Goal: Task Accomplishment & Management: Manage account settings

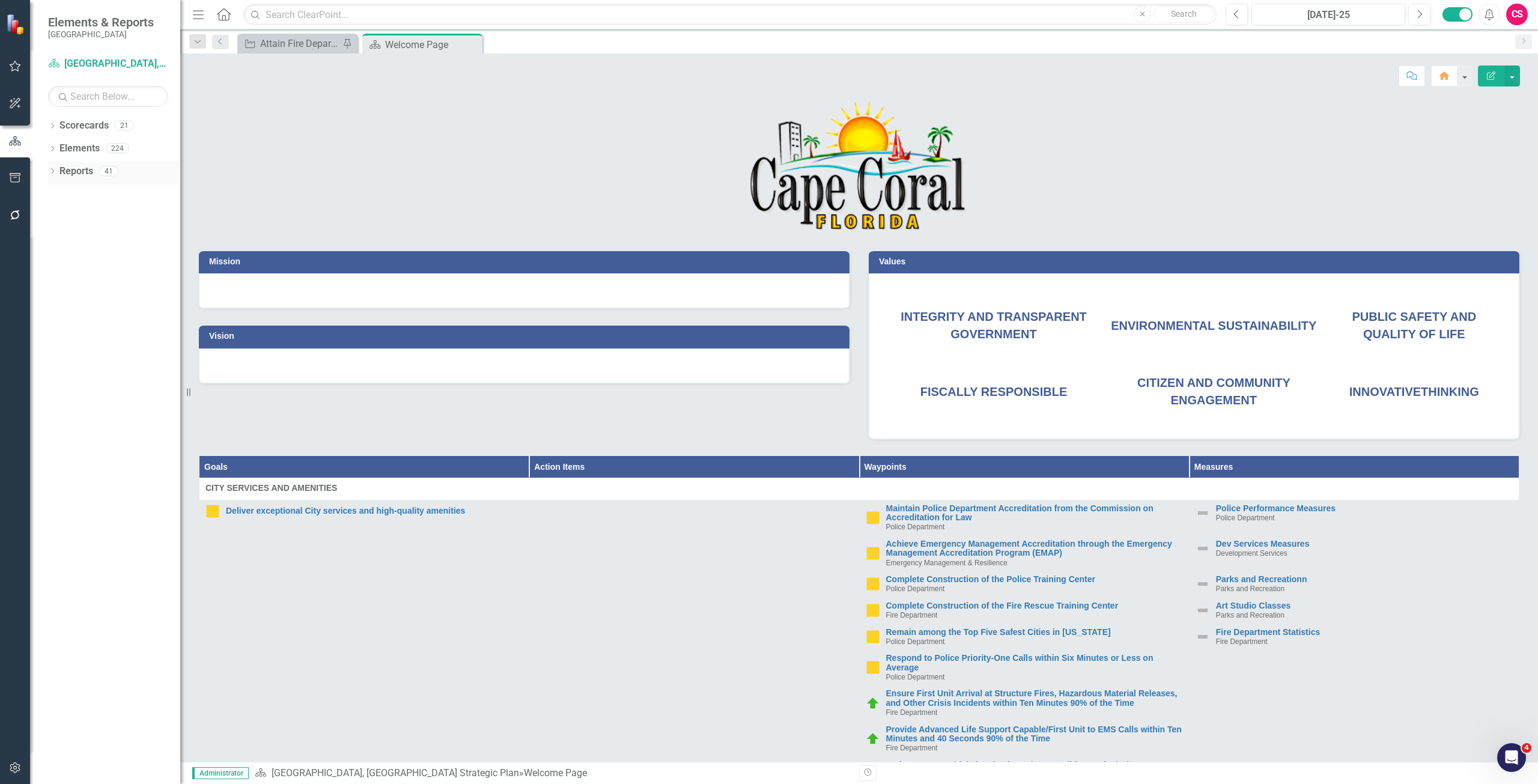
click at [74, 179] on div "Reports" at bounding box center [76, 171] width 34 height 20
click at [96, 122] on link "Scorecards" at bounding box center [84, 126] width 49 height 14
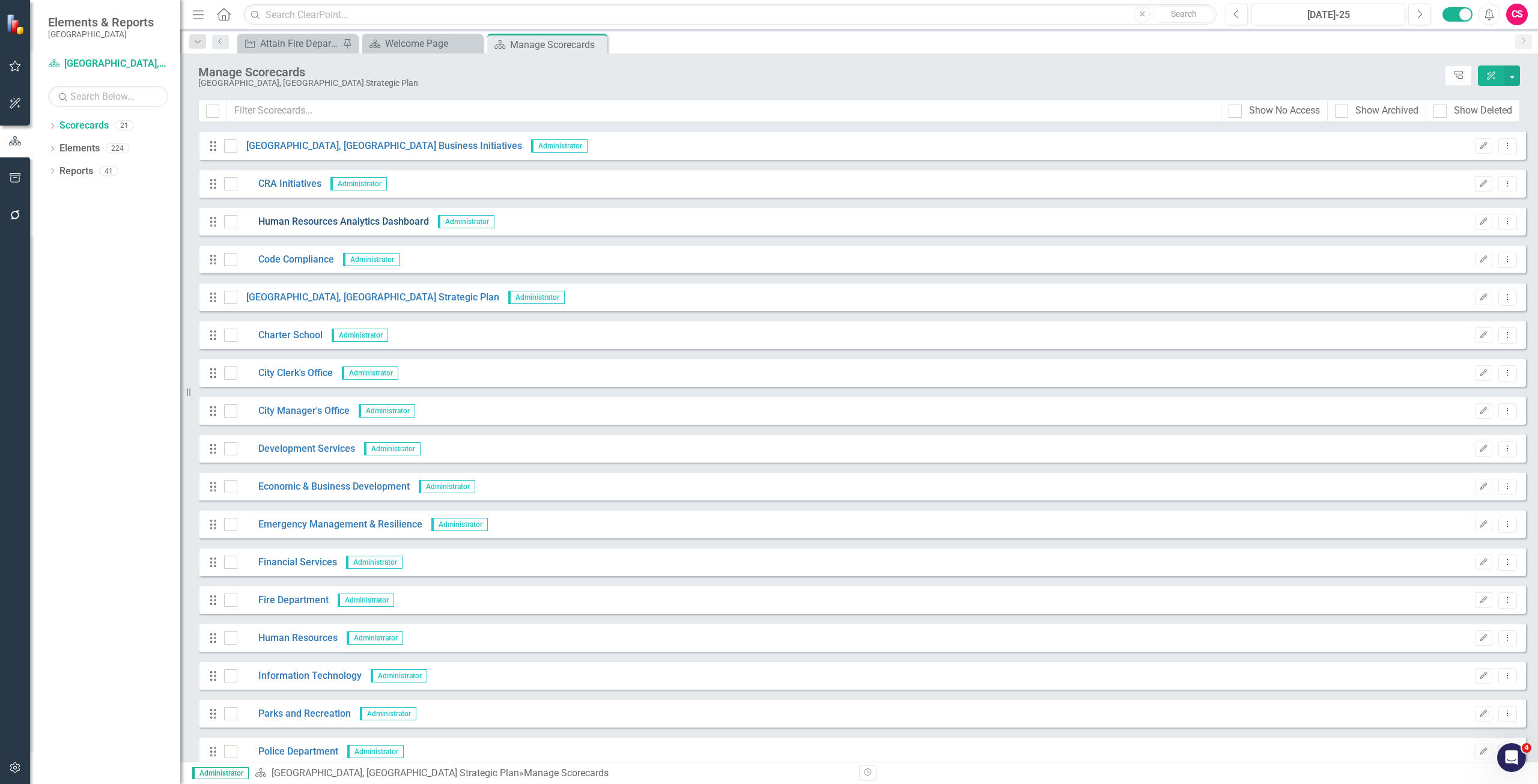
click at [340, 225] on link "Human Resources Analytics Dashboard" at bounding box center [333, 222] width 192 height 14
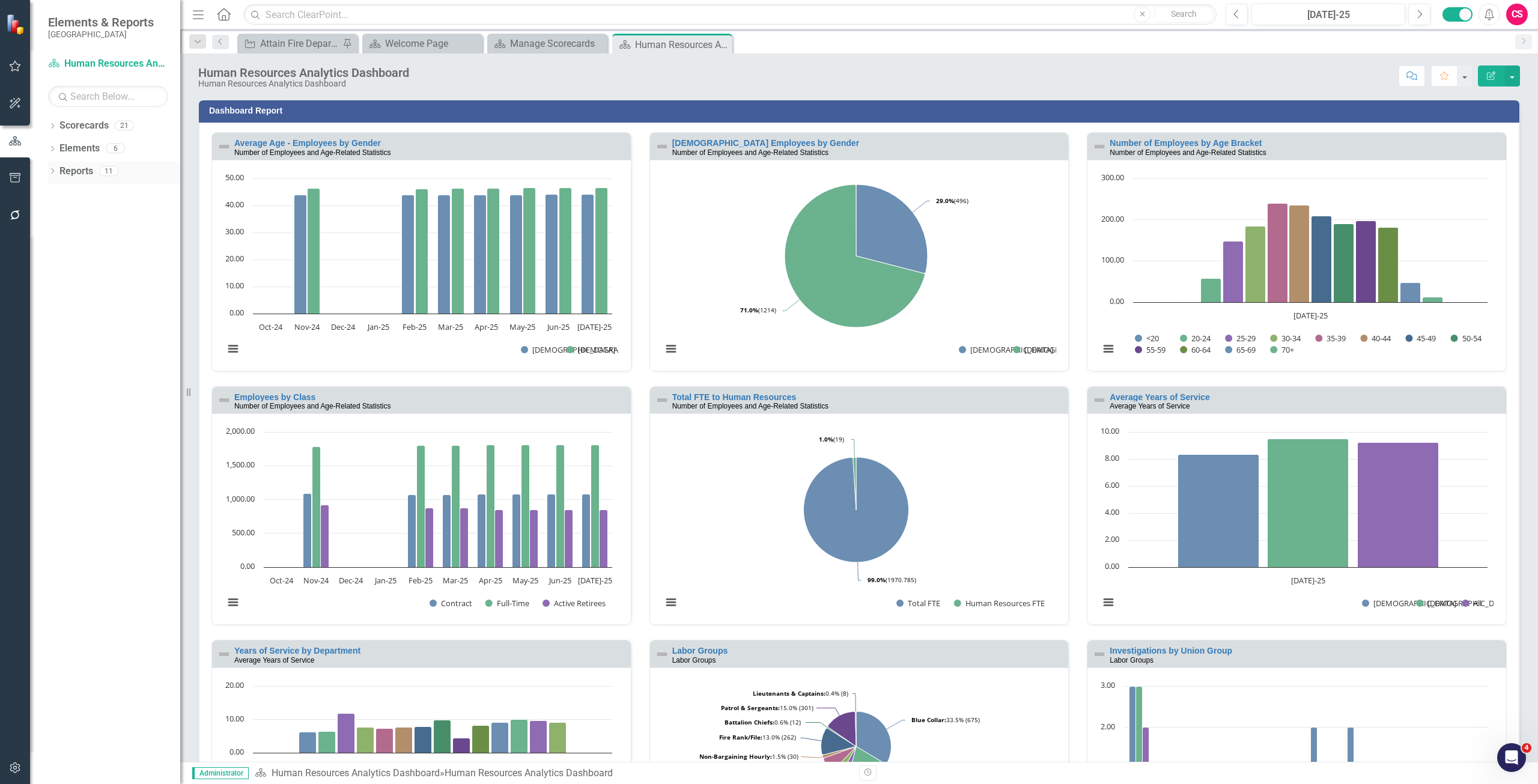
click at [69, 180] on div "Reports" at bounding box center [76, 171] width 34 height 20
click at [82, 165] on link "Reports" at bounding box center [76, 172] width 34 height 14
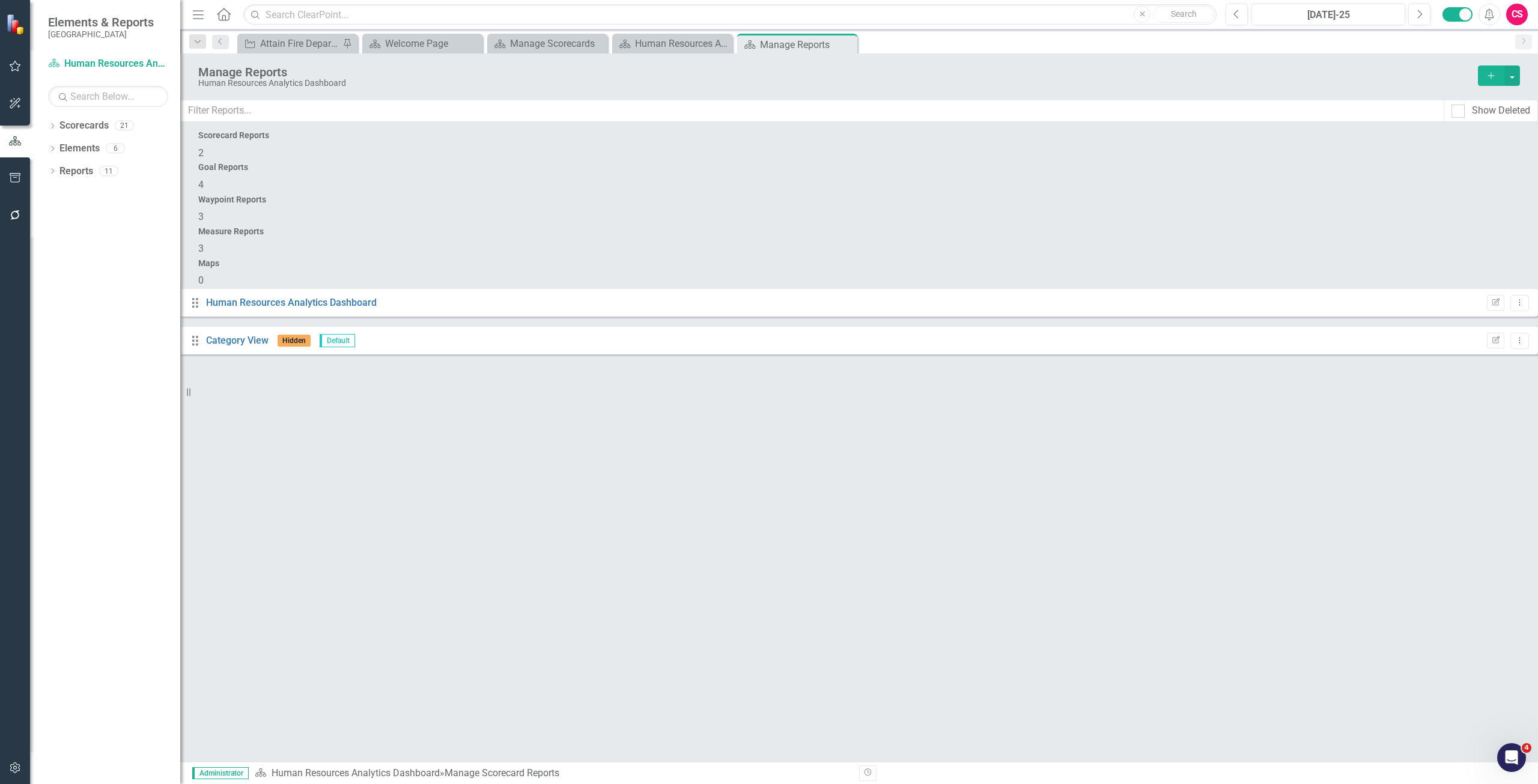
click at [1177, 227] on div "Measure Reports 3" at bounding box center [859, 241] width 1321 height 29
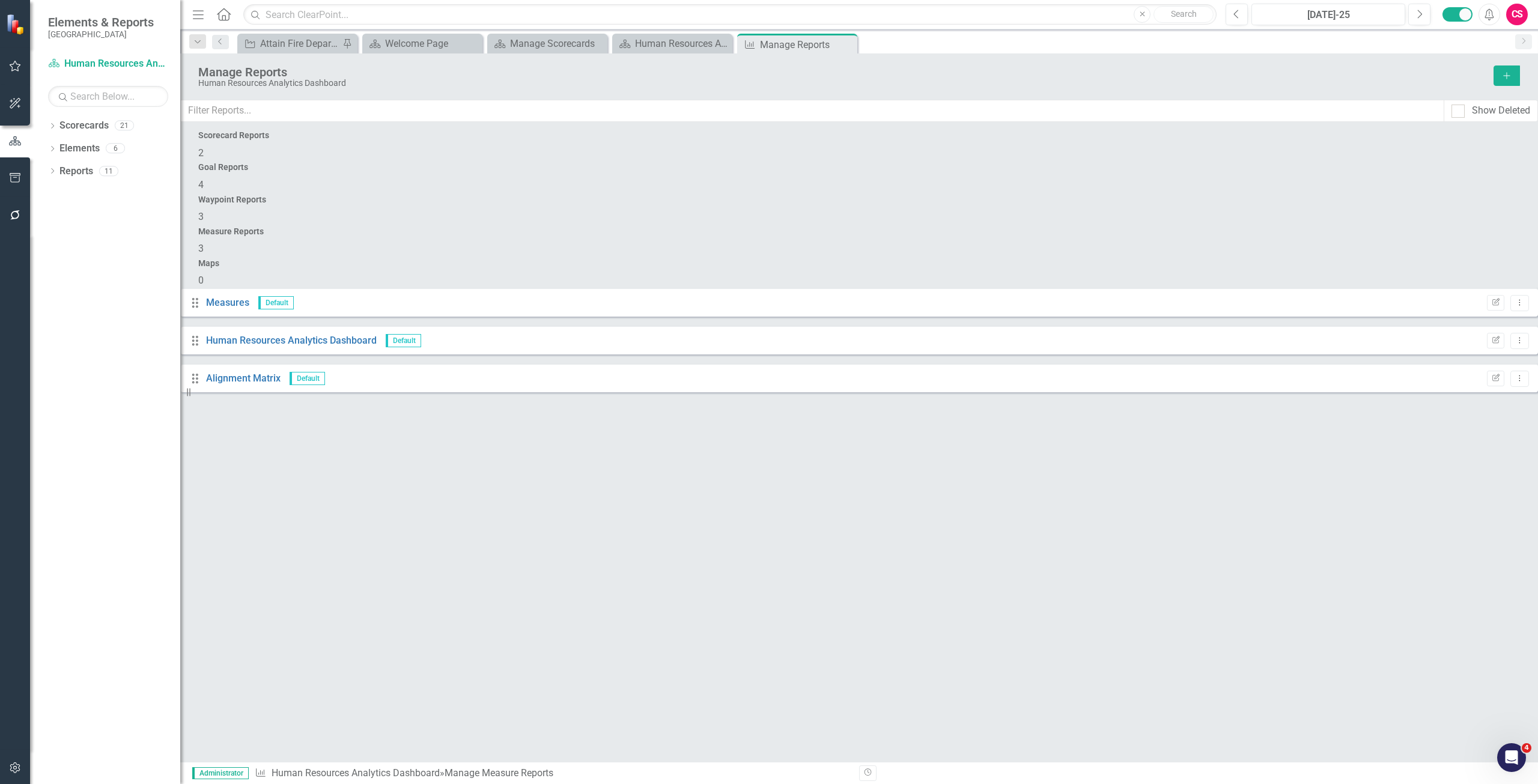
click at [1520, 79] on div "Manage Reports Human Resources Analytics Dashboard Add" at bounding box center [859, 76] width 1357 height 46
click at [1514, 77] on button "Add" at bounding box center [1507, 75] width 27 height 20
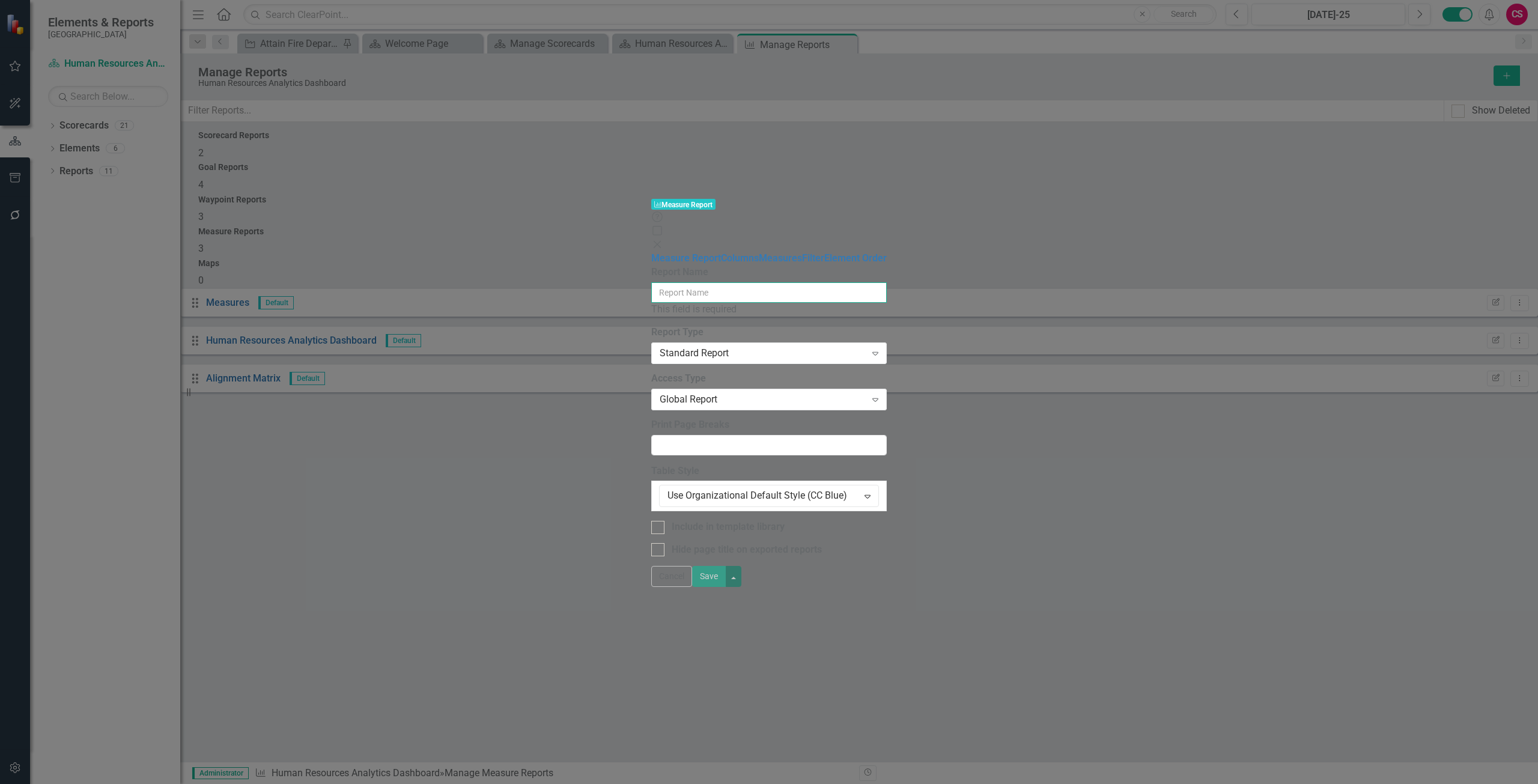
click at [651, 282] on input "Report Name" at bounding box center [769, 293] width 236 height 20
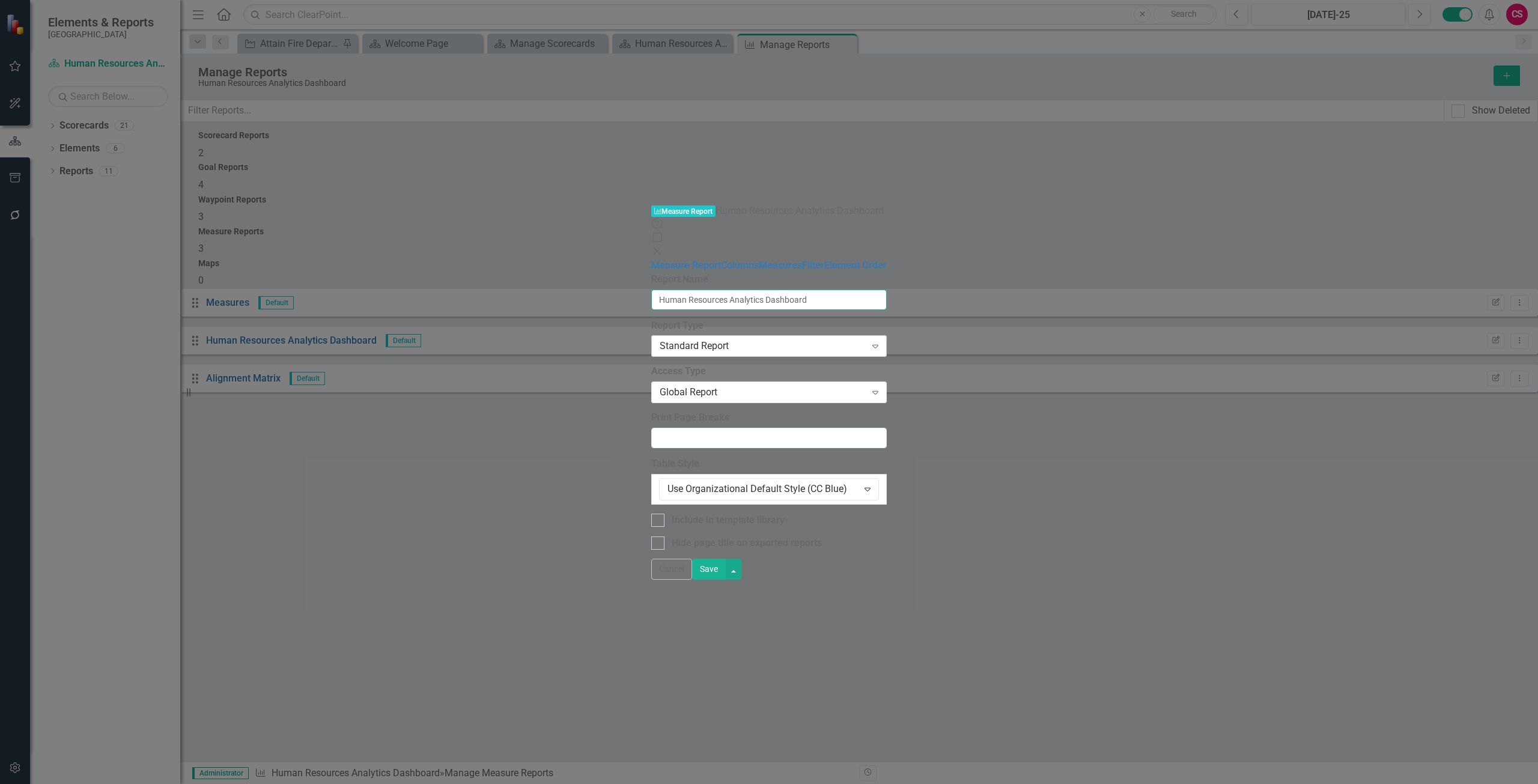
type input "Human Resources Analytics Dashboard"
click at [659, 339] on div "Standard Report" at bounding box center [762, 346] width 206 height 14
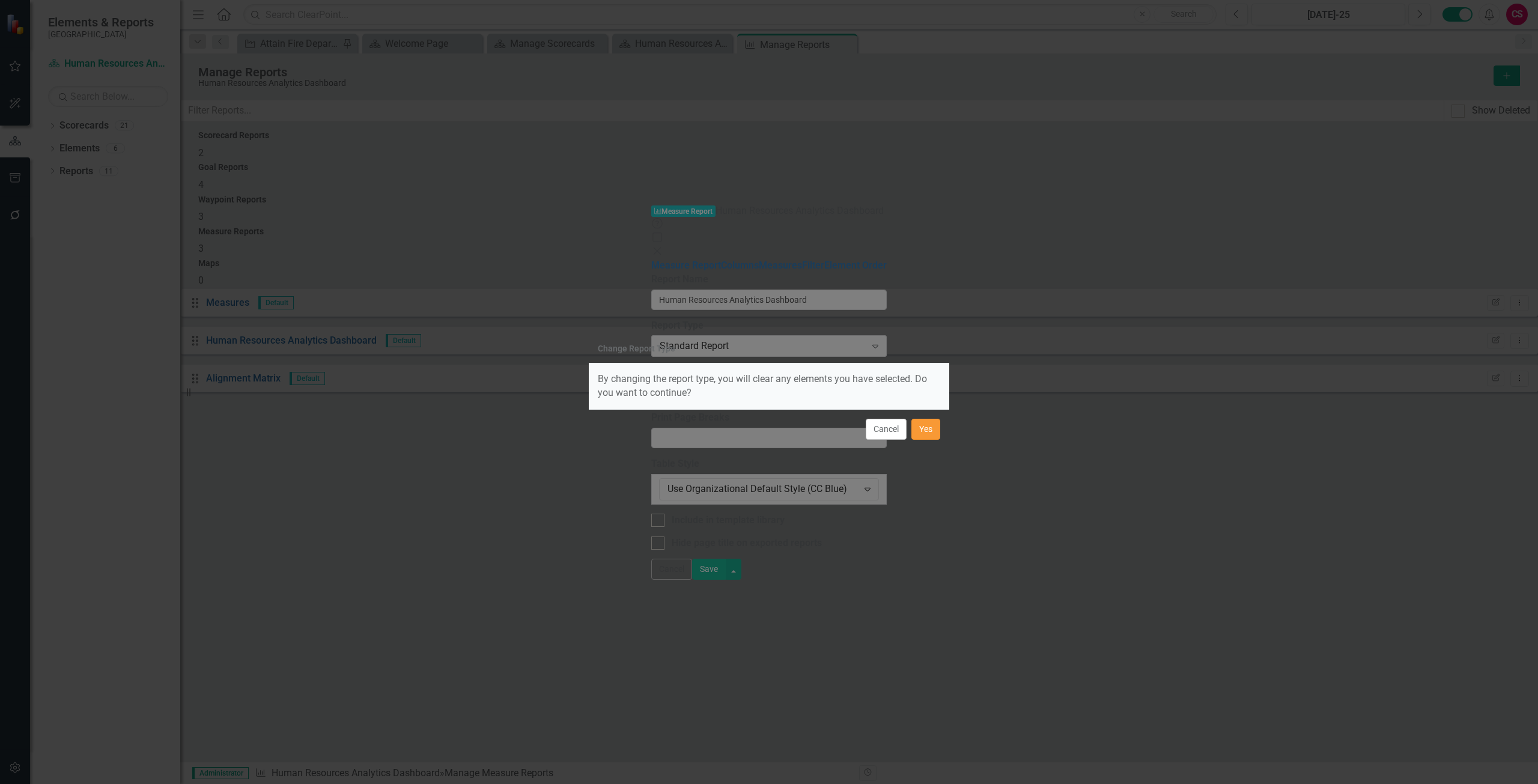
click at [920, 434] on button "Yes" at bounding box center [926, 429] width 29 height 21
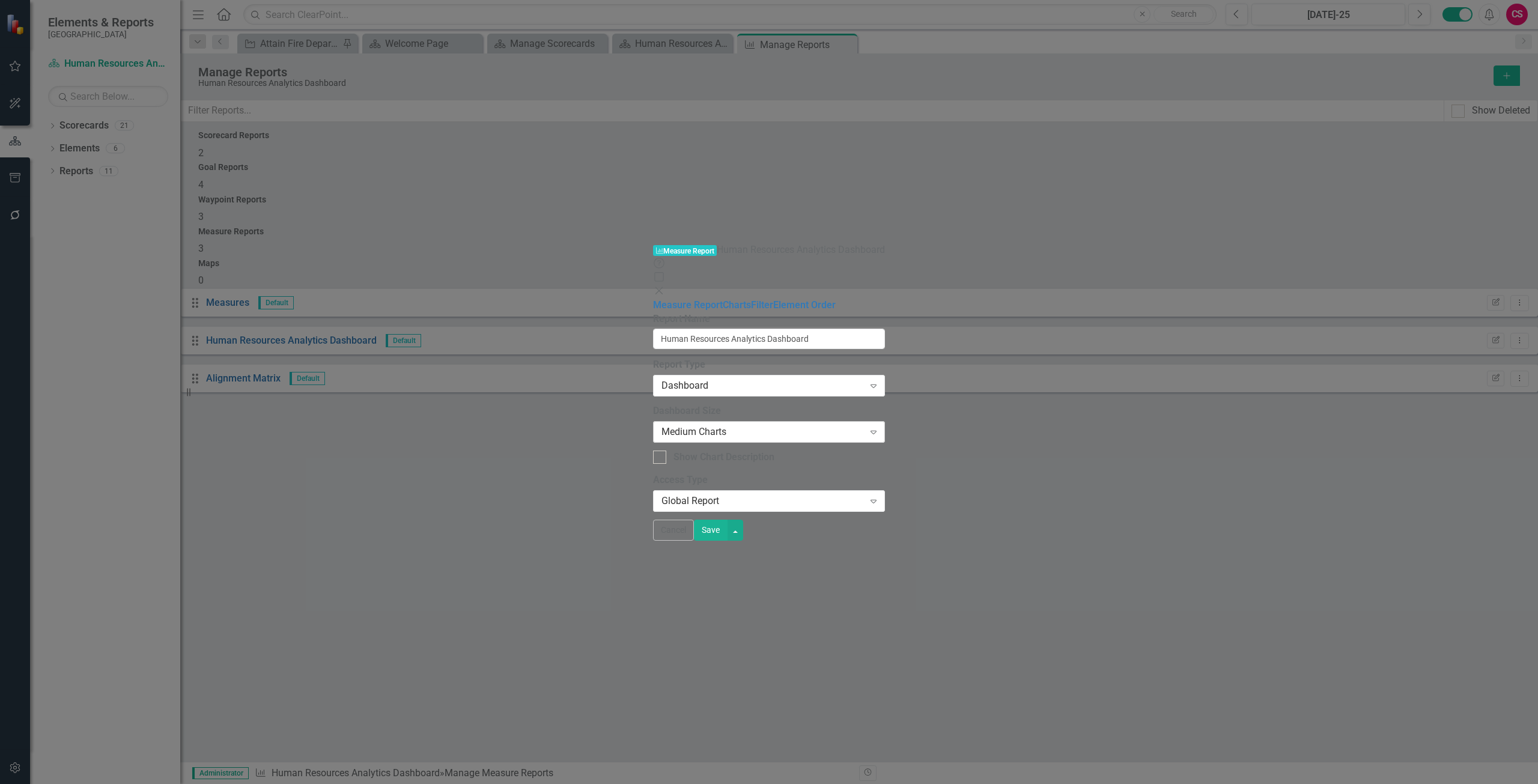
click at [653, 421] on div "Medium Charts Expand" at bounding box center [769, 432] width 232 height 22
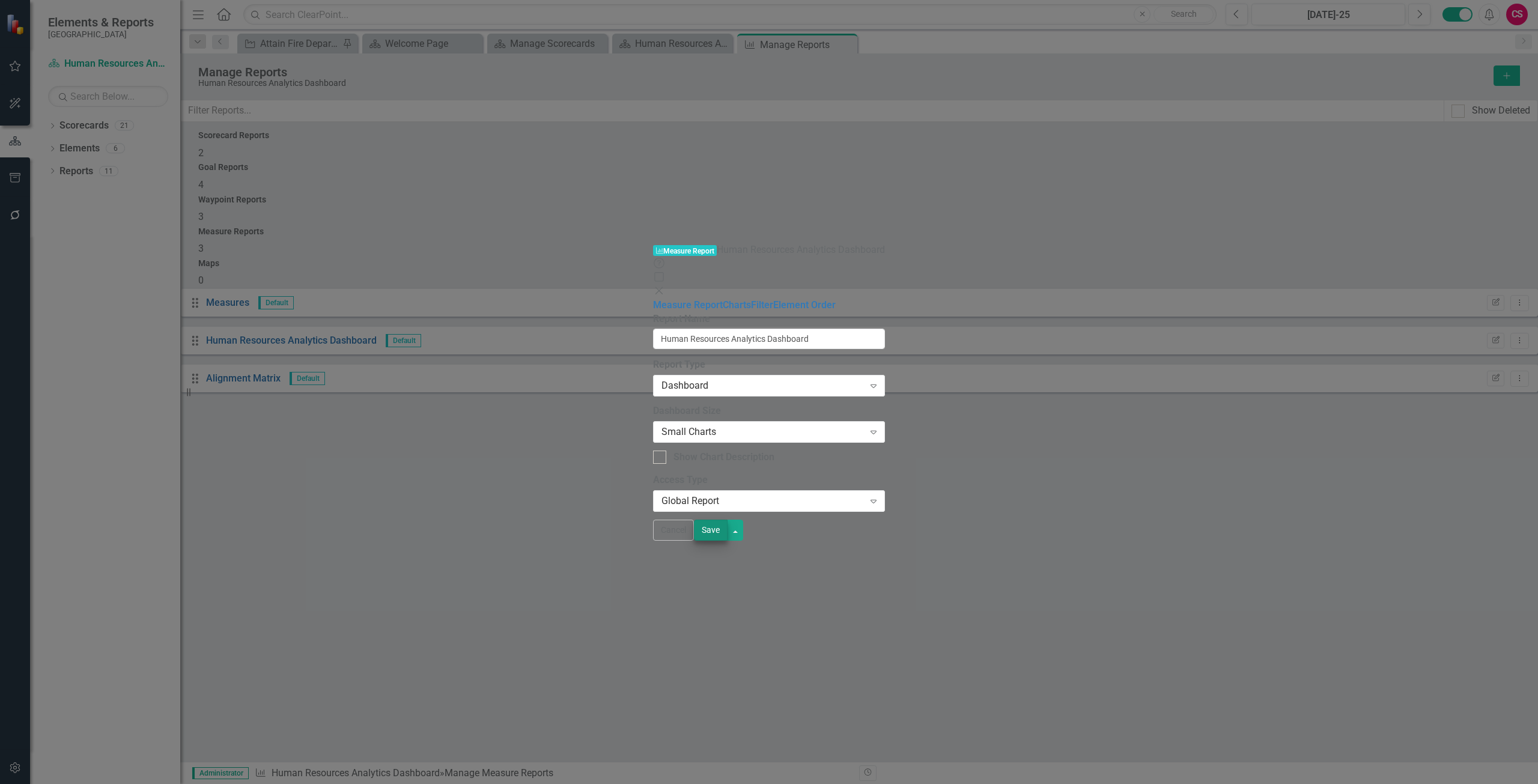
click at [743, 541] on div "Save" at bounding box center [718, 529] width 49 height 21
click at [727, 541] on button "Save" at bounding box center [710, 529] width 34 height 21
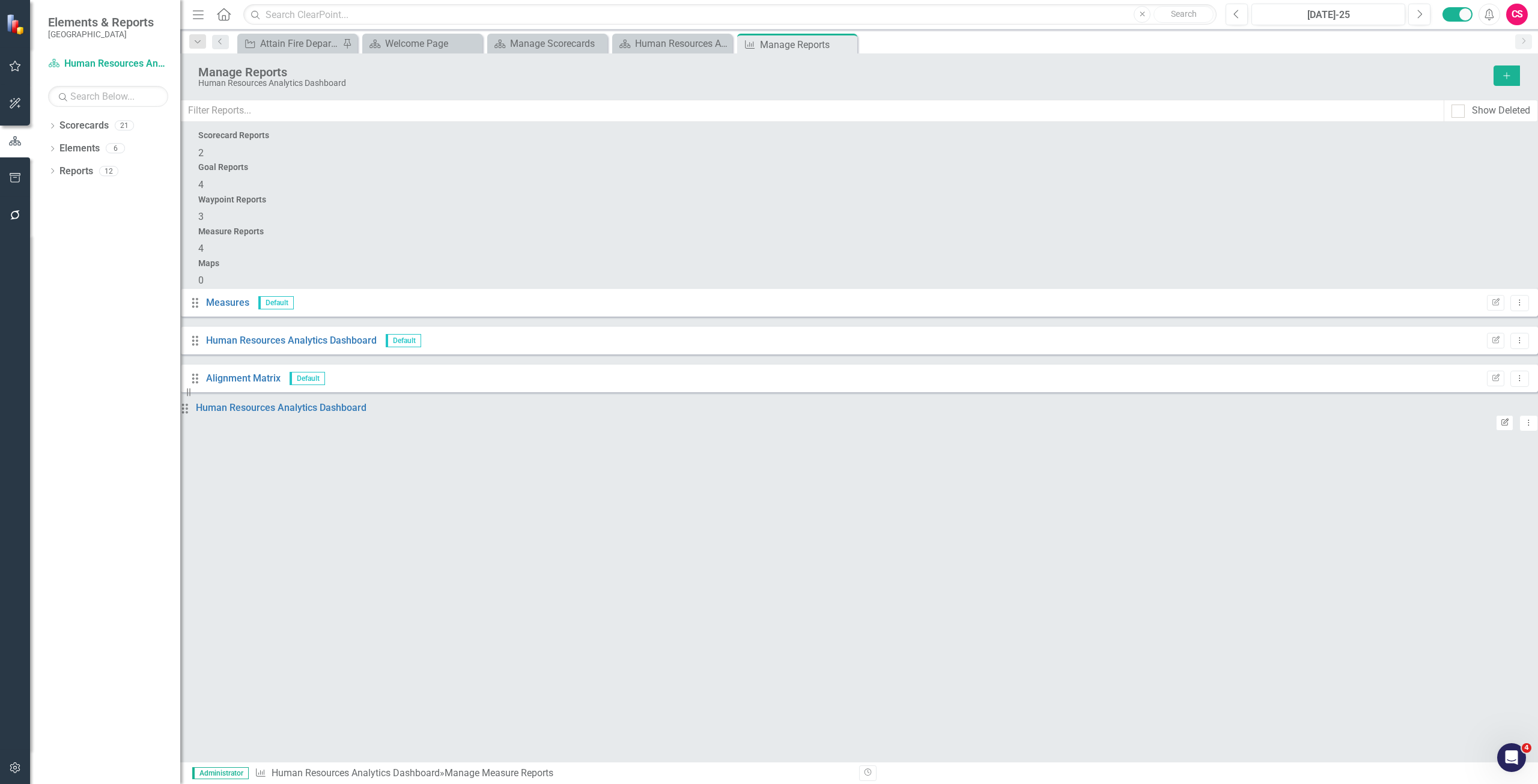
click at [1500, 419] on icon "Edit Report" at bounding box center [1504, 422] width 9 height 7
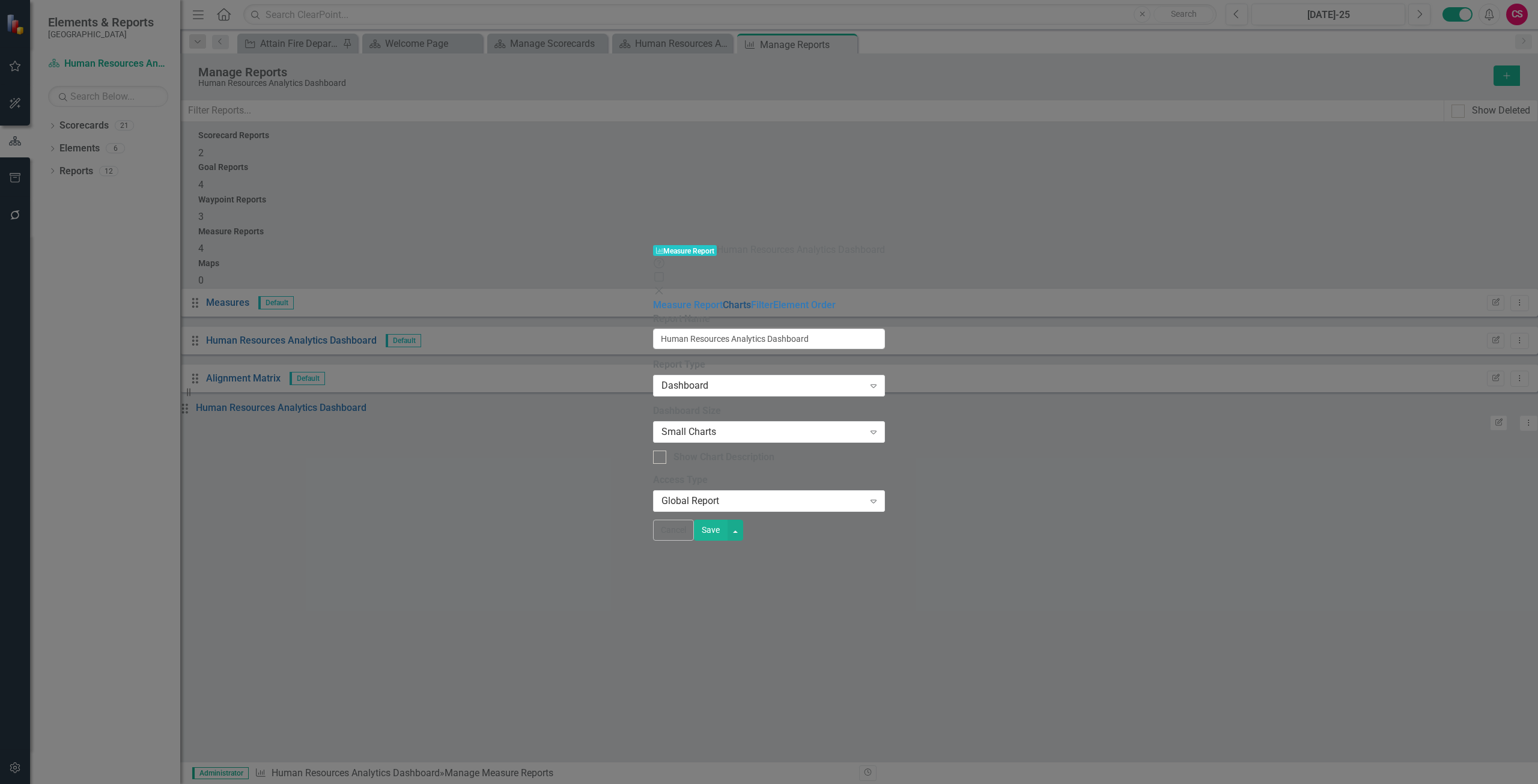
click at [723, 299] on link "Charts" at bounding box center [737, 305] width 29 height 11
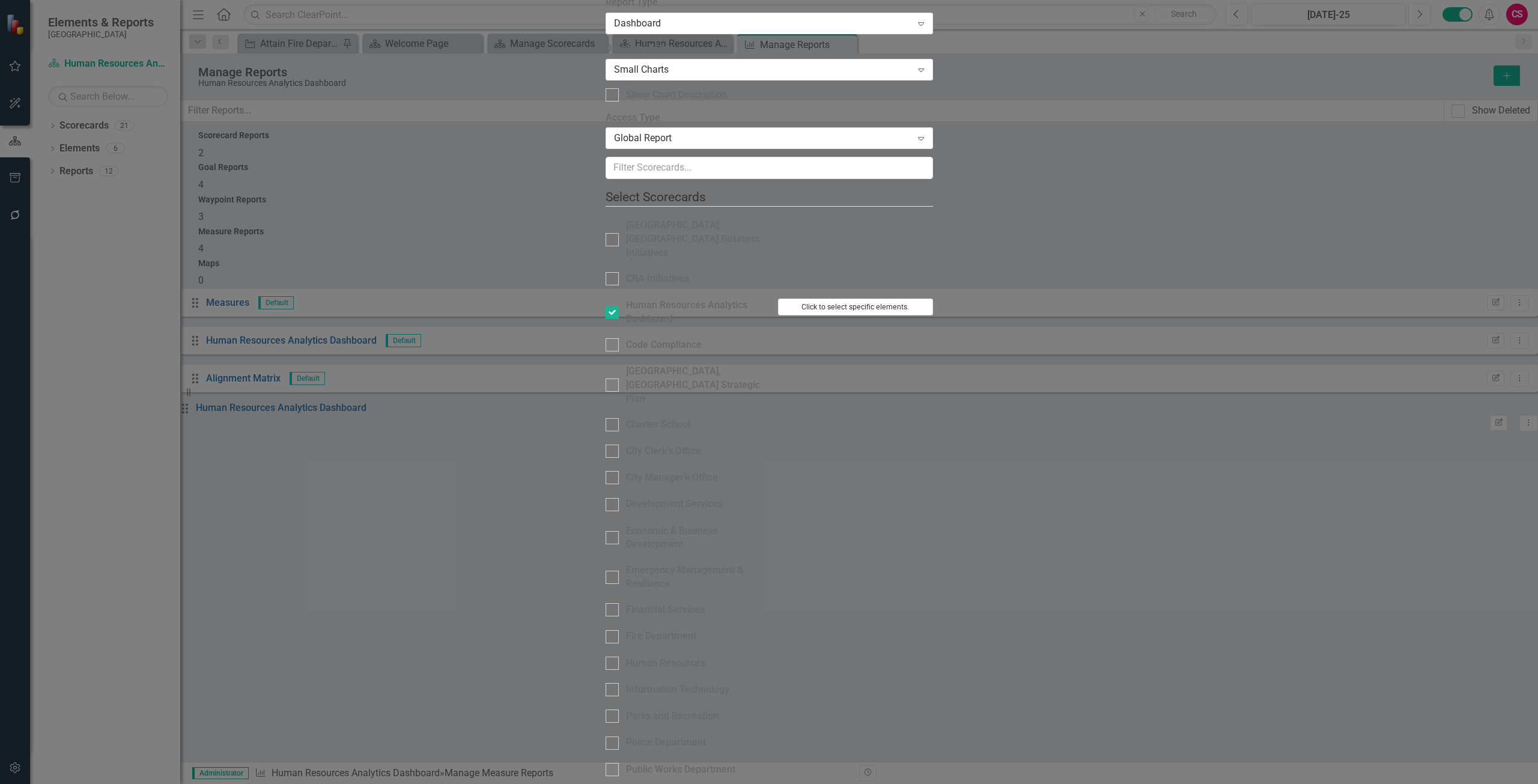
click at [933, 298] on button "Click to select specific elements." at bounding box center [855, 307] width 155 height 17
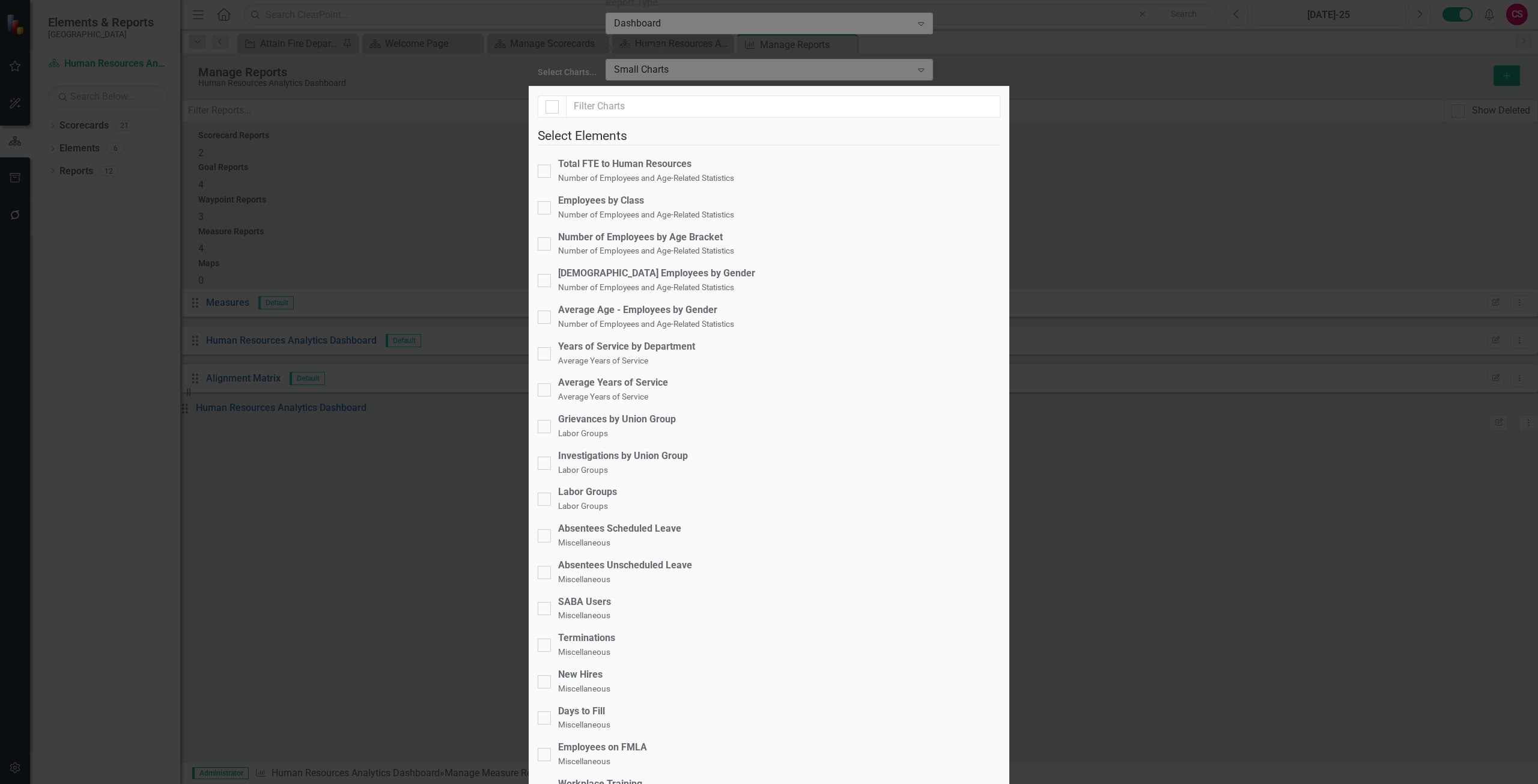
scroll to position [229, 0]
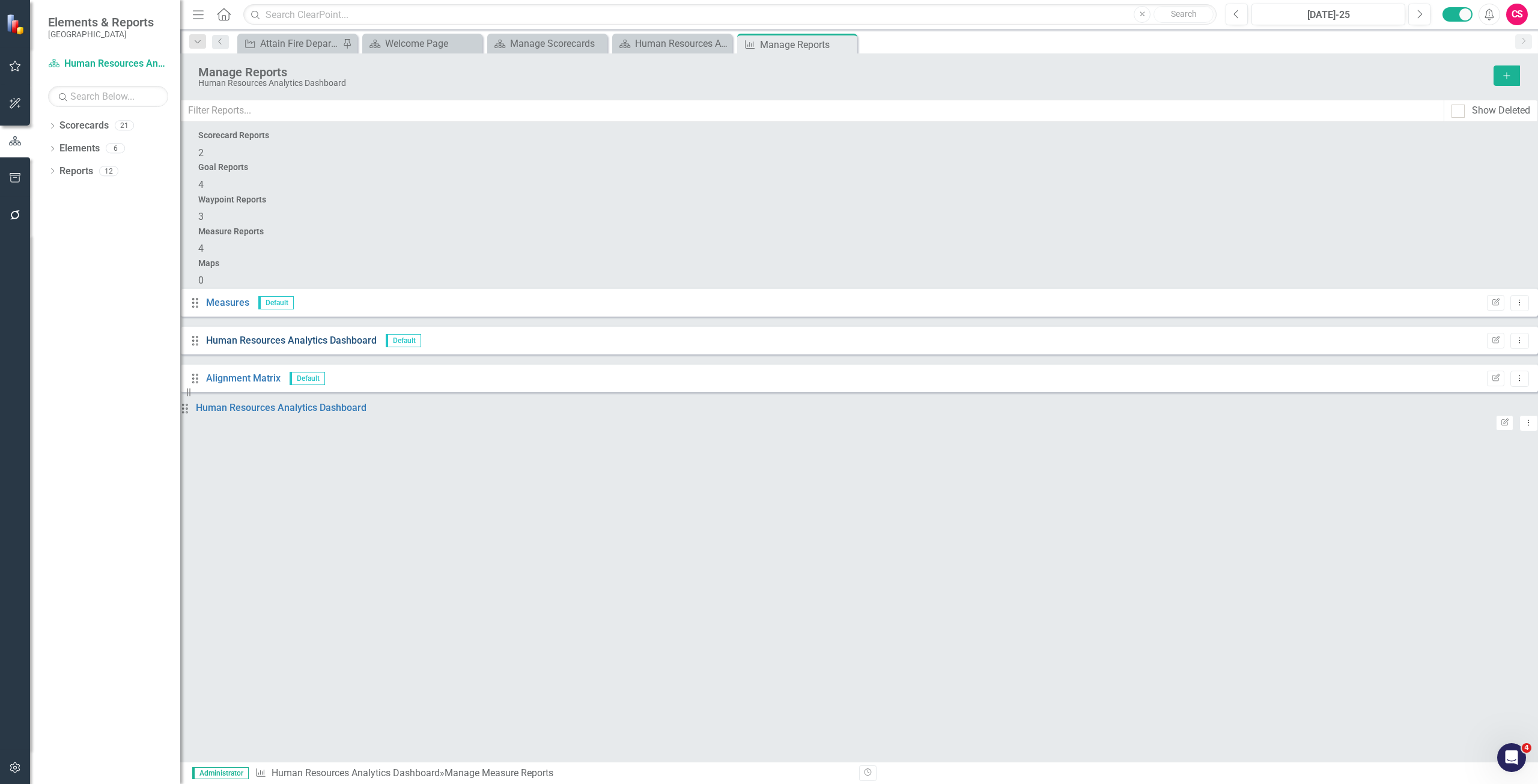
click at [312, 334] on link "Human Resources Analytics Dashboard" at bounding box center [291, 340] width 170 height 11
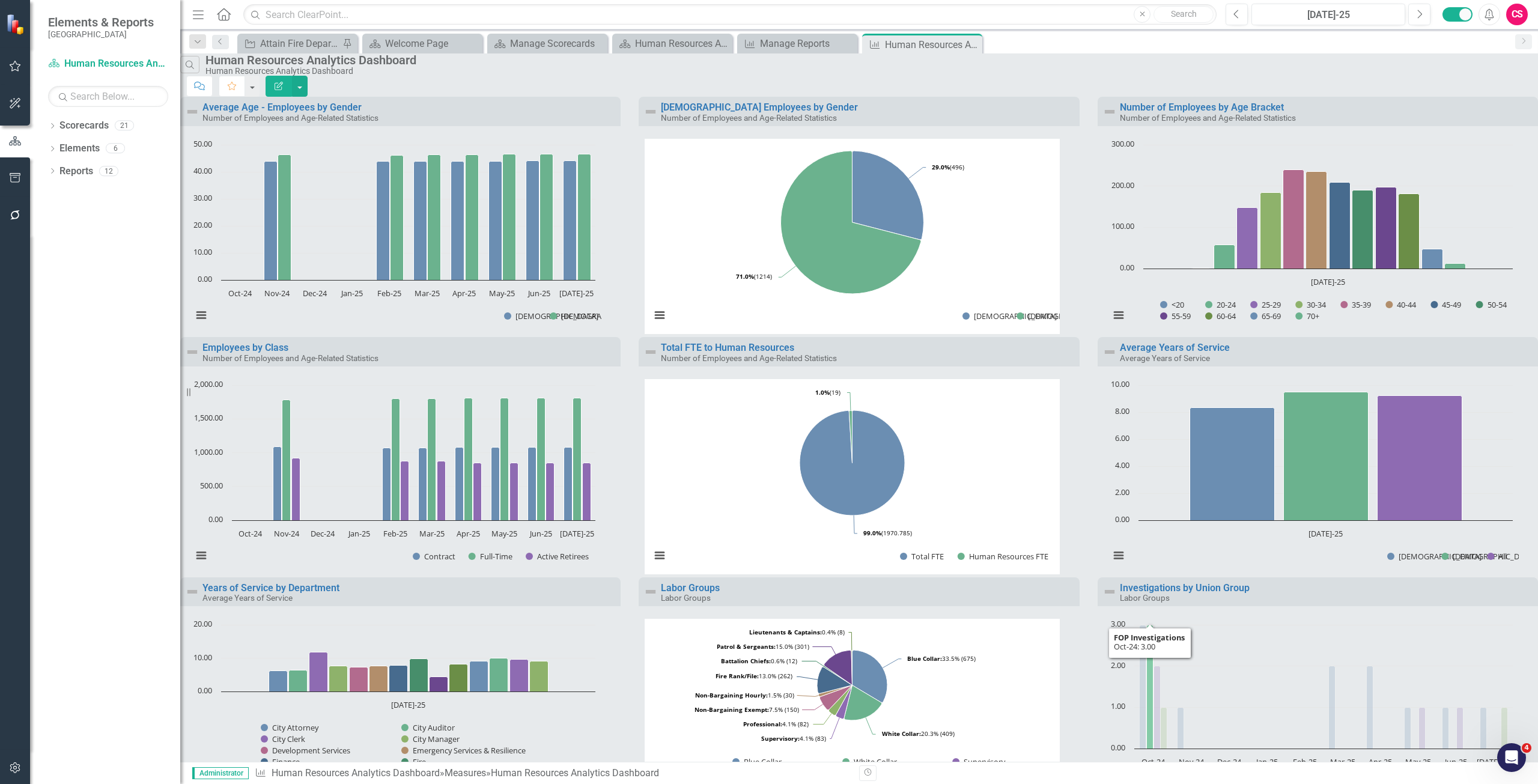
scroll to position [396, 0]
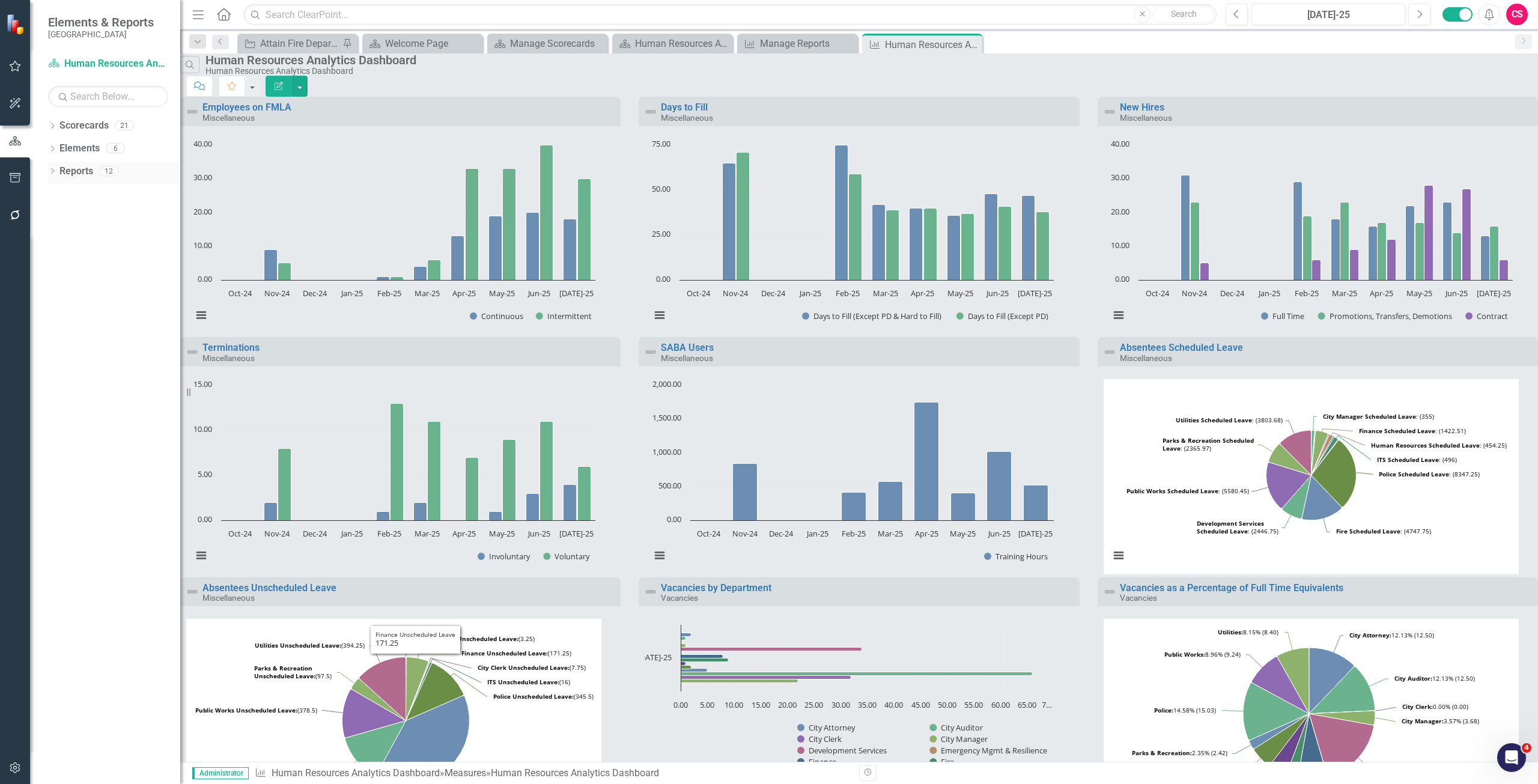
click at [75, 172] on link "Reports" at bounding box center [76, 172] width 34 height 14
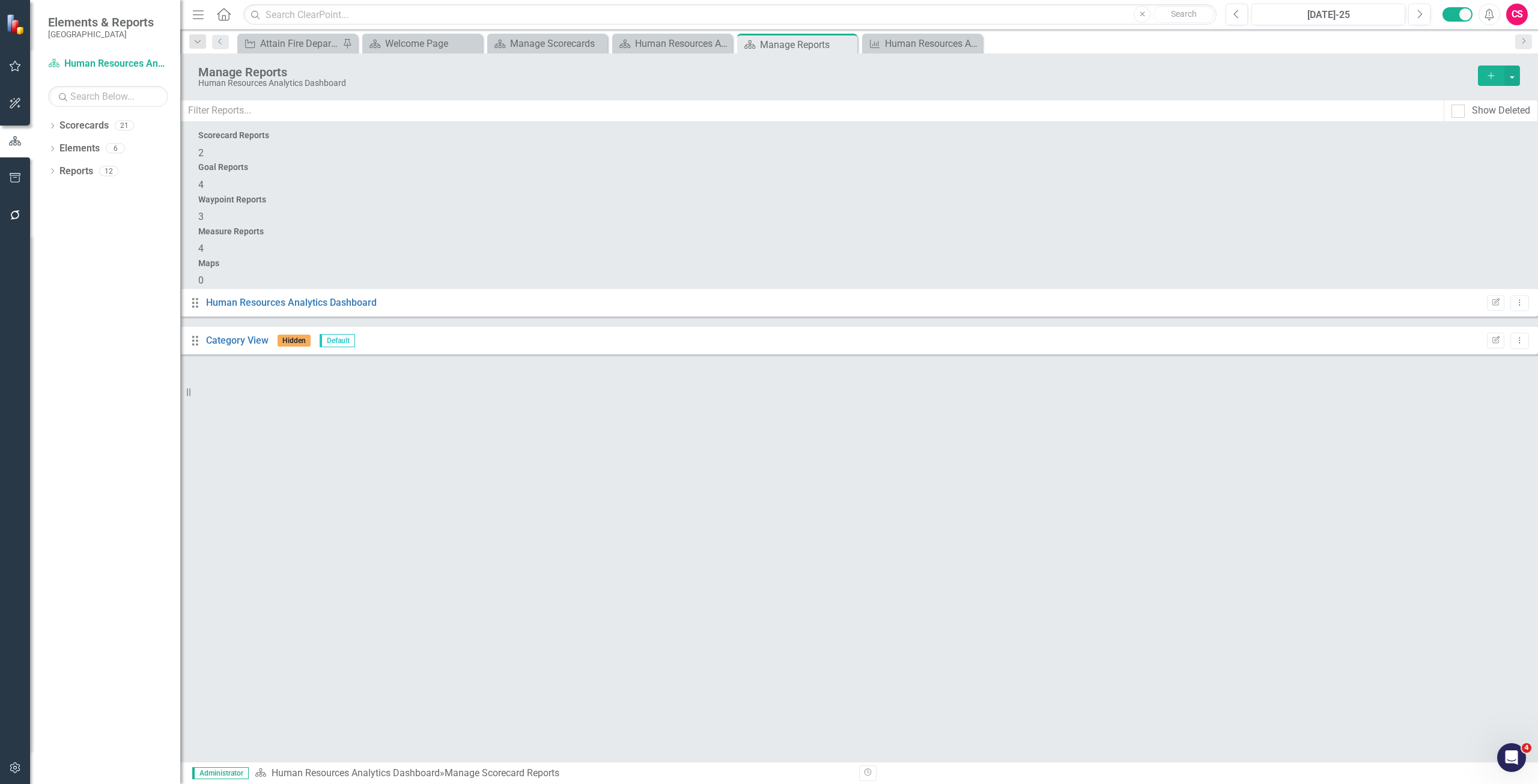
click at [1102, 227] on div "Measure Reports" at bounding box center [859, 231] width 1321 height 9
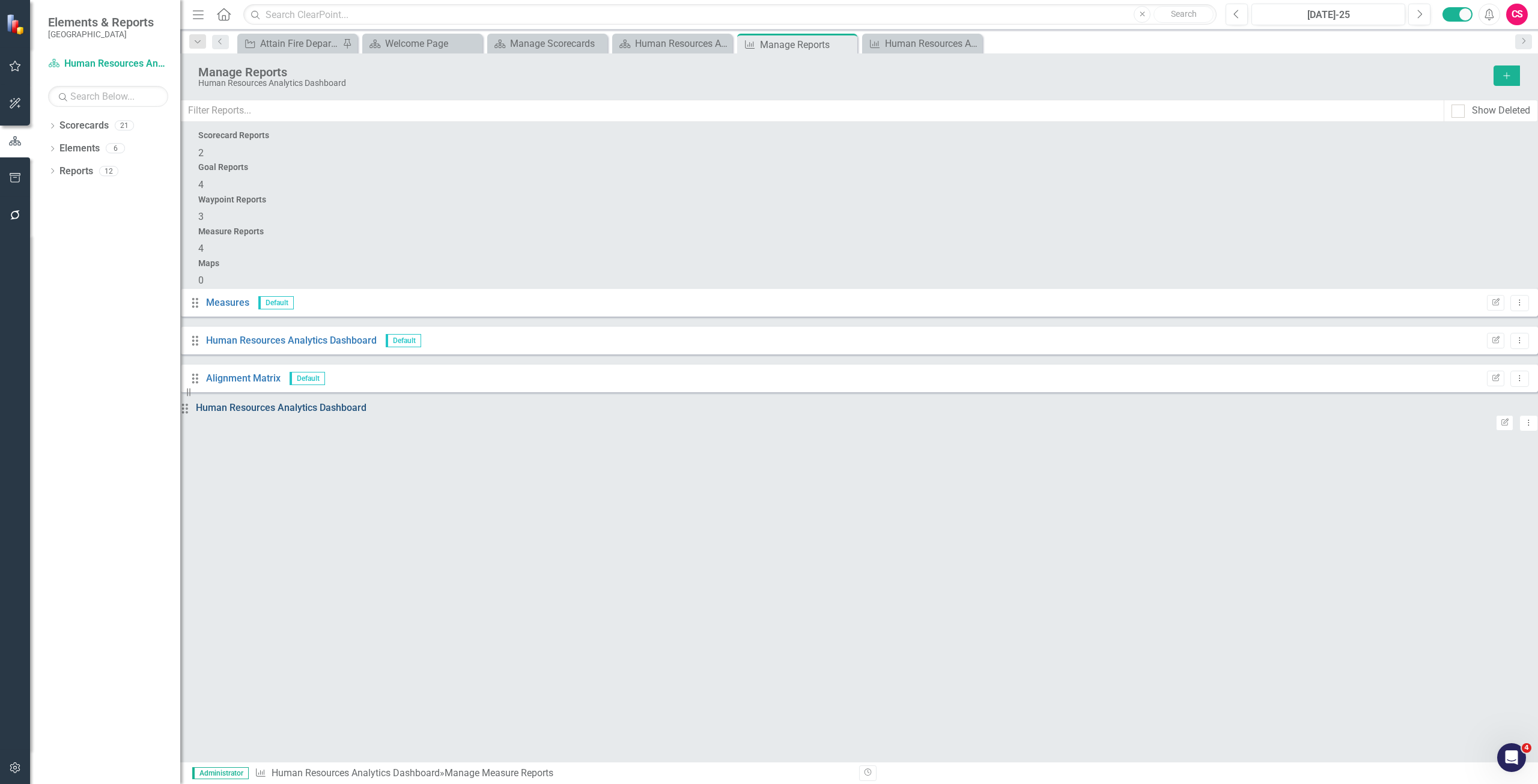
click at [366, 401] on link "Human Resources Analytics Dashboard" at bounding box center [281, 407] width 170 height 11
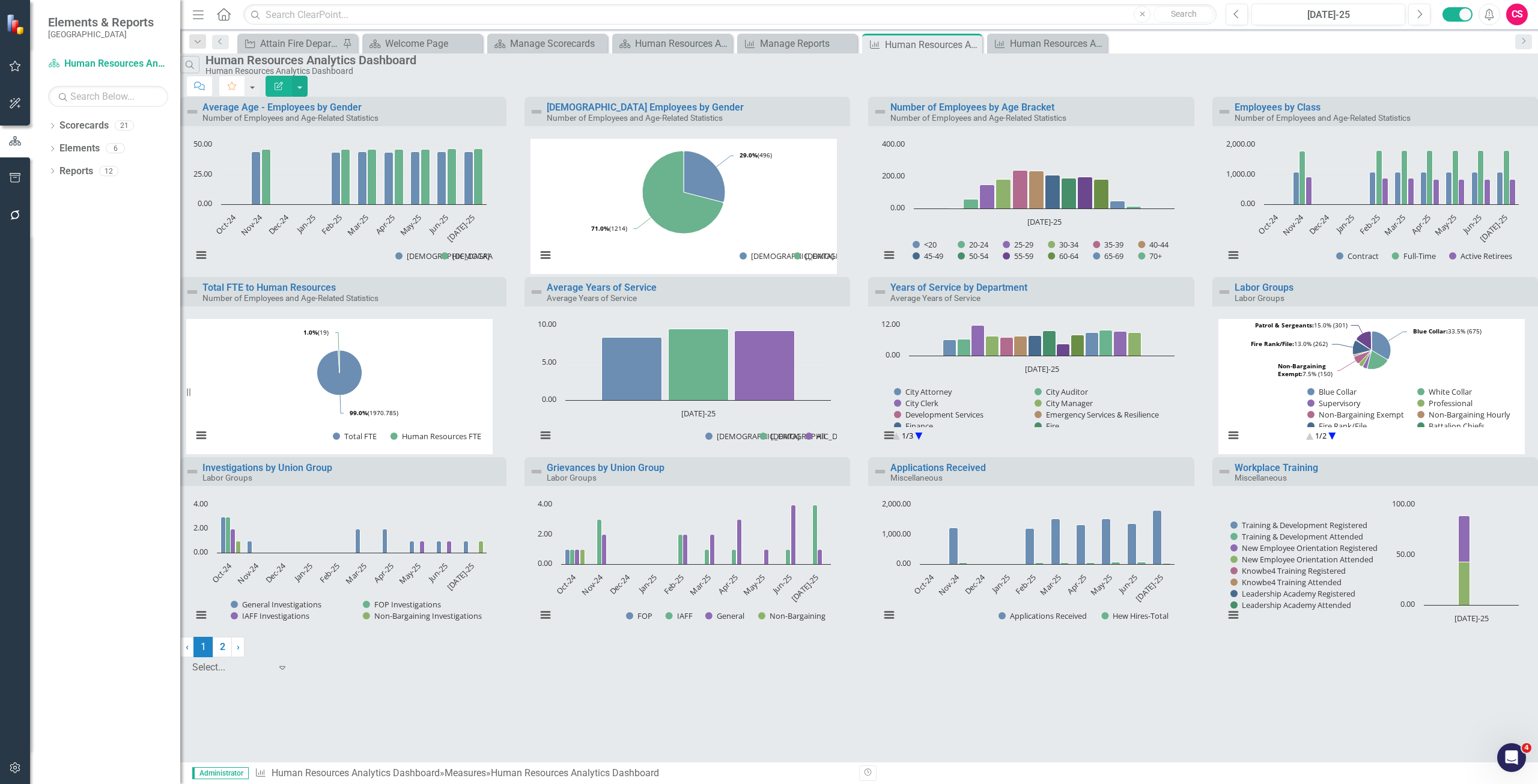
click at [292, 75] on button "Edit Report" at bounding box center [279, 85] width 27 height 21
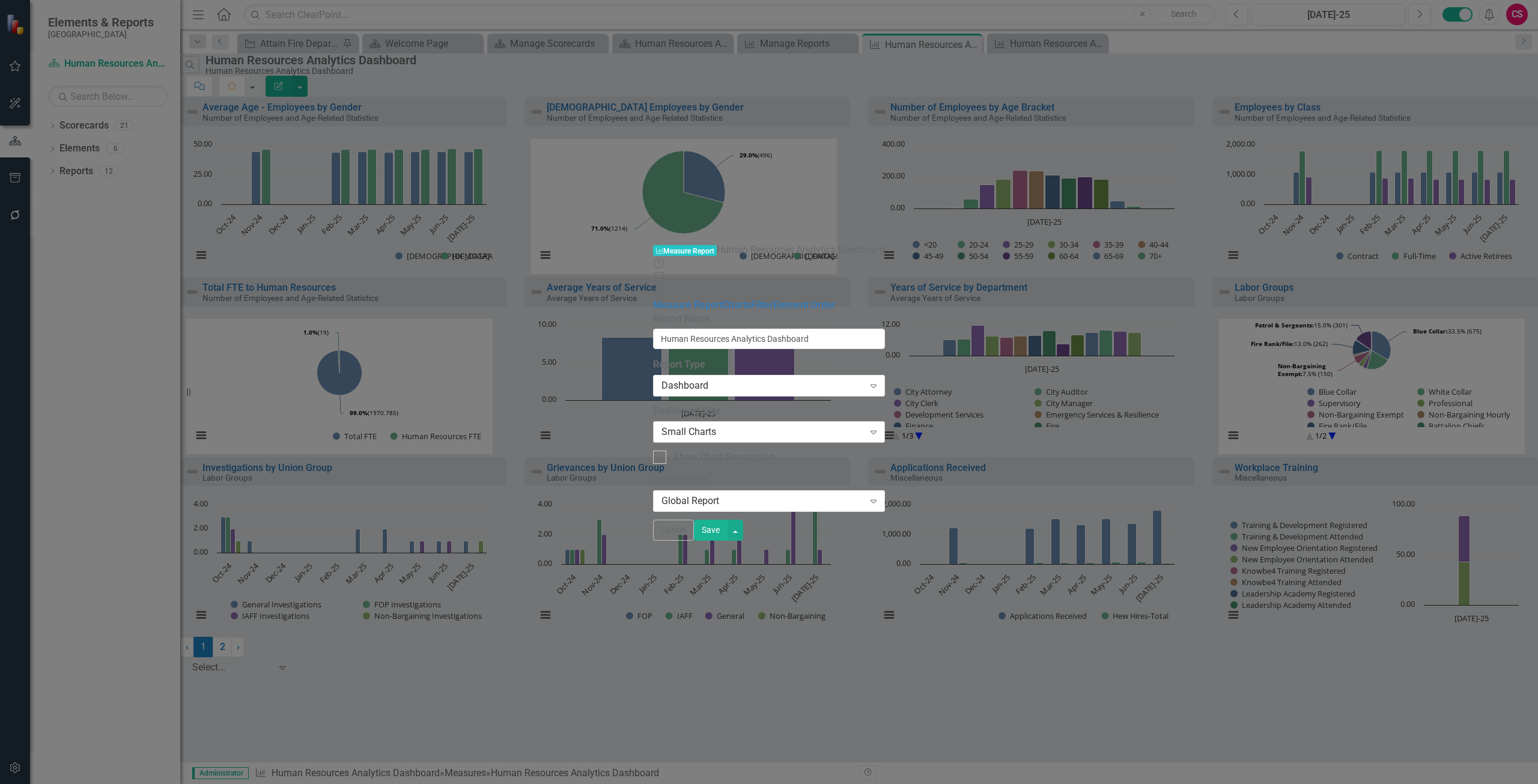
click at [661, 425] on div "Small Charts" at bounding box center [763, 432] width 203 height 14
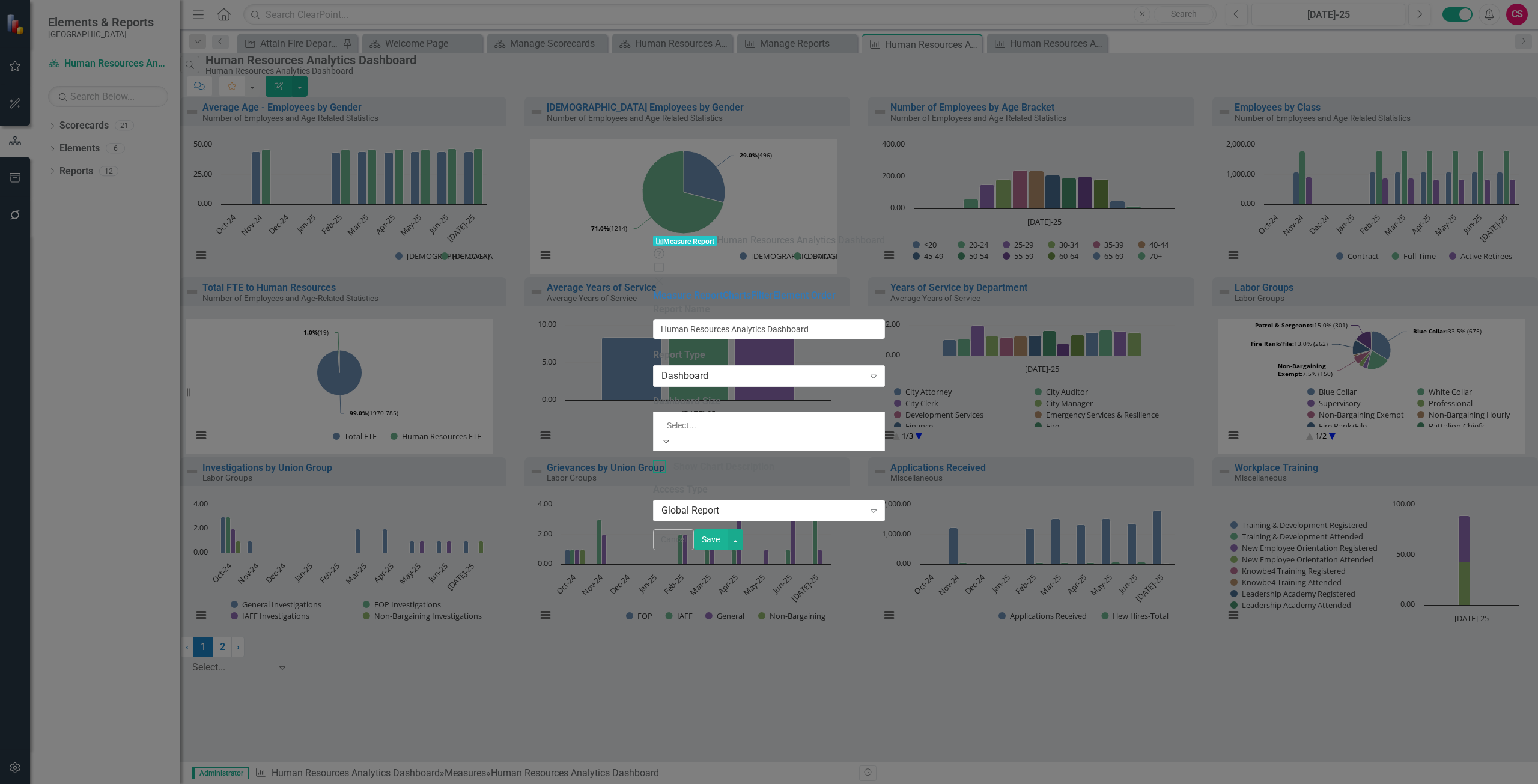
click at [522, 783] on div "Large Charts" at bounding box center [769, 791] width 1538 height 14
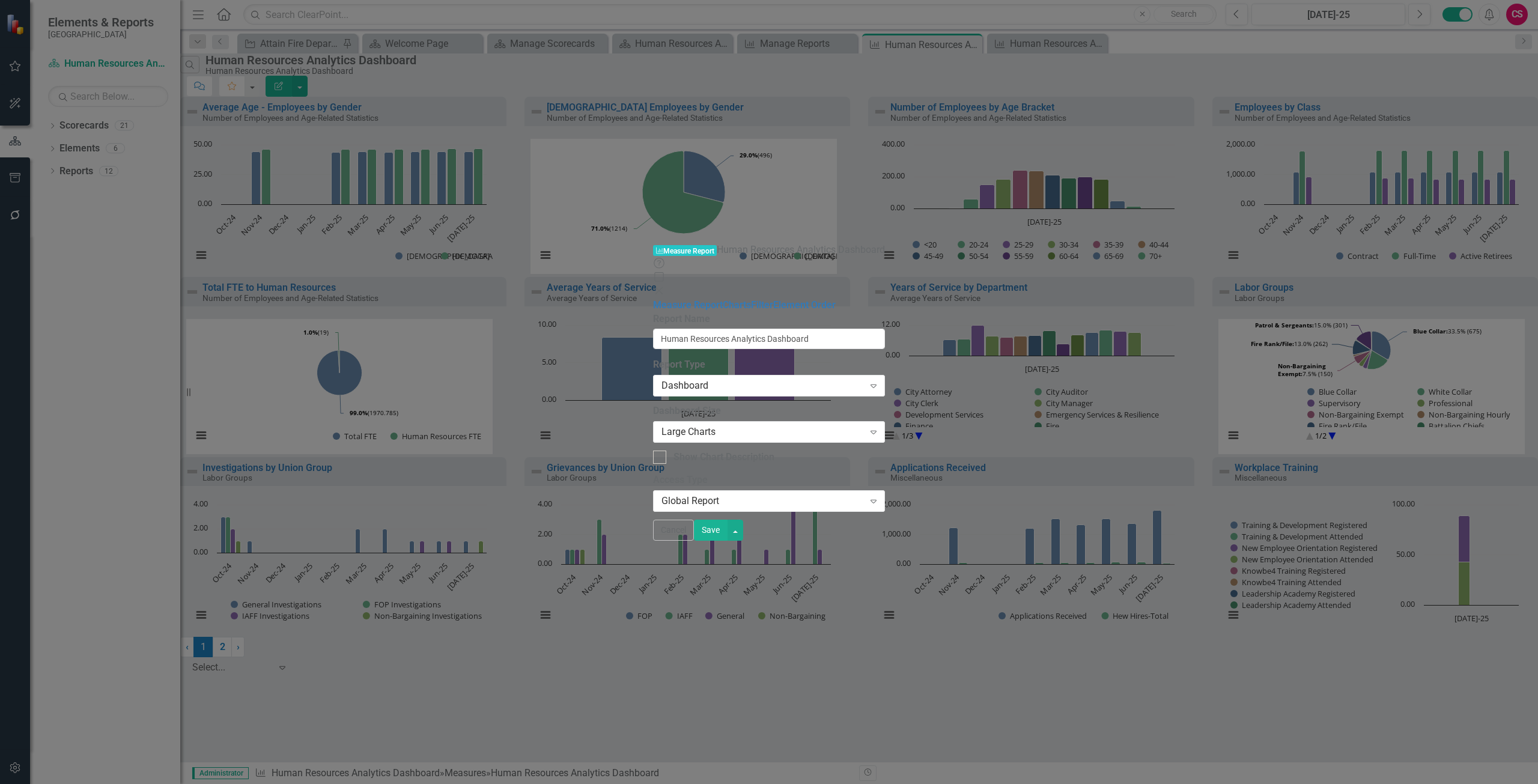
click at [727, 541] on button "Save" at bounding box center [710, 529] width 34 height 21
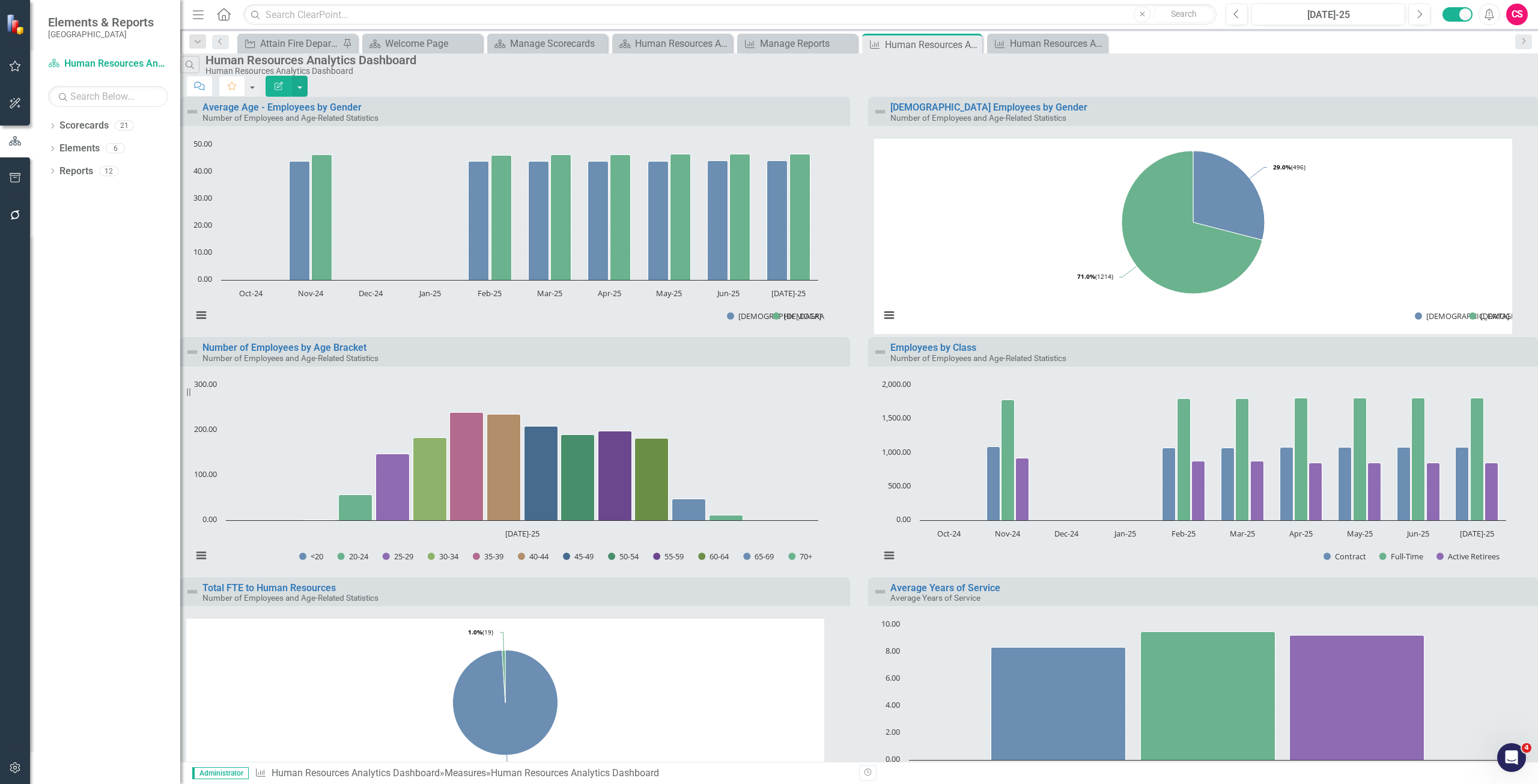
scroll to position [907, 0]
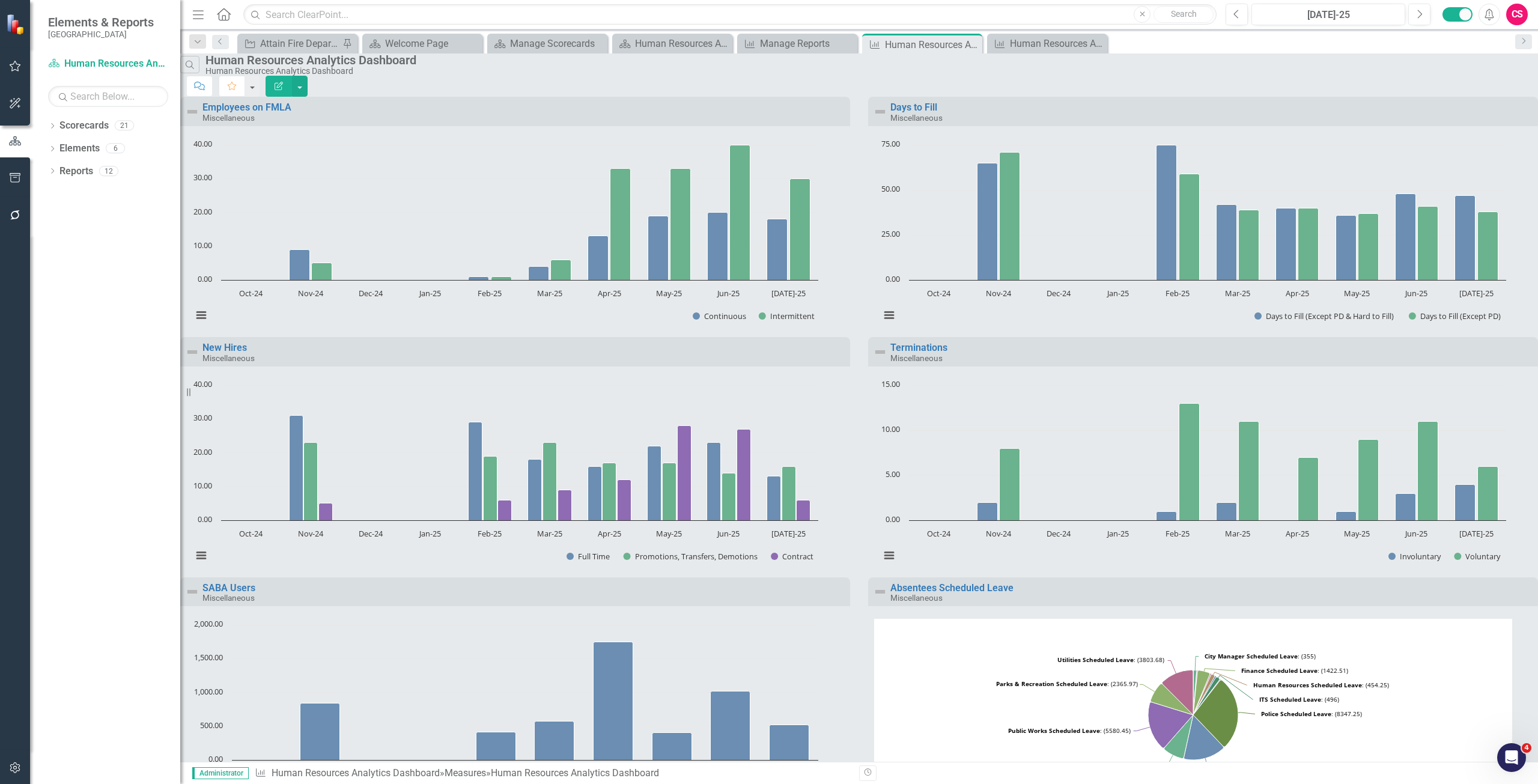
scroll to position [0, 0]
click at [86, 149] on link "Elements" at bounding box center [80, 149] width 41 height 14
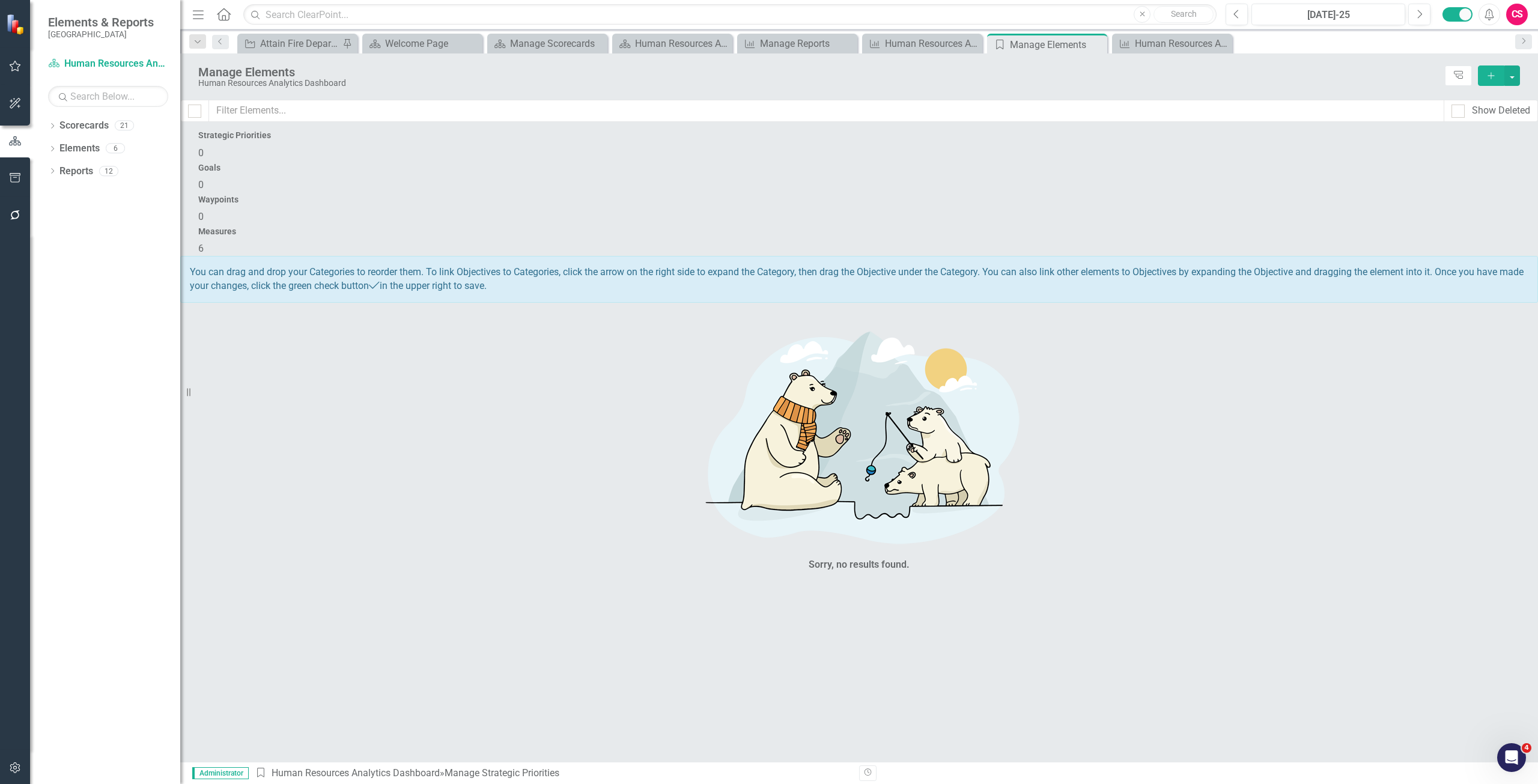
click at [1444, 227] on div "Measures 6" at bounding box center [859, 241] width 1321 height 29
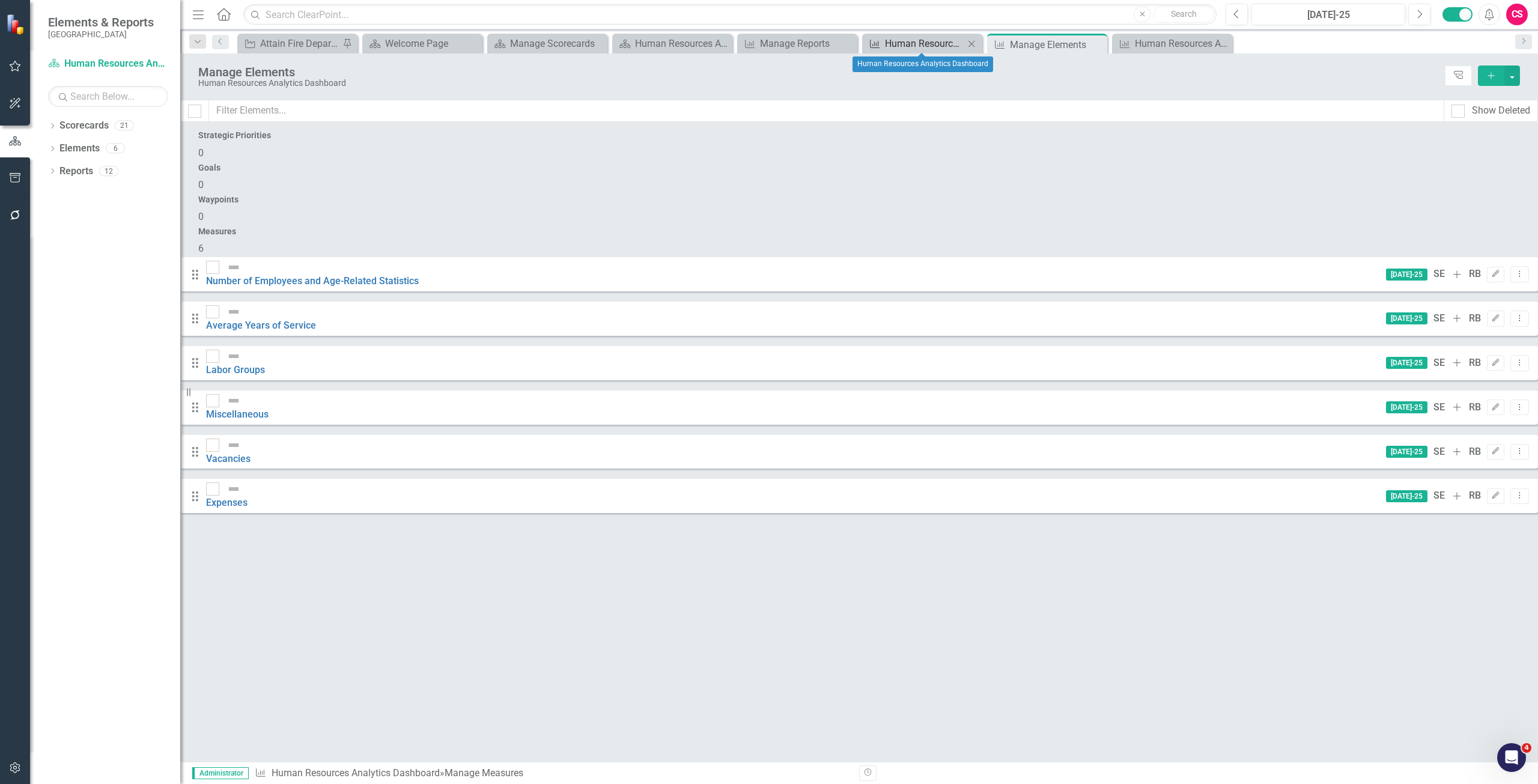
click at [909, 47] on div "Human Resources Analytics Dashboard" at bounding box center [924, 44] width 79 height 15
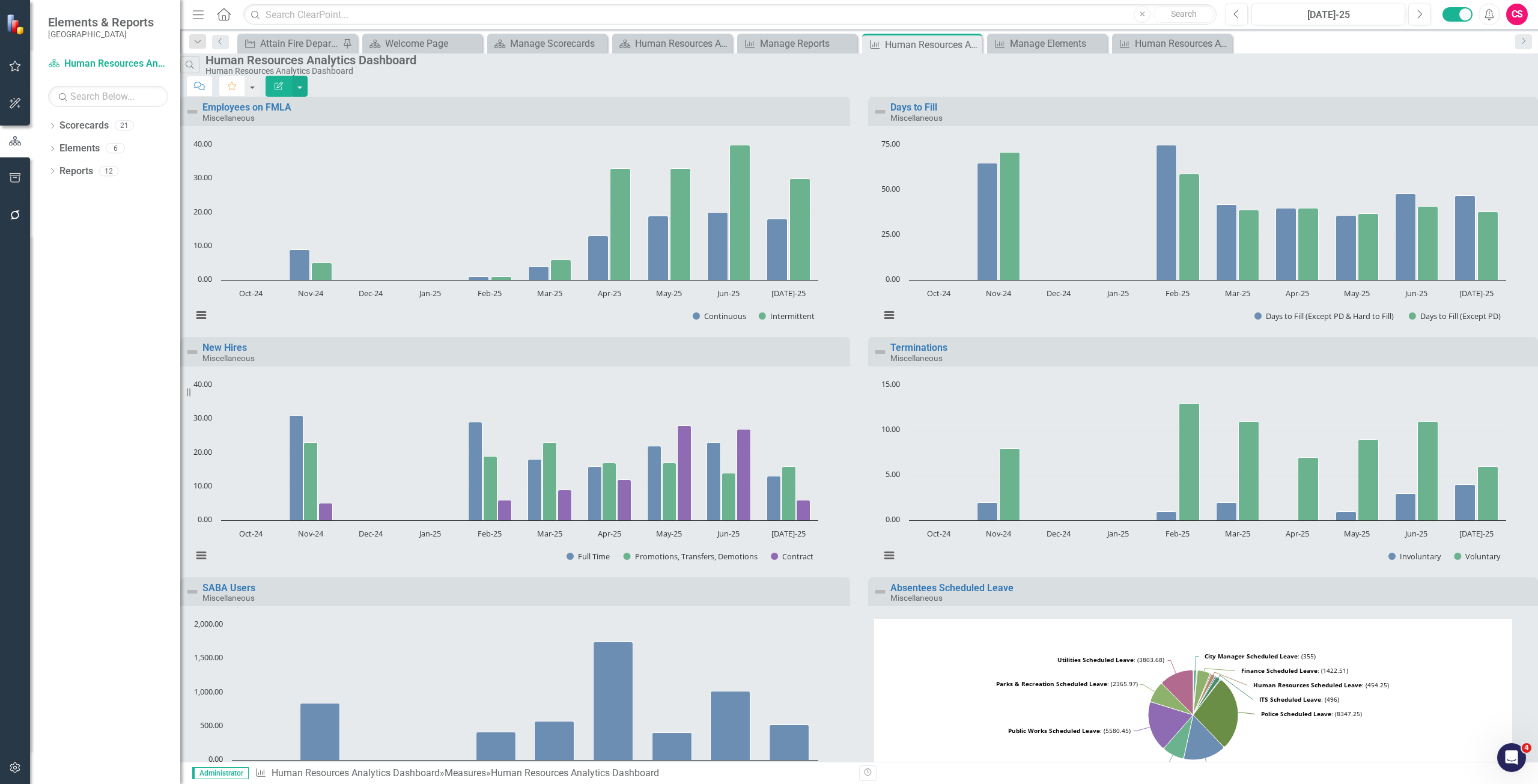
scroll to position [541, 0]
drag, startPoint x: 331, startPoint y: 332, endPoint x: 314, endPoint y: 334, distance: 17.1
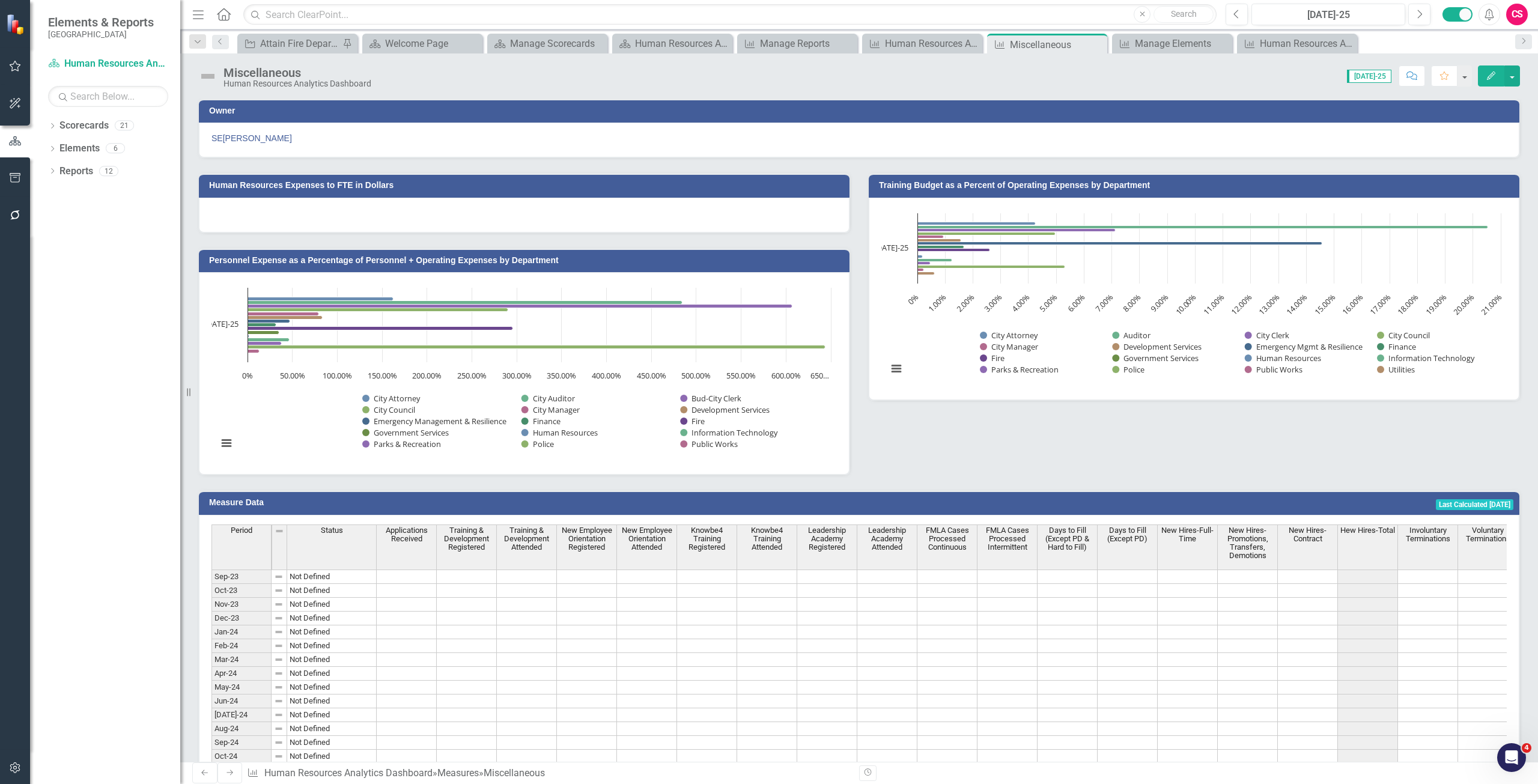
click at [1487, 66] on button "Edit" at bounding box center [1491, 75] width 27 height 21
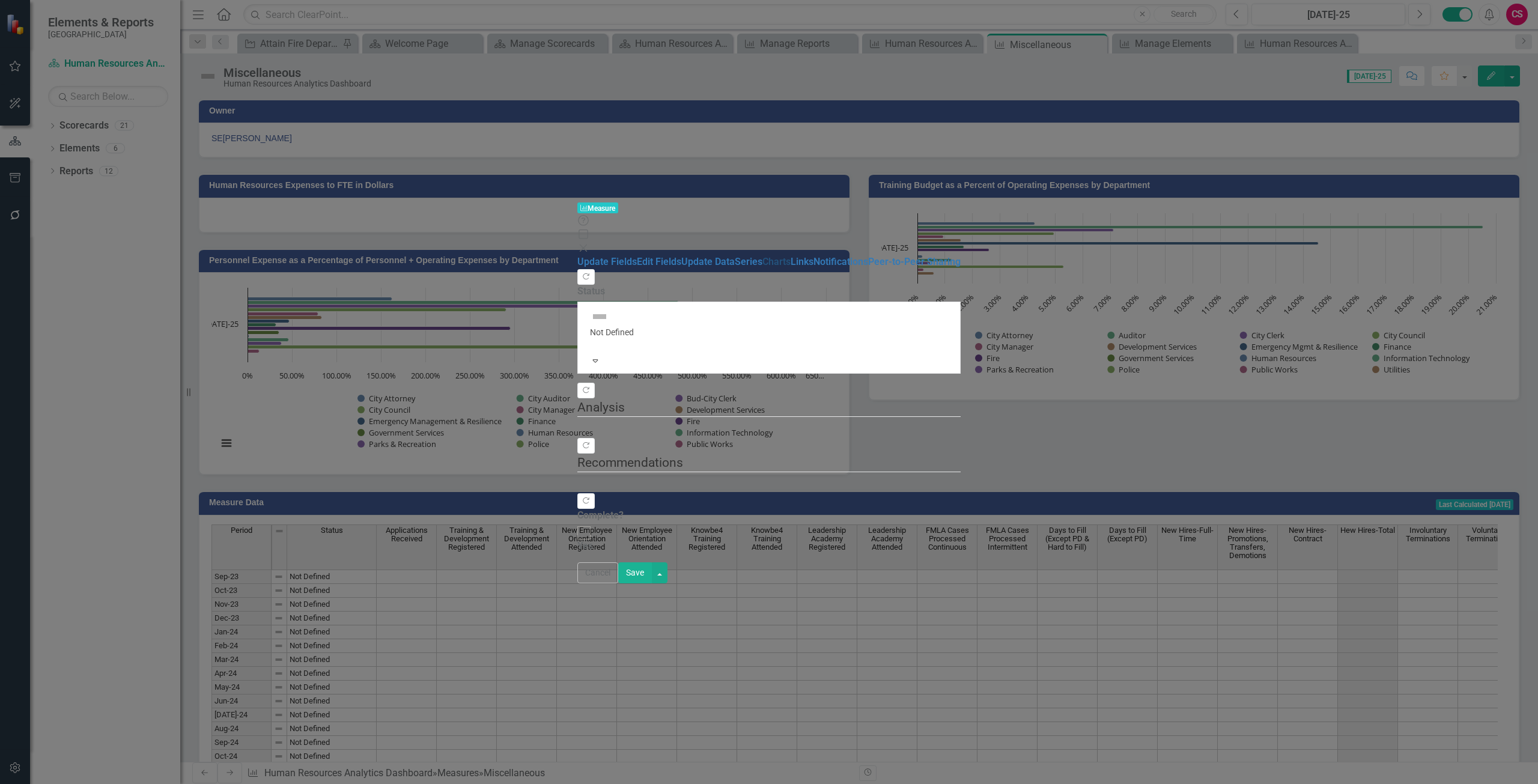
click at [762, 256] on link "Charts" at bounding box center [776, 262] width 29 height 11
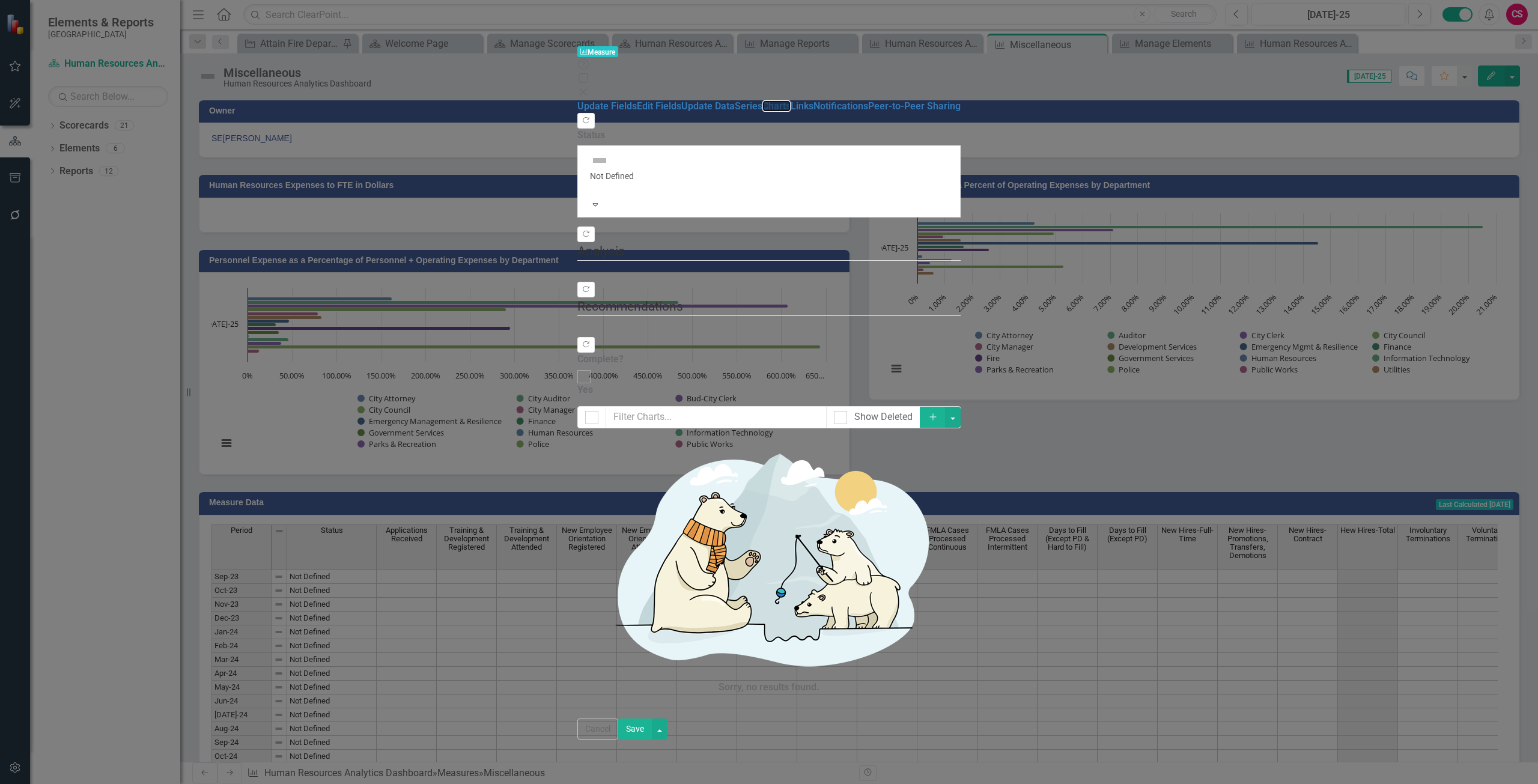
checkbox input "false"
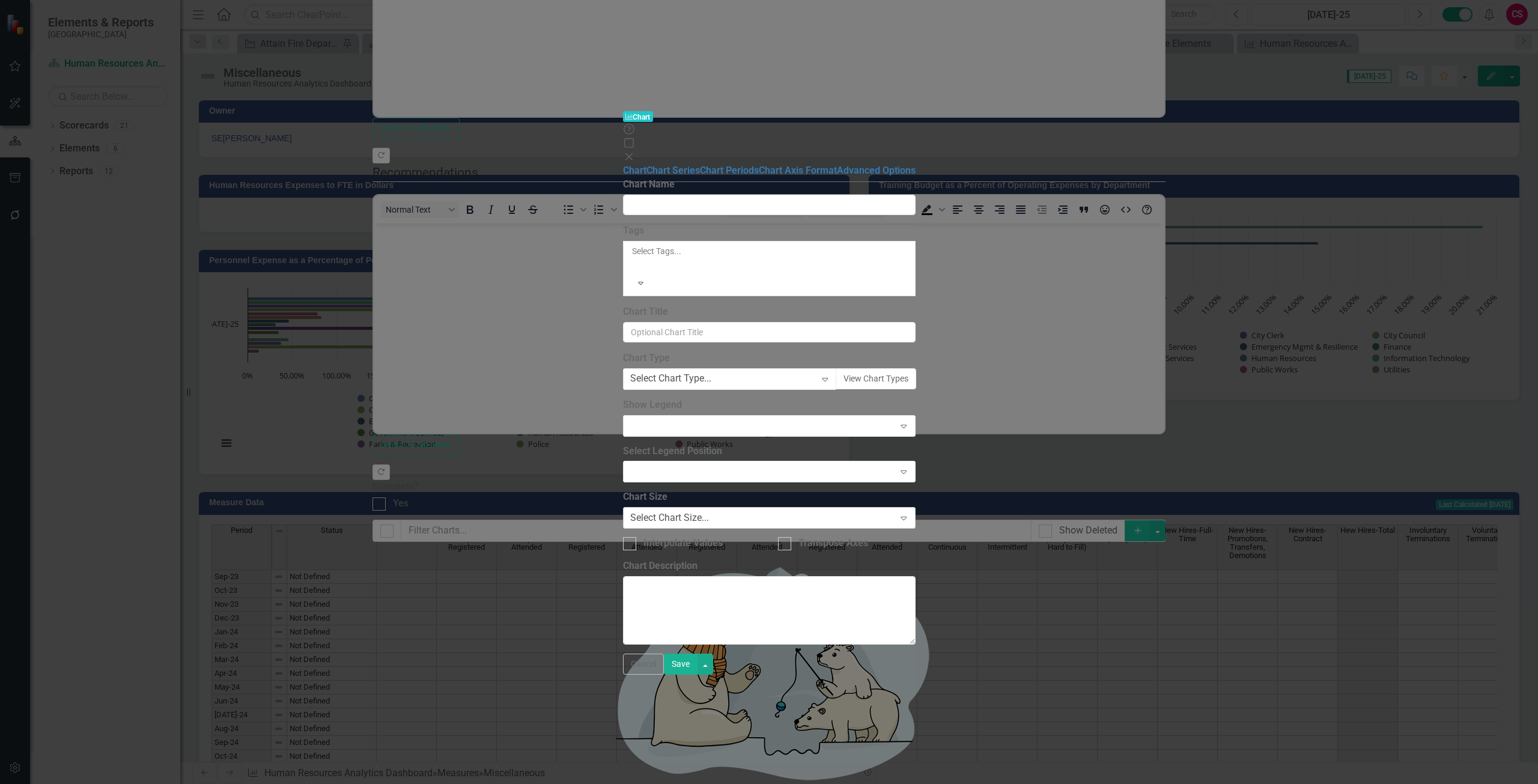
type input "Absentees Unscheduled Leave"
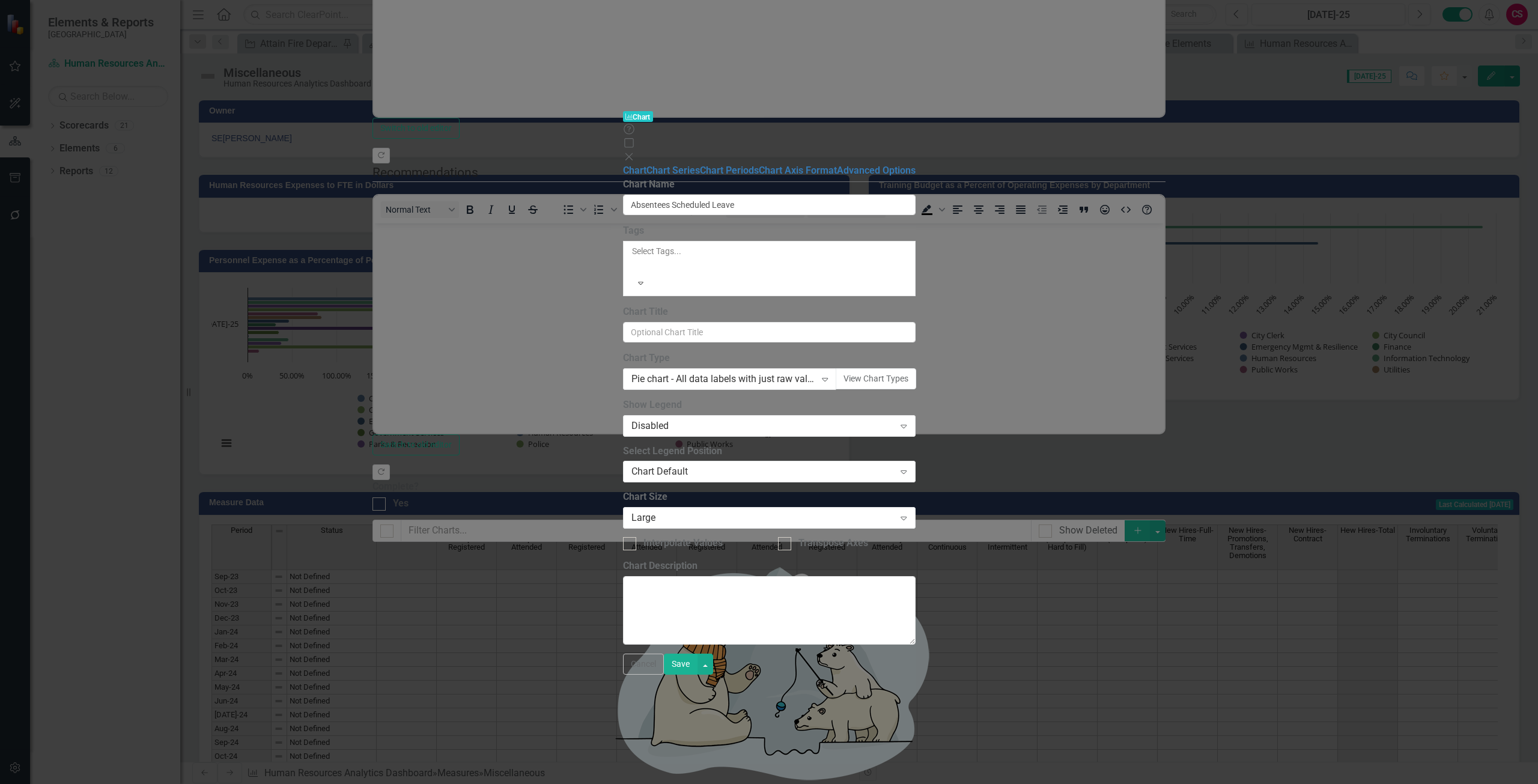
type input "Absentees Scheduled Leave"
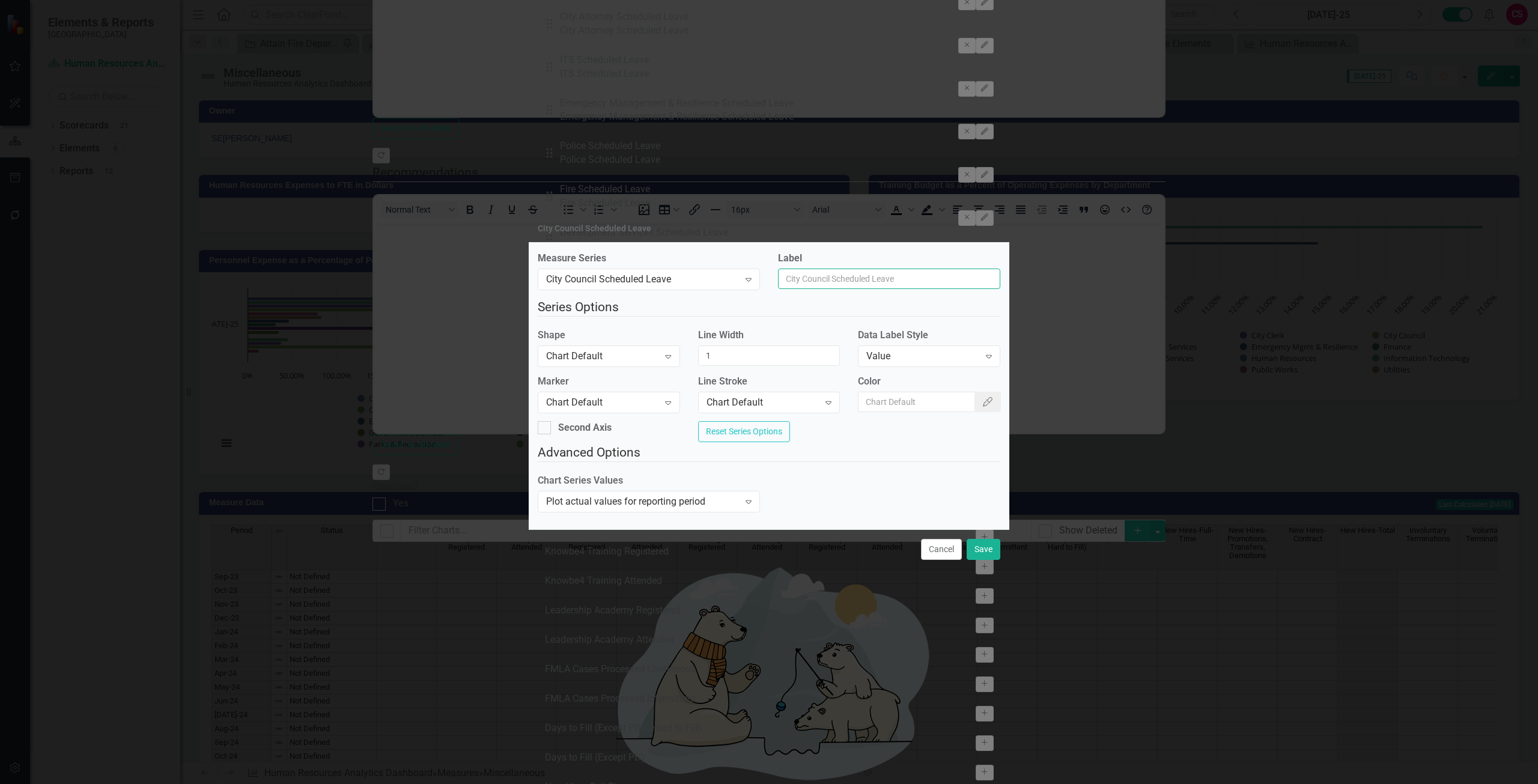
click at [856, 272] on input "Label" at bounding box center [889, 279] width 222 height 20
type input "City Council"
click at [984, 556] on button "Save" at bounding box center [983, 549] width 34 height 21
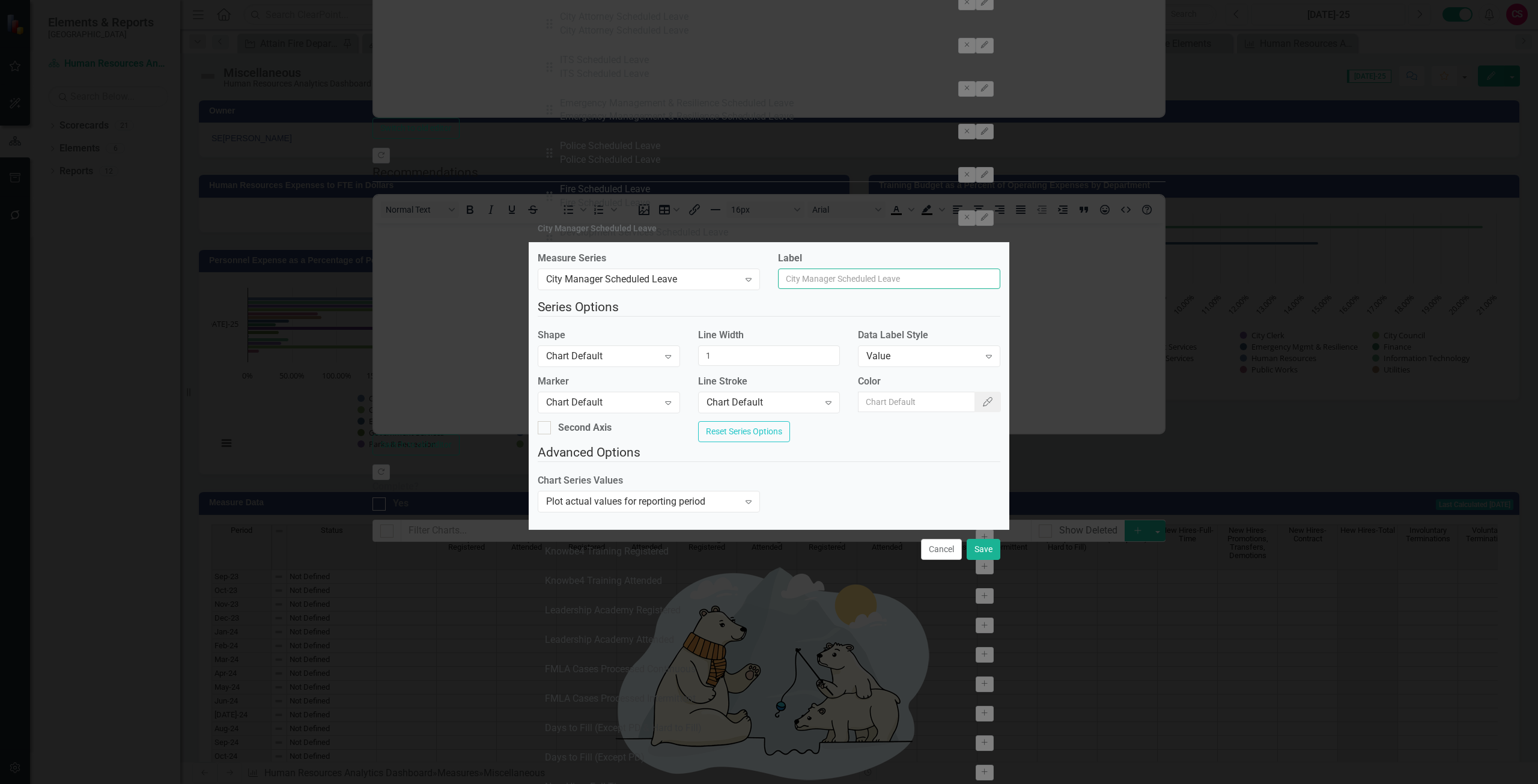
click at [865, 276] on input "Label" at bounding box center [889, 279] width 222 height 20
type input "City Manager"
click at [986, 557] on button "Save" at bounding box center [983, 549] width 34 height 21
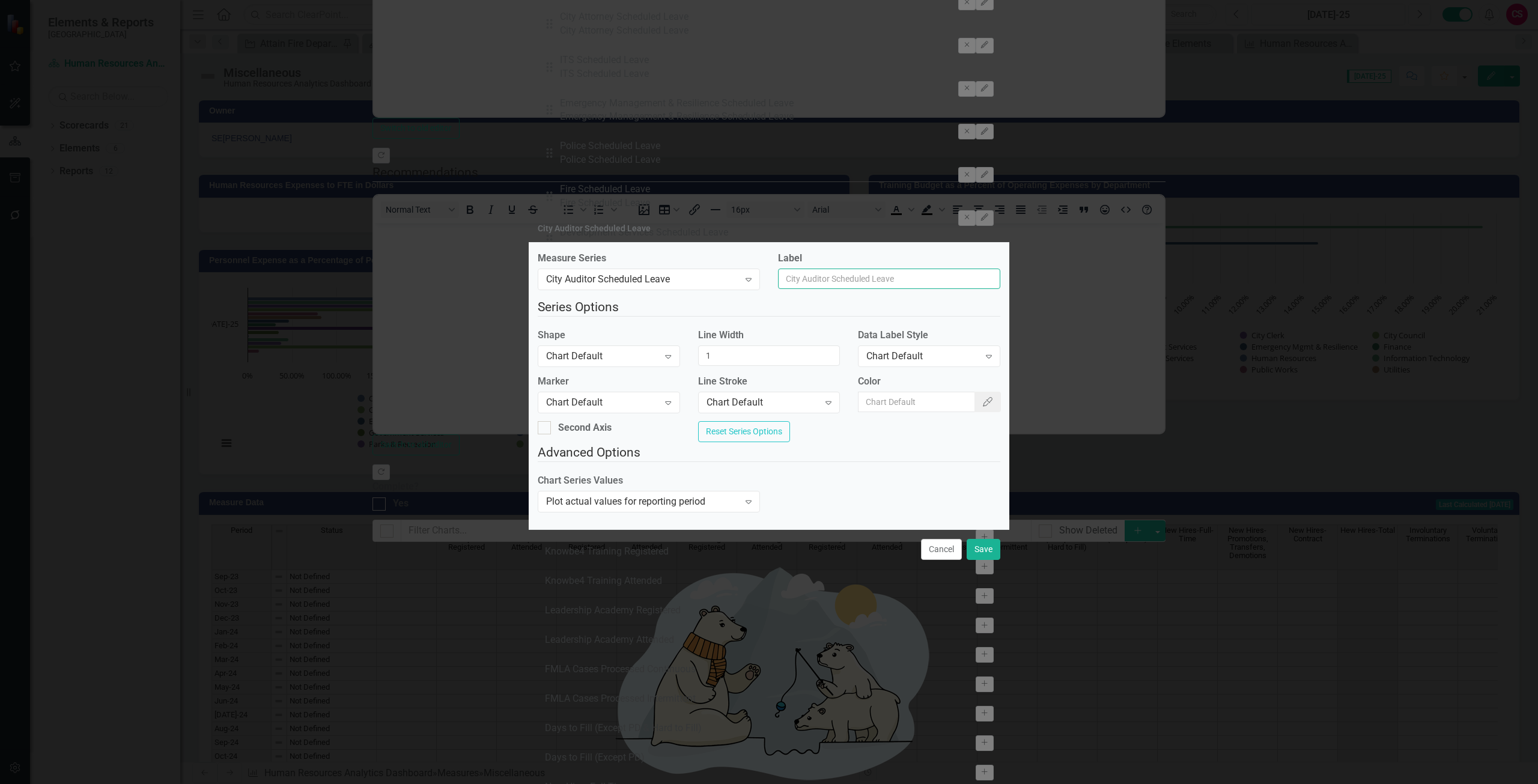
click at [820, 270] on input "Label" at bounding box center [889, 279] width 222 height 20
type input "City Auditor"
drag, startPoint x: 983, startPoint y: 567, endPoint x: 981, endPoint y: 559, distance: 8.2
click at [983, 560] on button "Save" at bounding box center [983, 549] width 34 height 21
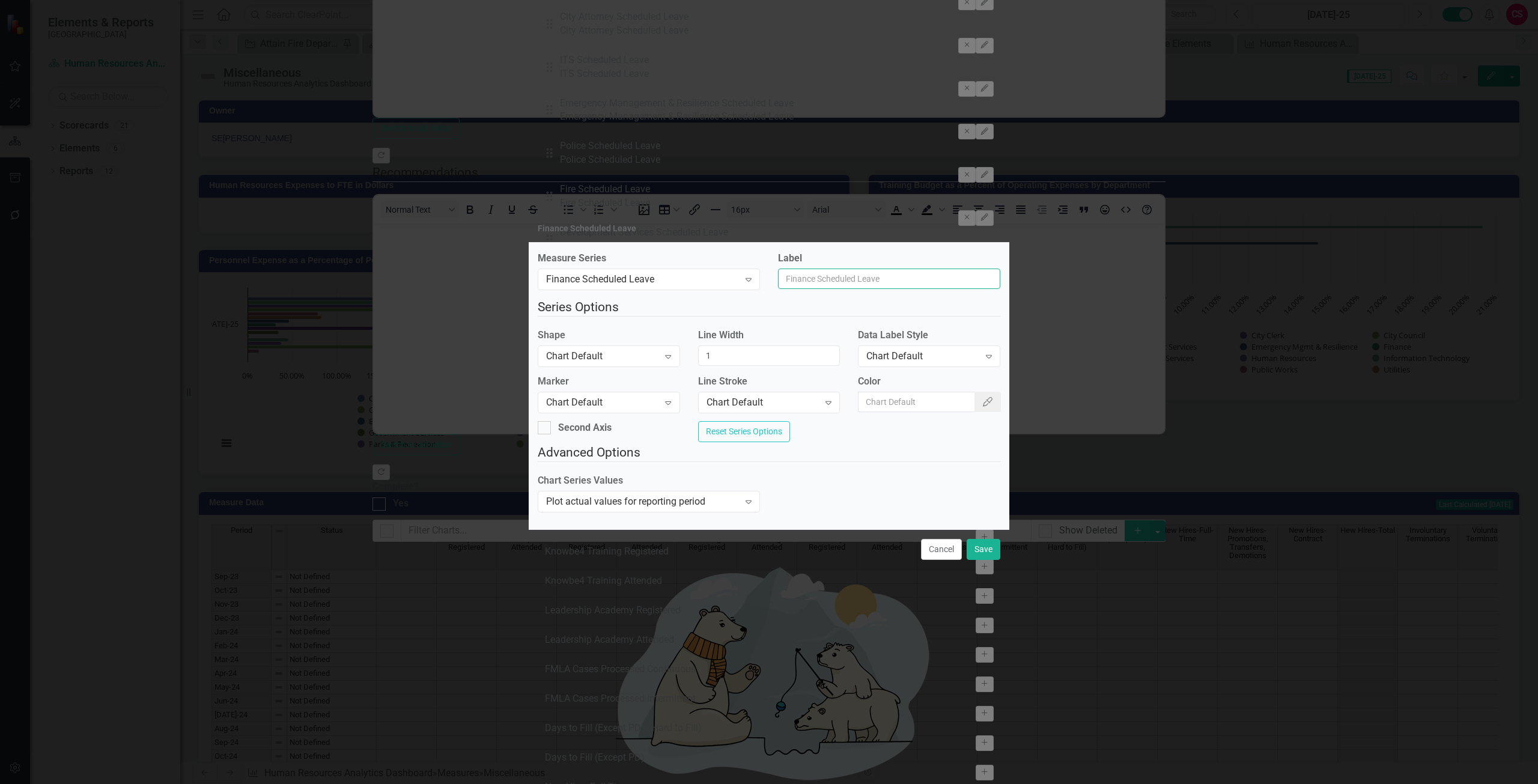
click at [822, 275] on input "Label" at bounding box center [889, 279] width 222 height 20
type input "Finance"
click at [930, 355] on div "Chart Default" at bounding box center [922, 356] width 112 height 14
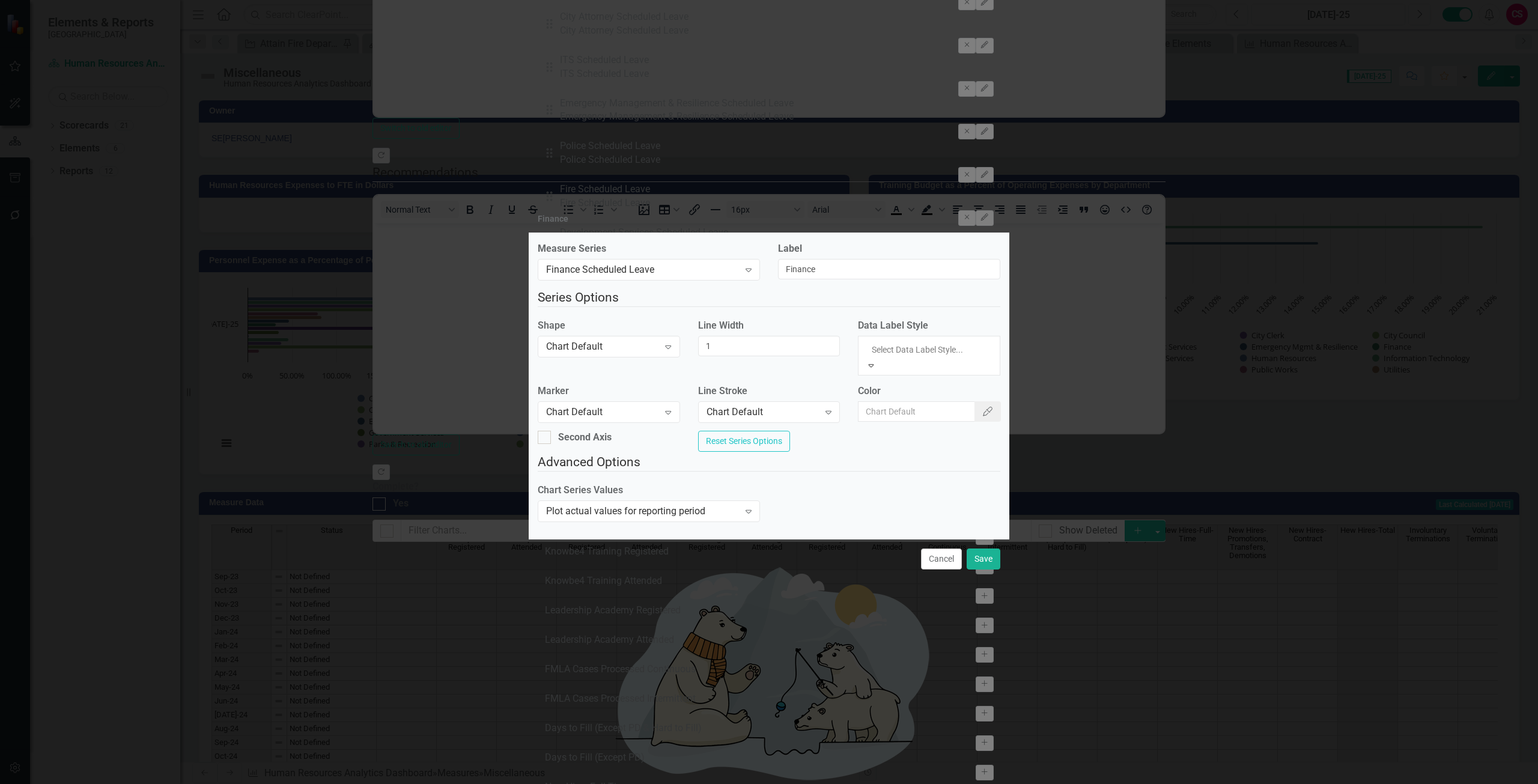
click at [917, 303] on div "Measure Series Finance Scheduled Leave Expand Label Finance Series Options Shap…" at bounding box center [769, 386] width 481 height 306
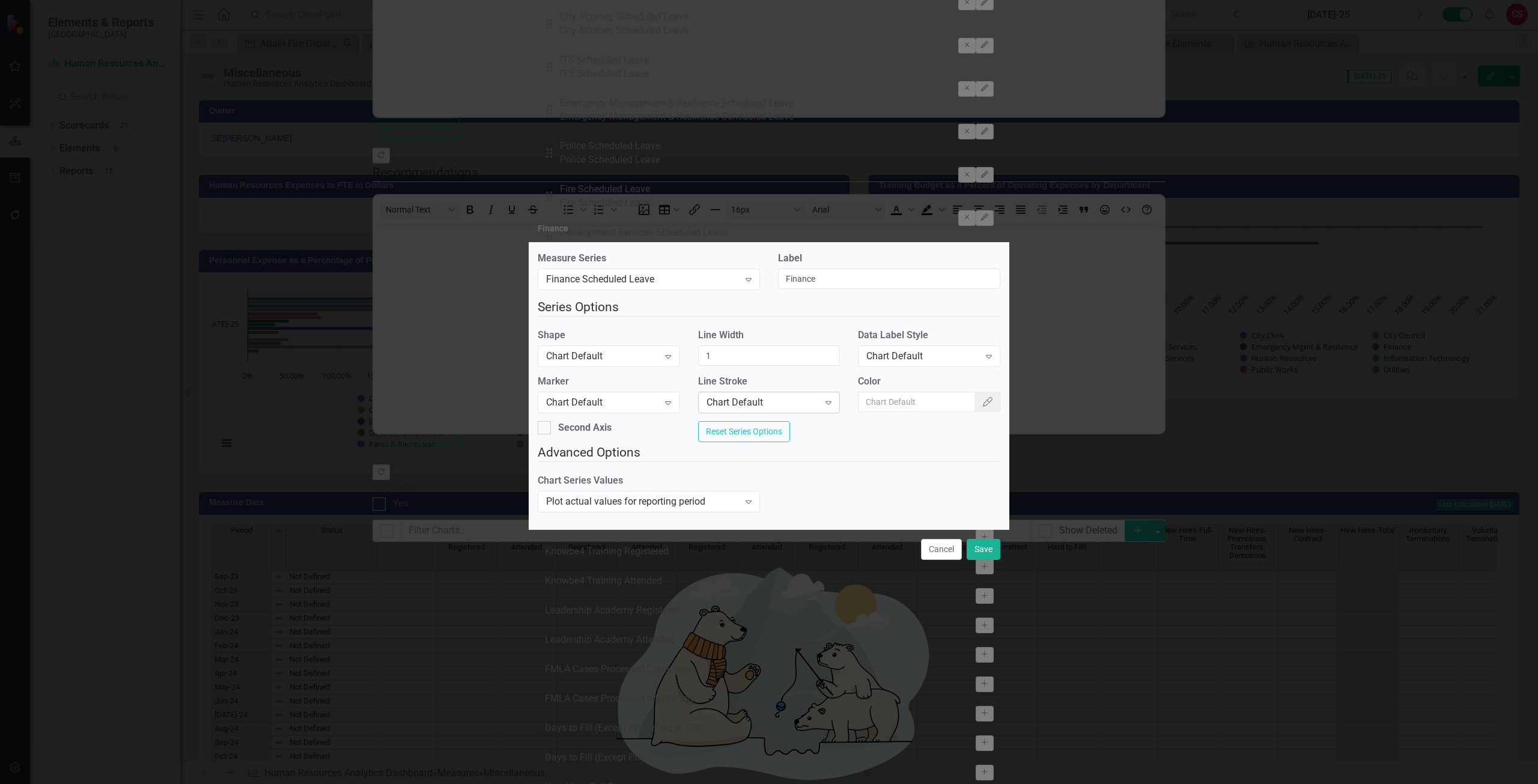
click at [759, 391] on div "Chart Default Expand" at bounding box center [769, 402] width 143 height 22
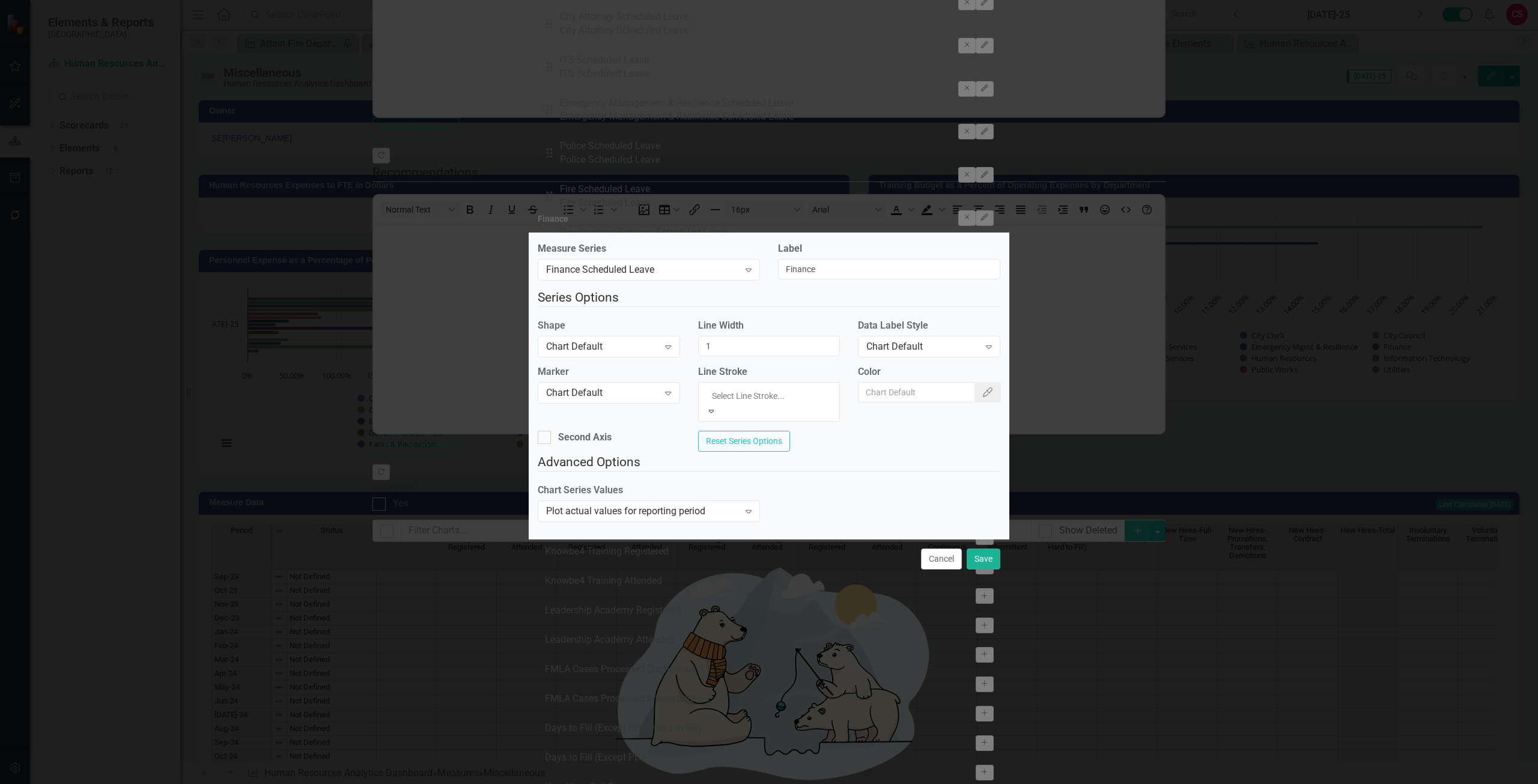
scroll to position [56, 0]
click at [636, 373] on label "Marker" at bounding box center [609, 372] width 143 height 14
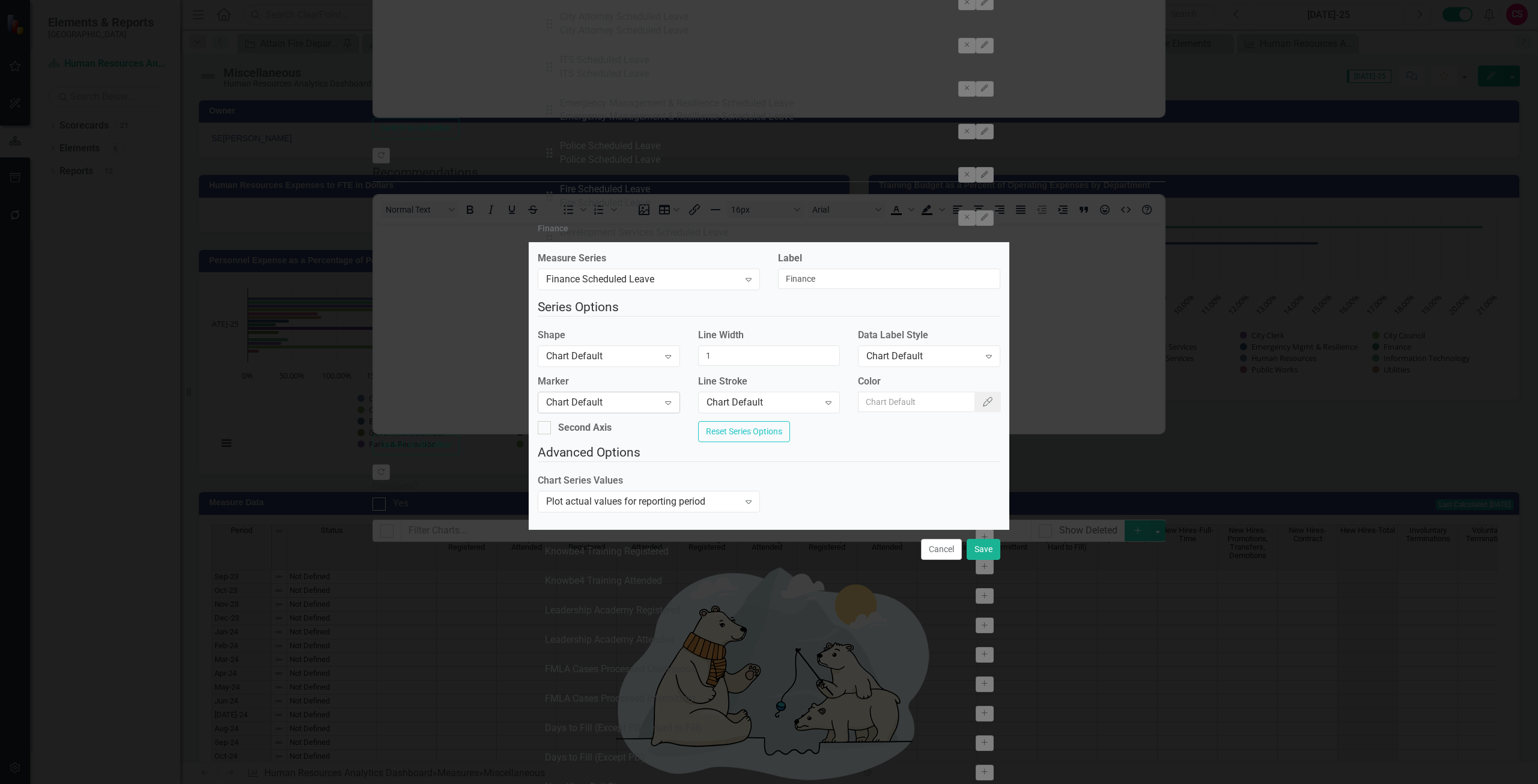
click at [632, 400] on div "Chart Default" at bounding box center [602, 402] width 112 height 14
click at [624, 377] on label "Marker" at bounding box center [609, 382] width 143 height 14
click at [991, 560] on button "Save" at bounding box center [983, 549] width 34 height 21
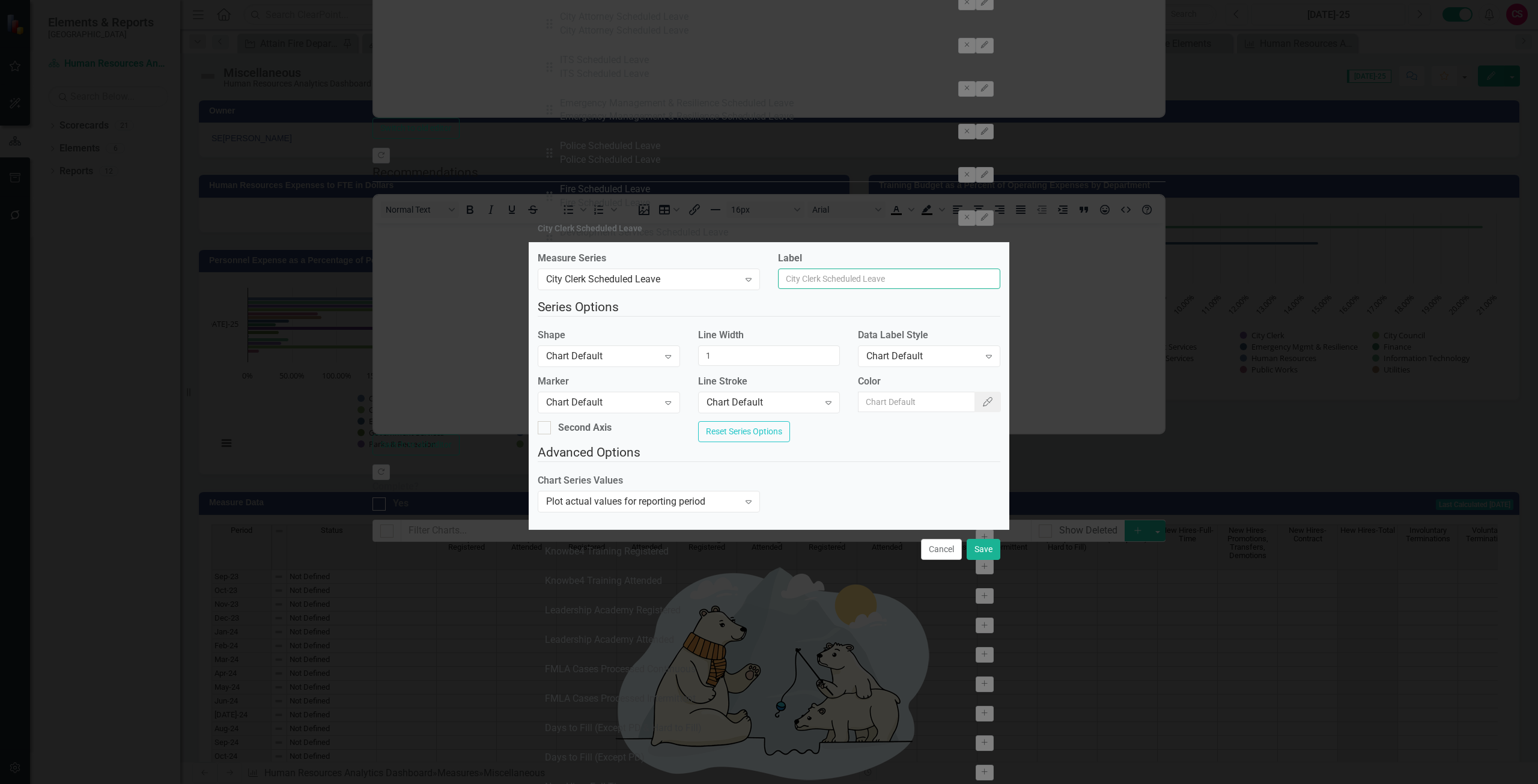
click at [849, 269] on input "Label" at bounding box center [889, 279] width 222 height 20
type input "City Clerk"
click at [988, 560] on button "Save" at bounding box center [983, 549] width 34 height 21
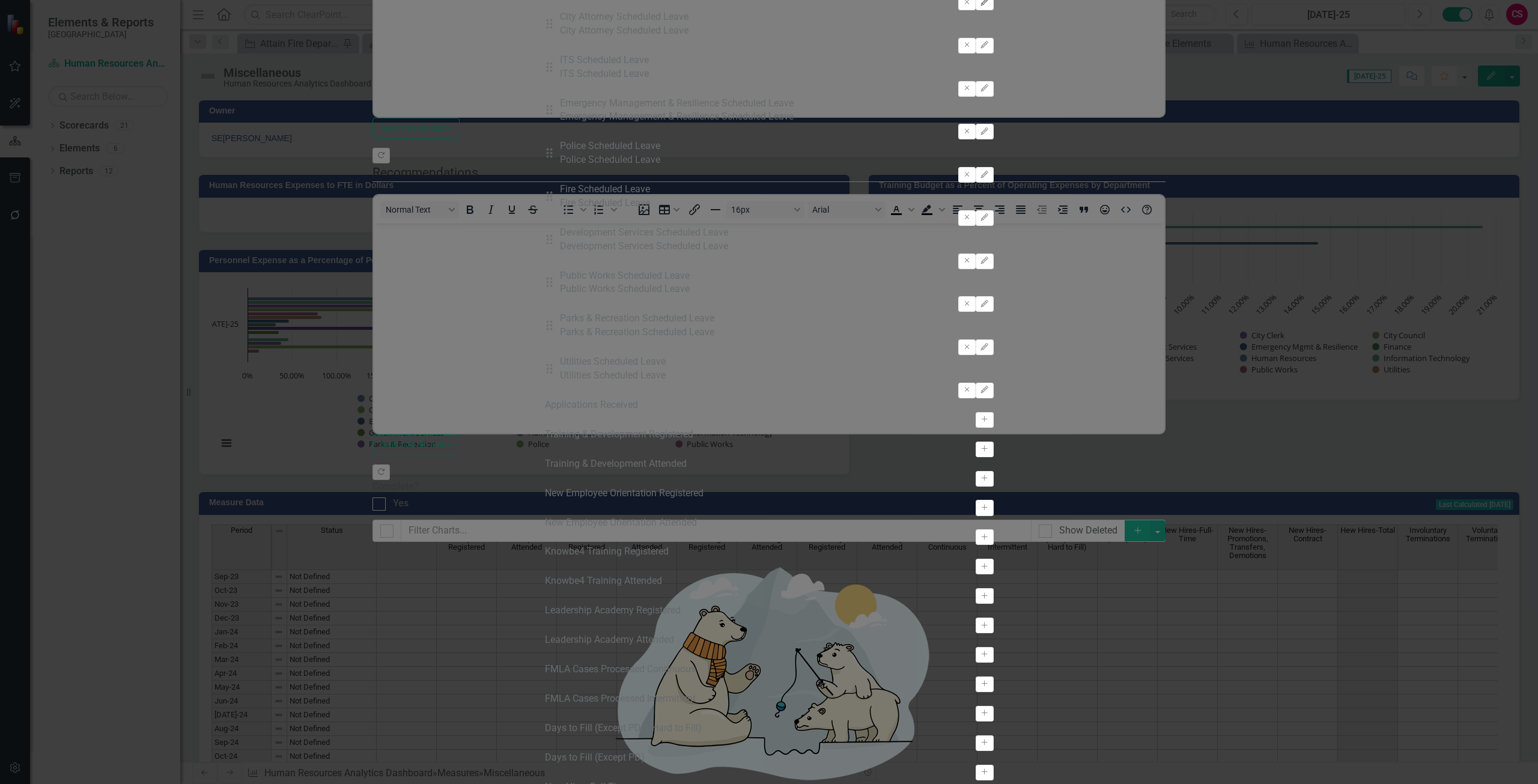
click at [993, 10] on button "Edit" at bounding box center [984, 2] width 18 height 16
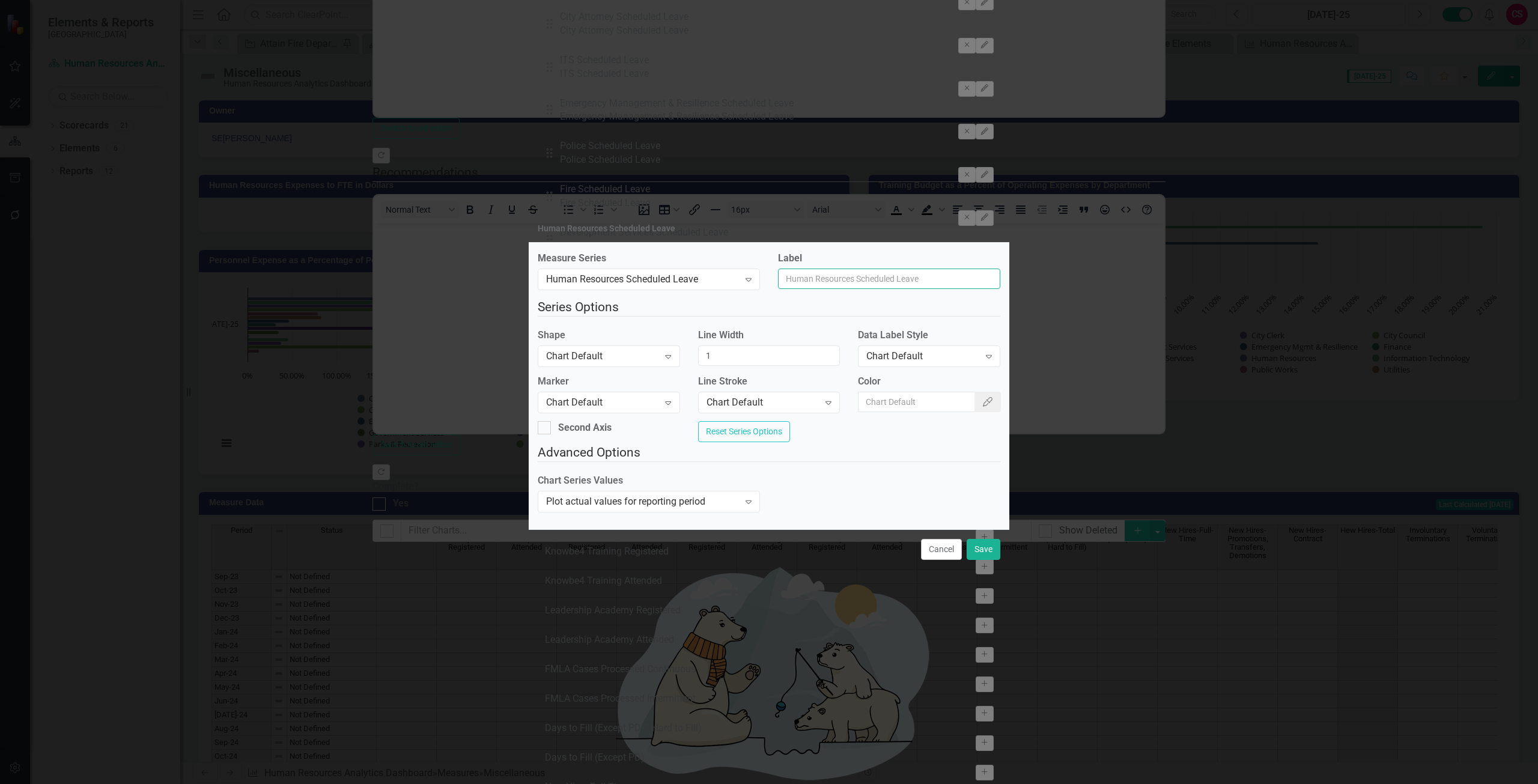
click at [819, 269] on input "Label" at bounding box center [889, 279] width 222 height 20
type input "Human resources"
click at [984, 556] on button "Save" at bounding box center [983, 549] width 34 height 21
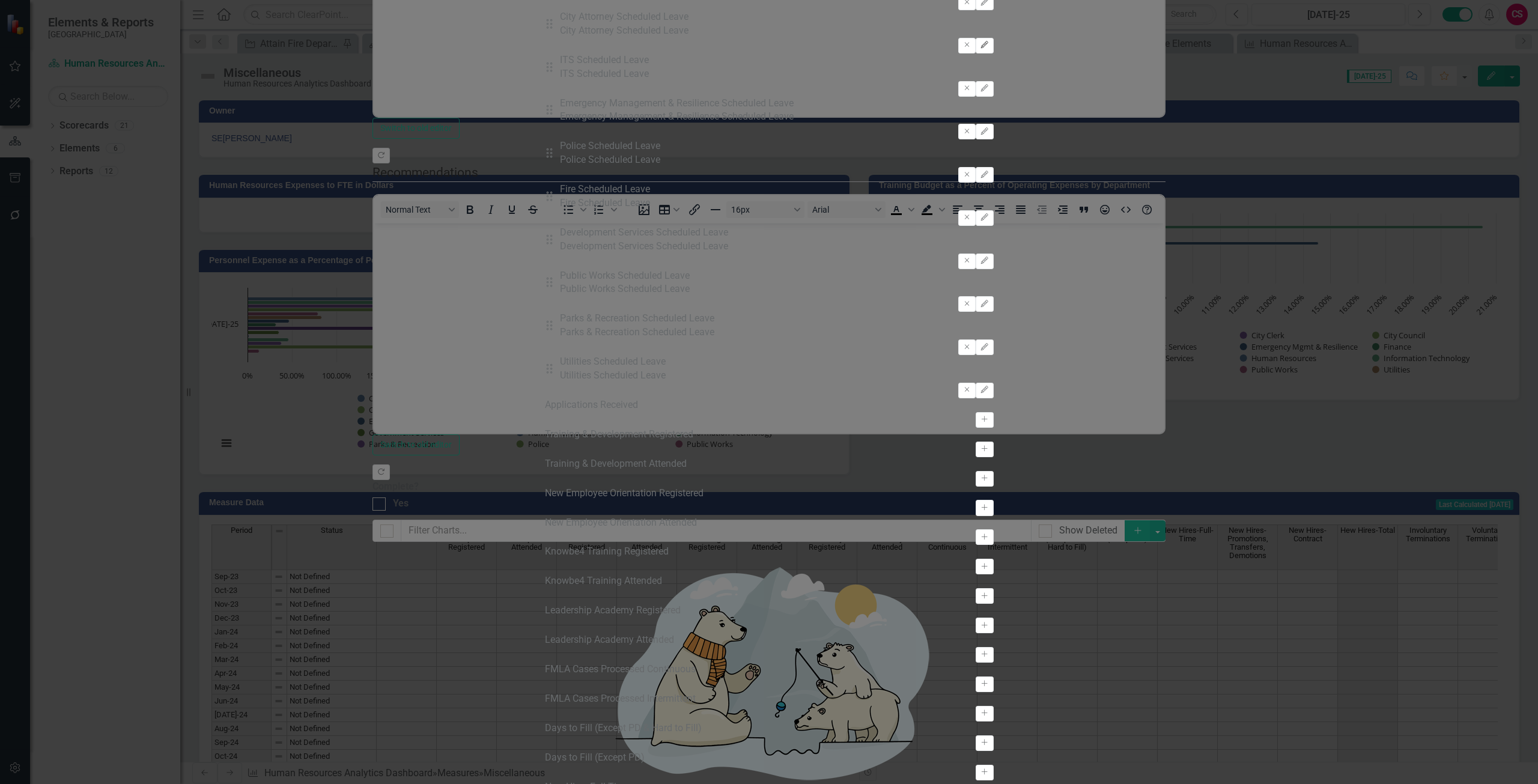
click at [993, 53] on button "Edit" at bounding box center [984, 46] width 18 height 16
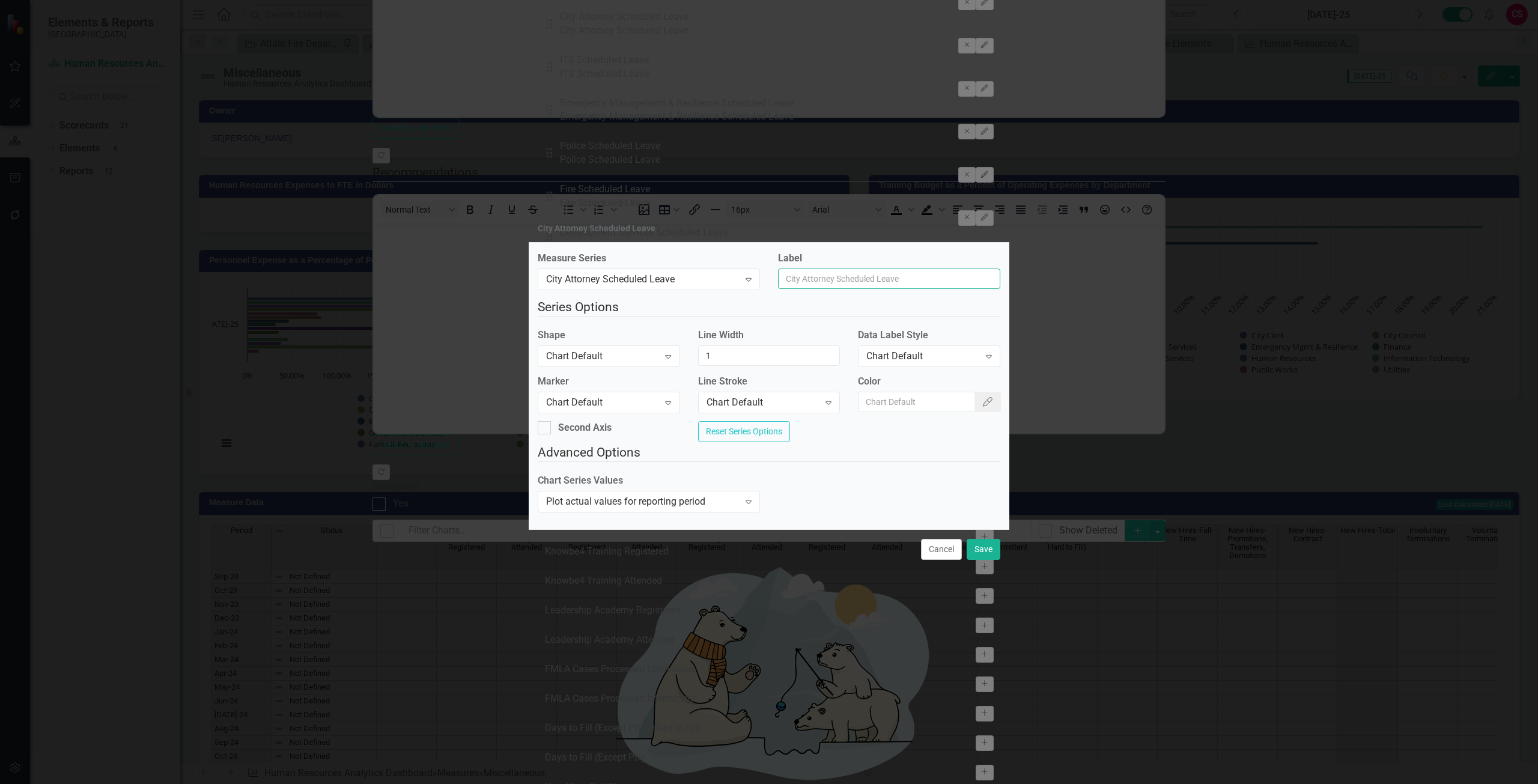
click at [841, 275] on input "Label" at bounding box center [889, 279] width 222 height 20
type input "City Attorney"
click at [985, 560] on button "Save" at bounding box center [983, 549] width 34 height 21
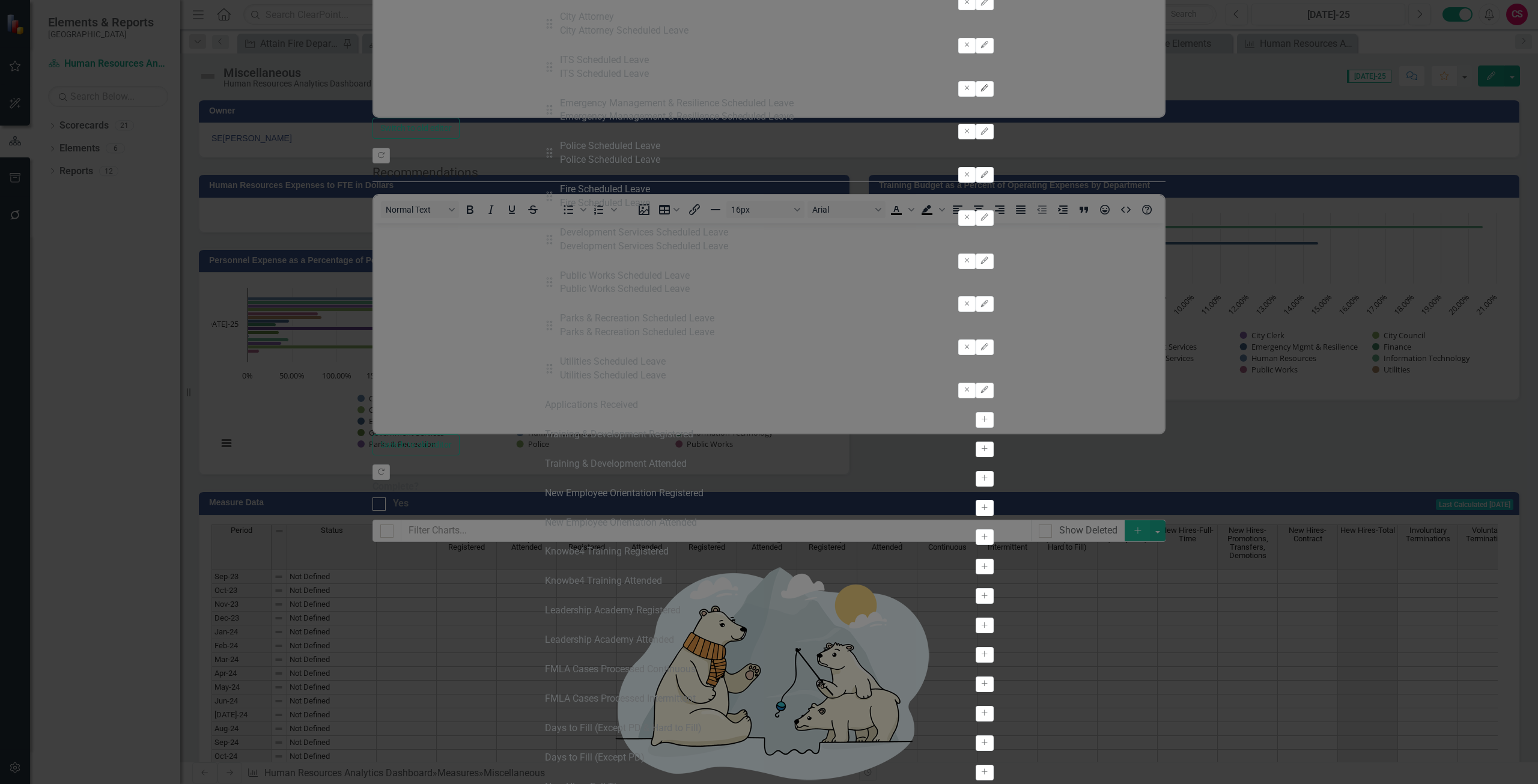
click at [989, 92] on icon "Edit" at bounding box center [984, 88] width 9 height 7
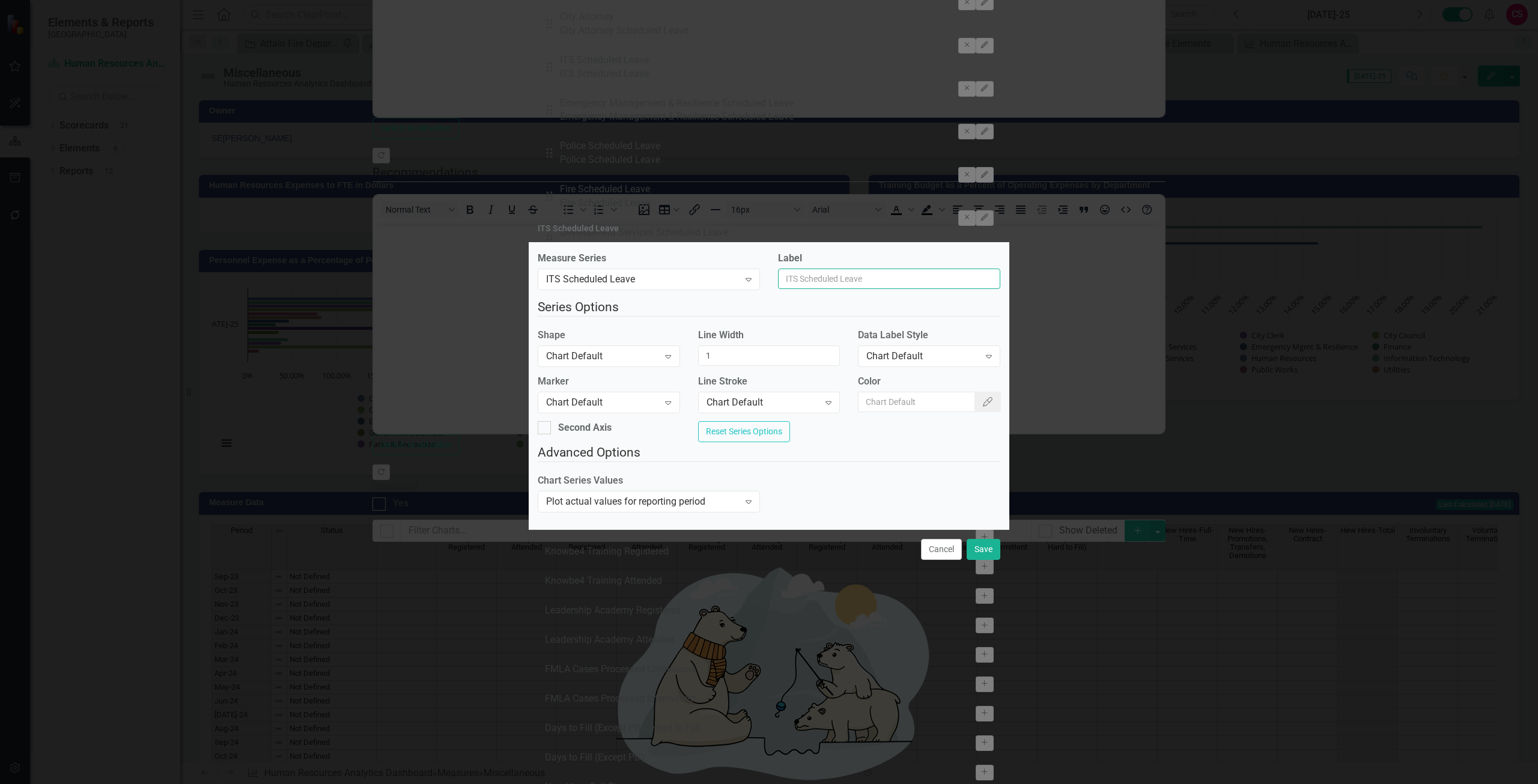
click at [937, 269] on input "Label" at bounding box center [889, 279] width 222 height 20
type input "ITS"
click at [978, 554] on button "Save" at bounding box center [983, 549] width 34 height 21
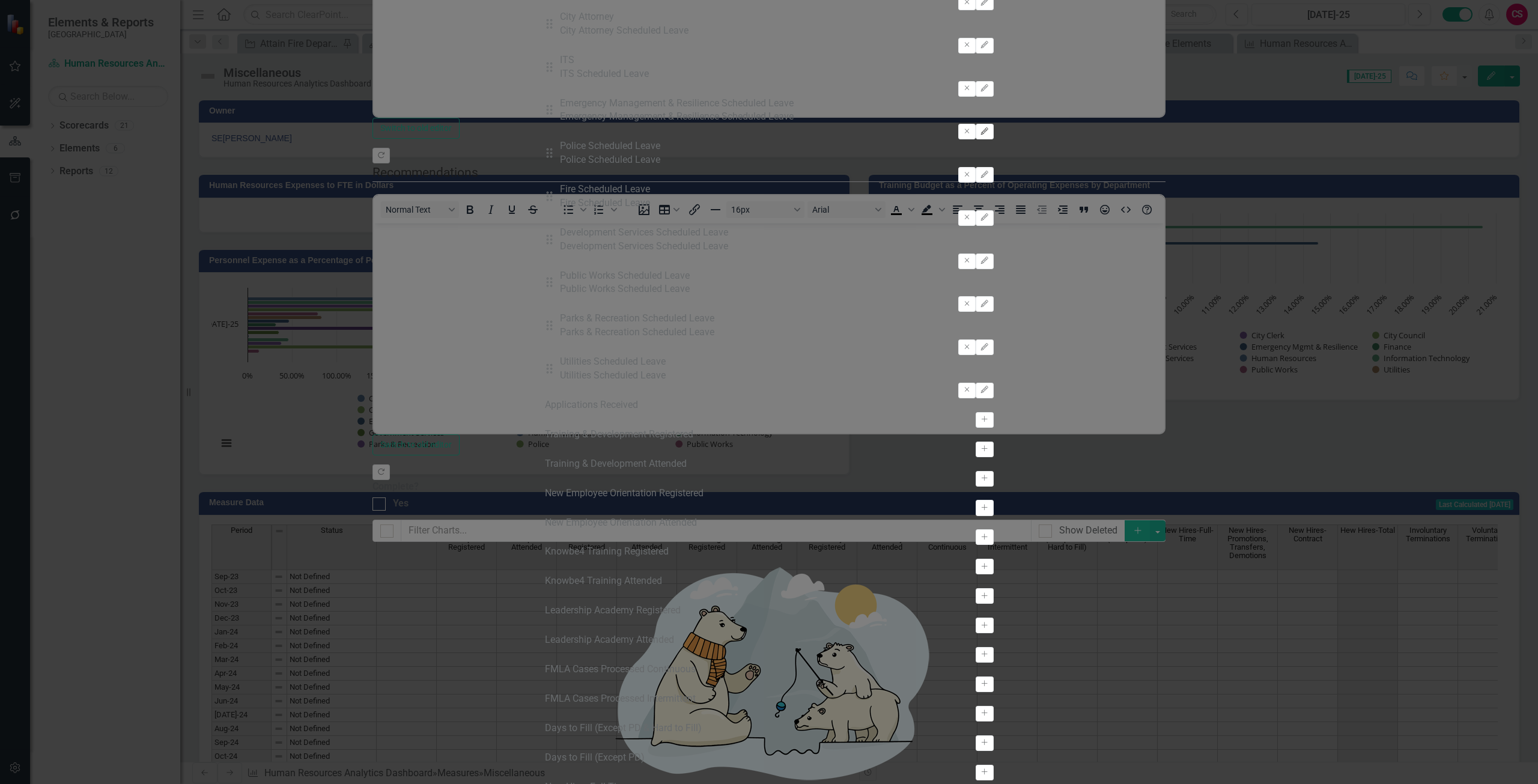
click at [993, 139] on button "Edit" at bounding box center [984, 131] width 18 height 16
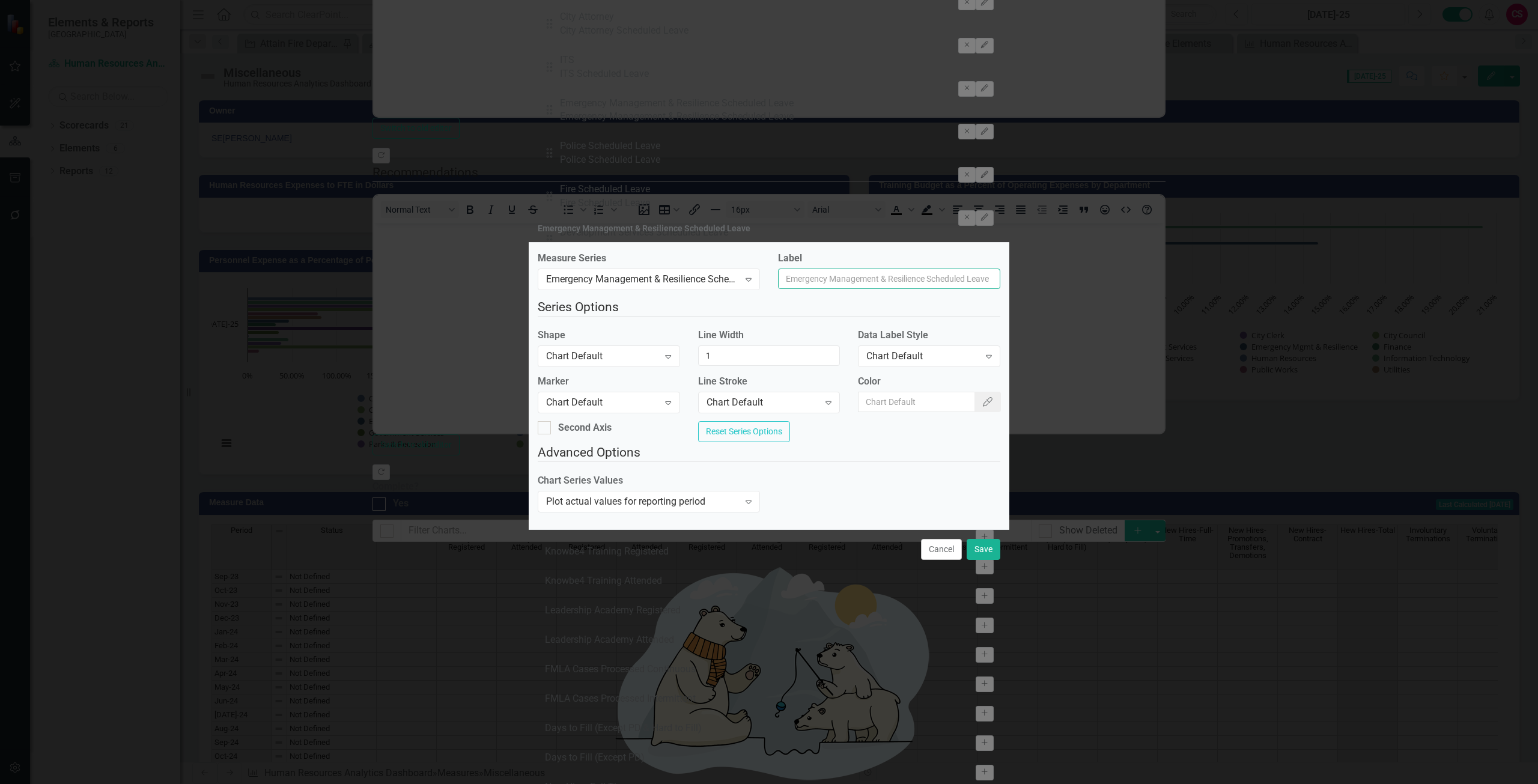
click at [804, 279] on input "Label" at bounding box center [889, 279] width 222 height 20
click at [903, 273] on input "Emergency Management & resilience" at bounding box center [889, 279] width 222 height 20
type input "Emergency Management & Resilience"
click at [993, 579] on div "Emergency Management & Resilience Measure Series Emergency Management & Resilie…" at bounding box center [769, 392] width 481 height 784
click at [985, 555] on button "Save" at bounding box center [983, 549] width 34 height 21
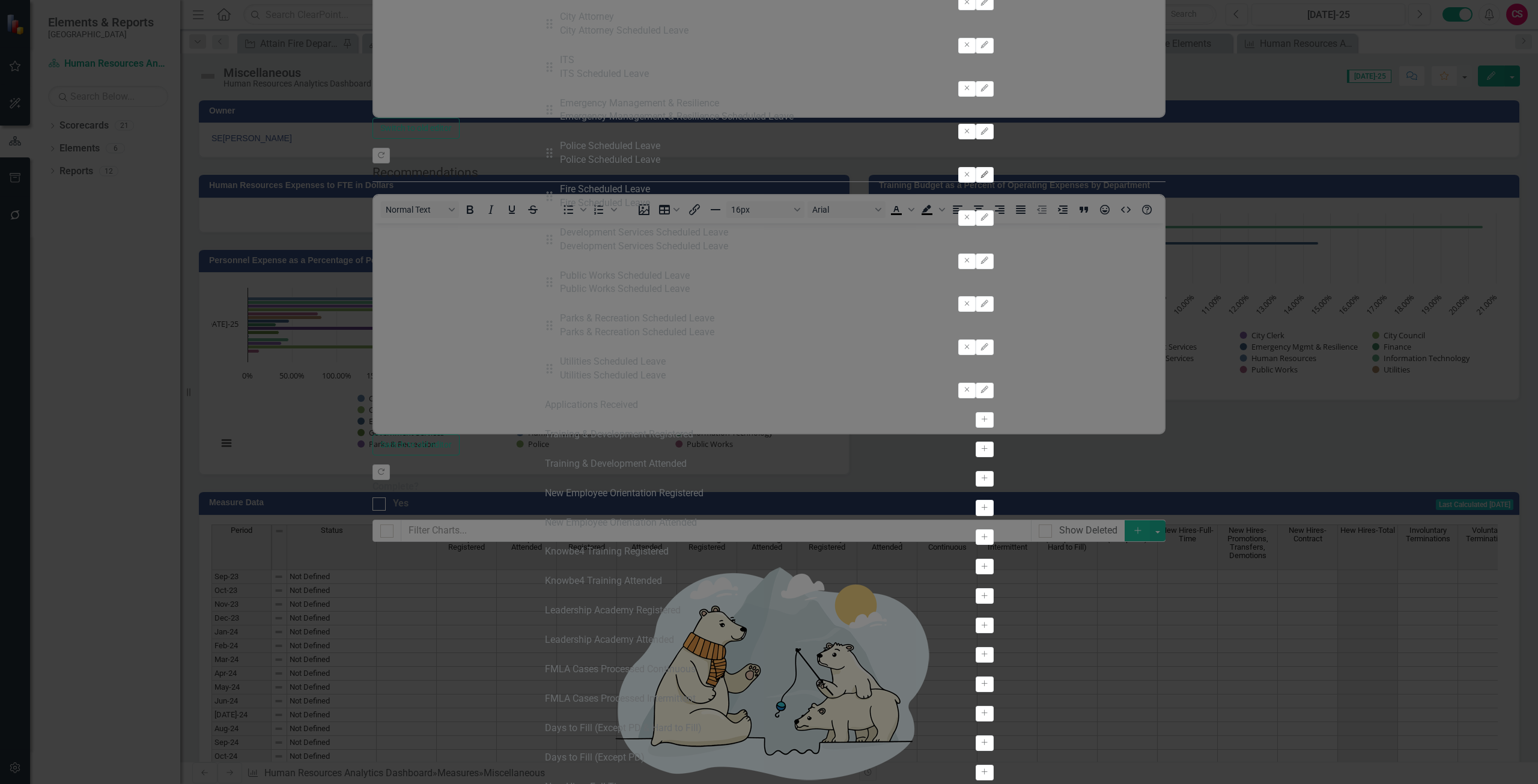
click at [989, 179] on icon "Edit" at bounding box center [984, 174] width 9 height 7
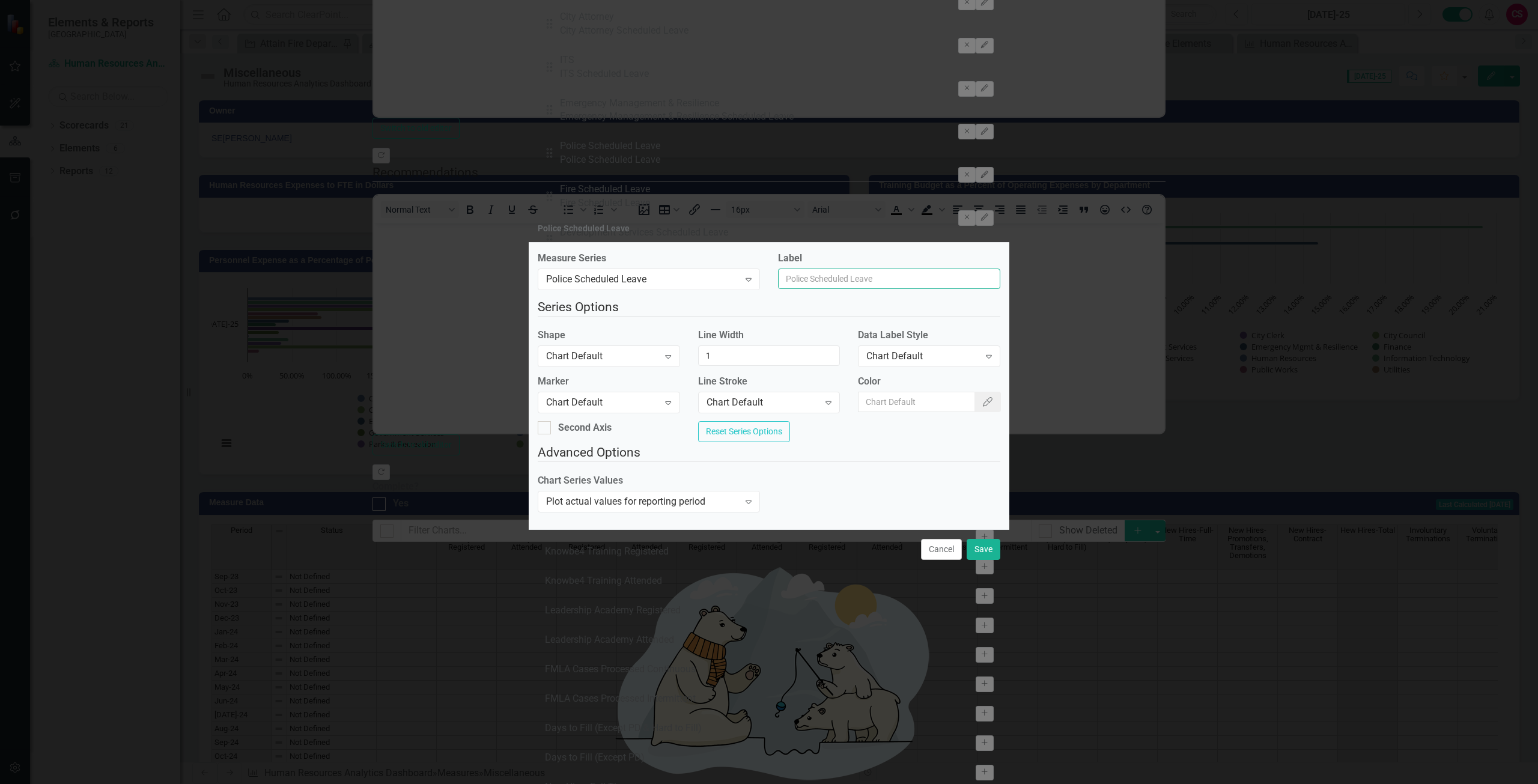
click at [859, 278] on input "Label" at bounding box center [889, 279] width 222 height 20
type input "Police"
click at [989, 555] on button "Save" at bounding box center [983, 549] width 34 height 21
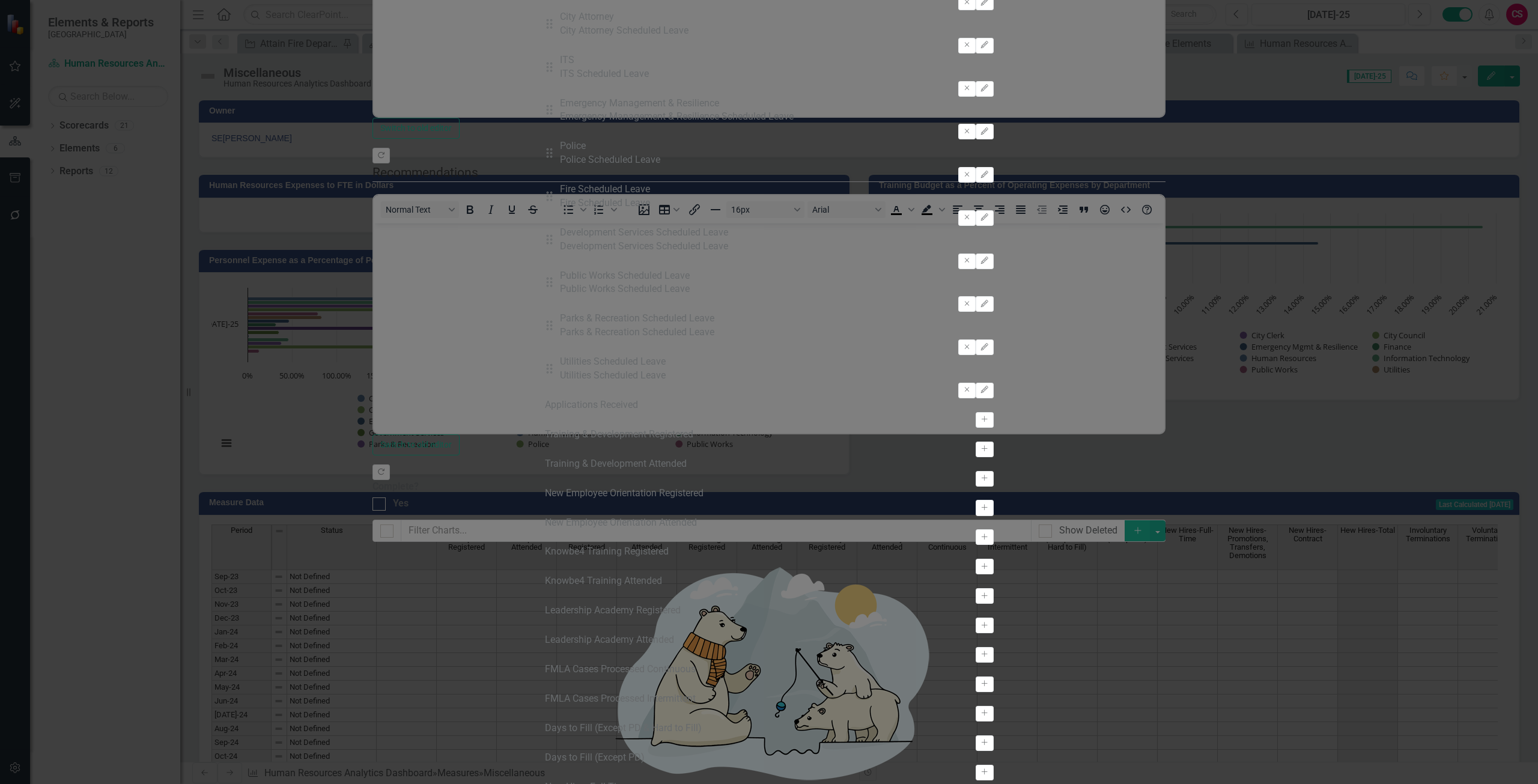
drag, startPoint x: 988, startPoint y: 553, endPoint x: 407, endPoint y: 419, distance: 596.3
click at [989, 221] on icon "Edit" at bounding box center [984, 217] width 9 height 7
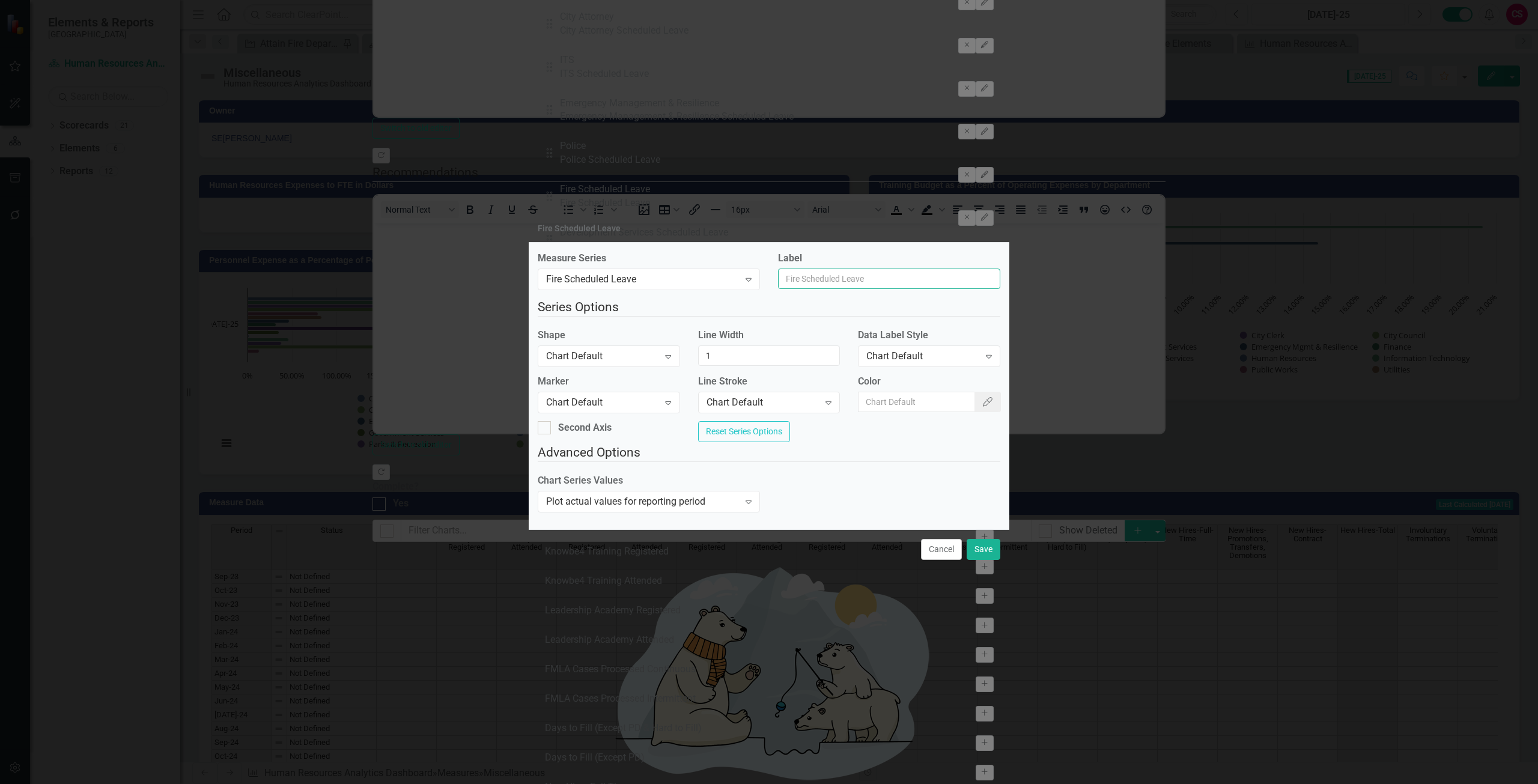
click at [818, 272] on input "Label" at bounding box center [889, 279] width 222 height 20
type input "Fire"
click at [991, 550] on button "Save" at bounding box center [983, 549] width 34 height 21
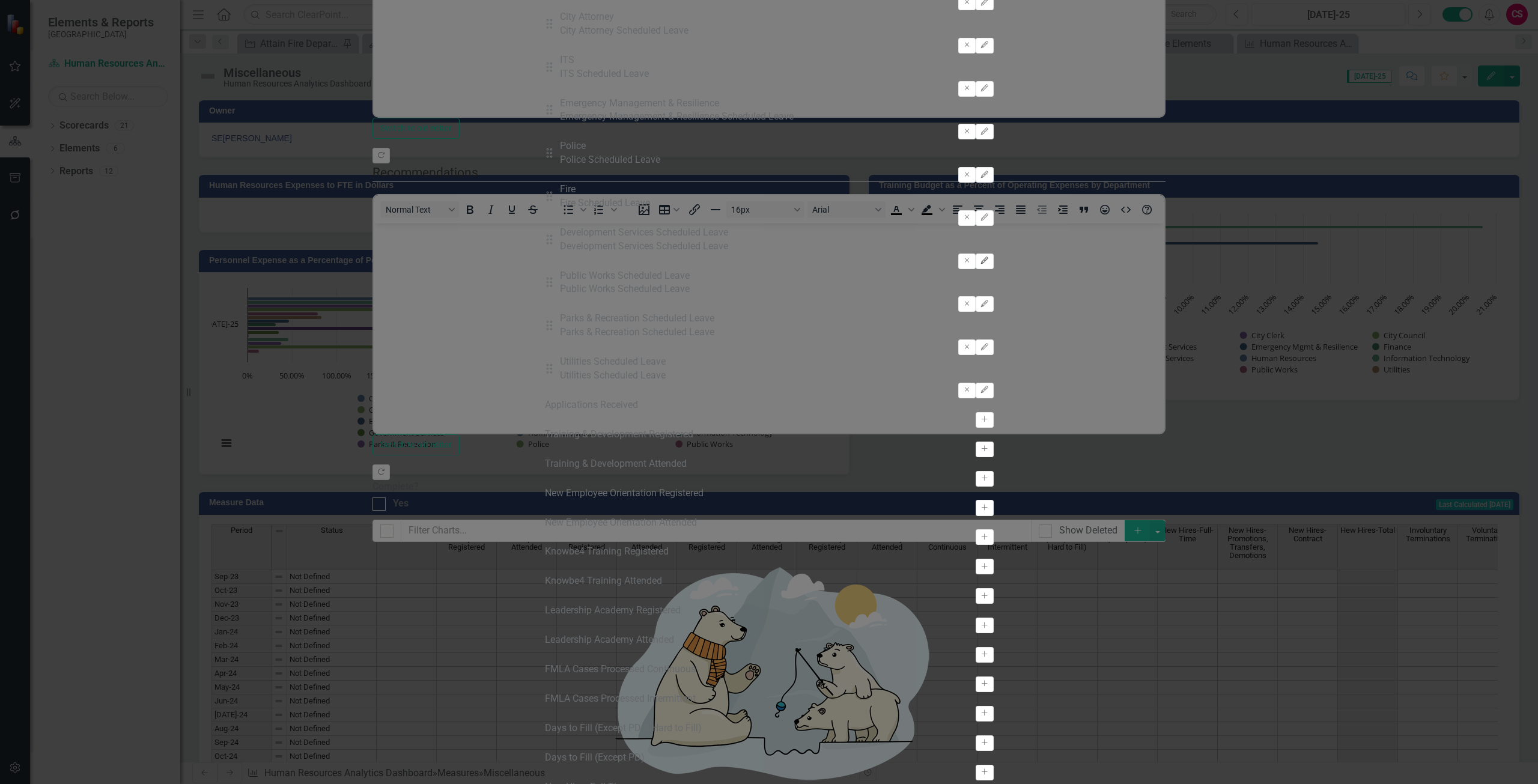
click at [988, 263] on icon "button" at bounding box center [984, 260] width 7 height 7
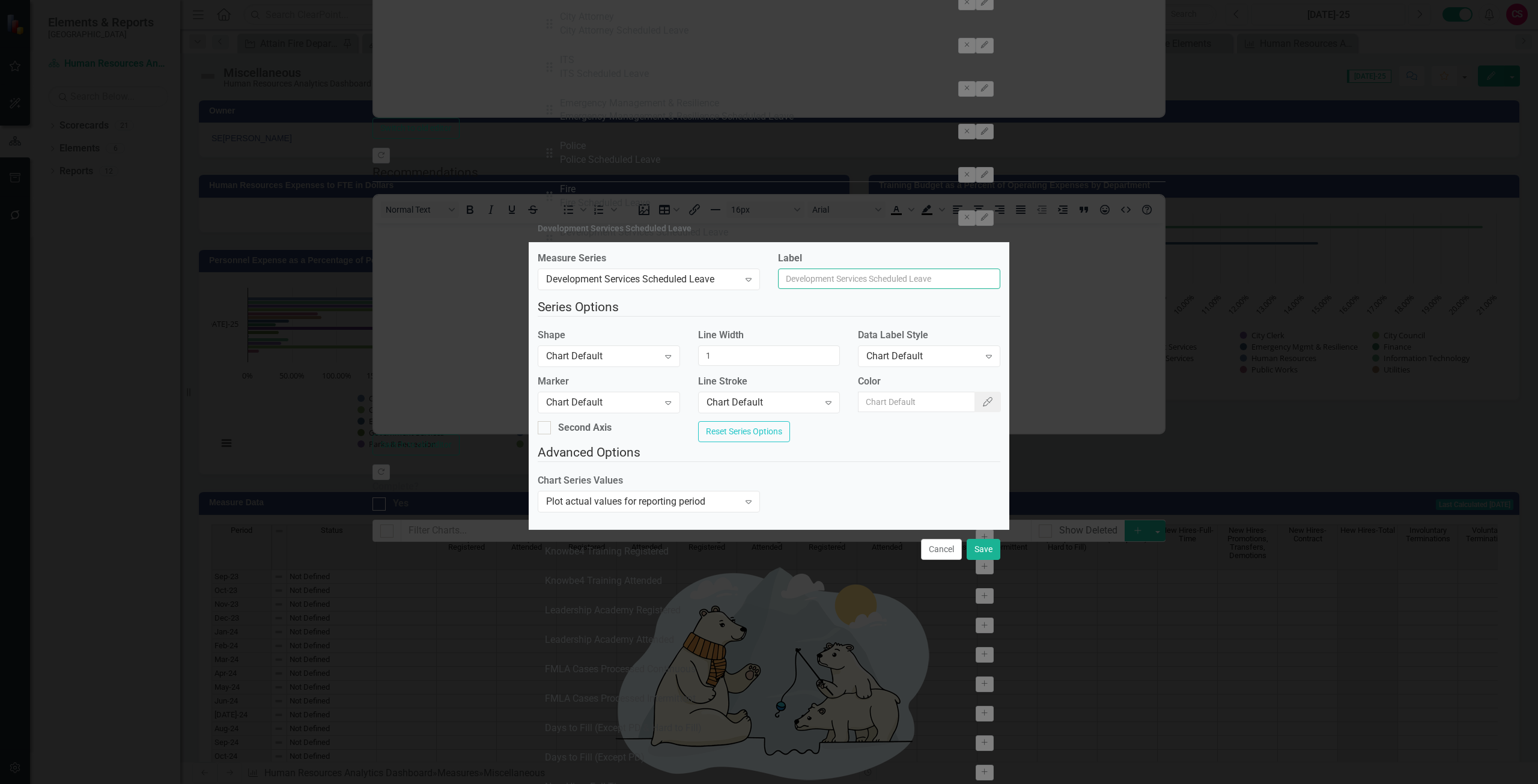
click at [839, 270] on input "Label" at bounding box center [889, 279] width 222 height 20
type input "Development"
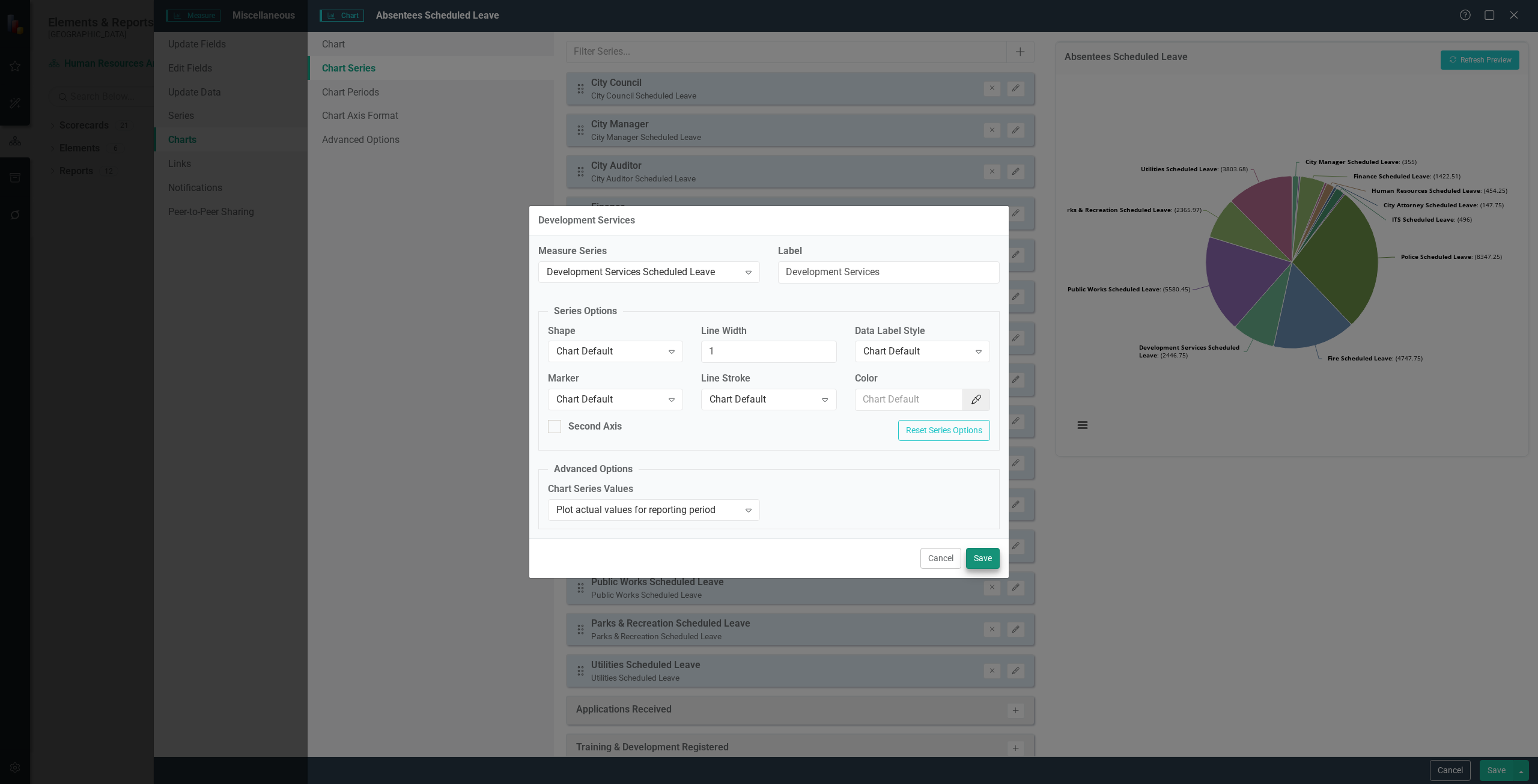
type input "Development Services"
click at [987, 559] on button "Save" at bounding box center [982, 558] width 34 height 21
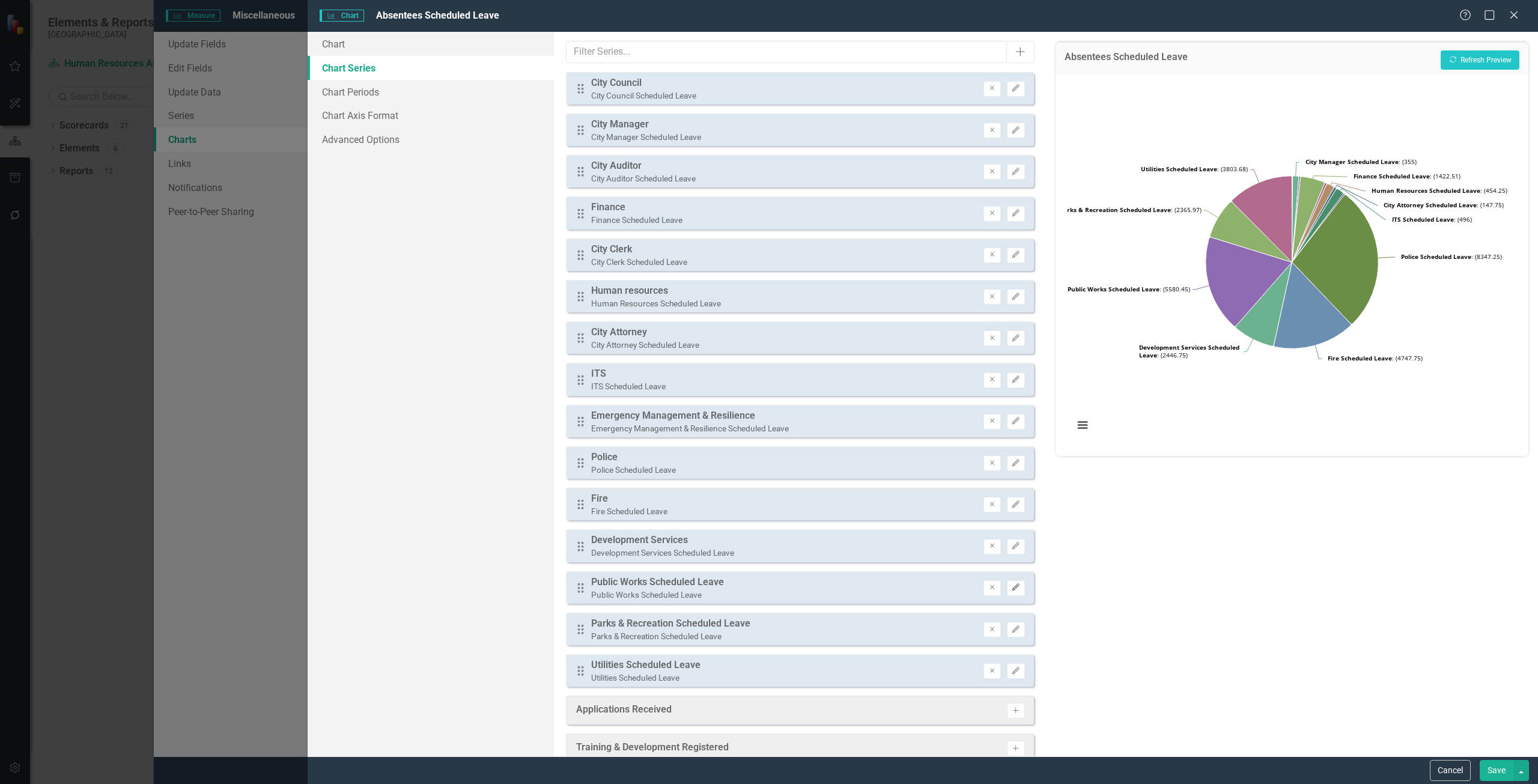
click at [1012, 587] on button "Edit" at bounding box center [1015, 588] width 18 height 16
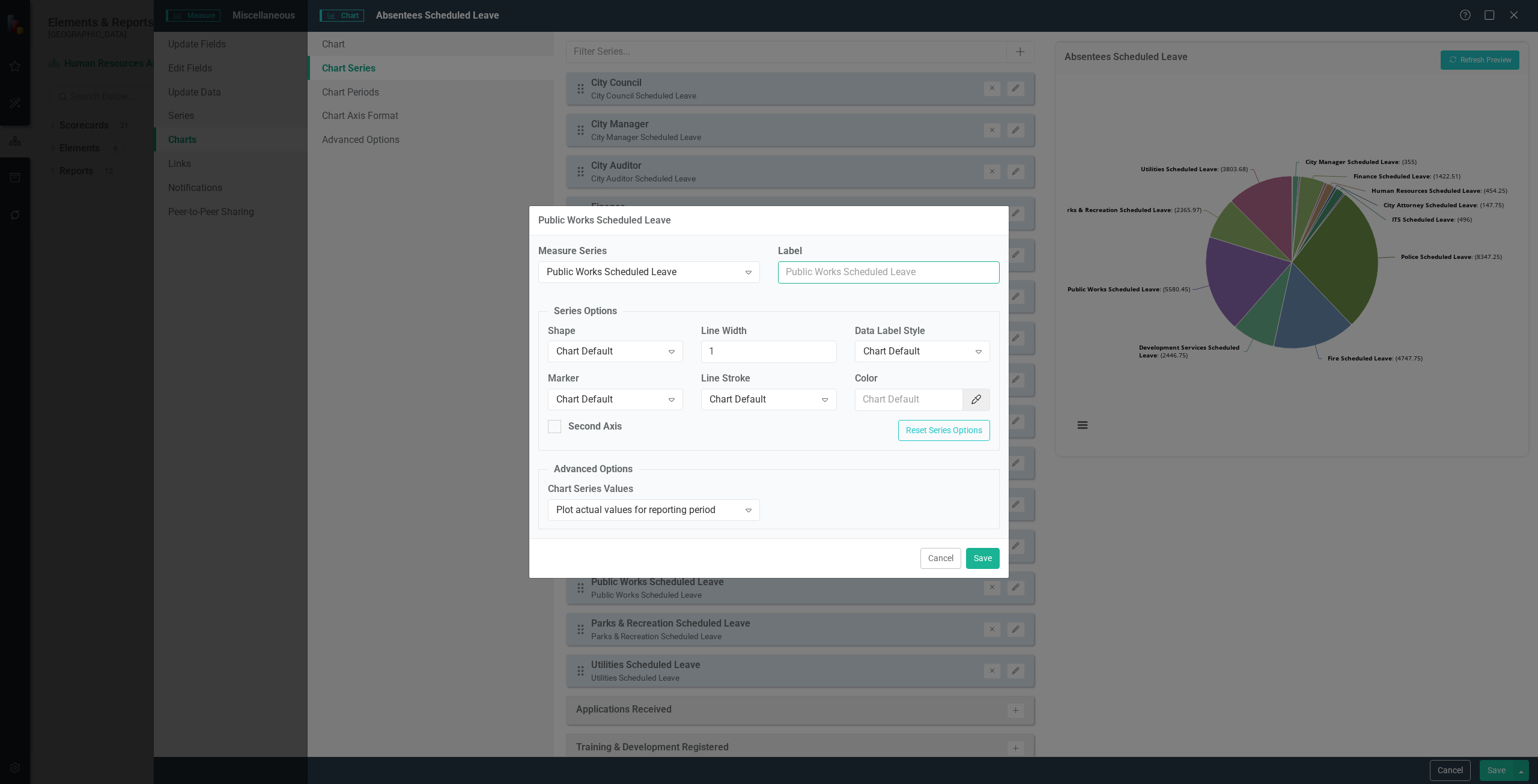
click at [830, 273] on input "Label" at bounding box center [889, 272] width 222 height 22
type input "Public Works"
click at [986, 548] on button "Save" at bounding box center [982, 558] width 34 height 21
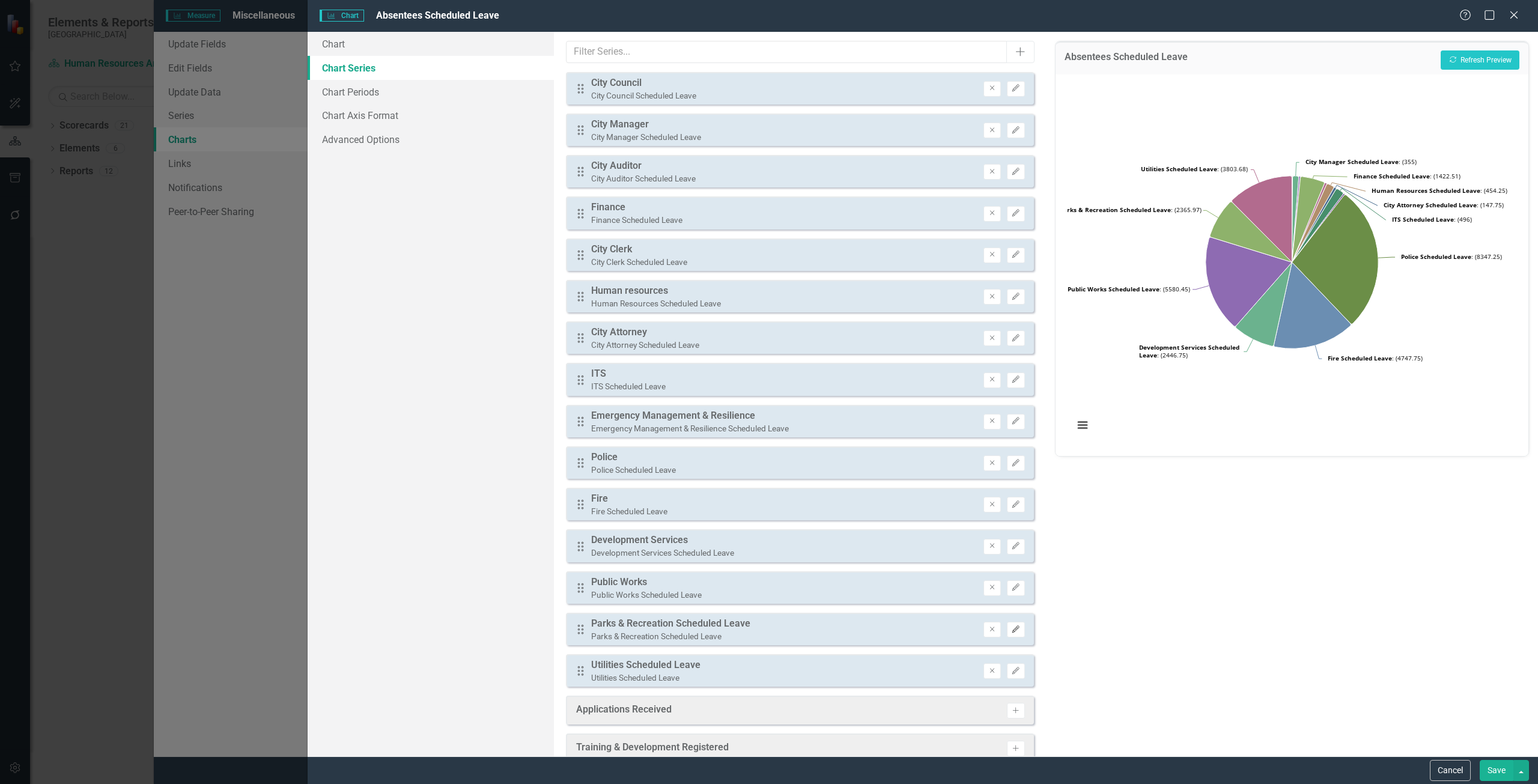
click at [1011, 629] on icon "Edit" at bounding box center [1015, 629] width 9 height 7
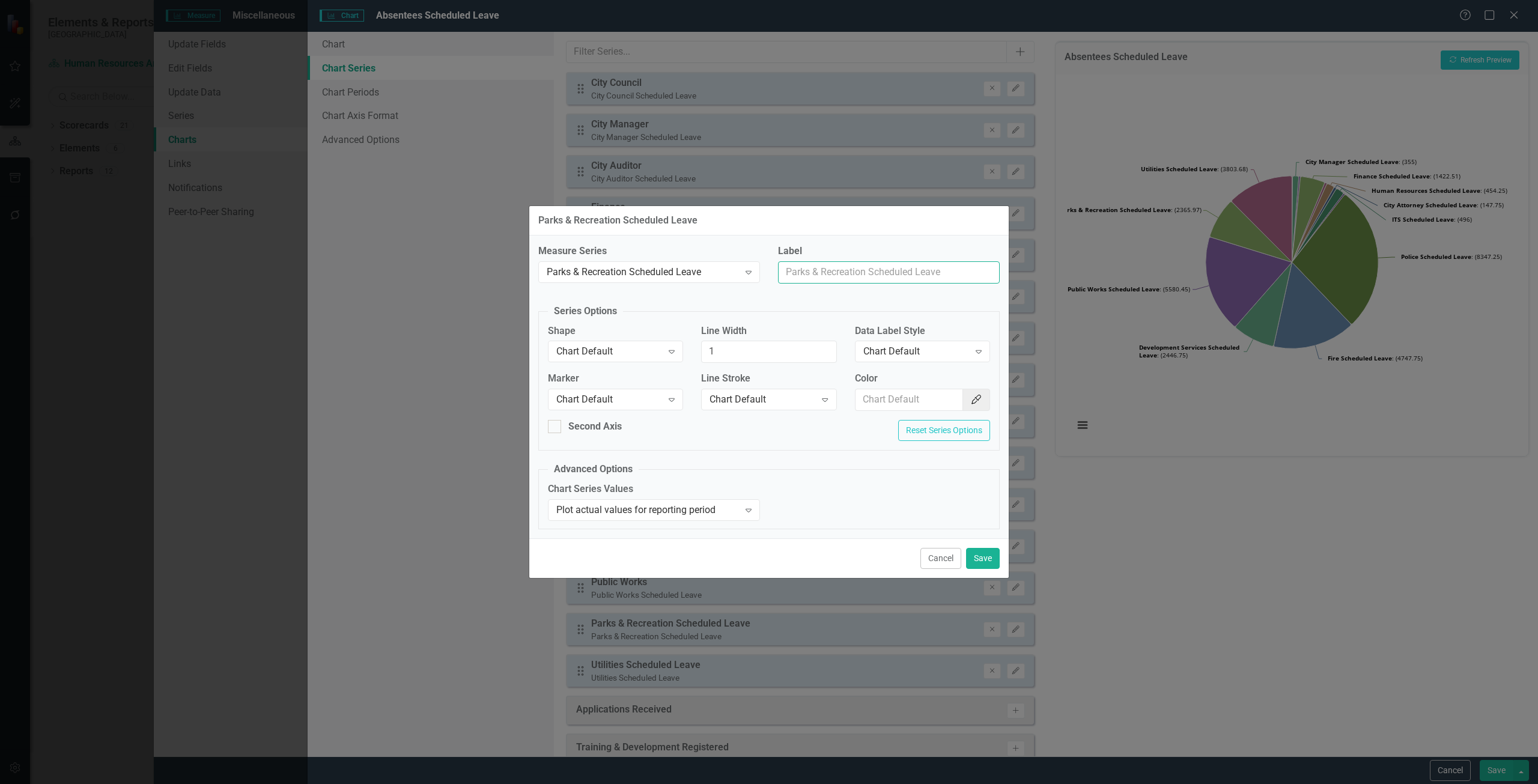
click at [852, 270] on input "Label" at bounding box center [889, 272] width 222 height 22
type input "Parks & Rec"
click at [983, 555] on button "Save" at bounding box center [982, 558] width 34 height 21
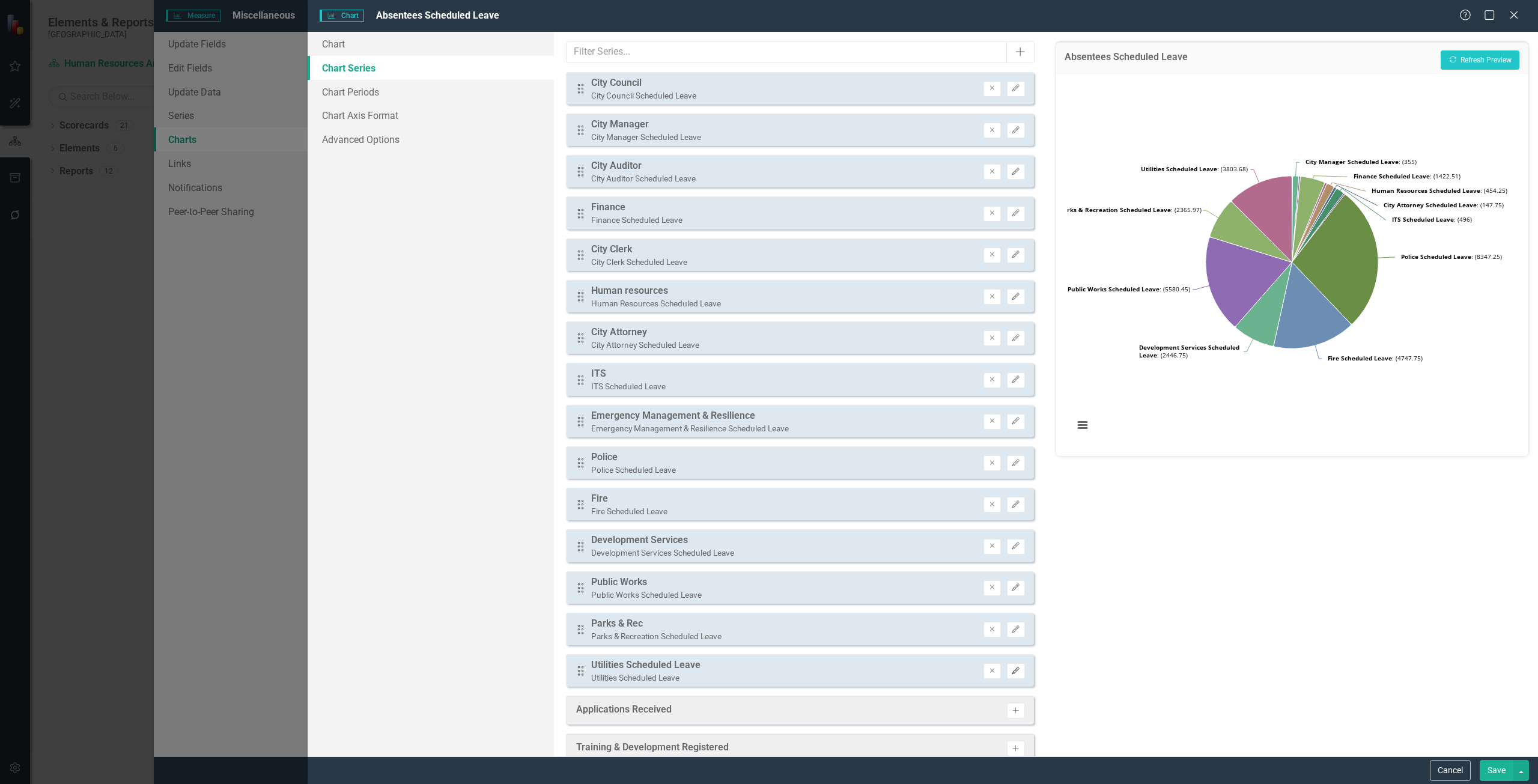
click at [1007, 670] on button "Edit" at bounding box center [1015, 671] width 18 height 16
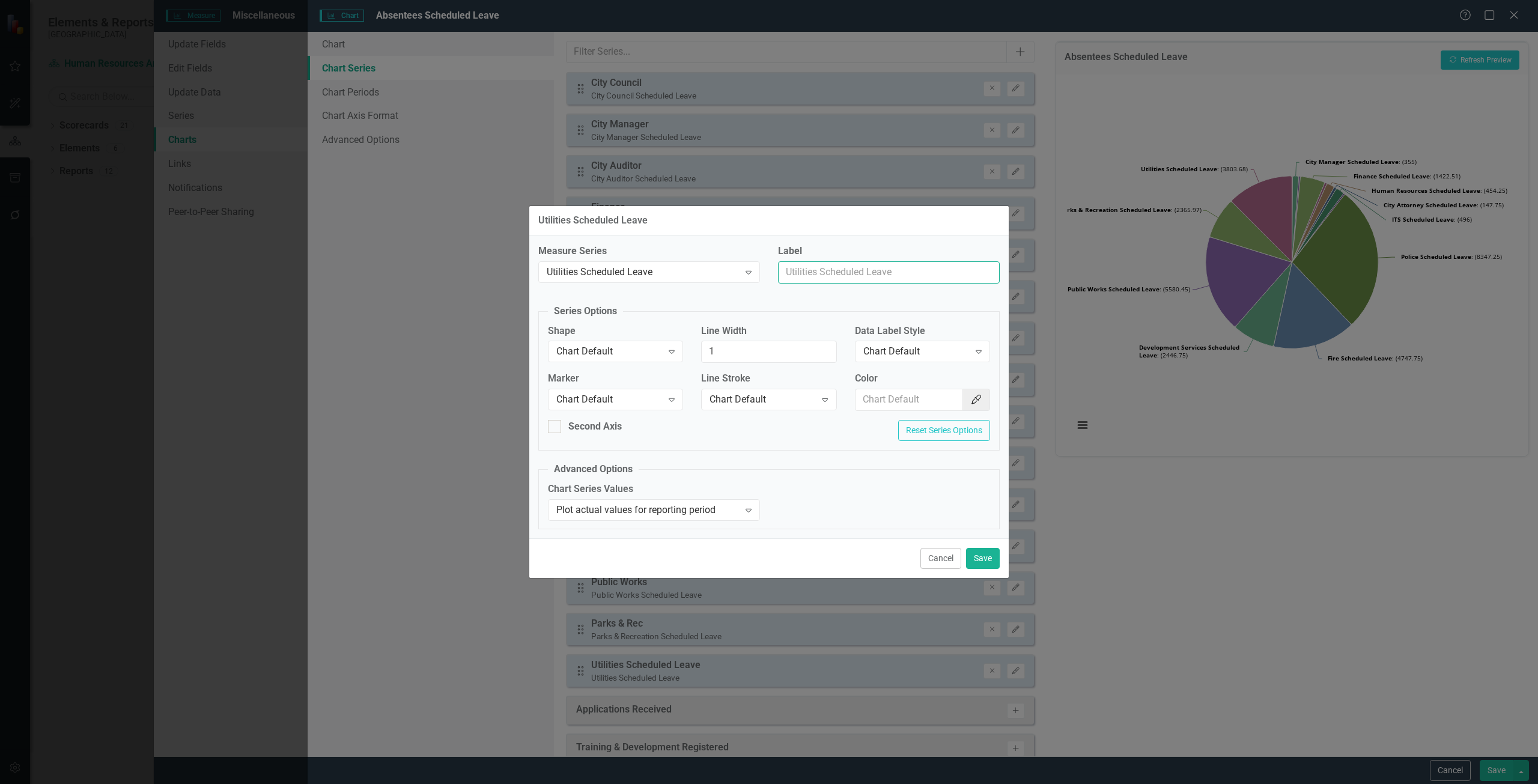
click at [844, 275] on input "Label" at bounding box center [889, 272] width 222 height 22
type input "Utilities"
click at [982, 562] on button "Save" at bounding box center [982, 558] width 34 height 21
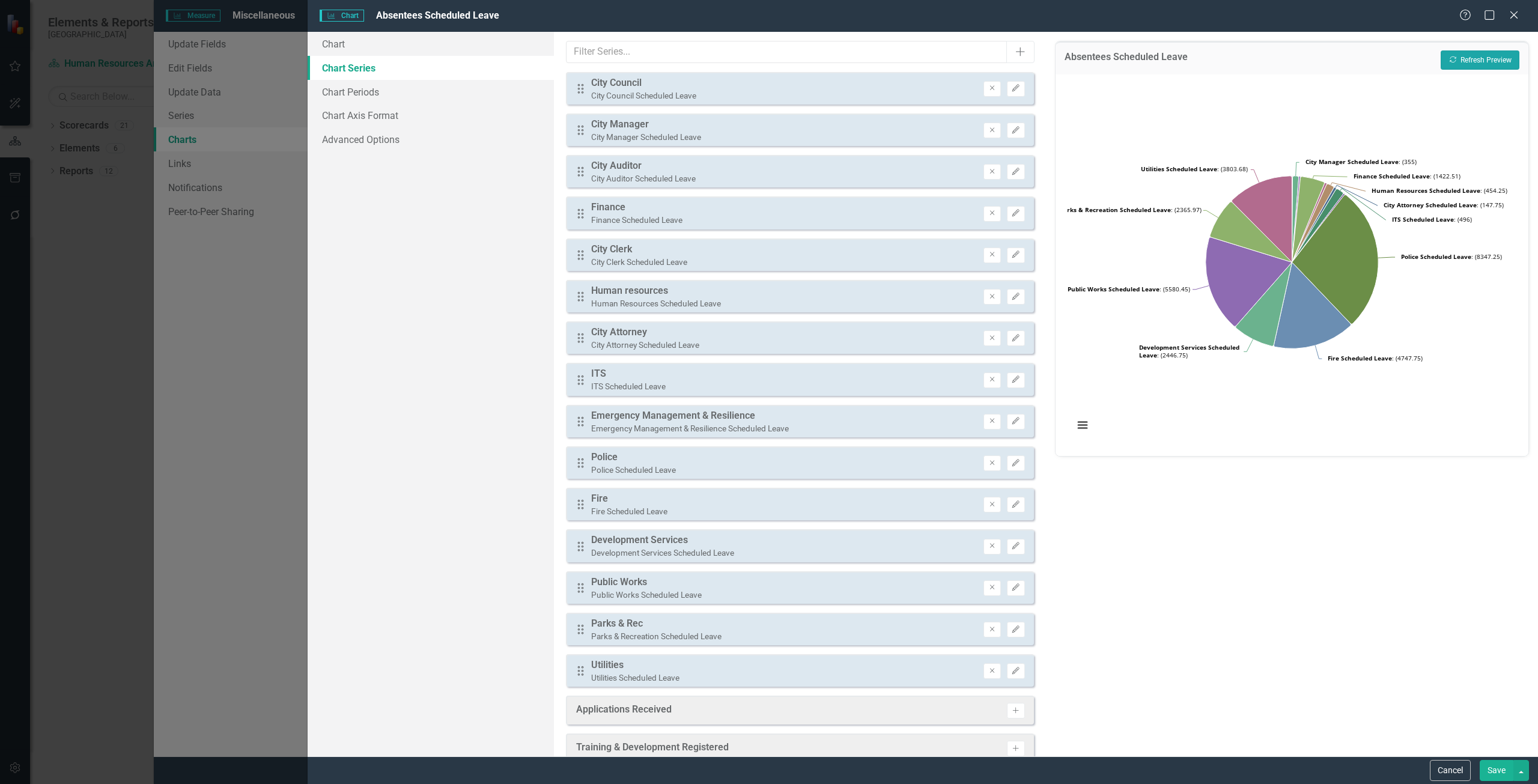
click at [1475, 54] on button "Recalculate Refresh Preview" at bounding box center [1480, 60] width 79 height 19
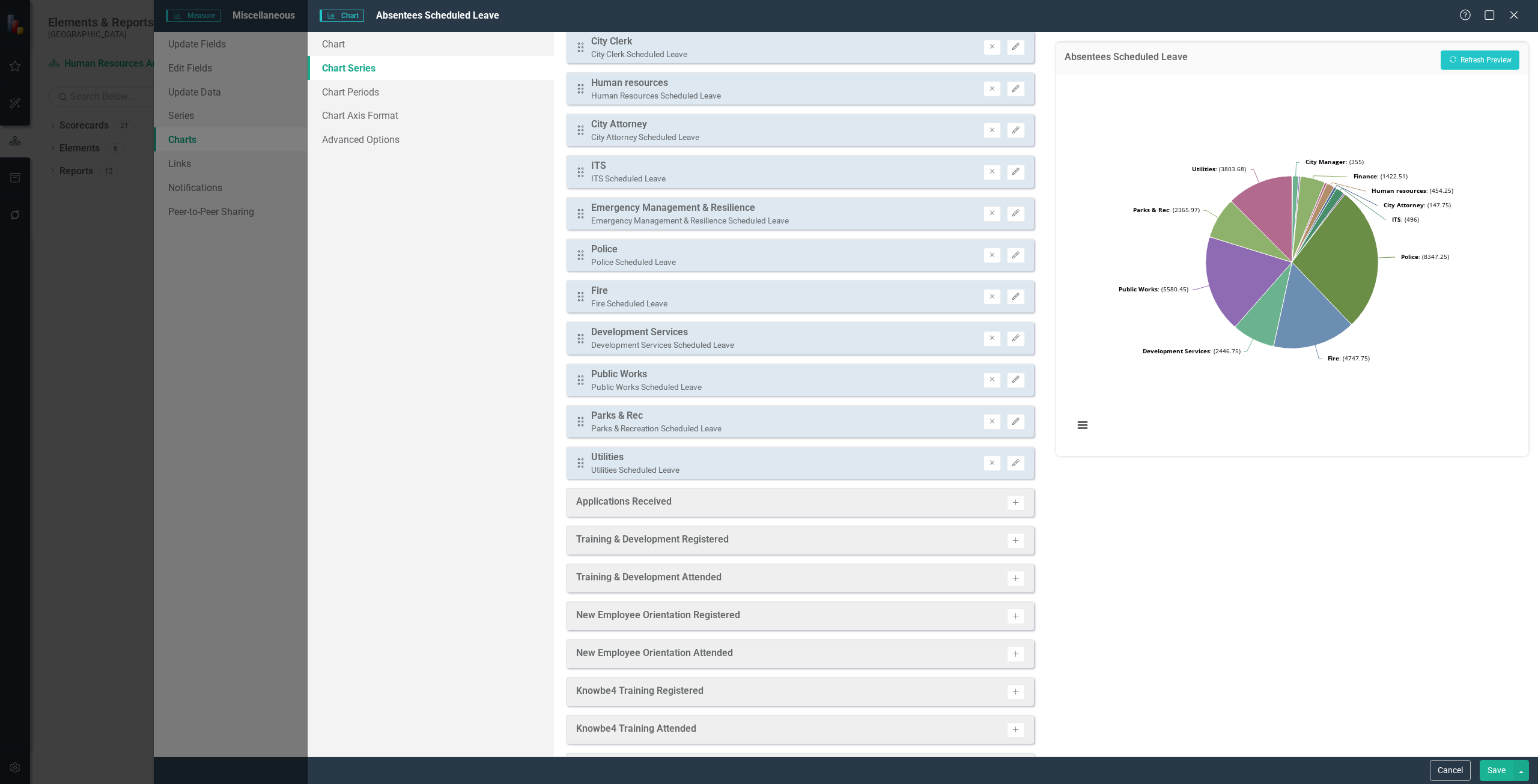
scroll to position [240, 0]
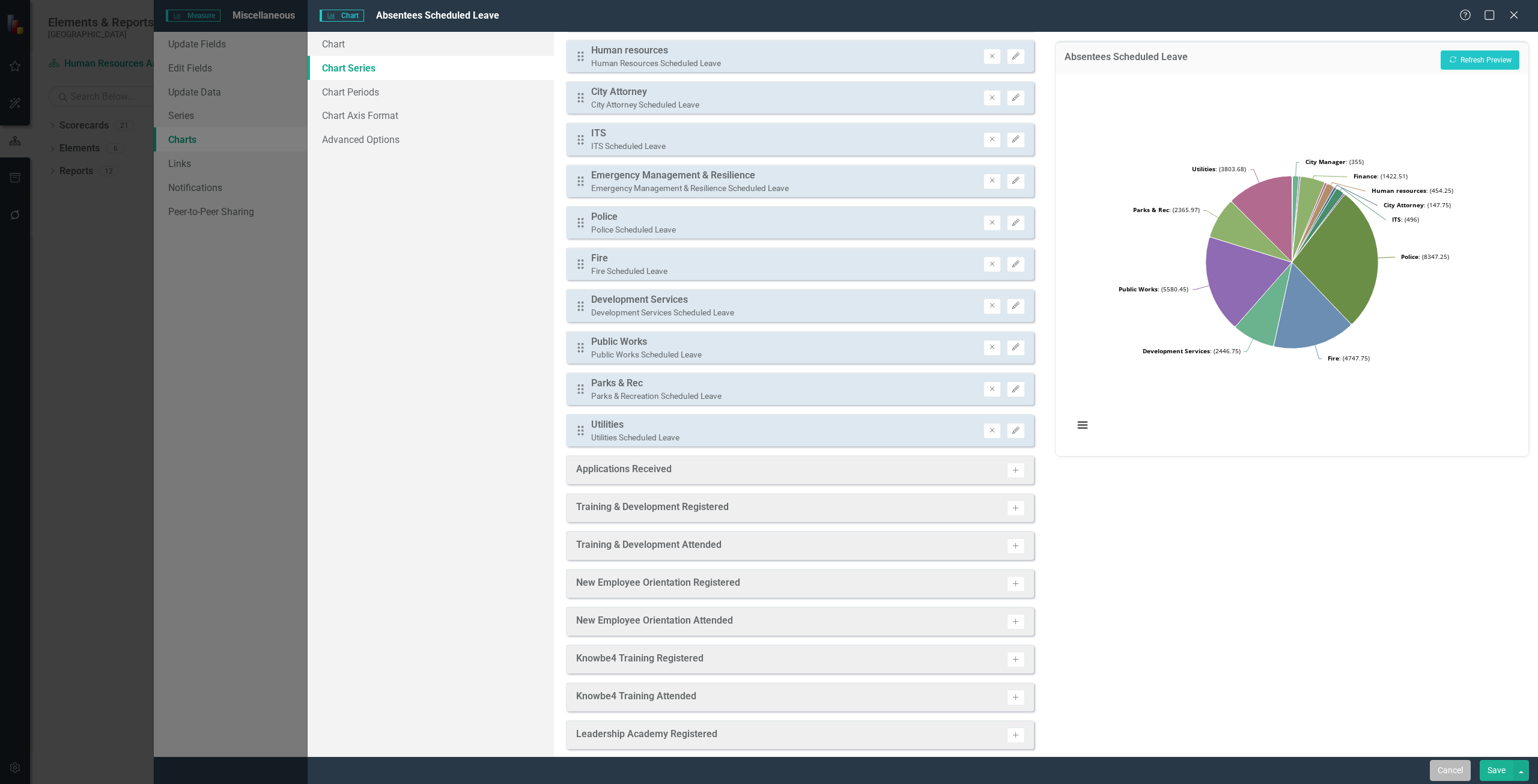
click at [1440, 772] on button "Cancel" at bounding box center [1450, 770] width 41 height 21
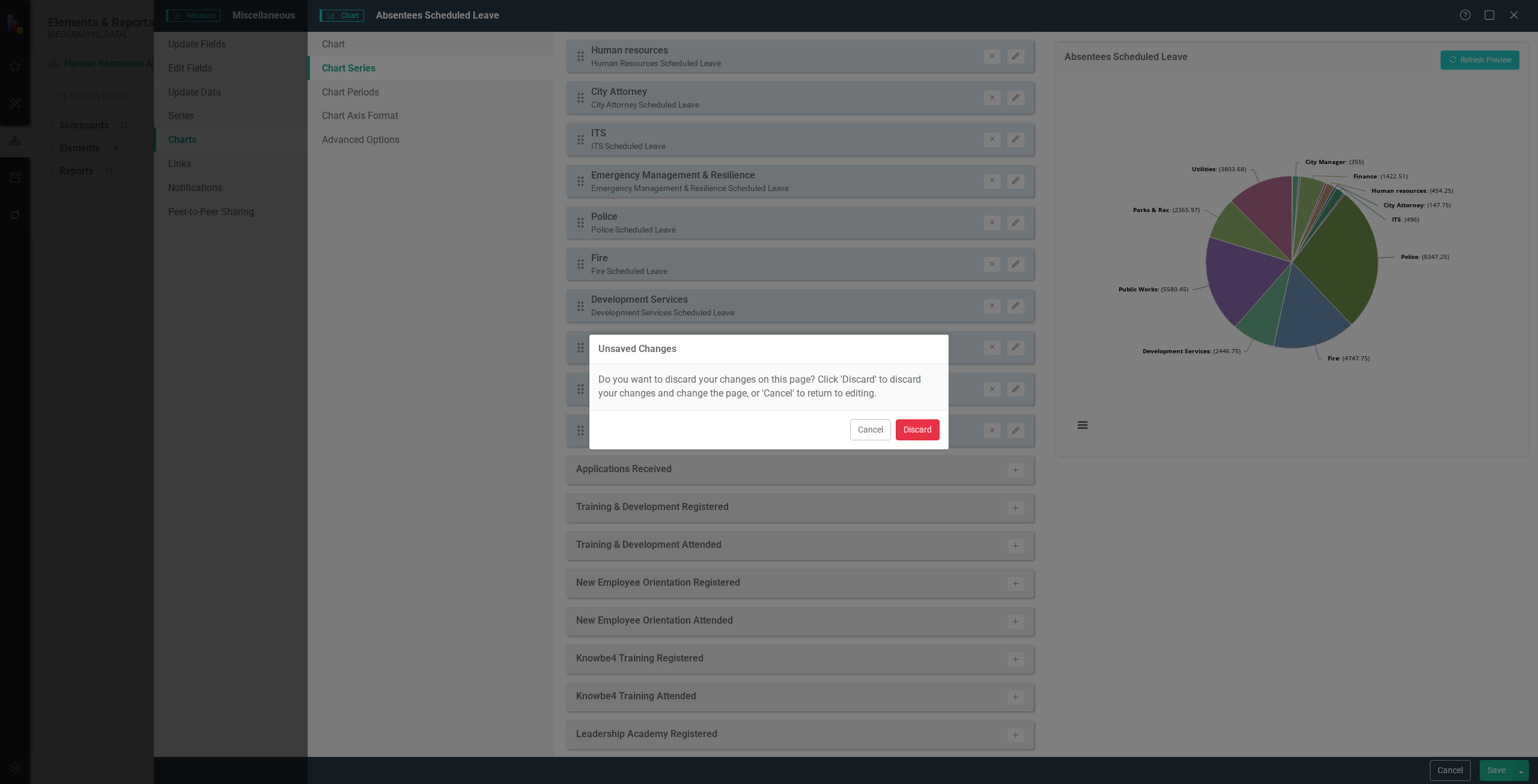
click at [913, 430] on button "Discard" at bounding box center [917, 429] width 44 height 21
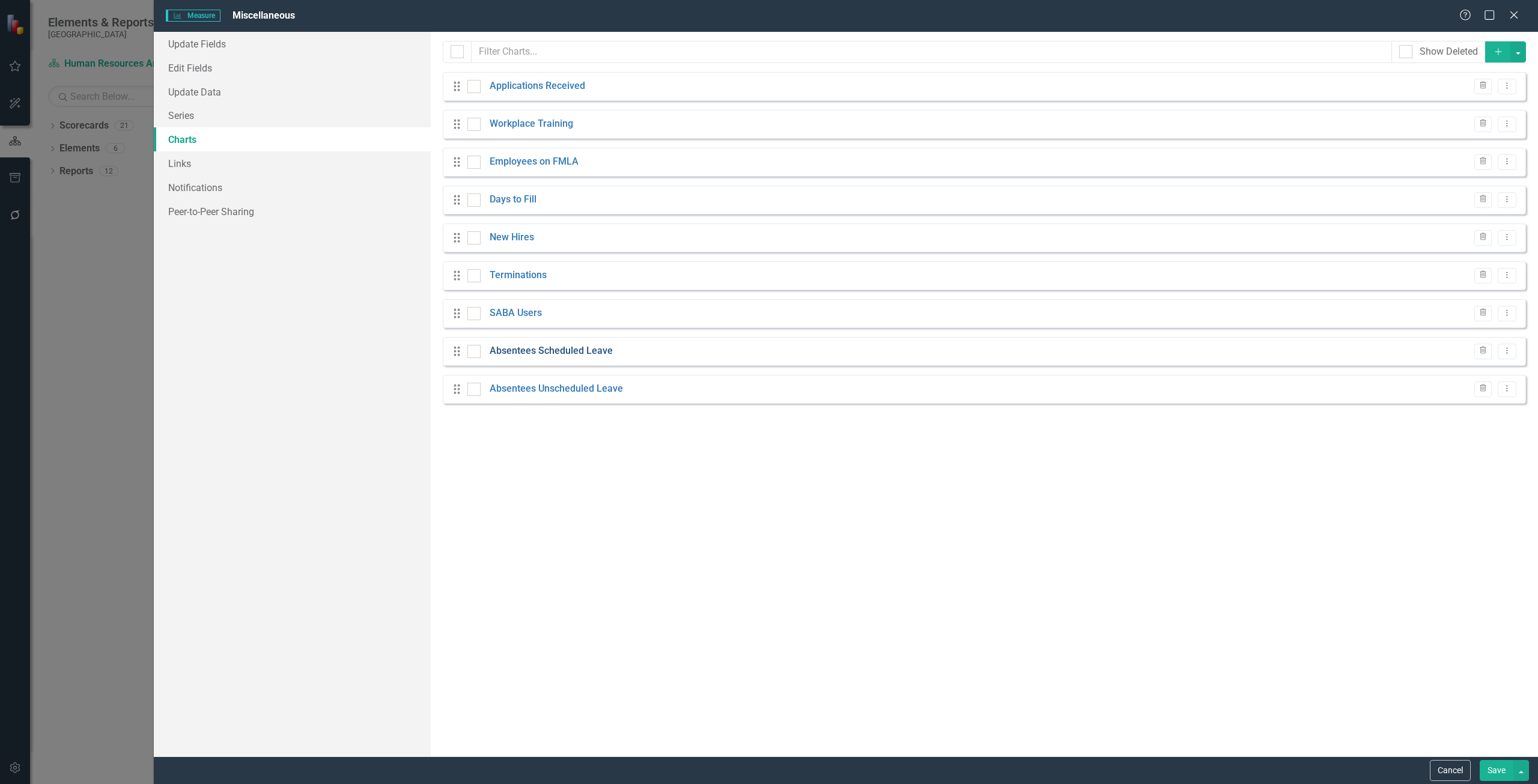
click at [591, 350] on link "Absentees Scheduled Leave" at bounding box center [551, 351] width 123 height 14
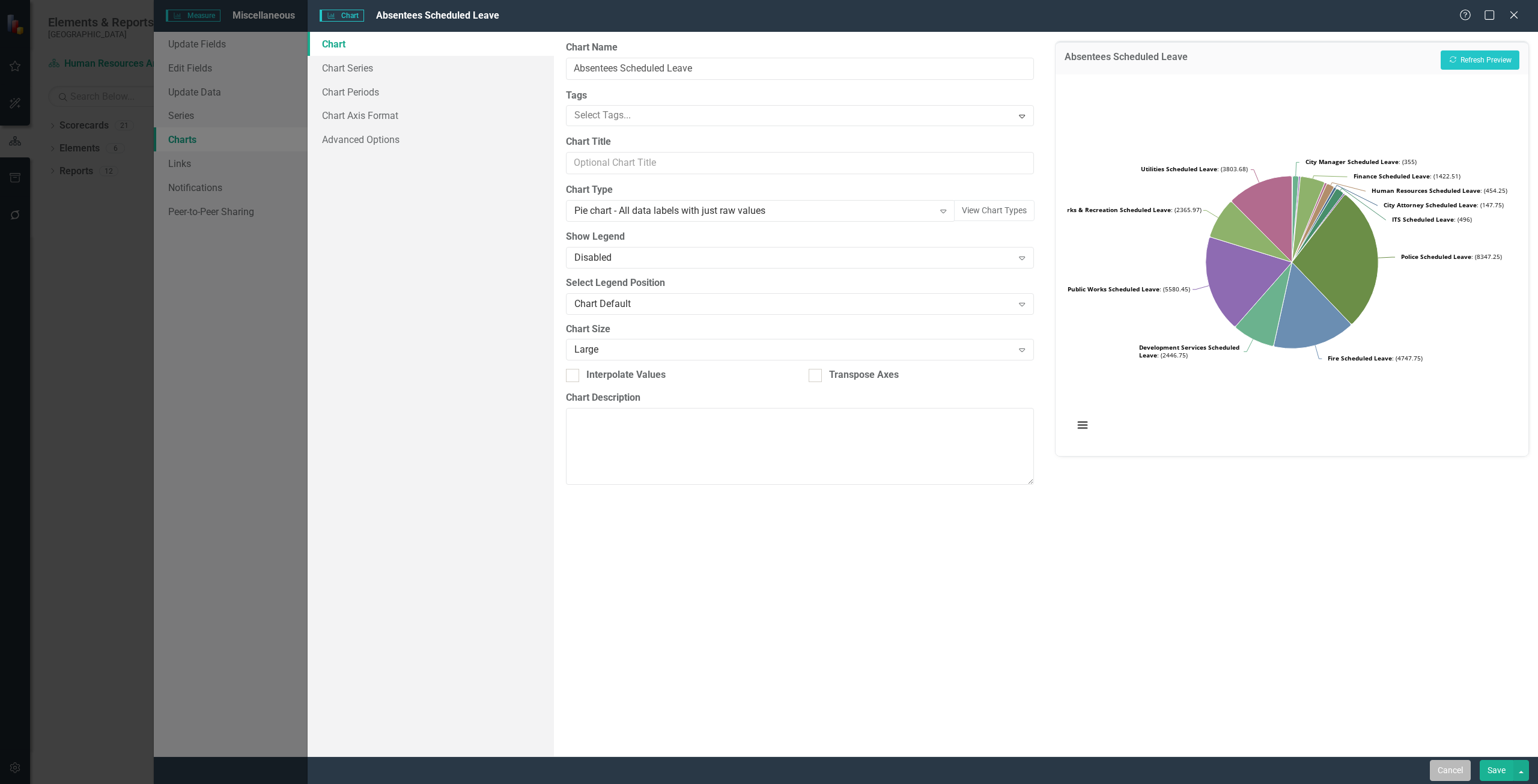
click at [1441, 764] on button "Cancel" at bounding box center [1450, 770] width 41 height 21
click at [554, 385] on link "Absentees Unscheduled Leave" at bounding box center [556, 389] width 134 height 14
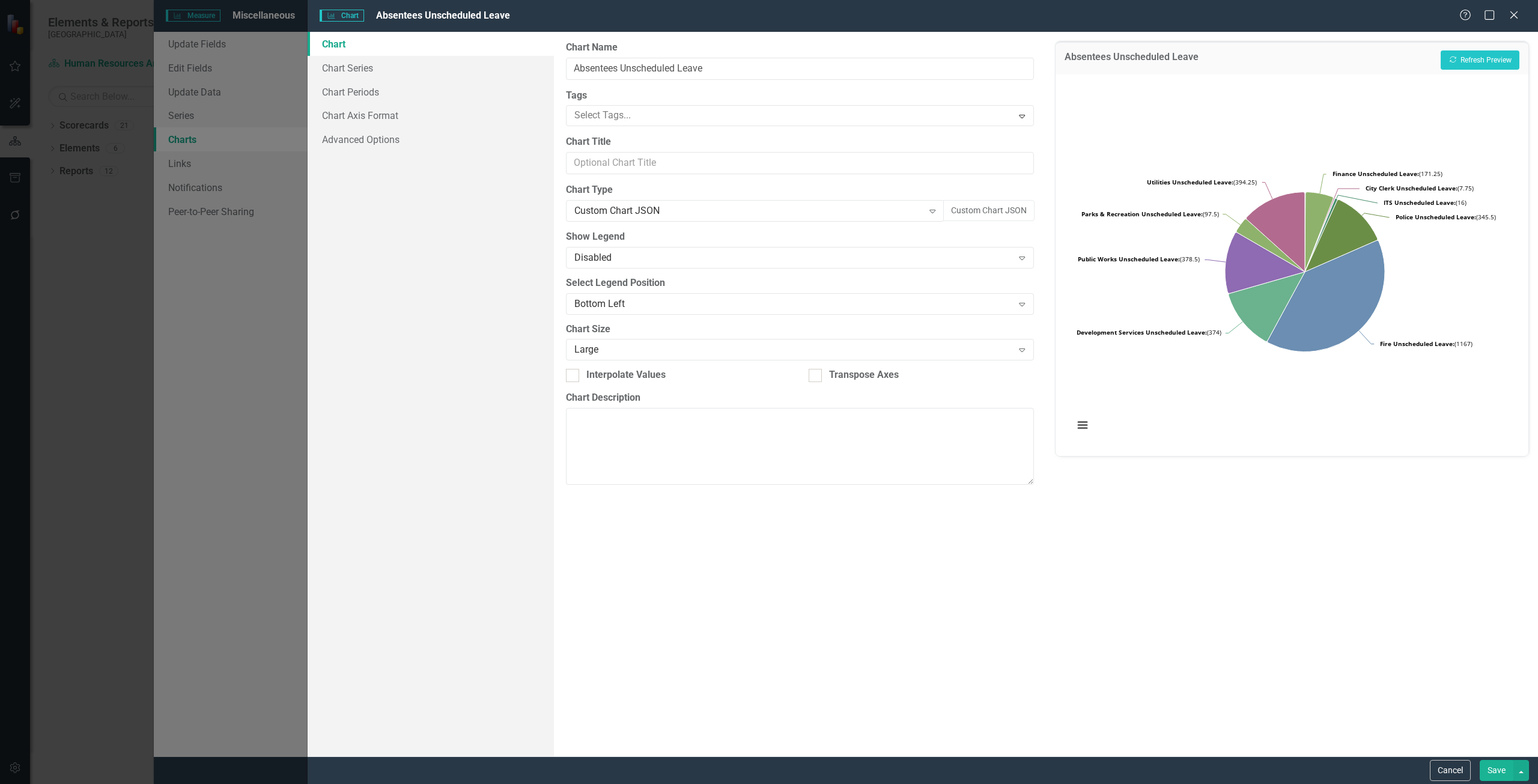
click at [626, 215] on div "Custom Chart JSON" at bounding box center [749, 211] width 349 height 14
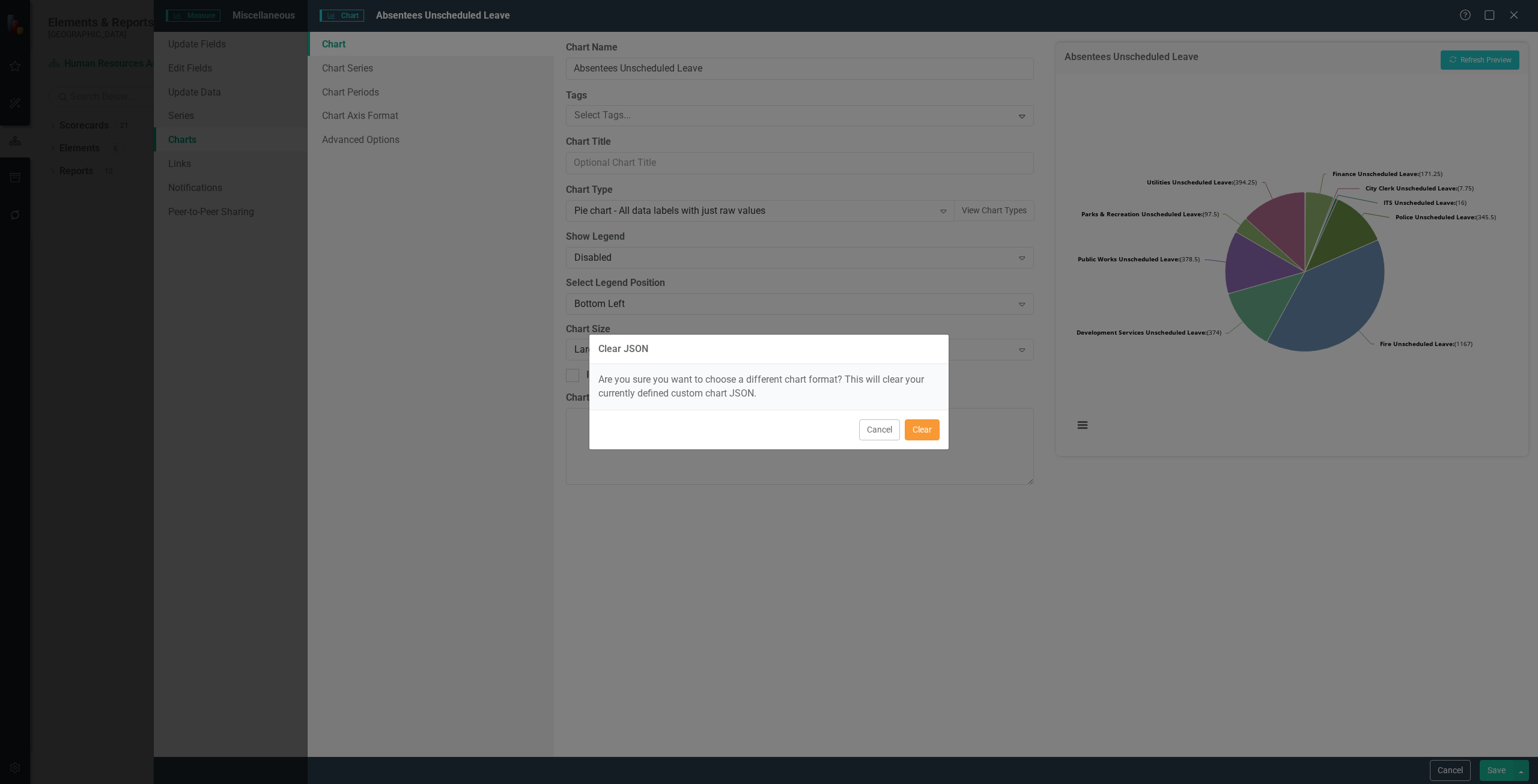
click at [925, 427] on button "Clear" at bounding box center [922, 429] width 35 height 21
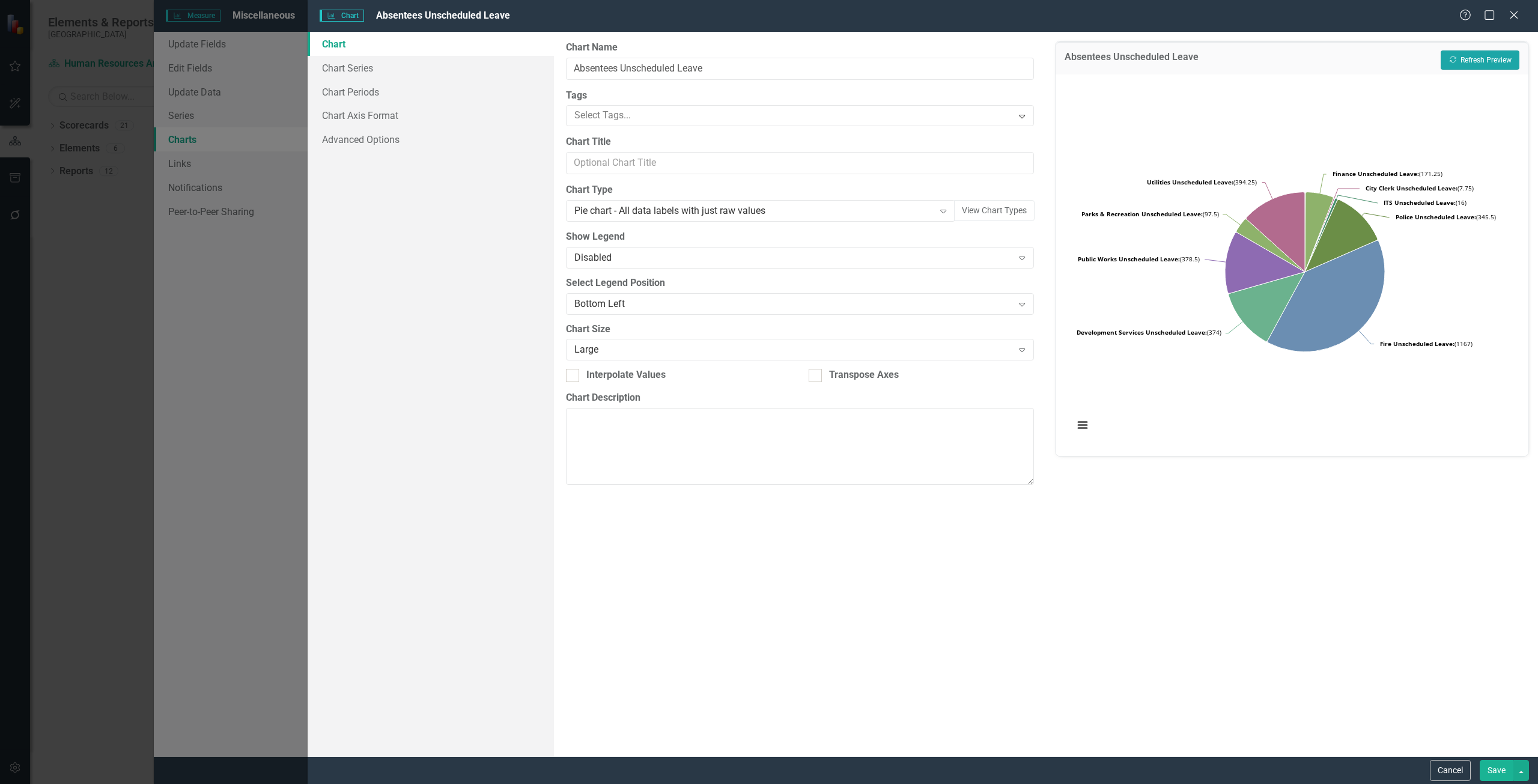
click at [1472, 60] on button "Recalculate Refresh Preview" at bounding box center [1480, 60] width 79 height 19
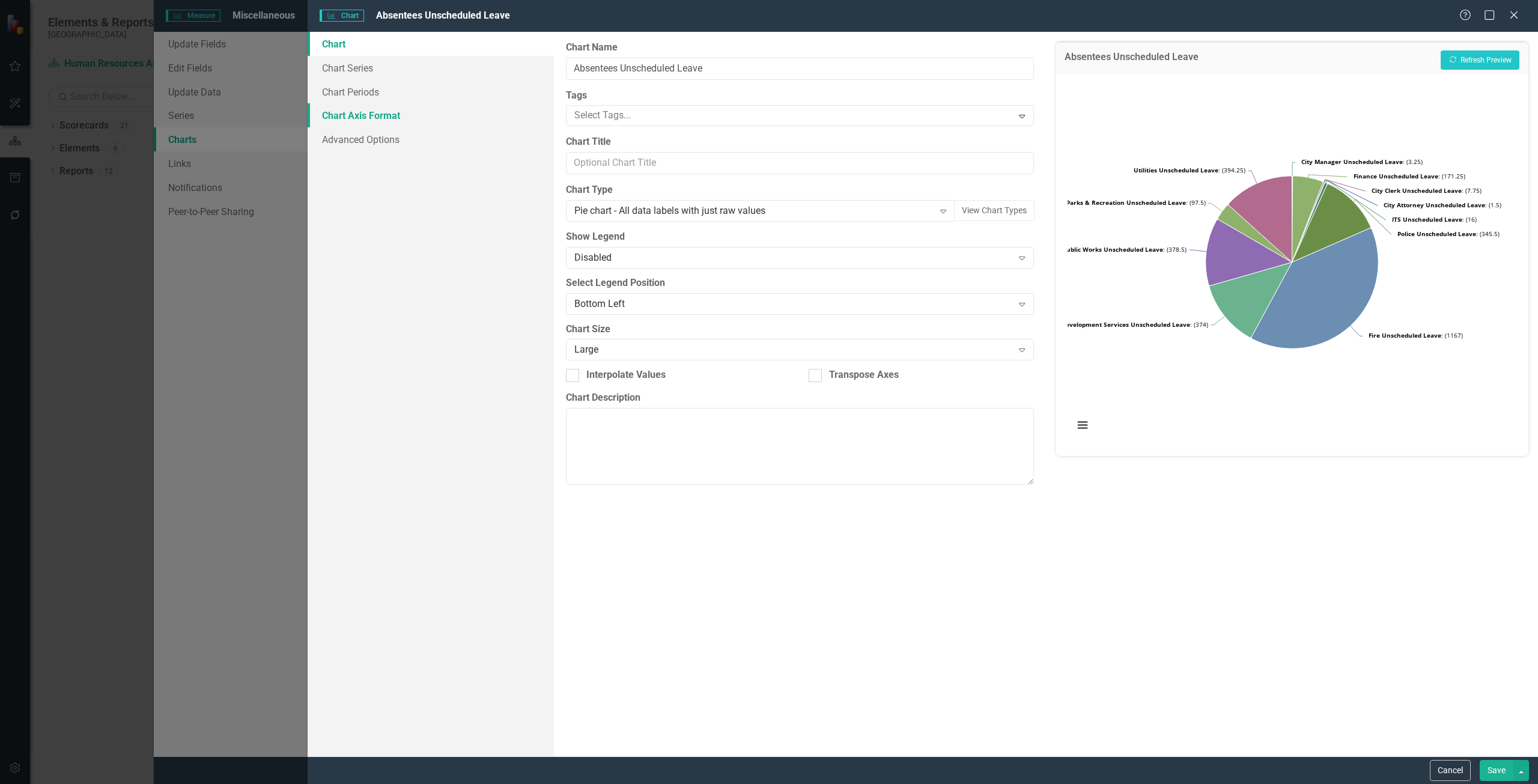
click at [407, 110] on link "Chart Axis Format" at bounding box center [431, 115] width 246 height 24
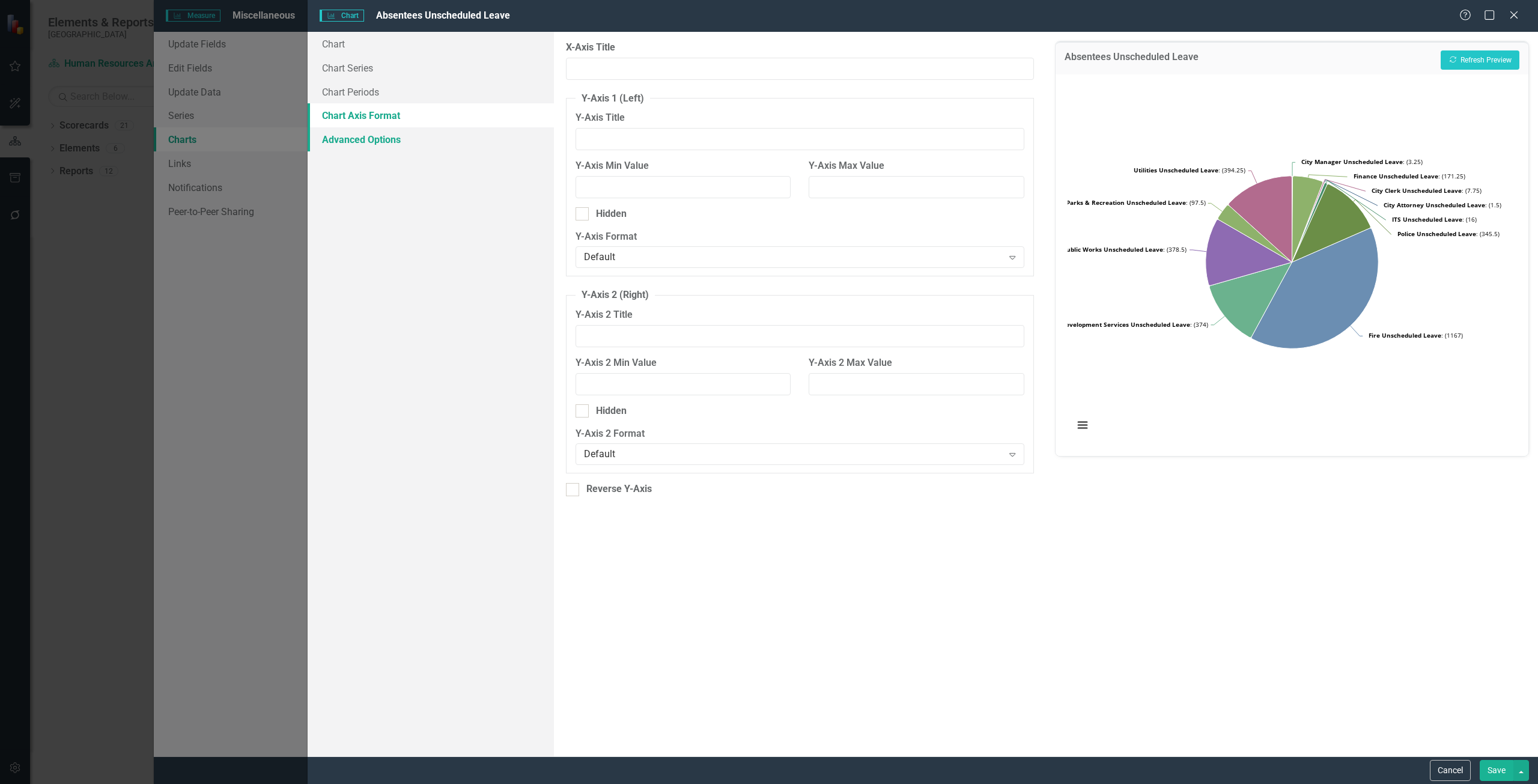
click at [409, 142] on link "Advanced Options" at bounding box center [431, 139] width 246 height 24
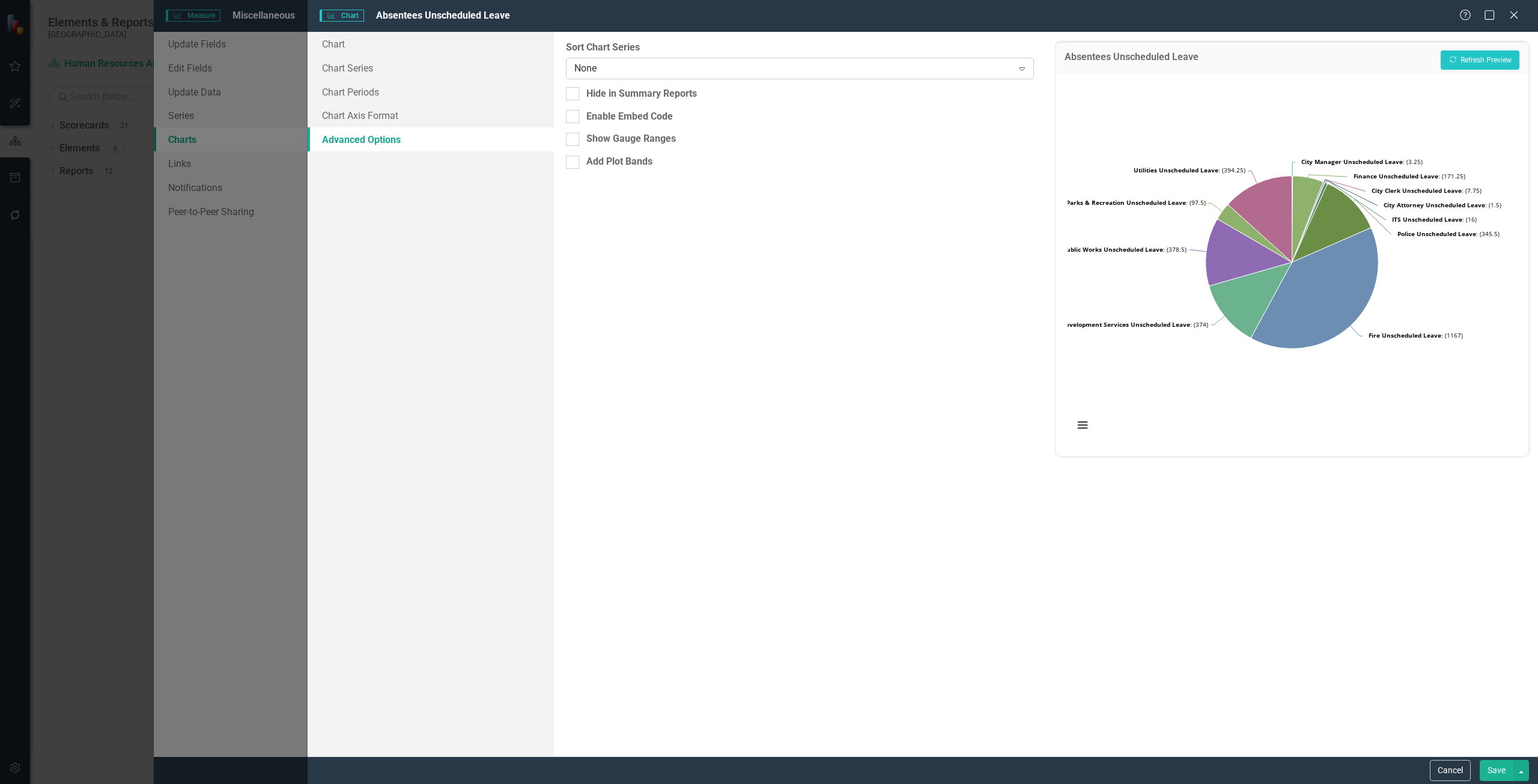
drag, startPoint x: 556, startPoint y: 63, endPoint x: 565, endPoint y: 62, distance: 9.1
click at [557, 64] on div "From this tab, you can sort the chart series by value or hide the chart from su…" at bounding box center [799, 394] width 492 height 724
click at [599, 58] on div "None Expand" at bounding box center [799, 68] width 468 height 22
click at [511, 79] on link "Chart Series" at bounding box center [431, 68] width 246 height 24
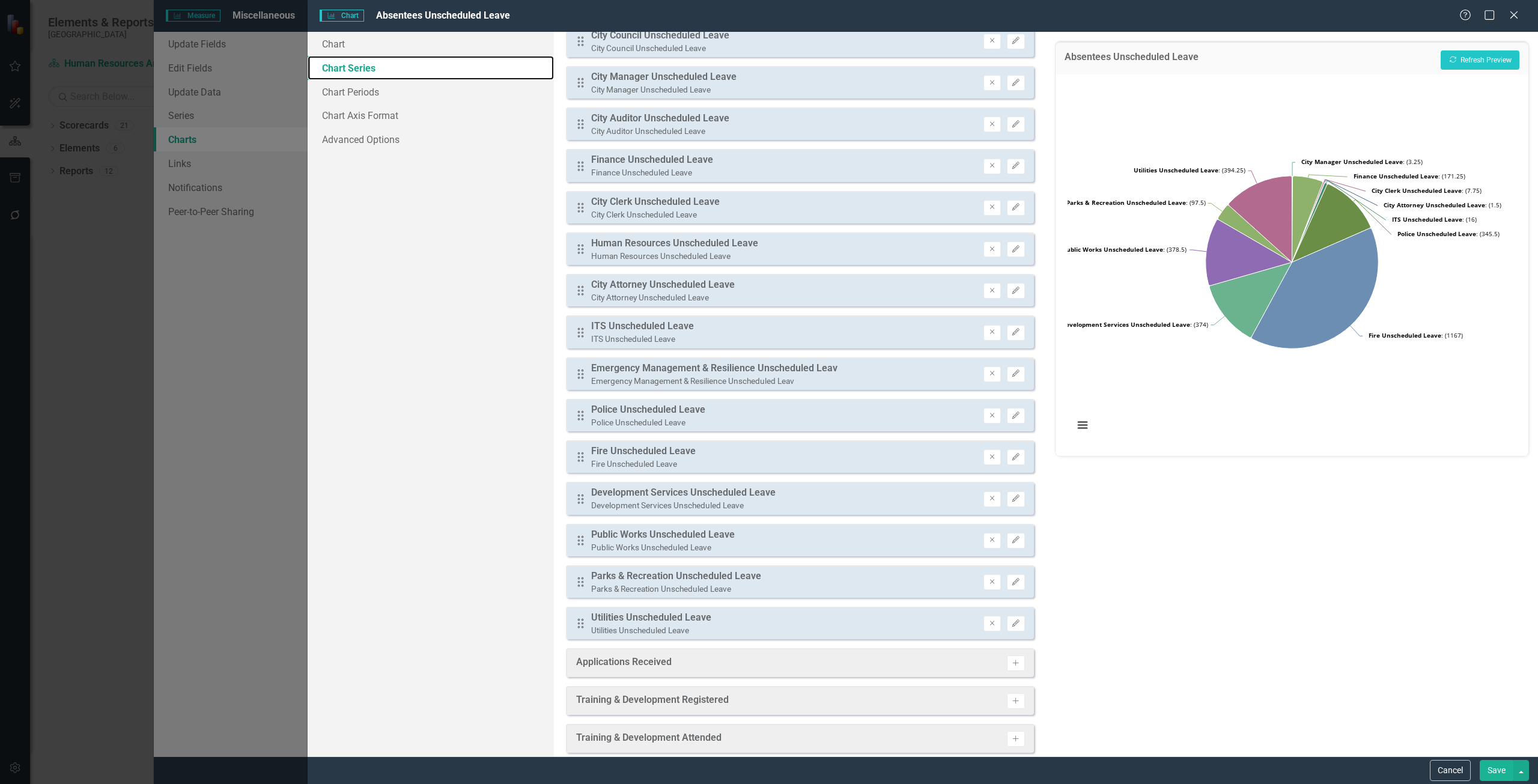
scroll to position [0, 0]
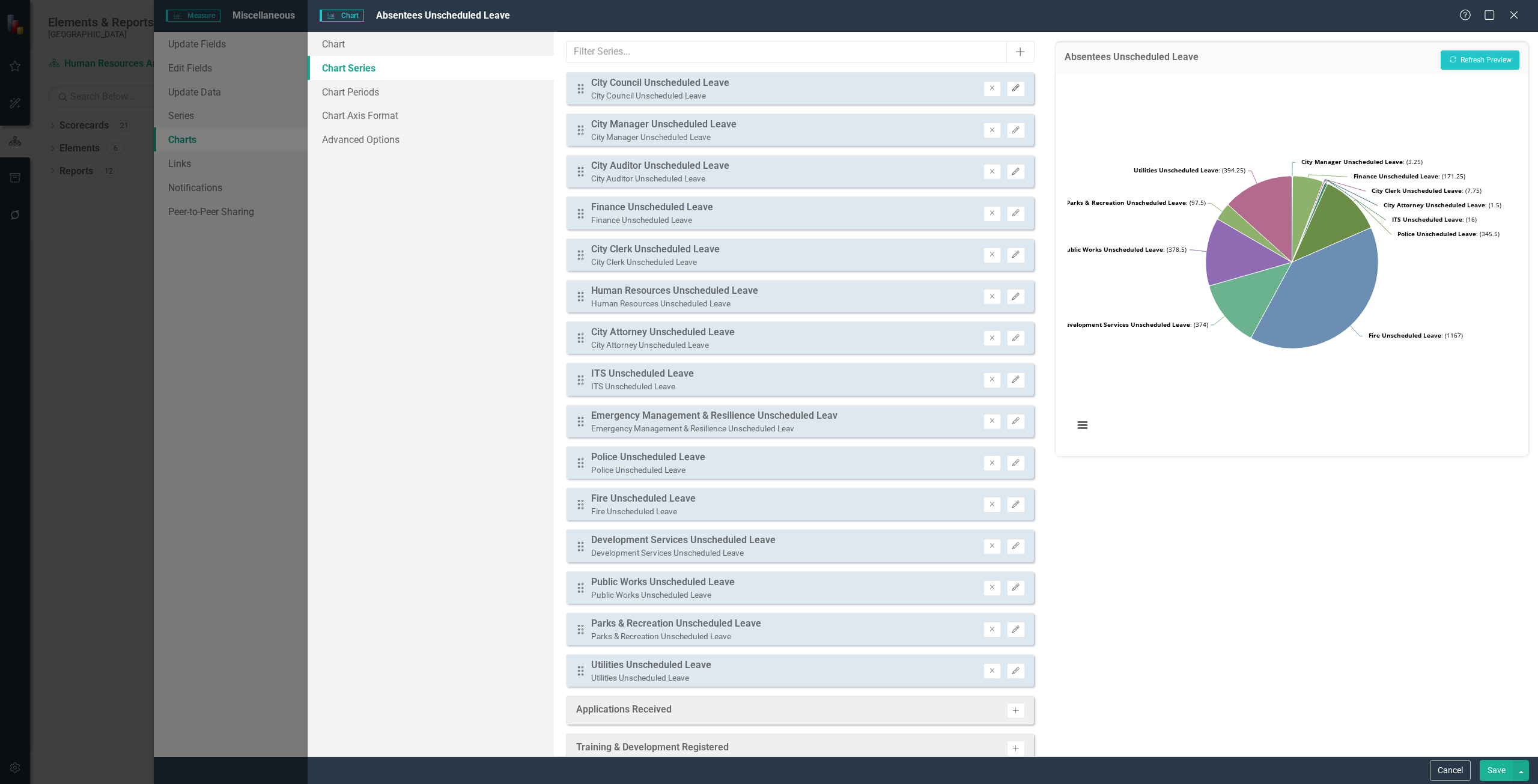
click at [1007, 84] on button "Edit" at bounding box center [1015, 89] width 18 height 16
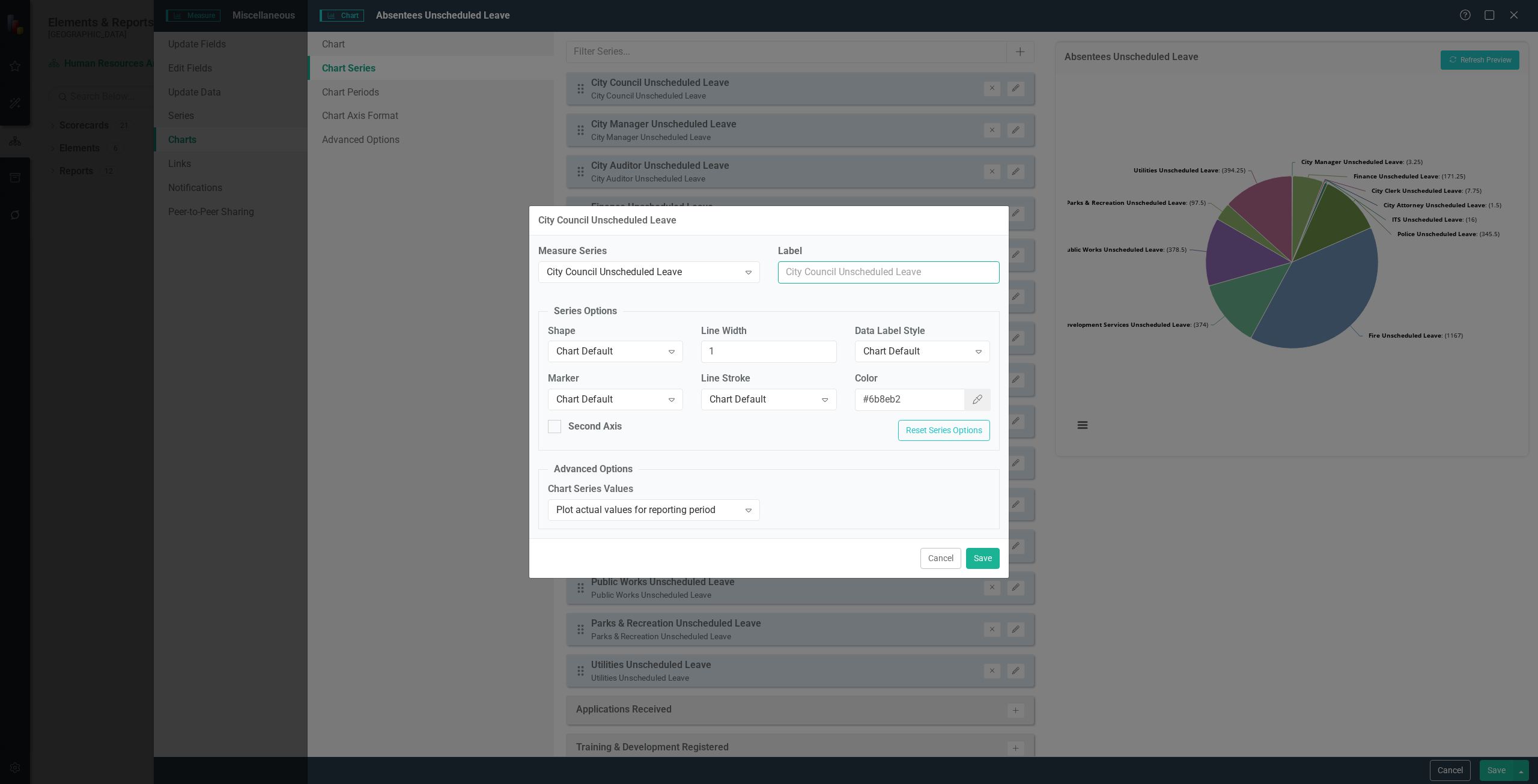
click at [808, 269] on input "Label" at bounding box center [889, 272] width 222 height 22
drag, startPoint x: 852, startPoint y: 270, endPoint x: 808, endPoint y: 278, distance: 44.7
click at [808, 278] on input "City Counsil" at bounding box center [889, 272] width 222 height 22
type input "City Council"
click at [976, 553] on button "Save" at bounding box center [982, 558] width 34 height 21
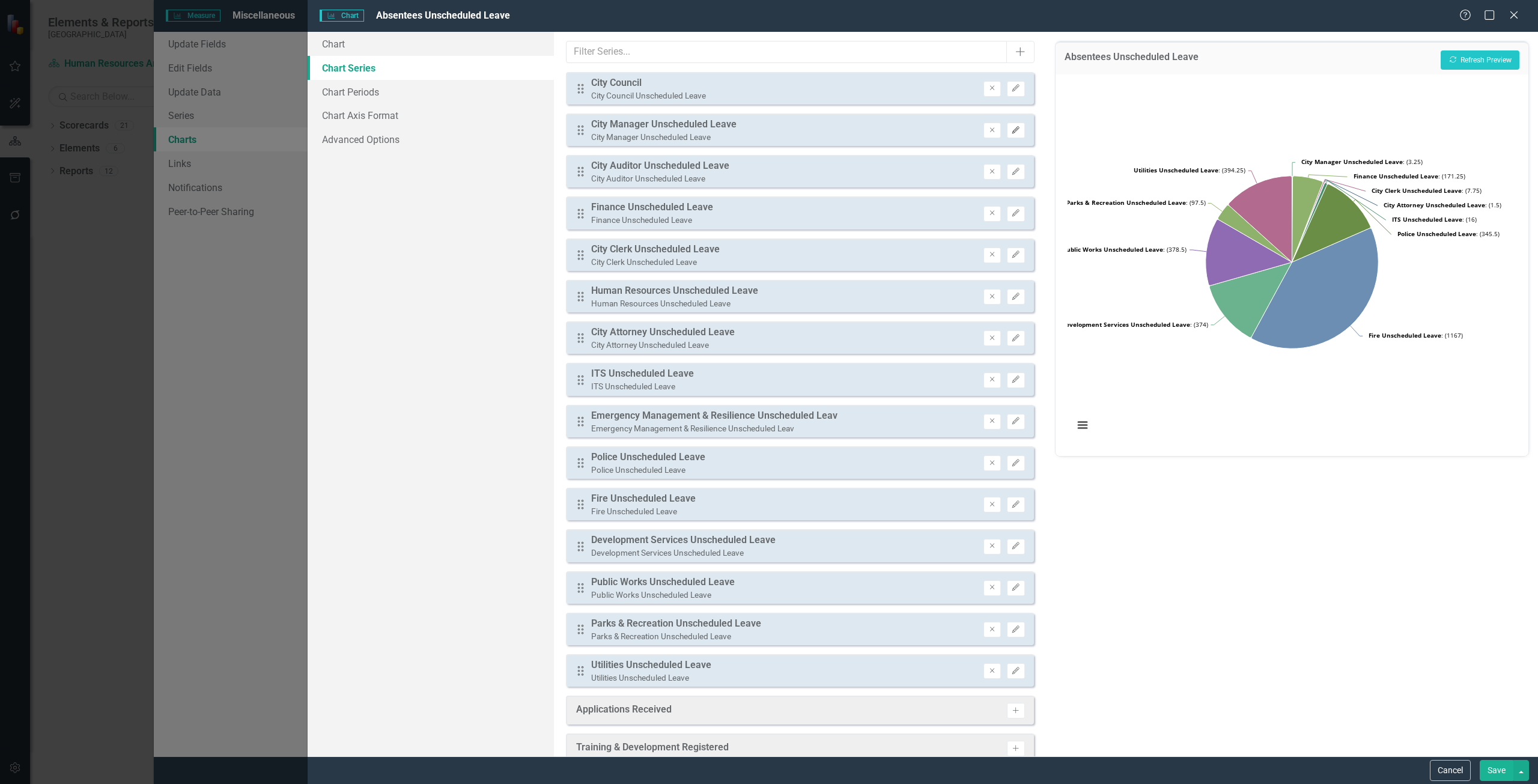
click at [1011, 134] on icon "Edit" at bounding box center [1015, 130] width 9 height 7
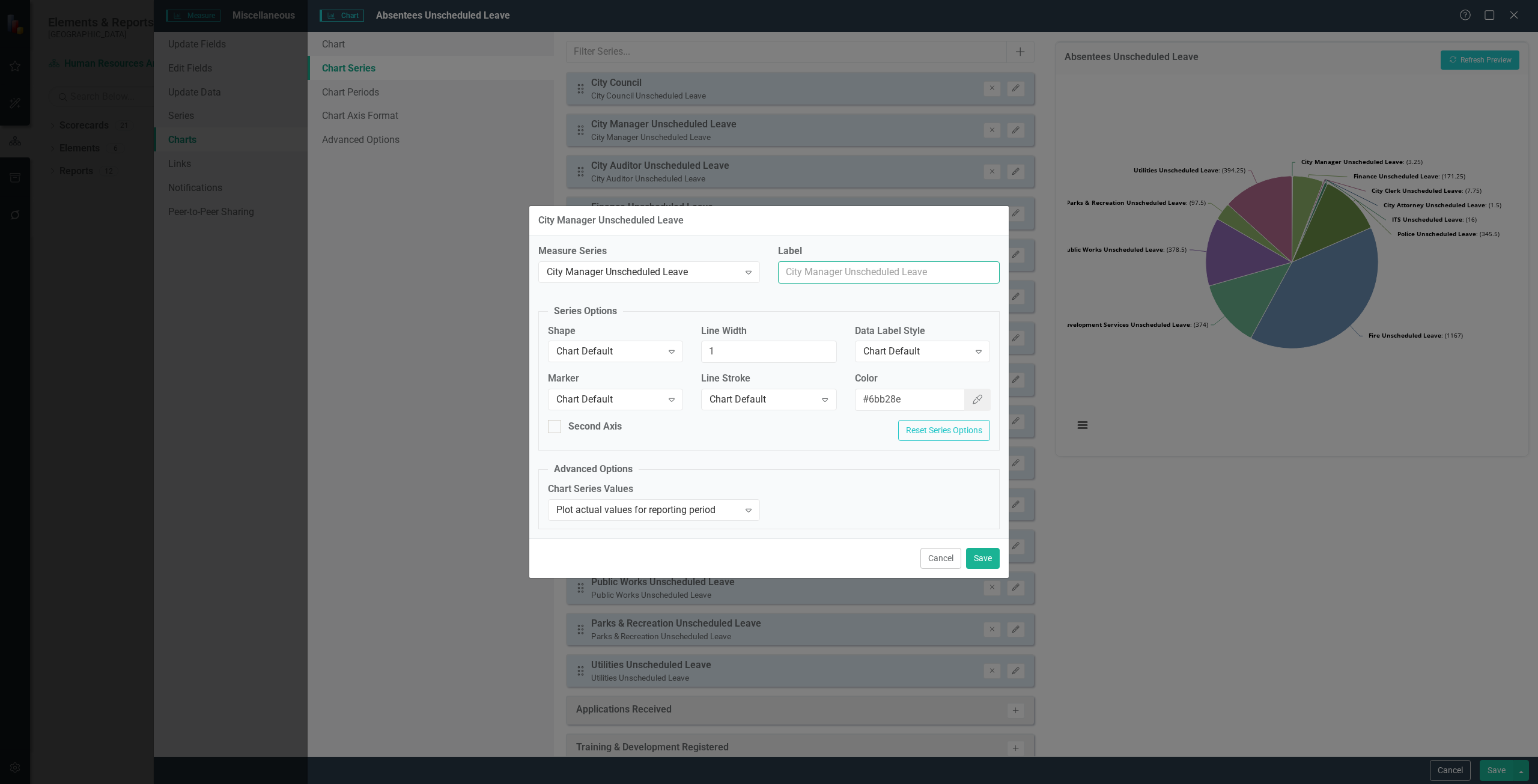
click at [844, 276] on input "Label" at bounding box center [889, 272] width 222 height 22
type input "City Manager"
click at [992, 556] on button "Save" at bounding box center [982, 558] width 34 height 21
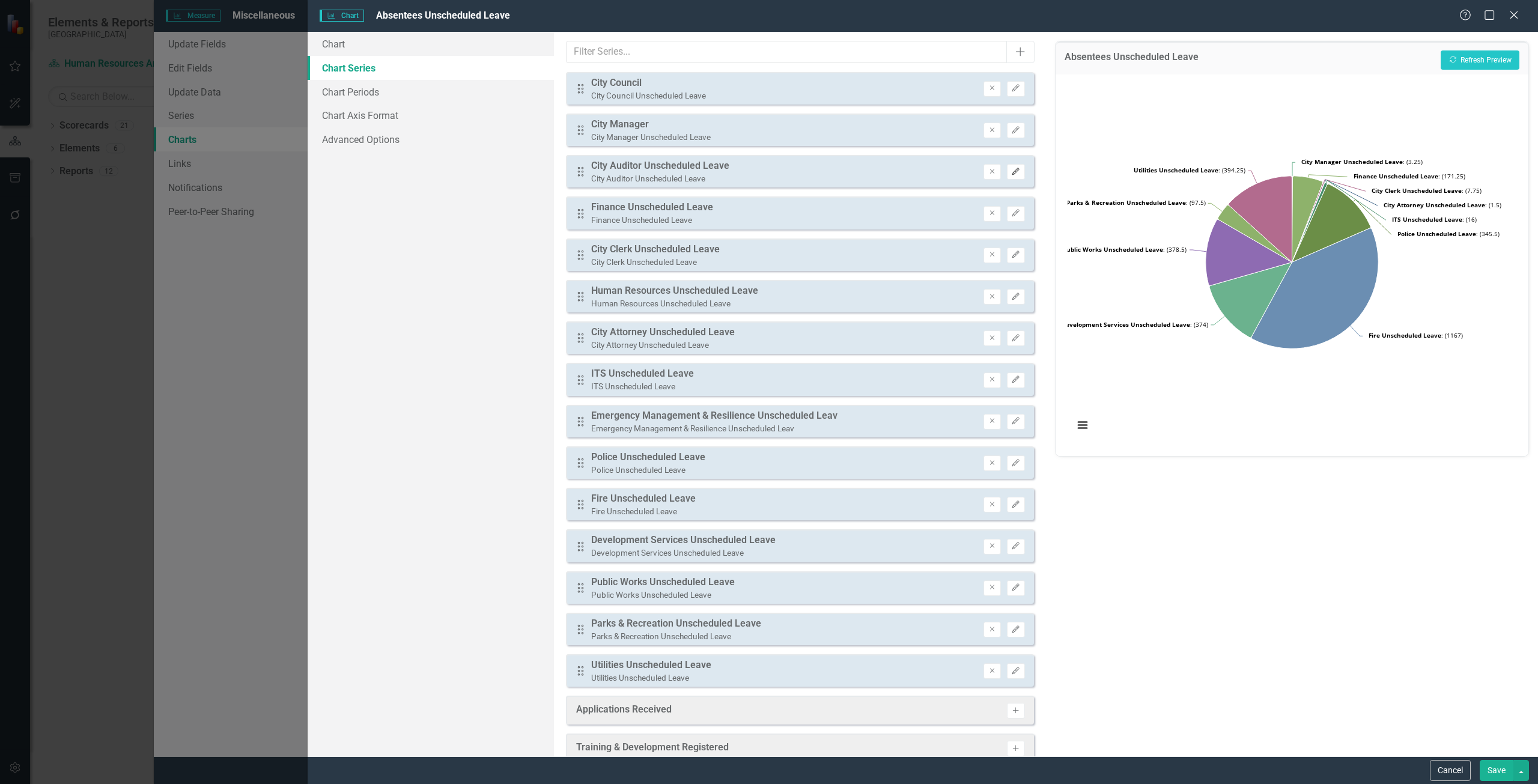
click at [1011, 172] on icon "Edit" at bounding box center [1015, 172] width 9 height 7
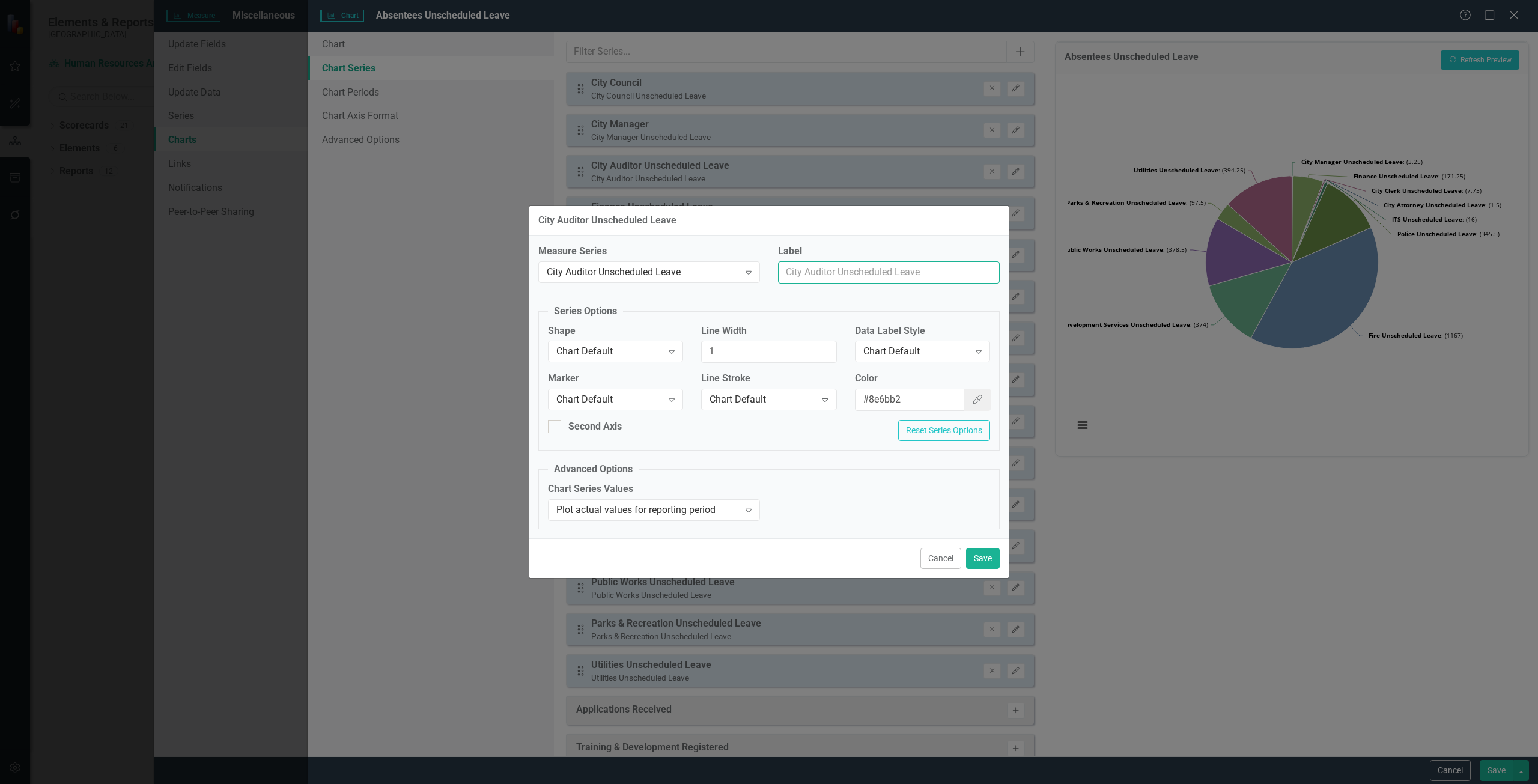
click at [893, 267] on input "Label" at bounding box center [889, 272] width 222 height 22
type input "City Auditor"
click at [993, 562] on button "Save" at bounding box center [982, 558] width 34 height 21
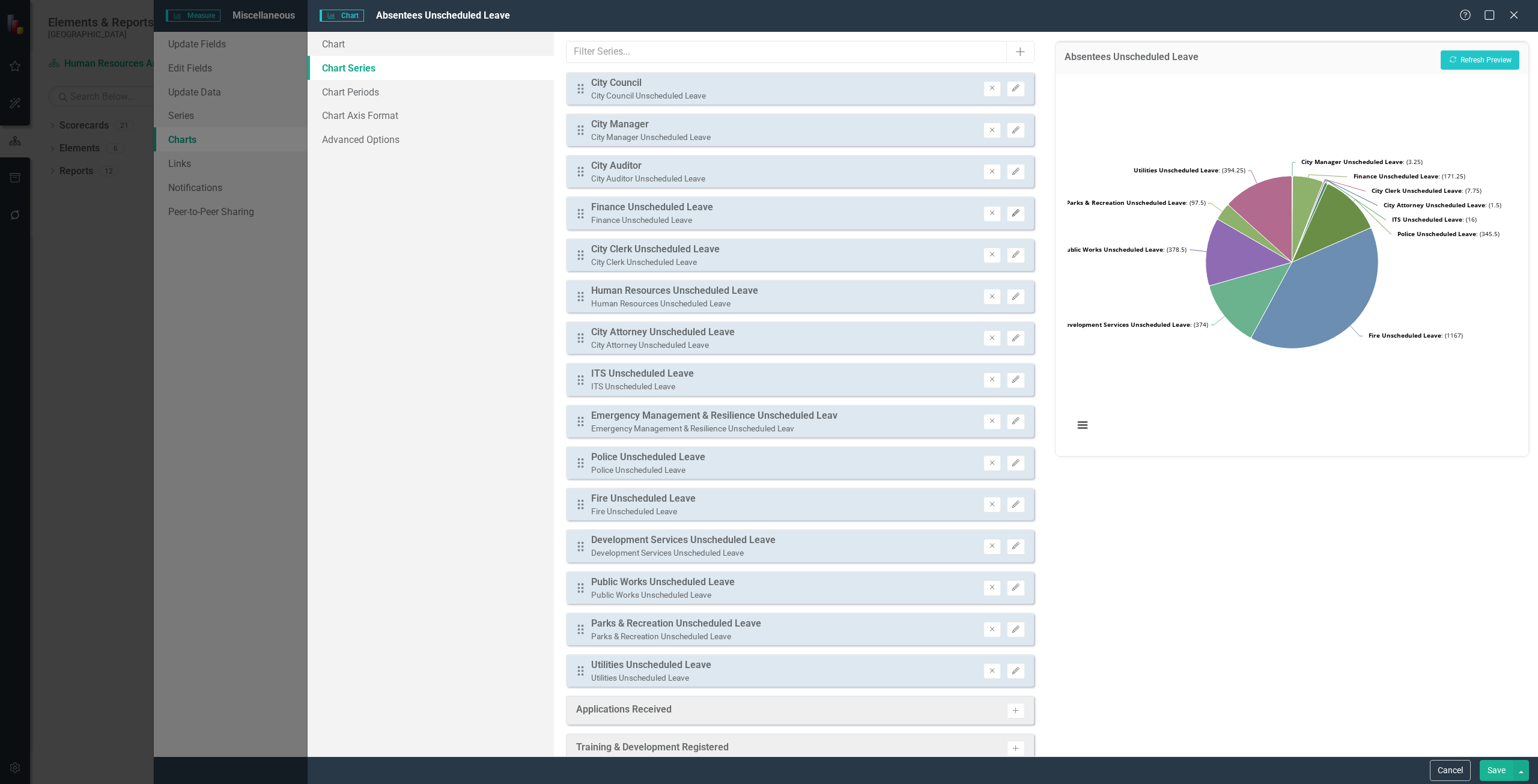
click at [1015, 218] on button "Edit" at bounding box center [1015, 213] width 18 height 16
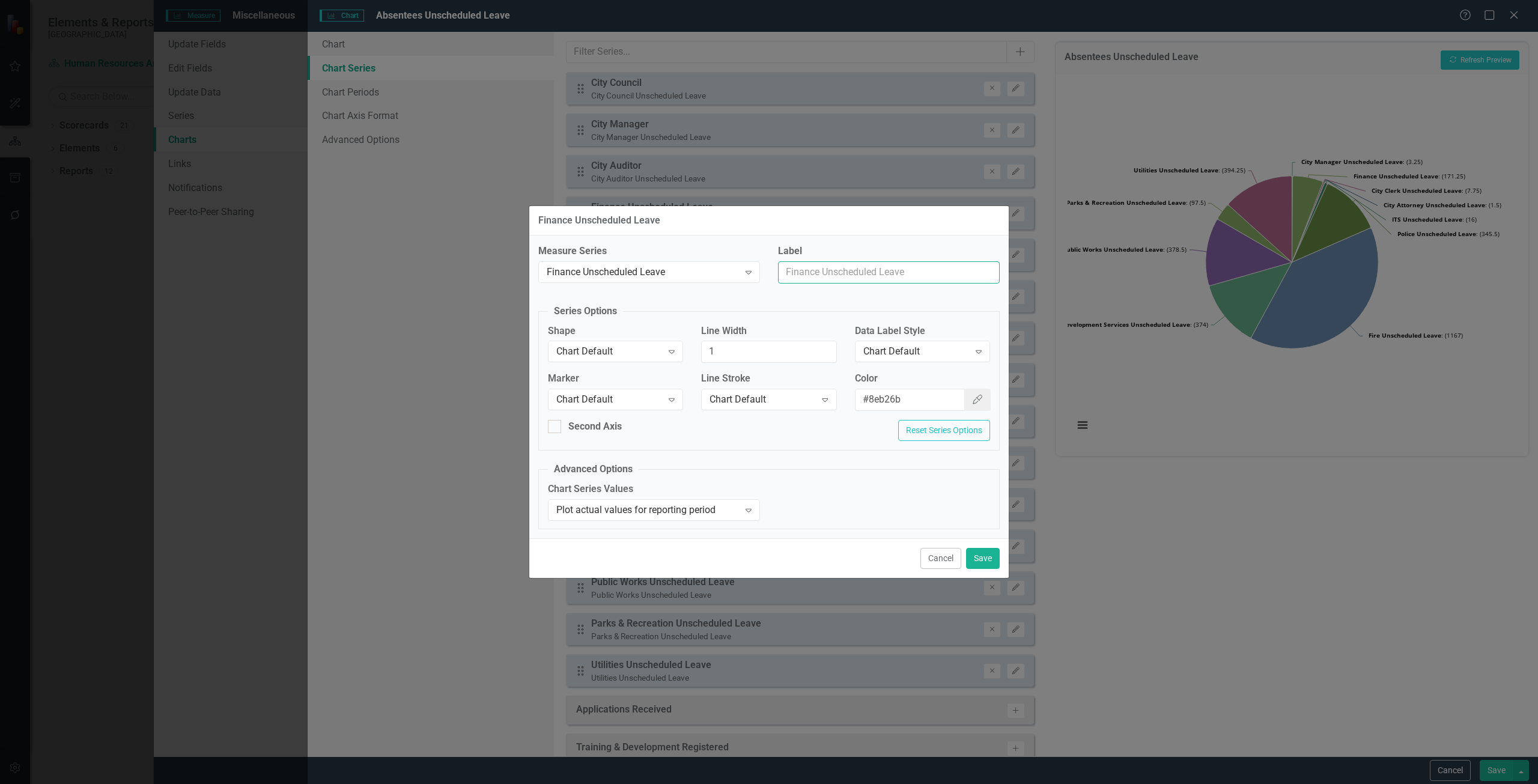
click at [828, 271] on input "Label" at bounding box center [889, 272] width 222 height 22
type input "Finance"
click at [993, 559] on button "Save" at bounding box center [982, 558] width 34 height 21
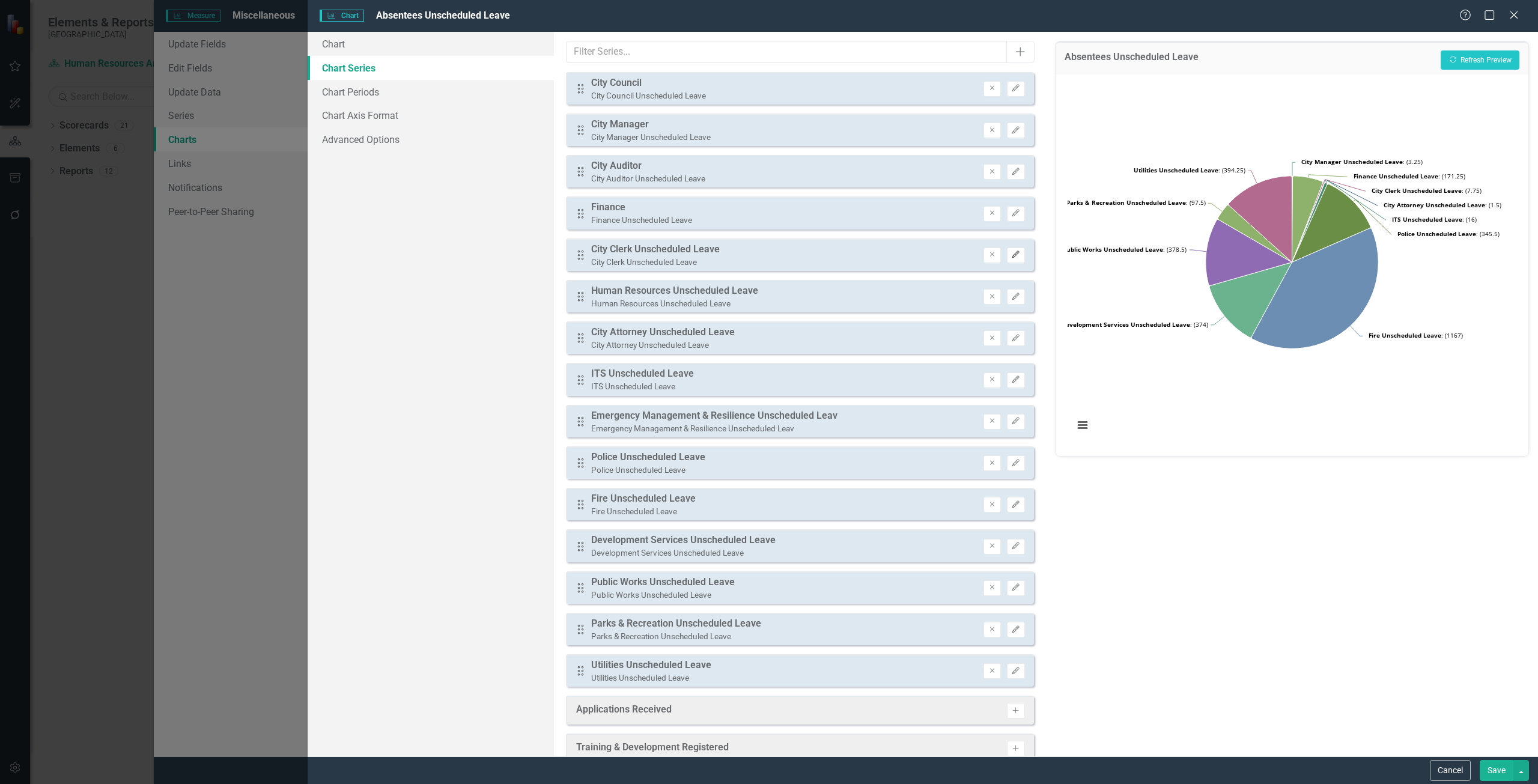
click at [1007, 250] on button "Edit" at bounding box center [1015, 255] width 18 height 16
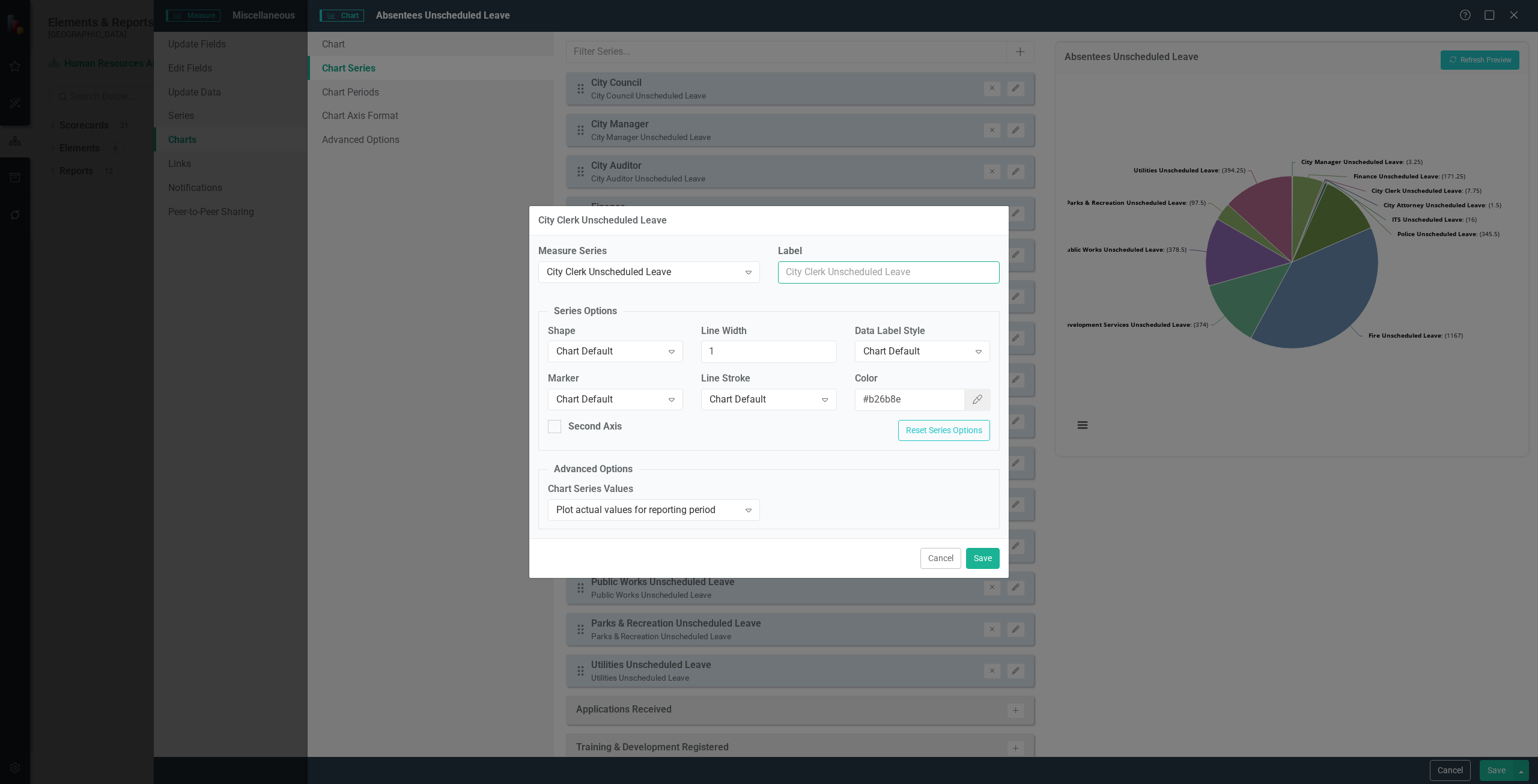
click at [832, 275] on input "Label" at bounding box center [889, 272] width 222 height 22
type input "City Clerk"
click at [984, 555] on button "Save" at bounding box center [982, 558] width 34 height 21
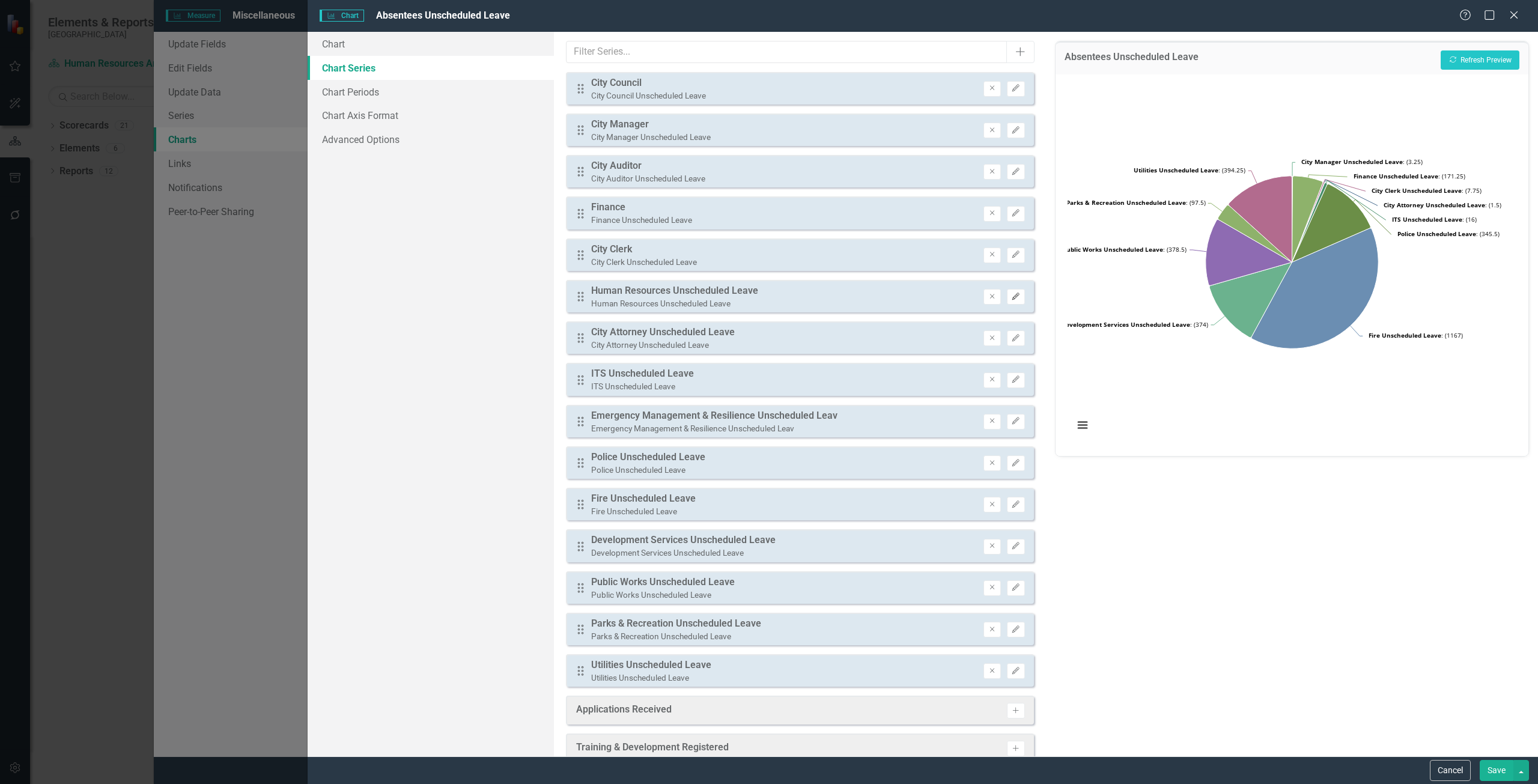
click at [1011, 298] on icon "Edit" at bounding box center [1015, 296] width 9 height 7
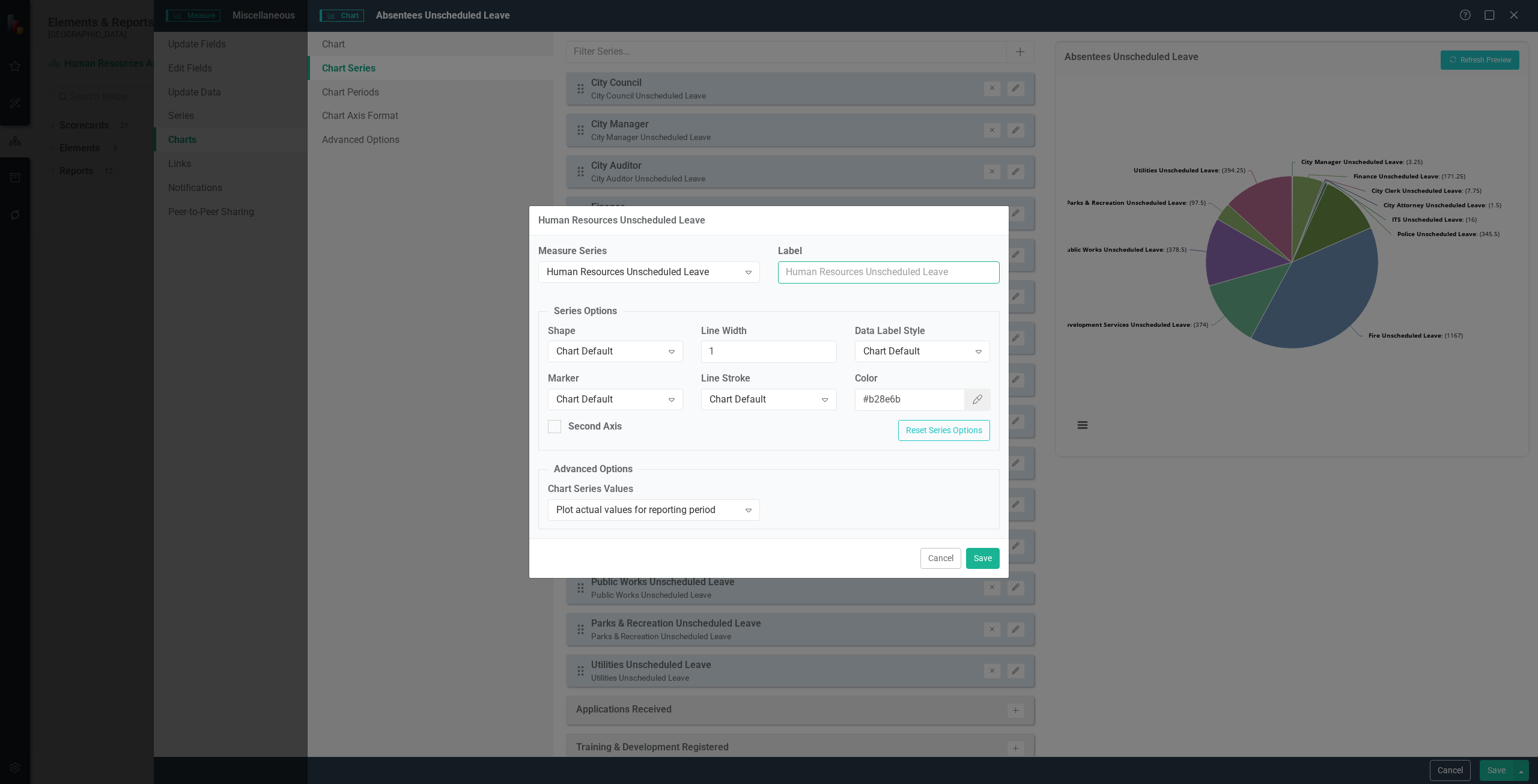
click at [853, 282] on input "Label" at bounding box center [889, 272] width 222 height 22
click at [820, 273] on input "Human resources" at bounding box center [889, 272] width 222 height 22
type input "Human Resources"
click at [998, 560] on button "Save" at bounding box center [982, 558] width 34 height 21
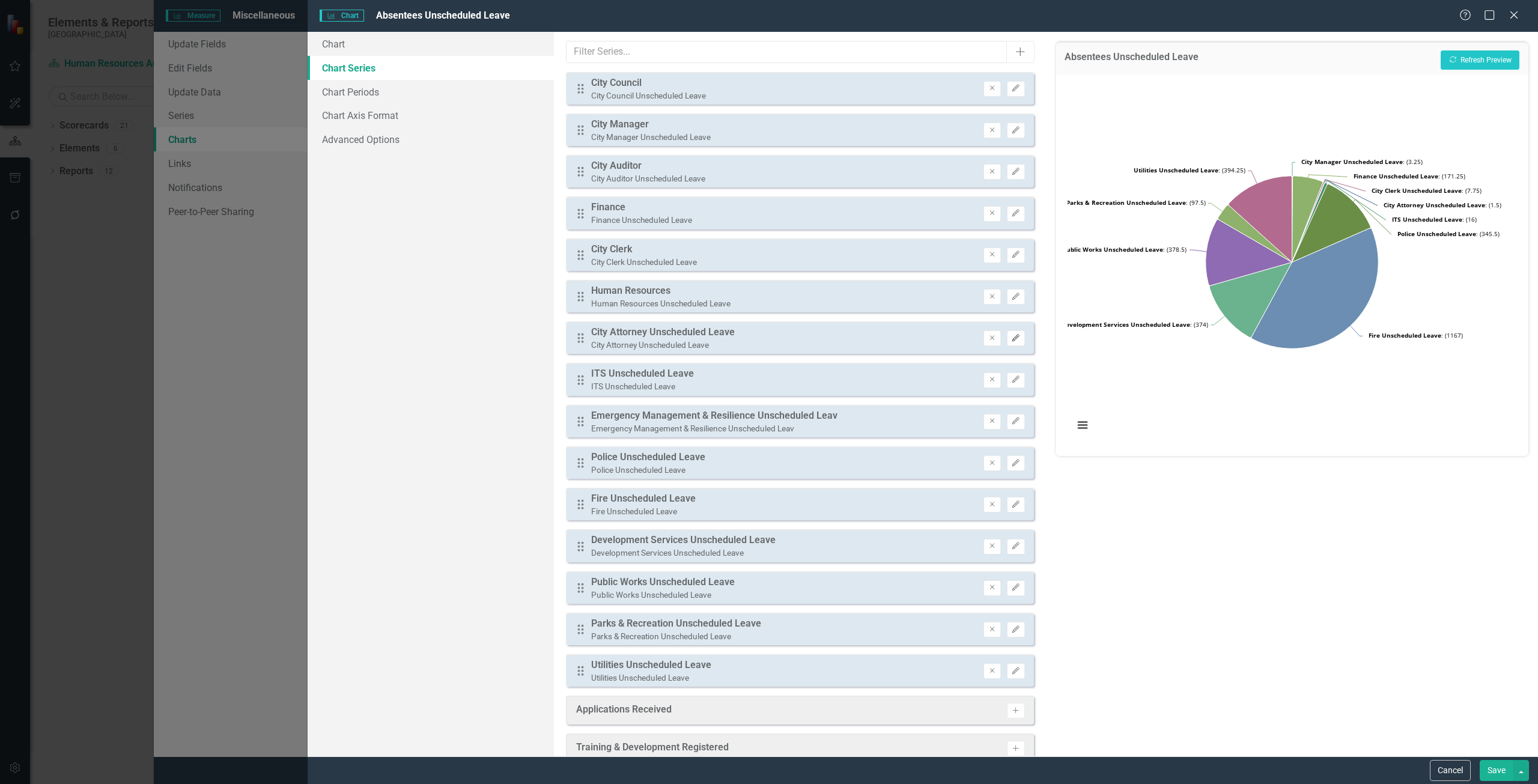
click at [1012, 341] on icon "button" at bounding box center [1015, 337] width 7 height 7
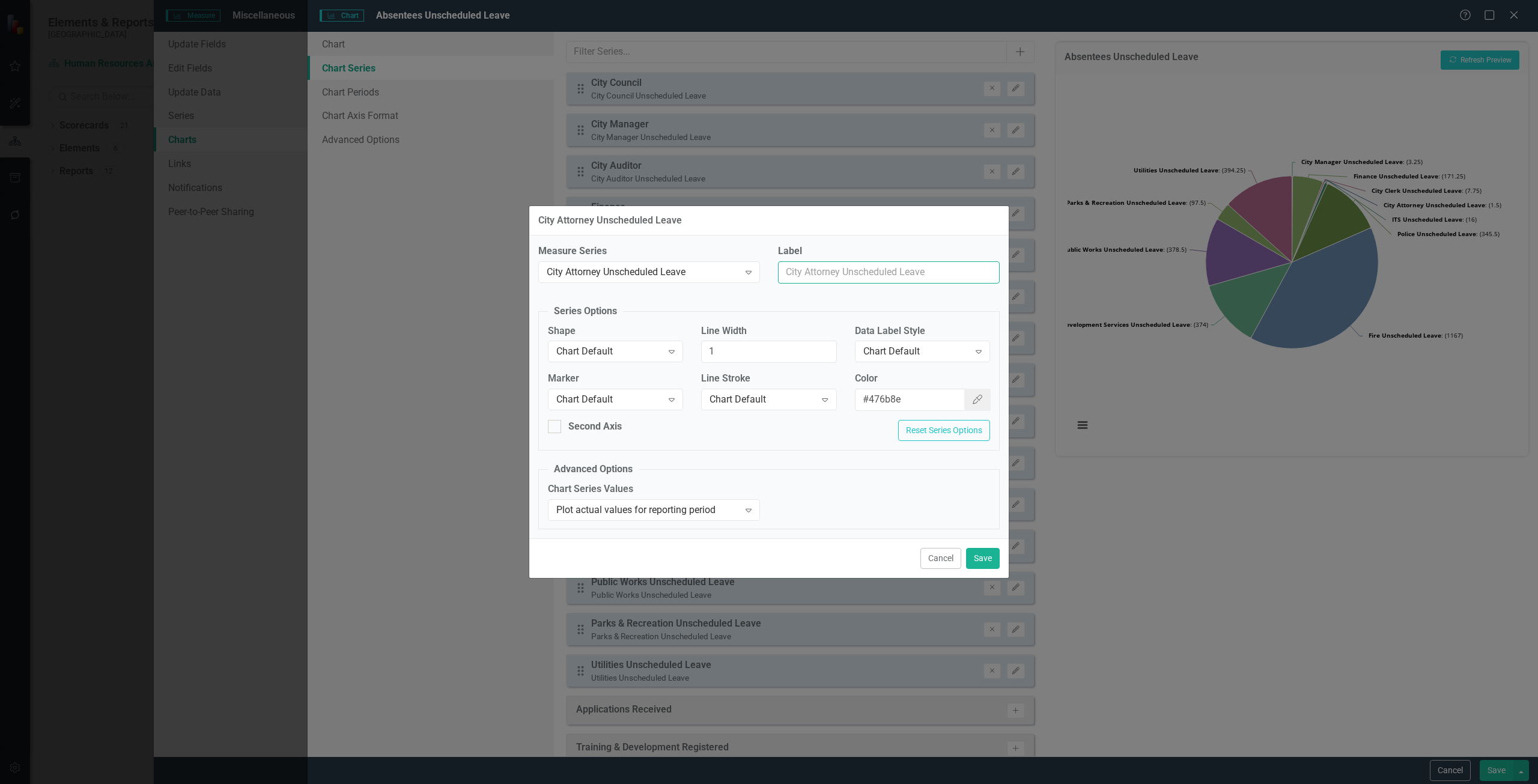
click at [840, 275] on input "Label" at bounding box center [889, 272] width 222 height 22
type input "City Attorney"
drag, startPoint x: 990, startPoint y: 553, endPoint x: 986, endPoint y: 537, distance: 16.5
click at [990, 552] on button "Save" at bounding box center [982, 558] width 34 height 21
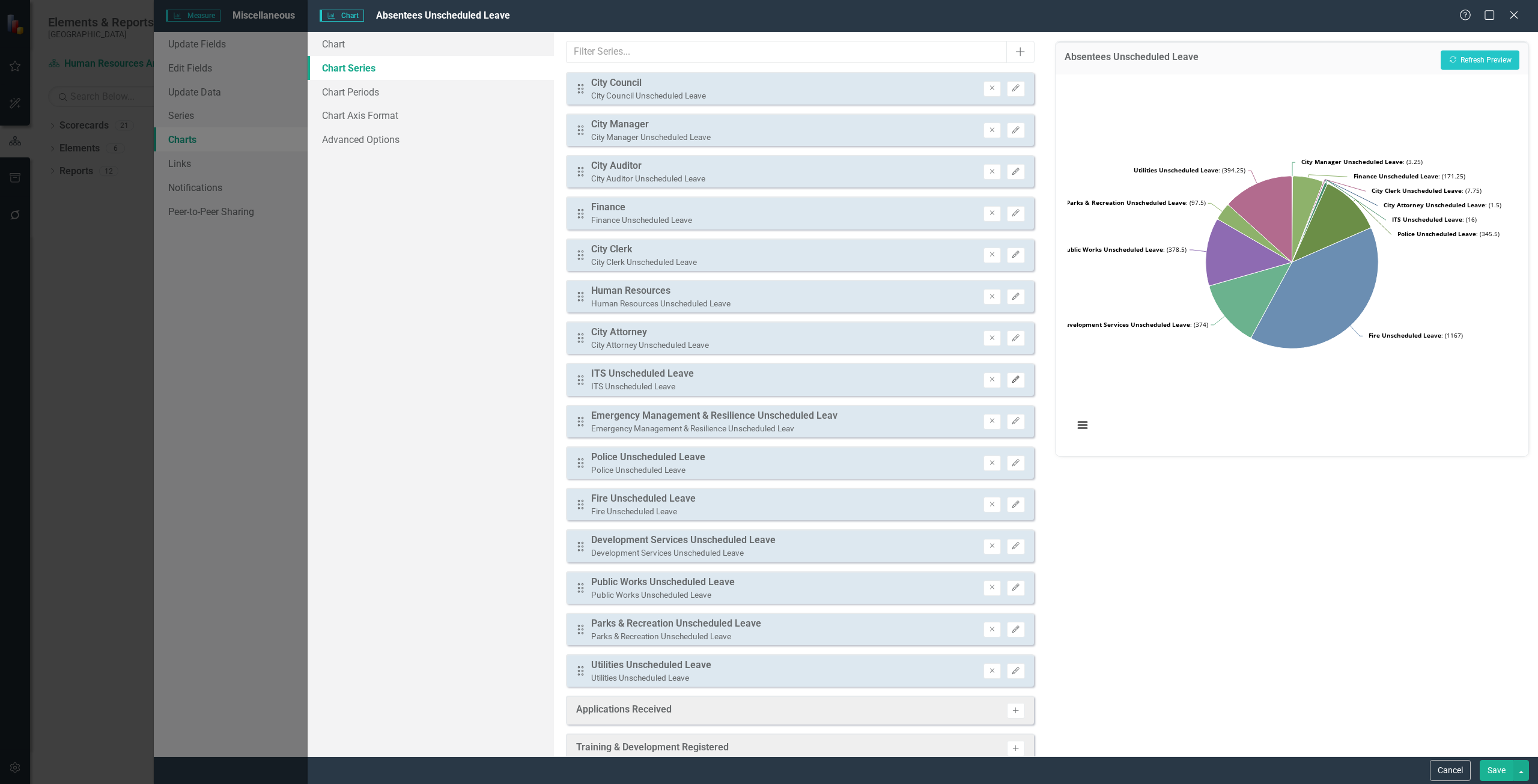
click at [1009, 386] on button "Edit" at bounding box center [1015, 380] width 18 height 16
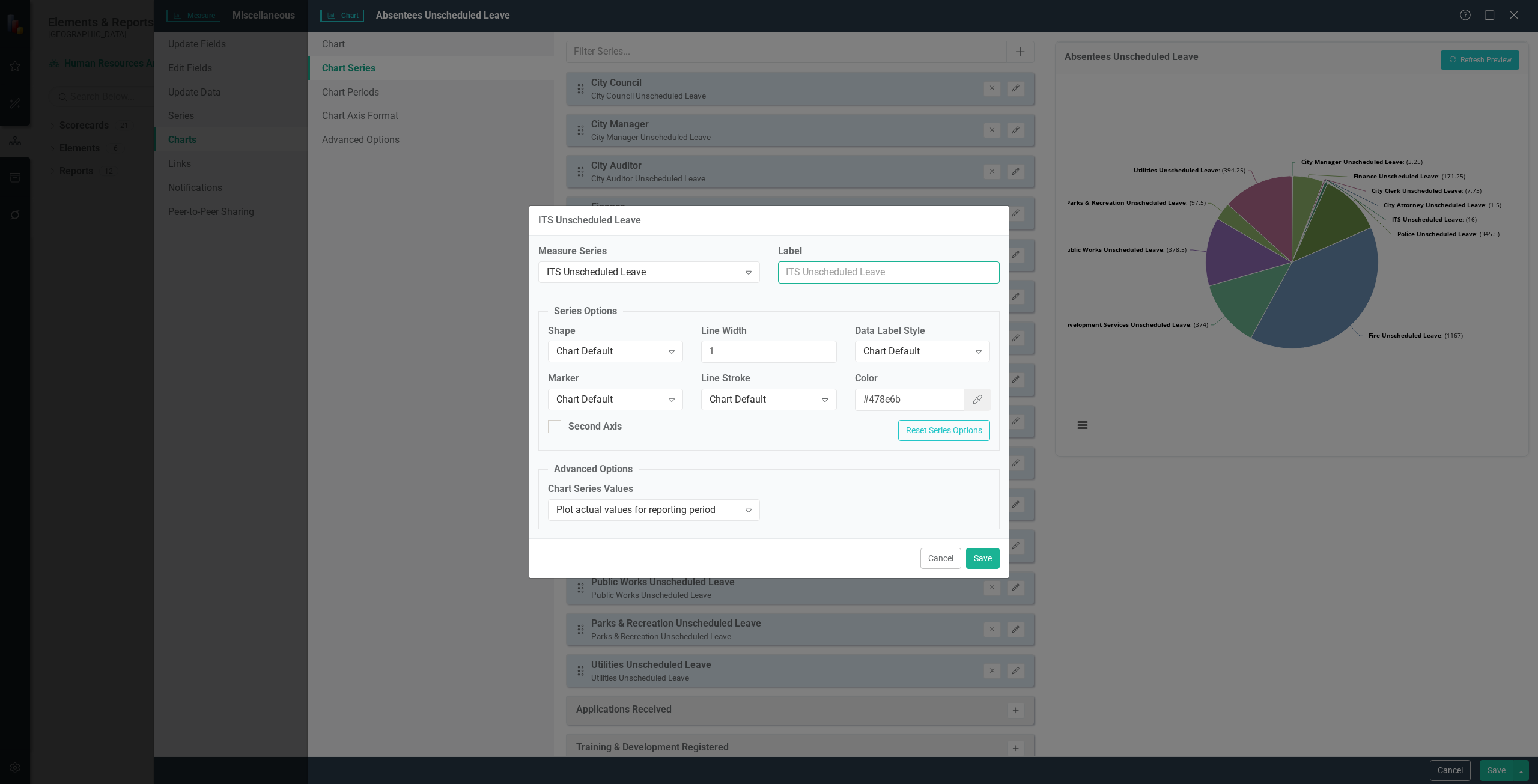
click at [857, 273] on input "Label" at bounding box center [889, 272] width 222 height 22
type input "ITS"
click at [982, 552] on button "Save" at bounding box center [982, 558] width 34 height 21
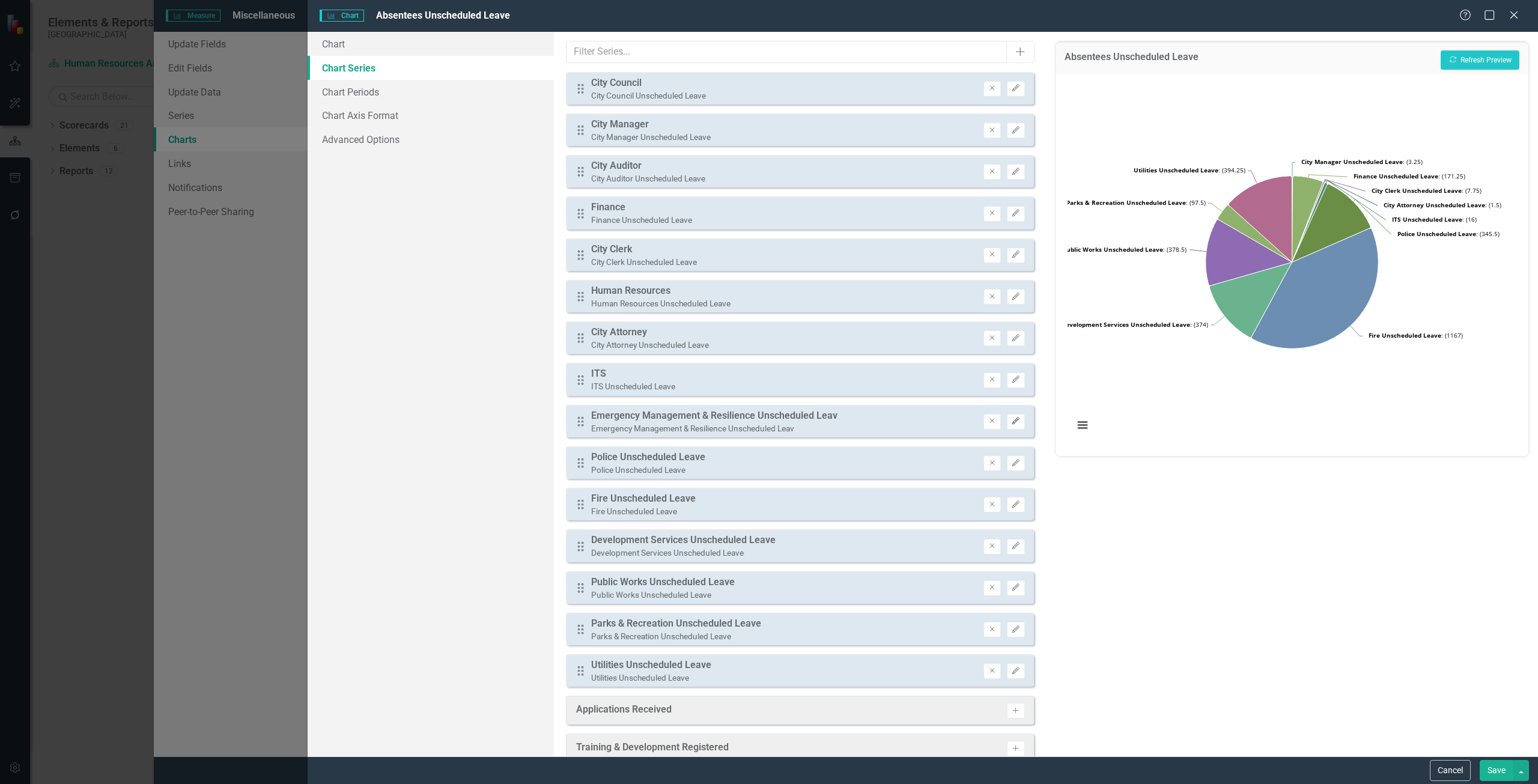
click at [1011, 420] on icon "Edit" at bounding box center [1015, 420] width 9 height 7
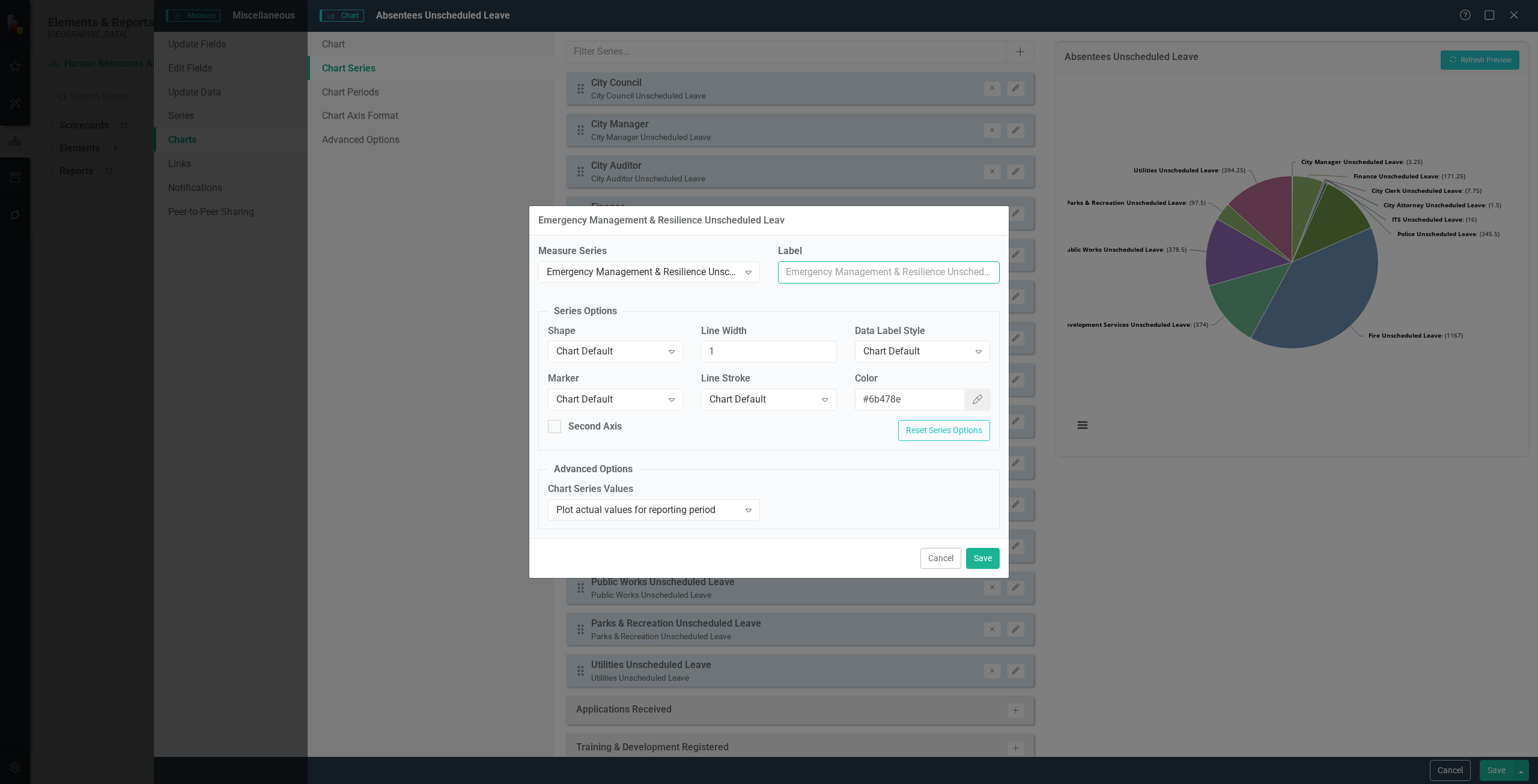
click at [821, 275] on input "Label" at bounding box center [889, 272] width 222 height 22
type input "Emergency Management & Resilience"
click at [982, 549] on button "Save" at bounding box center [982, 558] width 34 height 21
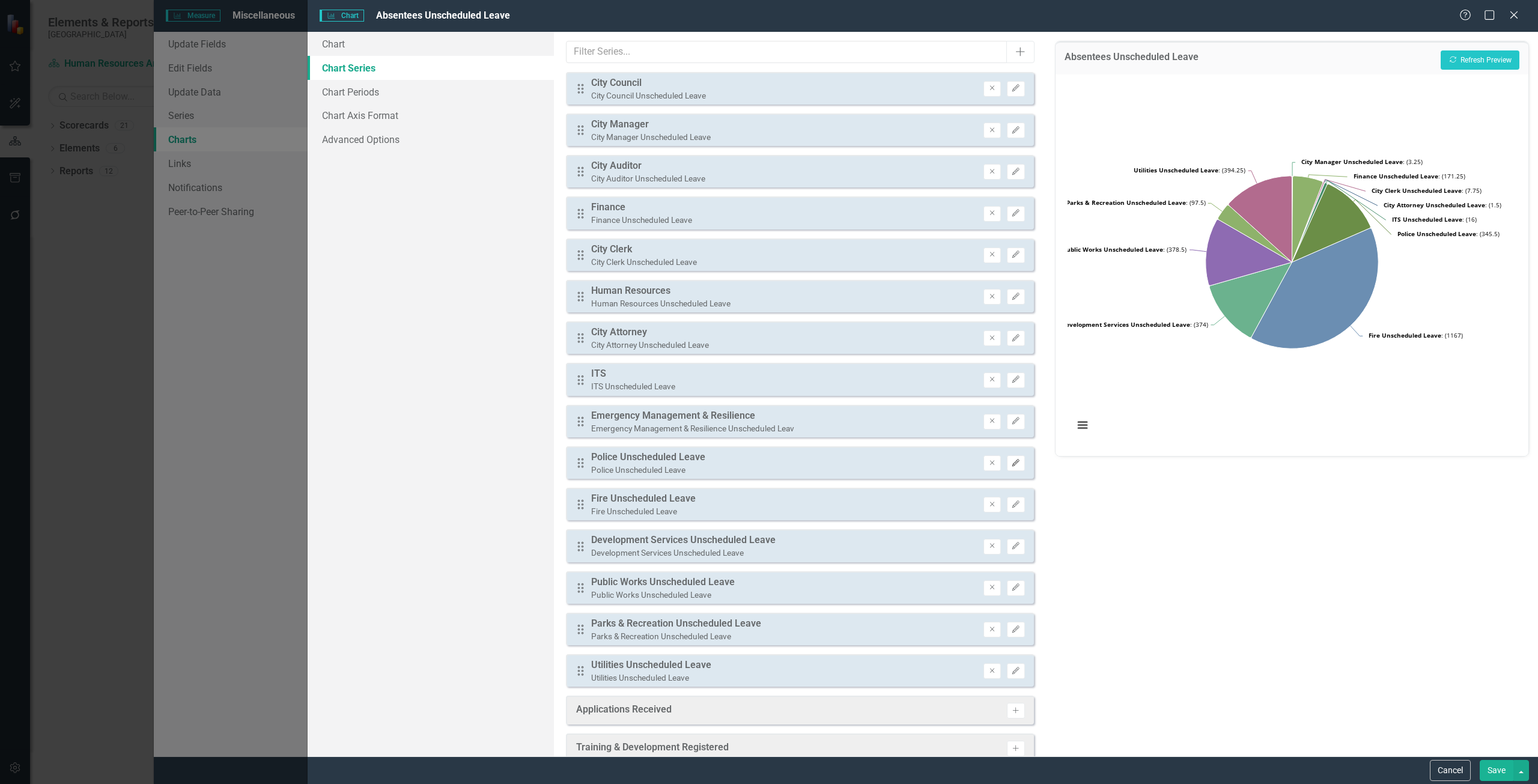
click at [1011, 465] on icon "Edit" at bounding box center [1015, 462] width 9 height 7
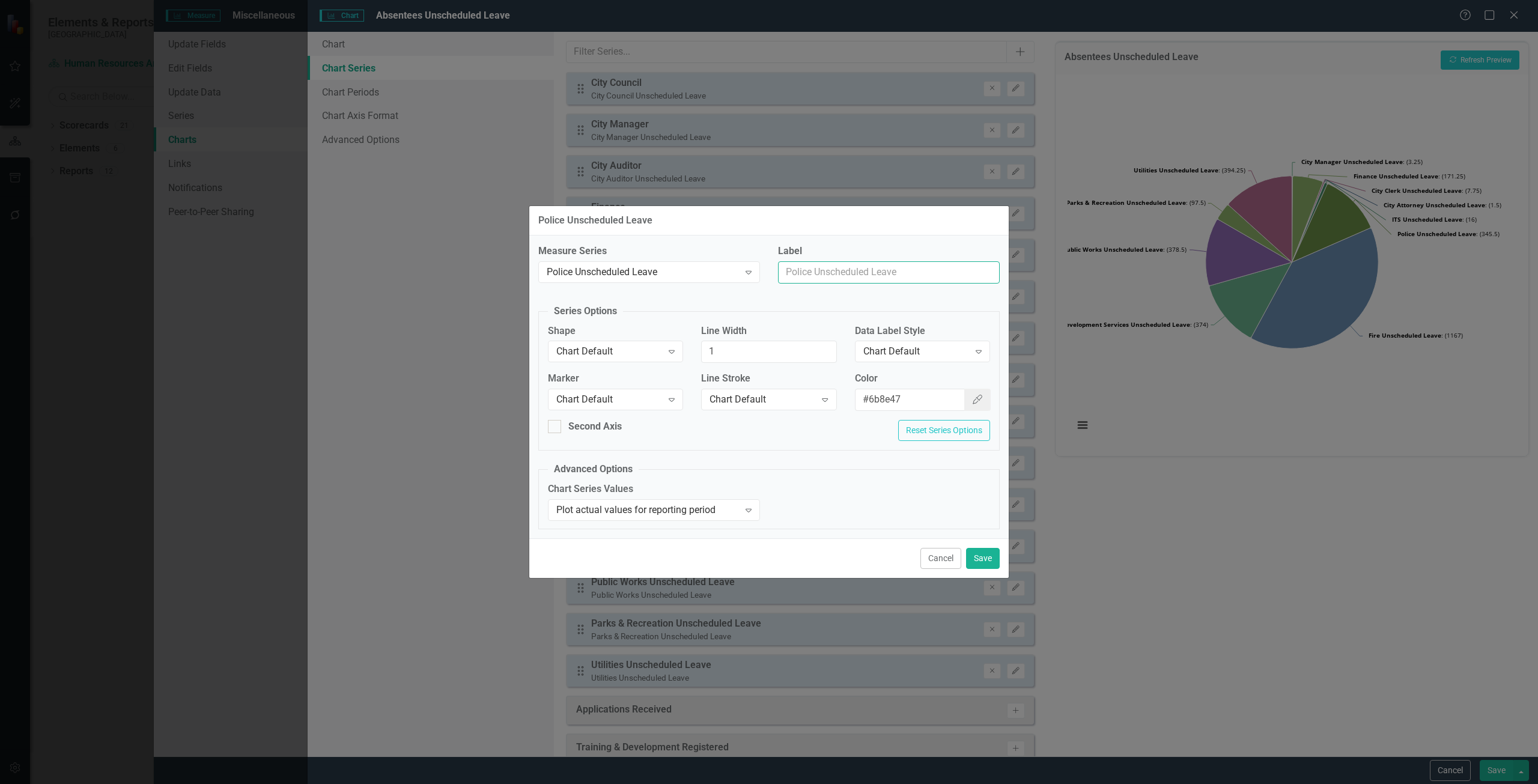
click at [851, 273] on input "Label" at bounding box center [889, 272] width 222 height 22
type input "Police"
click at [995, 557] on button "Save" at bounding box center [982, 558] width 34 height 21
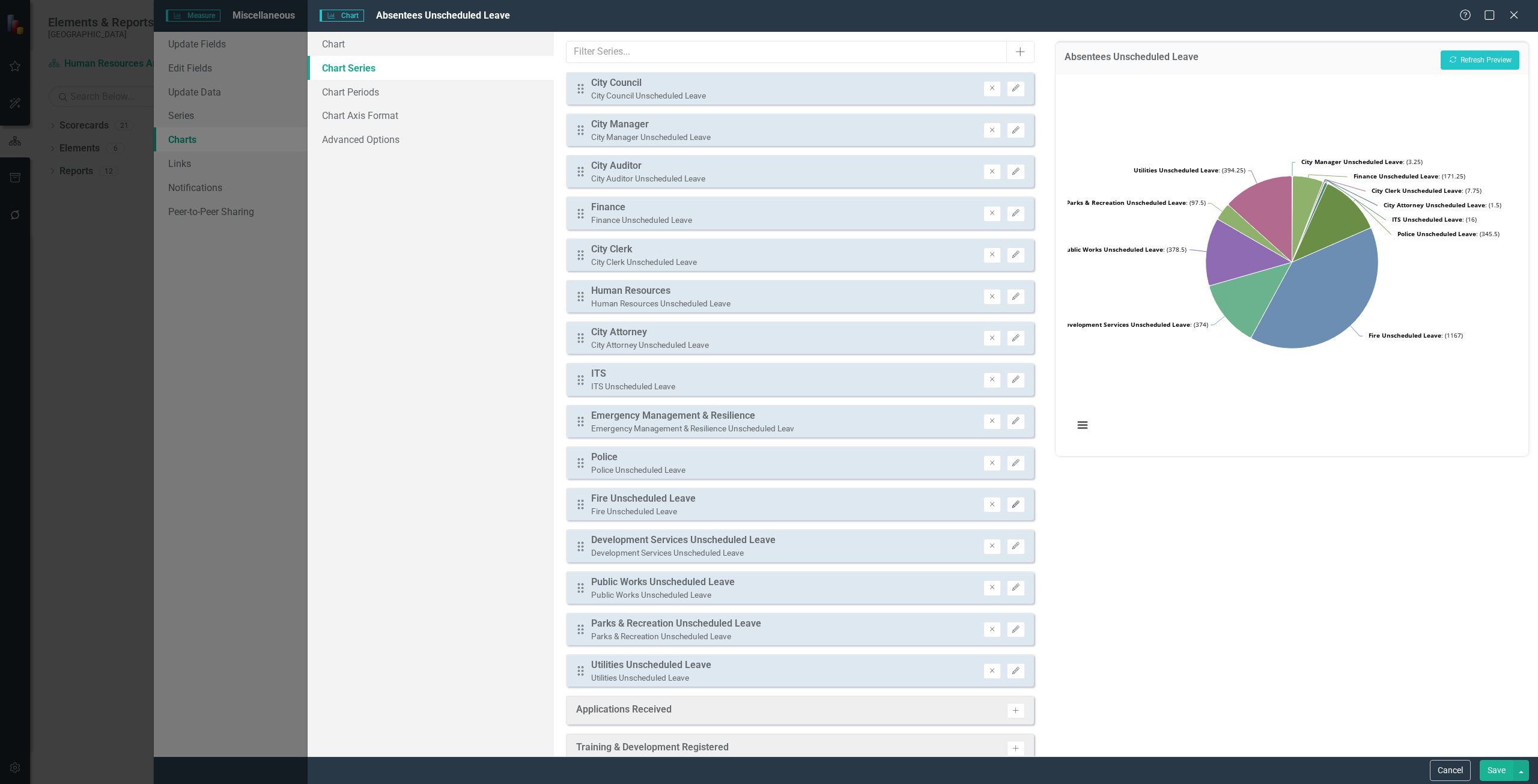
click at [1011, 506] on icon "Edit" at bounding box center [1015, 504] width 9 height 7
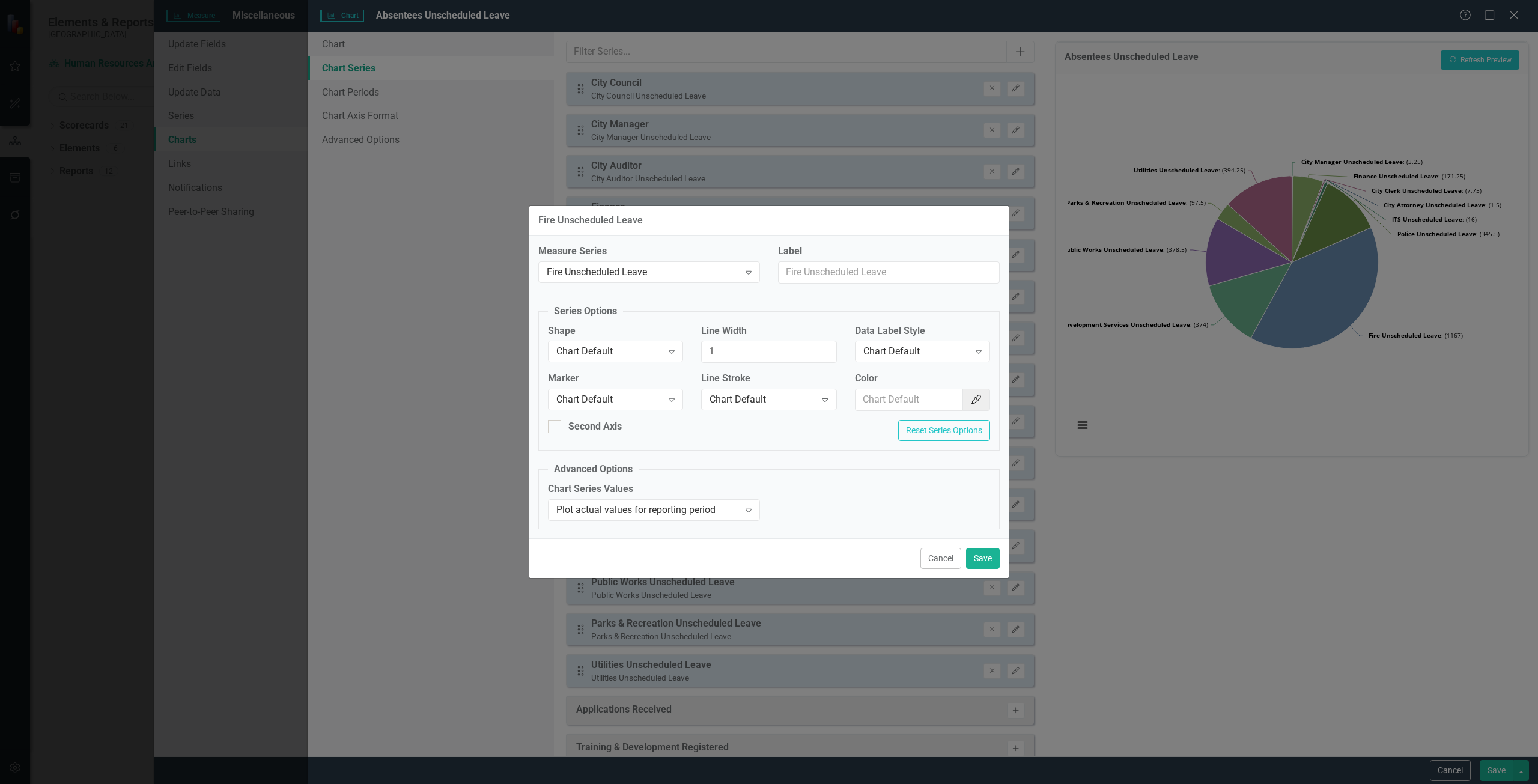
drag, startPoint x: 829, startPoint y: 289, endPoint x: 827, endPoint y: 282, distance: 7.3
click at [829, 289] on div "Label" at bounding box center [889, 269] width 239 height 48
click at [825, 279] on input "Label" at bounding box center [889, 272] width 222 height 22
type input "Fire"
click at [975, 553] on button "Save" at bounding box center [982, 558] width 34 height 21
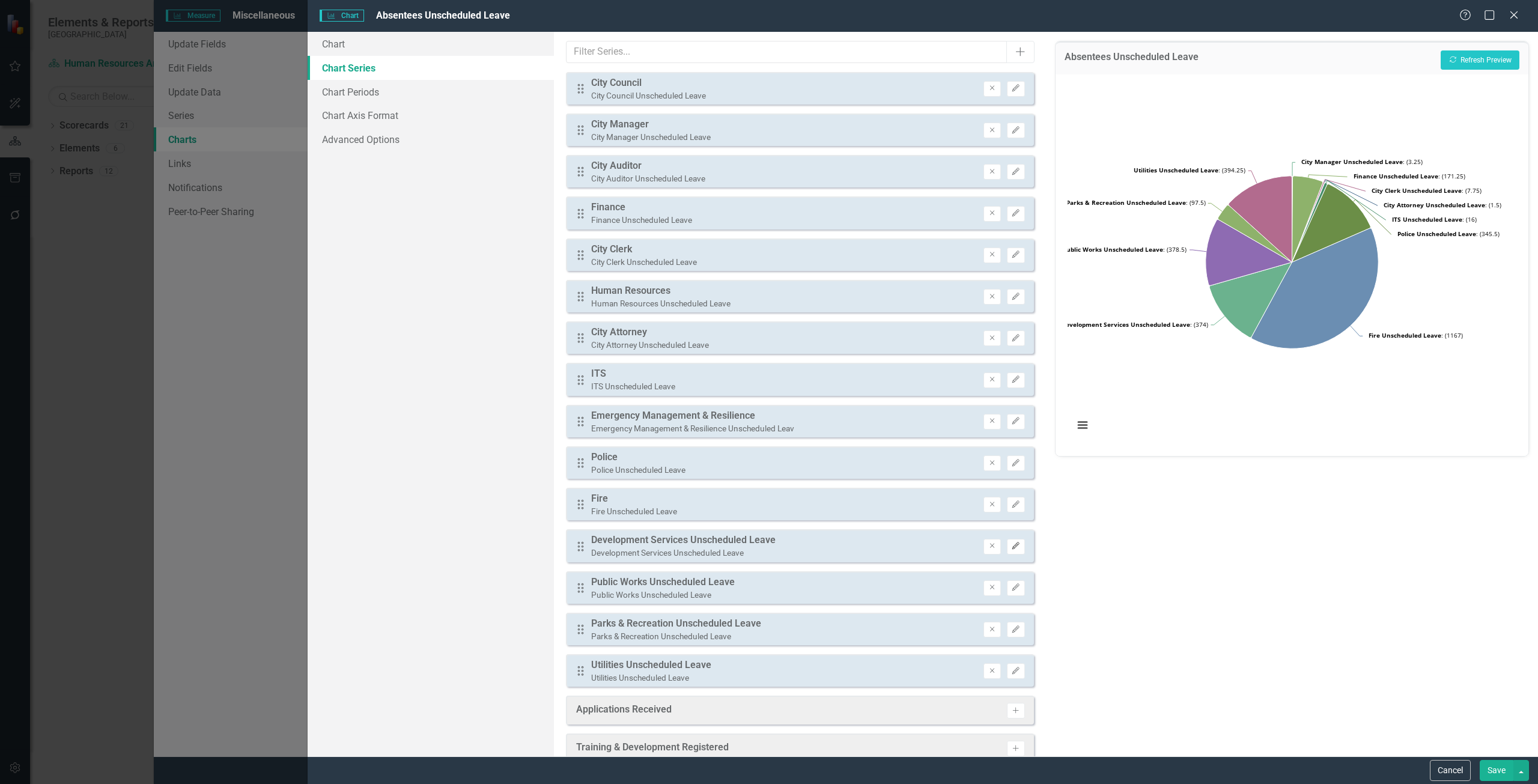
click at [1011, 547] on icon "Edit" at bounding box center [1015, 545] width 9 height 7
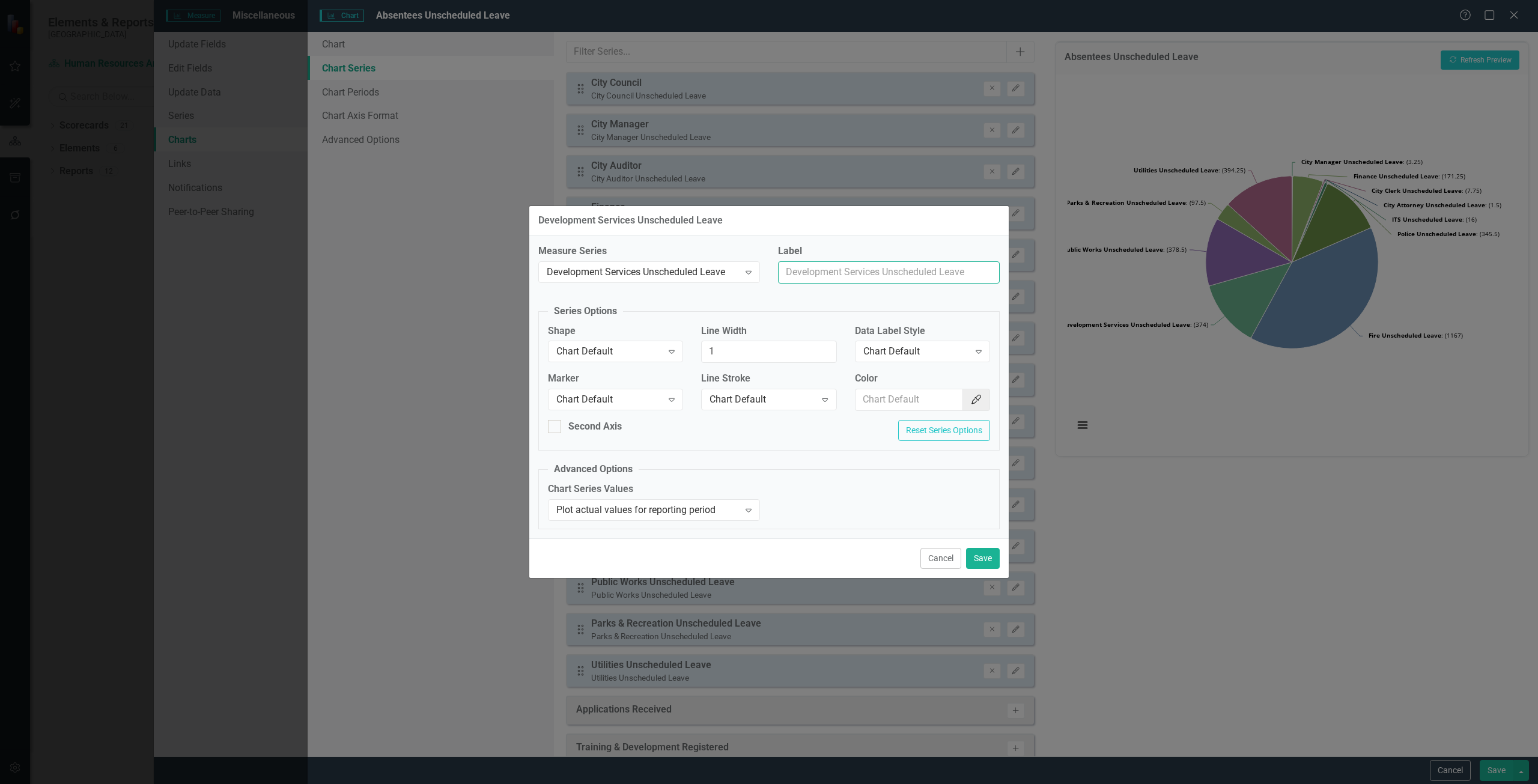
click at [827, 274] on input "Label" at bounding box center [889, 272] width 222 height 22
type input "Development Services"
click at [985, 555] on button "Save" at bounding box center [982, 558] width 34 height 21
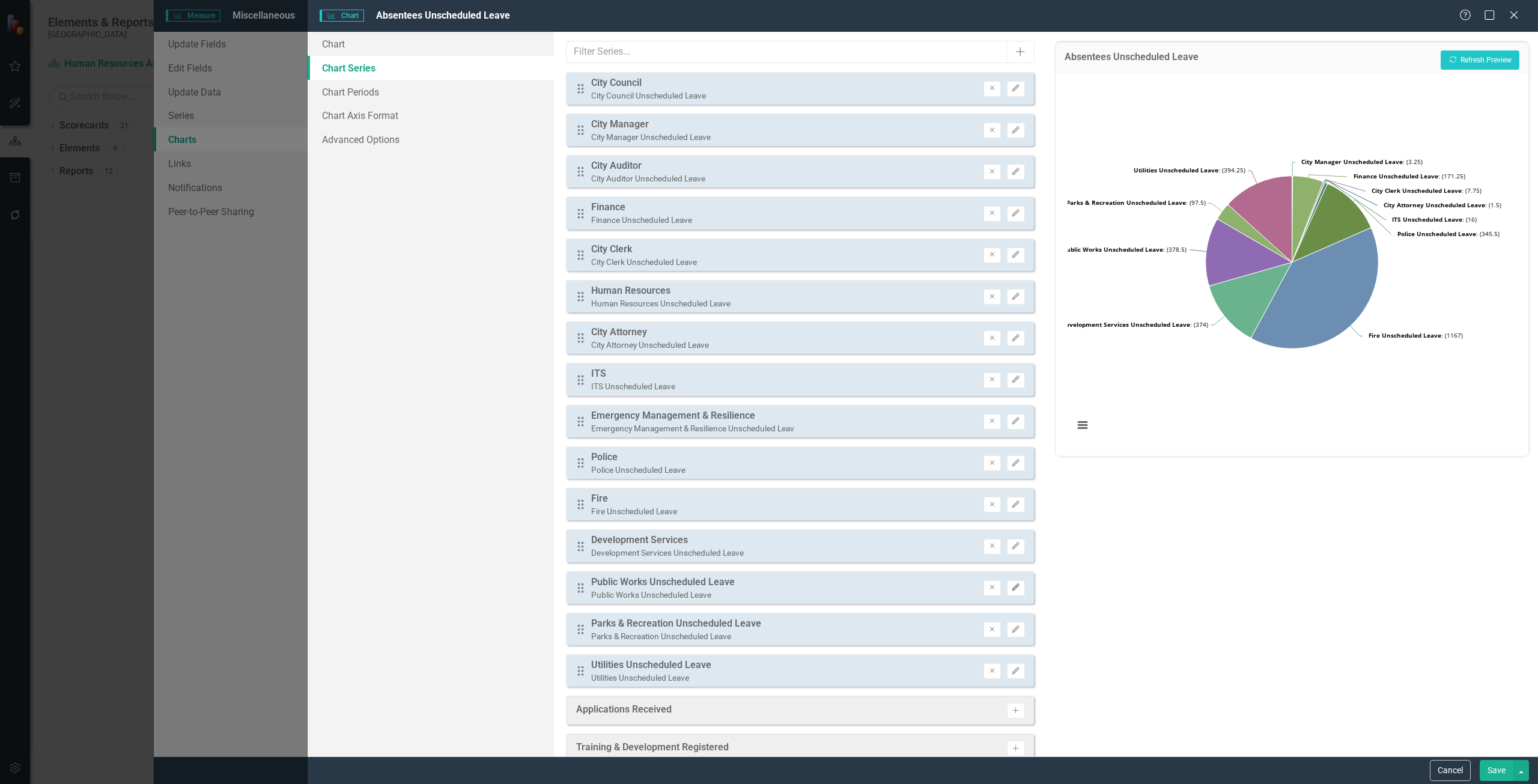
click at [1011, 588] on icon "Edit" at bounding box center [1015, 587] width 9 height 7
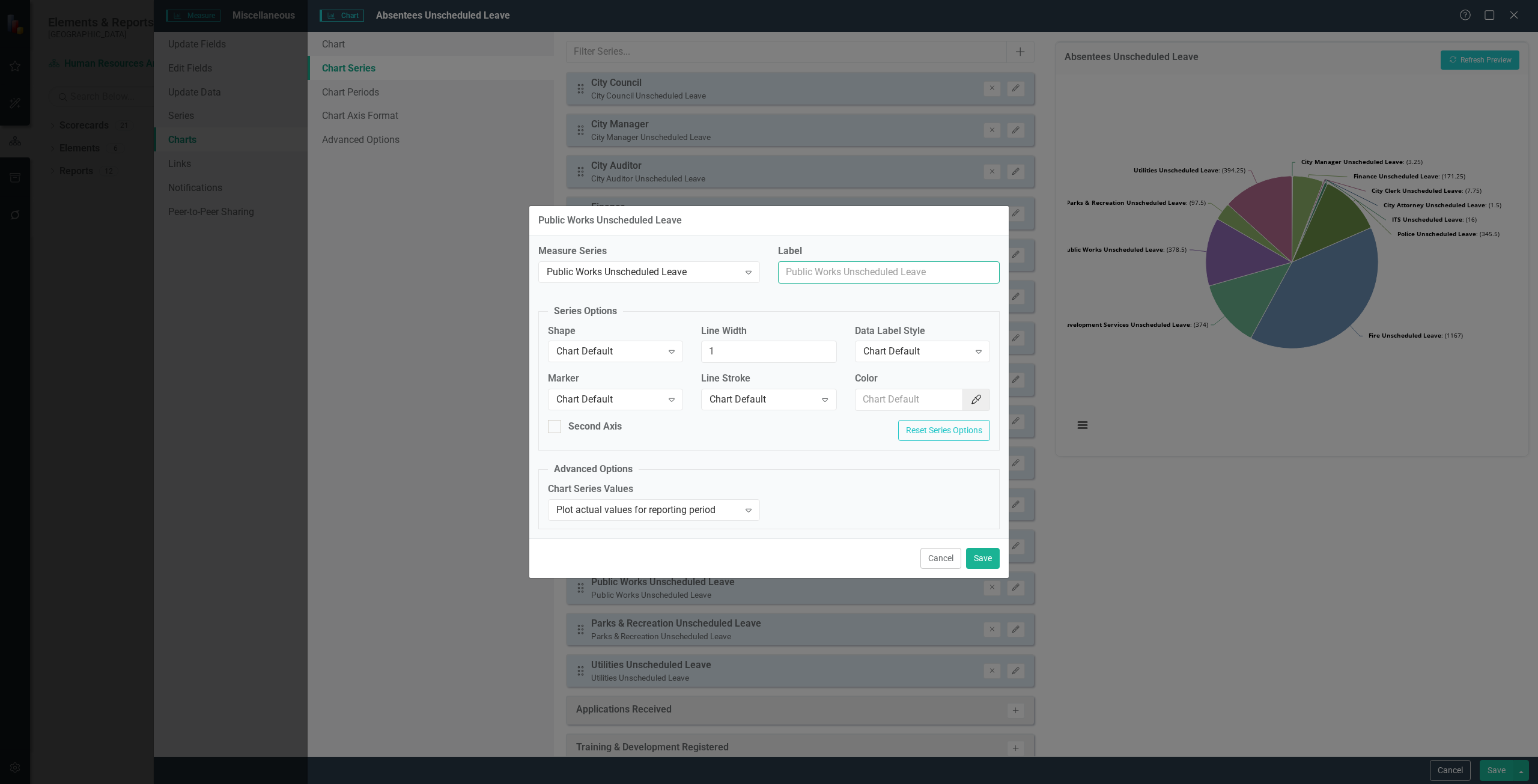
click at [851, 275] on input "Label" at bounding box center [889, 272] width 222 height 22
type input "Public Works"
click at [975, 552] on button "Save" at bounding box center [982, 558] width 34 height 21
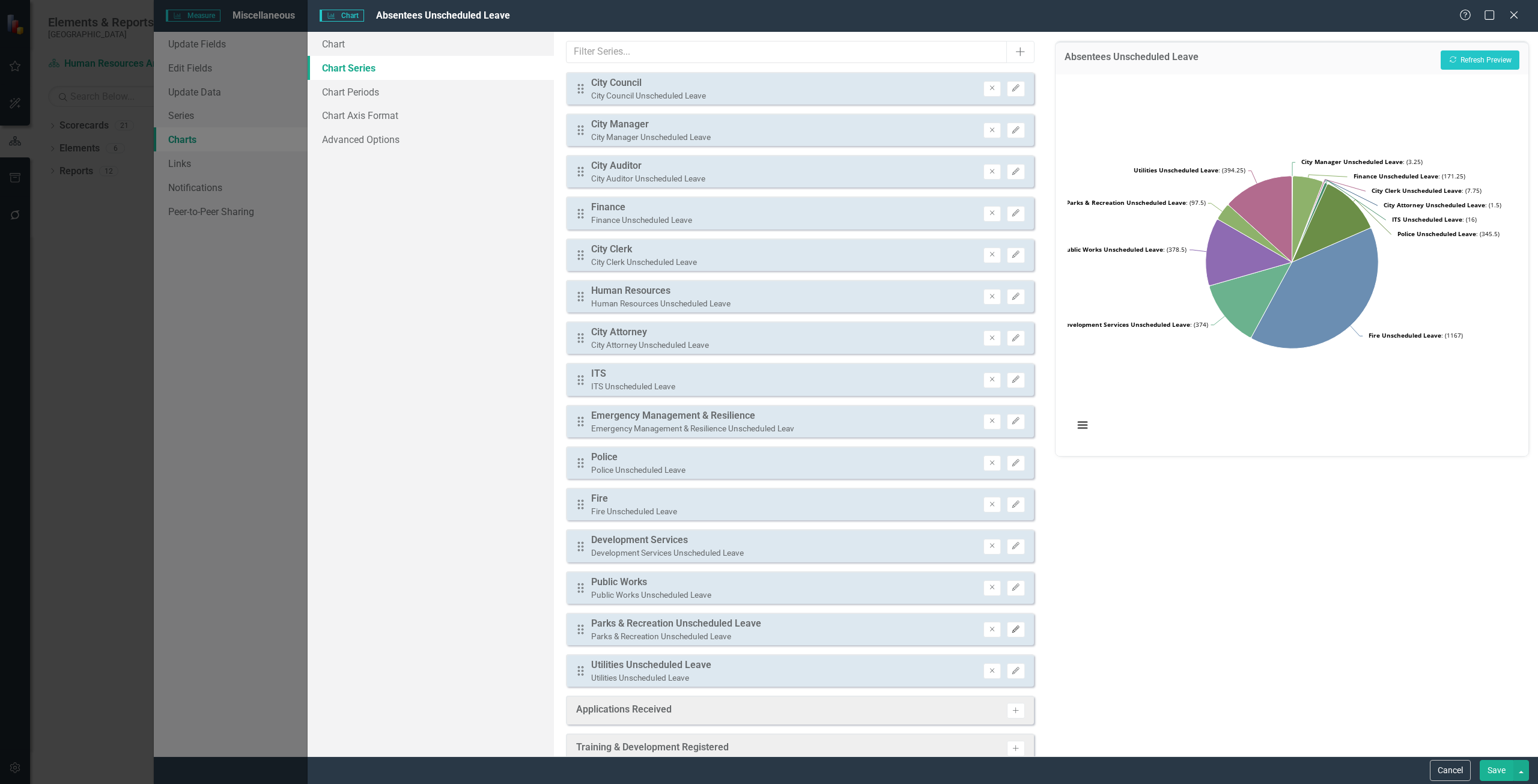
click at [1011, 626] on icon "Edit" at bounding box center [1015, 629] width 9 height 7
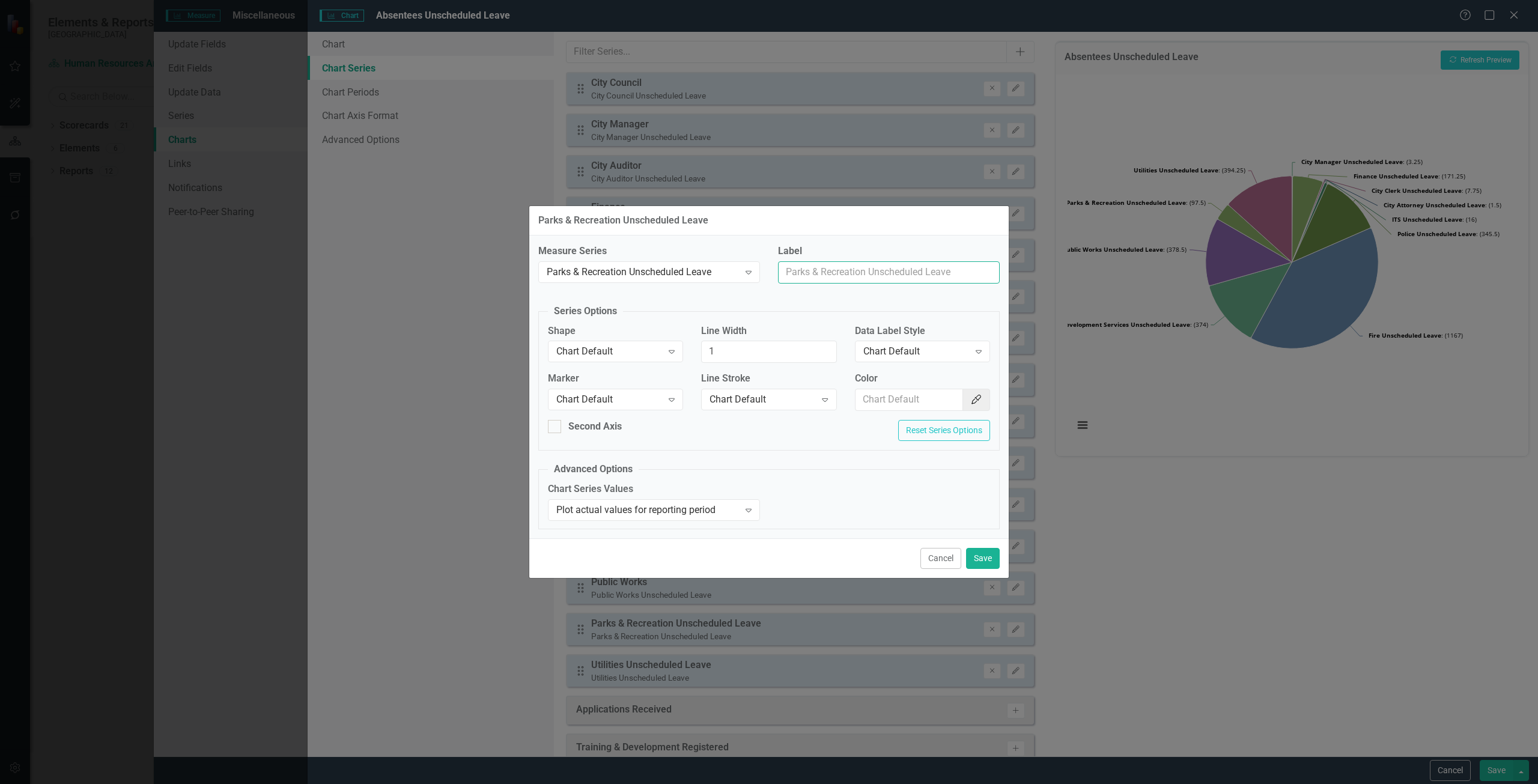
click at [827, 269] on input "Label" at bounding box center [889, 272] width 222 height 22
click at [827, 269] on input "Parks & recreation" at bounding box center [889, 272] width 222 height 22
click at [900, 262] on input "Parks & Recreation" at bounding box center [889, 272] width 222 height 22
type input "Parks & Recreation"
click at [989, 553] on button "Save" at bounding box center [982, 558] width 34 height 21
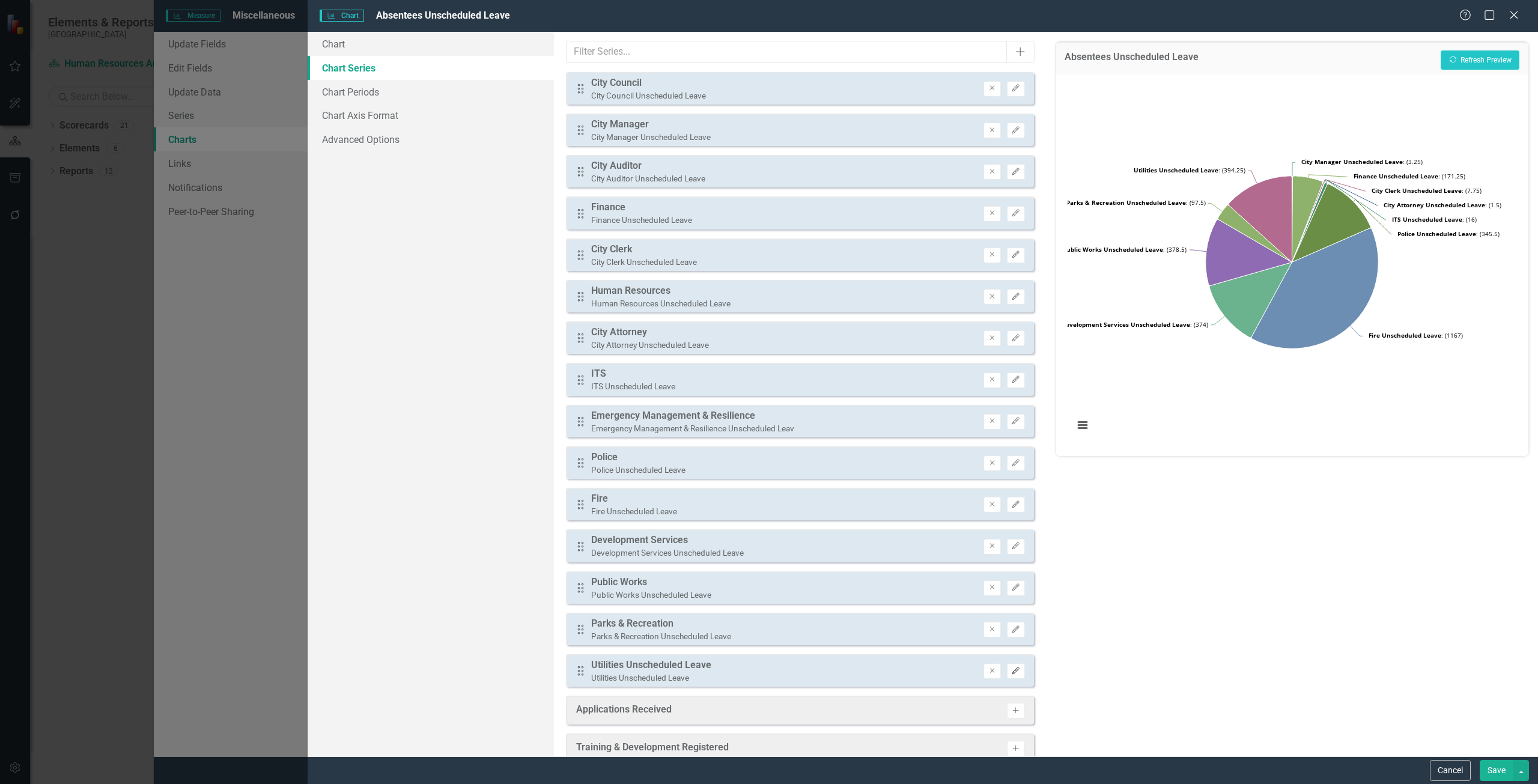
click at [1011, 668] on icon "Edit" at bounding box center [1015, 671] width 9 height 7
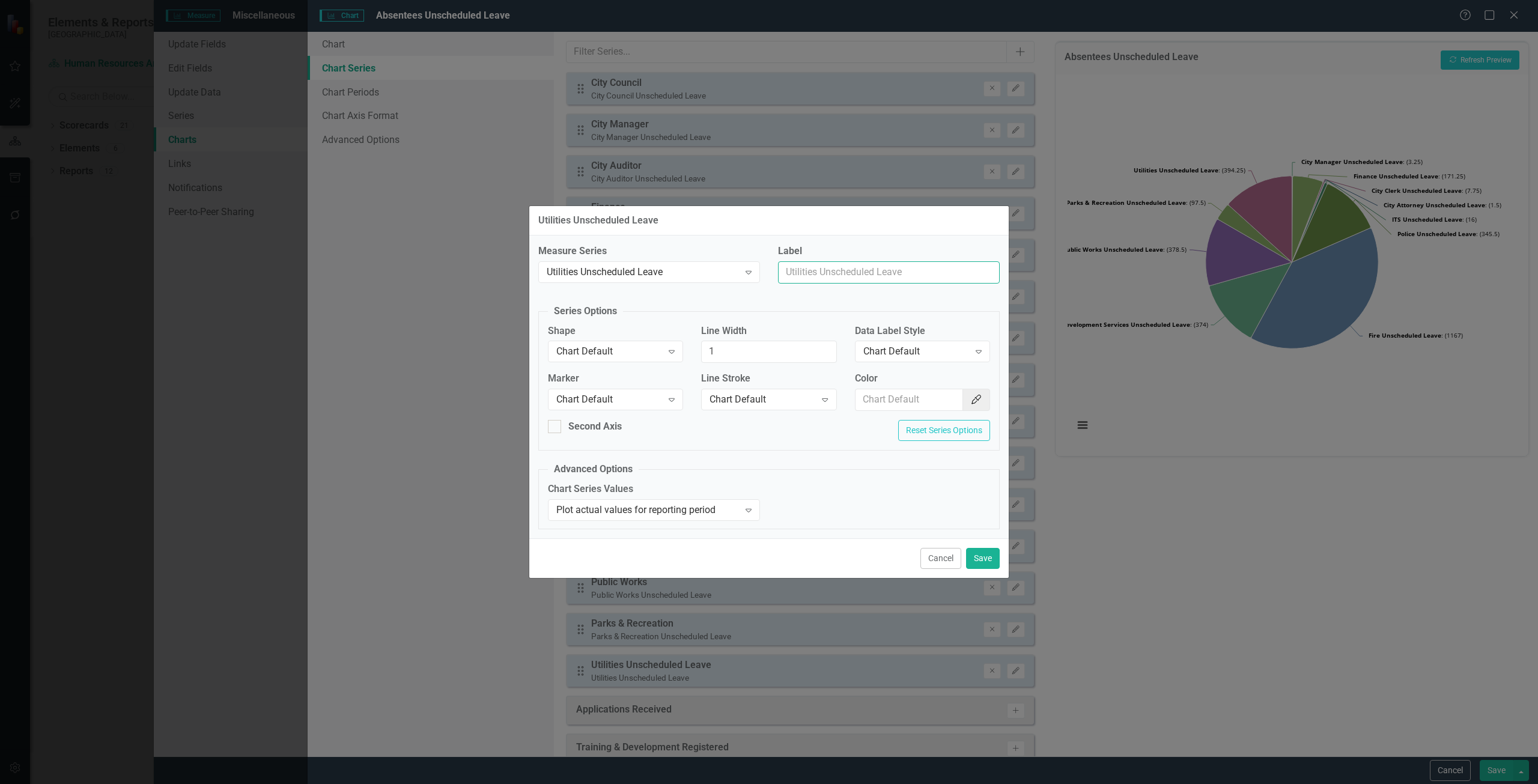
click at [889, 281] on input "Label" at bounding box center [889, 272] width 222 height 22
click at [882, 276] on input "Label" at bounding box center [889, 272] width 222 height 22
click at [882, 275] on input "Label" at bounding box center [889, 272] width 222 height 22
type input "Utilities"
click at [985, 554] on button "Save" at bounding box center [982, 558] width 34 height 21
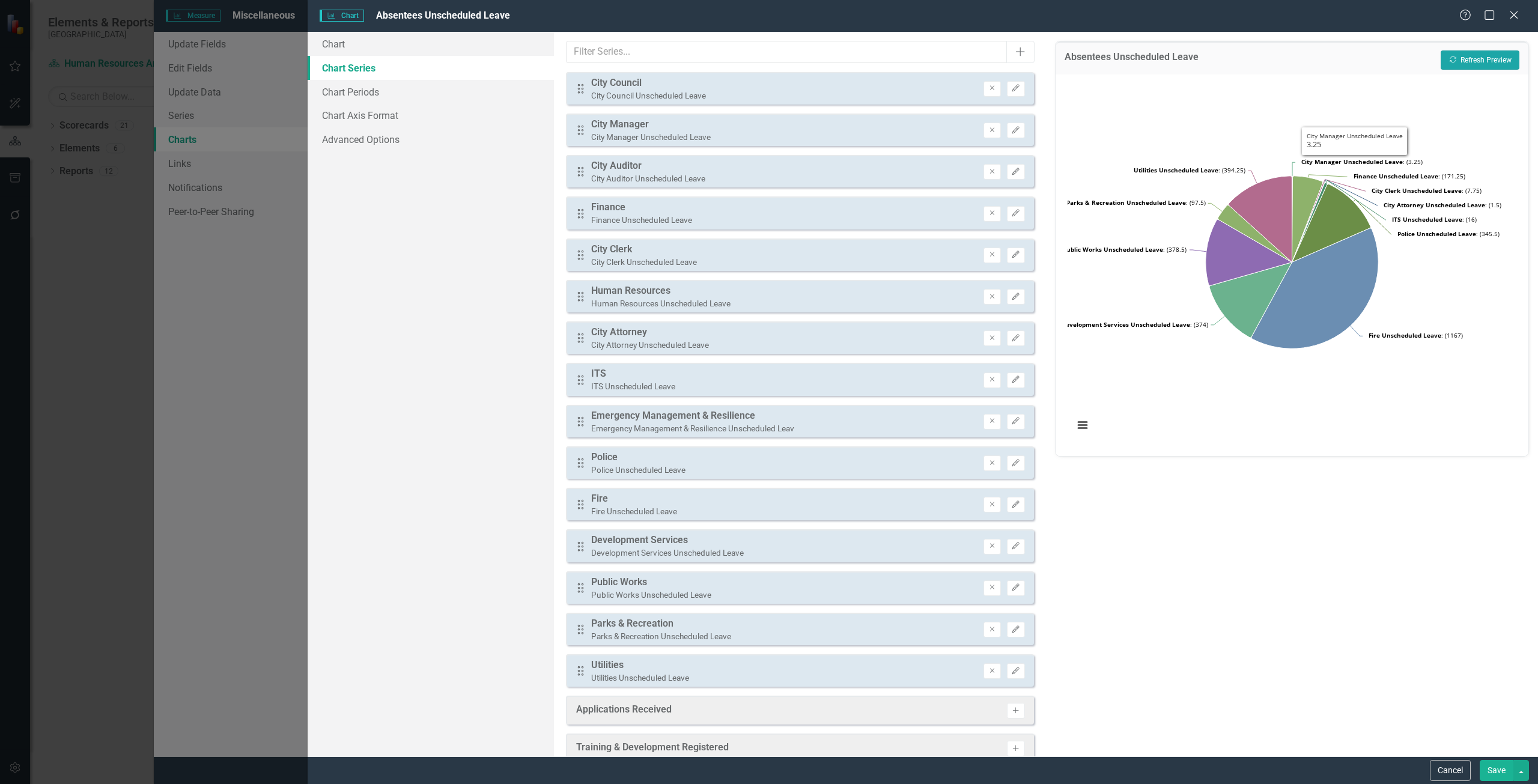
click at [1490, 64] on button "Recalculate Refresh Preview" at bounding box center [1480, 60] width 79 height 19
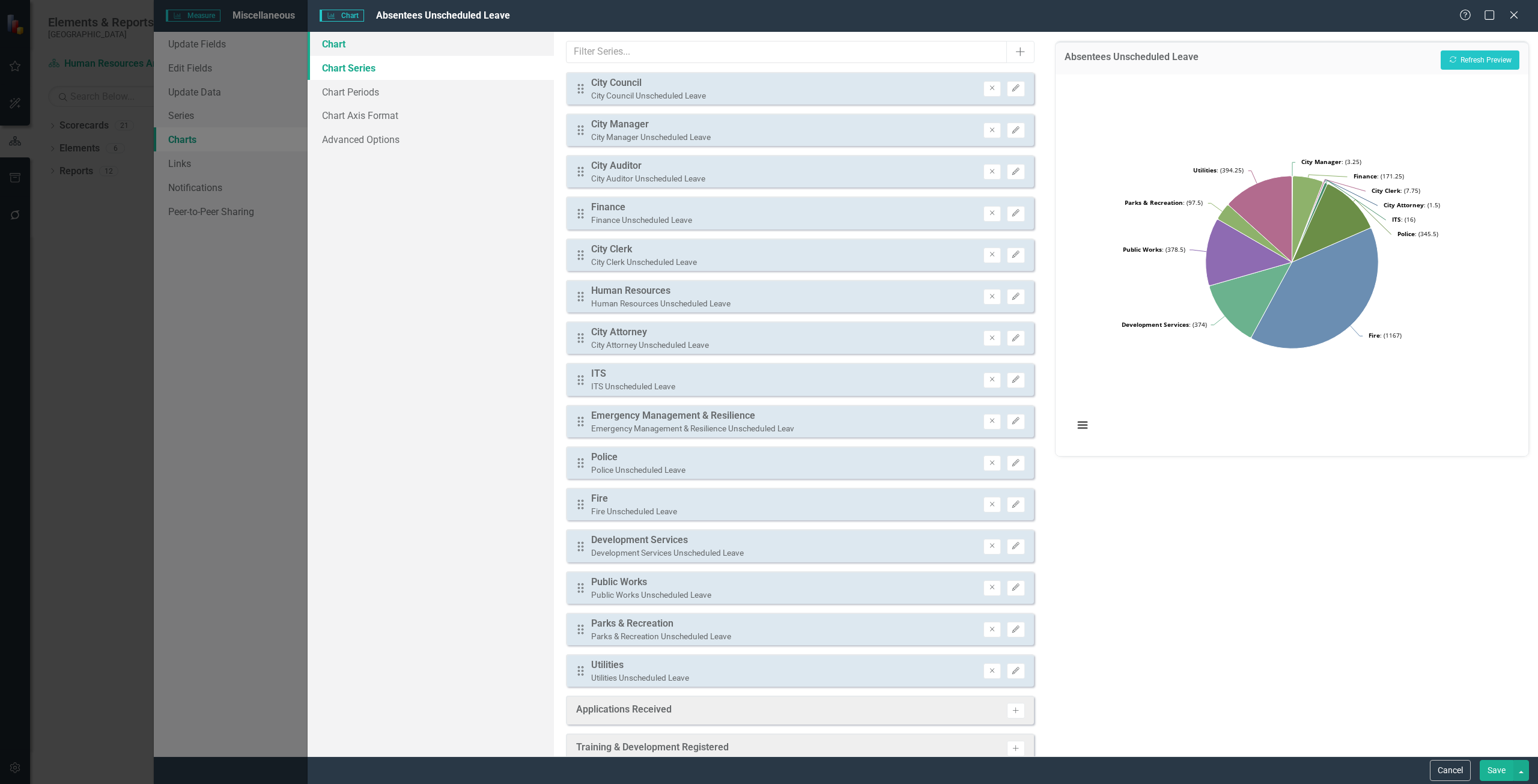
click at [432, 46] on link "Chart" at bounding box center [431, 44] width 246 height 24
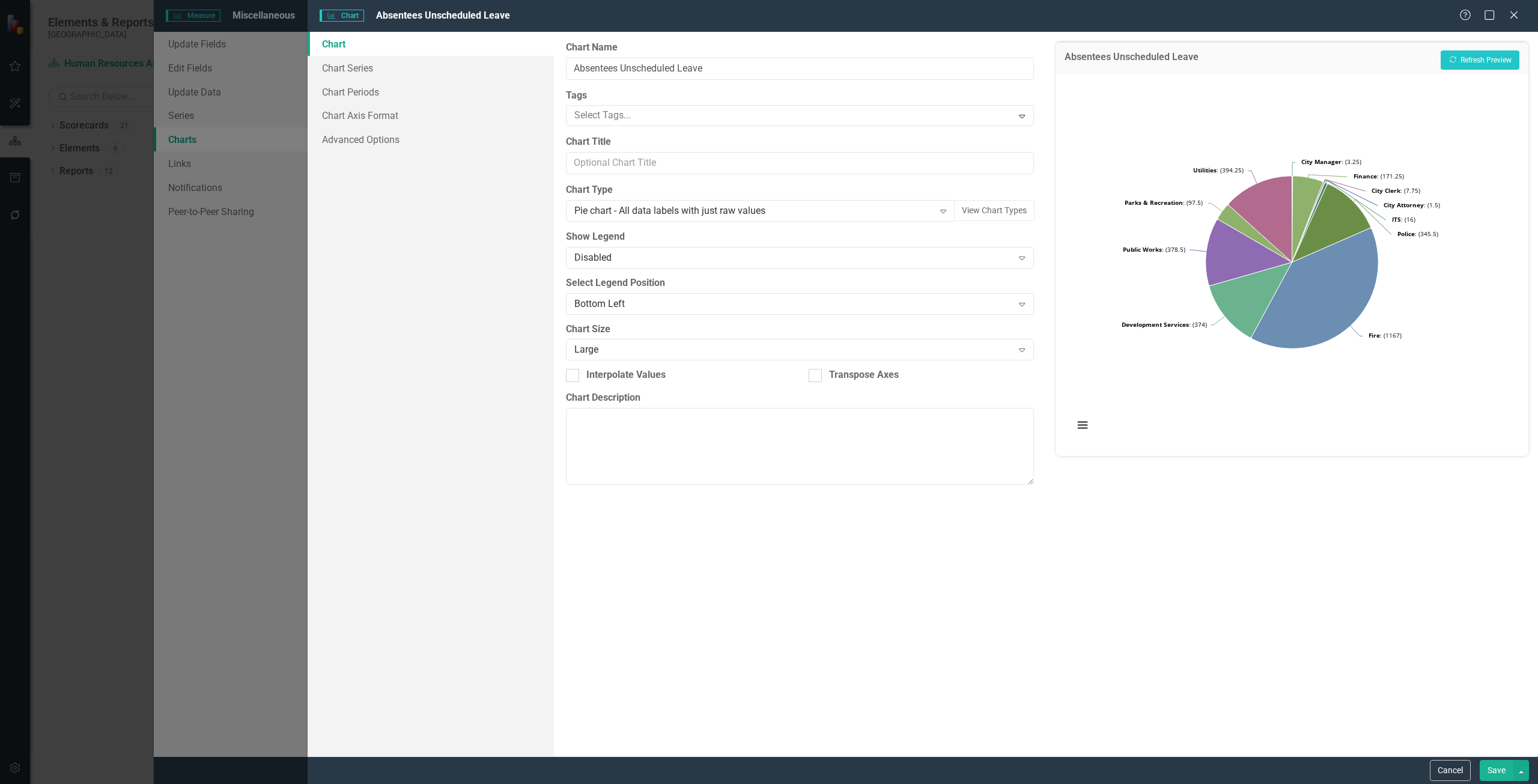
click at [1491, 776] on button "Save" at bounding box center [1496, 770] width 34 height 21
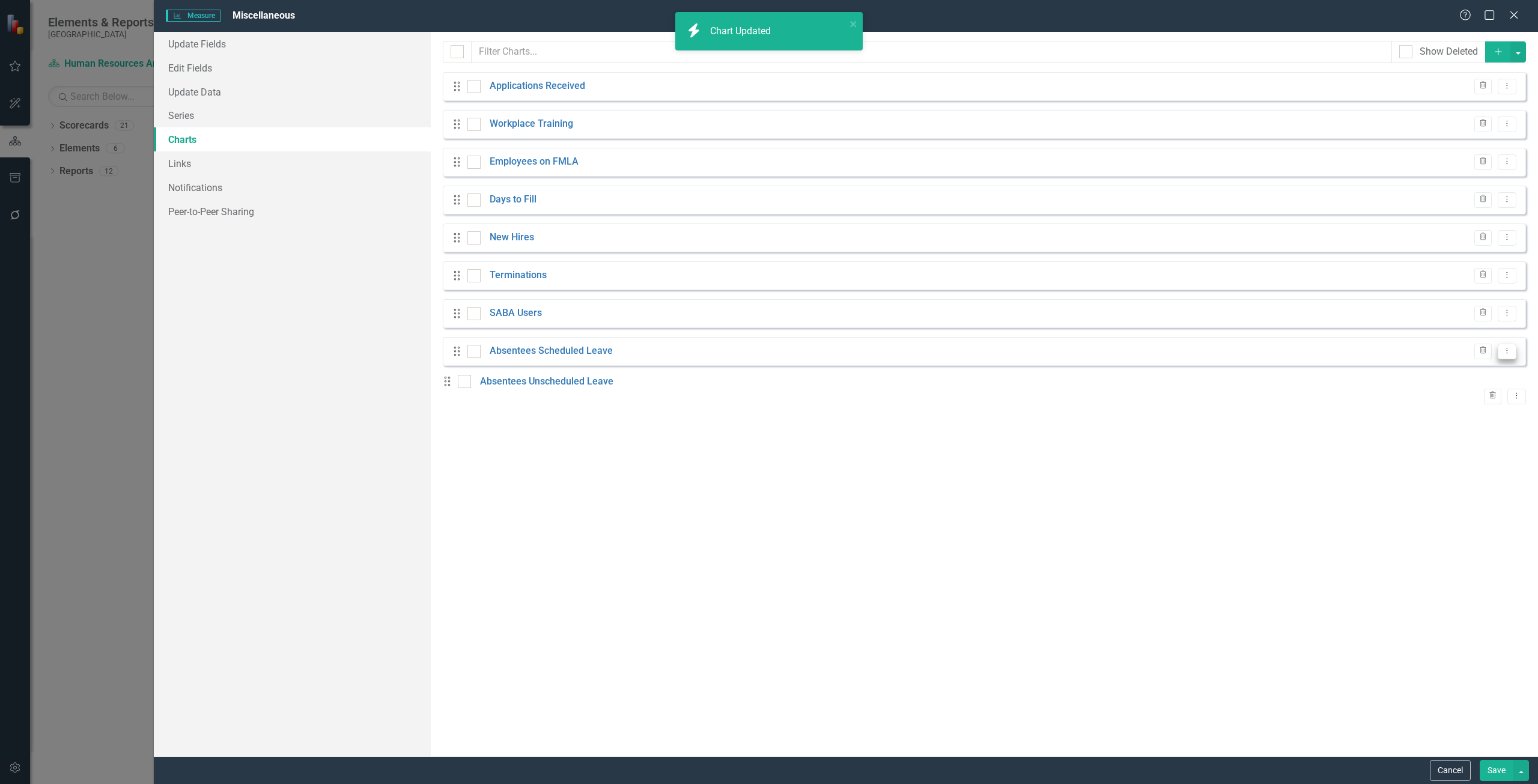
click at [1505, 352] on icon "Dropdown Menu" at bounding box center [1507, 350] width 10 height 8
click at [1465, 369] on link "Edit Edit Chart" at bounding box center [1468, 370] width 95 height 22
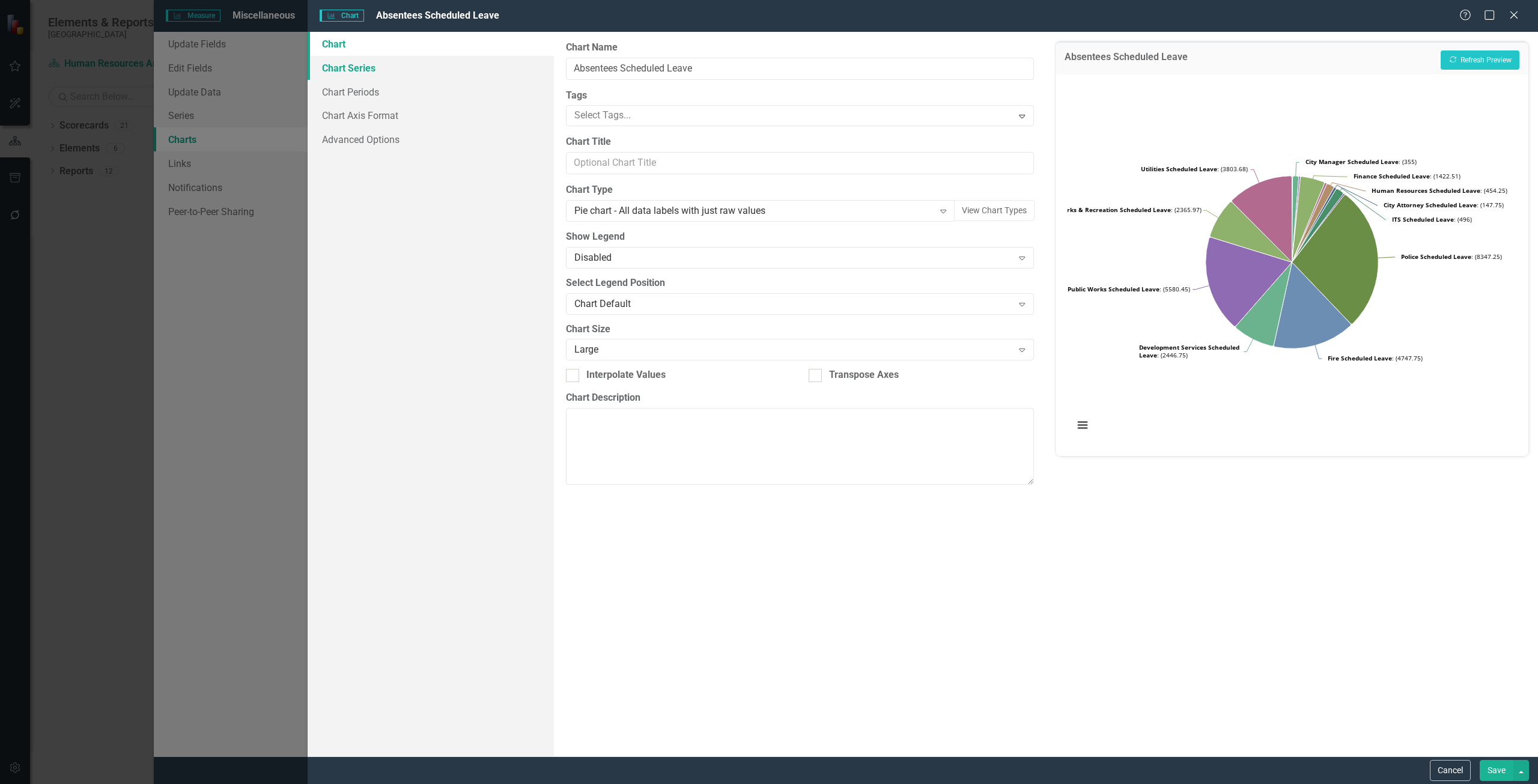
click at [437, 63] on link "Chart Series" at bounding box center [431, 68] width 246 height 24
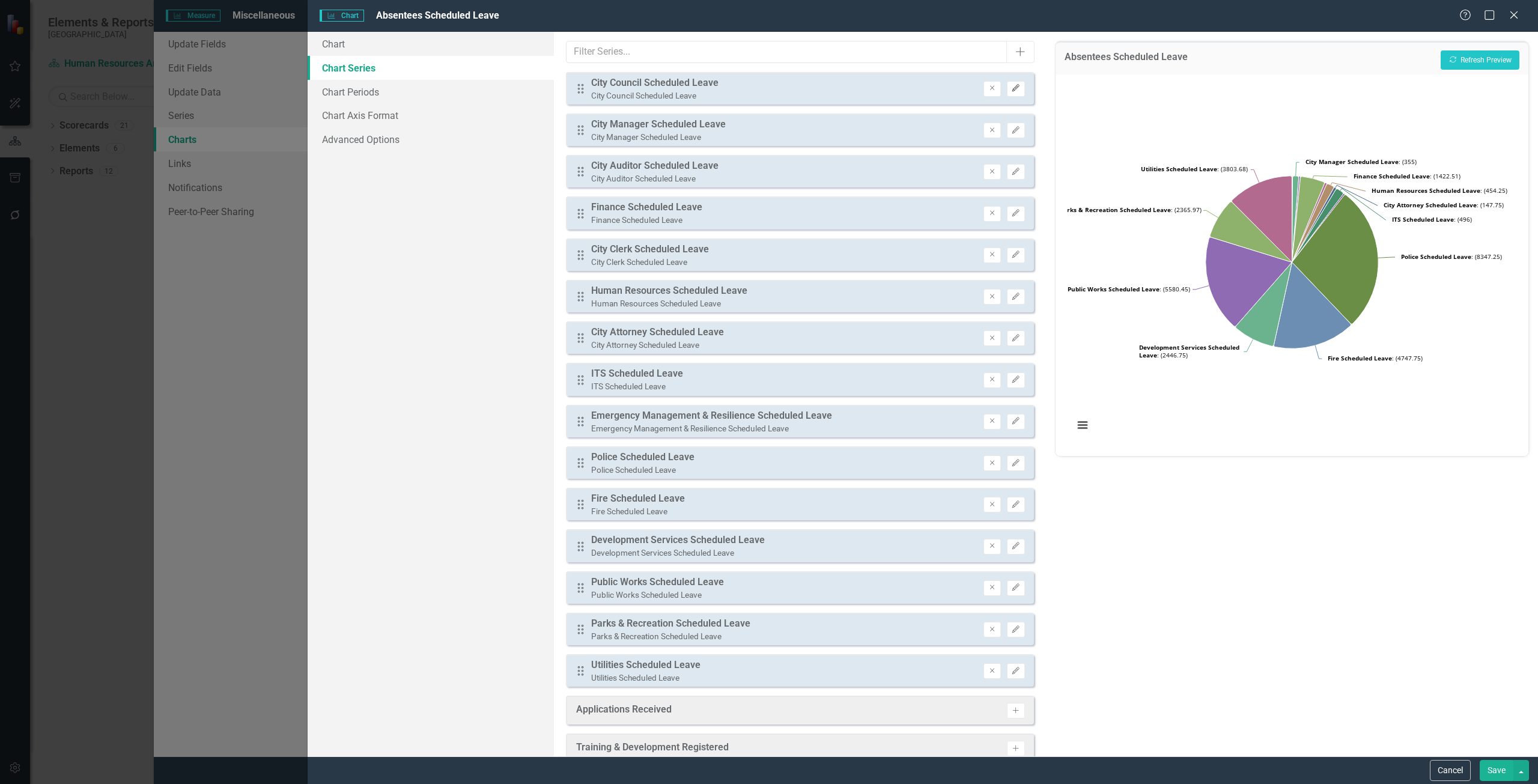
click at [1007, 82] on button "Edit" at bounding box center [1015, 89] width 18 height 16
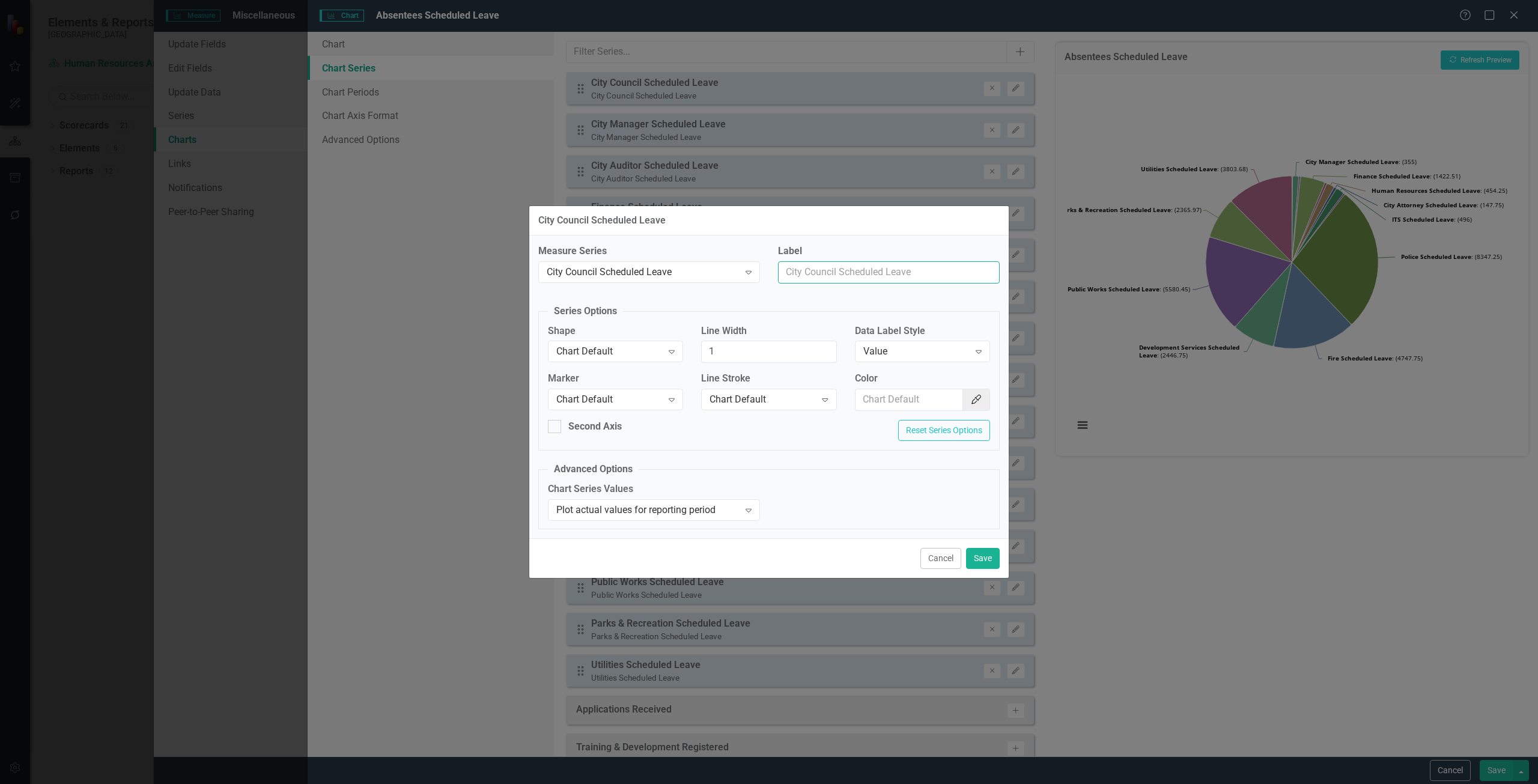
click at [832, 279] on input "Label" at bounding box center [889, 272] width 222 height 22
type input "City Council"
click at [982, 555] on button "Save" at bounding box center [982, 558] width 34 height 21
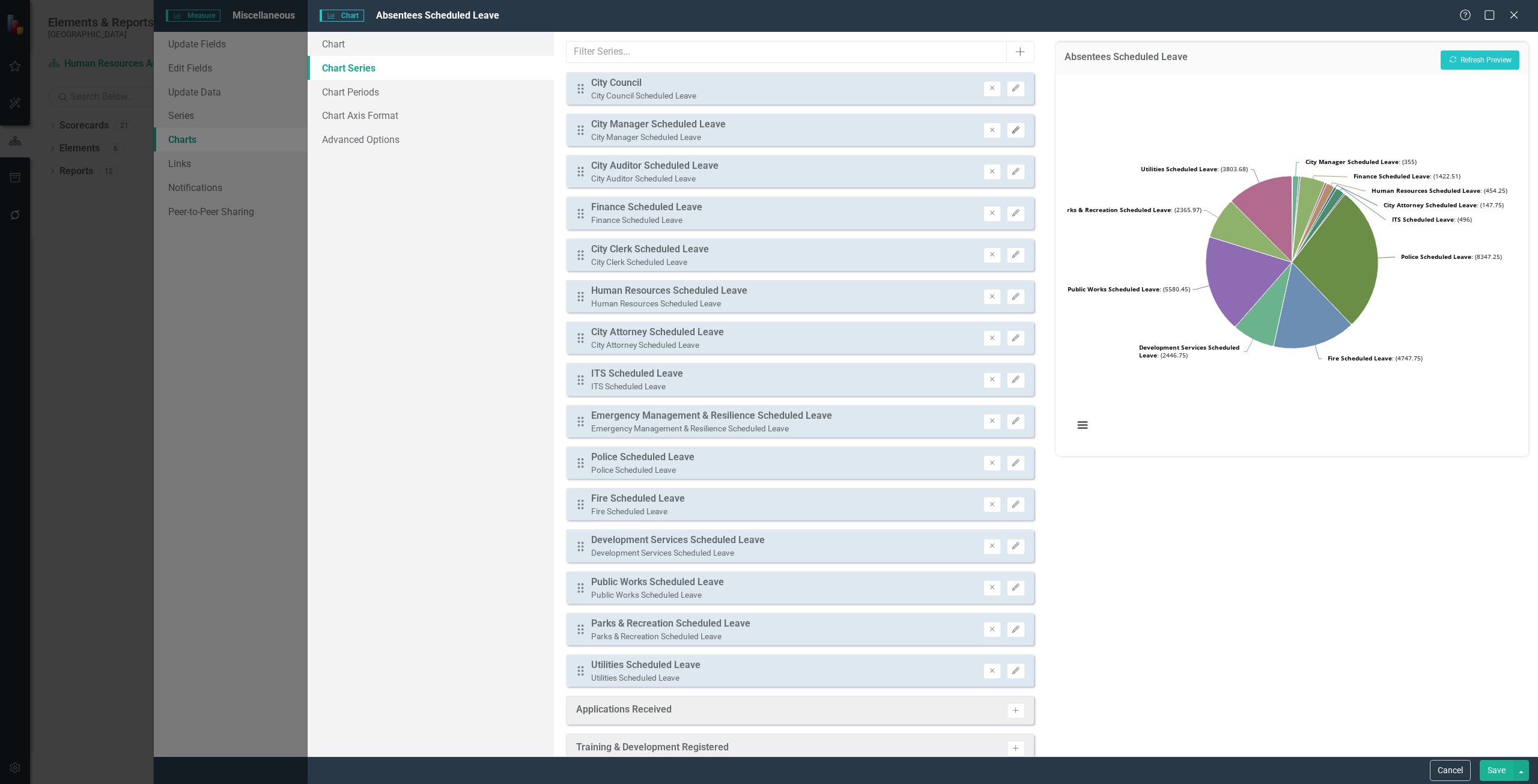
click at [1007, 136] on button "Edit" at bounding box center [1015, 130] width 18 height 16
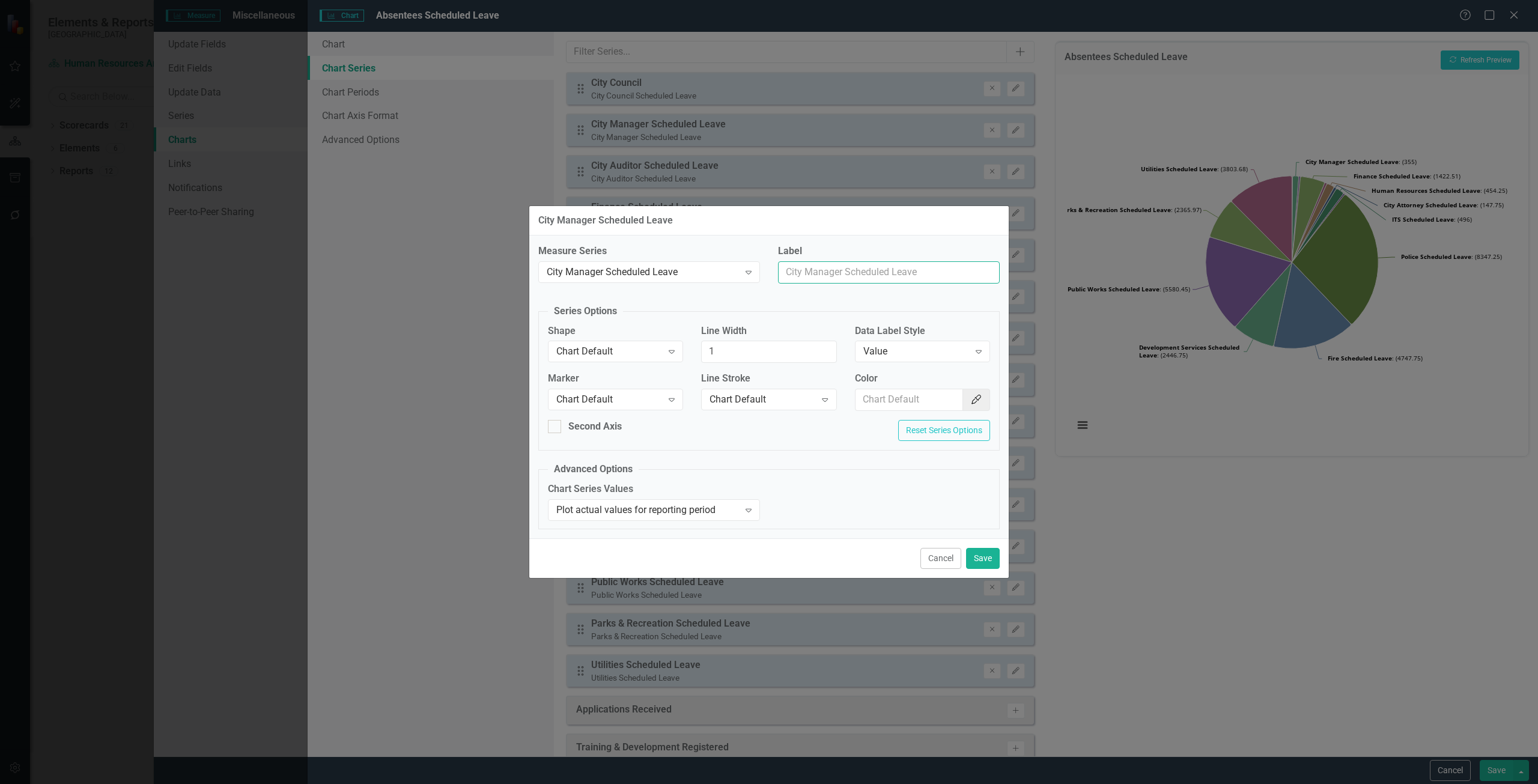
click at [832, 279] on input "Label" at bounding box center [889, 272] width 222 height 22
type input "City Manager"
click at [979, 559] on button "Save" at bounding box center [982, 558] width 34 height 21
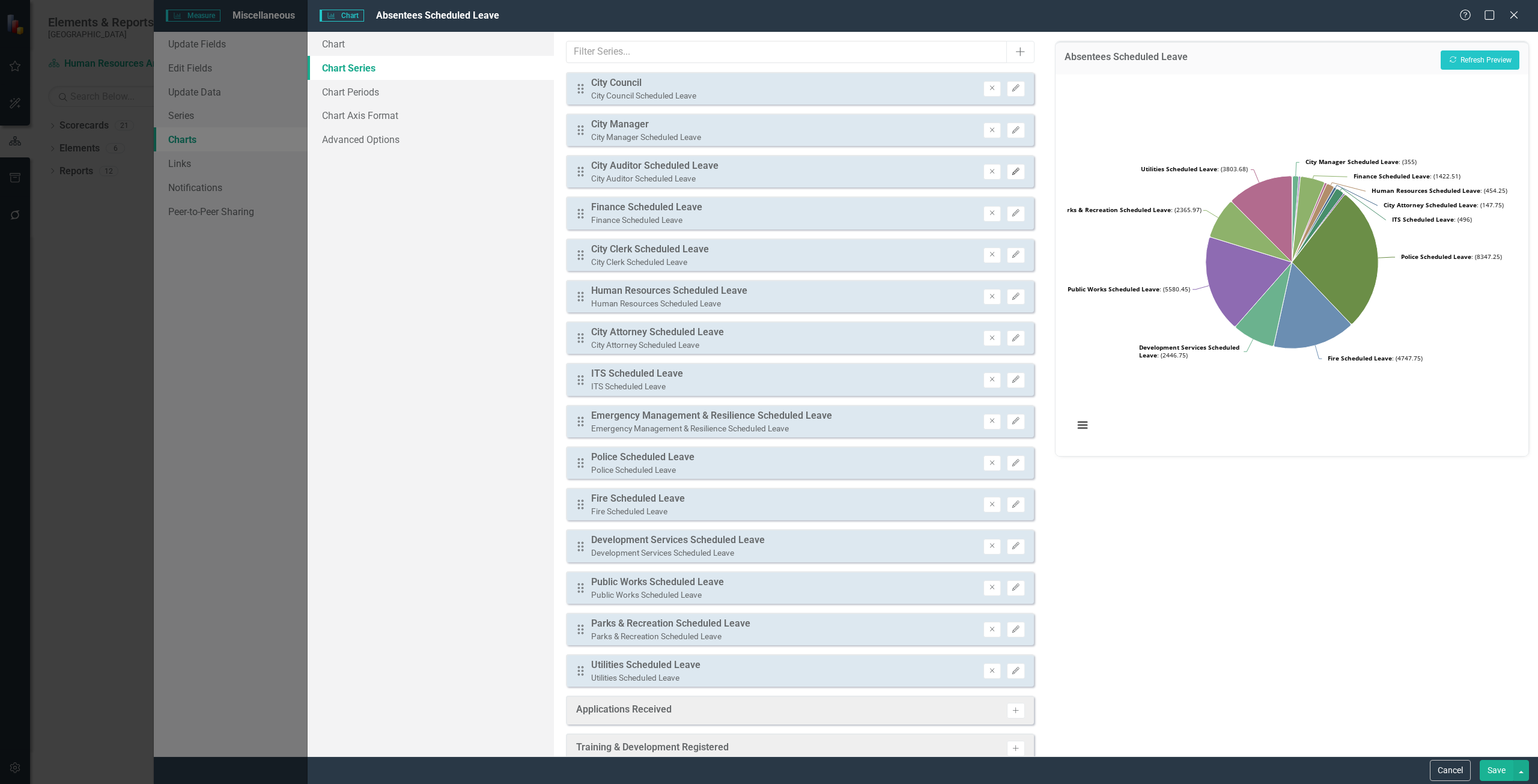
click at [1011, 168] on icon "Edit" at bounding box center [1015, 172] width 9 height 7
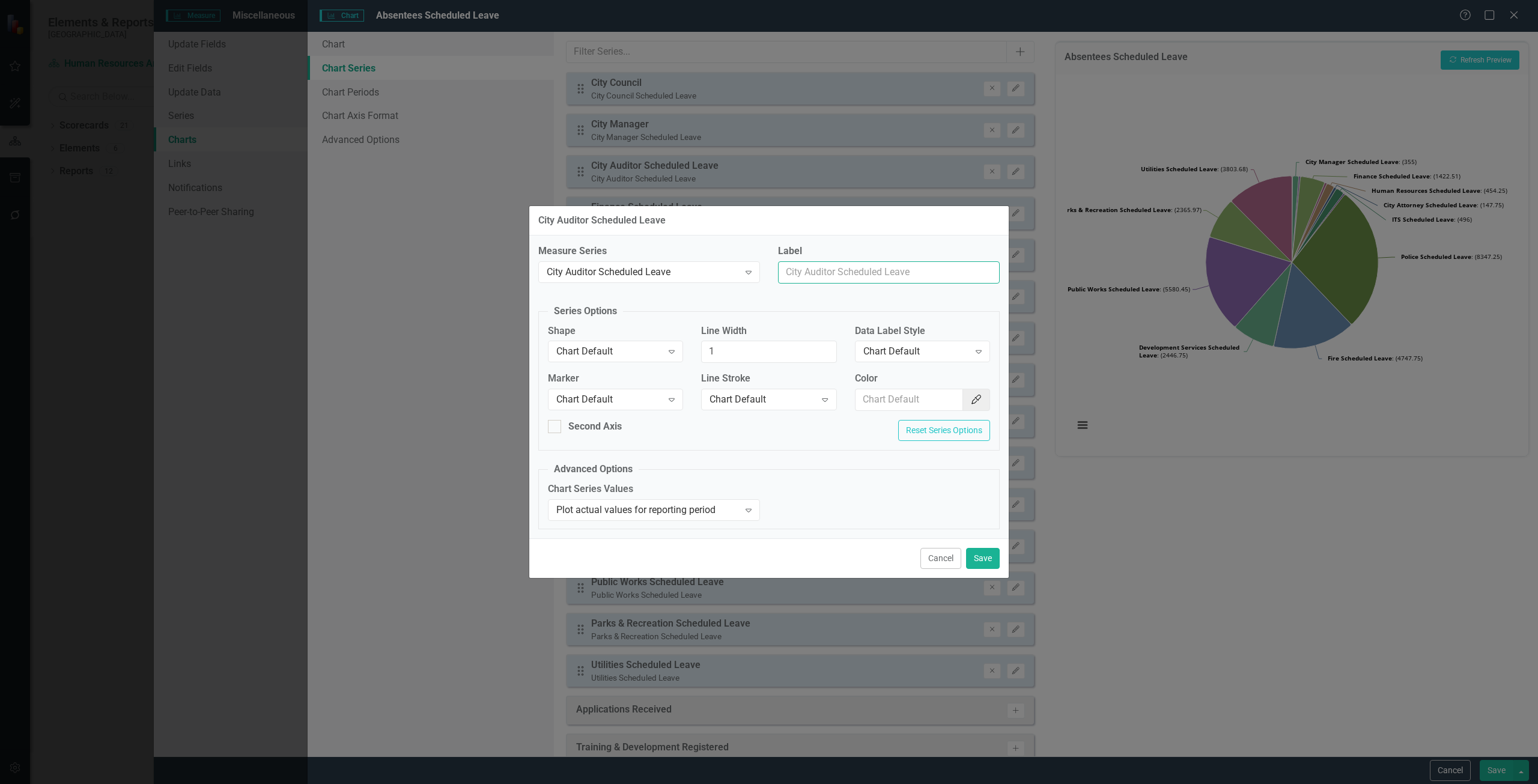
click at [877, 270] on input "Label" at bounding box center [889, 272] width 222 height 22
type input "City Auditor"
click at [984, 550] on button "Save" at bounding box center [982, 558] width 34 height 21
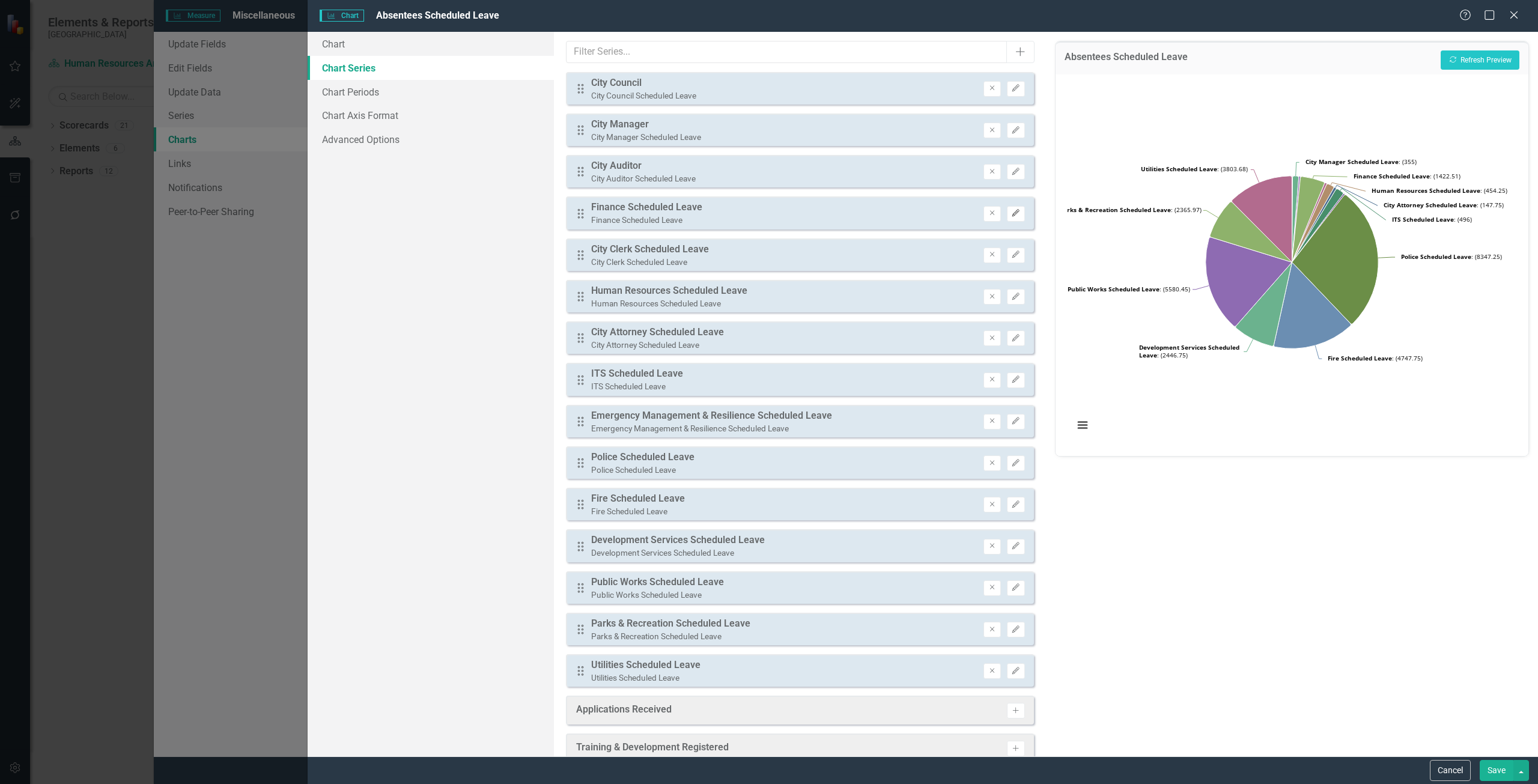
click at [1011, 215] on icon "Edit" at bounding box center [1015, 213] width 9 height 7
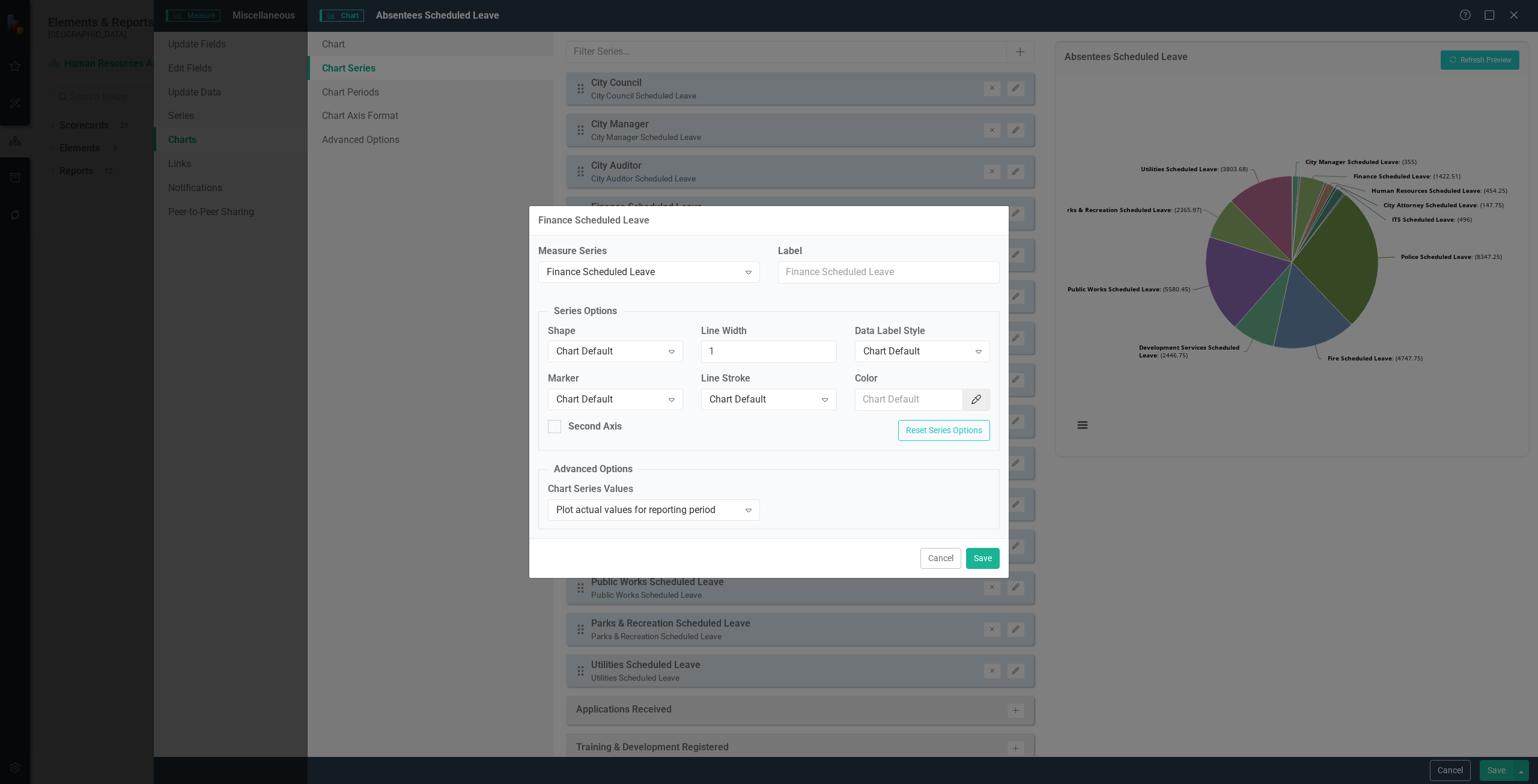
click at [948, 258] on div "Label" at bounding box center [889, 264] width 222 height 39
click at [932, 273] on input "Label" at bounding box center [889, 272] width 222 height 22
type input "Finance"
click at [986, 552] on button "Save" at bounding box center [982, 558] width 34 height 21
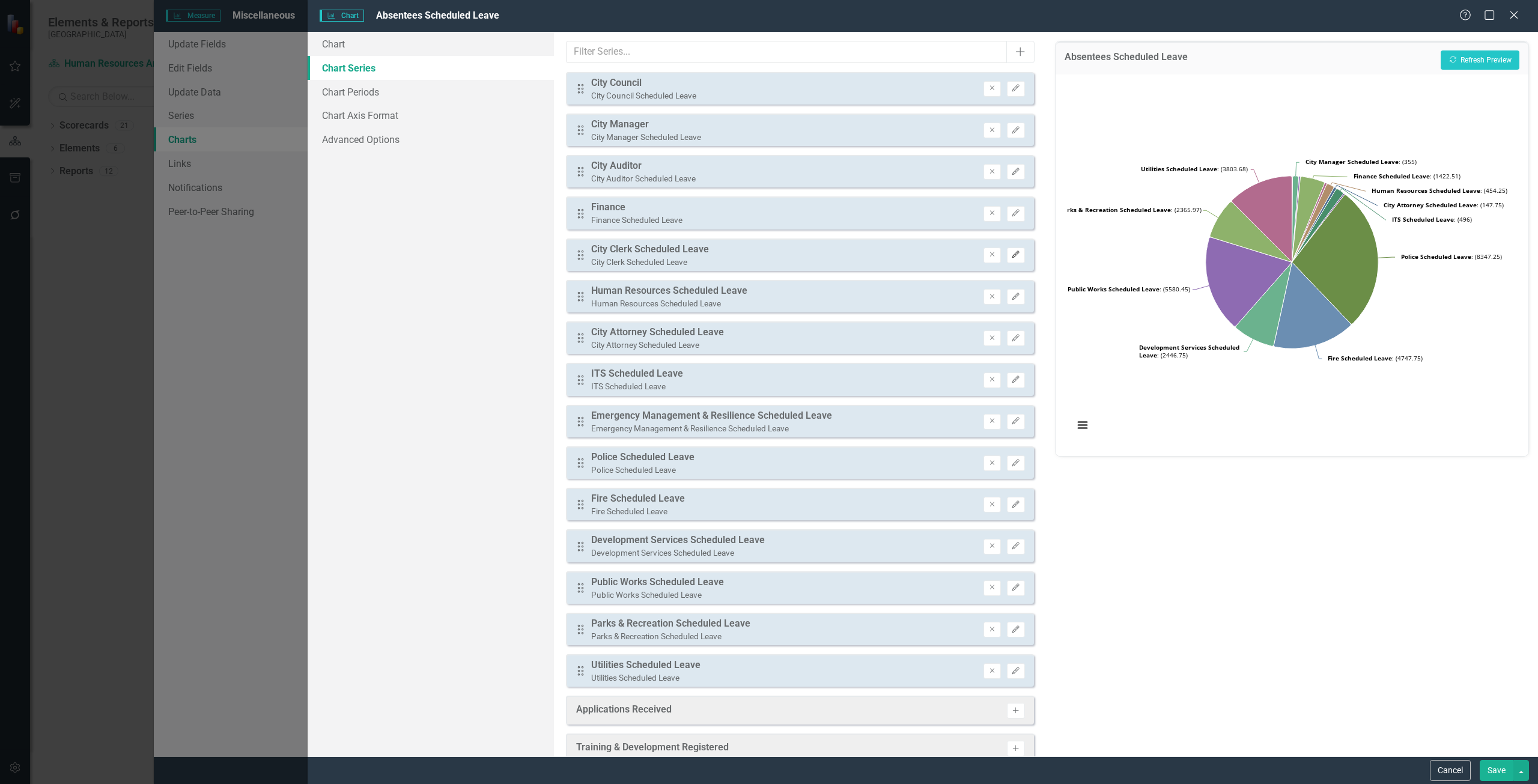
click at [1011, 255] on icon "Edit" at bounding box center [1015, 254] width 9 height 7
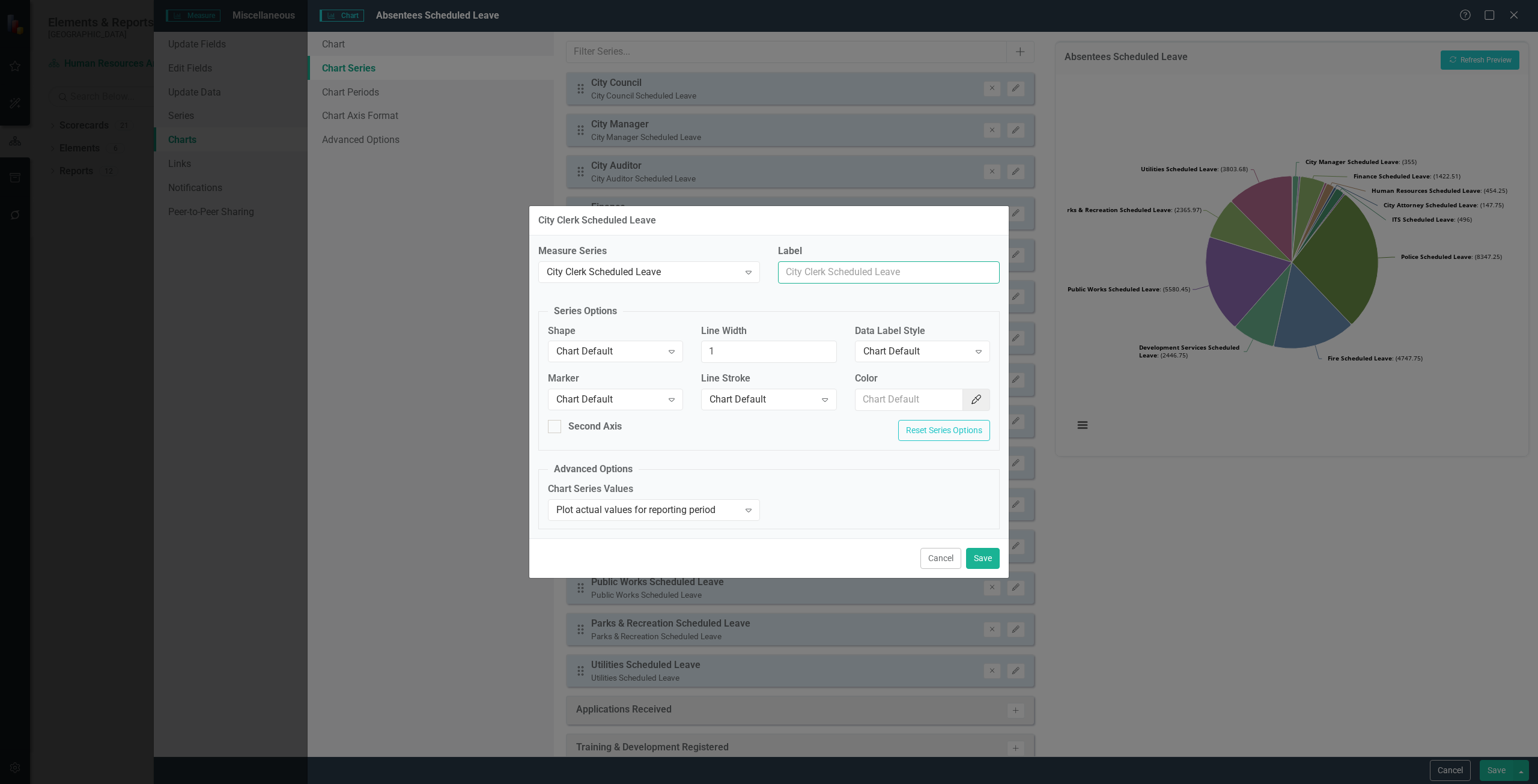
click at [853, 278] on input "Label" at bounding box center [889, 272] width 222 height 22
type input "City Clerk"
click at [991, 548] on button "Save" at bounding box center [982, 558] width 34 height 21
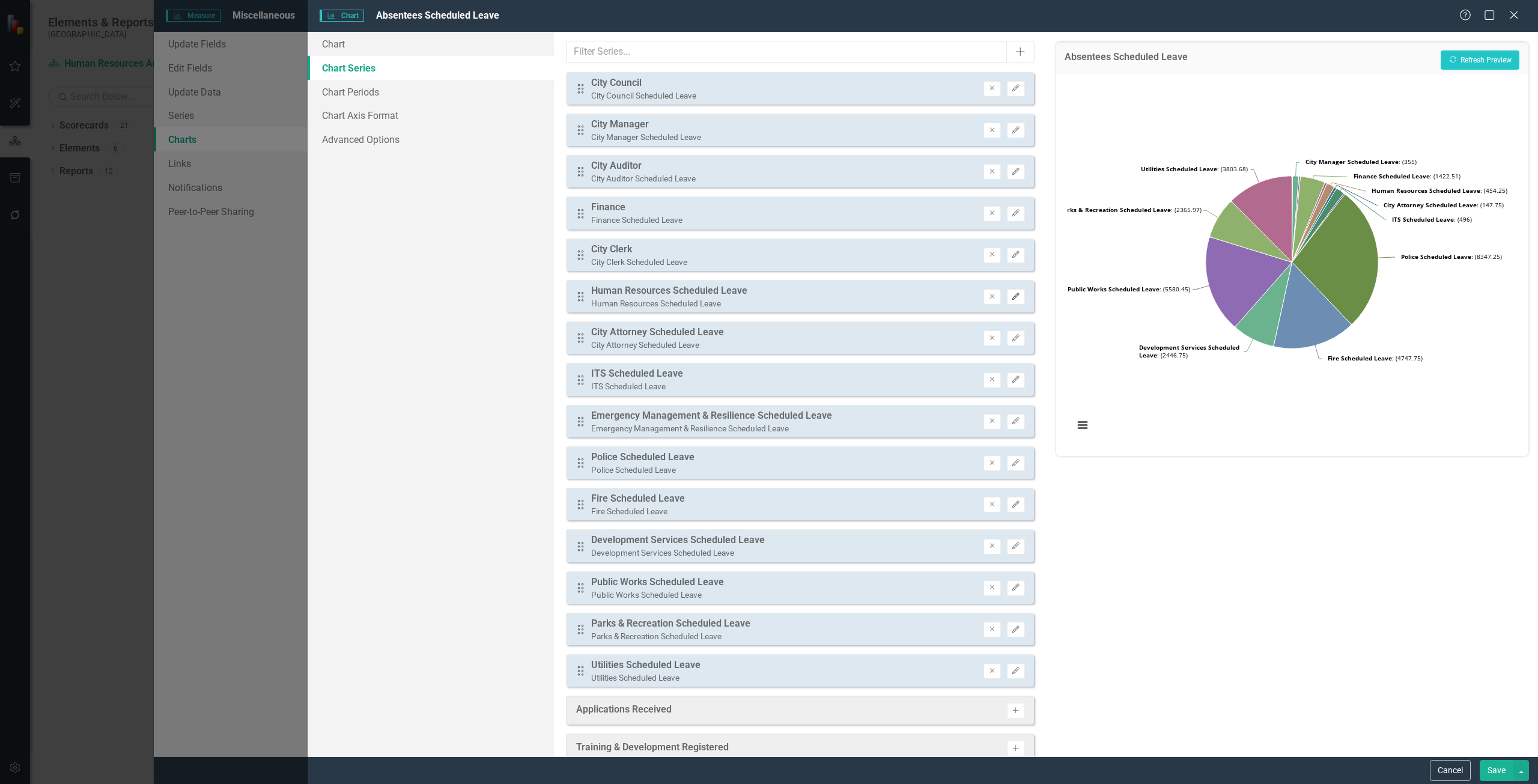
click at [1011, 294] on icon "Edit" at bounding box center [1015, 296] width 9 height 7
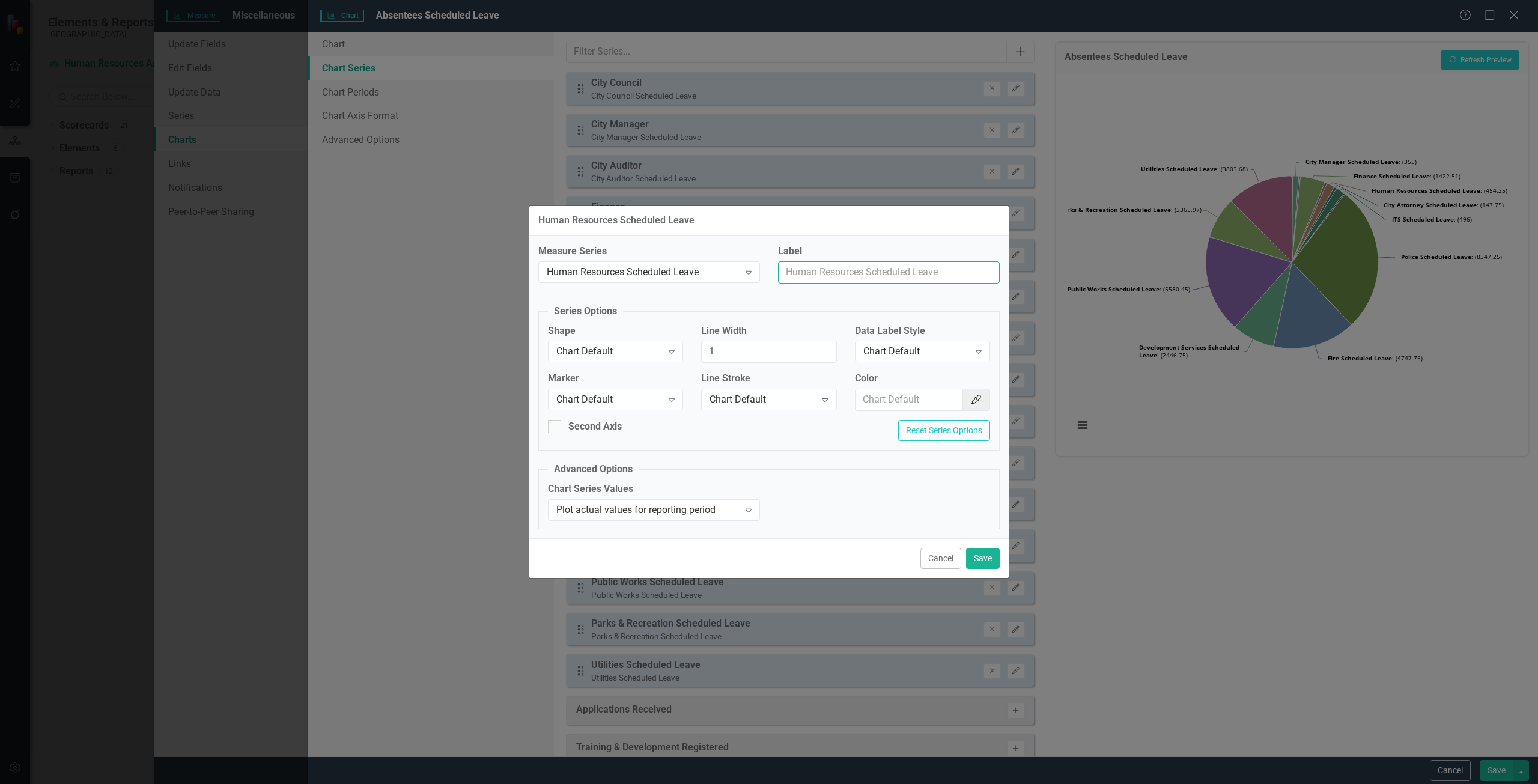
click at [865, 280] on input "Label" at bounding box center [889, 272] width 222 height 22
type input "Human Resources"
click at [976, 554] on button "Save" at bounding box center [982, 558] width 34 height 21
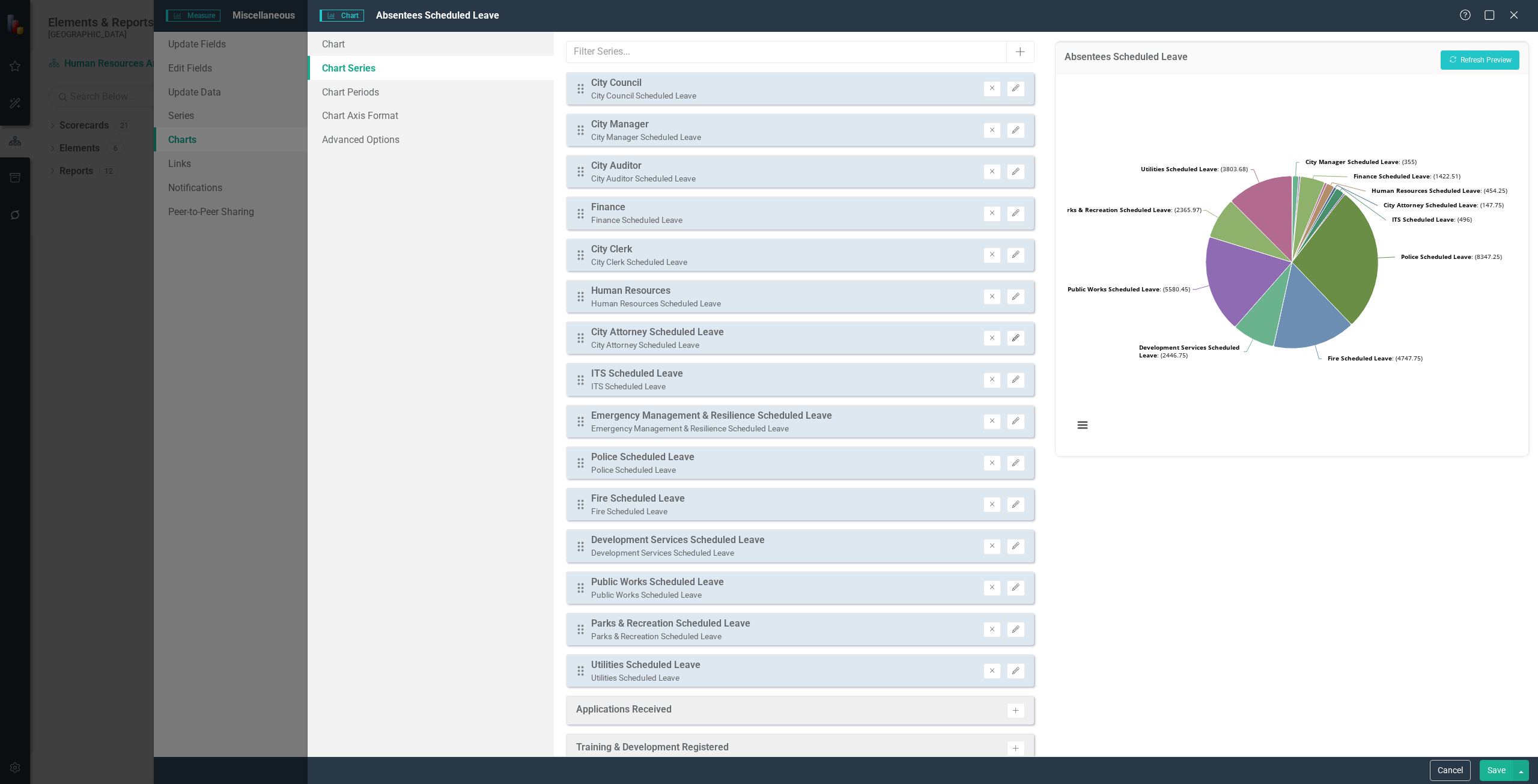
click at [1011, 336] on icon "Edit" at bounding box center [1015, 338] width 9 height 7
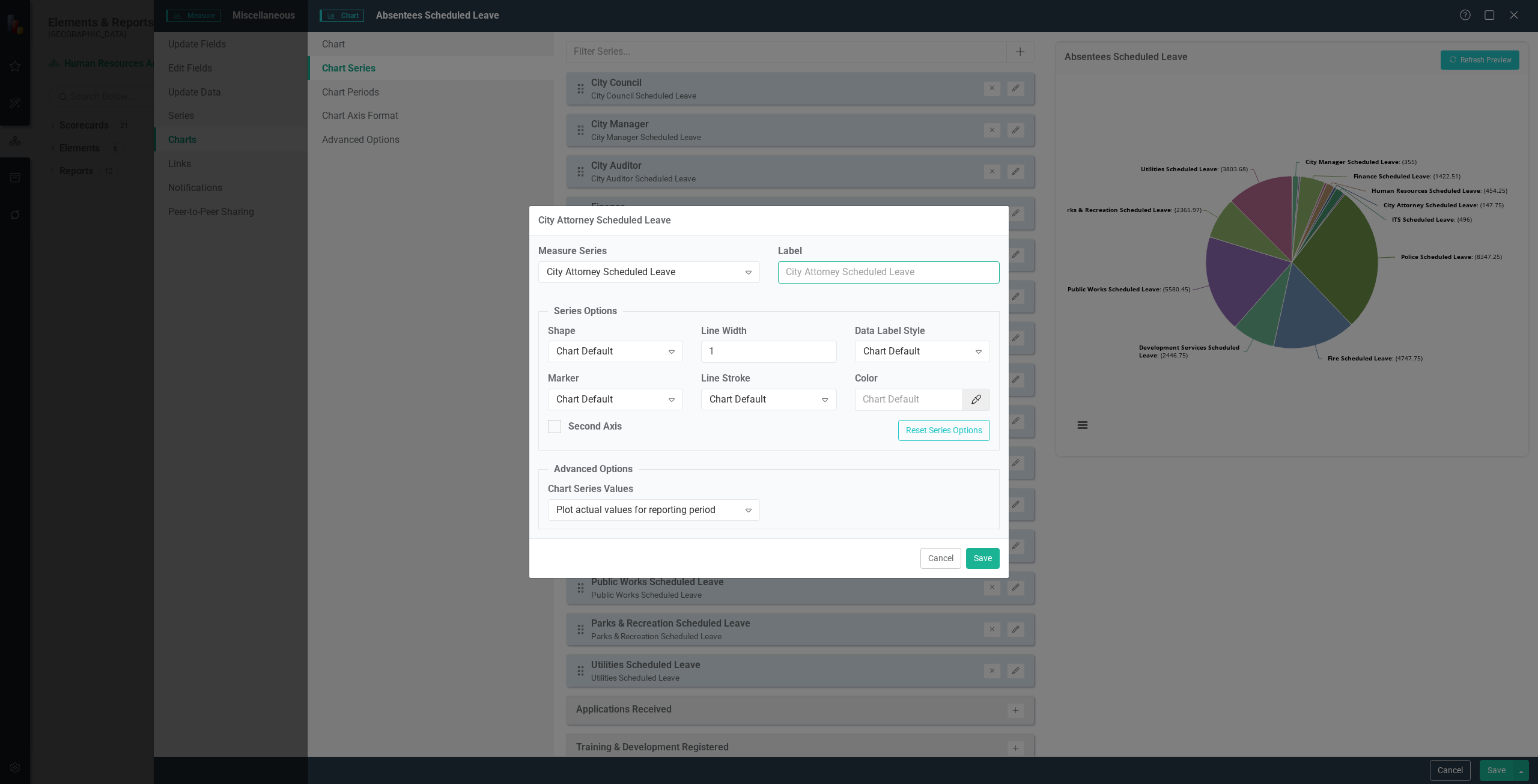
click at [852, 270] on input "Label" at bounding box center [889, 272] width 222 height 22
type input "City Attorney"
click at [987, 553] on button "Save" at bounding box center [982, 558] width 34 height 21
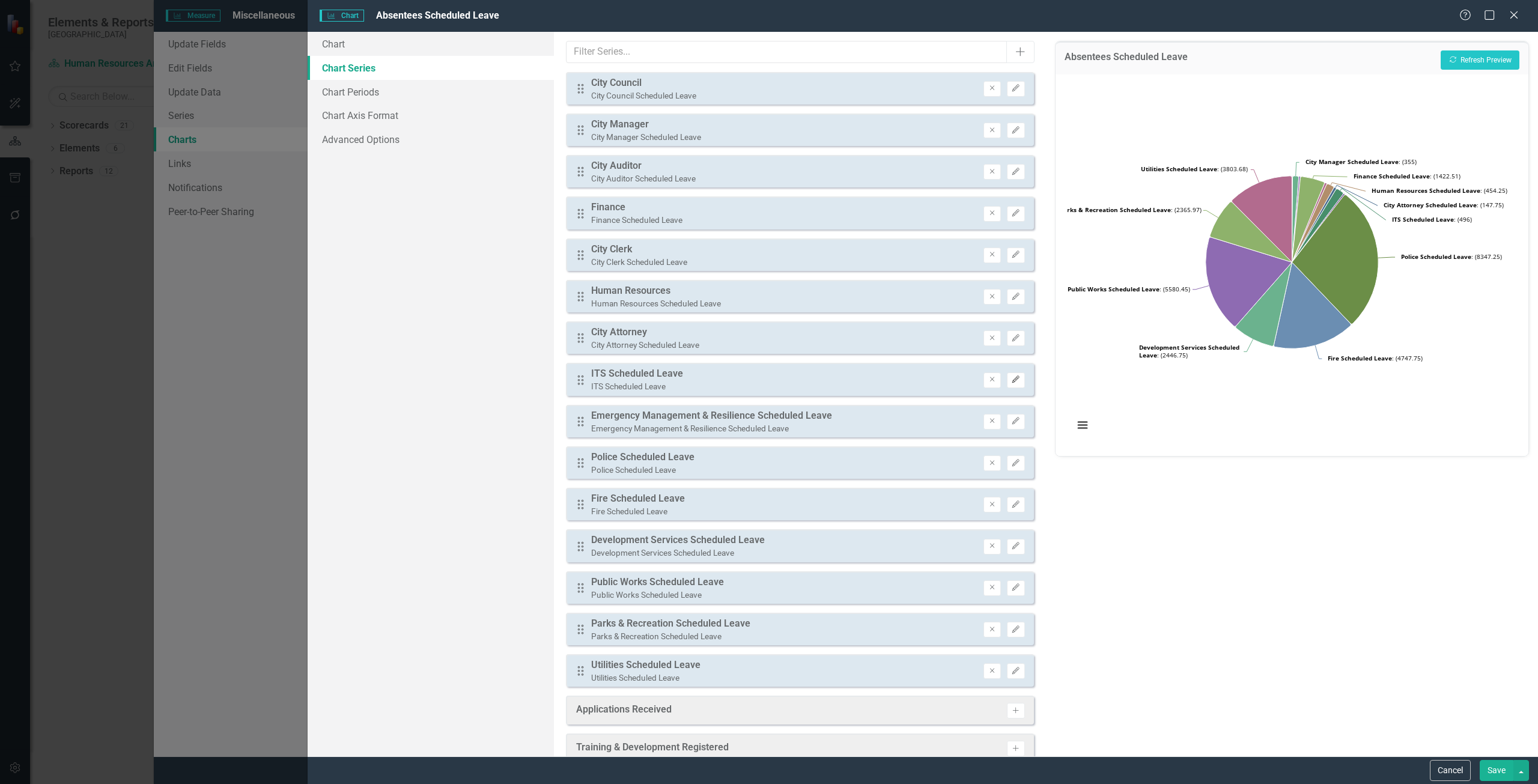
click at [1012, 381] on icon "button" at bounding box center [1015, 379] width 7 height 7
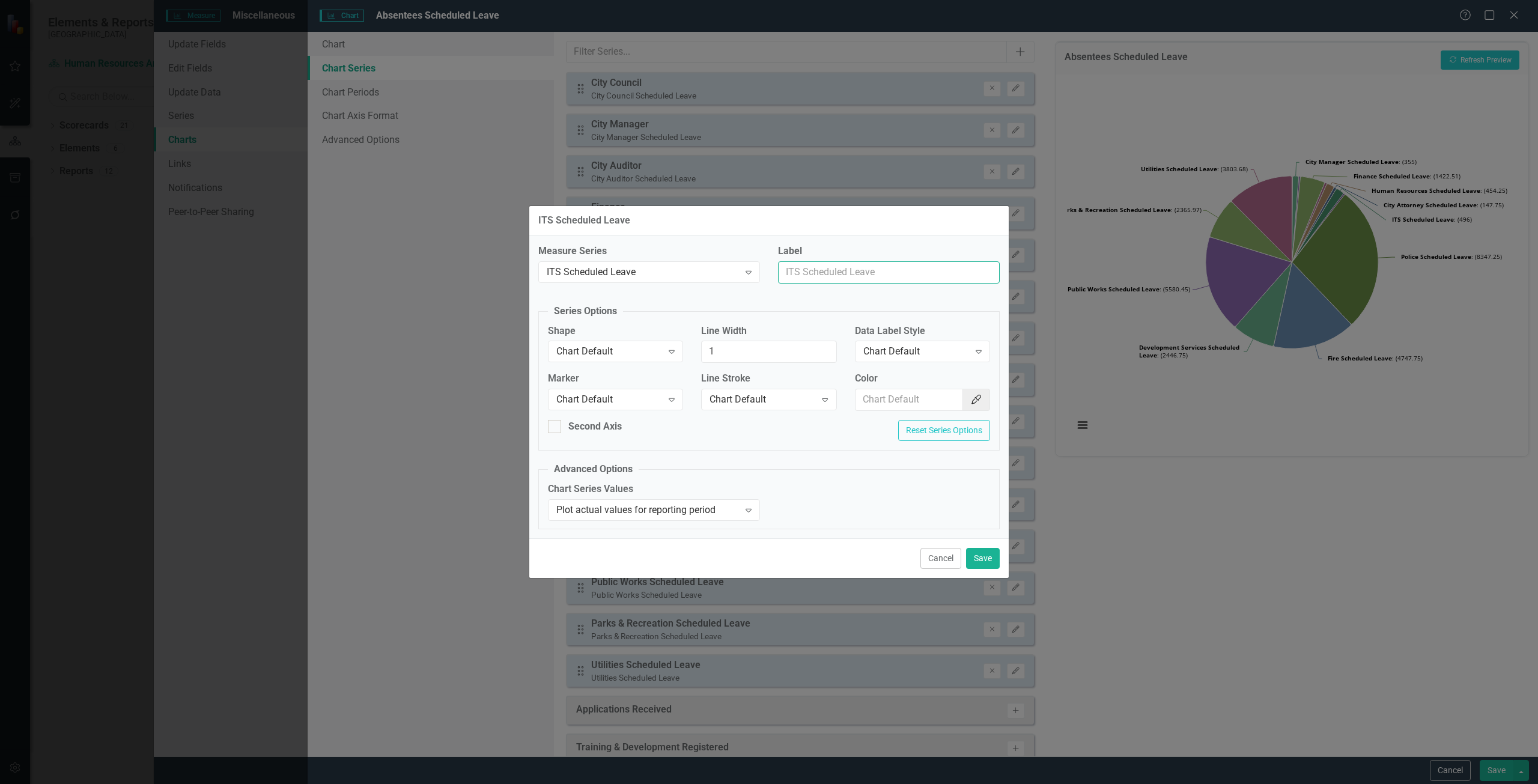
click at [889, 279] on input "Label" at bounding box center [889, 272] width 222 height 22
type input "ITS"
click at [988, 565] on button "Save" at bounding box center [982, 558] width 34 height 21
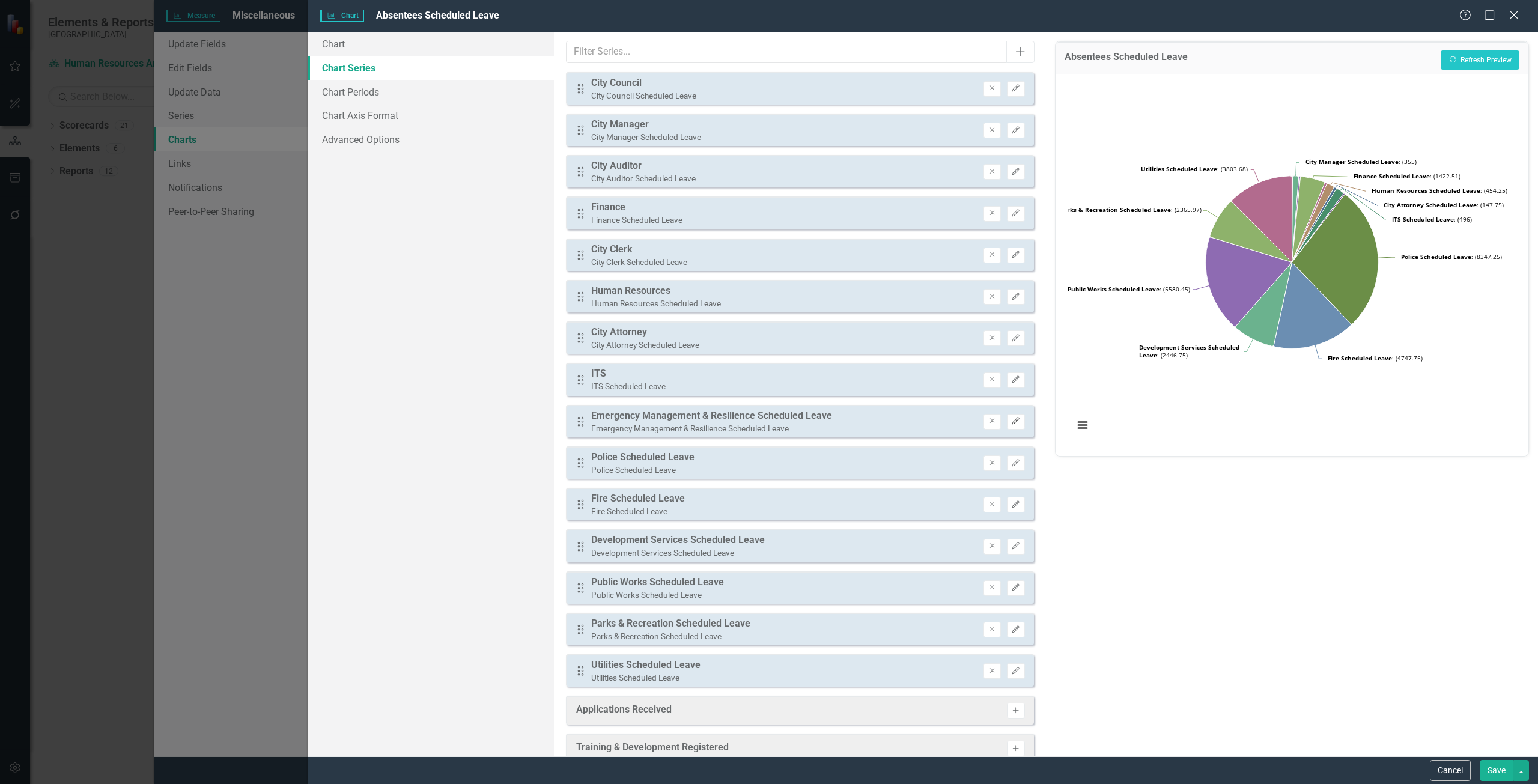
click at [1011, 421] on icon "Edit" at bounding box center [1015, 420] width 9 height 7
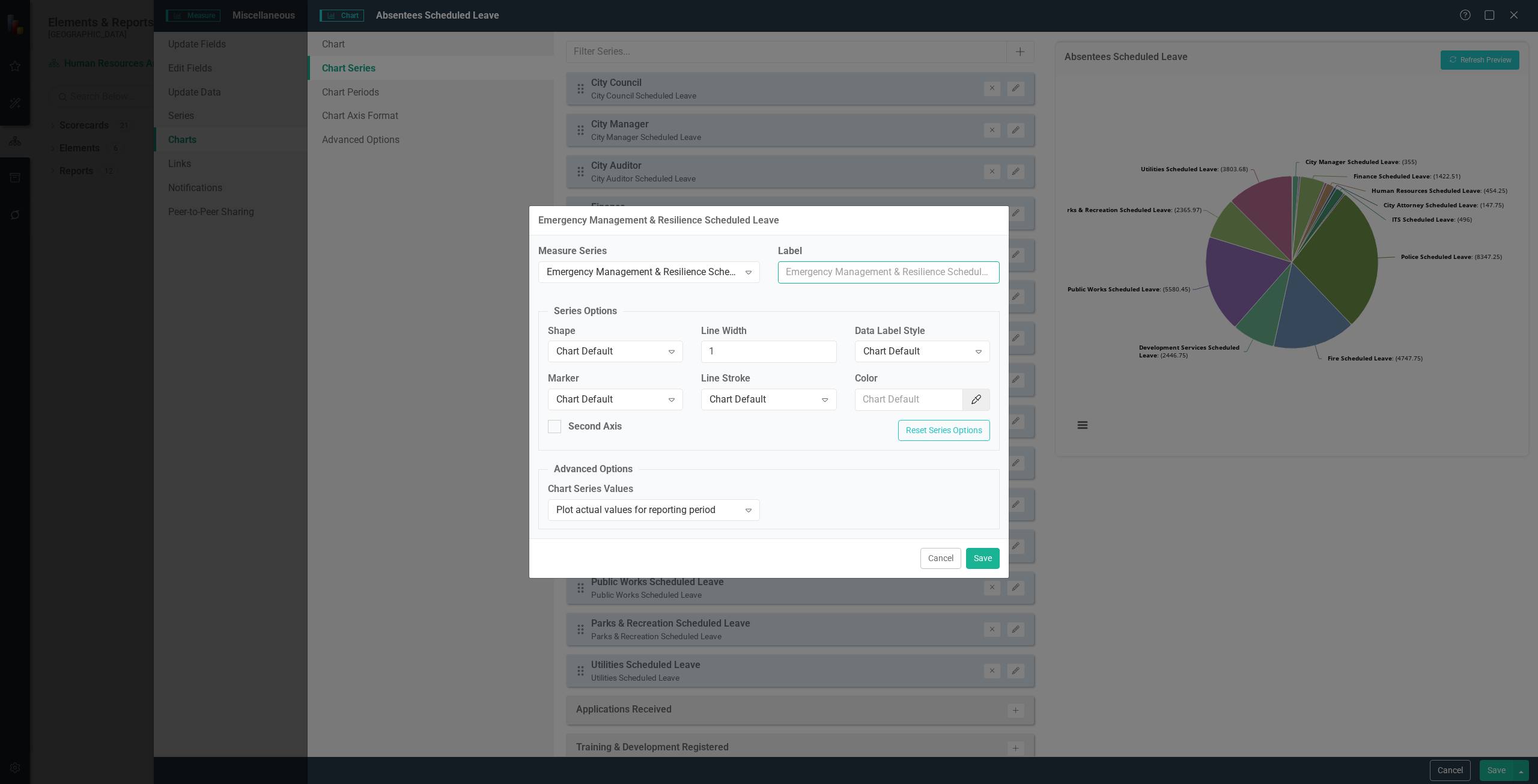
click at [859, 263] on input "Label" at bounding box center [889, 272] width 222 height 22
type input "Emergency Management & Resilience"
click at [990, 552] on button "Save" at bounding box center [982, 558] width 34 height 21
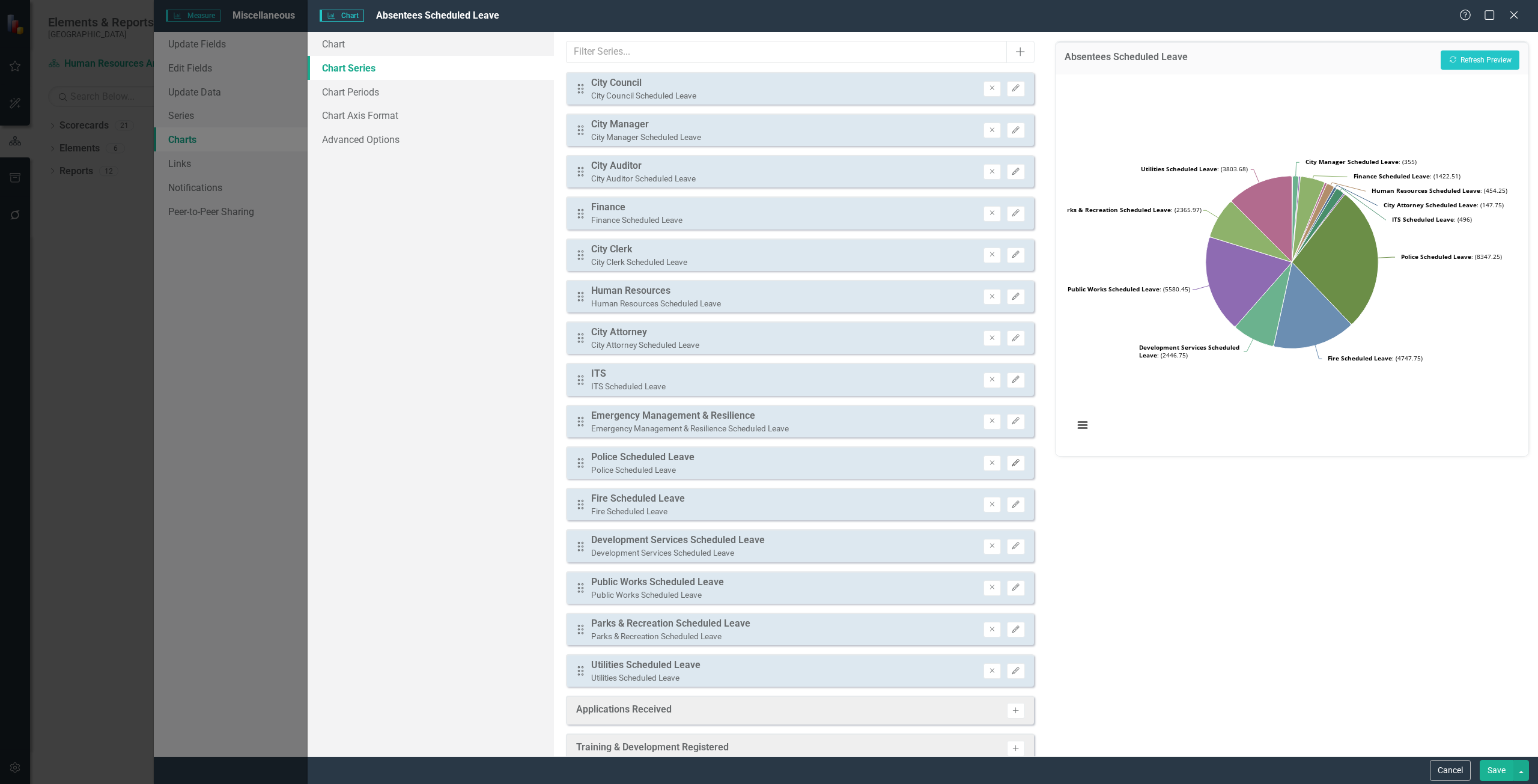
click at [1012, 464] on icon "button" at bounding box center [1015, 462] width 7 height 7
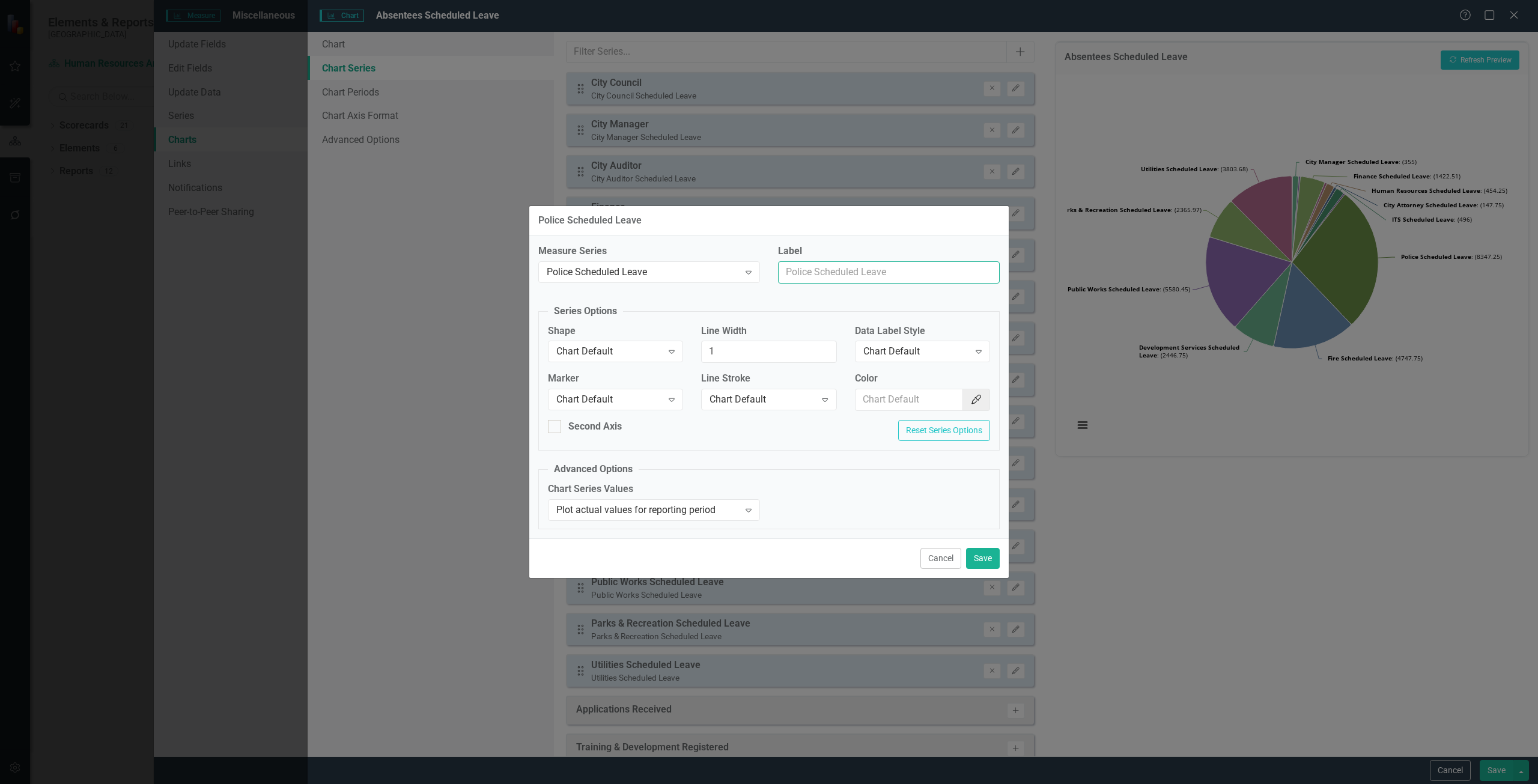
click at [832, 265] on input "Label" at bounding box center [889, 272] width 222 height 22
type input "Police"
click at [989, 557] on button "Save" at bounding box center [982, 558] width 34 height 21
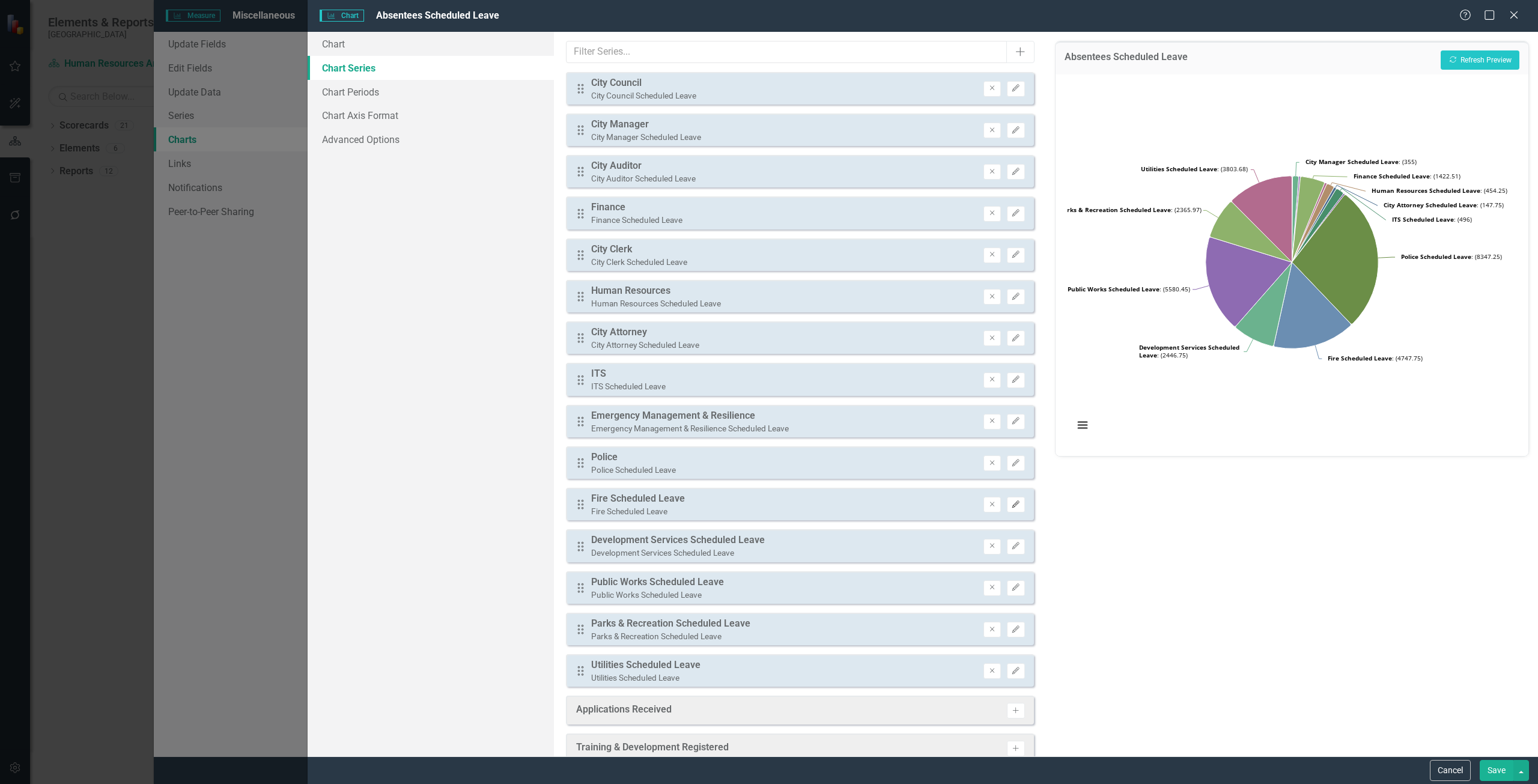
click at [1011, 503] on icon "Edit" at bounding box center [1015, 504] width 9 height 7
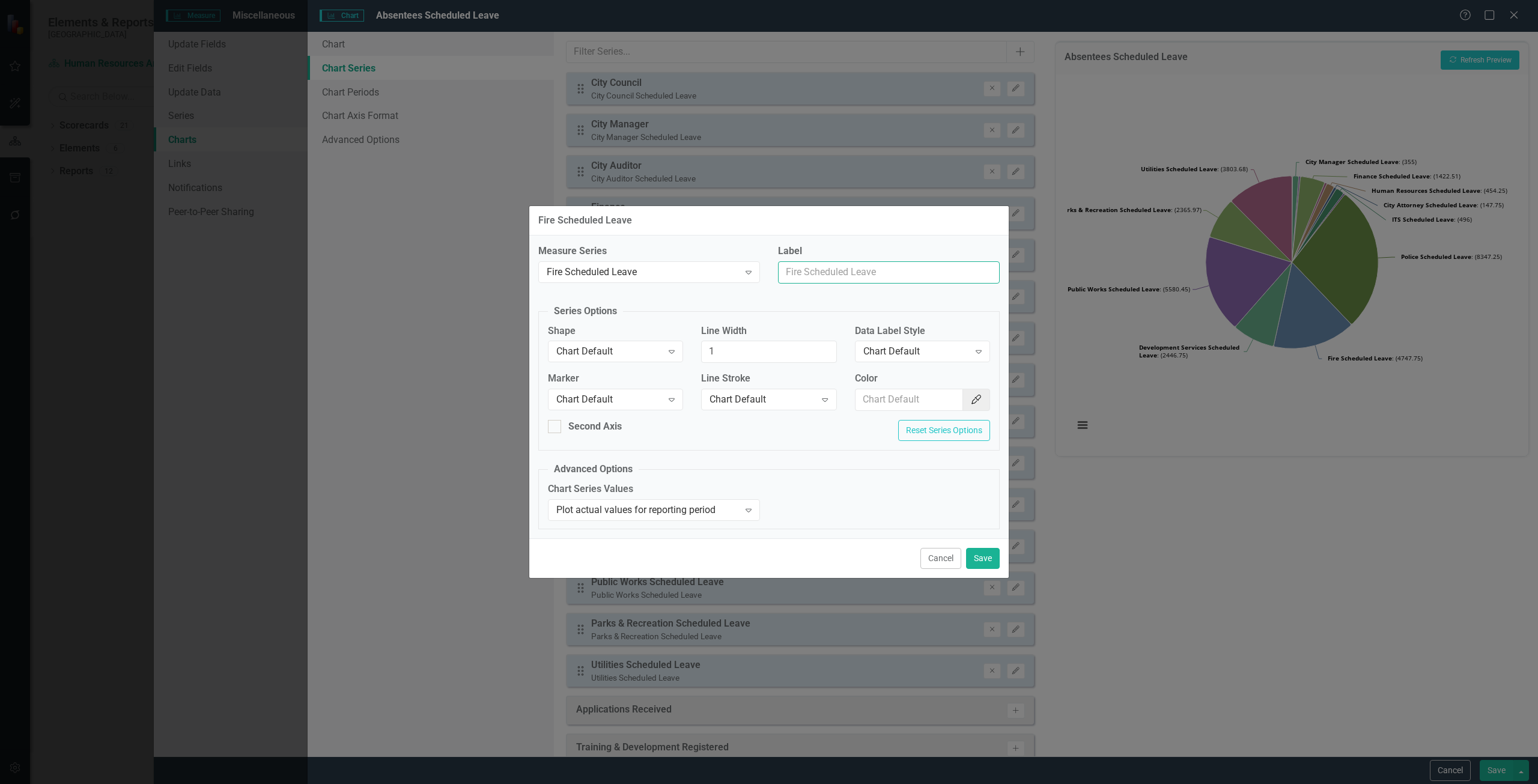
click at [862, 275] on input "Label" at bounding box center [889, 272] width 222 height 22
type input "Fire"
click at [980, 556] on button "Save" at bounding box center [982, 558] width 34 height 21
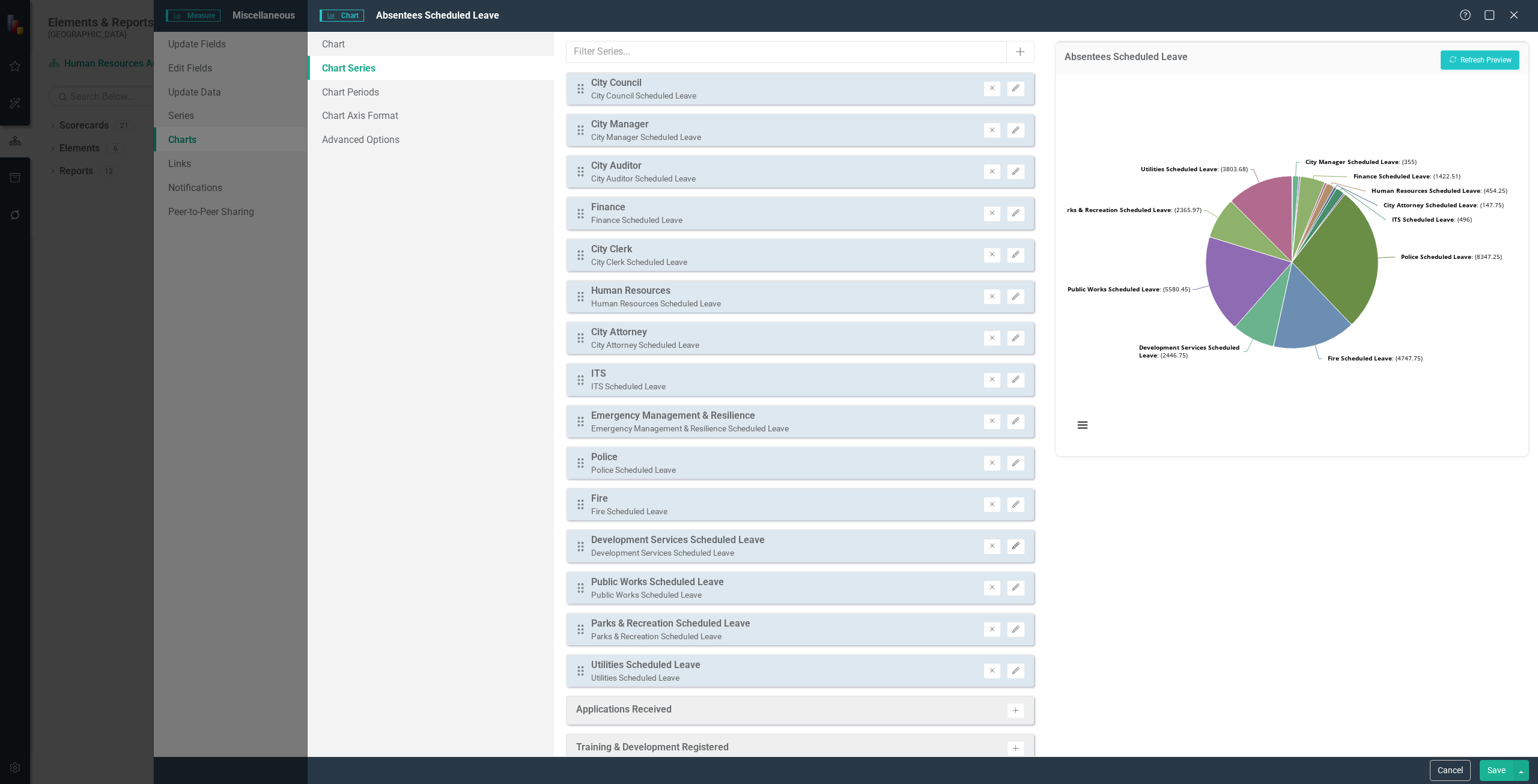
click at [1011, 547] on icon "Edit" at bounding box center [1015, 545] width 9 height 7
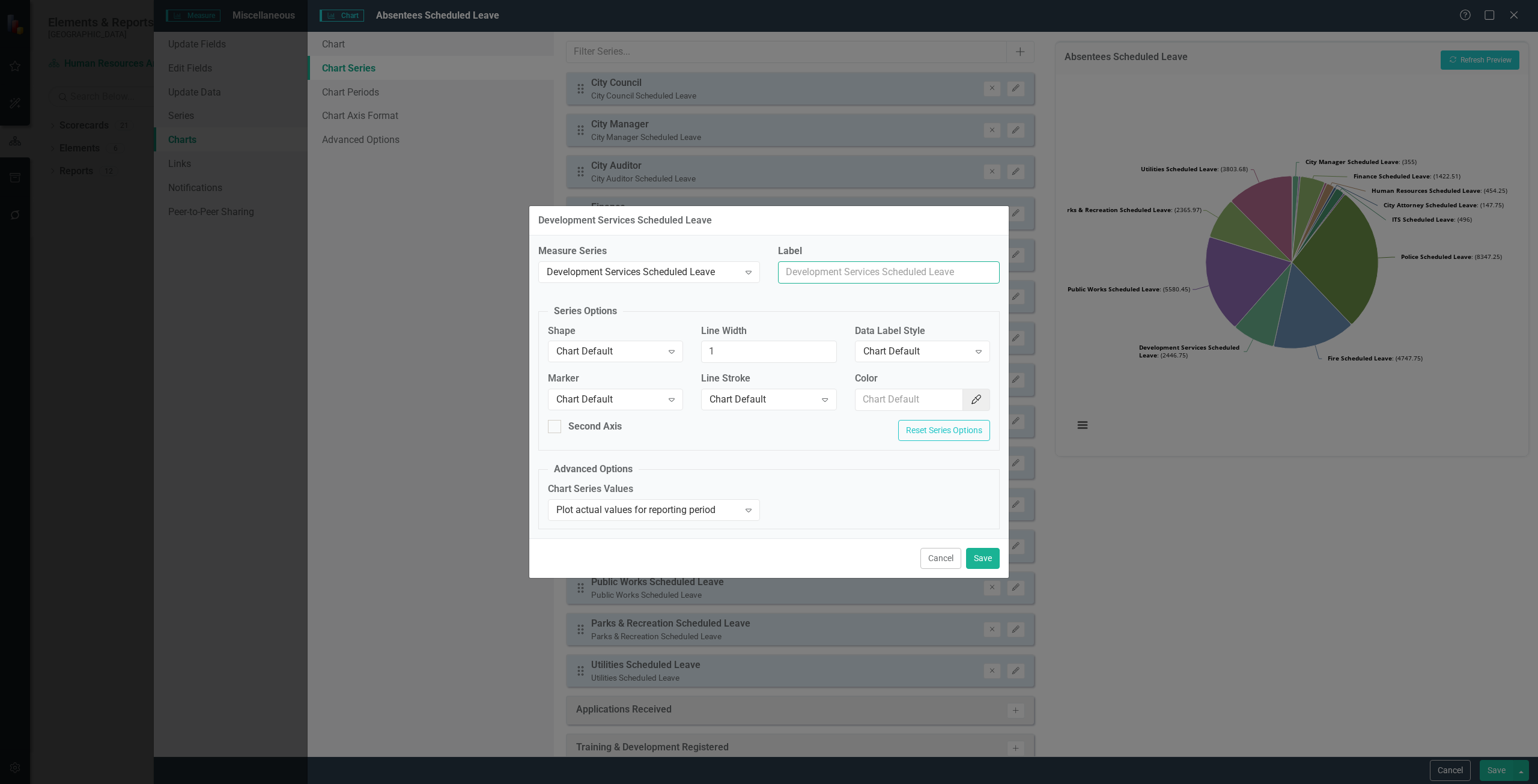
click at [849, 269] on input "Label" at bounding box center [889, 272] width 222 height 22
type input "Development Services"
click at [983, 553] on button "Save" at bounding box center [982, 558] width 34 height 21
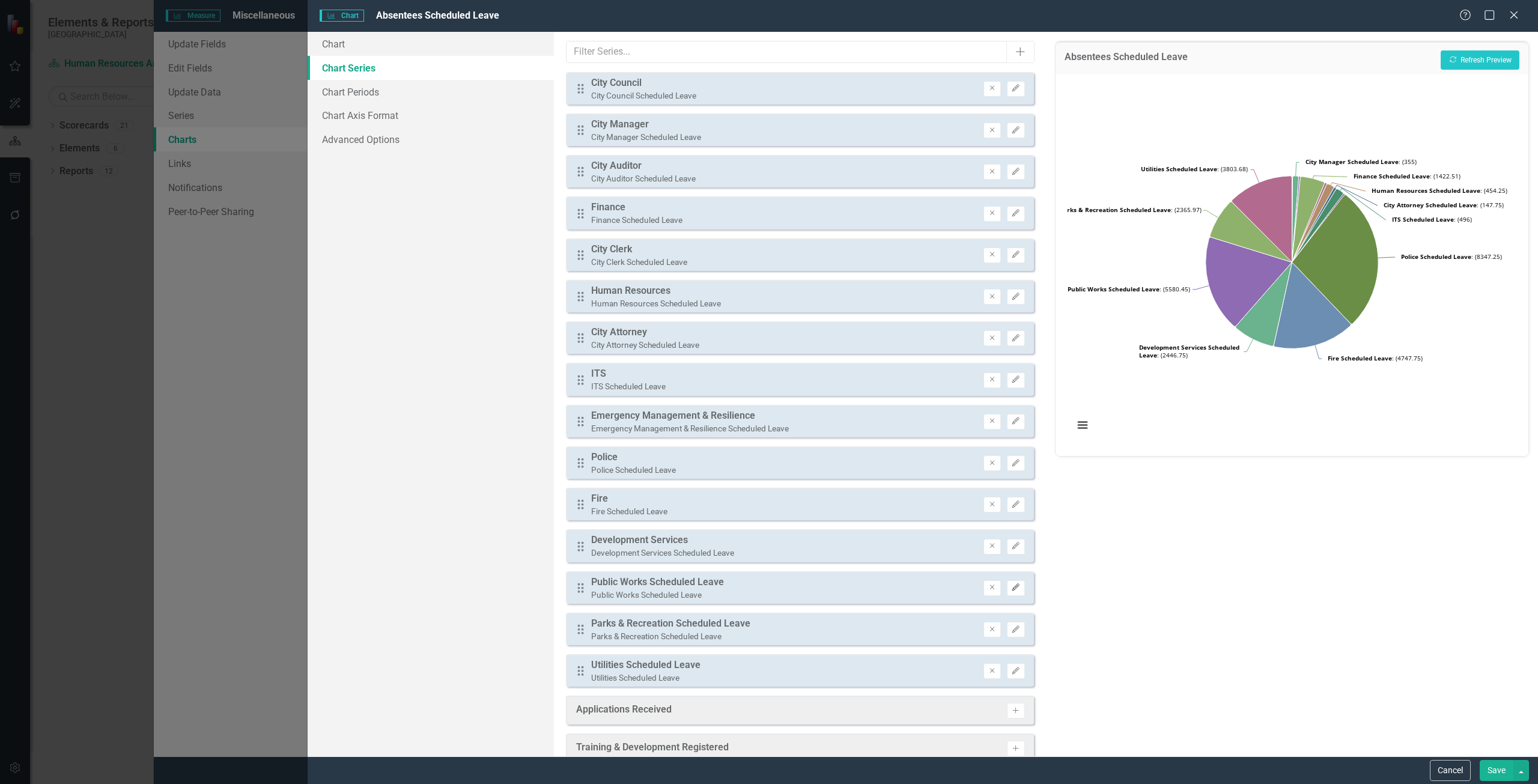
click at [1015, 591] on button "Edit" at bounding box center [1015, 588] width 18 height 16
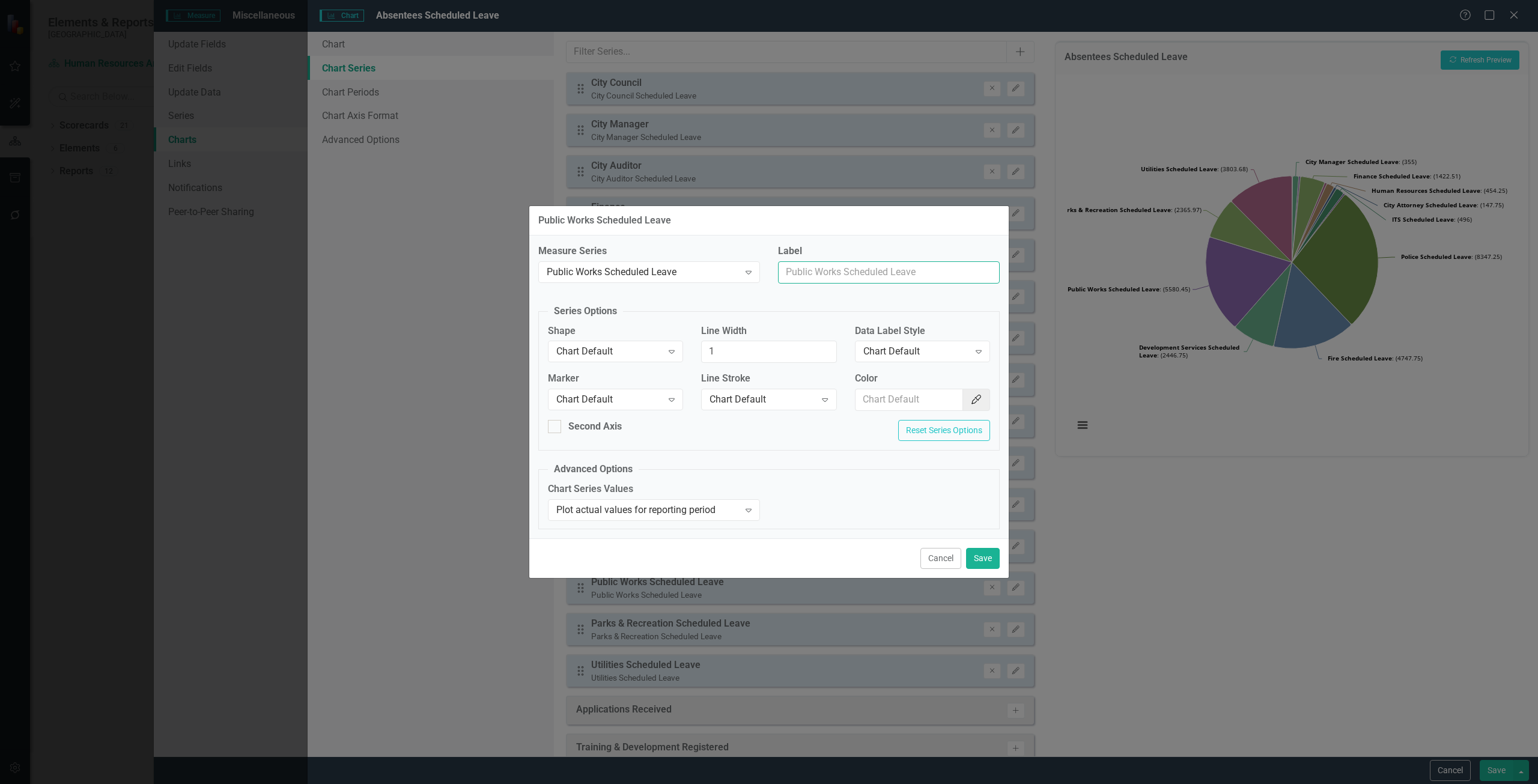
click at [804, 277] on input "Label" at bounding box center [889, 272] width 222 height 22
type input "Public Works"
drag, startPoint x: 990, startPoint y: 562, endPoint x: 994, endPoint y: 557, distance: 6.4
click at [994, 562] on button "Save" at bounding box center [982, 558] width 34 height 21
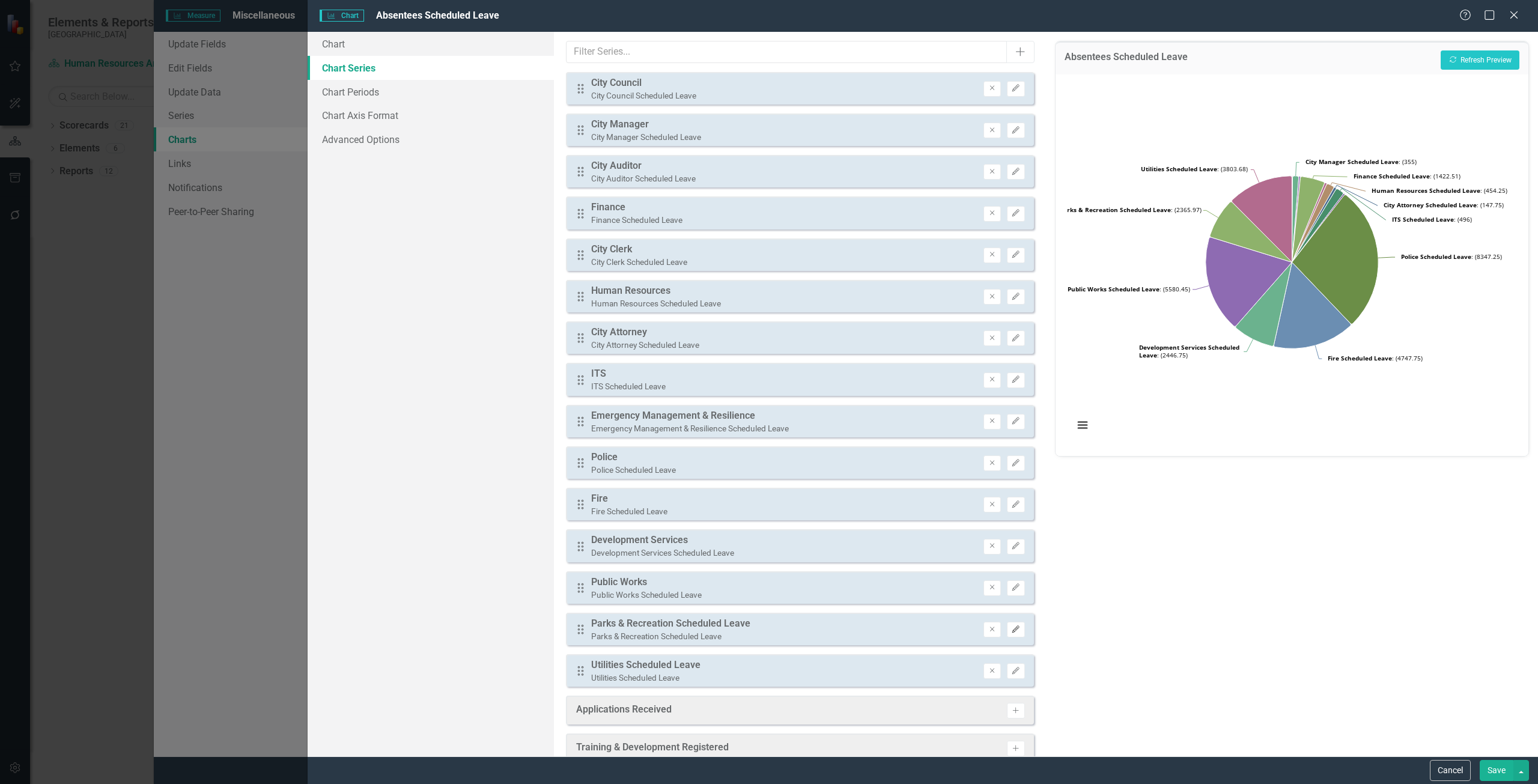
click at [1009, 624] on button "Edit" at bounding box center [1015, 629] width 18 height 16
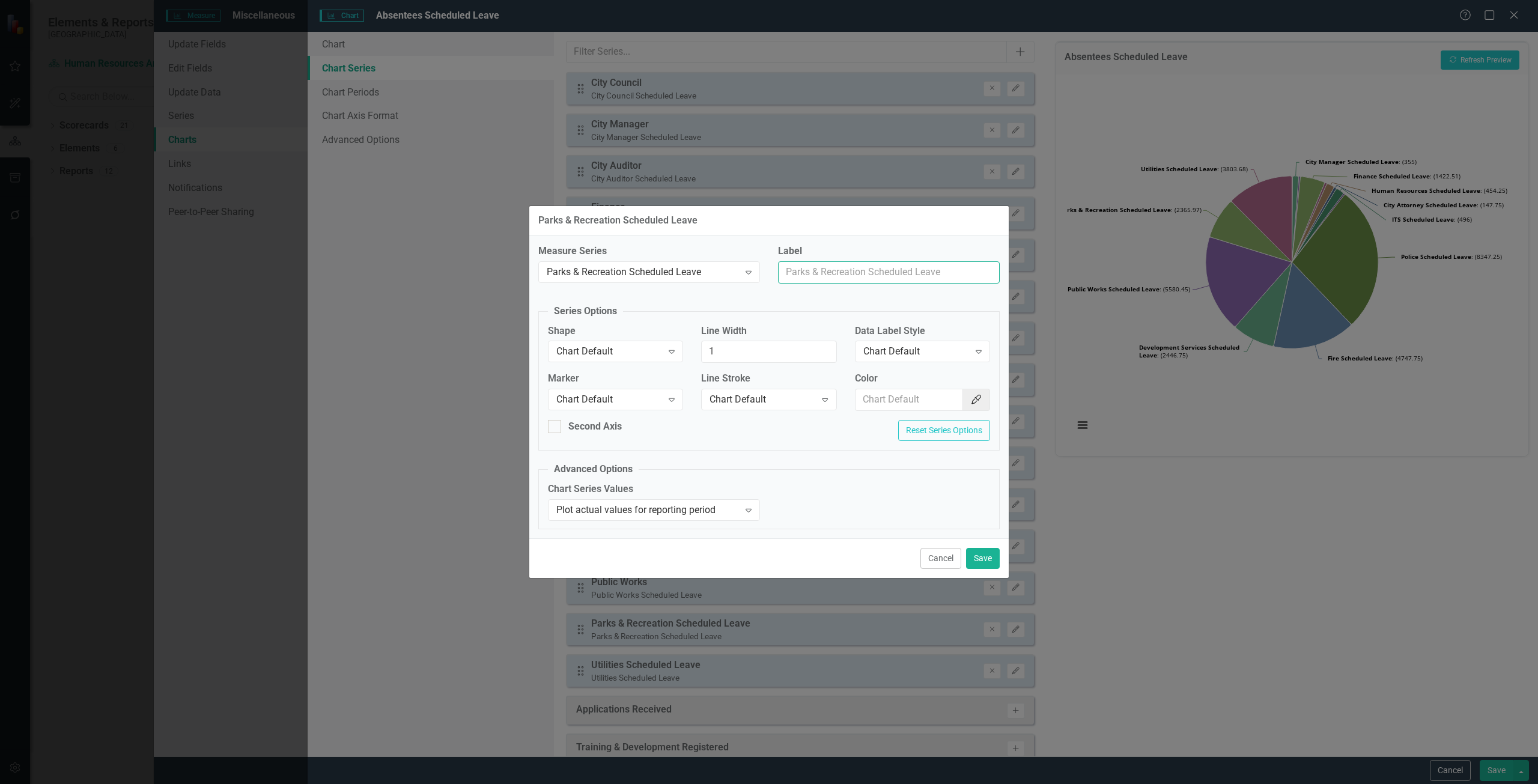
click at [875, 268] on input "Label" at bounding box center [889, 272] width 222 height 22
type input "Parks & Recreation"
click at [987, 548] on button "Save" at bounding box center [982, 558] width 34 height 21
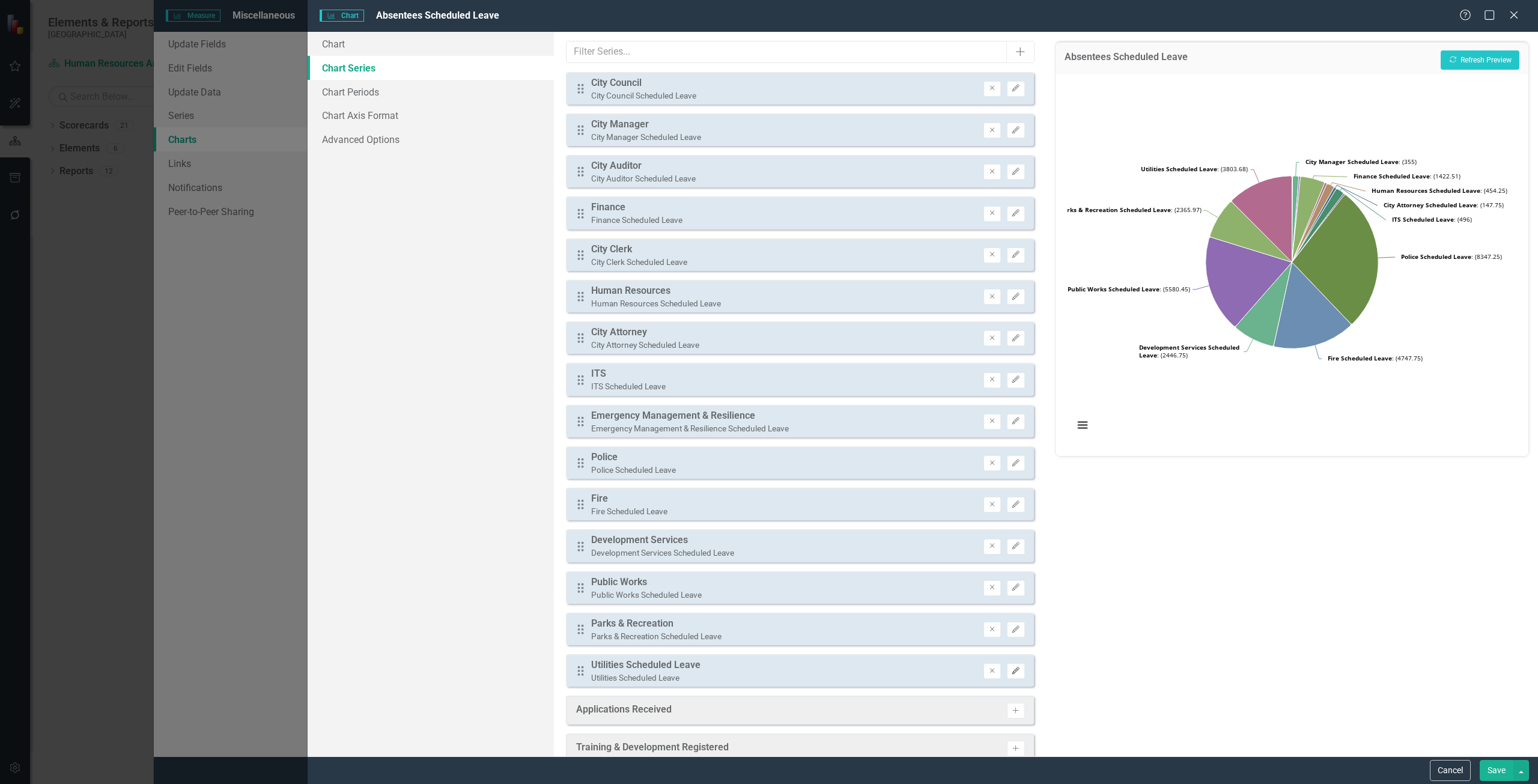
click at [1011, 670] on icon "Edit" at bounding box center [1015, 671] width 9 height 7
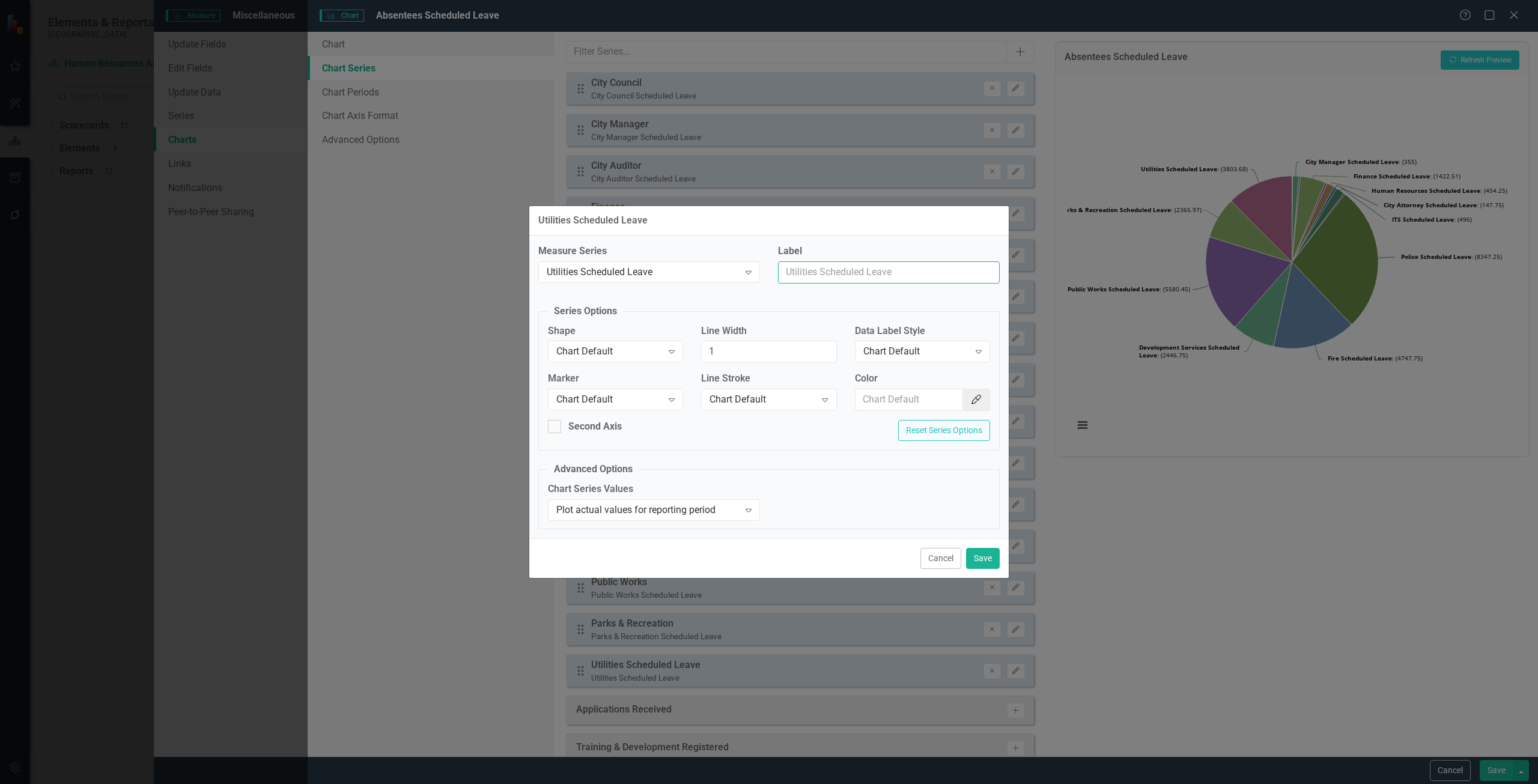
click at [855, 262] on input "Label" at bounding box center [889, 272] width 222 height 22
type input "Utilities"
drag, startPoint x: 981, startPoint y: 559, endPoint x: 1029, endPoint y: 529, distance: 56.6
click at [981, 558] on button "Save" at bounding box center [982, 558] width 34 height 21
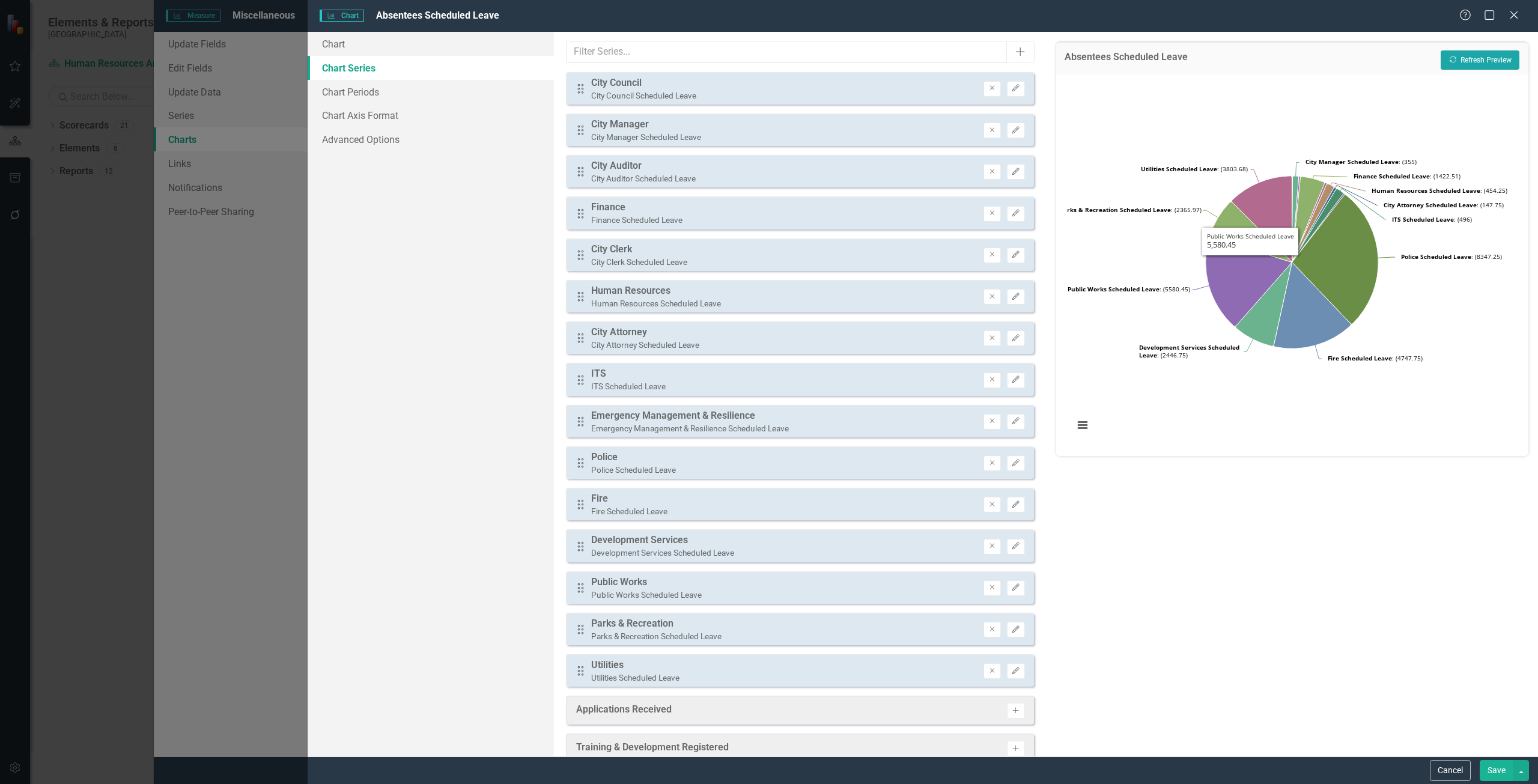
click at [1466, 58] on button "Recalculate Refresh Preview" at bounding box center [1480, 60] width 79 height 19
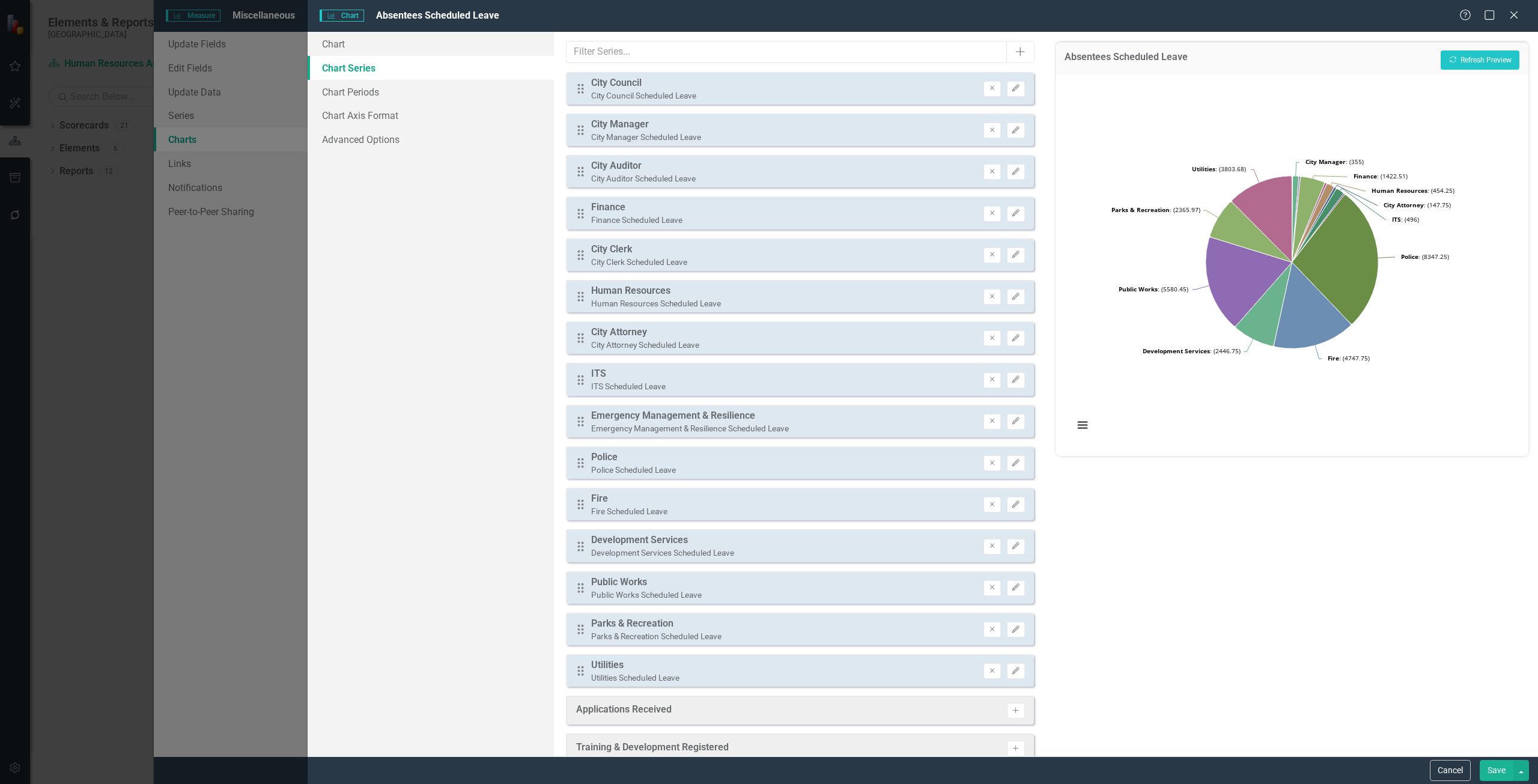
click at [1487, 770] on button "Save" at bounding box center [1496, 770] width 34 height 21
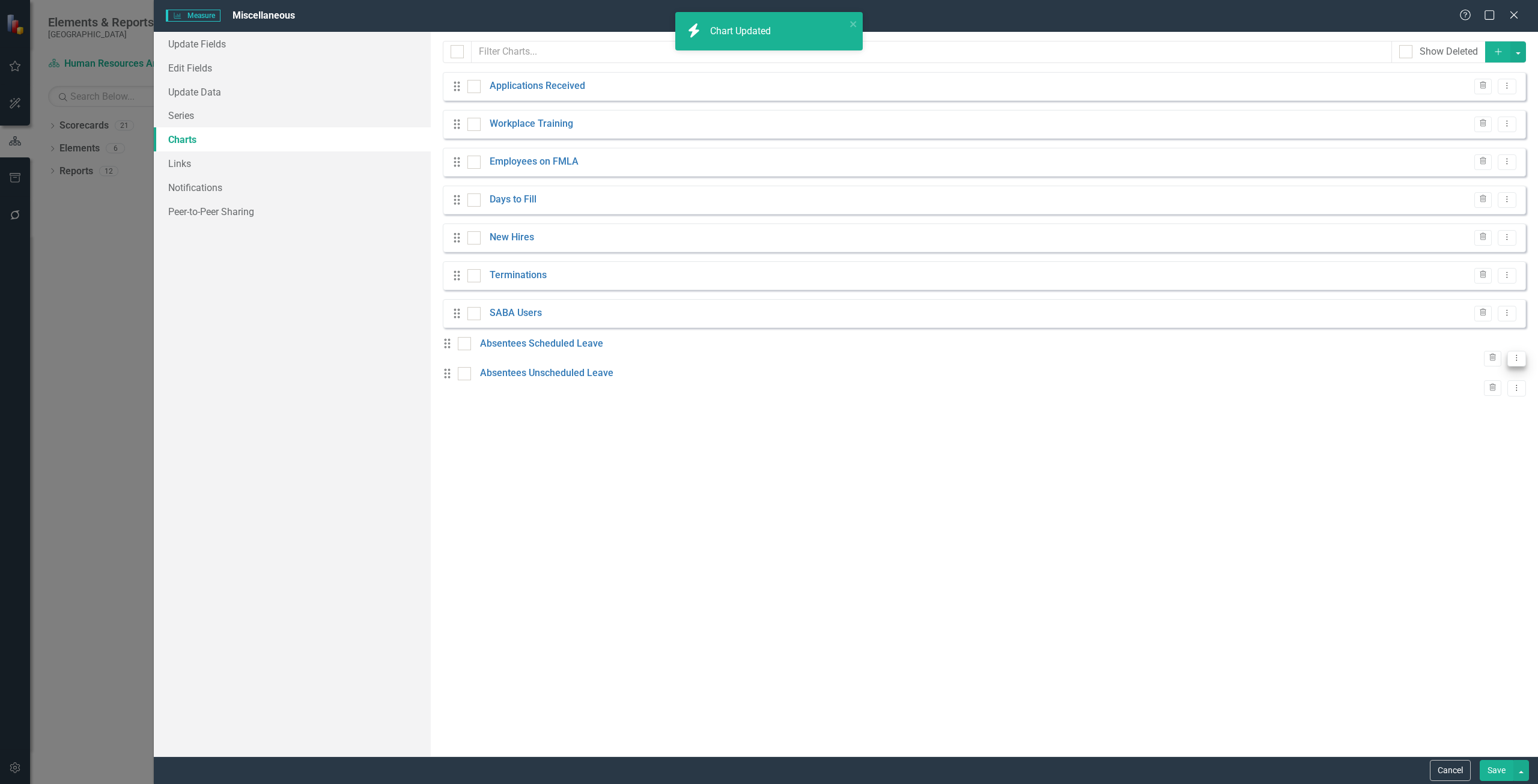
click at [1516, 355] on icon at bounding box center [1517, 357] width 1 height 6
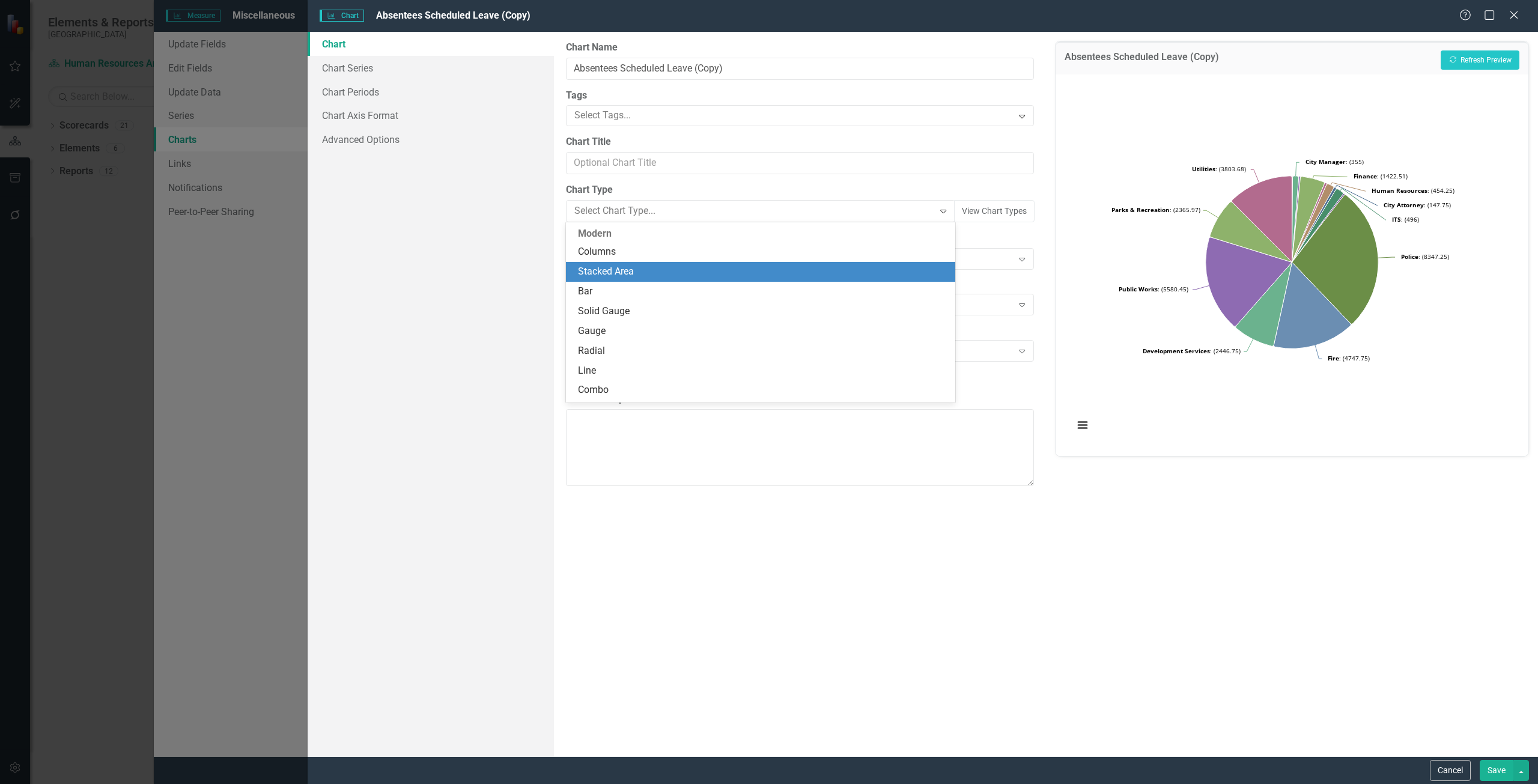
click at [664, 280] on div "Stacked Area" at bounding box center [760, 271] width 390 height 20
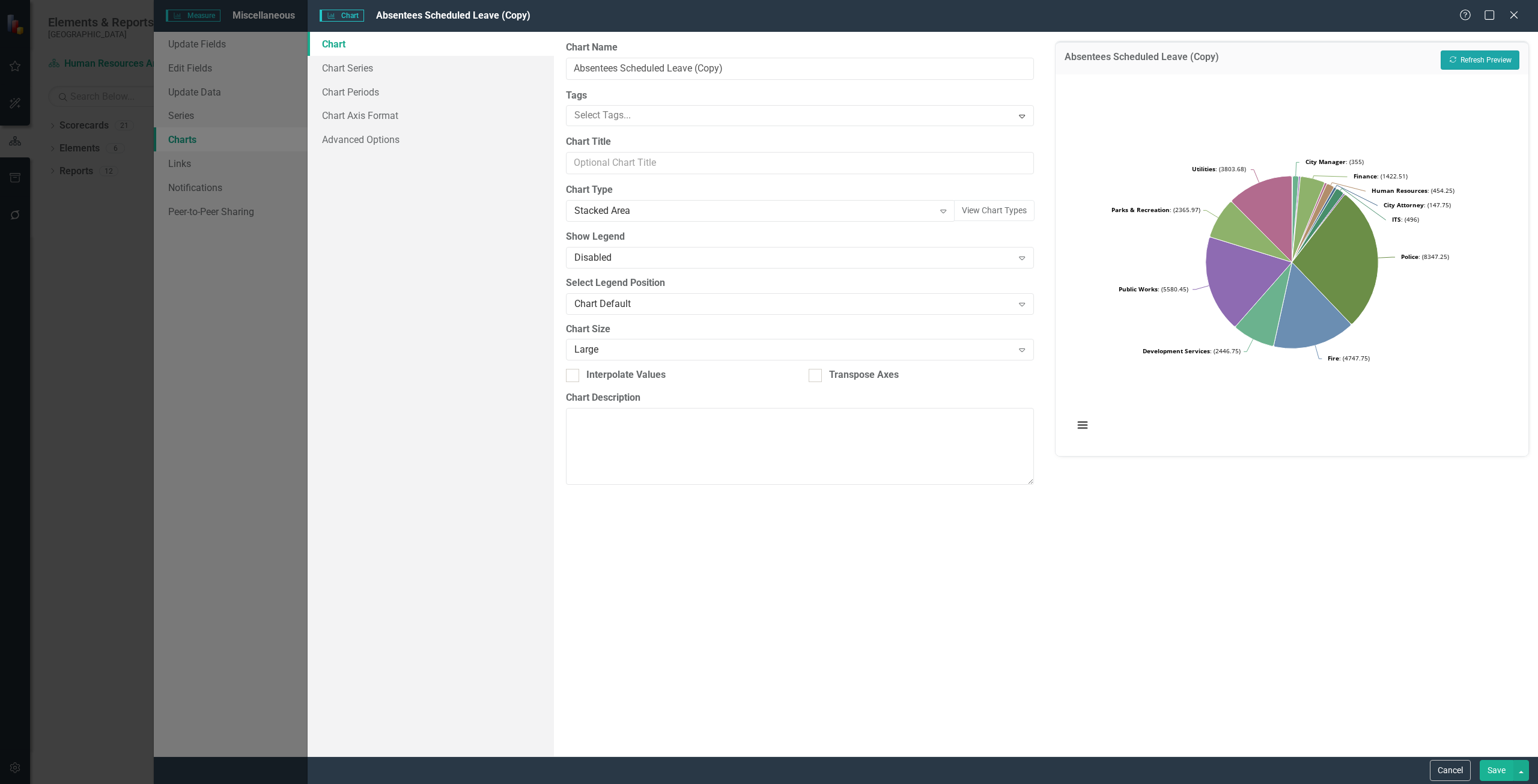
click at [1489, 58] on button "Recalculate Refresh Preview" at bounding box center [1480, 60] width 79 height 19
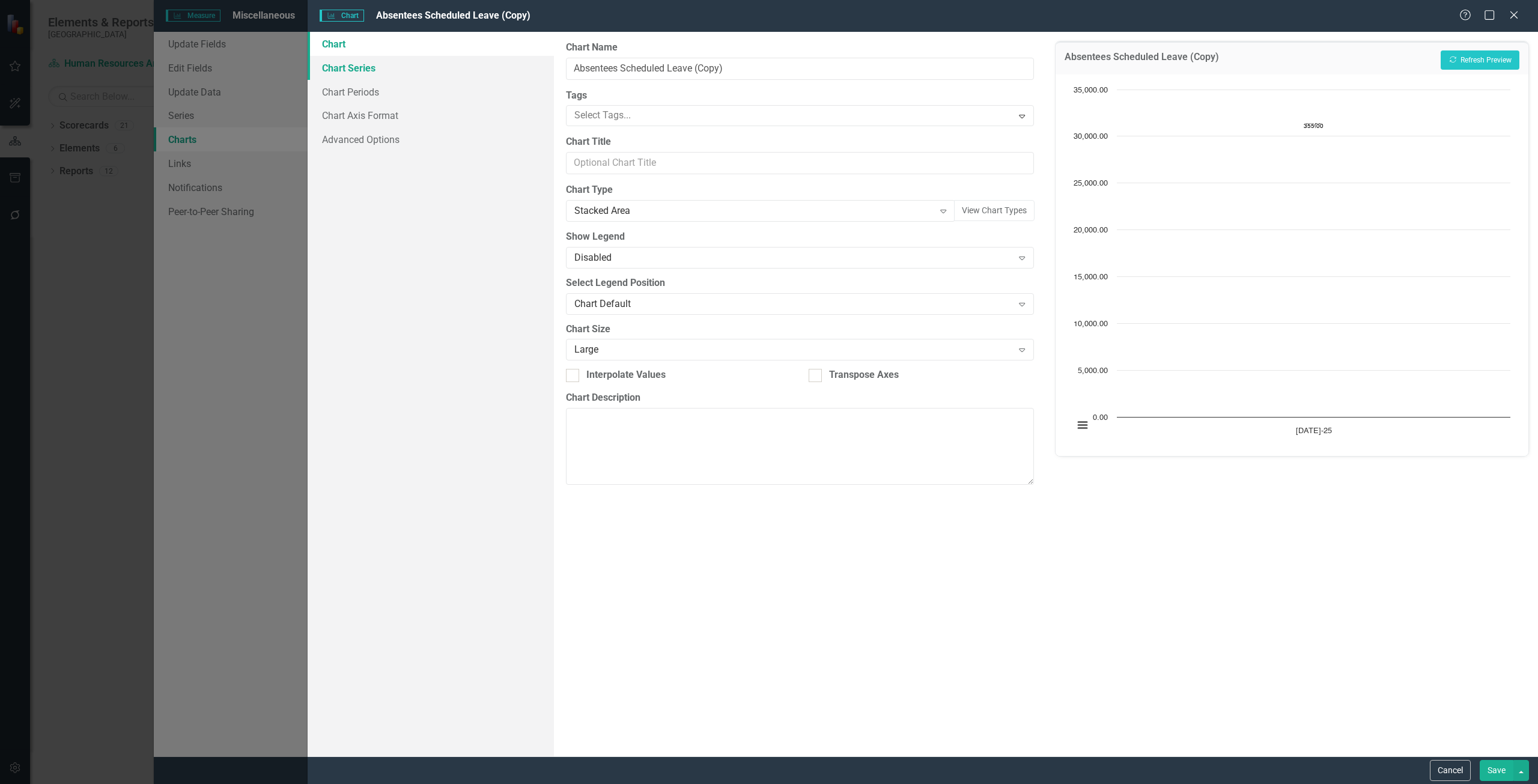
click at [432, 68] on link "Chart Series" at bounding box center [431, 68] width 246 height 24
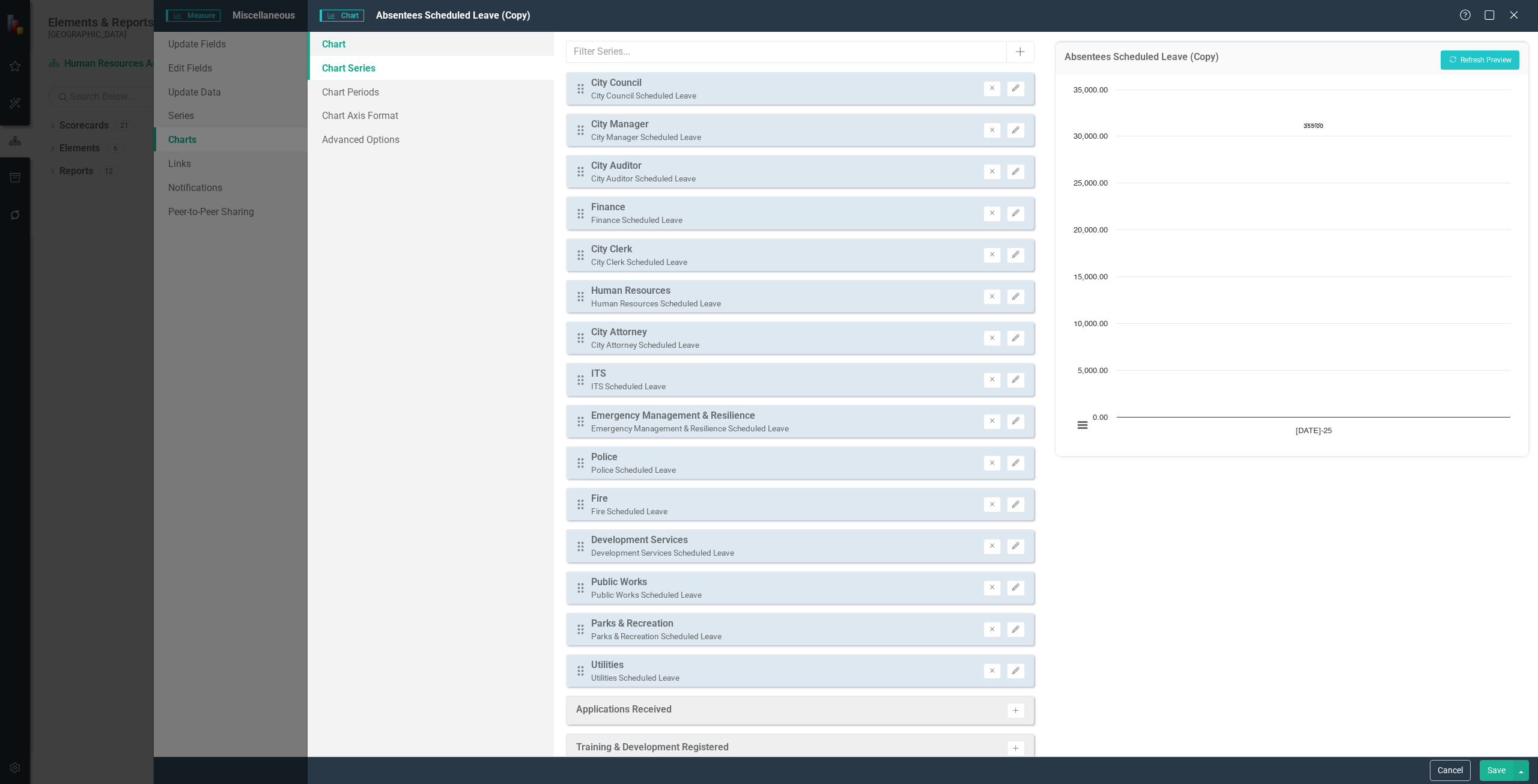
click at [436, 50] on link "Chart" at bounding box center [431, 44] width 246 height 24
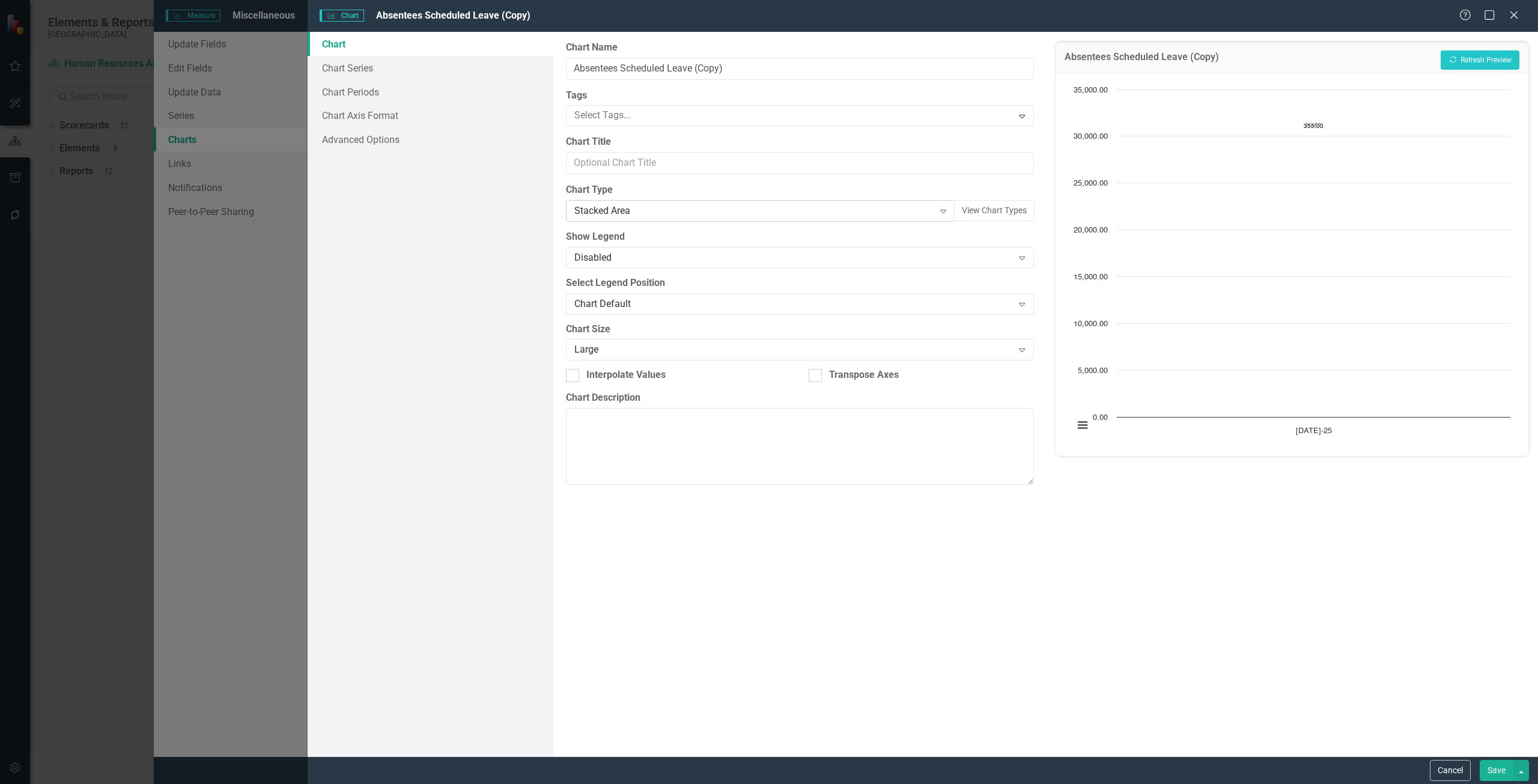
click at [665, 206] on div "Stacked Area" at bounding box center [754, 211] width 360 height 14
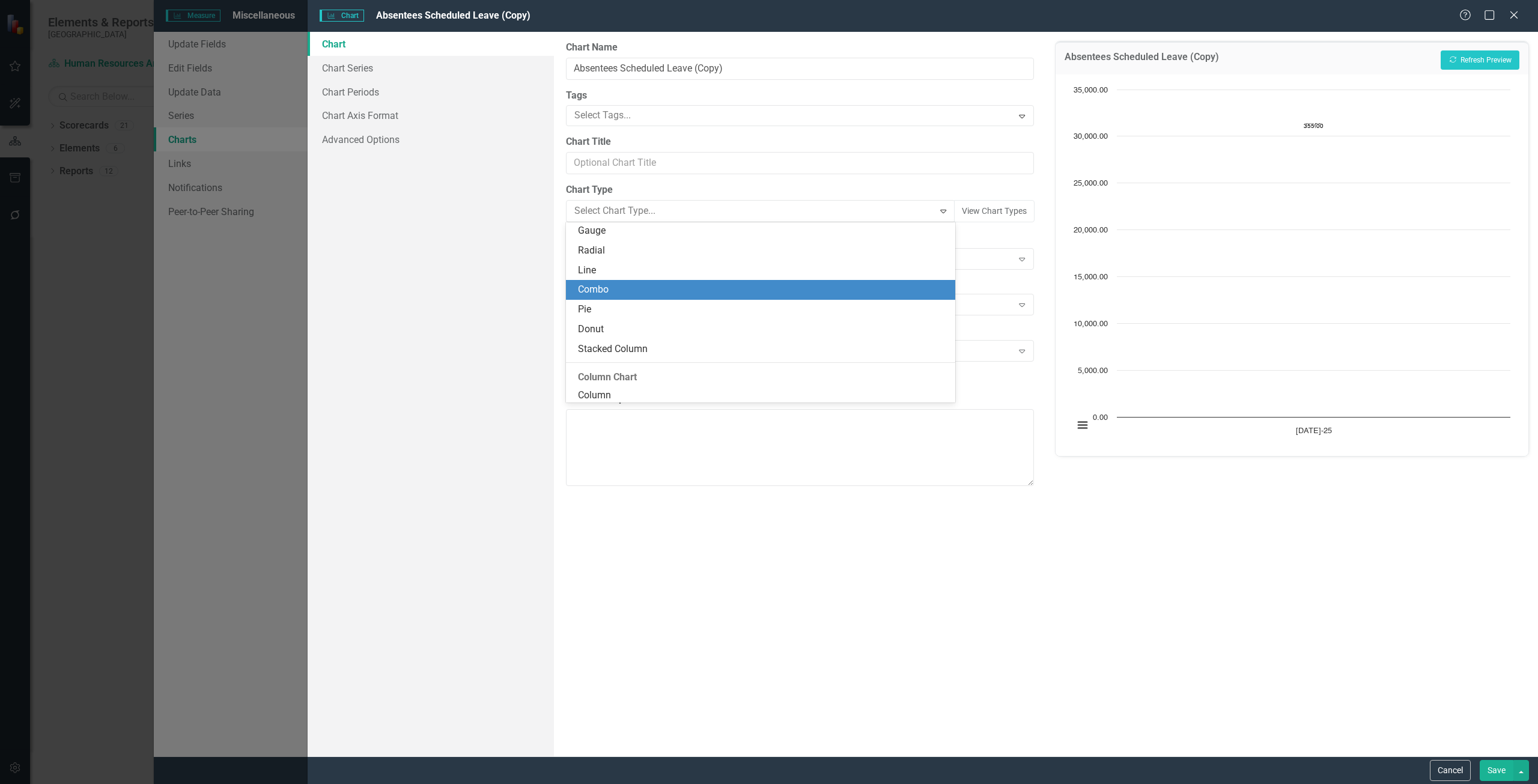
scroll to position [120, 0]
drag, startPoint x: 618, startPoint y: 292, endPoint x: 658, endPoint y: 274, distance: 43.9
click at [618, 291] on div "Pie" at bounding box center [763, 290] width 370 height 14
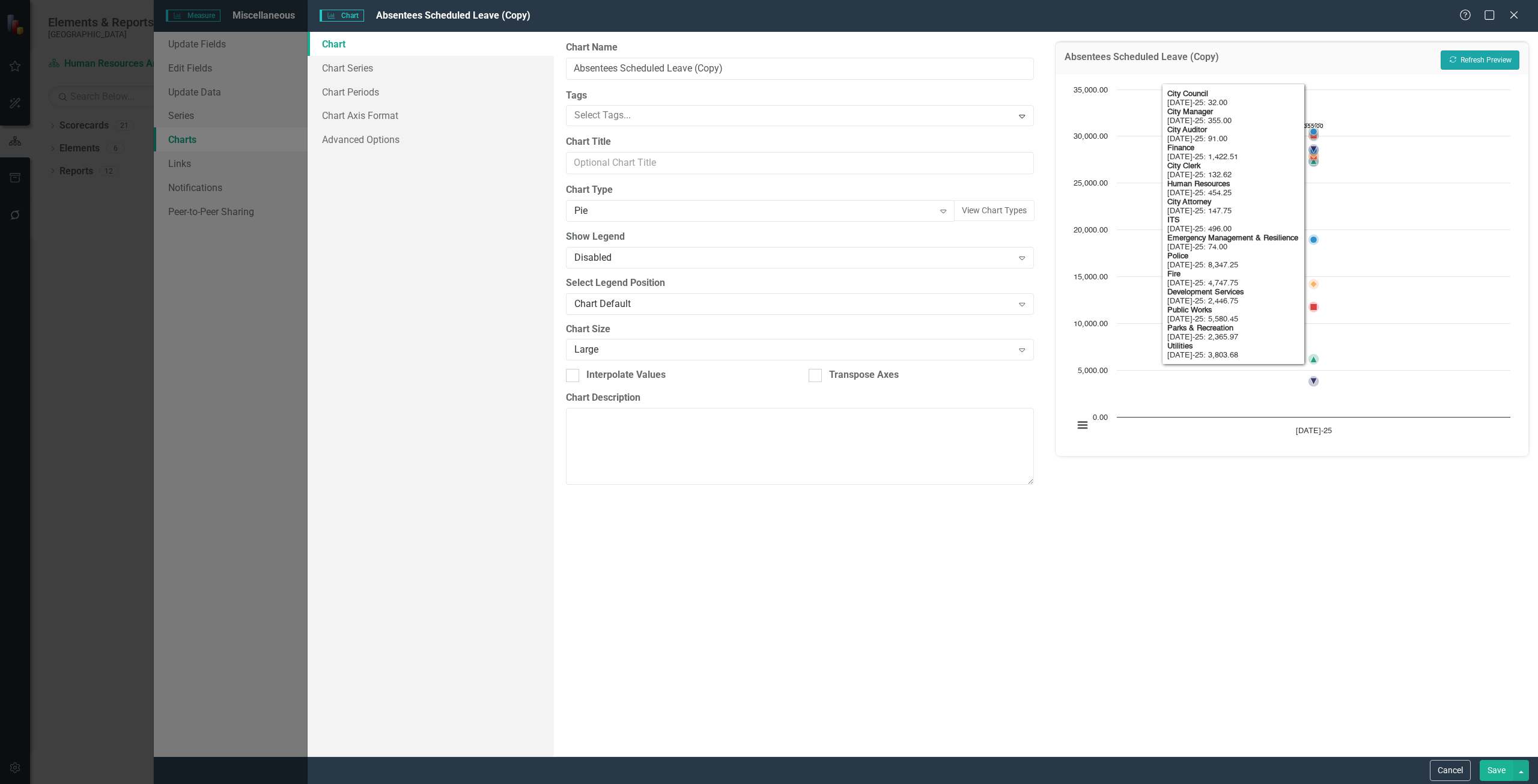
click at [1471, 53] on button "Recalculate Refresh Preview" at bounding box center [1480, 60] width 79 height 19
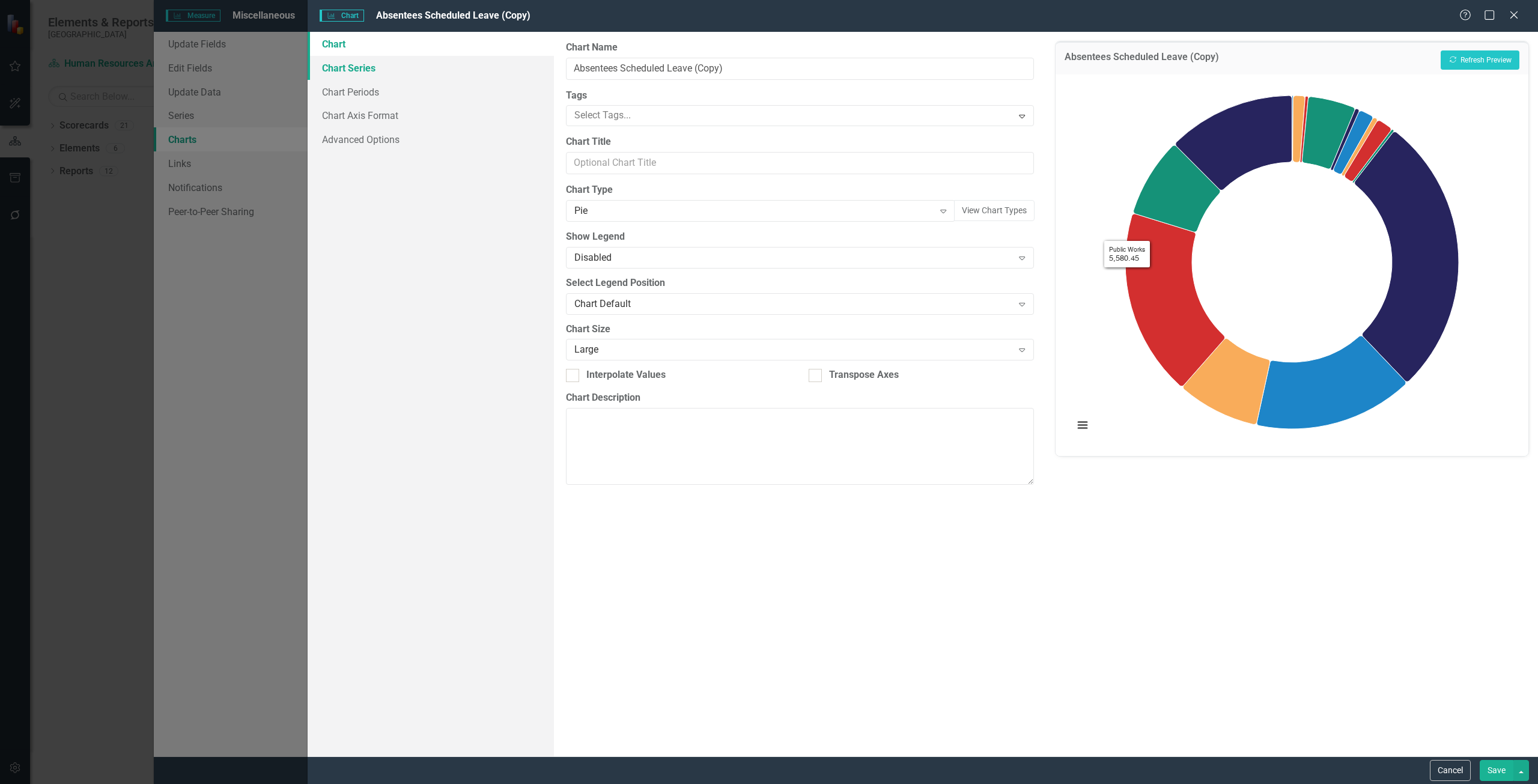
click at [428, 76] on link "Chart Series" at bounding box center [431, 68] width 246 height 24
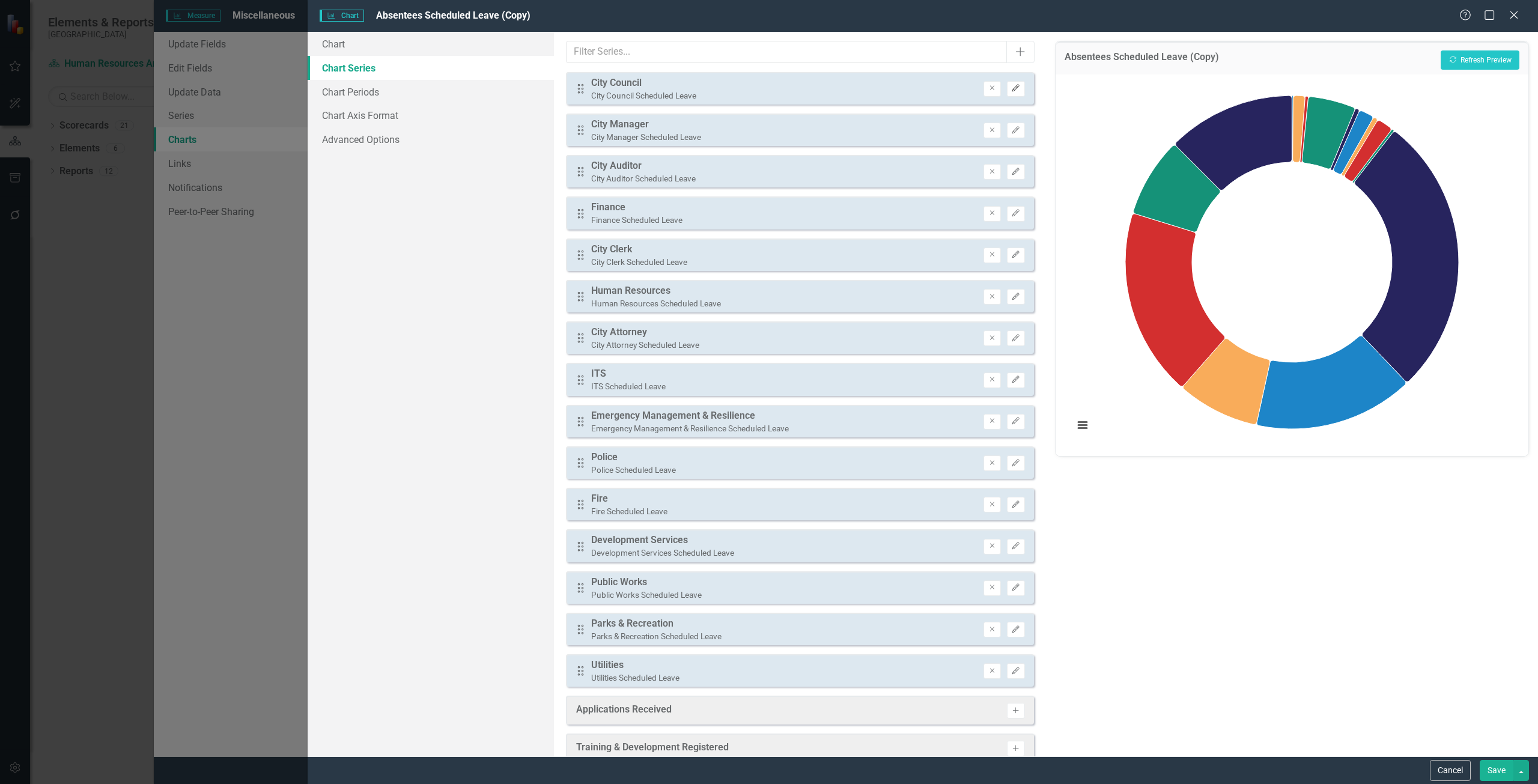
click at [1011, 90] on icon "Edit" at bounding box center [1015, 88] width 9 height 7
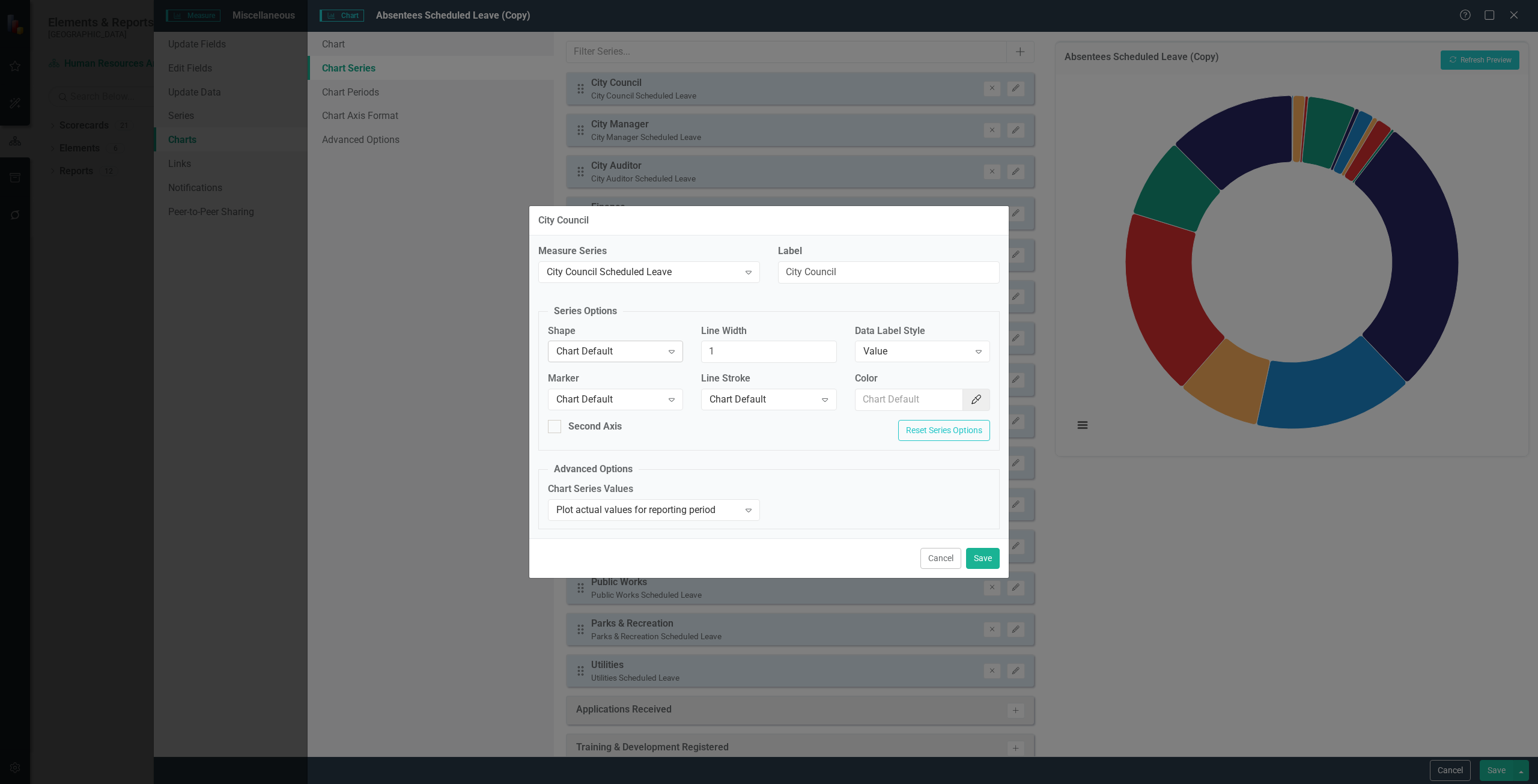
click at [616, 345] on div "Chart Default" at bounding box center [609, 351] width 106 height 14
click at [652, 310] on fieldset "Series Options Shape Chart Default Expand Line Width 1 Data Label Style Value E…" at bounding box center [769, 377] width 461 height 146
click at [927, 352] on div "Value" at bounding box center [916, 351] width 106 height 14
click at [910, 302] on div "Measure Series City Council Scheduled Leave Expand Label City Council Series Op…" at bounding box center [768, 387] width 480 height 303
click at [633, 346] on div "Chart Default" at bounding box center [609, 351] width 106 height 14
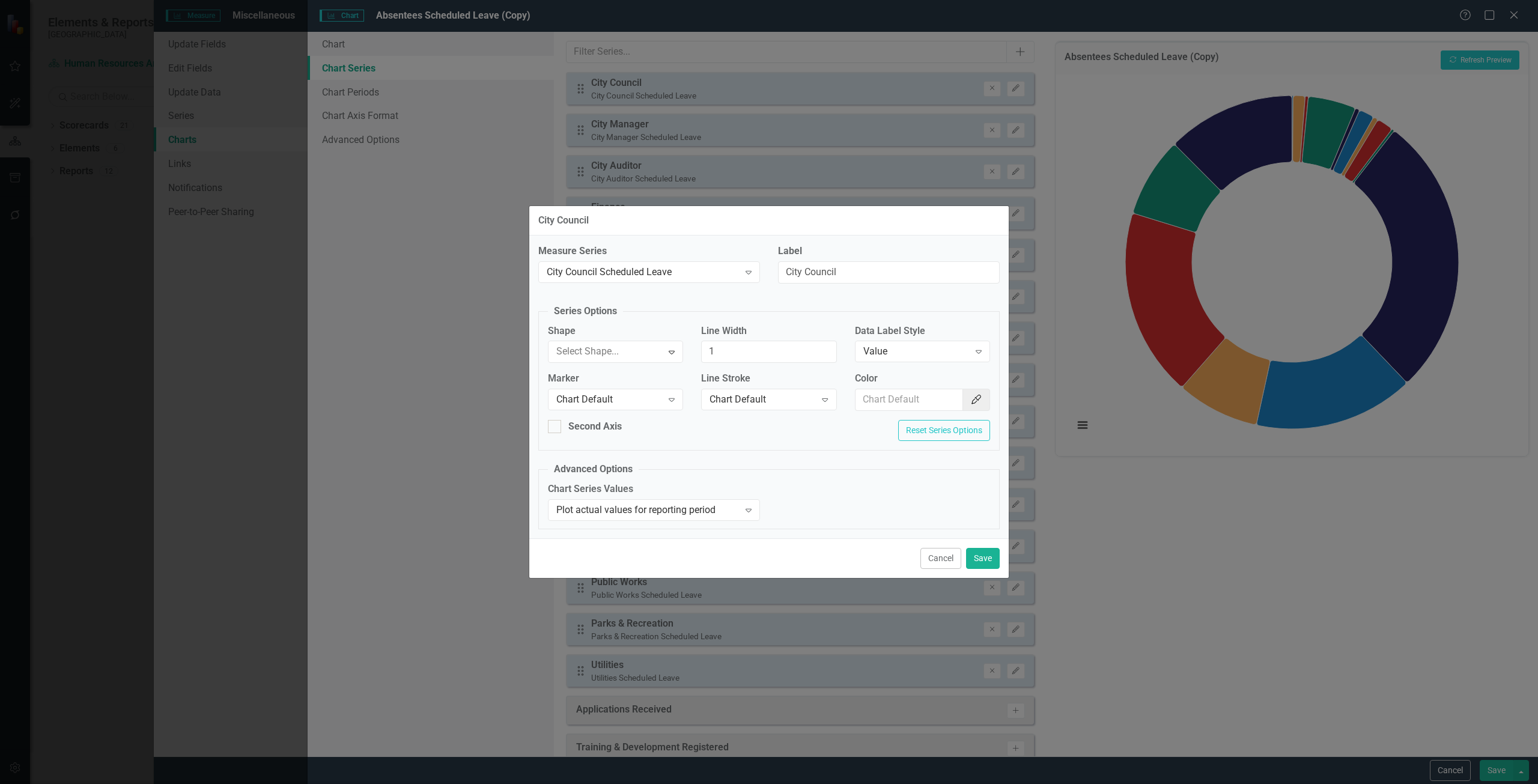
drag, startPoint x: 989, startPoint y: 552, endPoint x: 995, endPoint y: 548, distance: 7.2
click at [989, 553] on button "Save" at bounding box center [982, 558] width 34 height 21
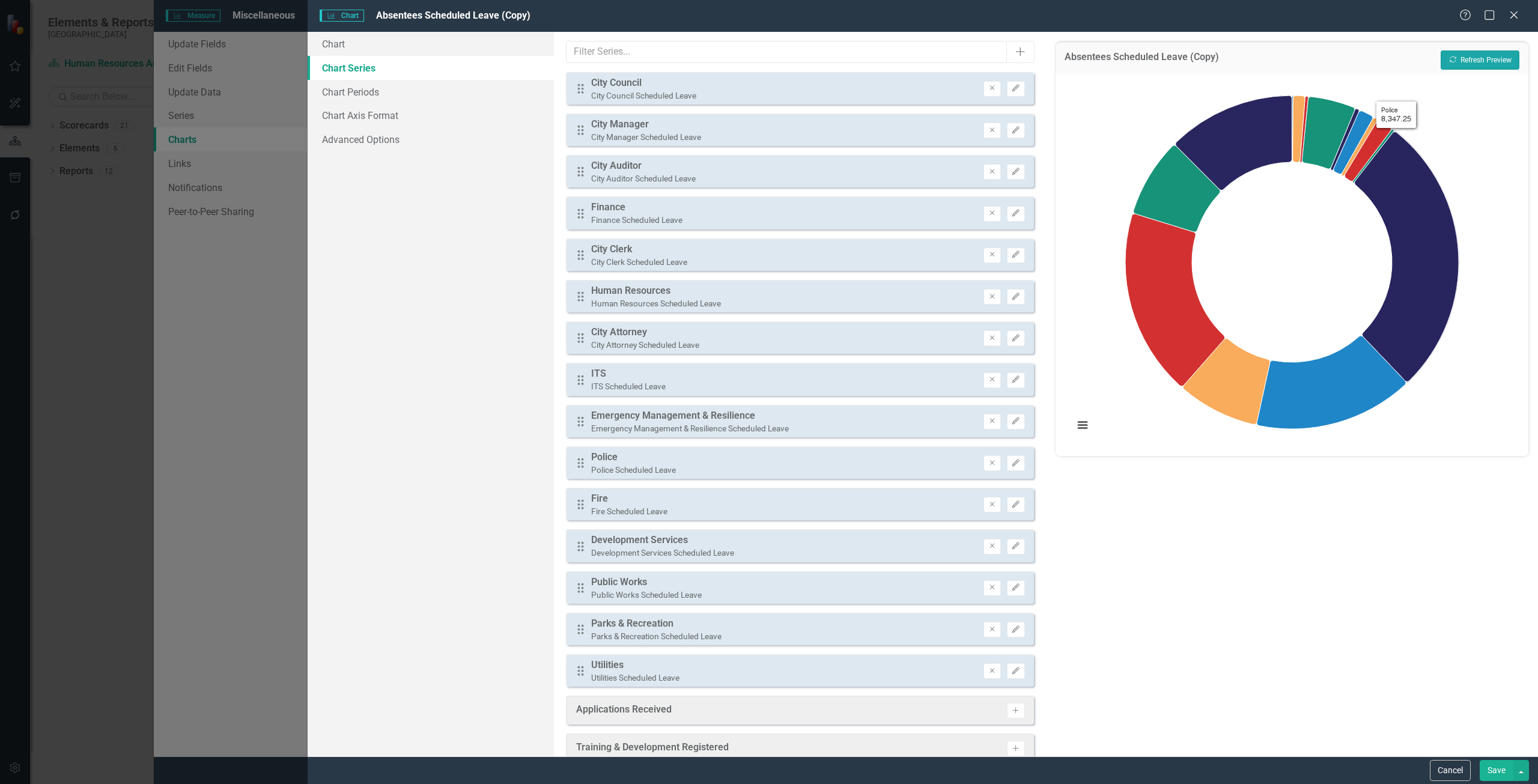
click at [1477, 54] on button "Recalculate Refresh Preview" at bounding box center [1480, 60] width 79 height 19
click at [1015, 84] on button "Edit" at bounding box center [1015, 89] width 18 height 16
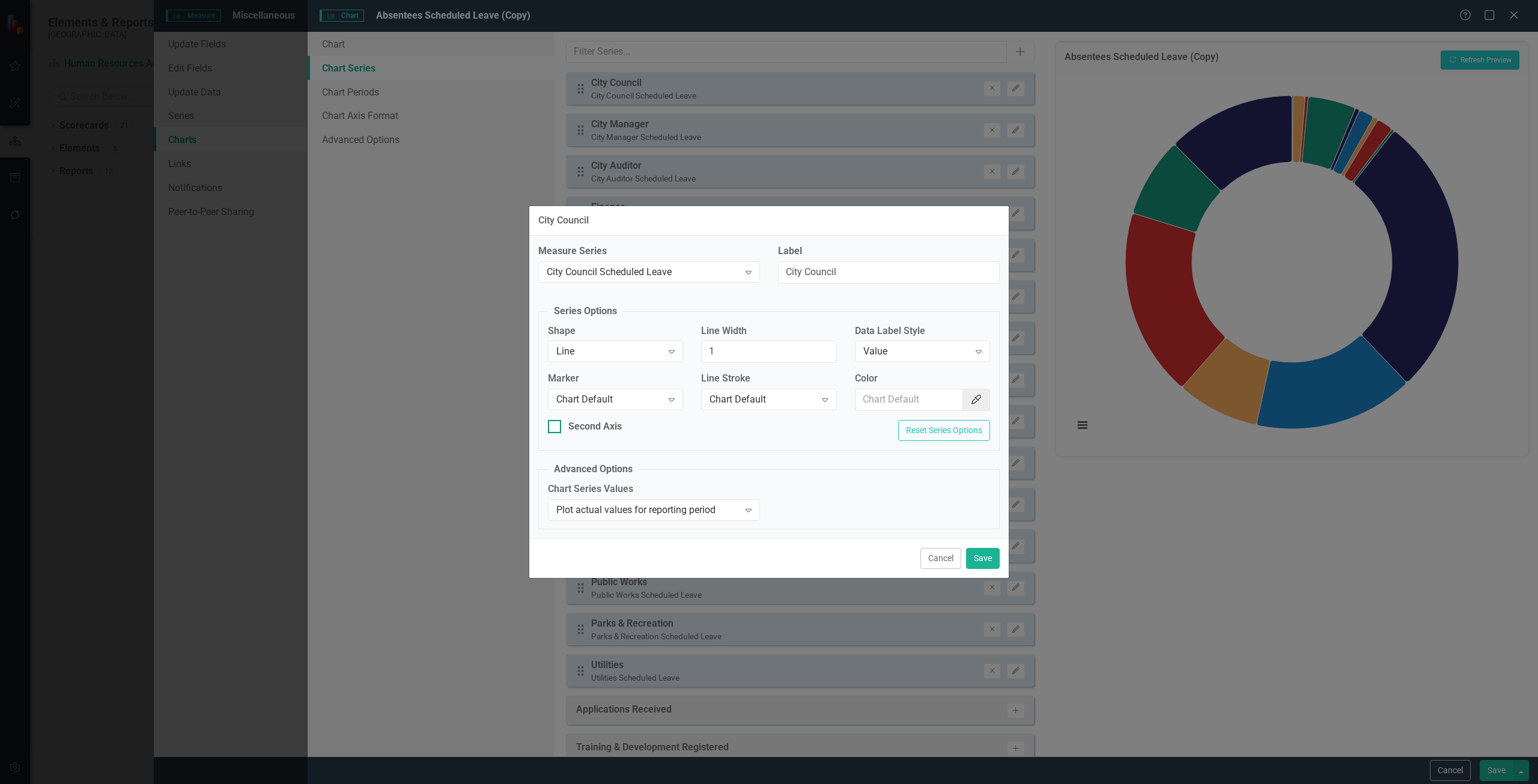
click at [568, 424] on div "Second Axis" at bounding box center [615, 427] width 135 height 14
click at [556, 424] on input "Second Axis" at bounding box center [552, 424] width 8 height 8
click at [568, 424] on div "Second Axis" at bounding box center [615, 427] width 135 height 14
click at [556, 424] on input "Second Axis" at bounding box center [552, 424] width 8 height 8
checkbox input "false"
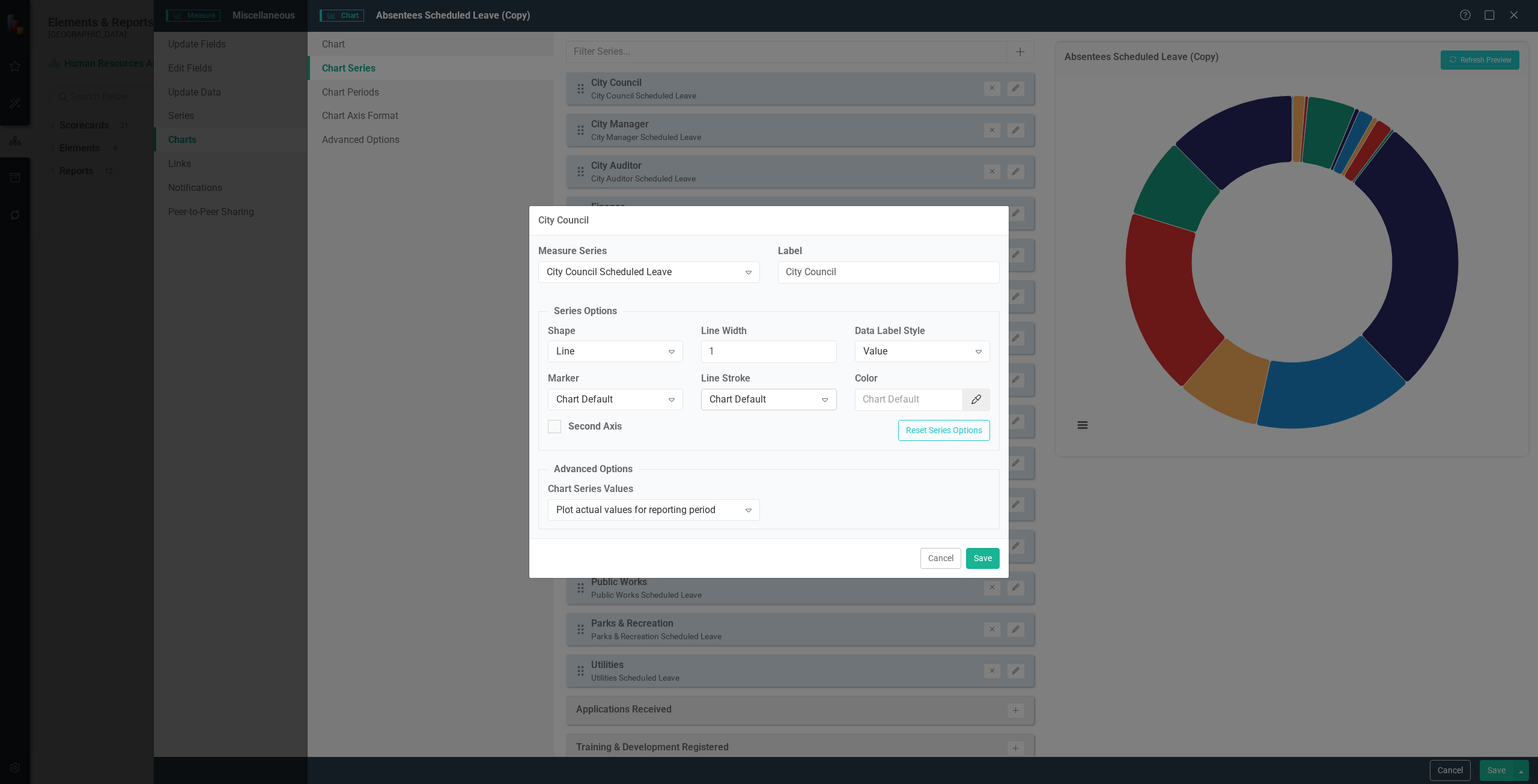
click at [801, 400] on div "Chart Default" at bounding box center [762, 400] width 106 height 14
click at [796, 380] on label "Line Stroke" at bounding box center [768, 379] width 135 height 14
click at [931, 562] on button "Cancel" at bounding box center [941, 558] width 41 height 21
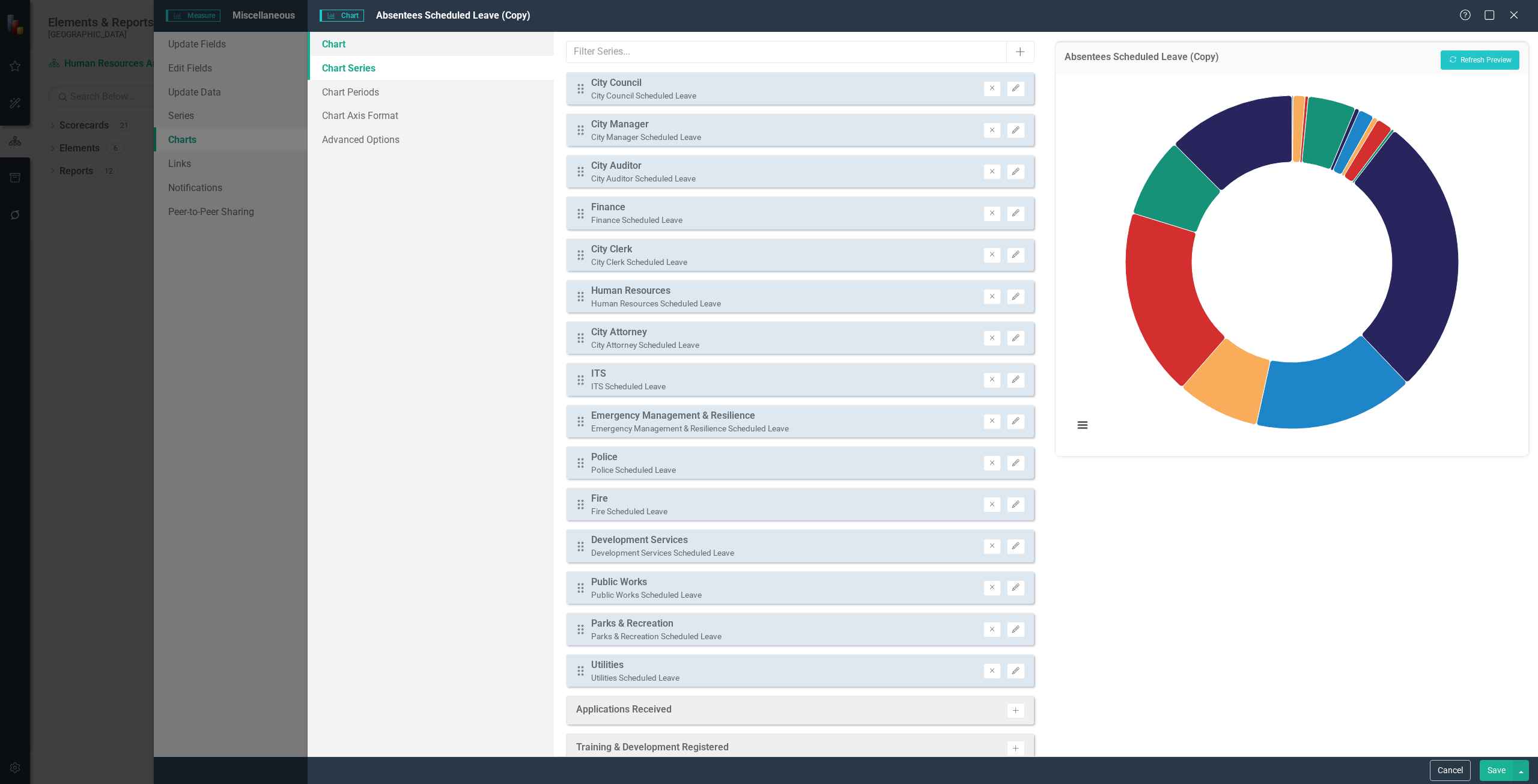
click at [512, 49] on link "Chart" at bounding box center [431, 44] width 246 height 24
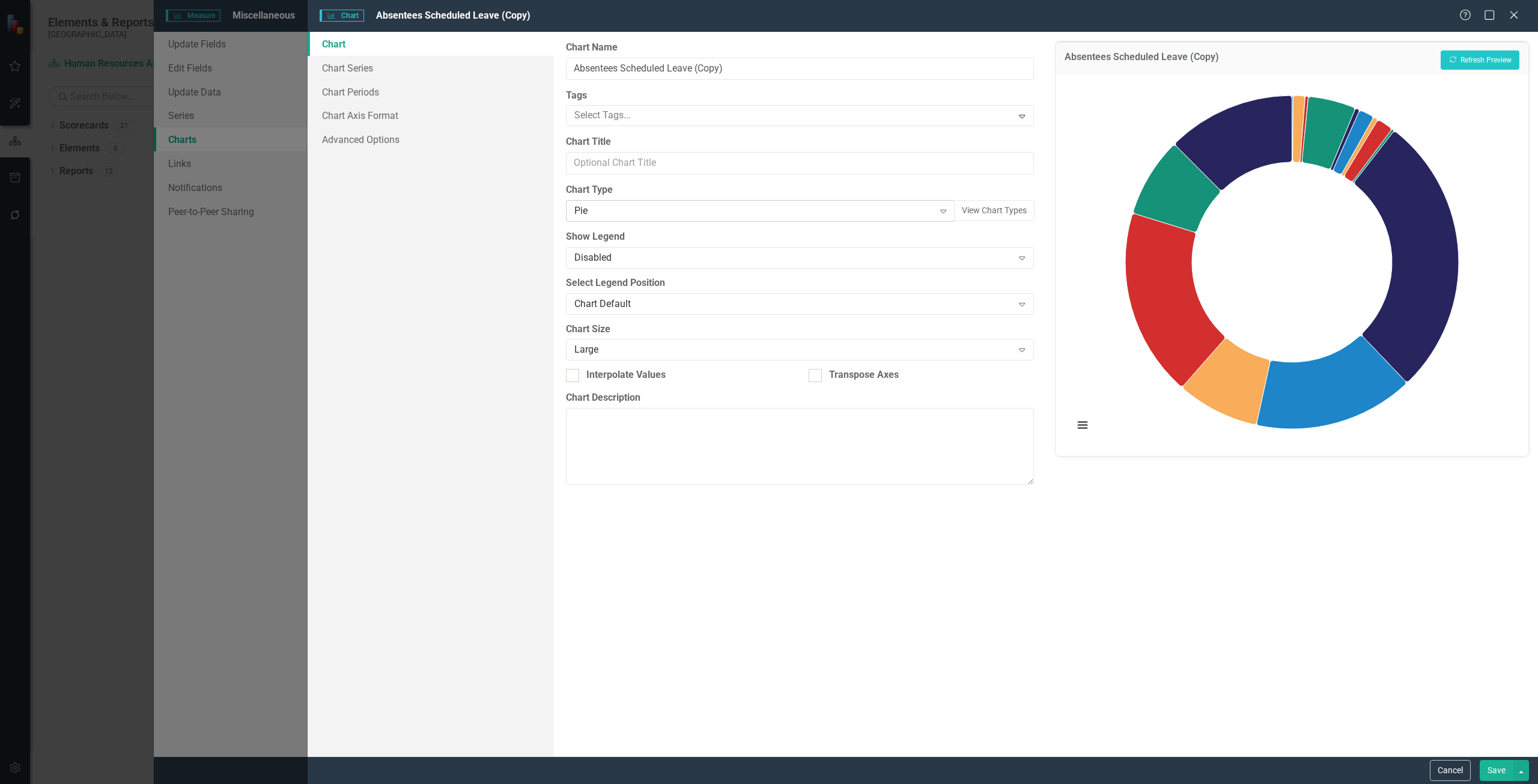
click at [657, 217] on div "Pie" at bounding box center [754, 211] width 360 height 14
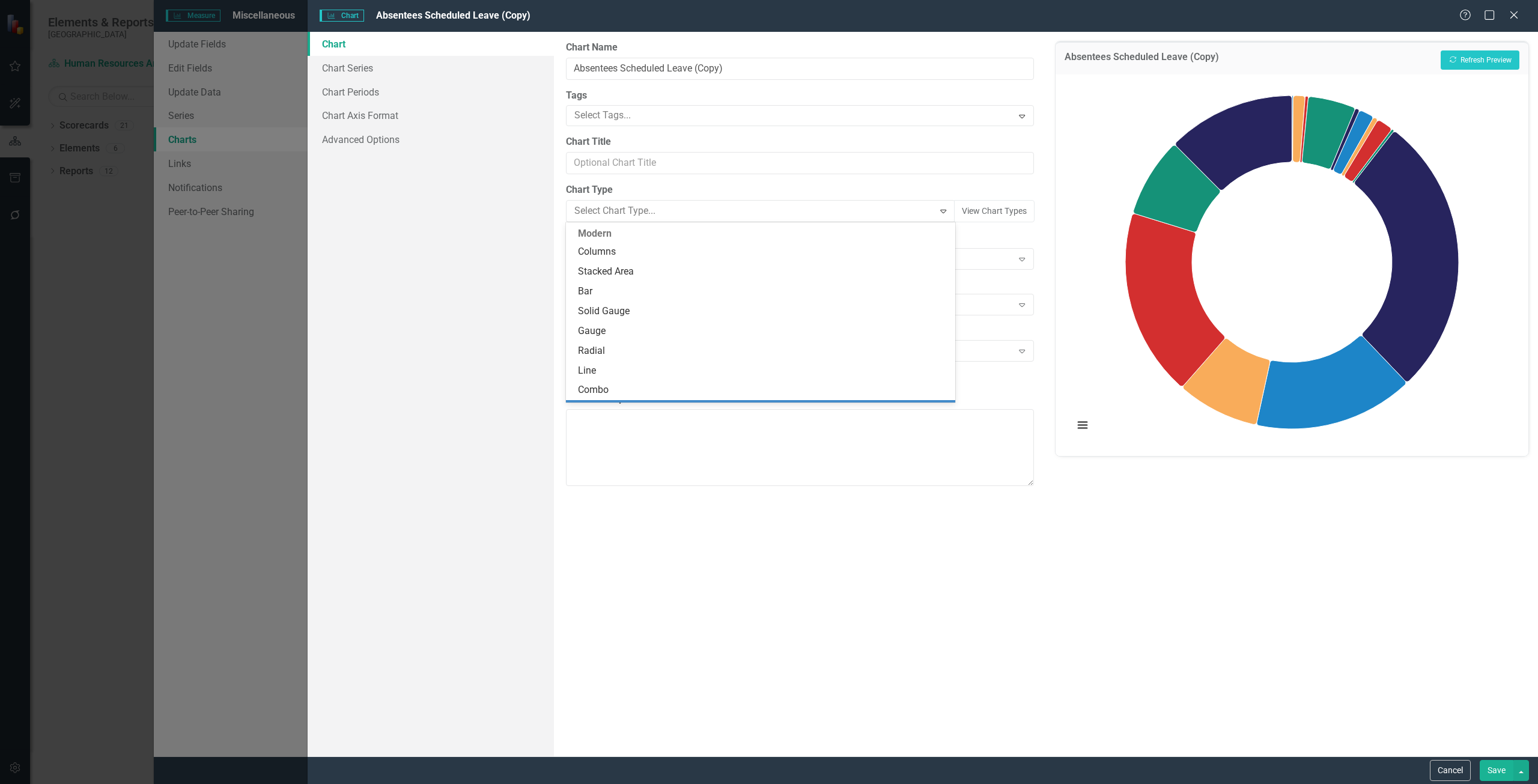
scroll to position [178, 0]
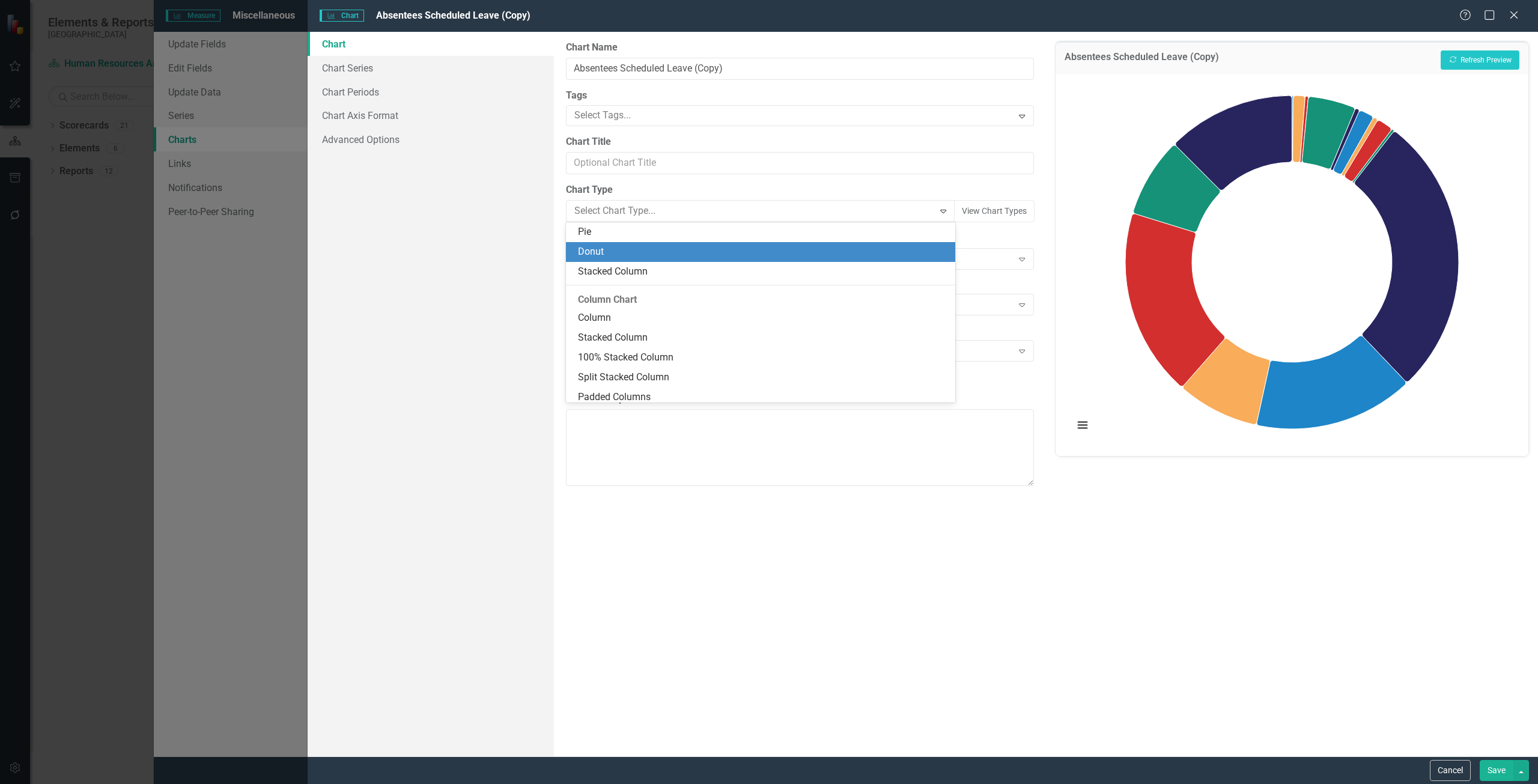
click at [654, 258] on div "Donut" at bounding box center [763, 252] width 370 height 14
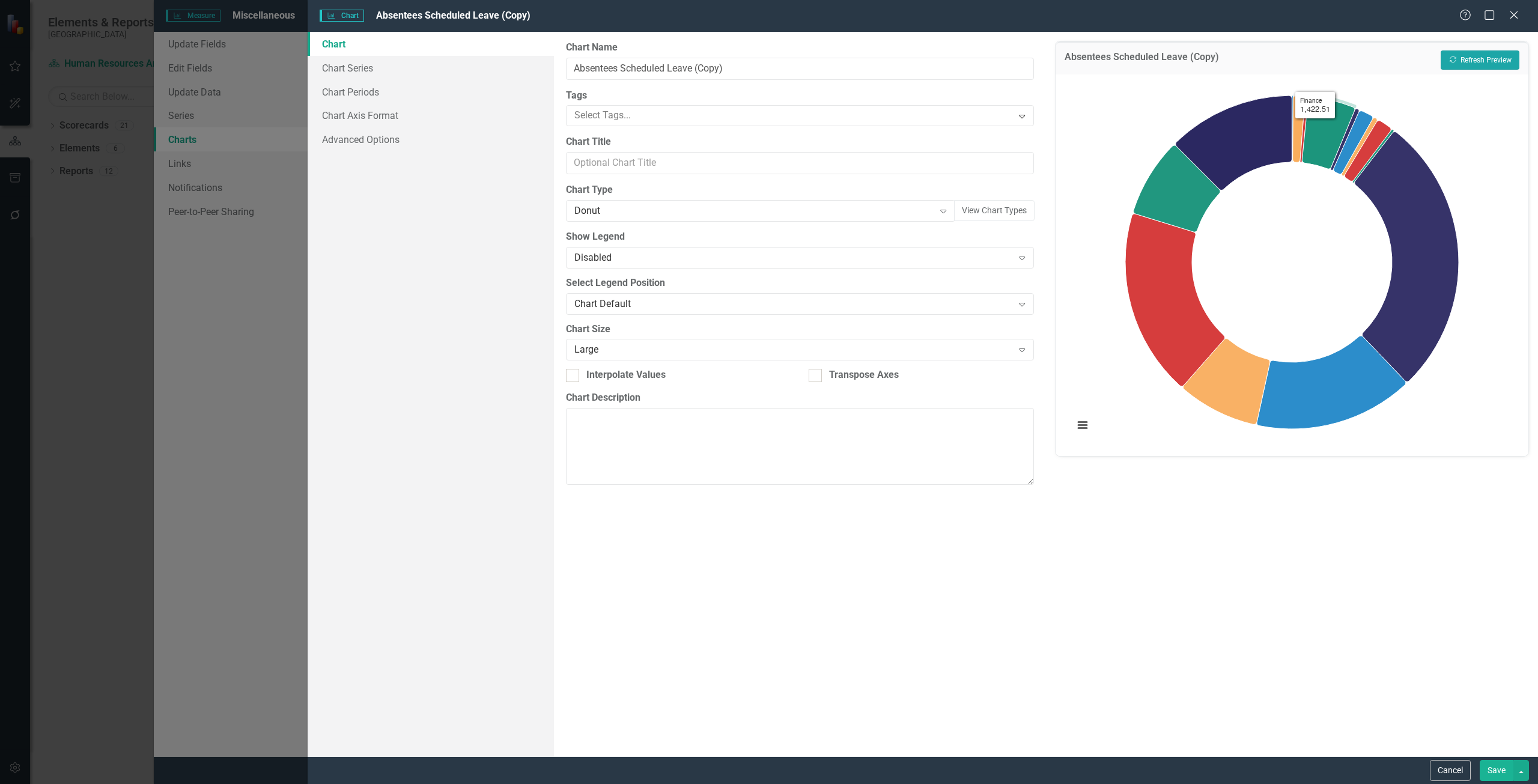
click at [1463, 54] on button "Recalculate Refresh Preview" at bounding box center [1480, 60] width 79 height 19
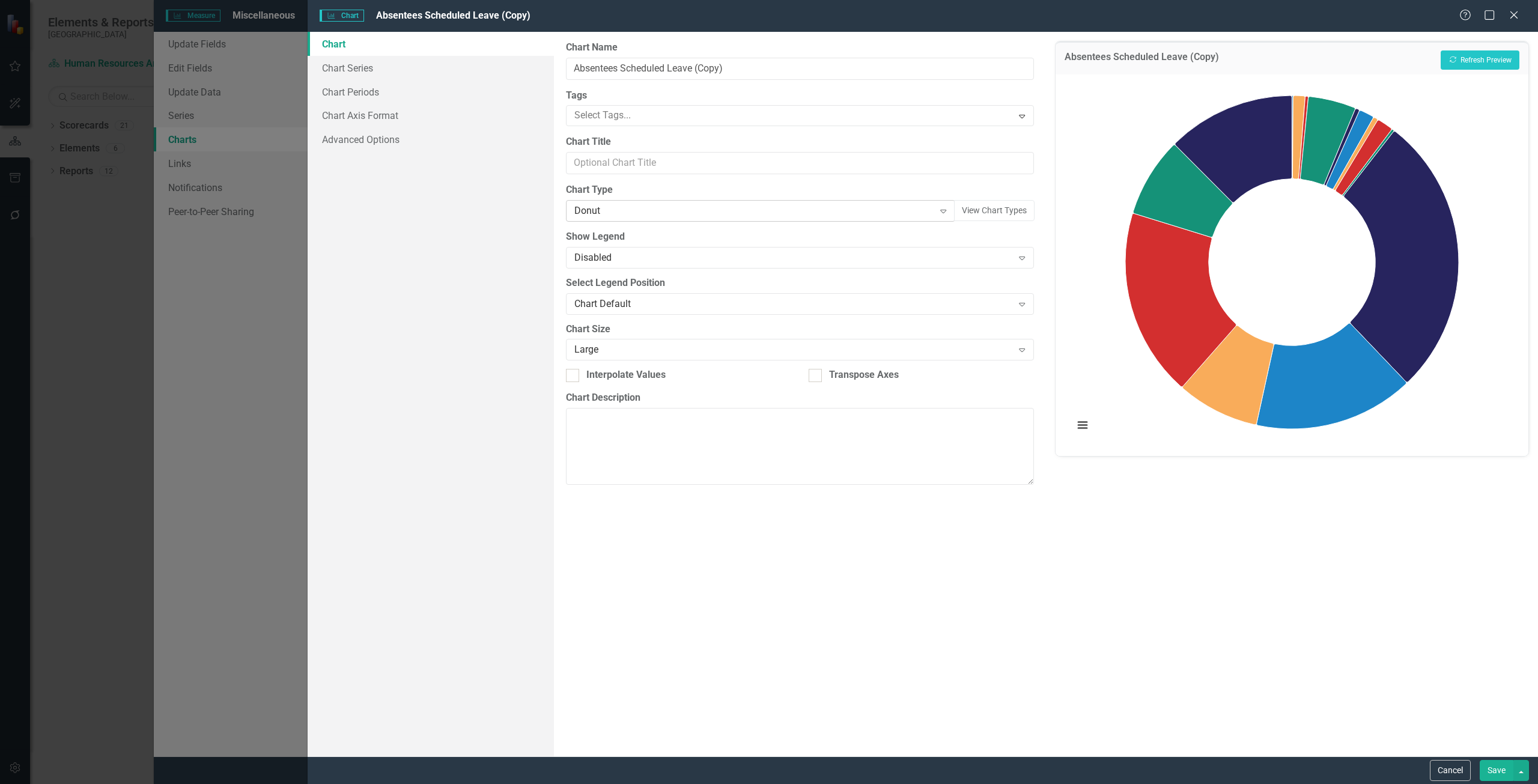
click at [621, 208] on div "Donut" at bounding box center [754, 211] width 360 height 14
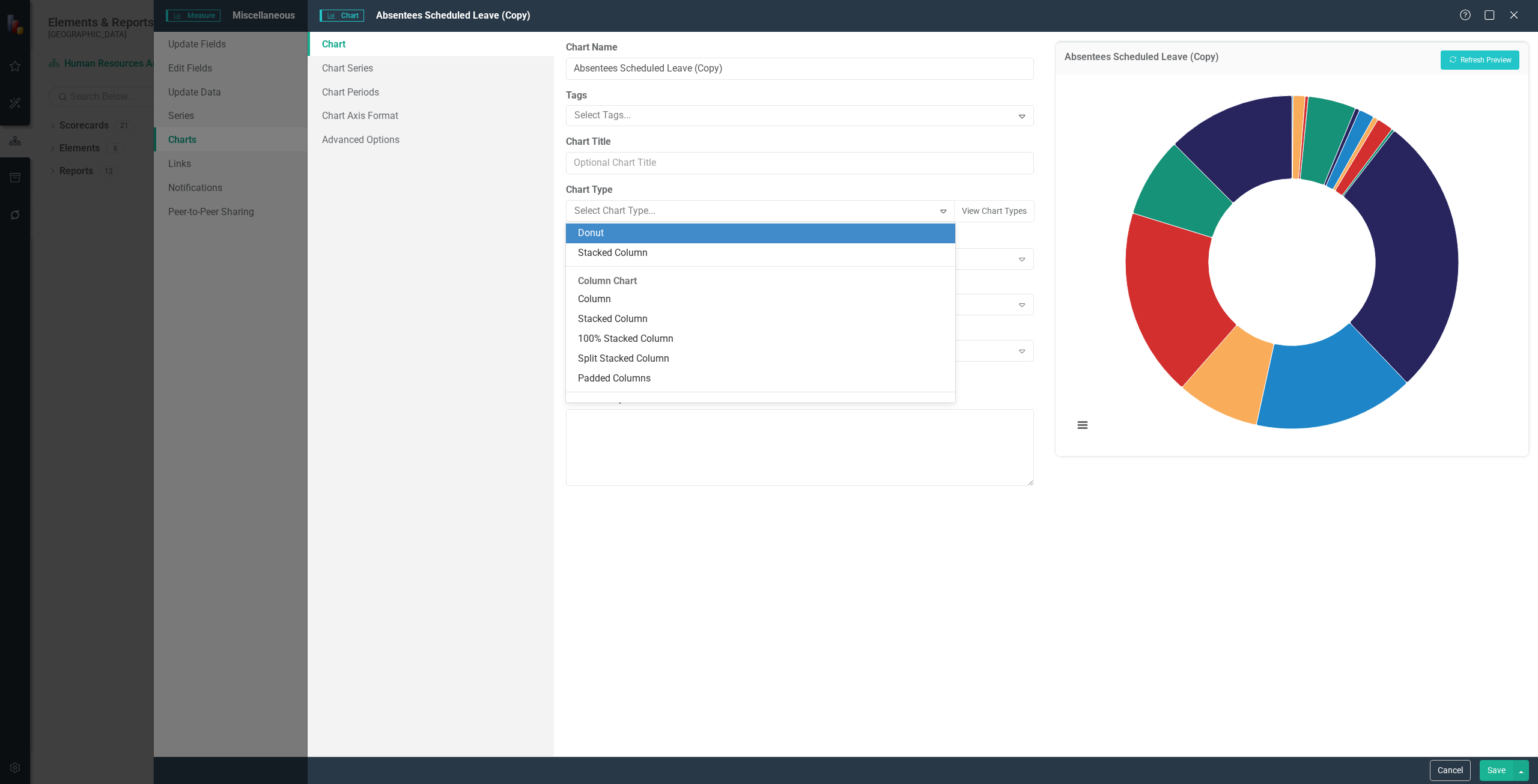
scroll to position [198, 0]
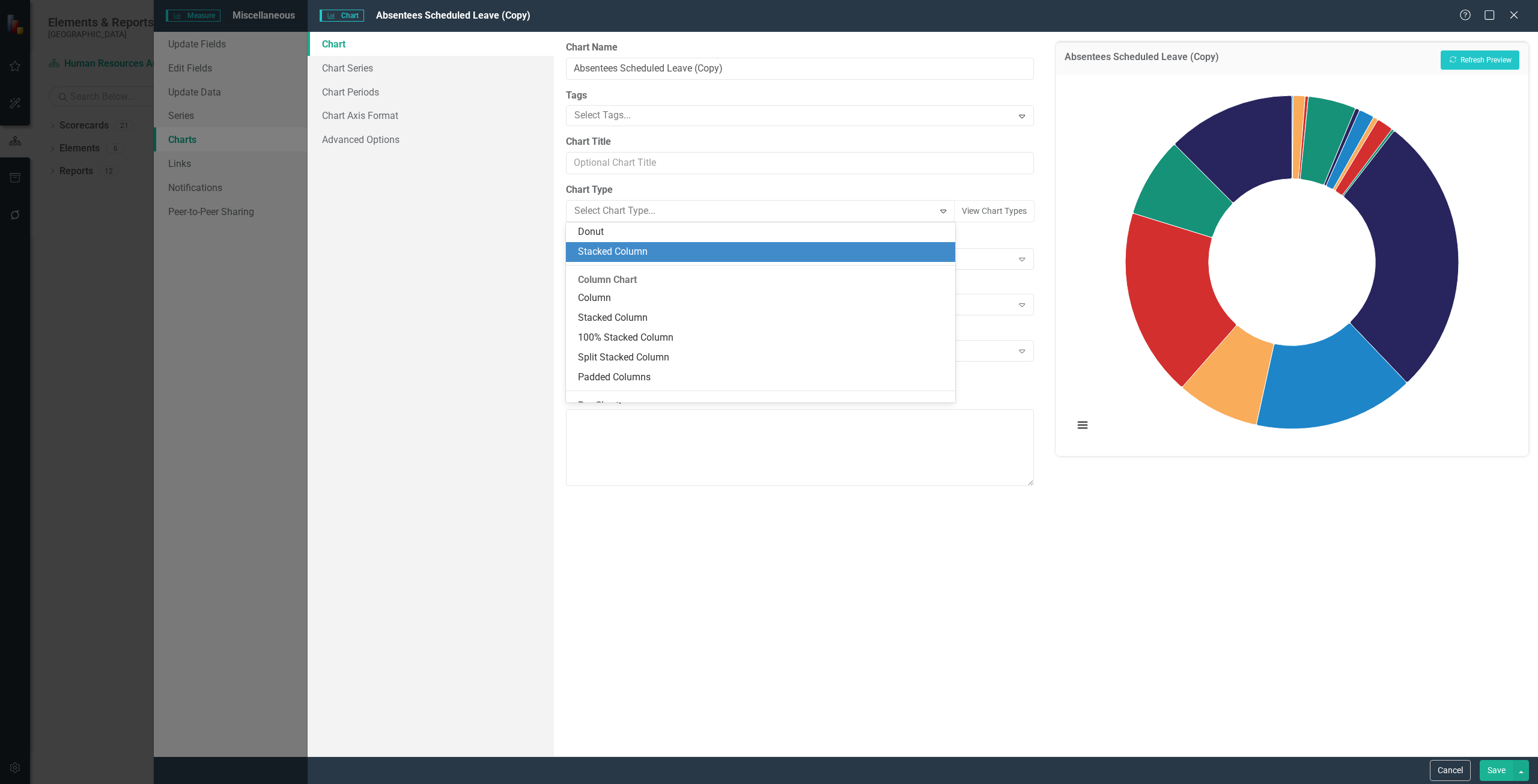
click at [622, 251] on div "Stacked Column" at bounding box center [763, 252] width 370 height 14
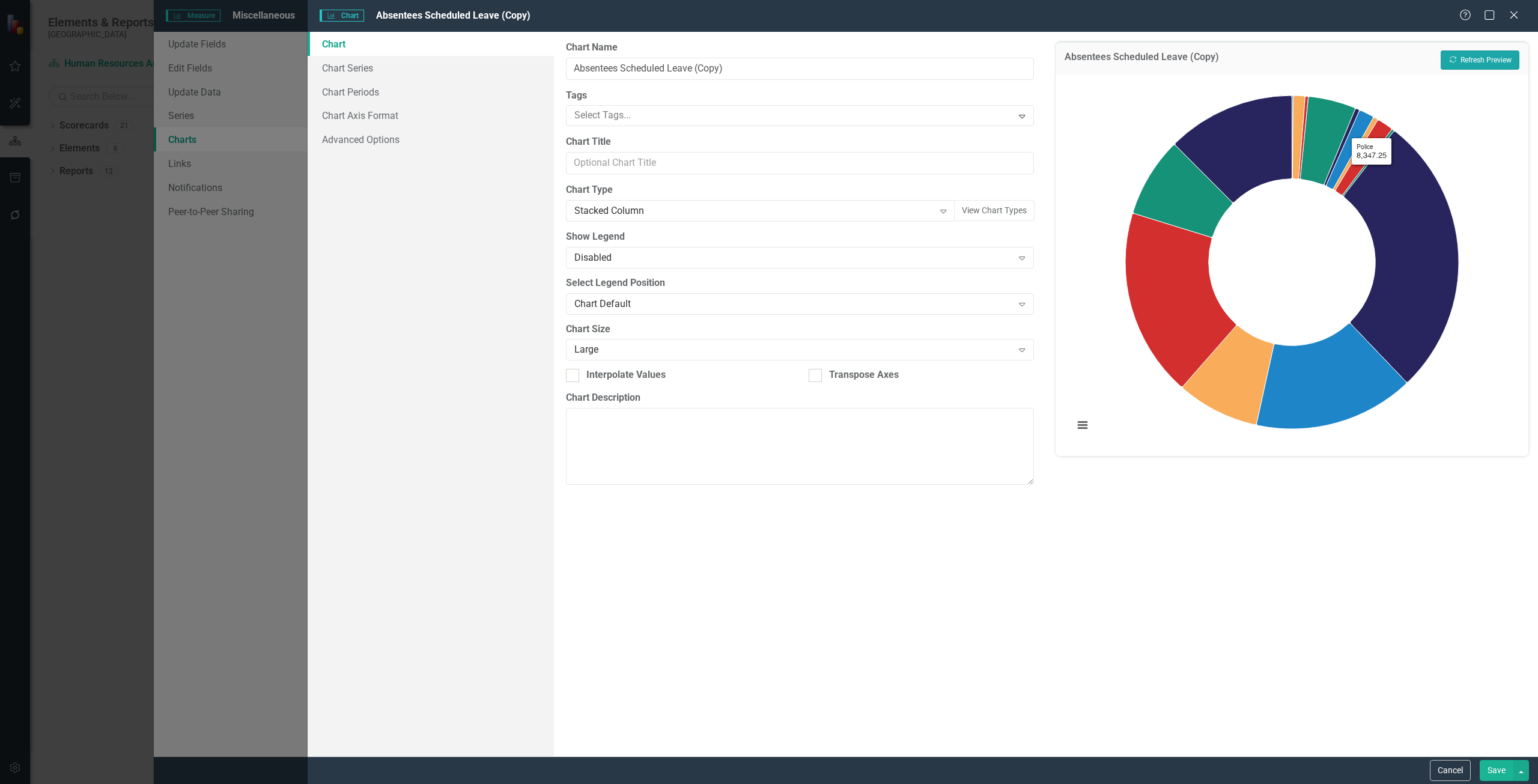
click at [1482, 61] on button "Recalculate Refresh Preview" at bounding box center [1480, 60] width 79 height 19
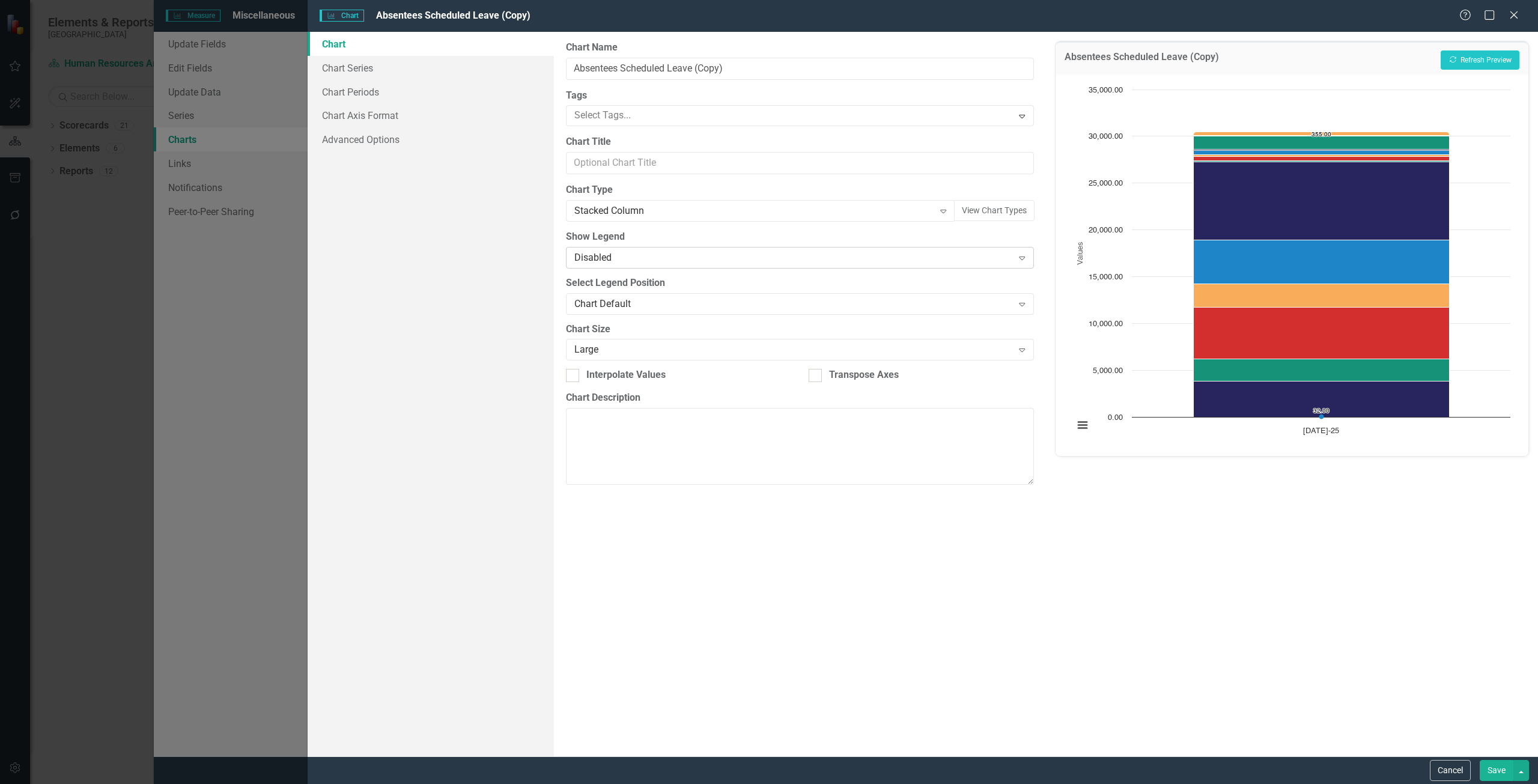
click at [690, 247] on div "Disabled Expand" at bounding box center [799, 258] width 468 height 22
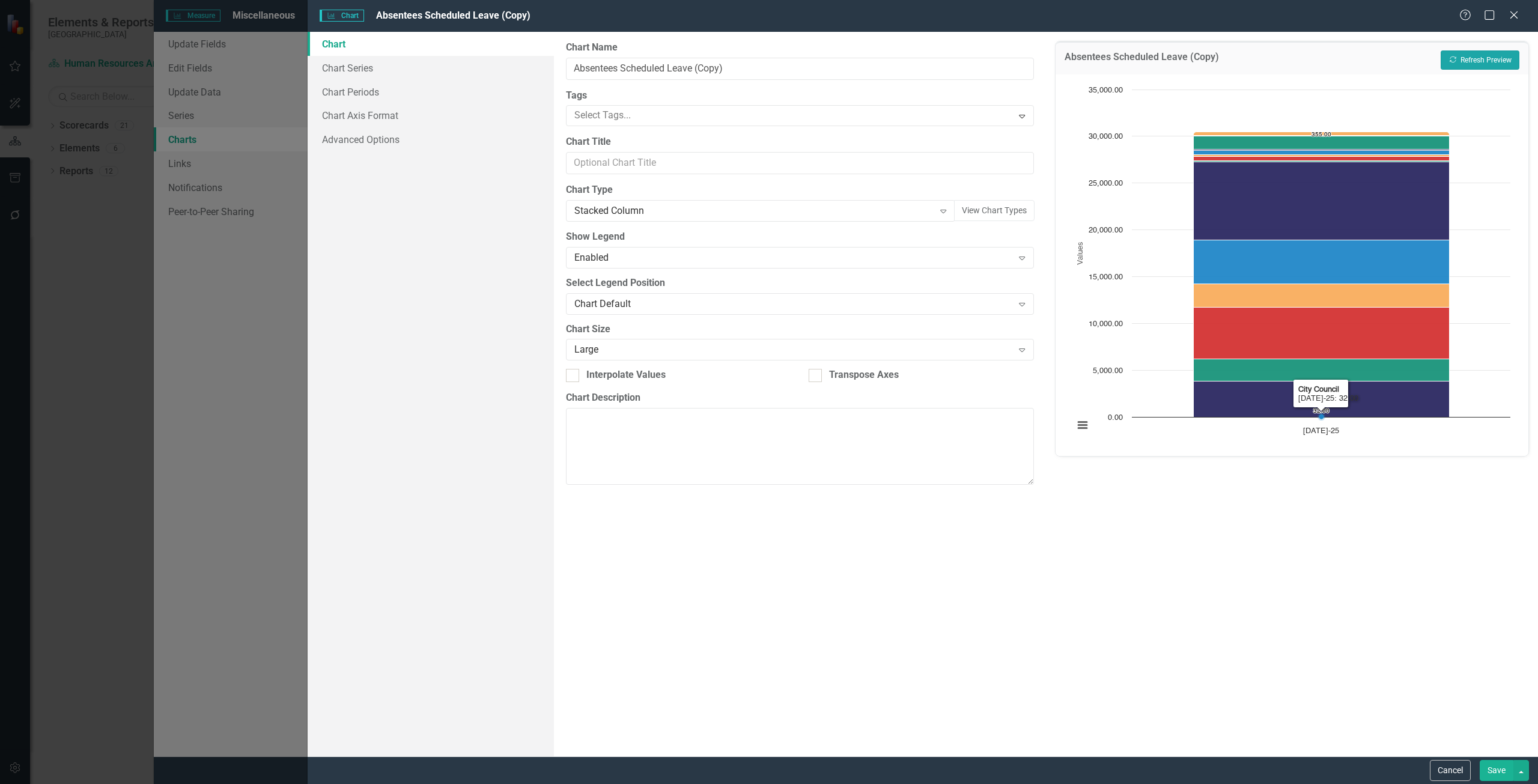
click at [1471, 51] on button "Recalculate Refresh Preview" at bounding box center [1480, 60] width 79 height 19
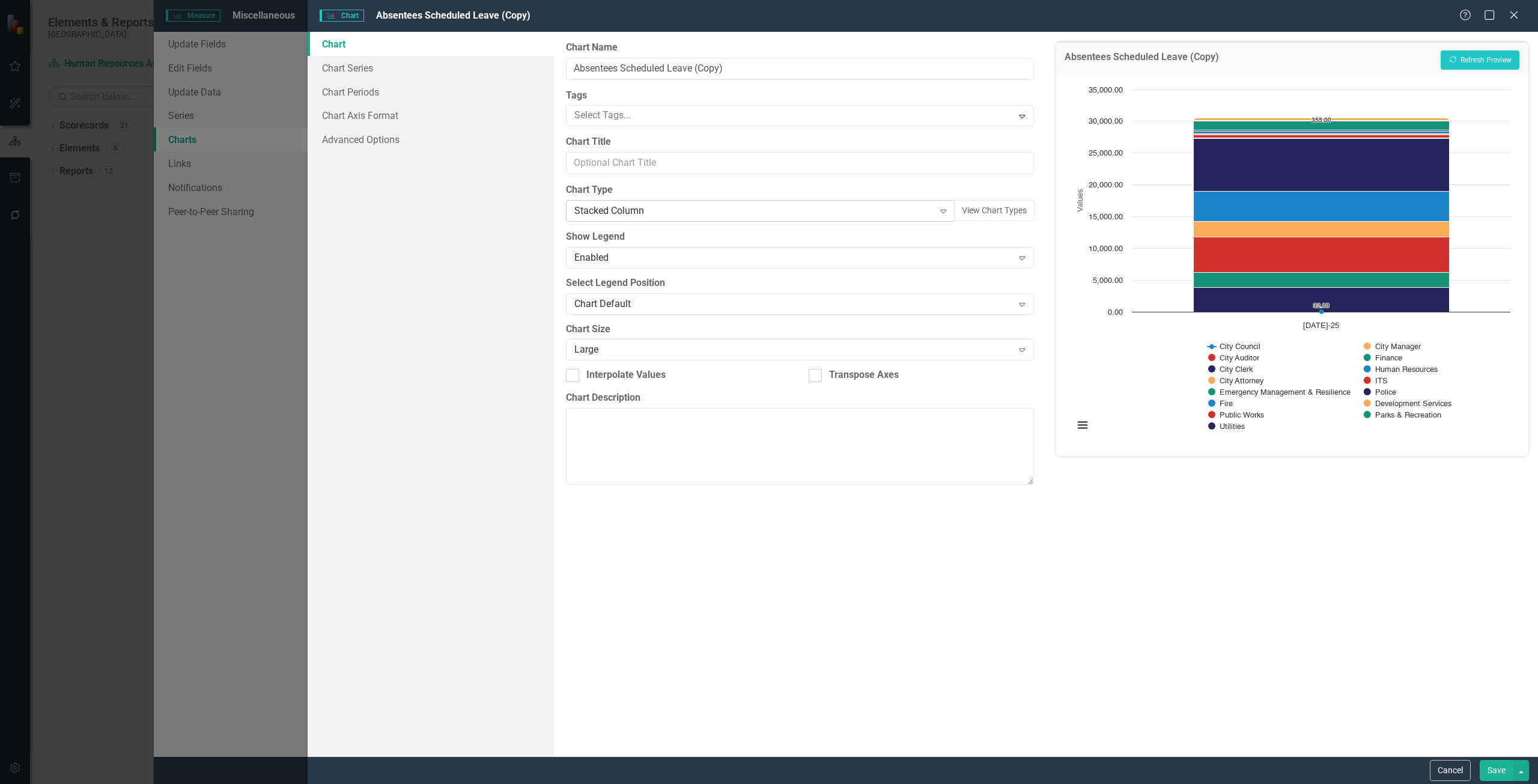
click at [768, 210] on div "Stacked Column" at bounding box center [754, 211] width 360 height 14
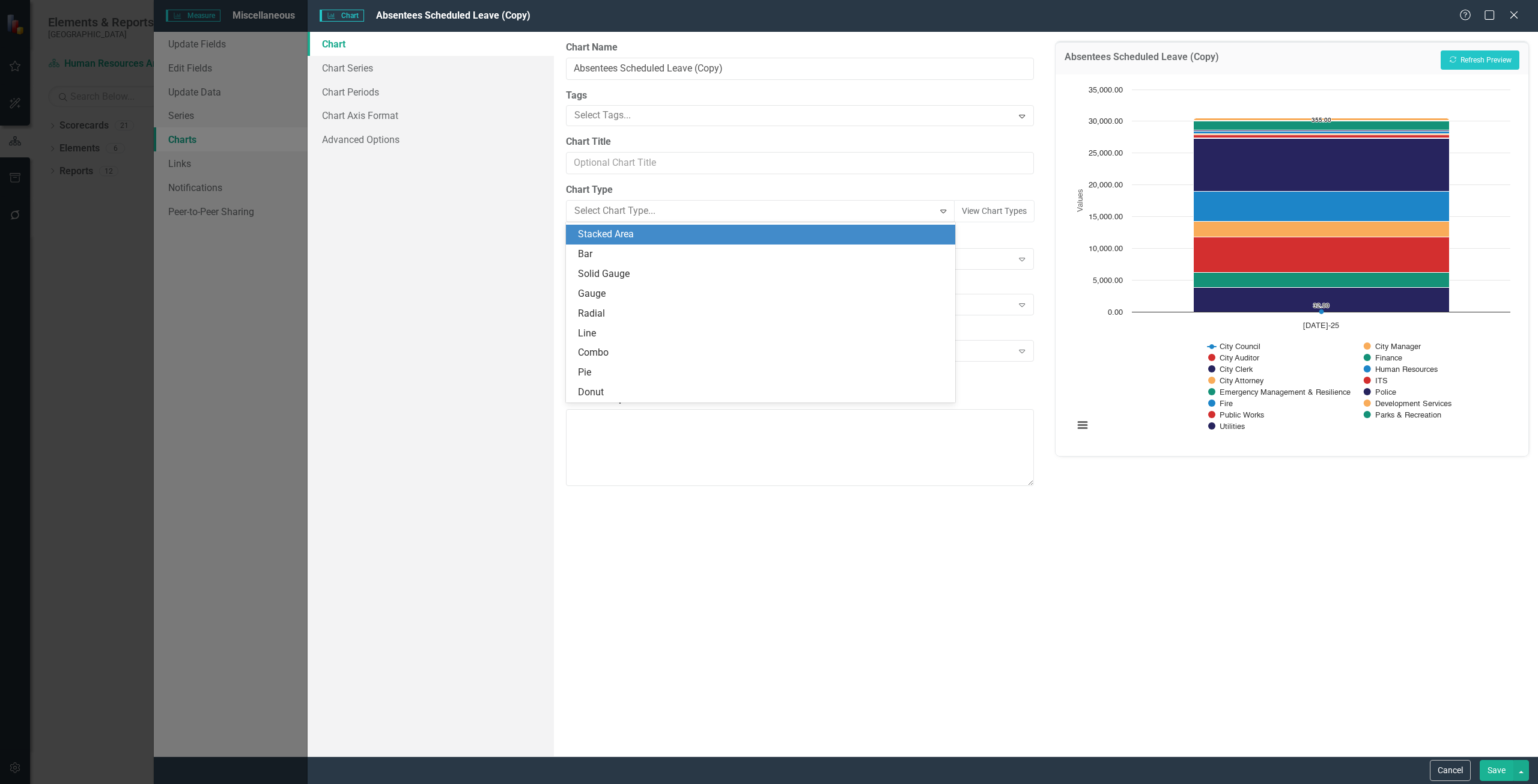
scroll to position [0, 0]
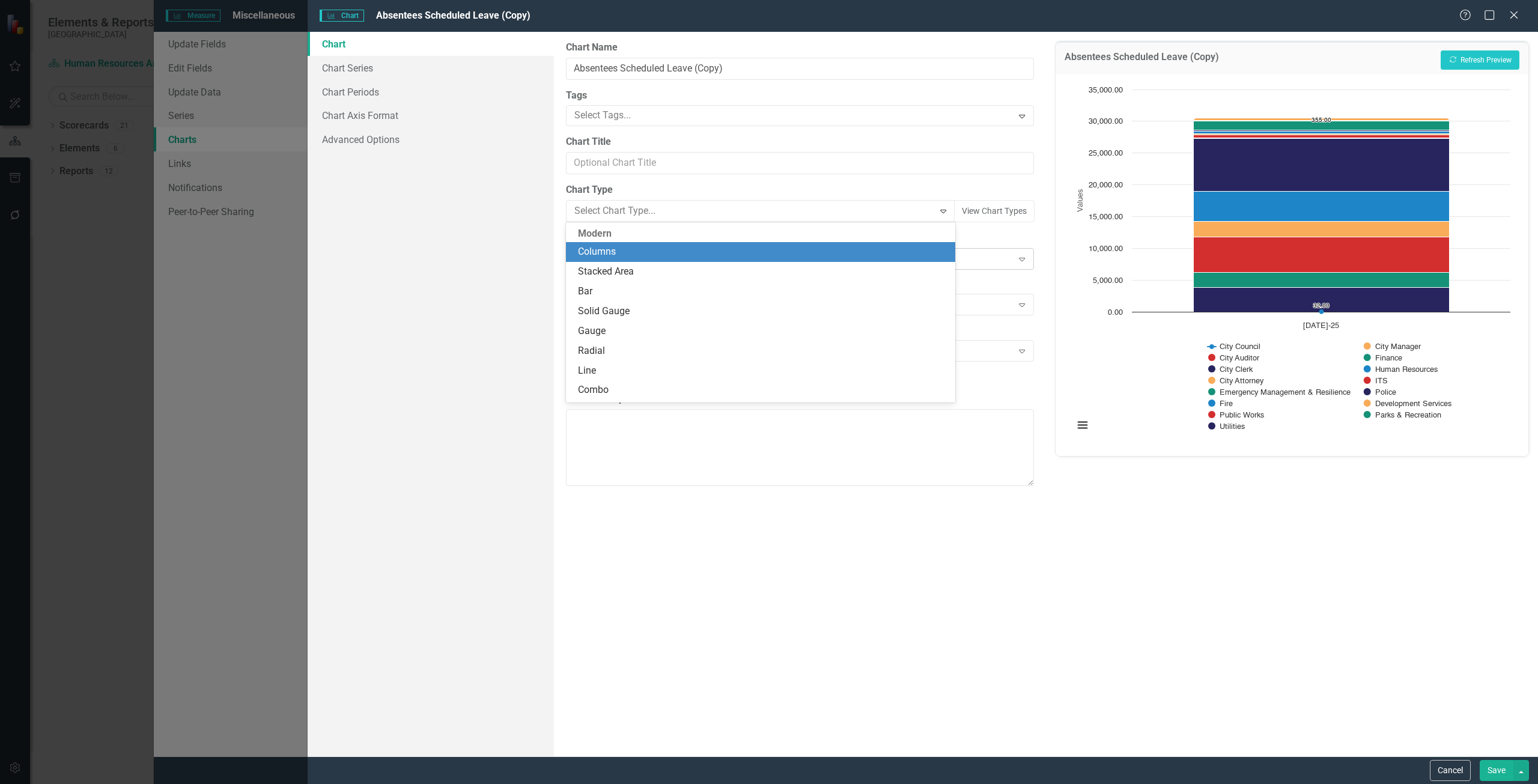
click at [753, 253] on div "Columns" at bounding box center [763, 252] width 370 height 14
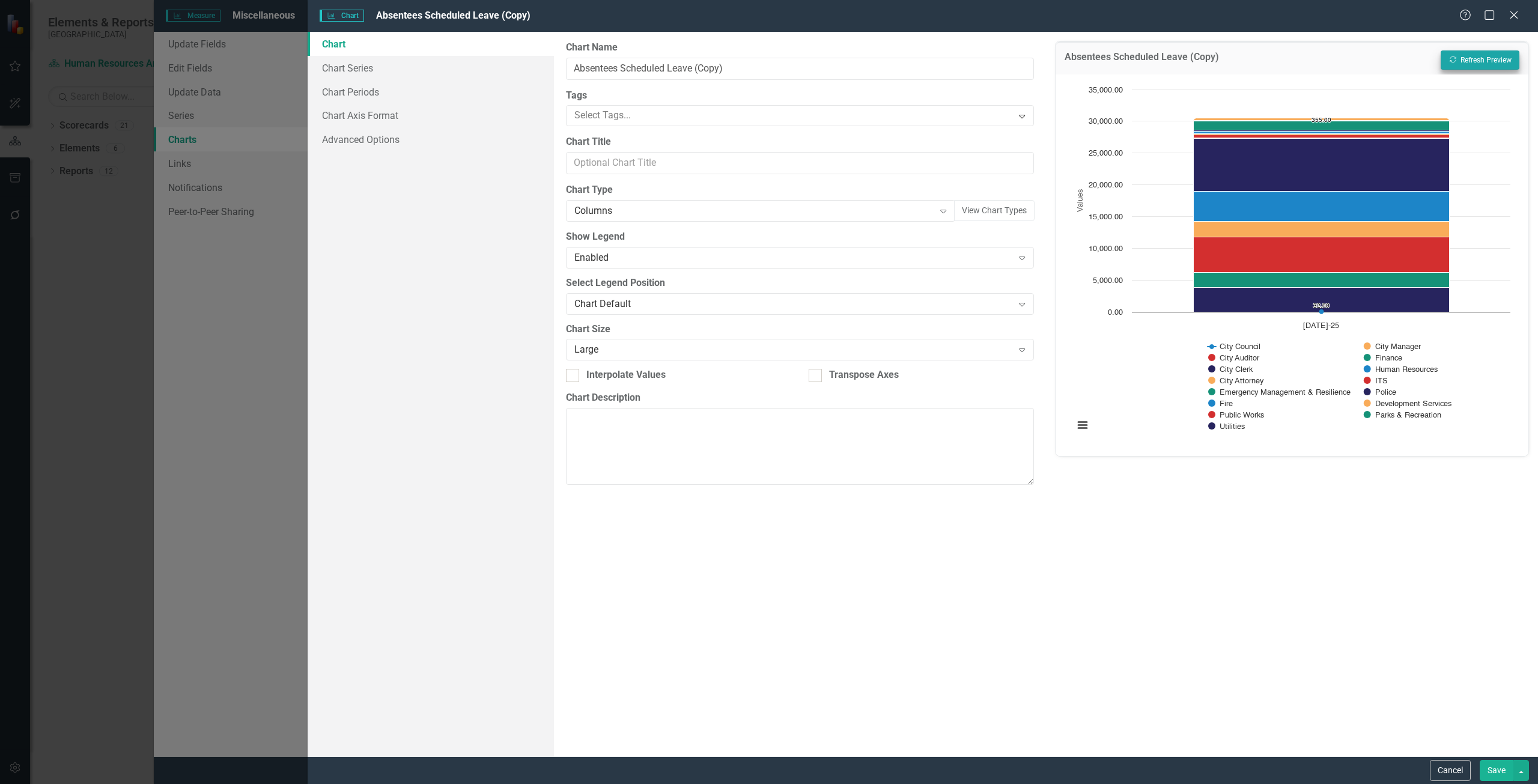
click at [1454, 70] on div "Absentees Scheduled Leave (Copy) Recalculate Refresh Preview" at bounding box center [1292, 58] width 473 height 33
click at [1448, 60] on icon "Recalculate" at bounding box center [1452, 59] width 9 height 7
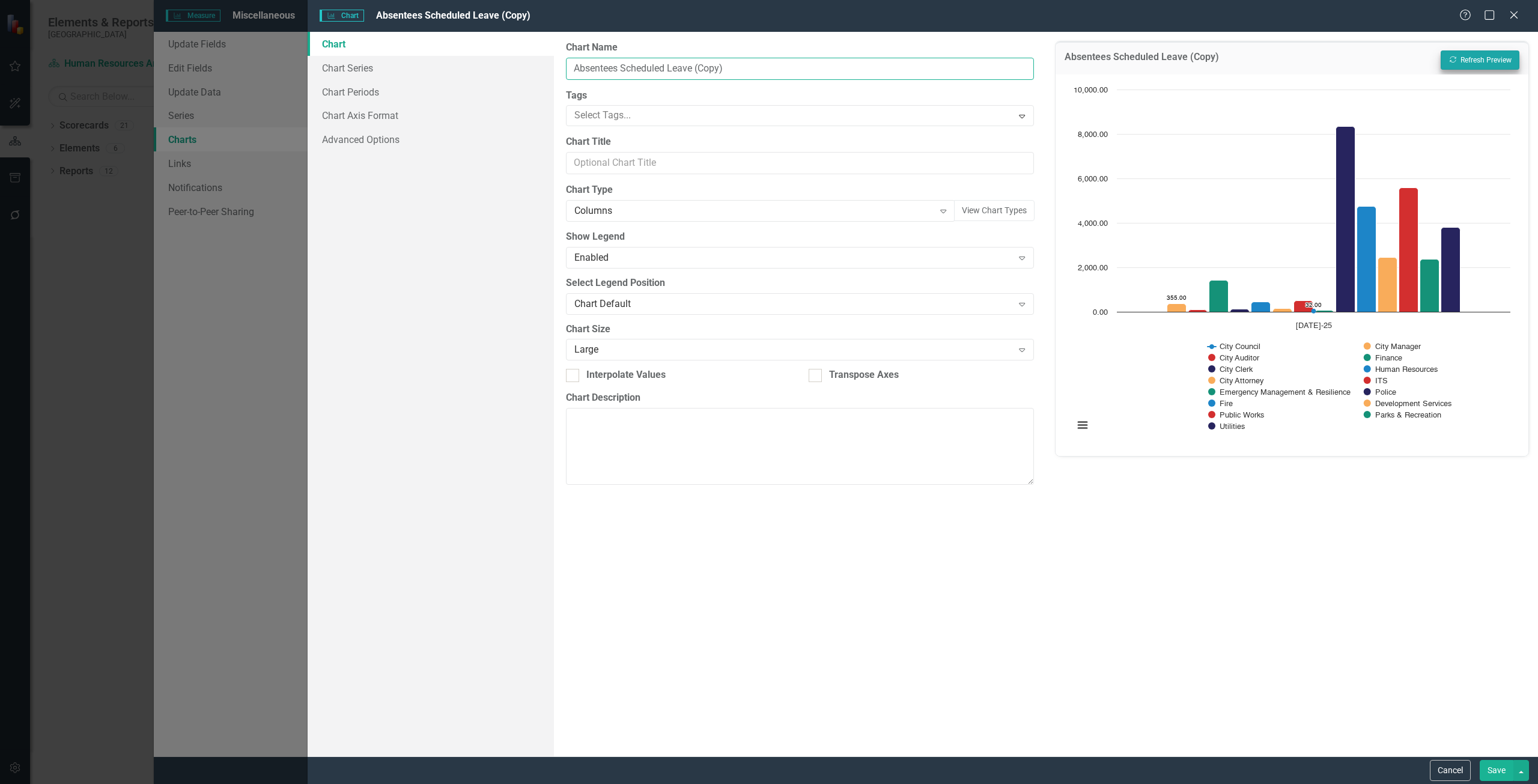
drag, startPoint x: 754, startPoint y: 71, endPoint x: 694, endPoint y: 77, distance: 60.3
click at [694, 77] on input "Absentees Scheduled Leave (Copy)" at bounding box center [799, 68] width 468 height 22
type input "Absentees Scheduled Leave - Bar Chart"
click at [402, 62] on link "Chart Series" at bounding box center [431, 68] width 246 height 24
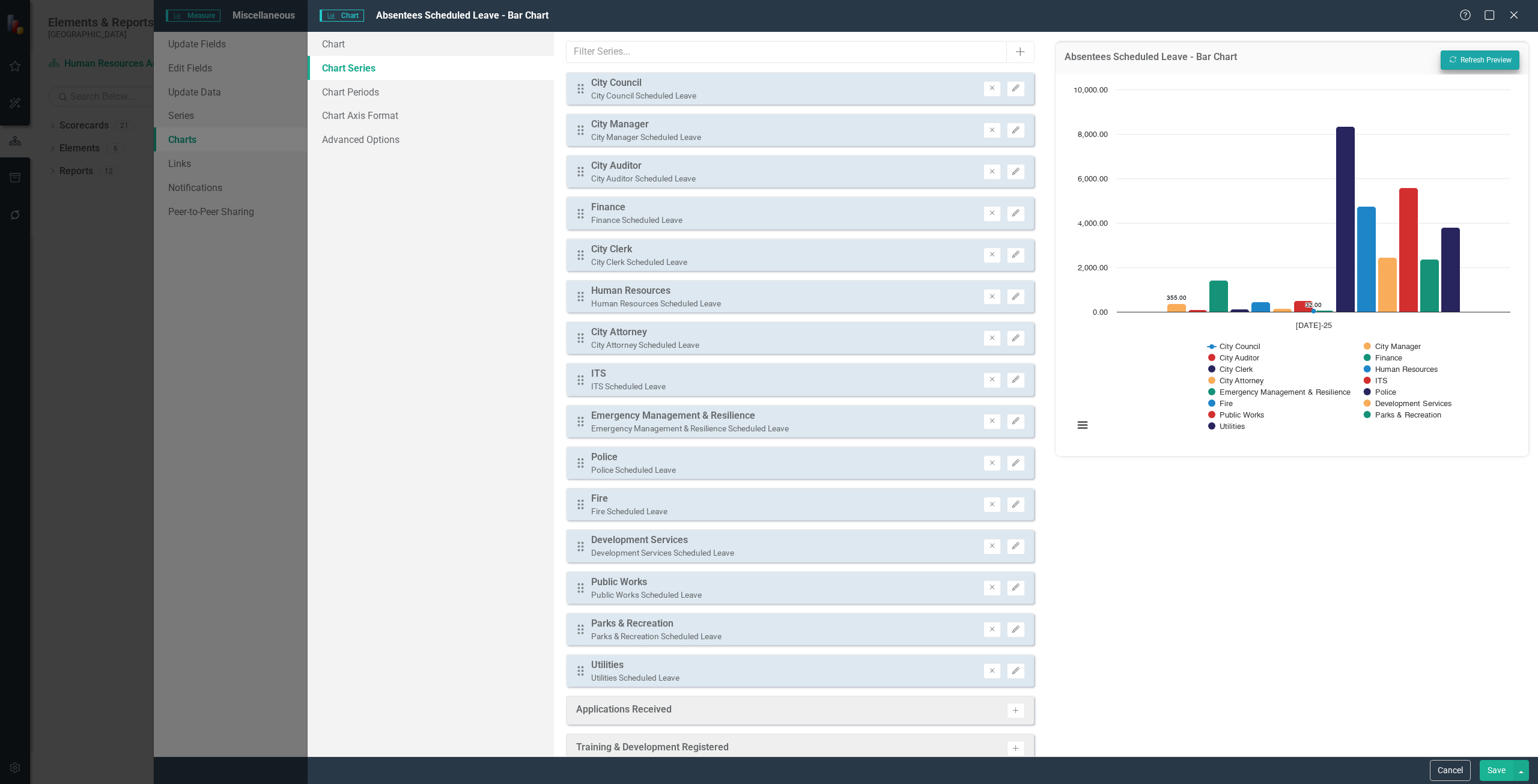
click at [1017, 82] on div "Drag City Council City Council Scheduled Leave Remove Edit" at bounding box center [799, 88] width 468 height 32
click at [1010, 84] on button "Edit" at bounding box center [1015, 89] width 18 height 16
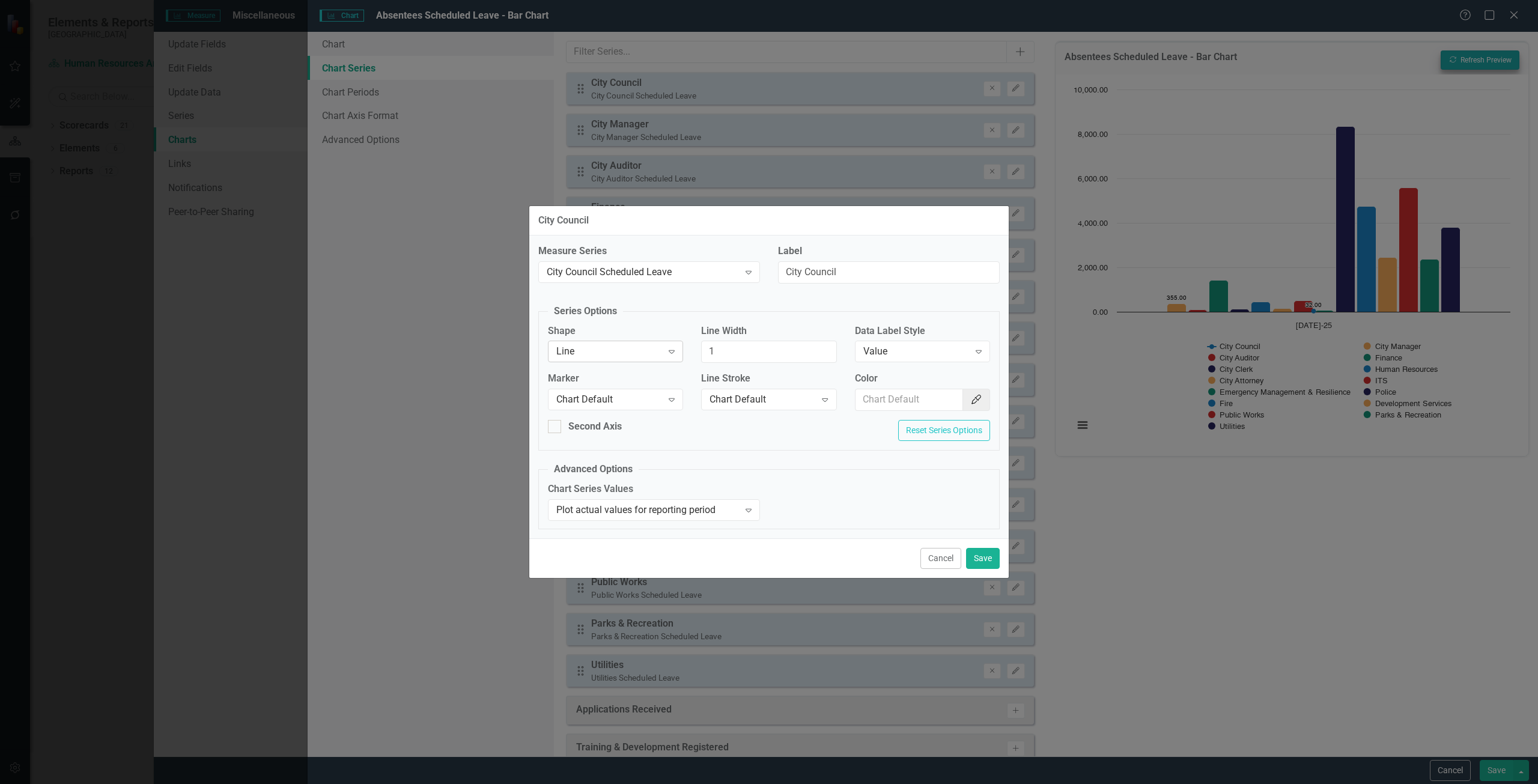
click at [613, 351] on div "Line" at bounding box center [609, 351] width 106 height 14
click at [594, 783] on div "Chart Default" at bounding box center [769, 793] width 1538 height 20
click at [978, 562] on button "Save" at bounding box center [982, 558] width 34 height 21
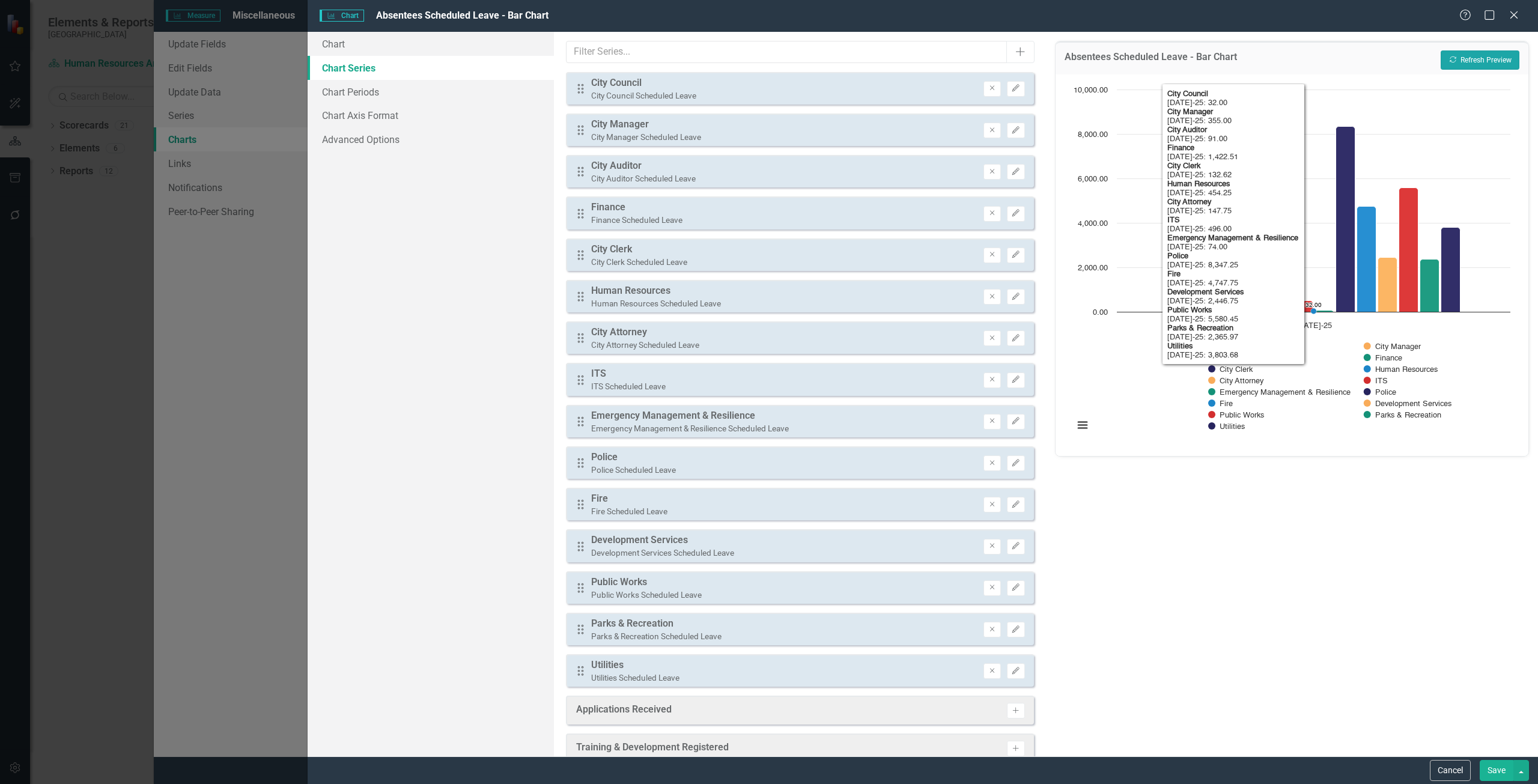
click at [1447, 58] on button "Recalculate Refresh Preview" at bounding box center [1480, 60] width 79 height 19
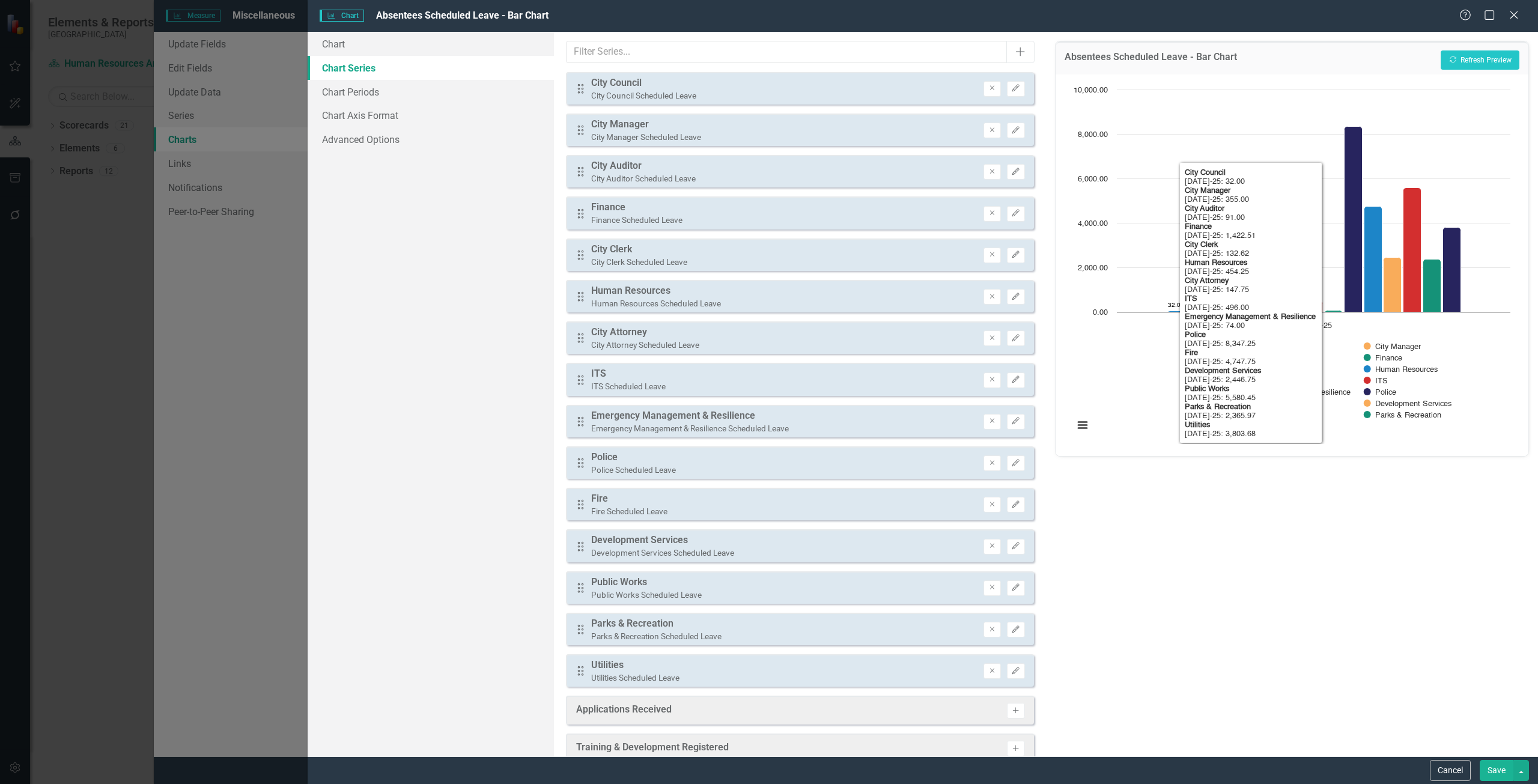
click at [1336, 569] on div "Absentees Scheduled Leave - Bar Chart Recalculate Refresh Preview Chart Bar cha…" at bounding box center [1292, 394] width 492 height 724
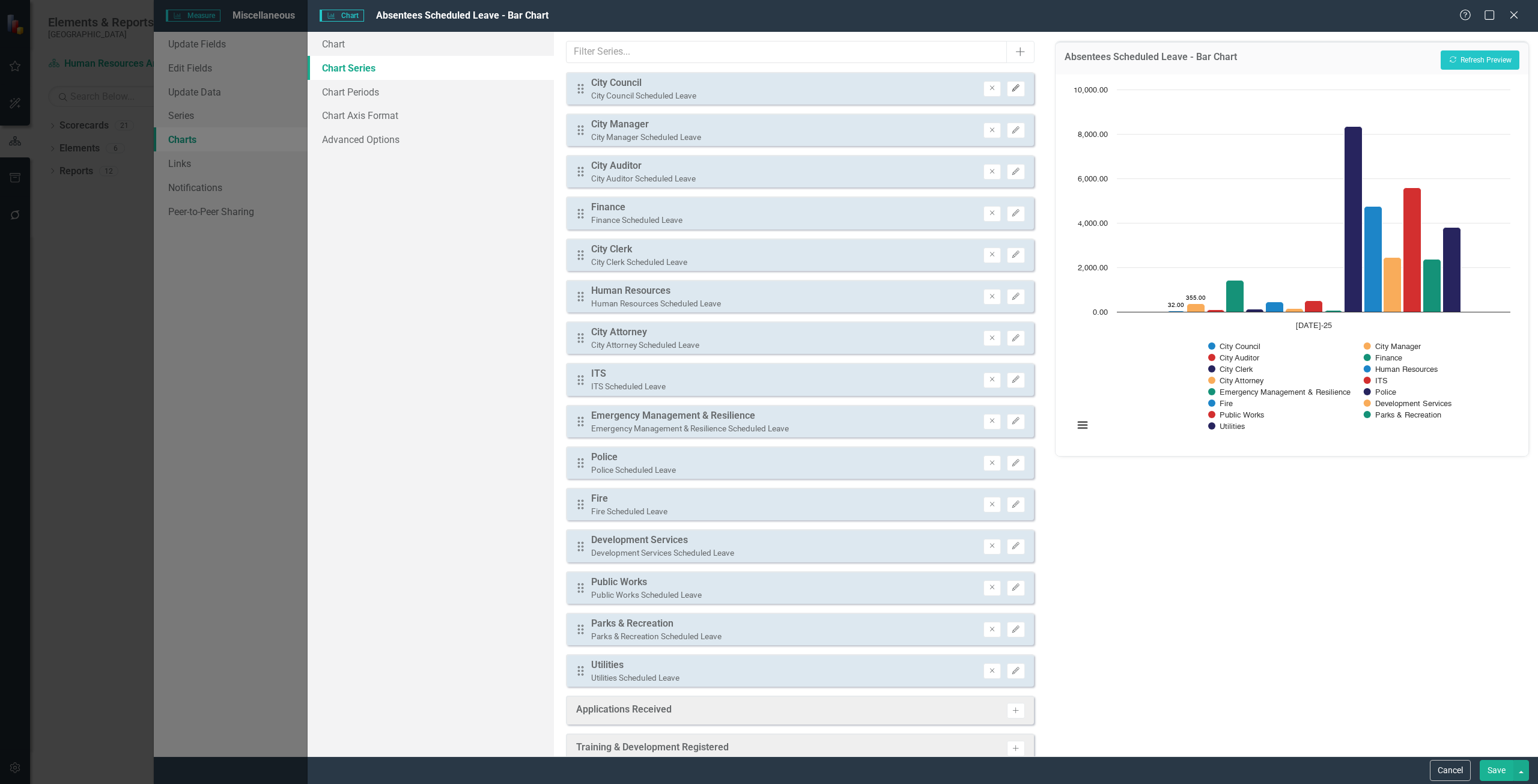
click at [1011, 87] on icon "Edit" at bounding box center [1015, 88] width 9 height 7
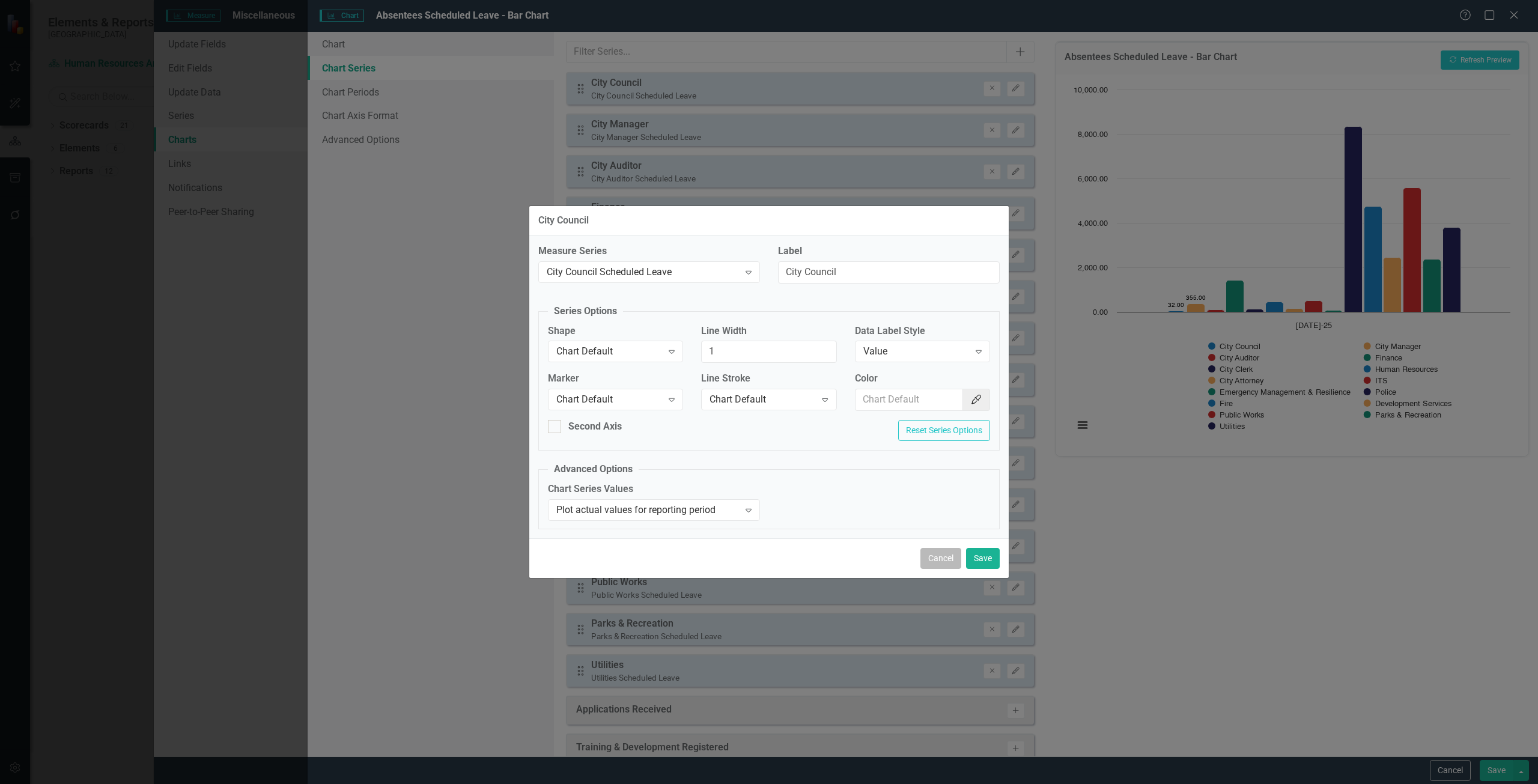
click at [939, 558] on button "Cancel" at bounding box center [941, 558] width 41 height 21
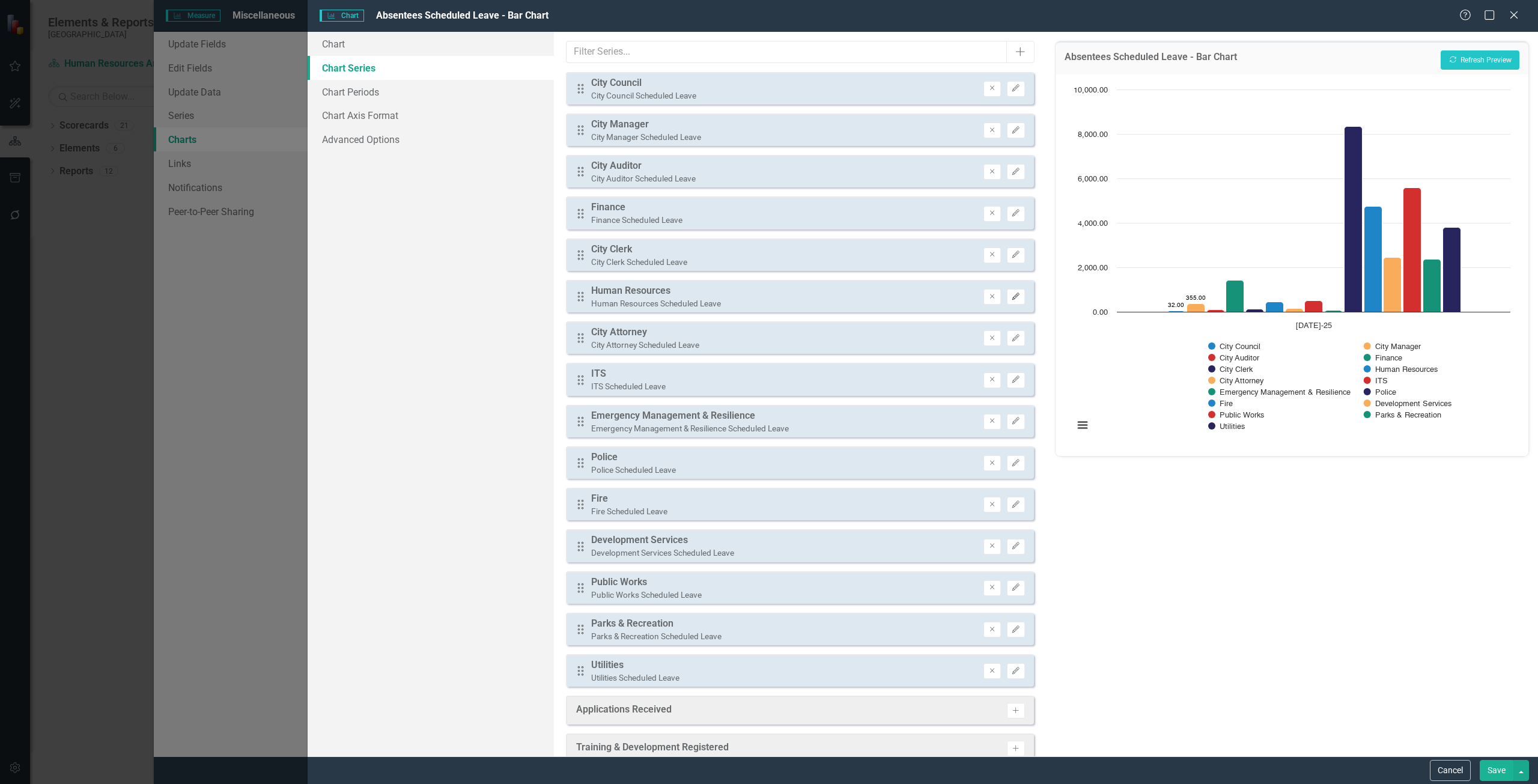
click at [1011, 298] on icon "Edit" at bounding box center [1015, 296] width 9 height 7
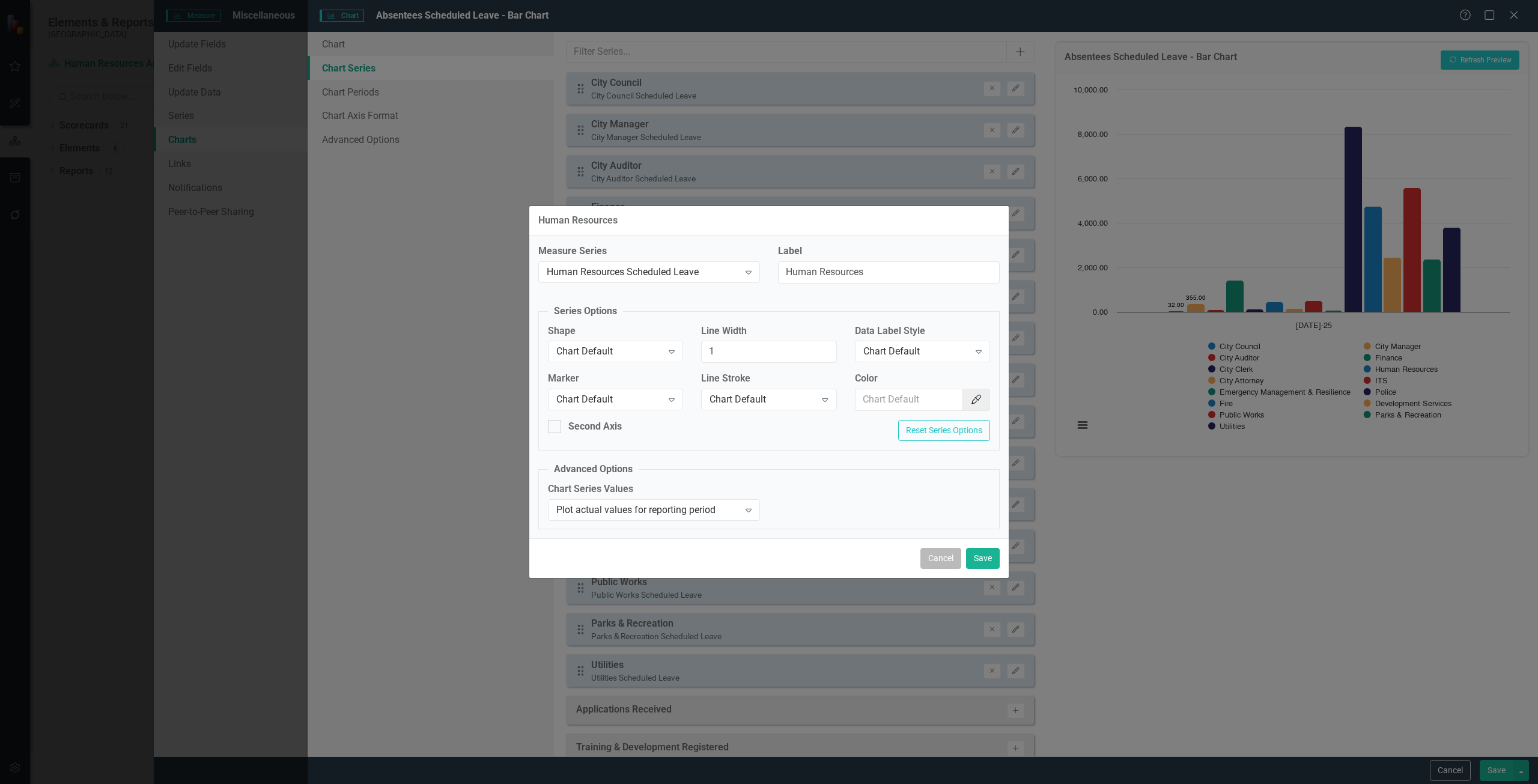
click at [942, 554] on button "Cancel" at bounding box center [941, 558] width 41 height 21
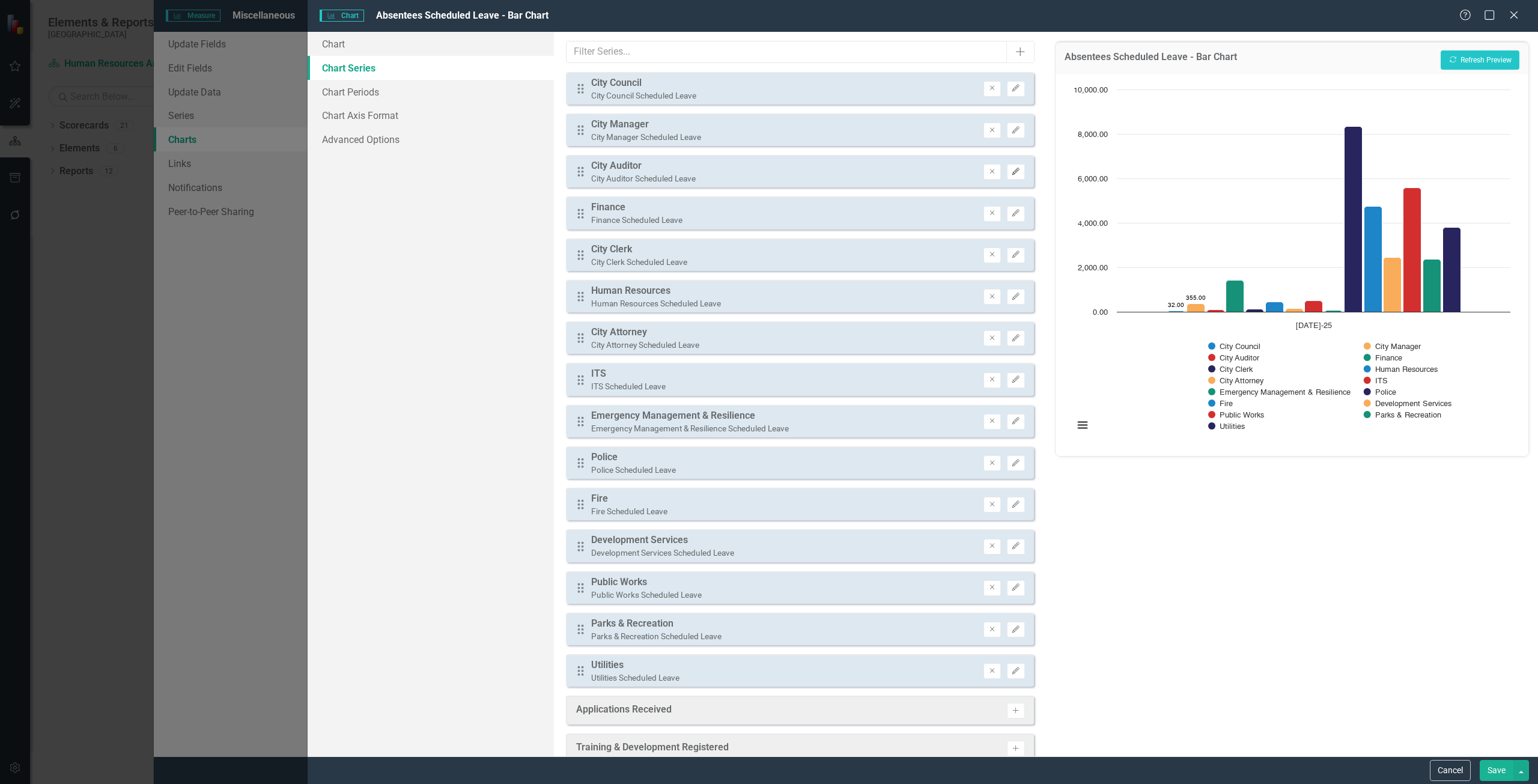
click at [1008, 166] on button "Edit" at bounding box center [1015, 172] width 18 height 16
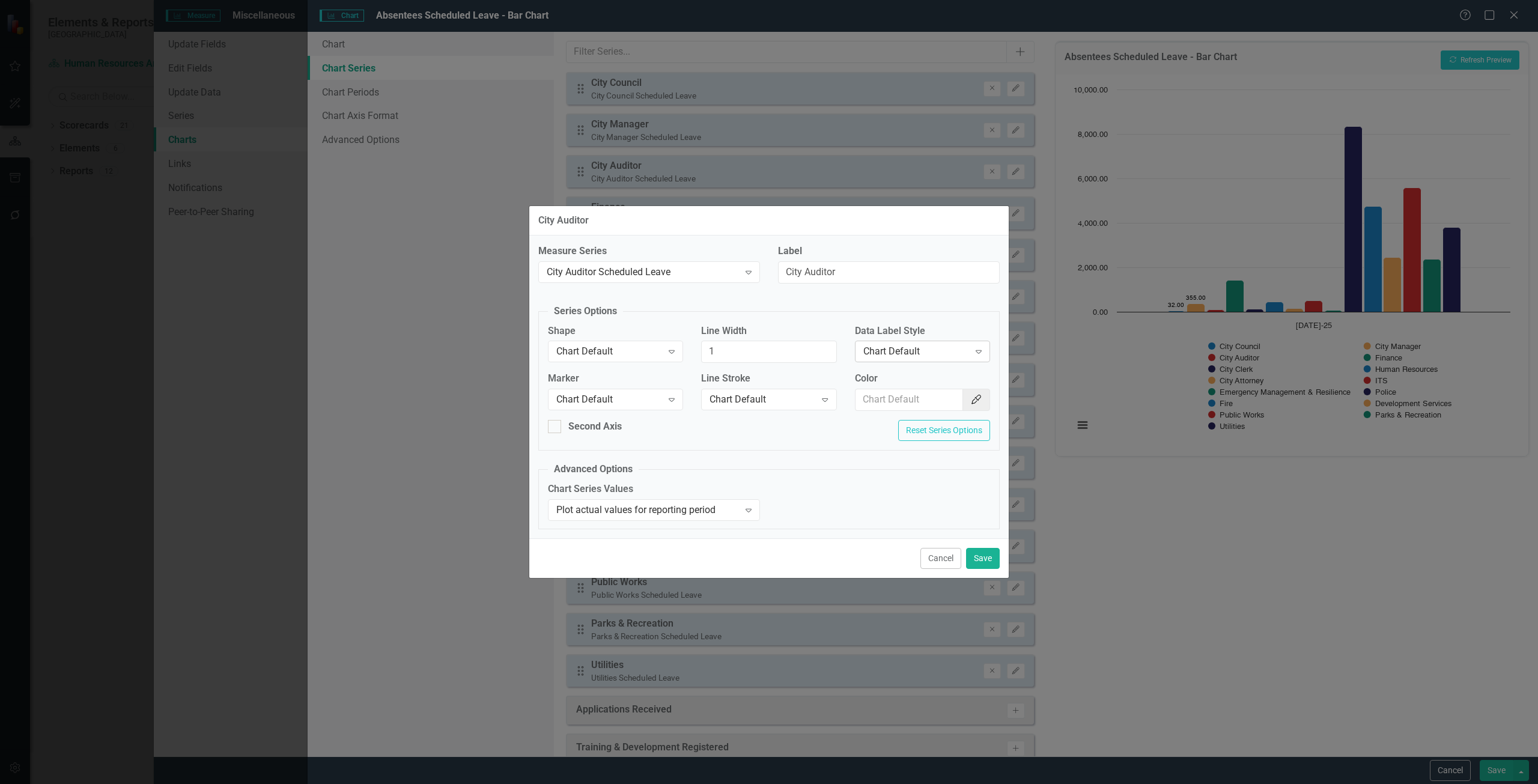
click at [899, 353] on div "Chart Default" at bounding box center [916, 351] width 106 height 14
click at [897, 404] on div "Value" at bounding box center [922, 412] width 135 height 20
click at [920, 355] on div "Value" at bounding box center [916, 351] width 106 height 14
click at [913, 427] on div "Row Label" at bounding box center [924, 432] width 116 height 14
click at [996, 556] on button "Save" at bounding box center [982, 558] width 34 height 21
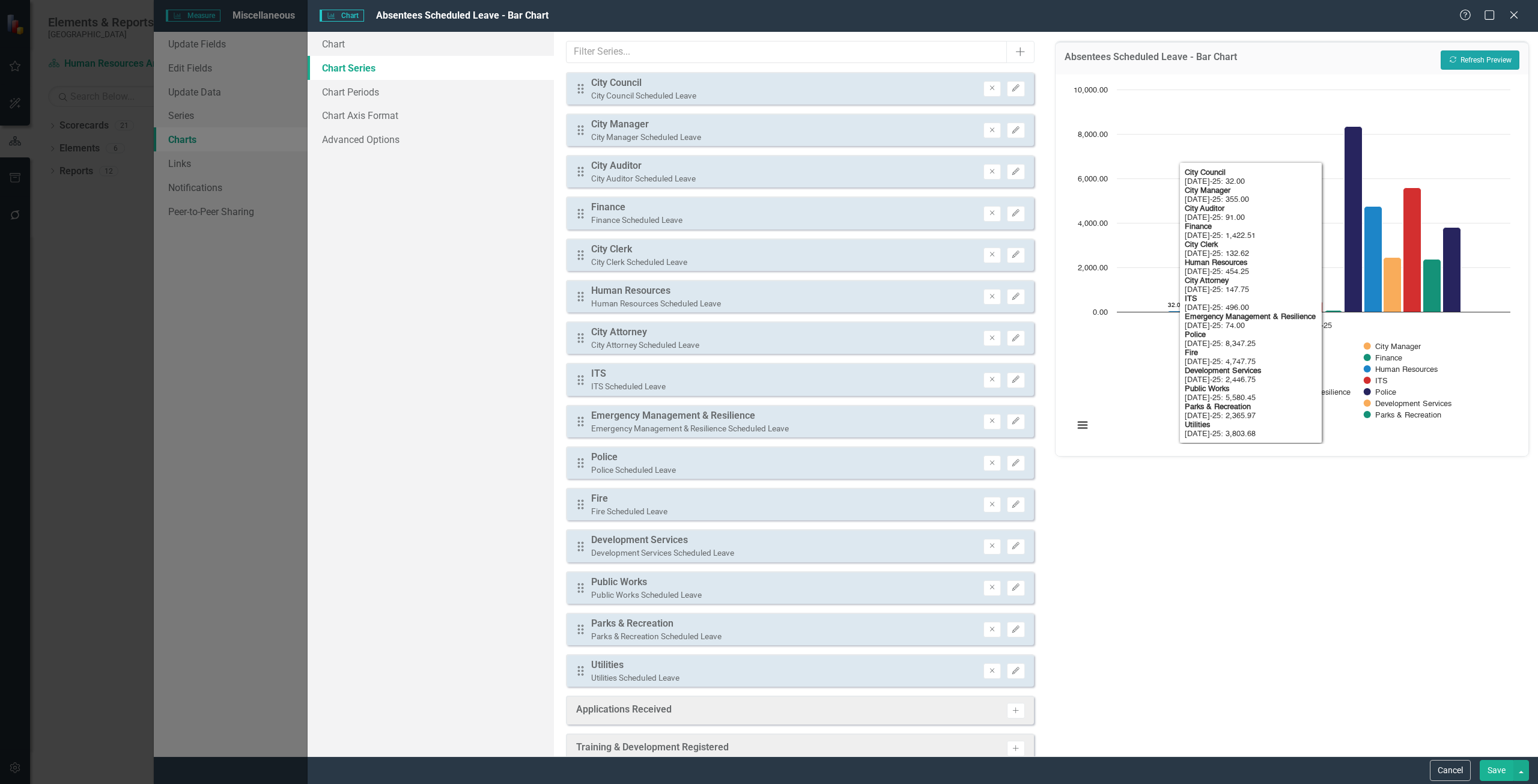
click at [1448, 53] on button "Recalculate Refresh Preview" at bounding box center [1480, 60] width 79 height 19
click at [1198, 517] on div "Absentees Scheduled Leave - Bar Chart Recalculate Refresh Preview Chart Bar cha…" at bounding box center [1292, 394] width 492 height 724
click at [1007, 167] on button "Edit" at bounding box center [1015, 172] width 18 height 16
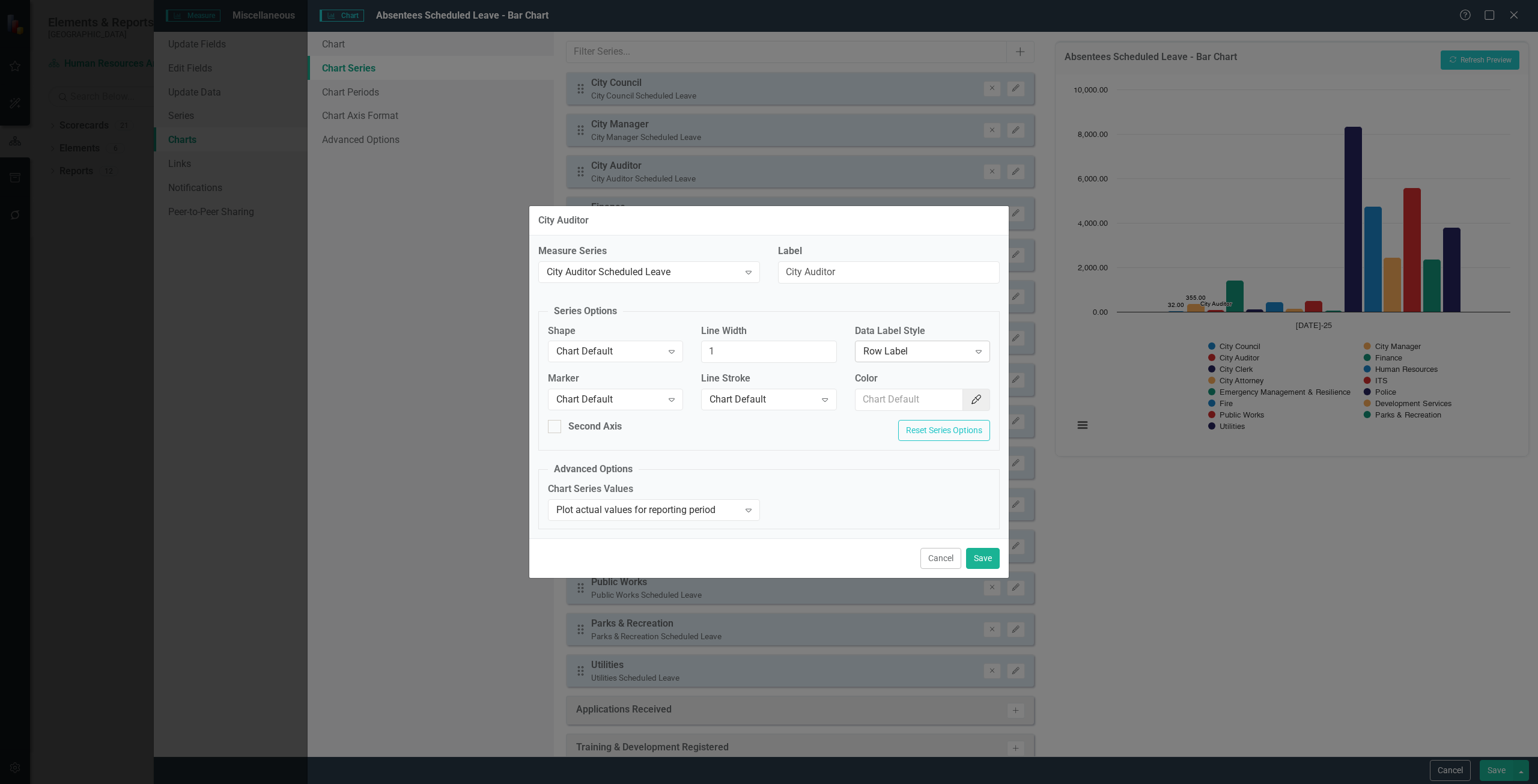
click at [892, 358] on div "Row Label Expand" at bounding box center [922, 351] width 135 height 22
click at [877, 416] on div "Value" at bounding box center [924, 412] width 116 height 14
click at [984, 550] on button "Save" at bounding box center [982, 558] width 34 height 21
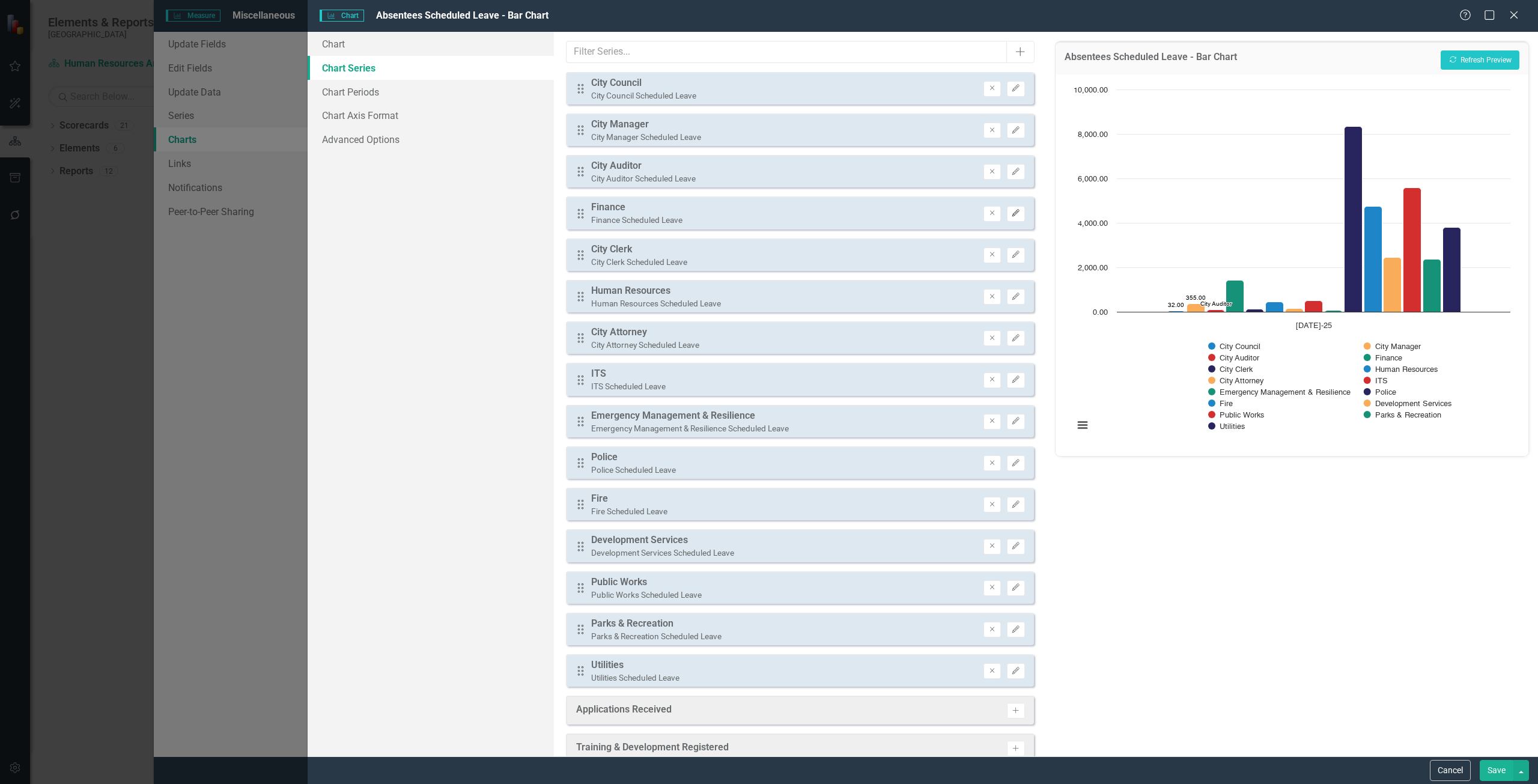
click at [1012, 209] on button "Edit" at bounding box center [1015, 213] width 18 height 16
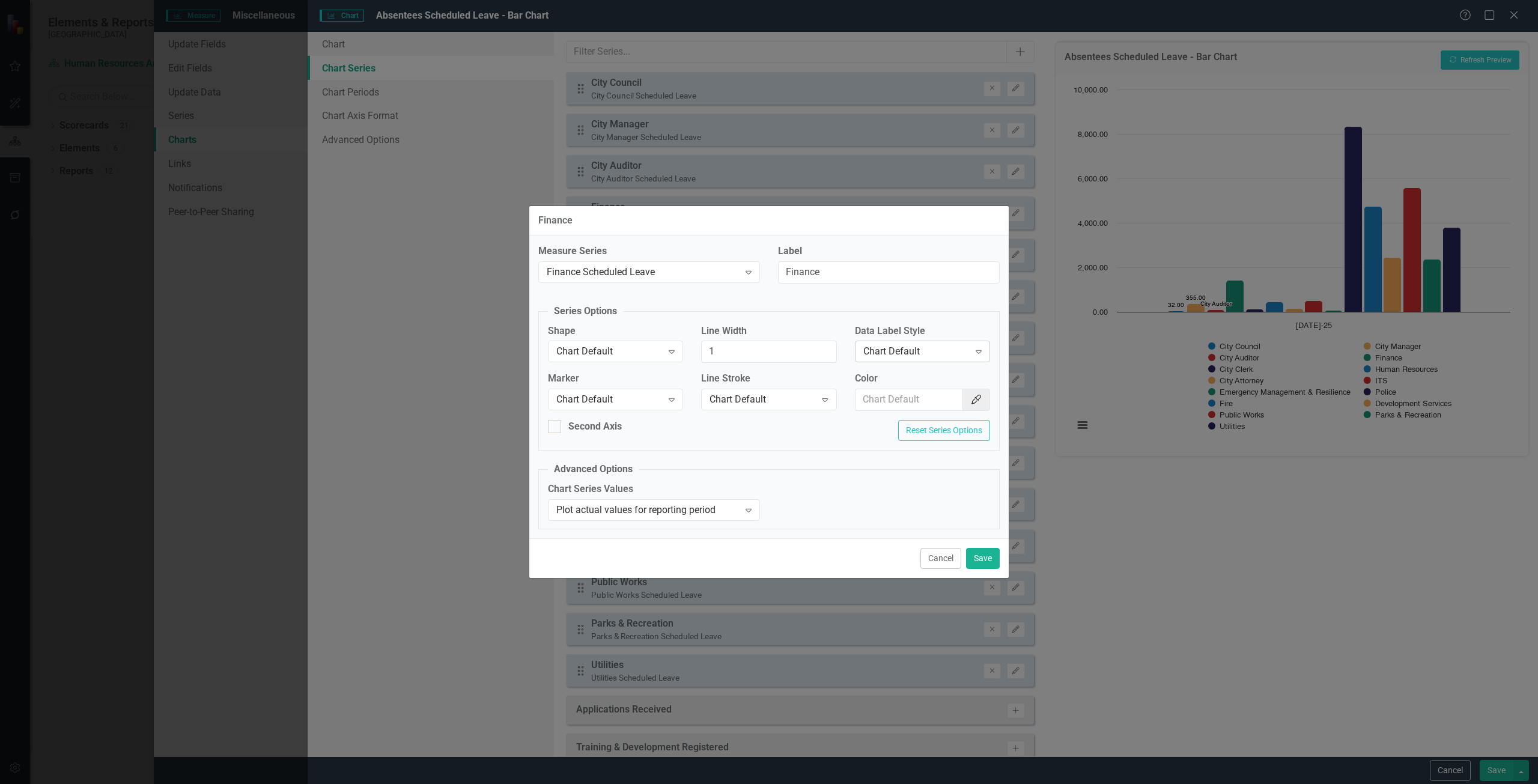
click at [899, 350] on div "Chart Default" at bounding box center [916, 351] width 106 height 14
click at [892, 416] on div "Value" at bounding box center [924, 412] width 116 height 14
click at [981, 552] on button "Save" at bounding box center [982, 558] width 34 height 21
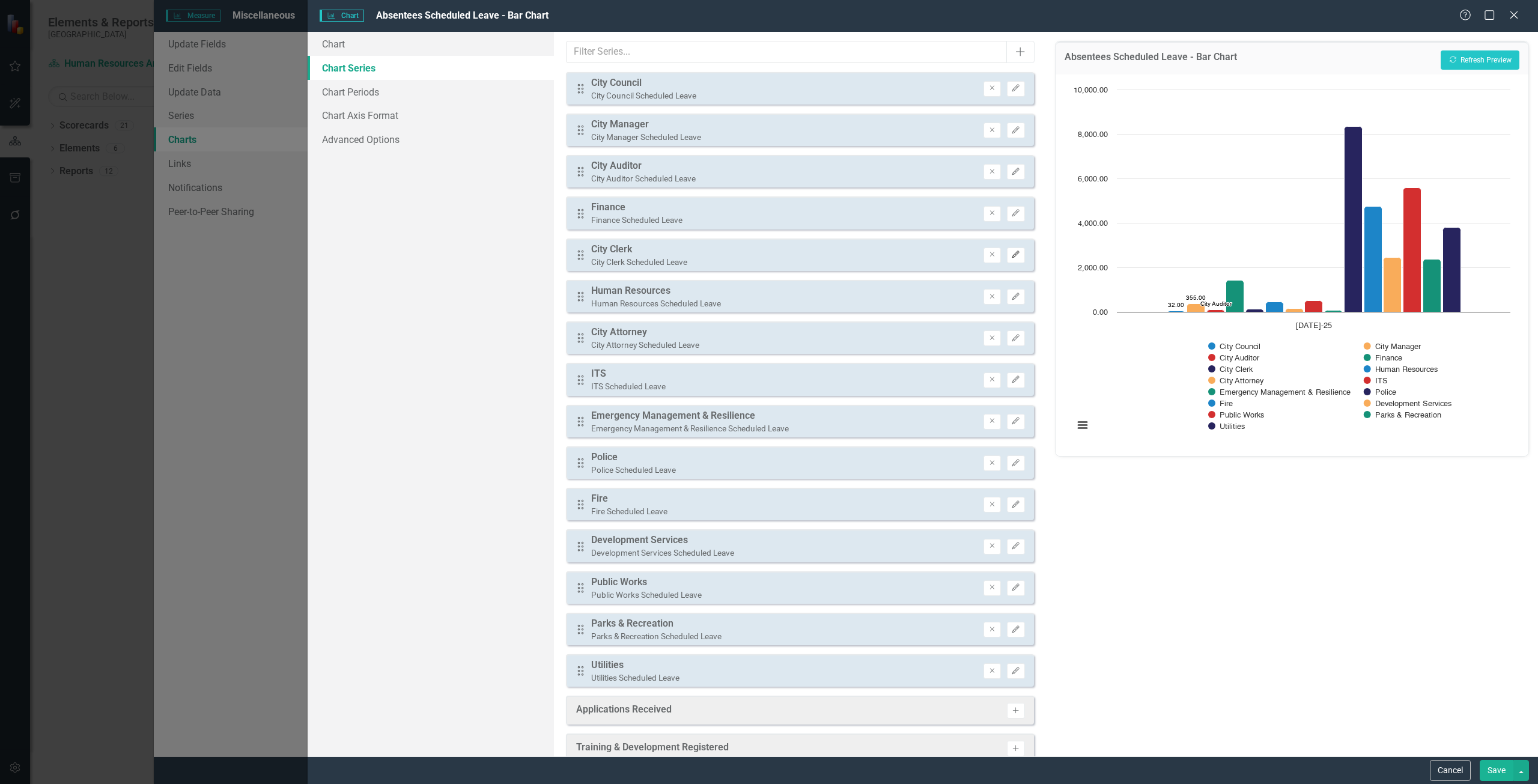
click at [1011, 254] on icon "Edit" at bounding box center [1015, 254] width 9 height 7
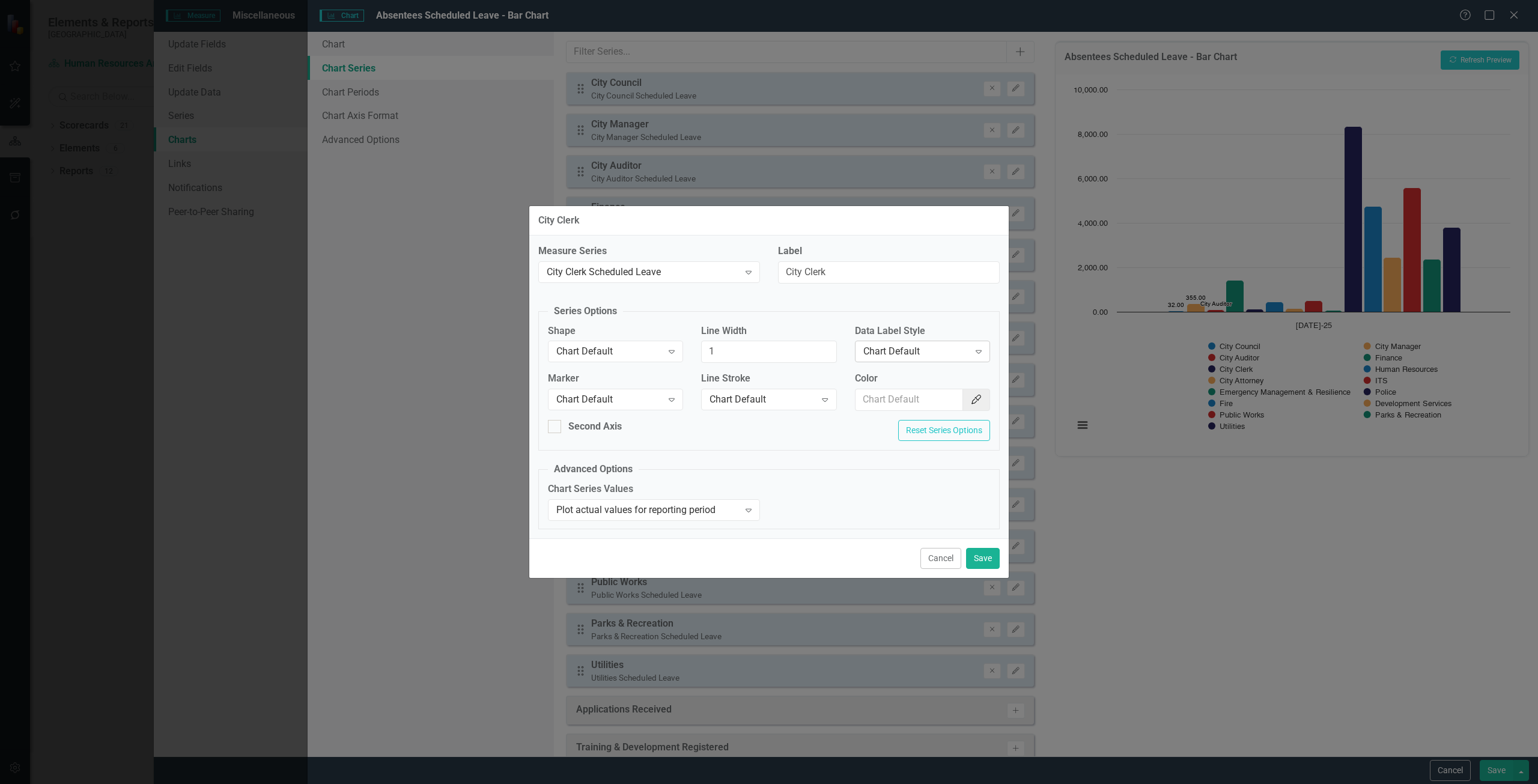
click at [902, 350] on div "Chart Default" at bounding box center [916, 351] width 106 height 14
click at [902, 402] on div "Value" at bounding box center [922, 412] width 135 height 20
click at [981, 564] on button "Save" at bounding box center [982, 558] width 34 height 21
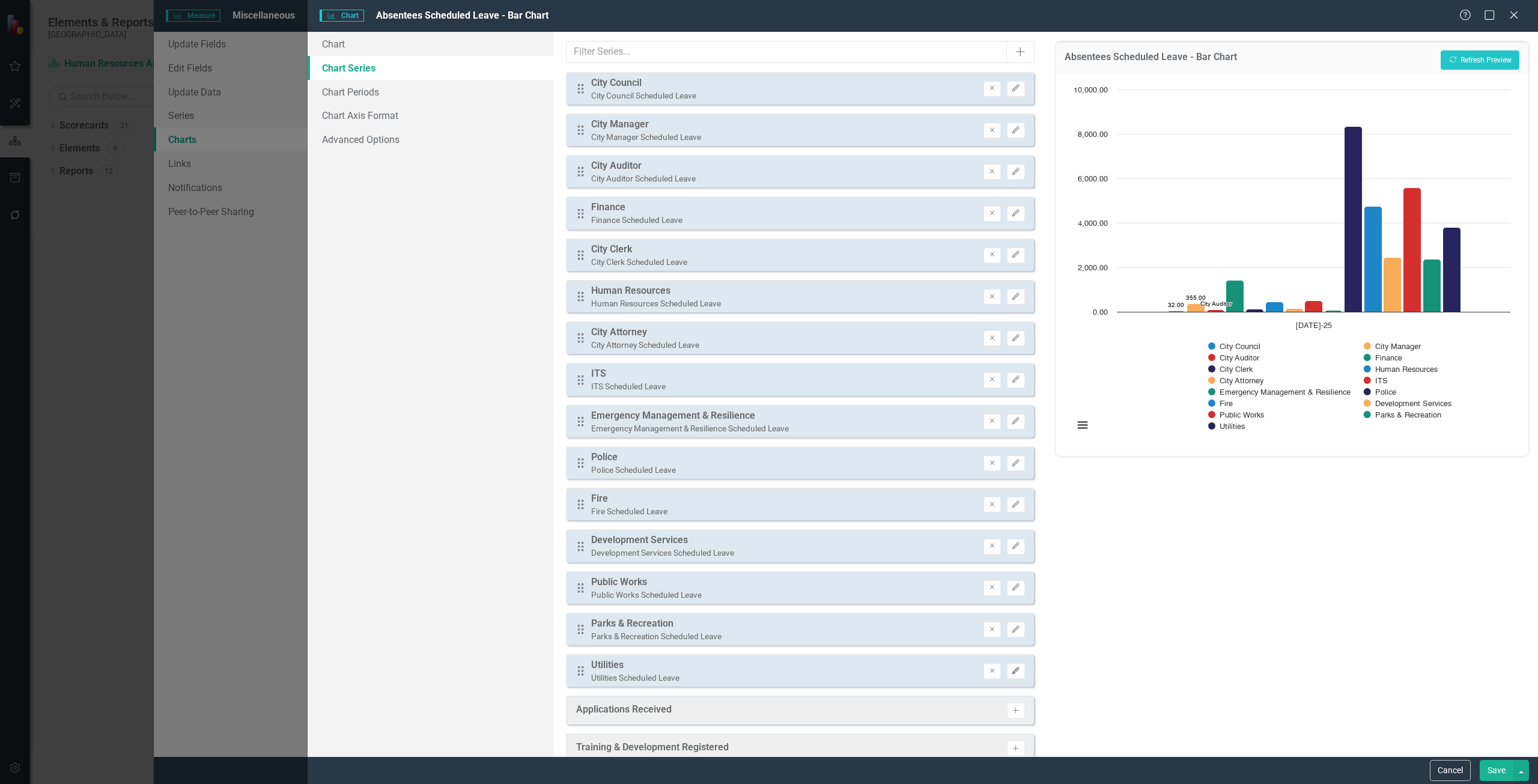
click at [1007, 675] on button "Edit" at bounding box center [1015, 671] width 18 height 16
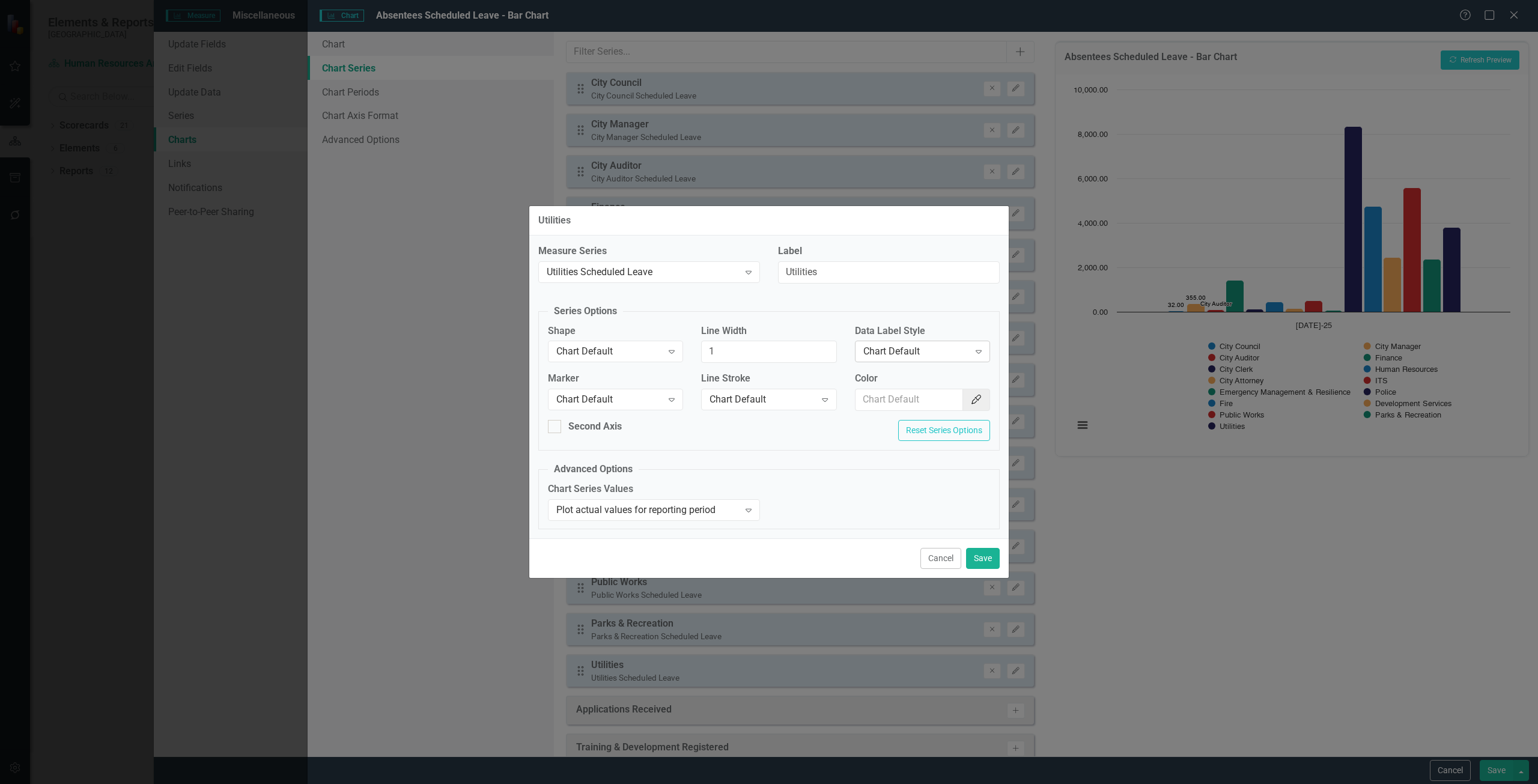
click at [894, 346] on div "Chart Default" at bounding box center [916, 351] width 106 height 14
click at [894, 407] on div "Value" at bounding box center [924, 412] width 116 height 14
click at [983, 553] on button "Save" at bounding box center [982, 558] width 34 height 21
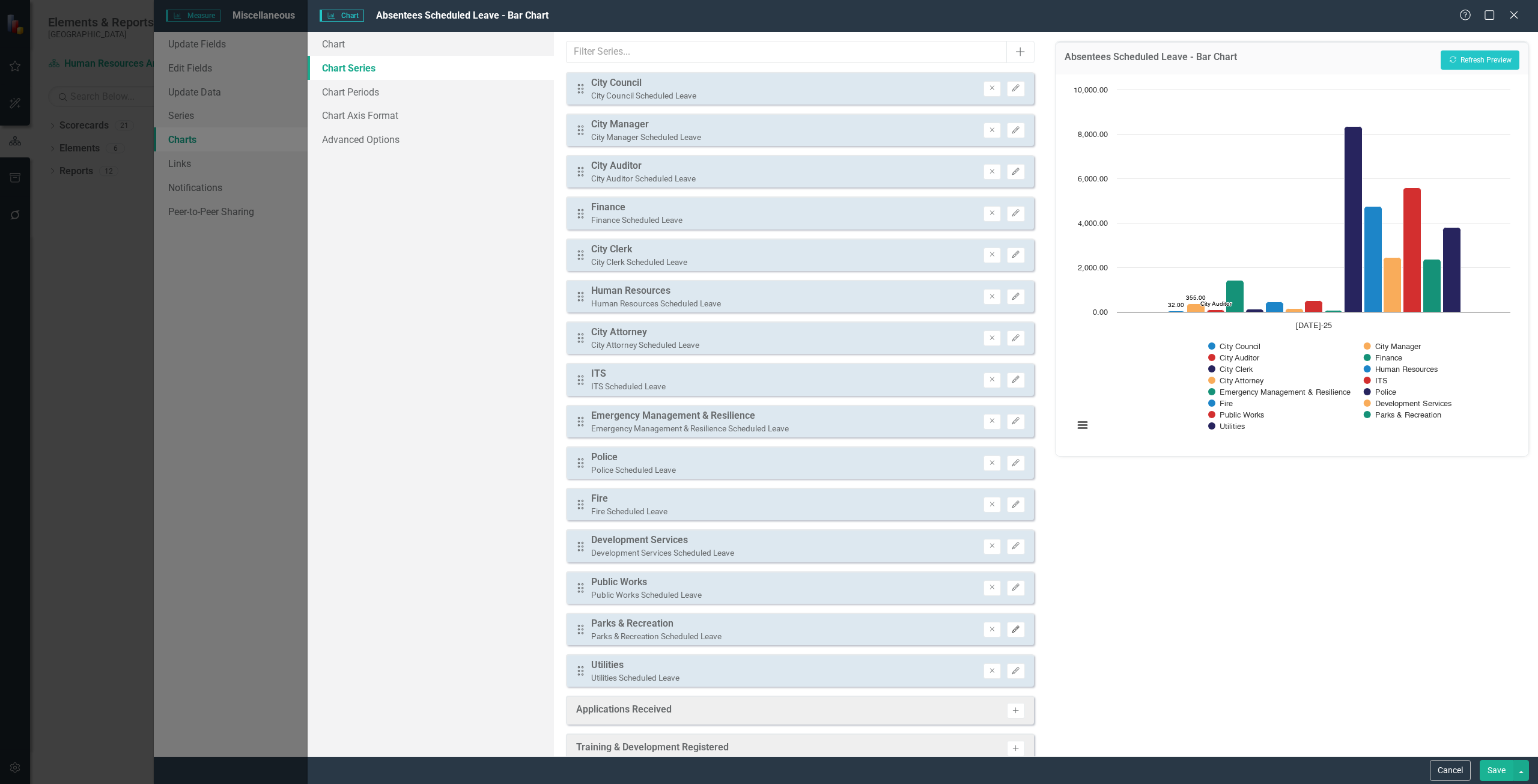
click at [1011, 633] on icon "Edit" at bounding box center [1015, 629] width 9 height 7
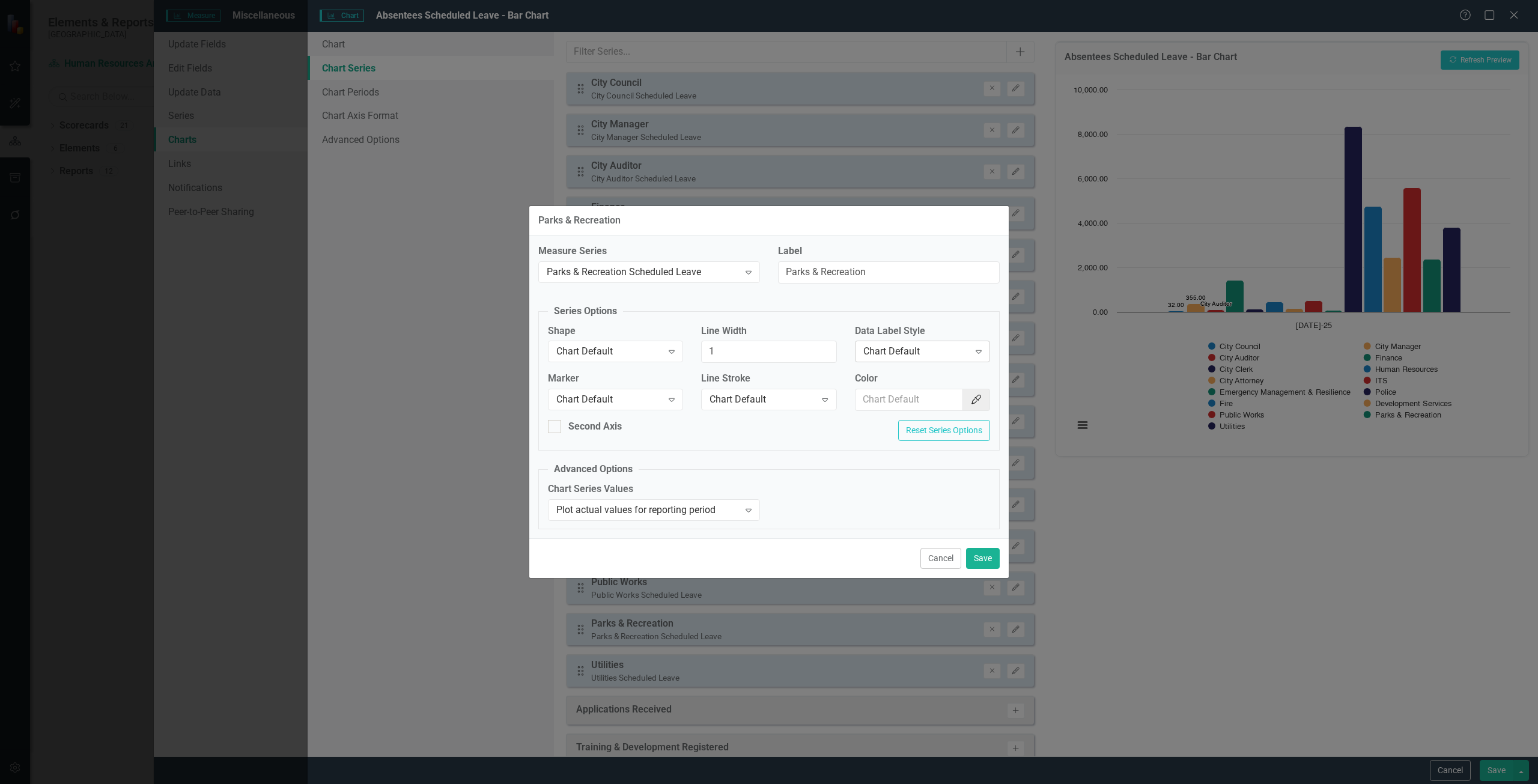
click at [908, 344] on div "Chart Default Expand" at bounding box center [922, 351] width 135 height 22
click at [903, 405] on div "Value" at bounding box center [924, 412] width 116 height 14
click at [977, 563] on button "Save" at bounding box center [982, 558] width 34 height 21
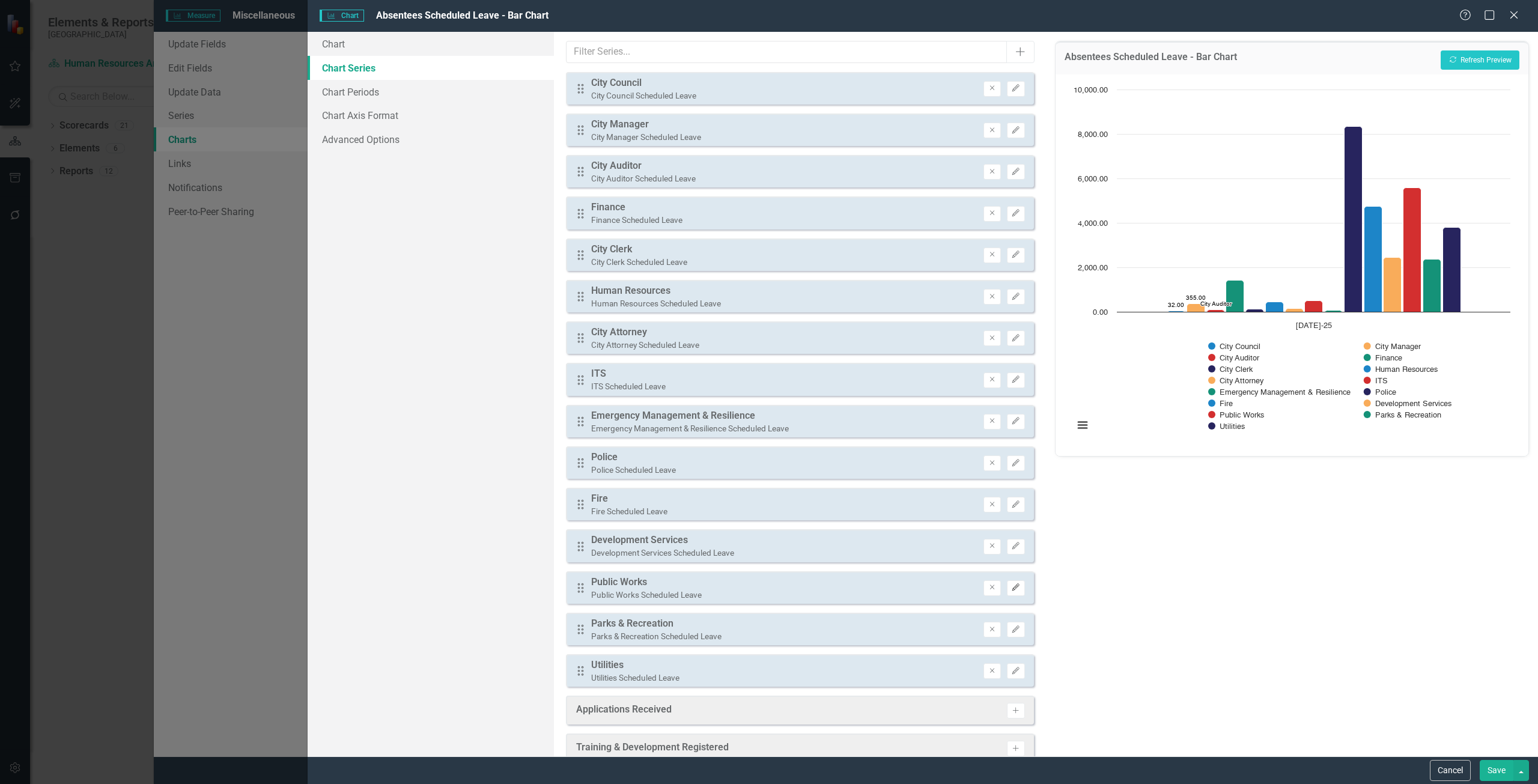
click at [1011, 588] on icon "Edit" at bounding box center [1015, 587] width 9 height 7
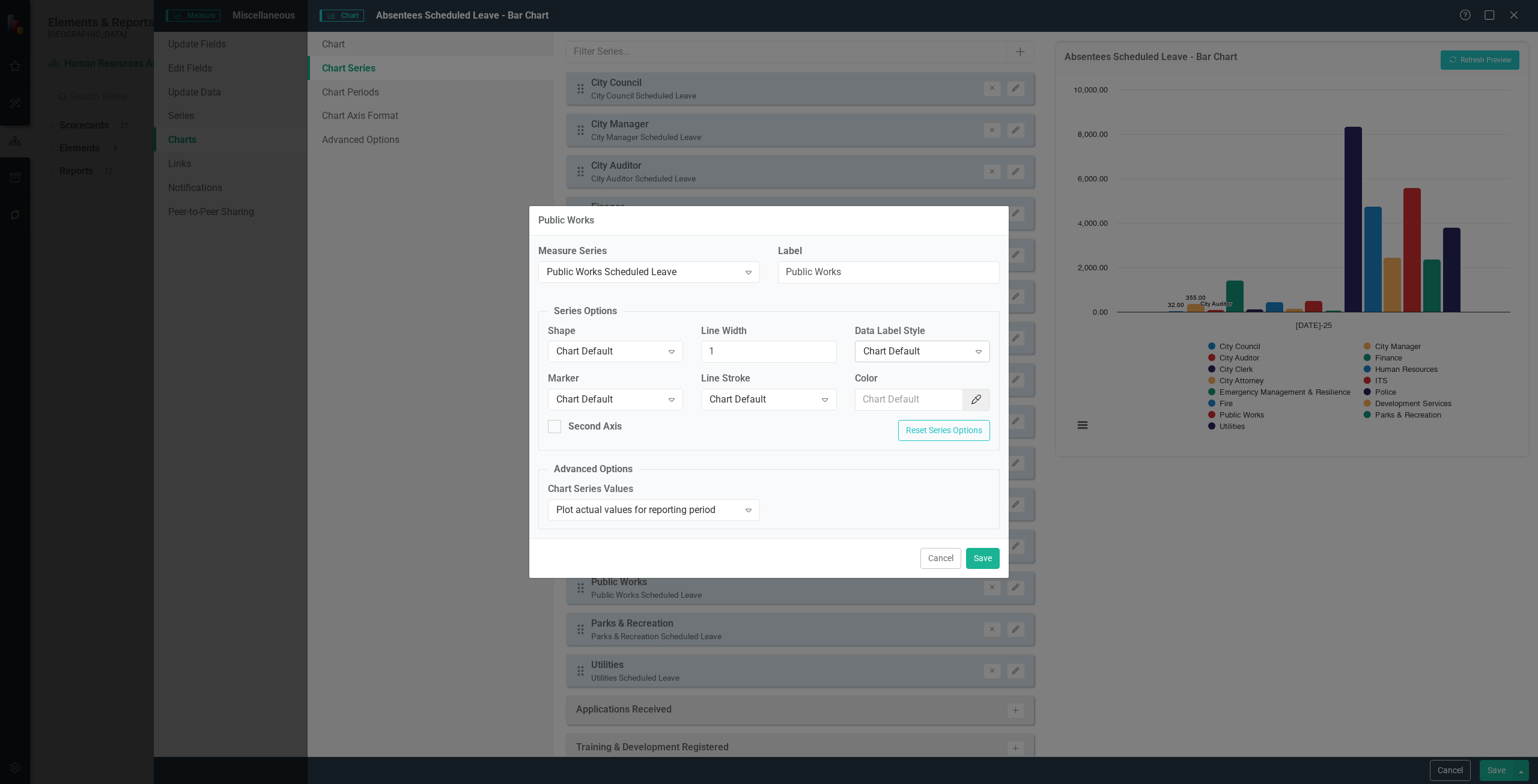
click at [923, 352] on div "Chart Default" at bounding box center [916, 351] width 106 height 14
click at [907, 420] on div "Value" at bounding box center [922, 412] width 135 height 20
click at [984, 562] on button "Save" at bounding box center [982, 558] width 34 height 21
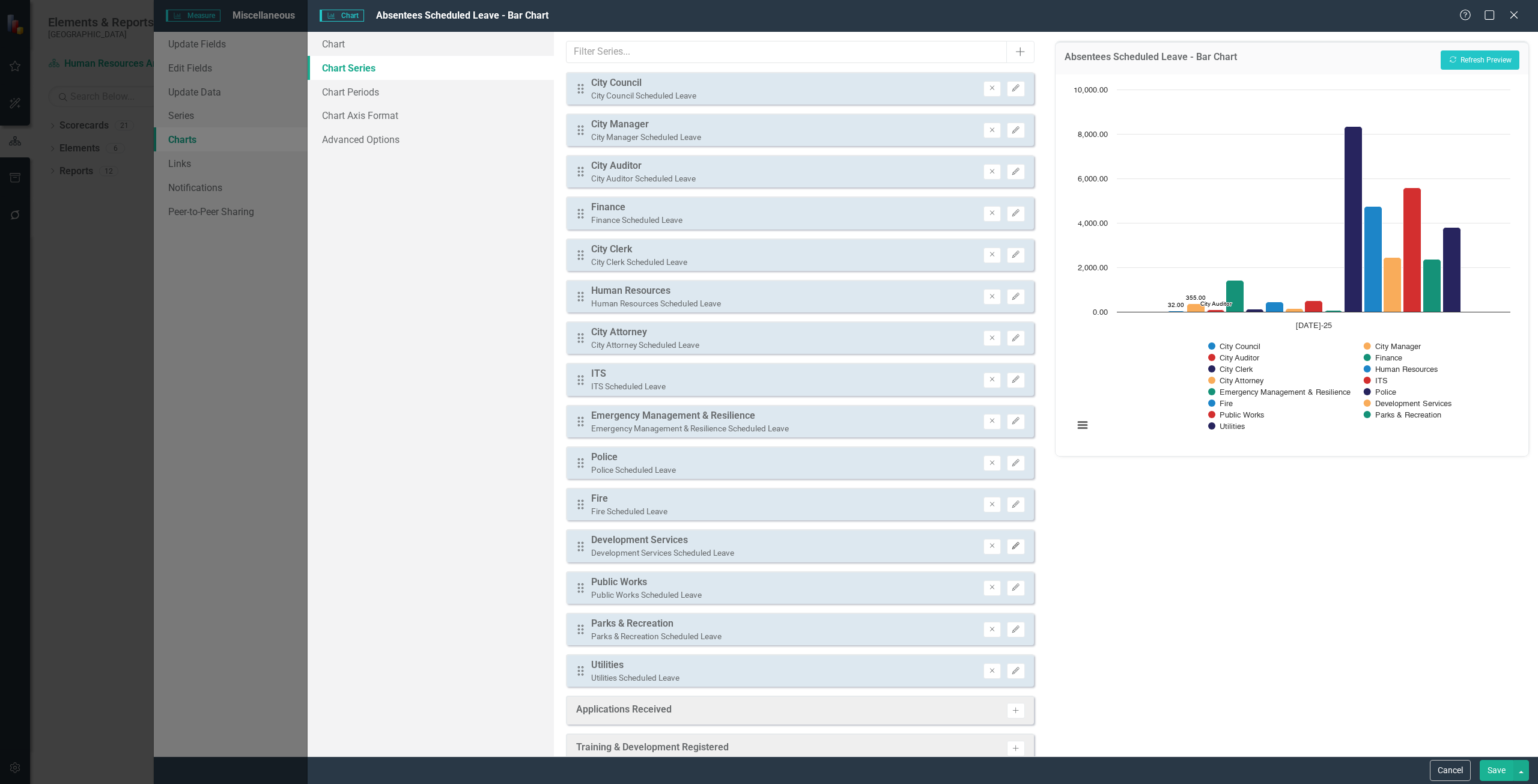
click at [1011, 544] on icon "Edit" at bounding box center [1015, 545] width 9 height 7
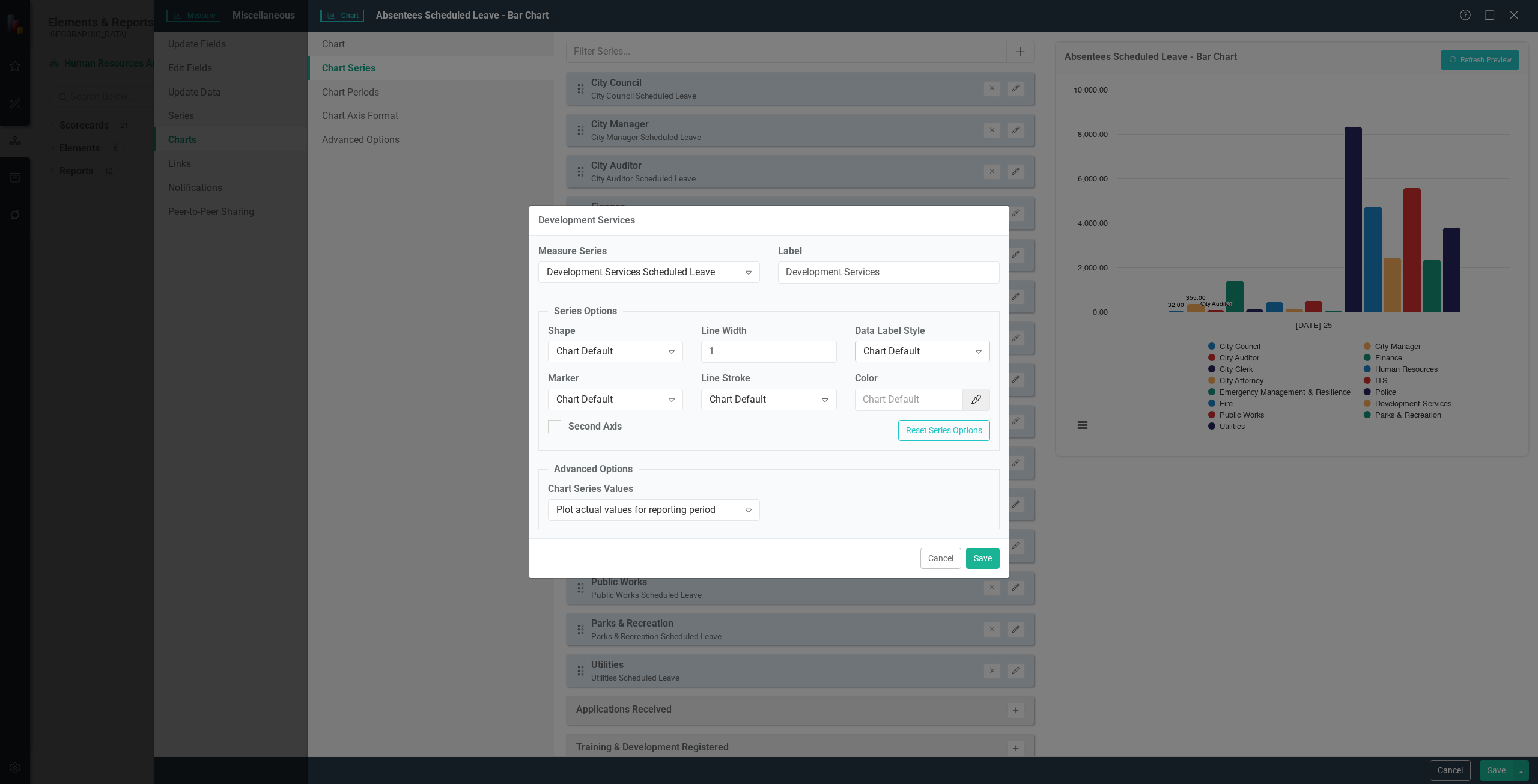
click at [905, 346] on div "Chart Default" at bounding box center [916, 351] width 106 height 14
click at [890, 408] on div "Value" at bounding box center [924, 412] width 116 height 14
click at [990, 558] on button "Save" at bounding box center [982, 558] width 34 height 21
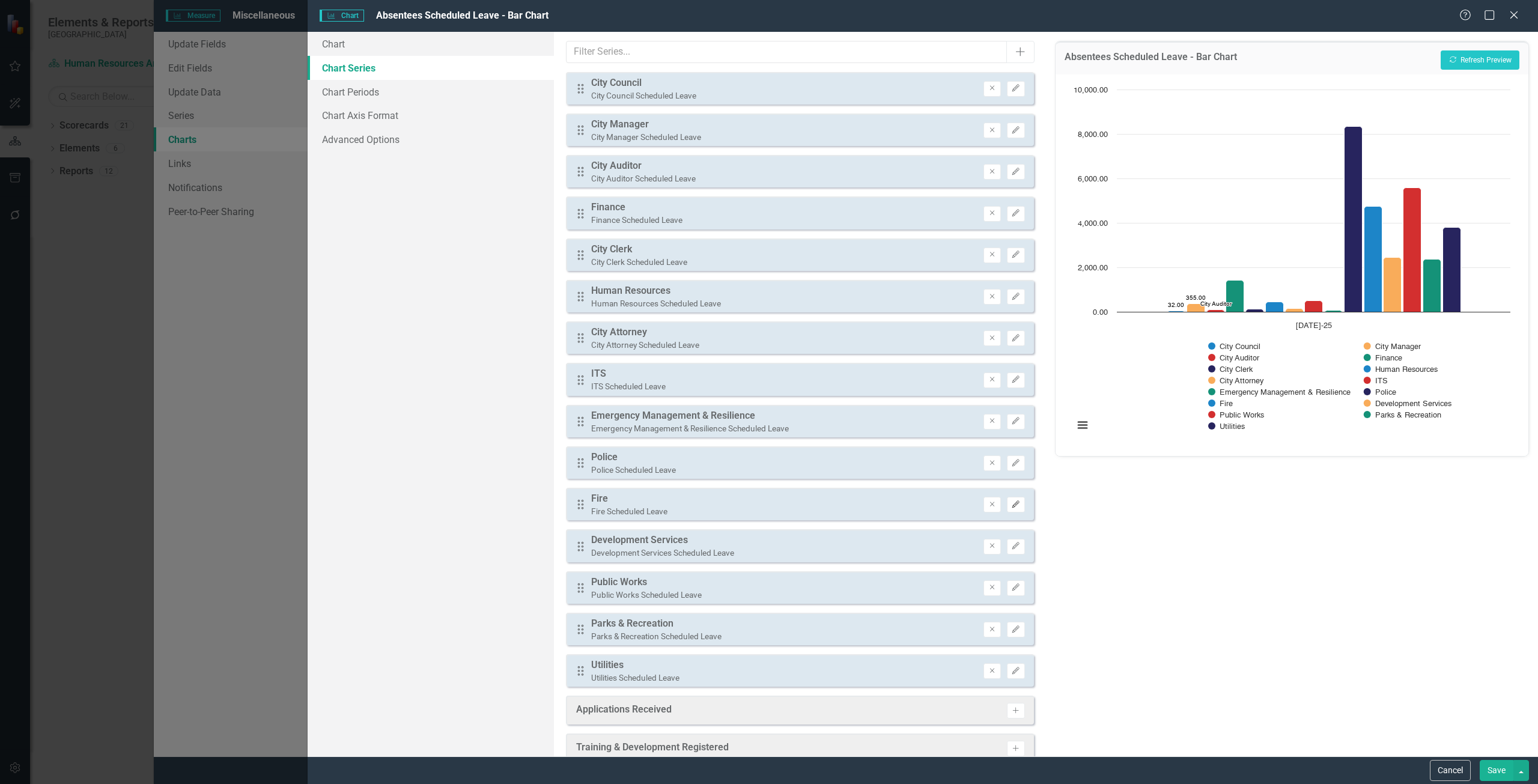
click at [1011, 503] on icon "Edit" at bounding box center [1015, 504] width 9 height 7
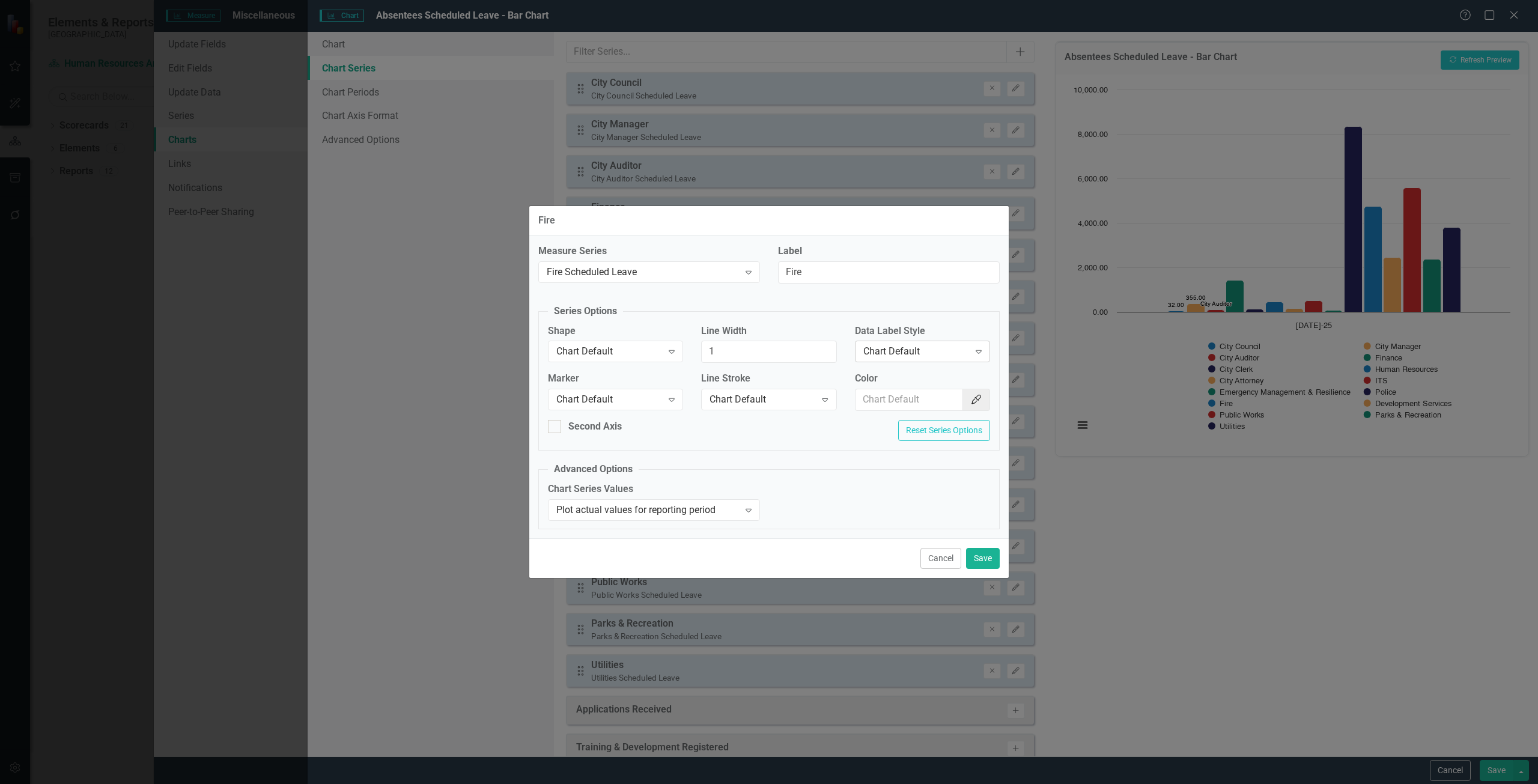
click at [901, 350] on div "Chart Default" at bounding box center [916, 351] width 106 height 14
click at [897, 415] on div "Value" at bounding box center [924, 412] width 116 height 14
click at [994, 552] on button "Save" at bounding box center [982, 558] width 34 height 21
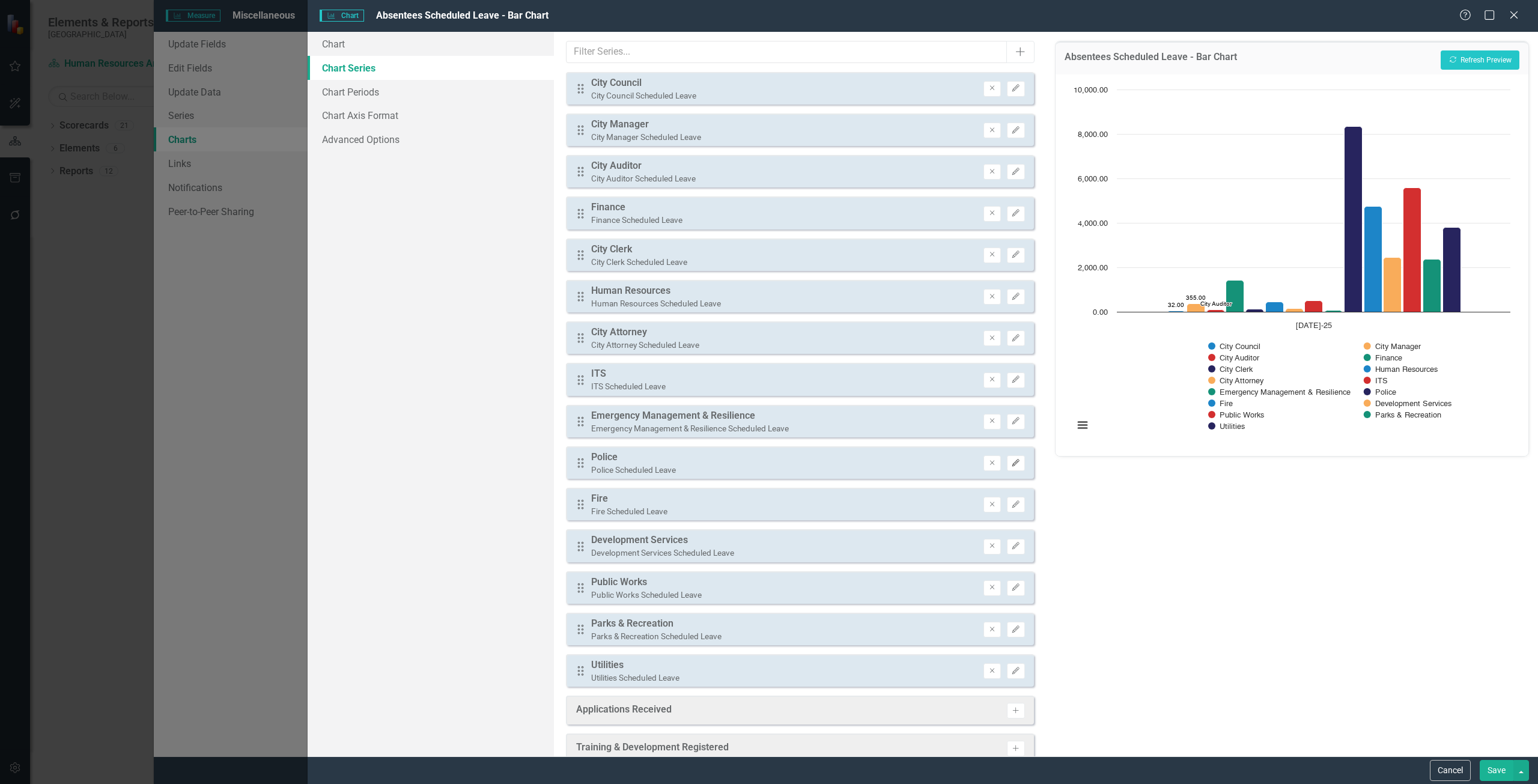
click at [1011, 460] on icon "Edit" at bounding box center [1015, 462] width 9 height 7
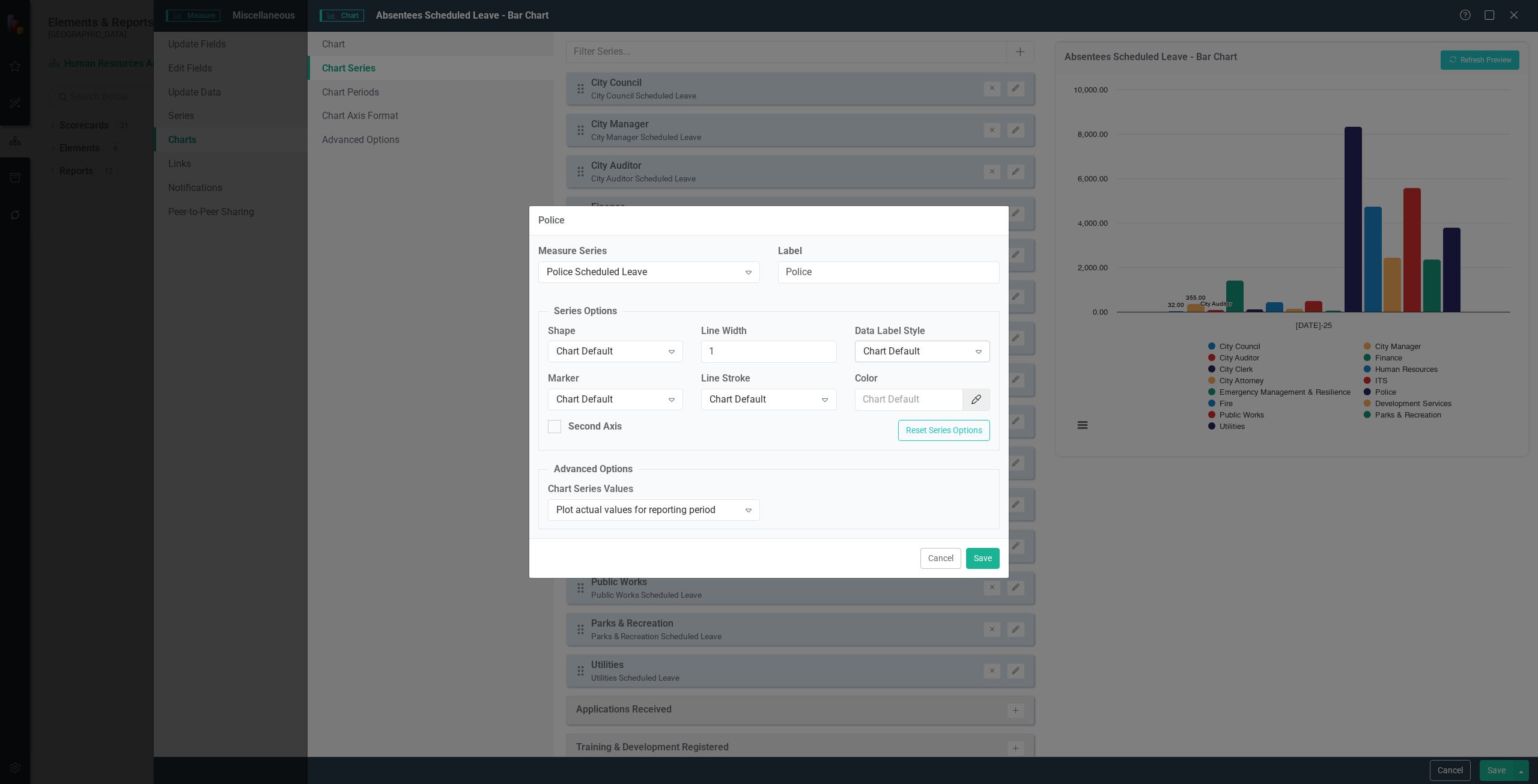
click at [924, 365] on div "Data Label Style Chart Default Expand" at bounding box center [922, 347] width 153 height 46
click at [915, 356] on div "Chart Default" at bounding box center [916, 351] width 106 height 14
click at [901, 405] on div "Value" at bounding box center [924, 412] width 116 height 14
click at [986, 539] on div "Cancel Save" at bounding box center [768, 558] width 480 height 40
click at [993, 561] on button "Save" at bounding box center [982, 558] width 34 height 21
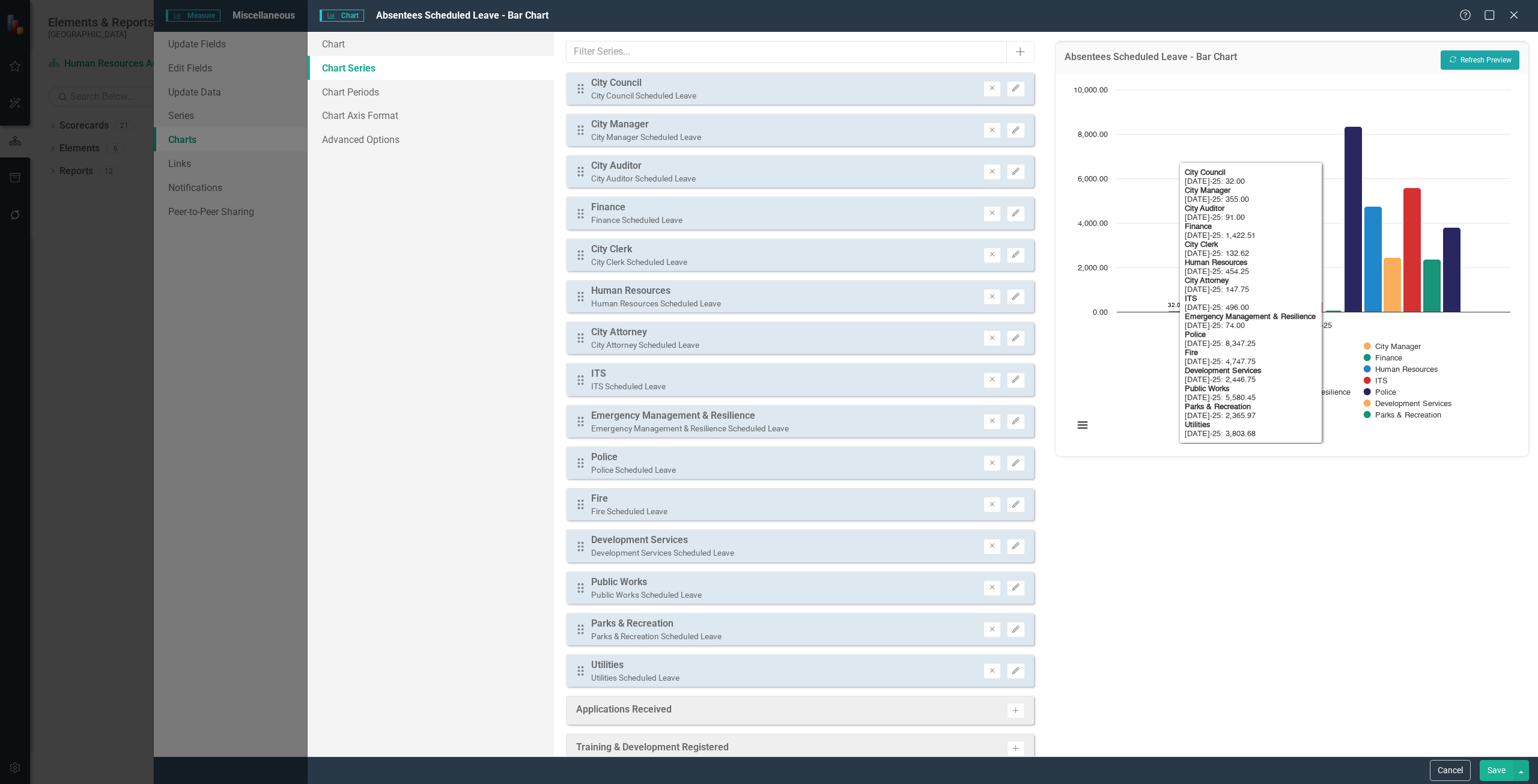
click at [1449, 58] on button "Recalculate Refresh Preview" at bounding box center [1480, 60] width 79 height 19
click at [1011, 419] on icon "Edit" at bounding box center [1015, 420] width 9 height 7
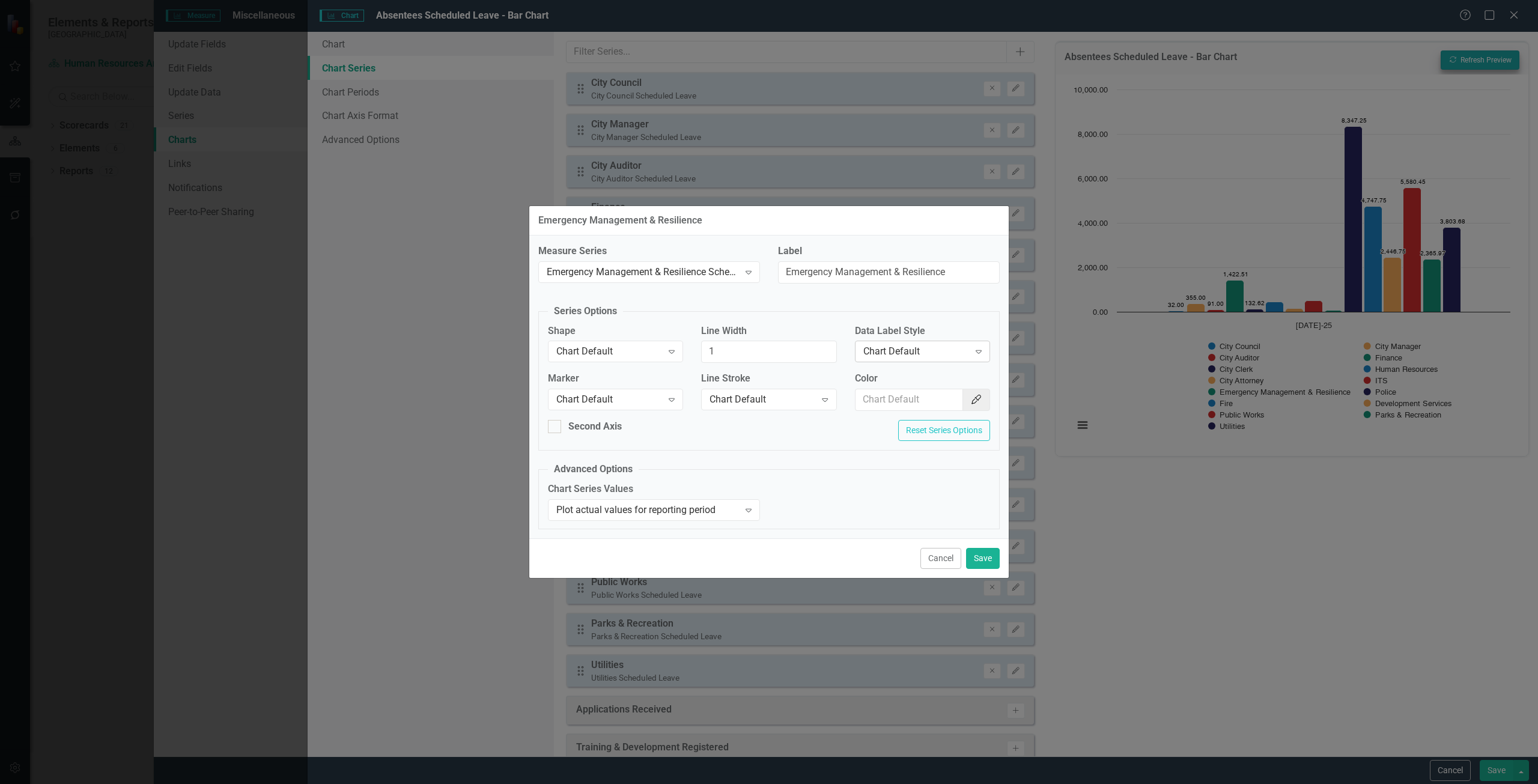
click at [920, 342] on div "Chart Default Expand" at bounding box center [922, 351] width 135 height 22
click at [901, 343] on div "Chart Default Expand" at bounding box center [922, 351] width 135 height 22
click at [901, 410] on div "Value" at bounding box center [924, 412] width 116 height 14
click at [981, 560] on button "Save" at bounding box center [982, 558] width 34 height 21
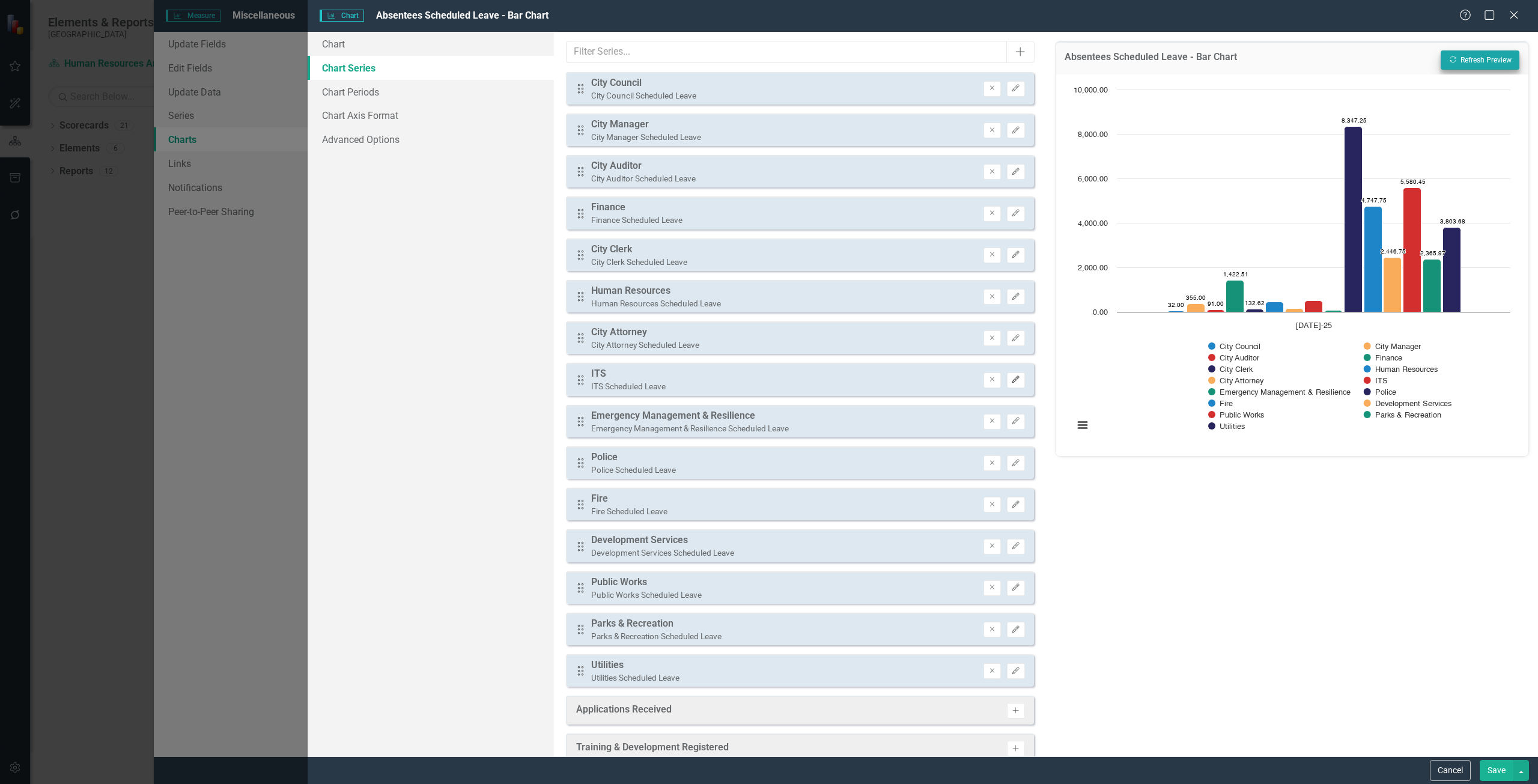
click at [1013, 374] on button "Edit" at bounding box center [1015, 380] width 18 height 16
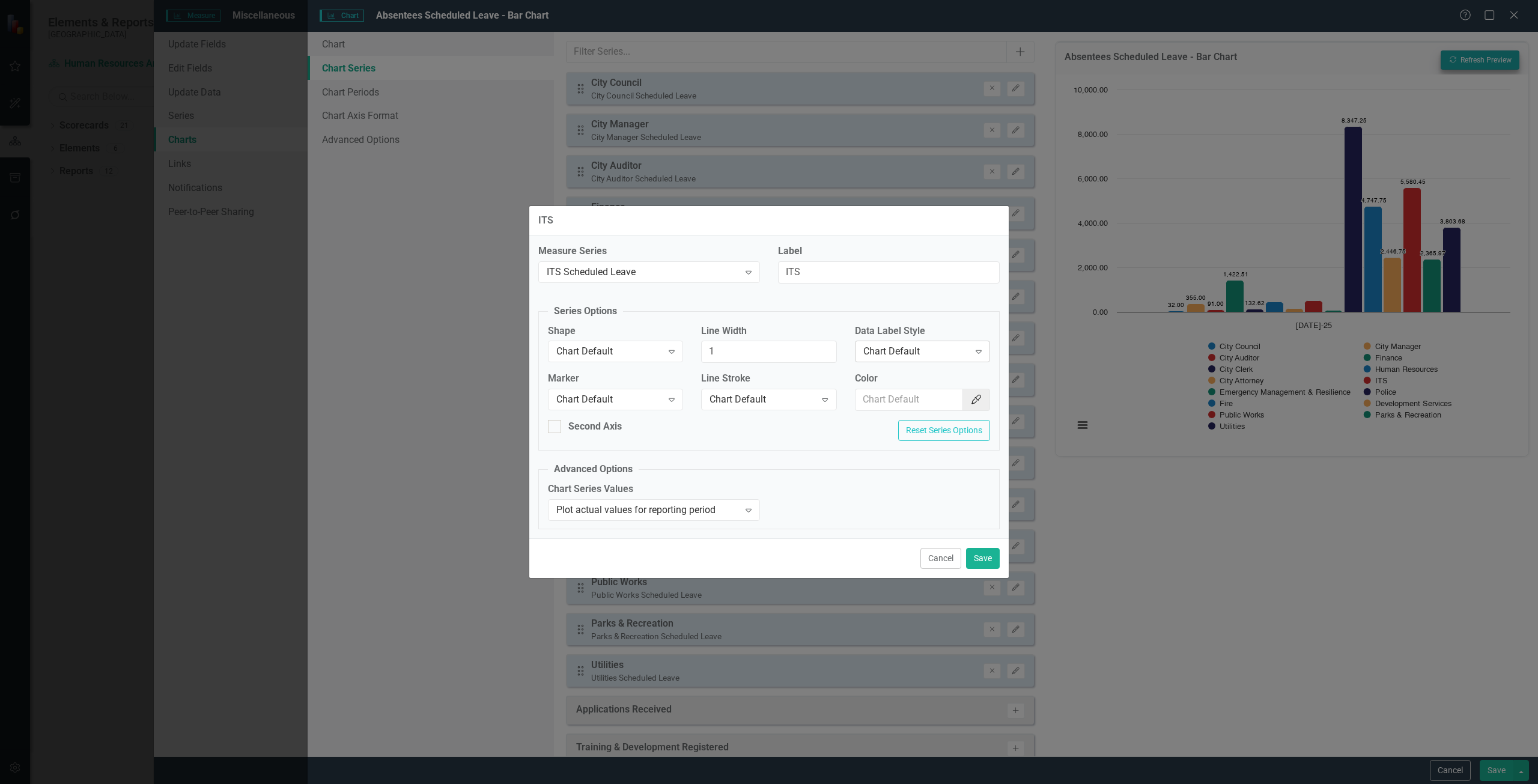
click at [917, 351] on div "Chart Default" at bounding box center [916, 351] width 106 height 14
click at [908, 414] on div "Value" at bounding box center [924, 412] width 116 height 14
click at [993, 552] on button "Save" at bounding box center [982, 558] width 34 height 21
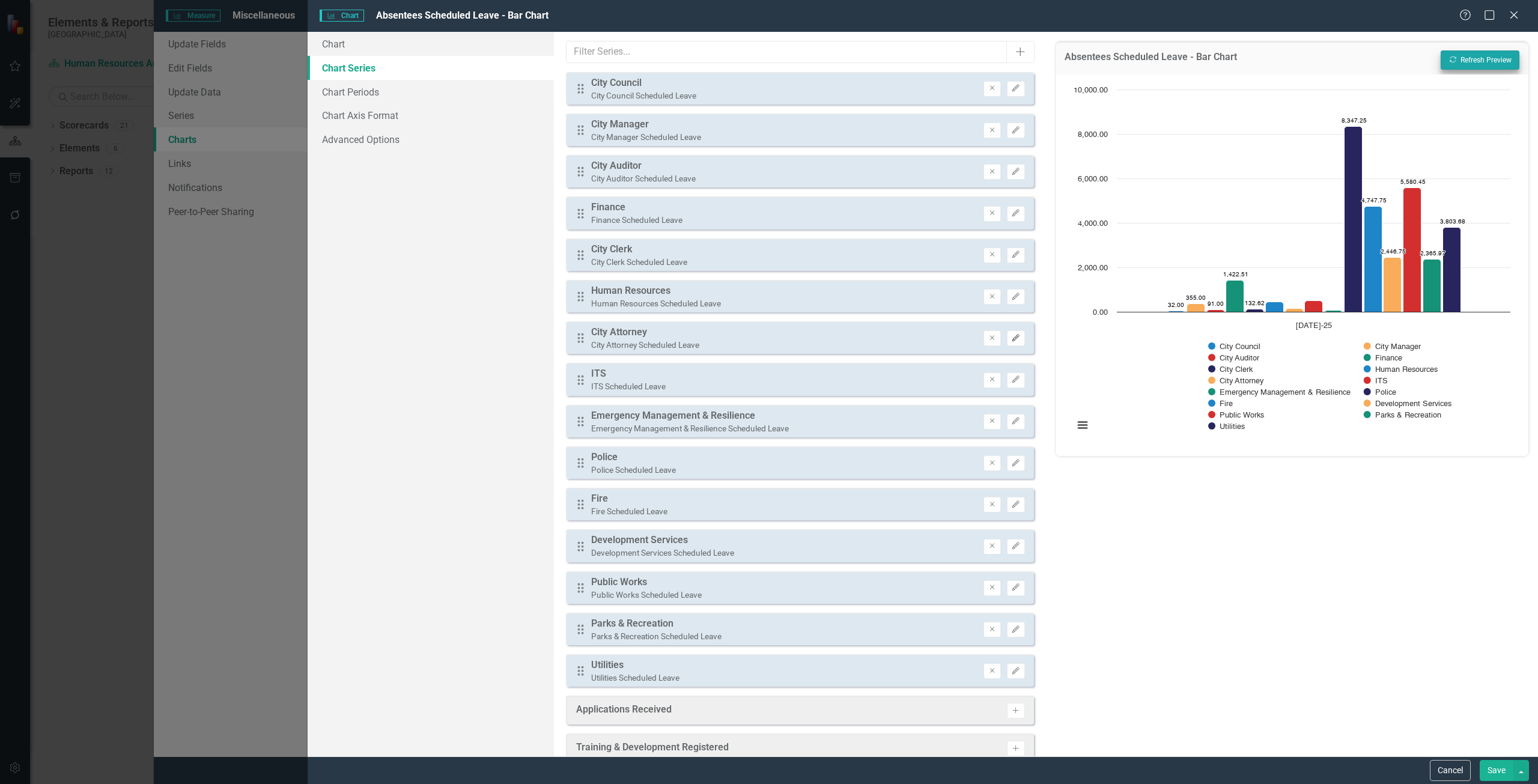
click at [1012, 336] on icon "button" at bounding box center [1015, 337] width 7 height 7
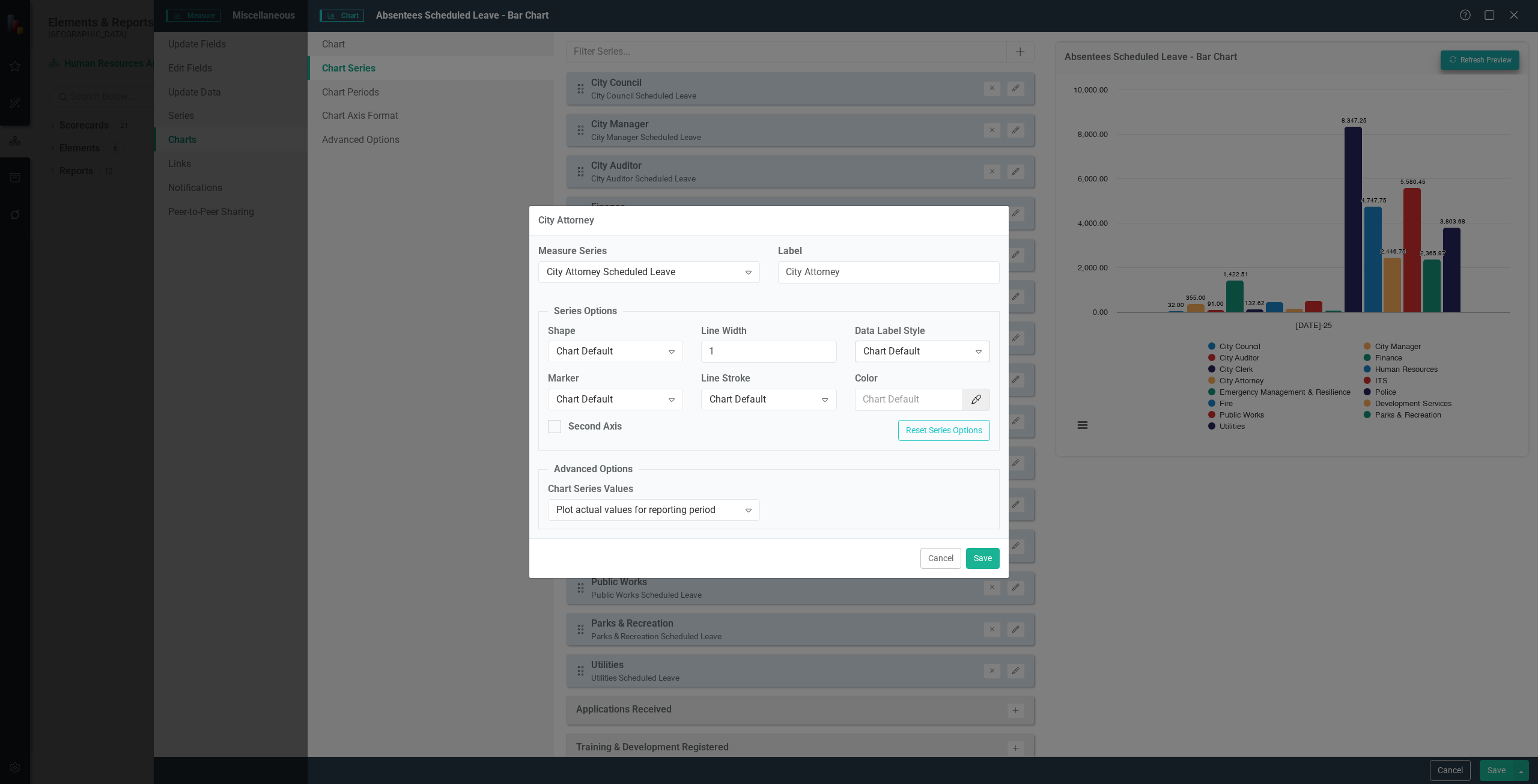
click at [937, 346] on div "Chart Default" at bounding box center [916, 351] width 106 height 14
click at [927, 407] on div "Value" at bounding box center [924, 412] width 116 height 14
click at [988, 557] on button "Save" at bounding box center [982, 558] width 34 height 21
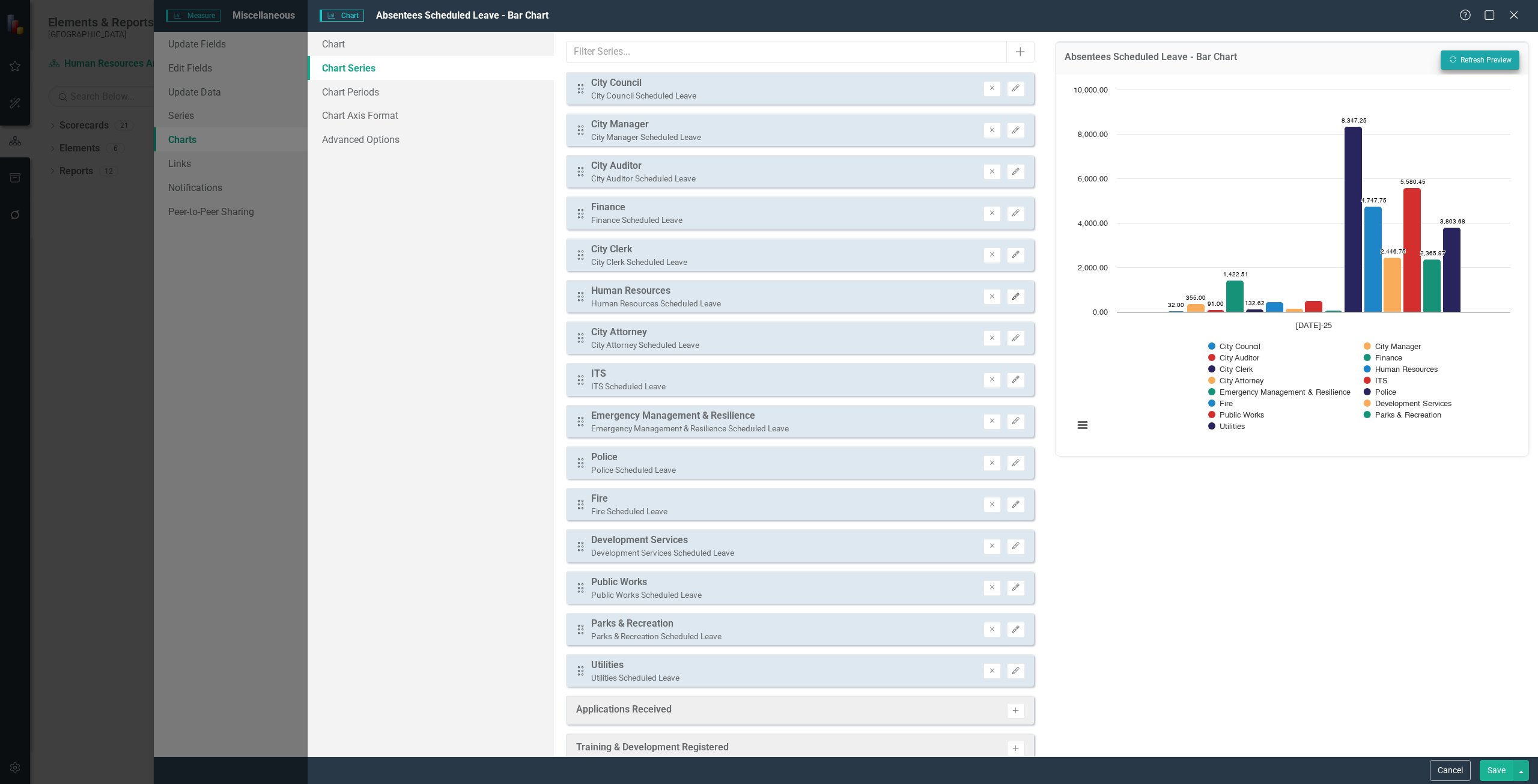
click at [1011, 298] on icon "Edit" at bounding box center [1015, 296] width 9 height 7
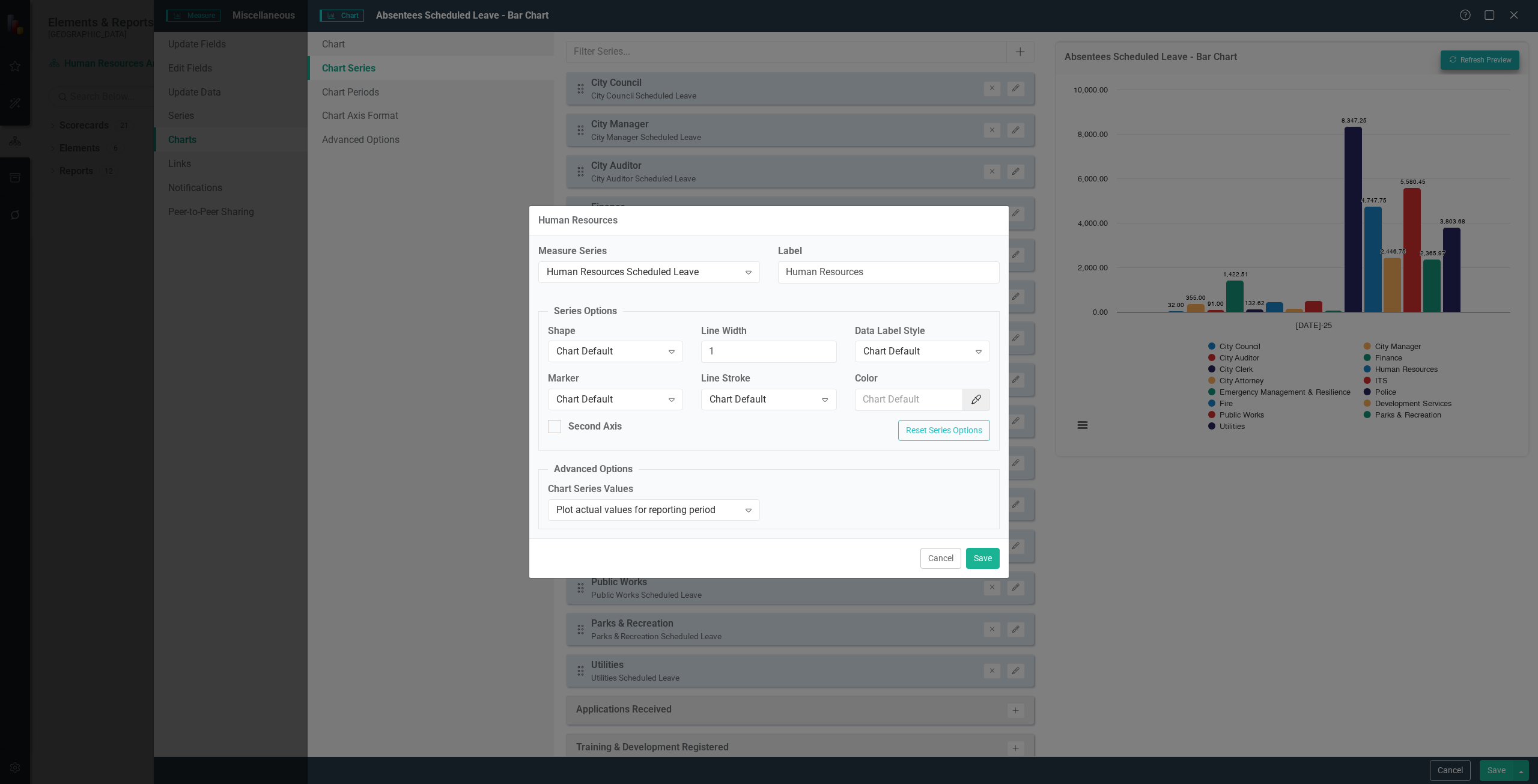
click at [926, 340] on div "Data Label Style Chart Default Expand" at bounding box center [922, 343] width 135 height 37
click at [910, 355] on div "Chart Default" at bounding box center [916, 351] width 106 height 14
click at [899, 410] on div "Value" at bounding box center [924, 412] width 116 height 14
click at [988, 557] on button "Save" at bounding box center [982, 558] width 34 height 21
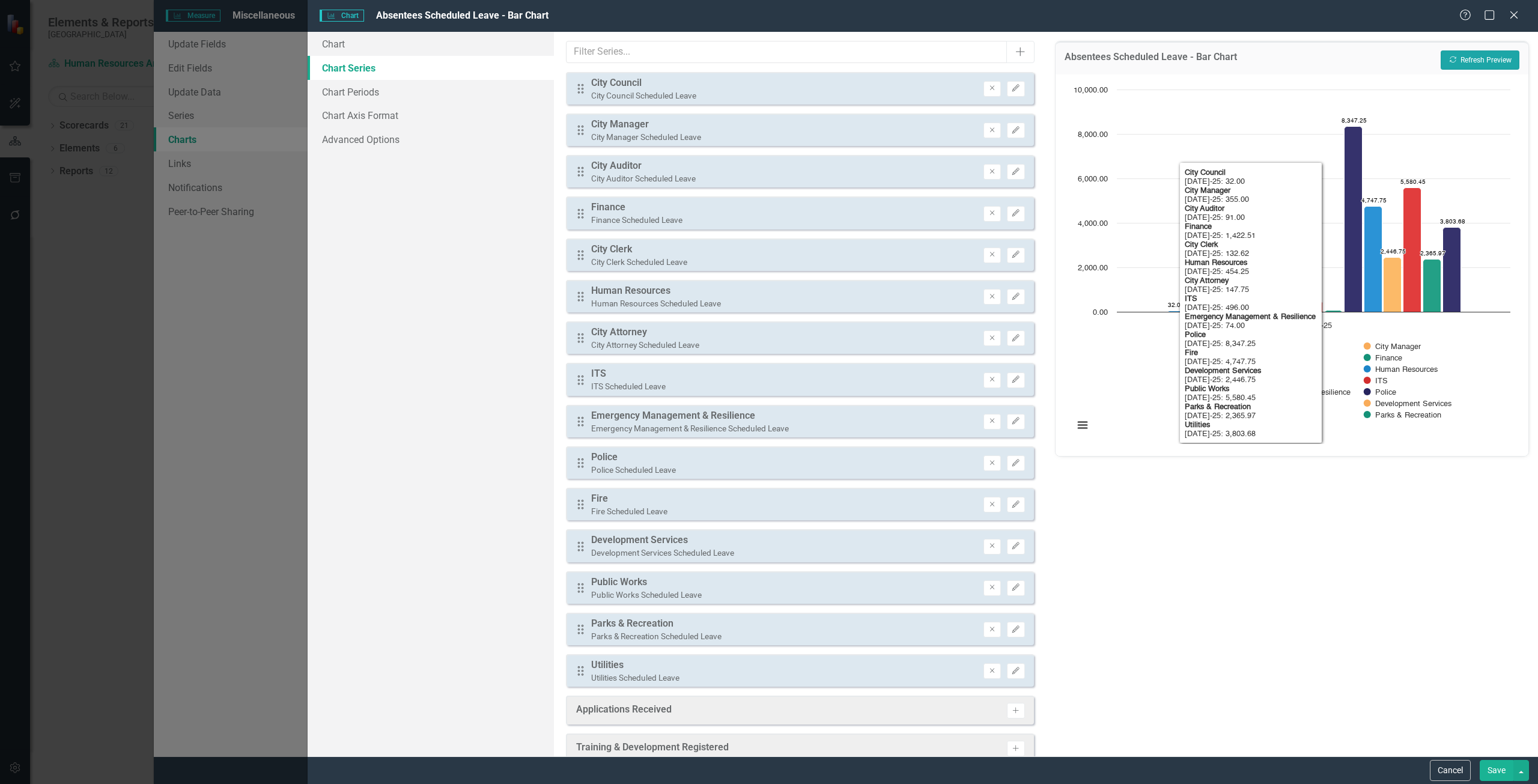
click at [1454, 60] on icon "Recalculate" at bounding box center [1452, 59] width 9 height 7
click at [1325, 489] on div "Absentees Scheduled Leave - Bar Chart Recalculate Refresh Preview Chart Bar cha…" at bounding box center [1292, 394] width 492 height 724
click at [1235, 548] on div "Absentees Scheduled Leave - Bar Chart Recalculate Refresh Preview Chart Bar cha…" at bounding box center [1292, 394] width 492 height 724
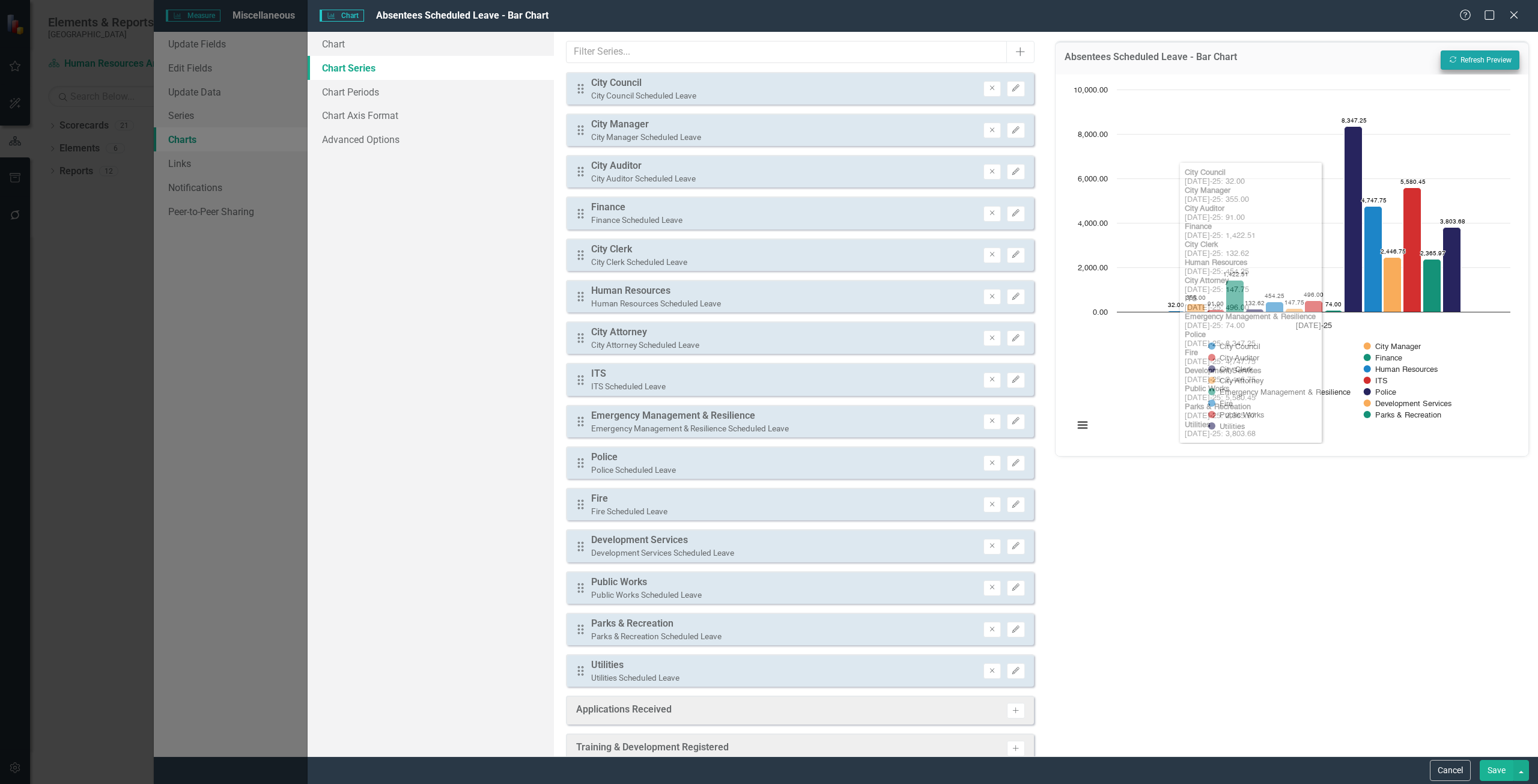
click at [1207, 520] on div "Absentees Scheduled Leave - Bar Chart Recalculate Refresh Preview Chart Bar cha…" at bounding box center [1292, 394] width 492 height 724
click at [421, 47] on link "Chart" at bounding box center [431, 44] width 246 height 24
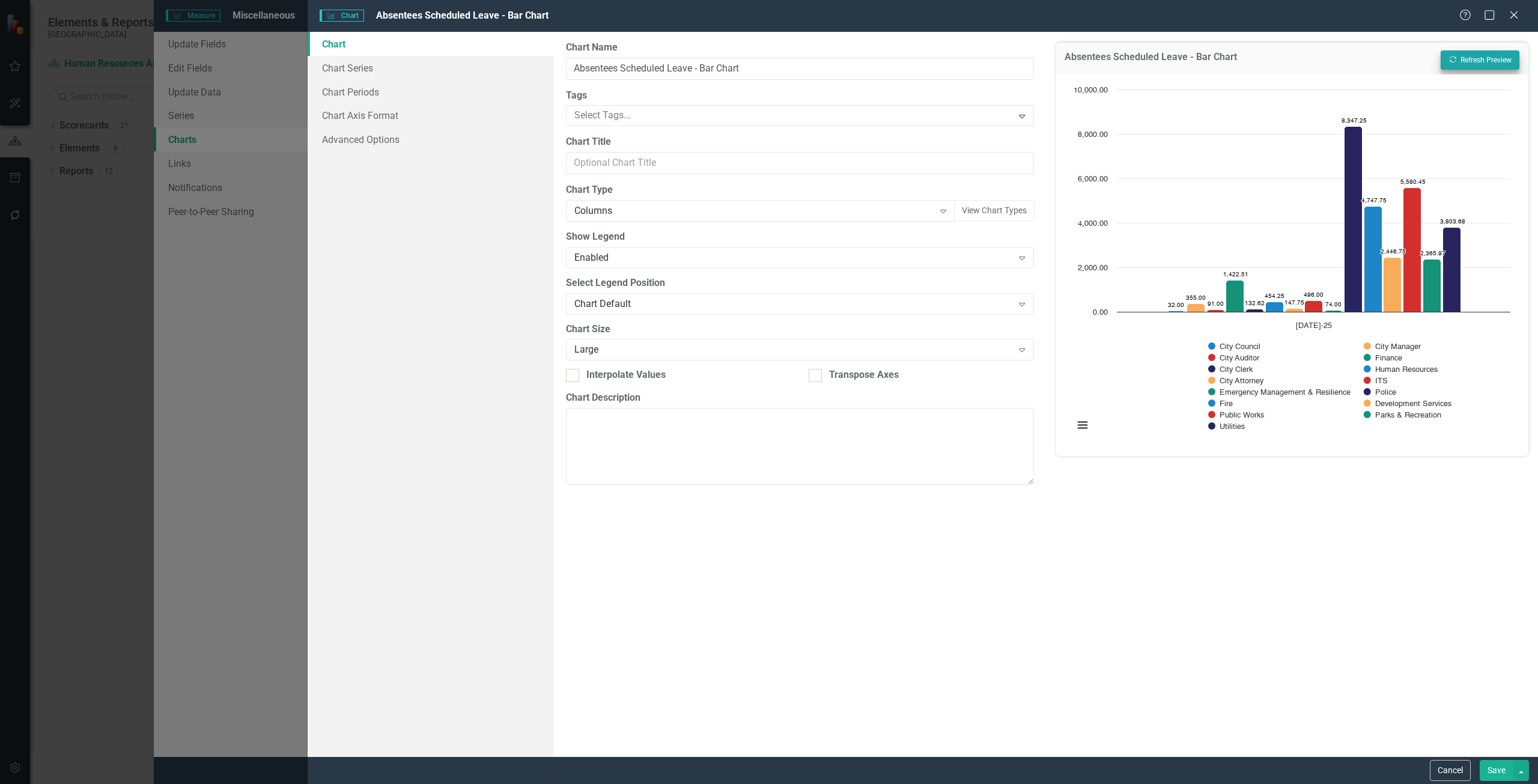
click at [1493, 776] on button "Save" at bounding box center [1496, 770] width 34 height 21
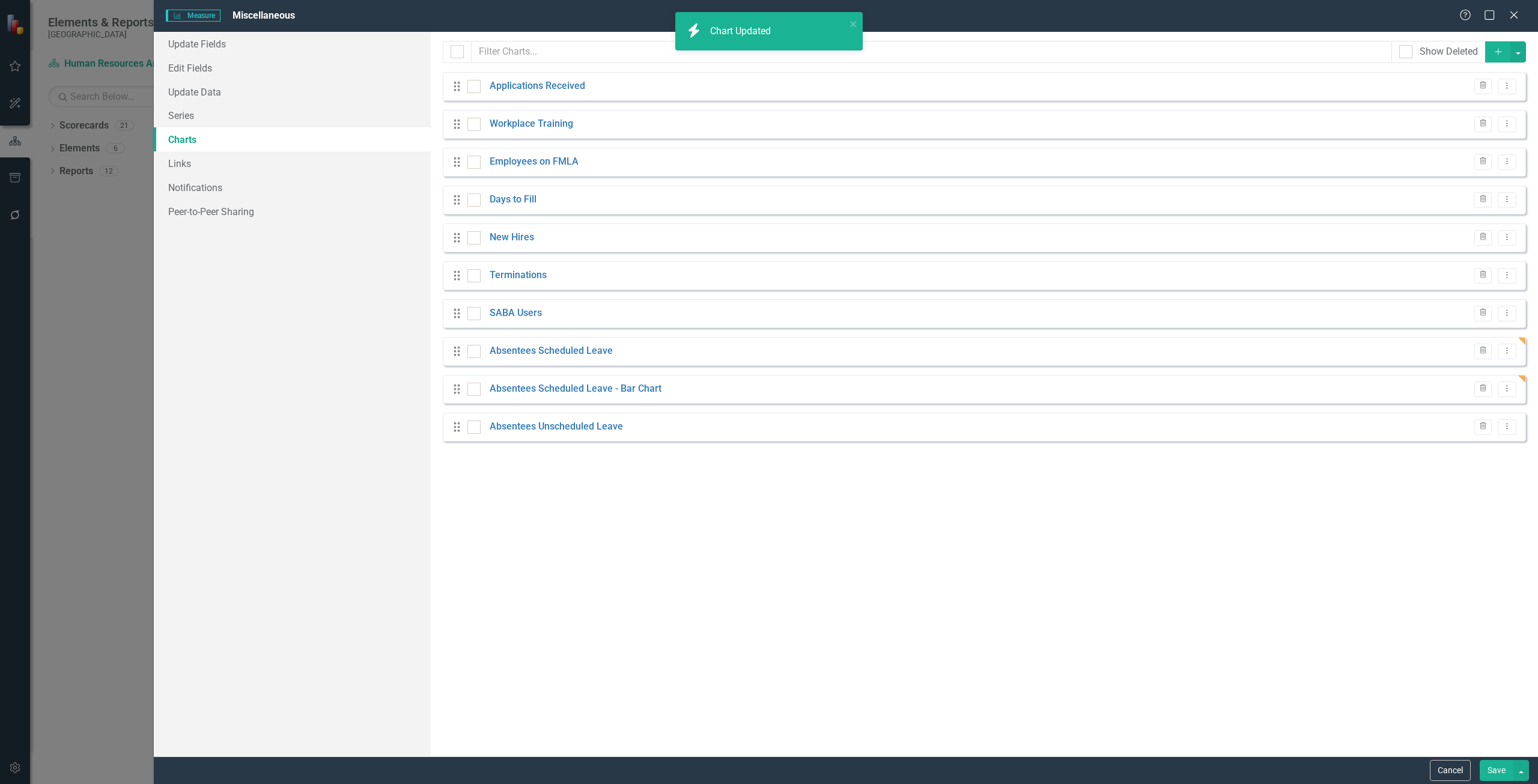
click at [1496, 430] on div "Trash Dropdown Menu" at bounding box center [1492, 427] width 48 height 16
click at [1503, 430] on icon "Dropdown Menu" at bounding box center [1507, 426] width 10 height 8
click at [1459, 474] on link "Copy Duplicate Chart" at bounding box center [1468, 469] width 95 height 22
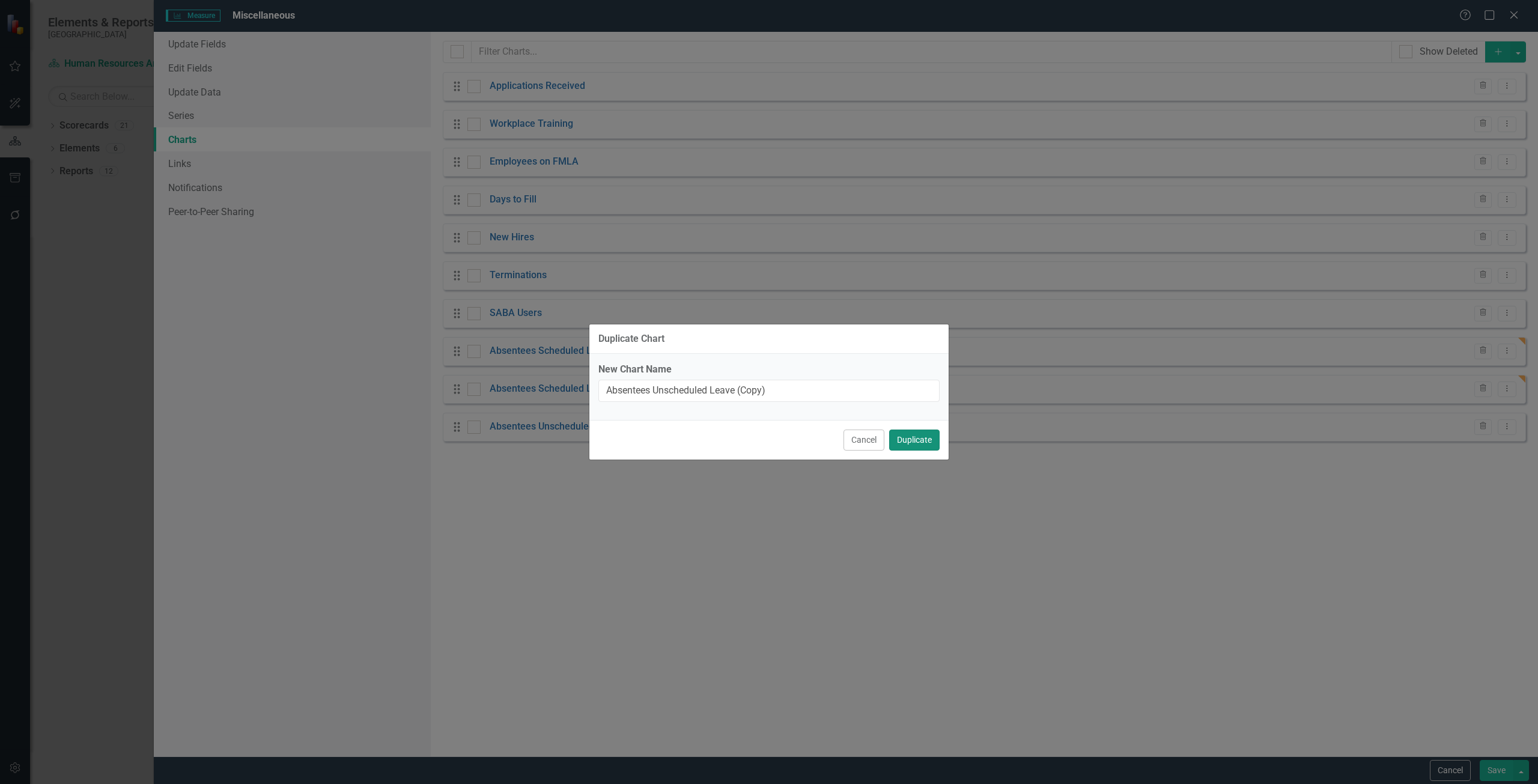
click at [908, 431] on button "Duplicate" at bounding box center [915, 439] width 51 height 21
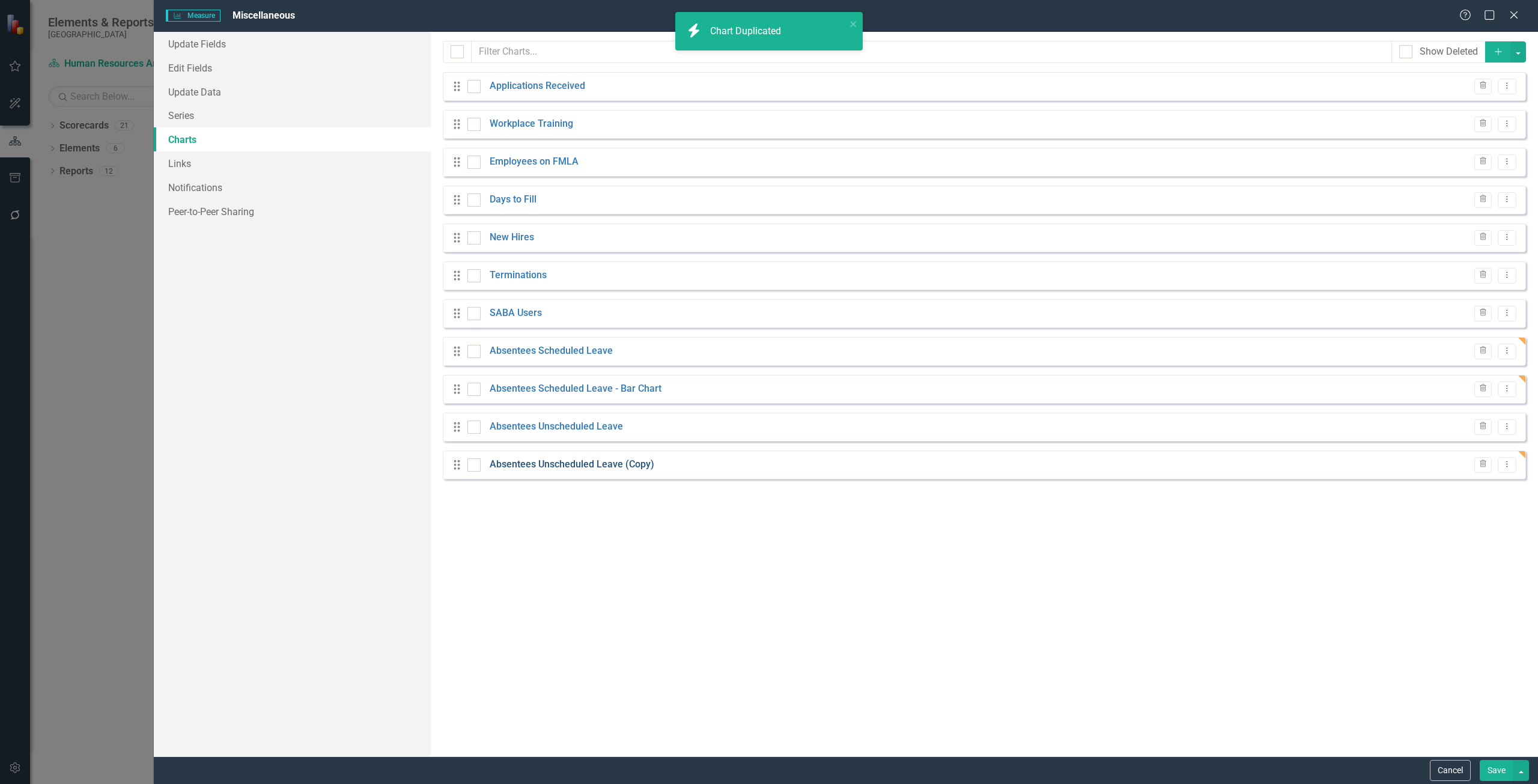
click at [551, 466] on link "Absentees Unscheduled Leave (Copy)" at bounding box center [572, 465] width 165 height 14
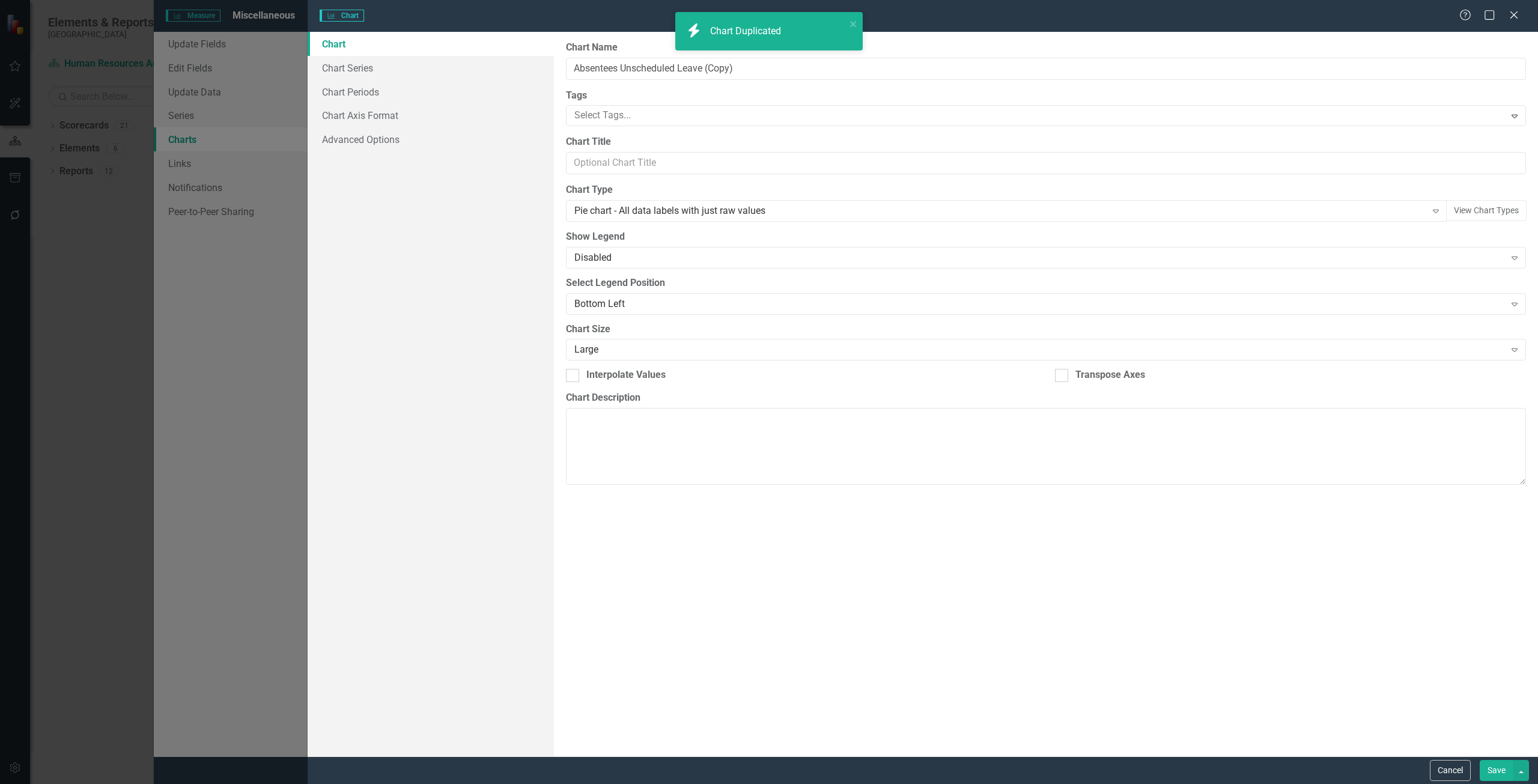
type input "Absentees Unscheduled Leave (Copy)"
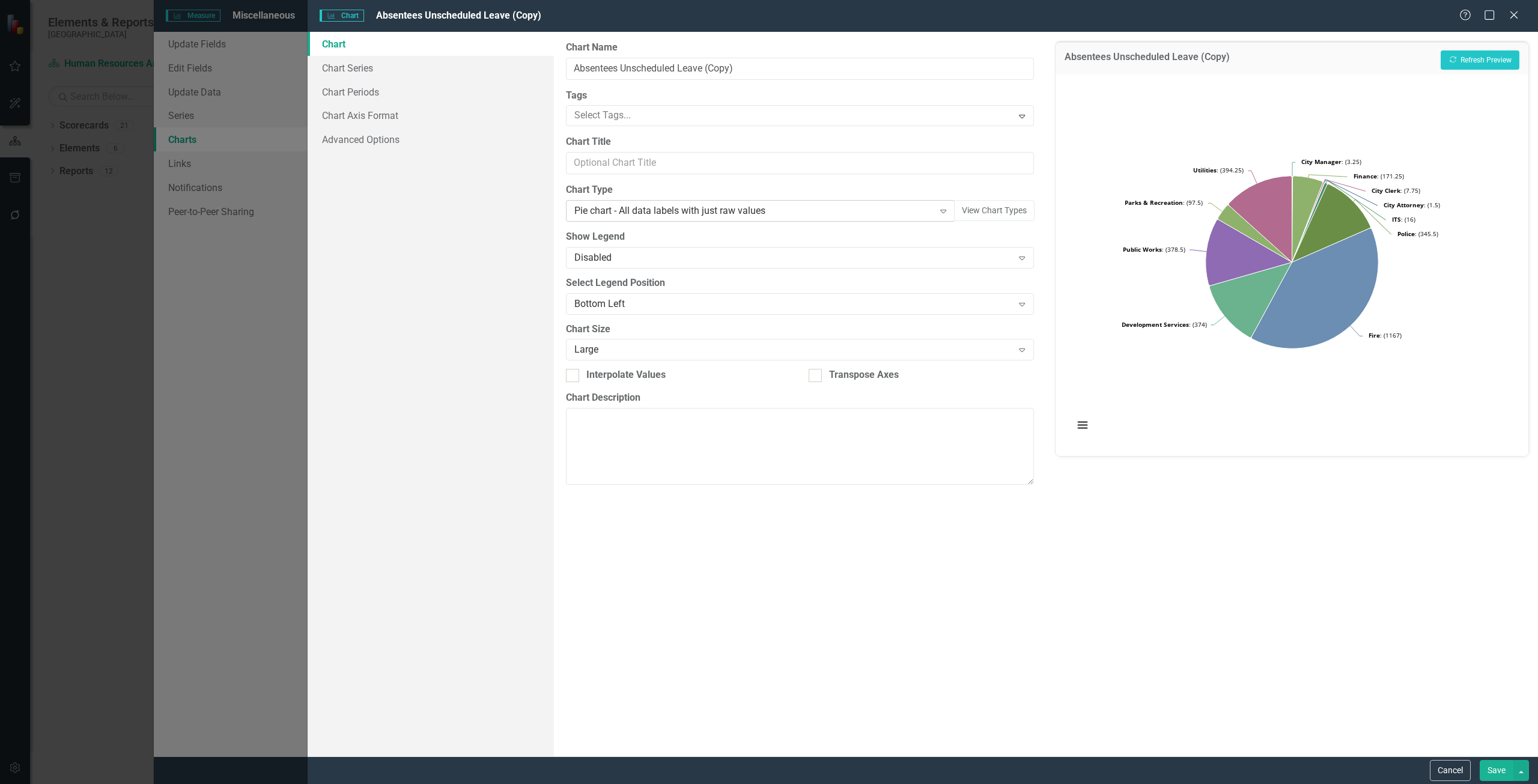
click at [629, 216] on div "Pie chart - All data labels with just raw values" at bounding box center [754, 211] width 360 height 14
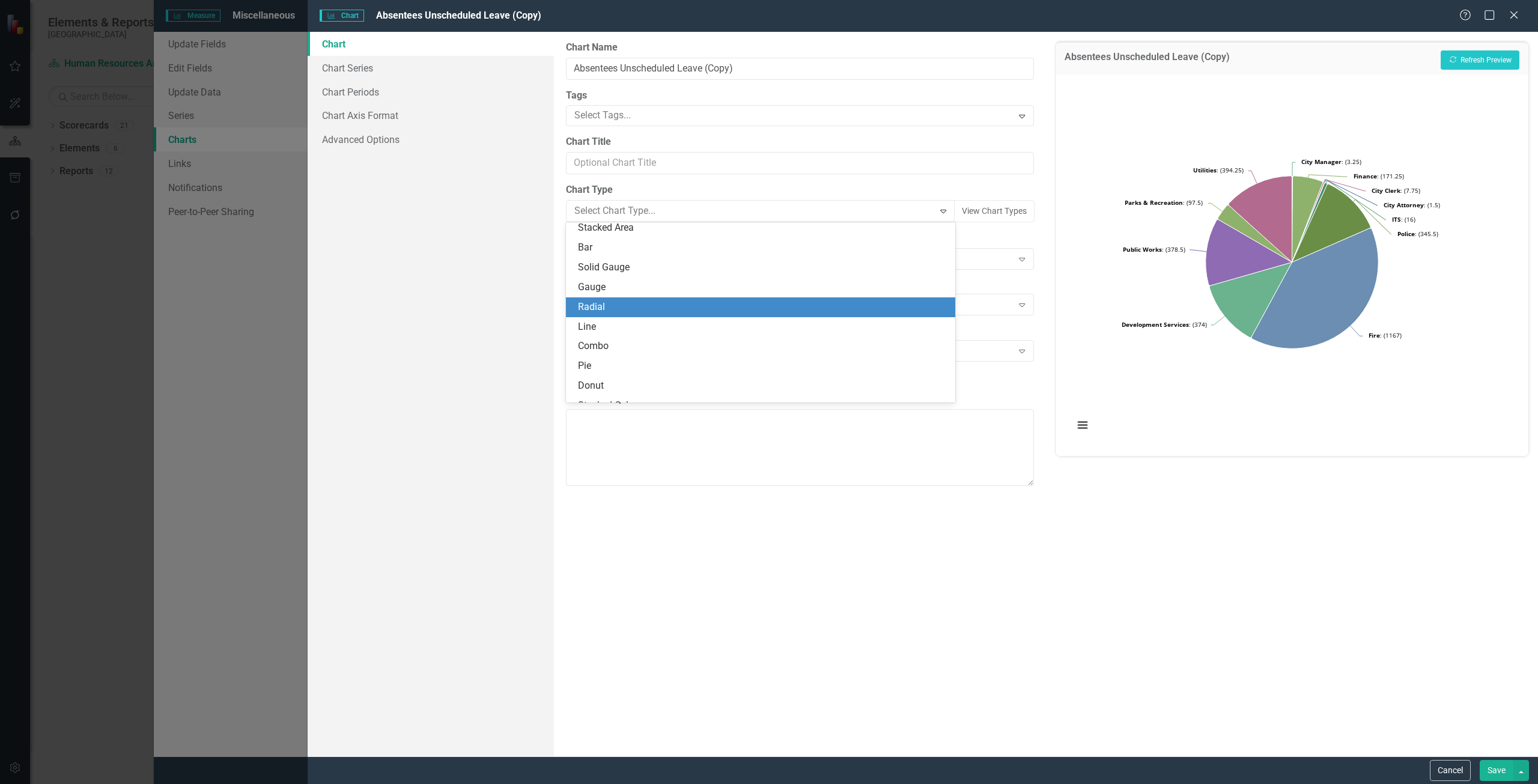
scroll to position [60, 0]
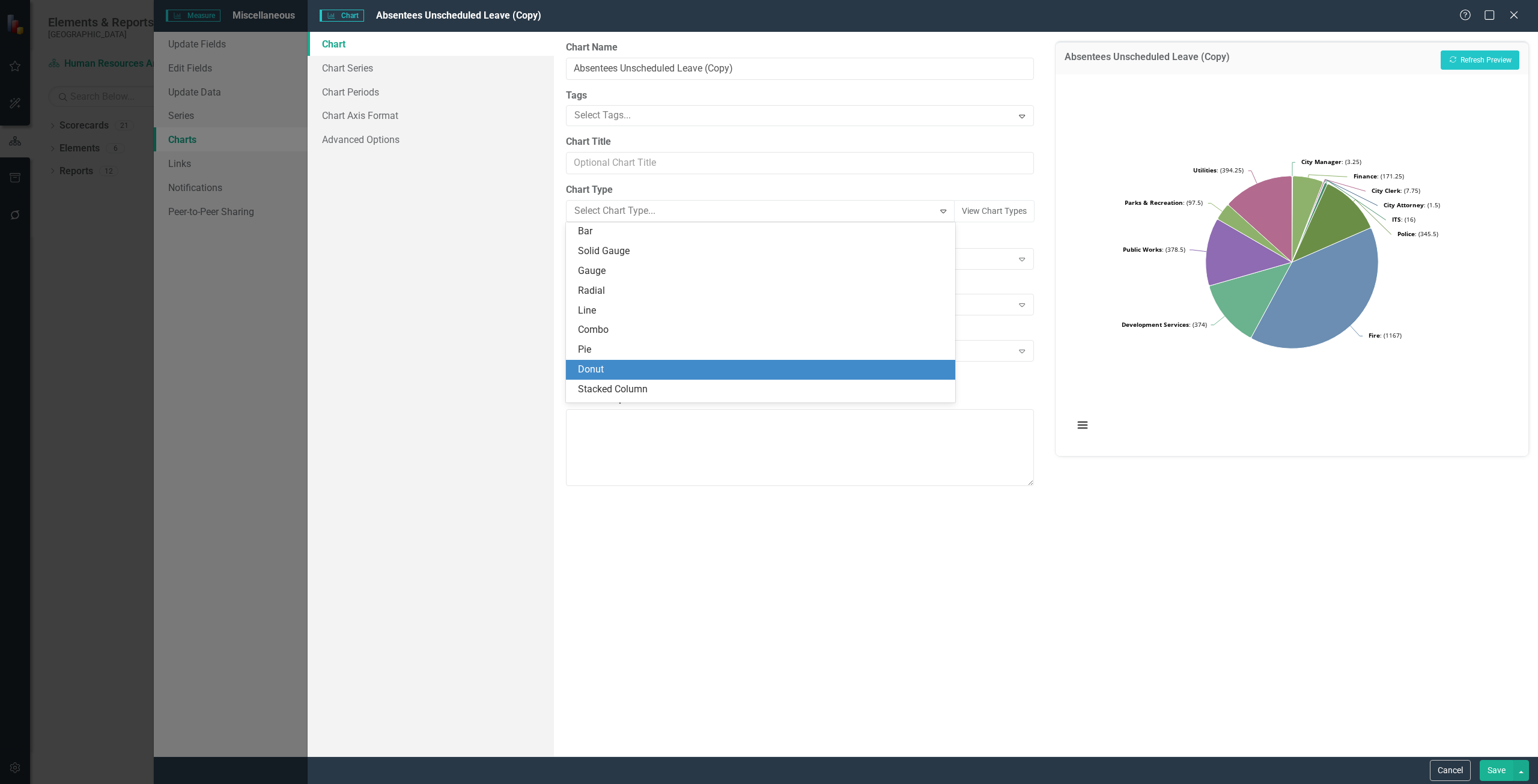
click at [614, 361] on div "Donut" at bounding box center [760, 369] width 390 height 20
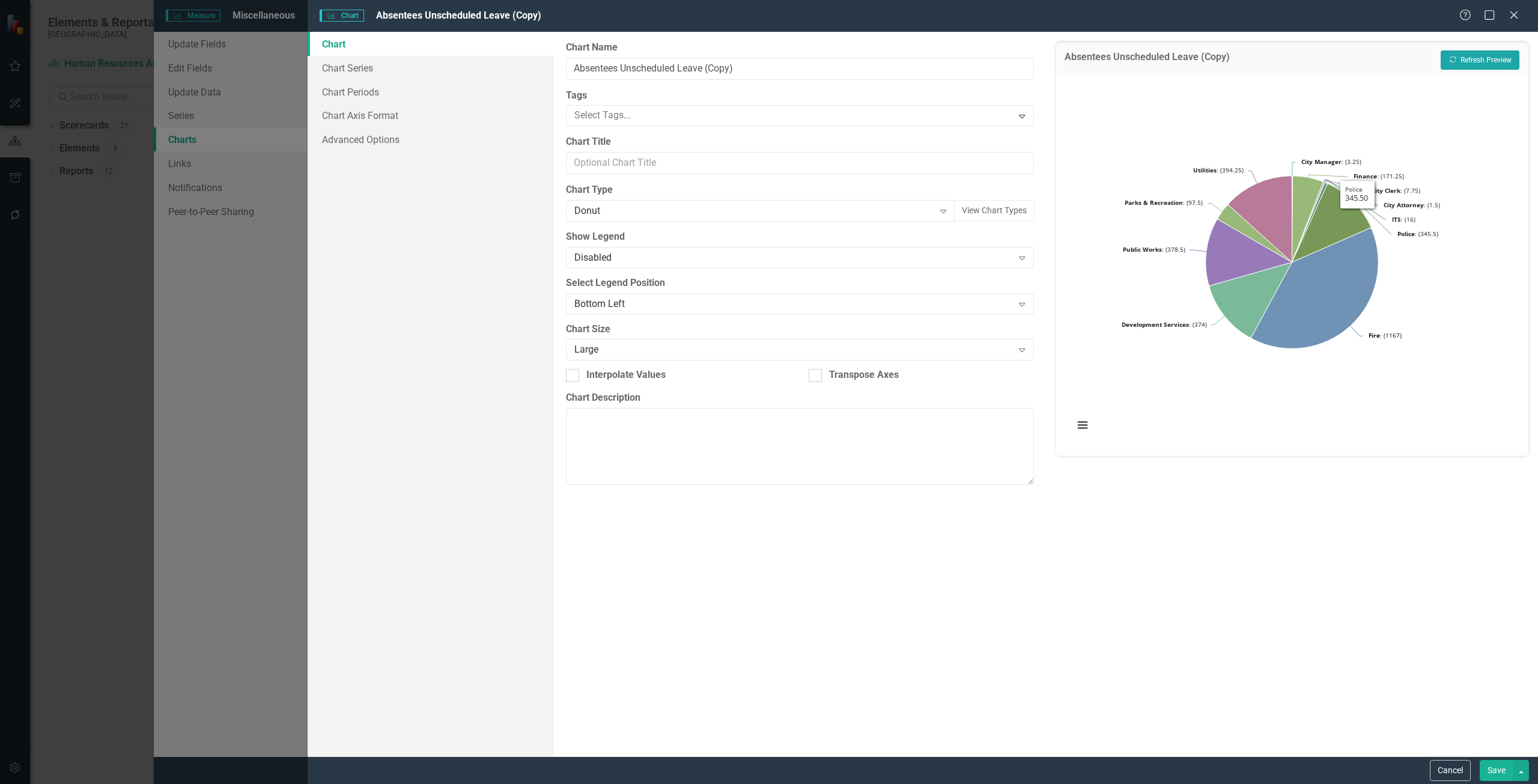
click at [1492, 66] on button "Recalculate Refresh Preview" at bounding box center [1480, 60] width 79 height 19
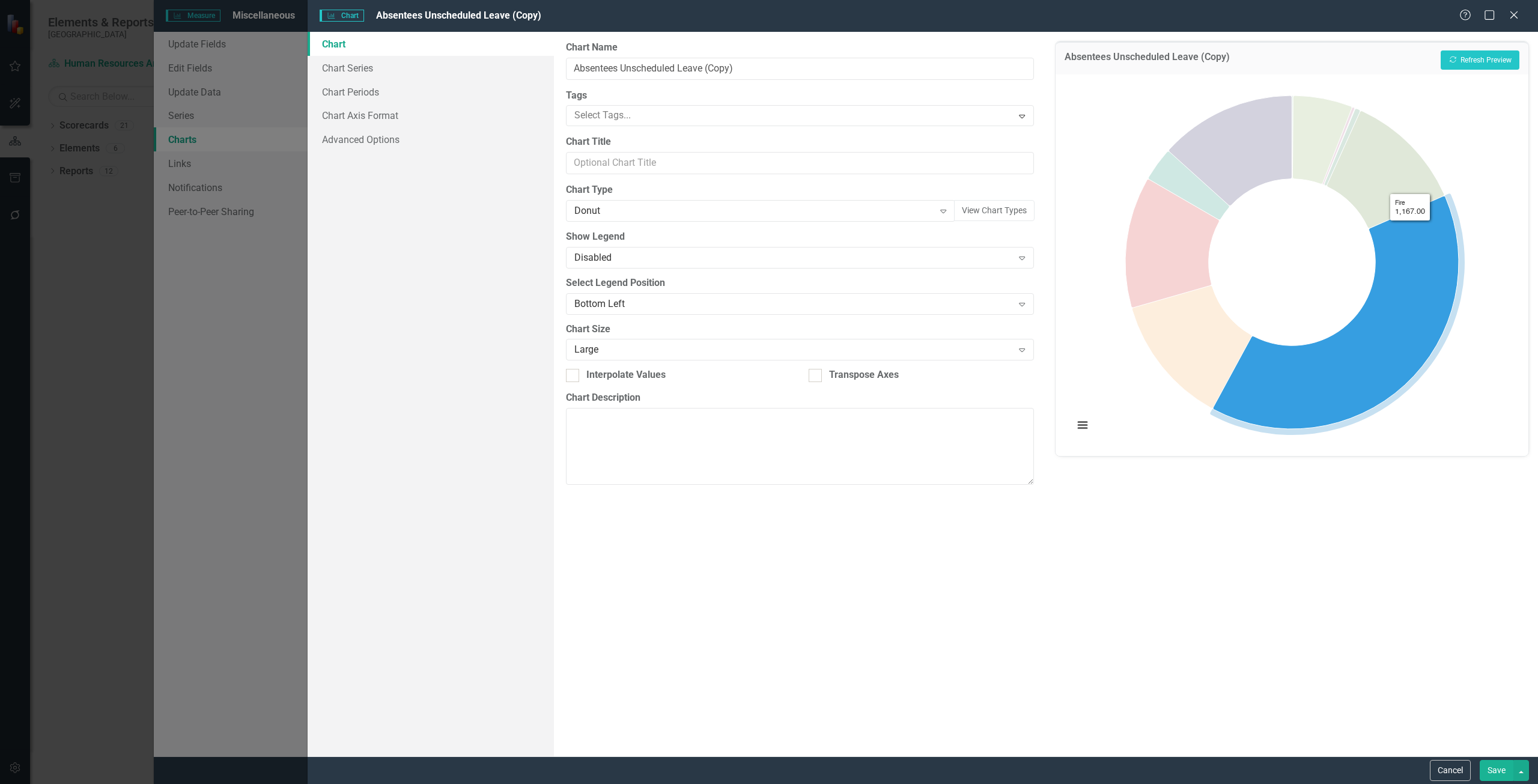
drag, startPoint x: 1344, startPoint y: 378, endPoint x: 1319, endPoint y: 399, distance: 32.6
drag, startPoint x: 1319, startPoint y: 399, endPoint x: 1177, endPoint y: 514, distance: 182.7
click at [1195, 541] on div "Absentees Unscheduled Leave (Copy) Recalculate Refresh Preview Chart Pie chart …" at bounding box center [1292, 394] width 492 height 724
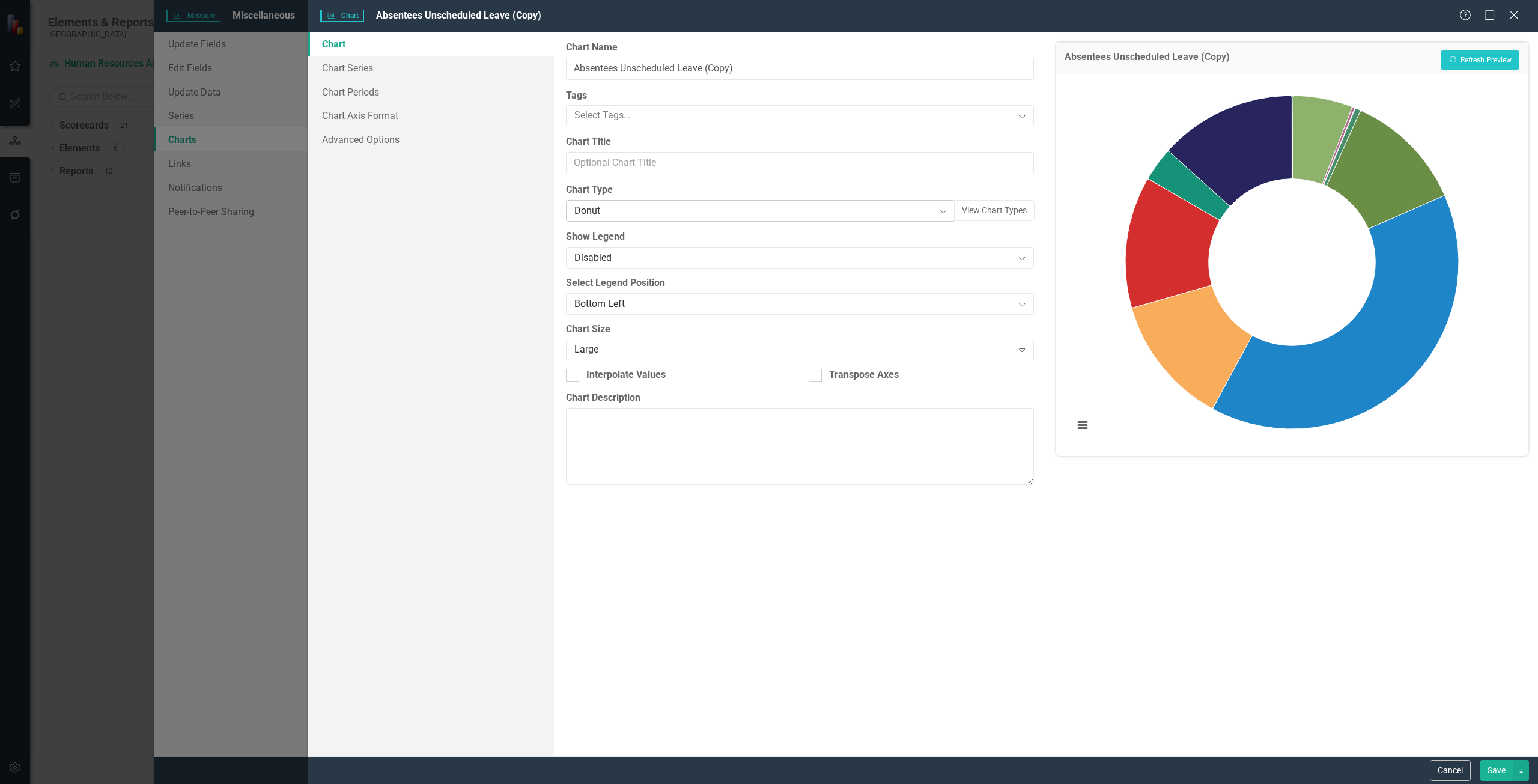
click at [873, 211] on div "Donut" at bounding box center [754, 211] width 360 height 14
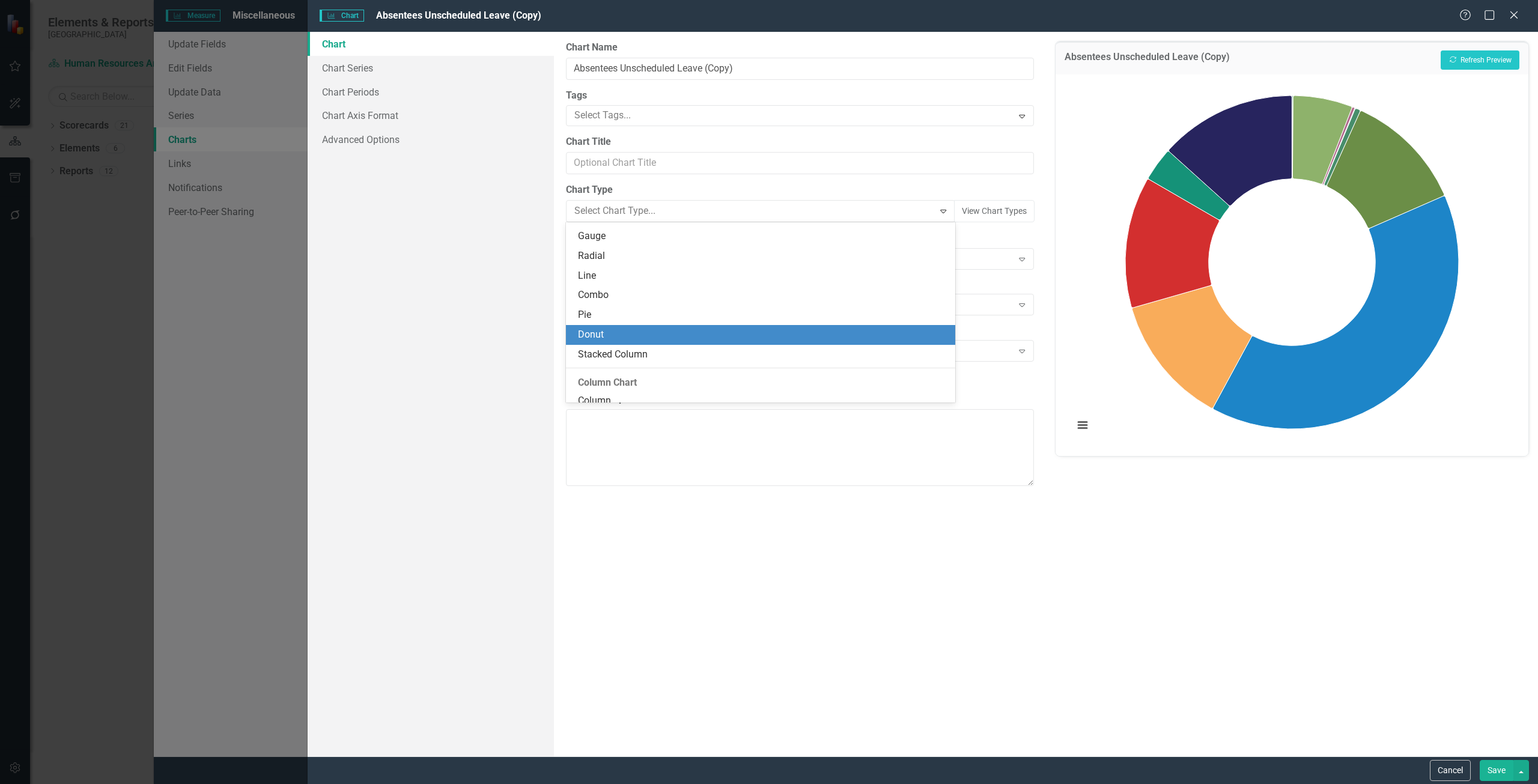
scroll to position [77, 0]
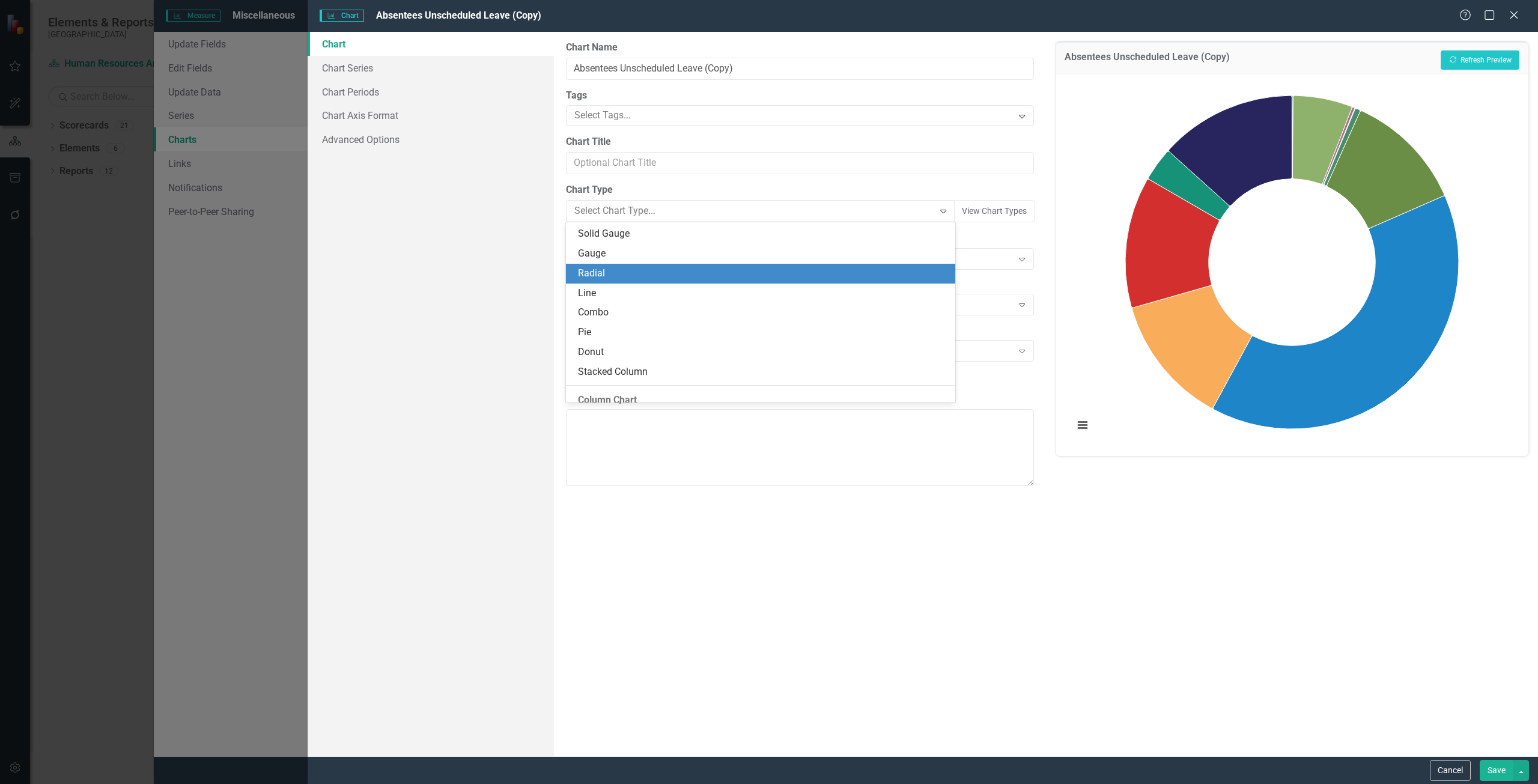
click at [734, 274] on div "Radial" at bounding box center [763, 274] width 370 height 14
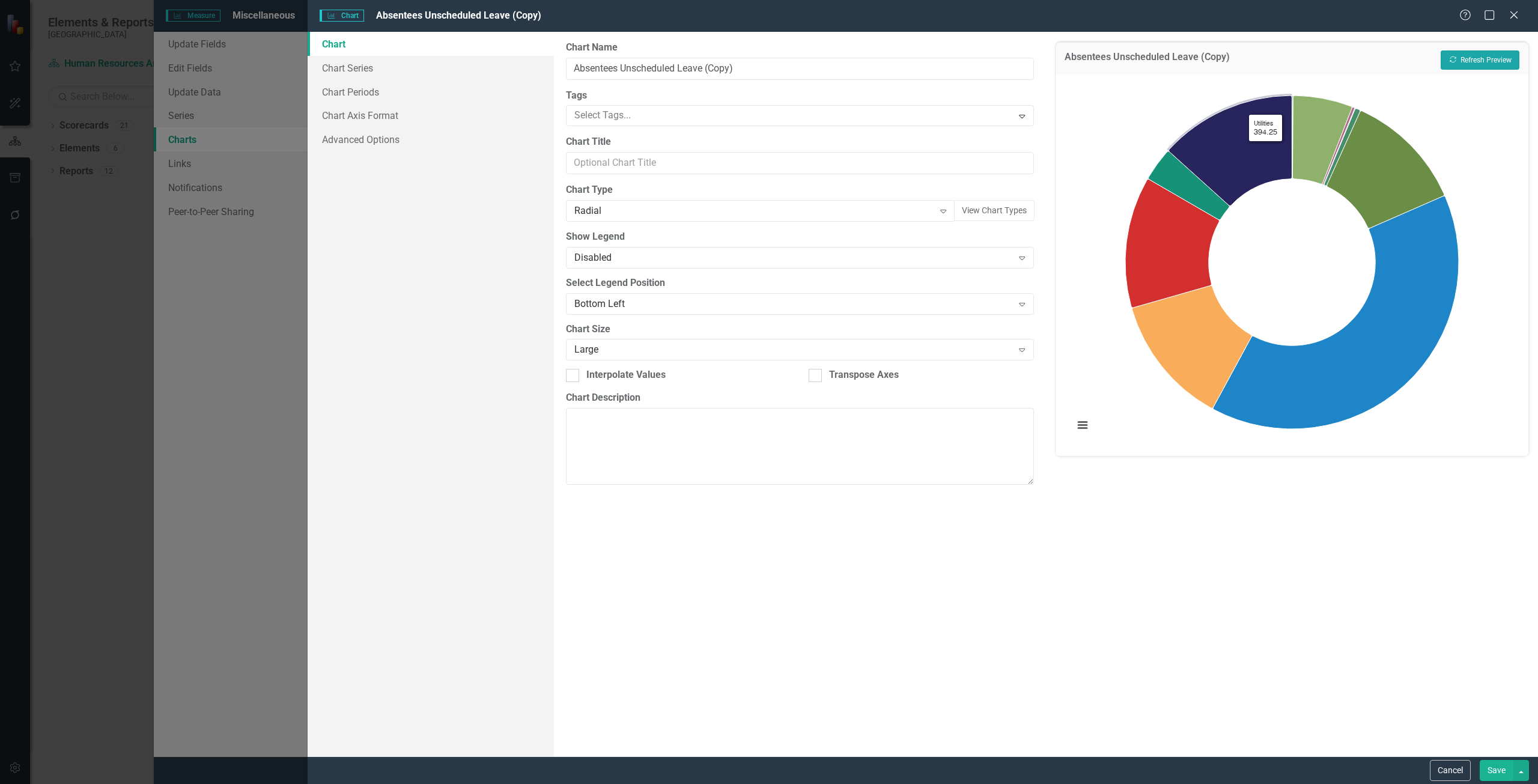
click at [1497, 51] on button "Recalculate Refresh Preview" at bounding box center [1480, 60] width 79 height 19
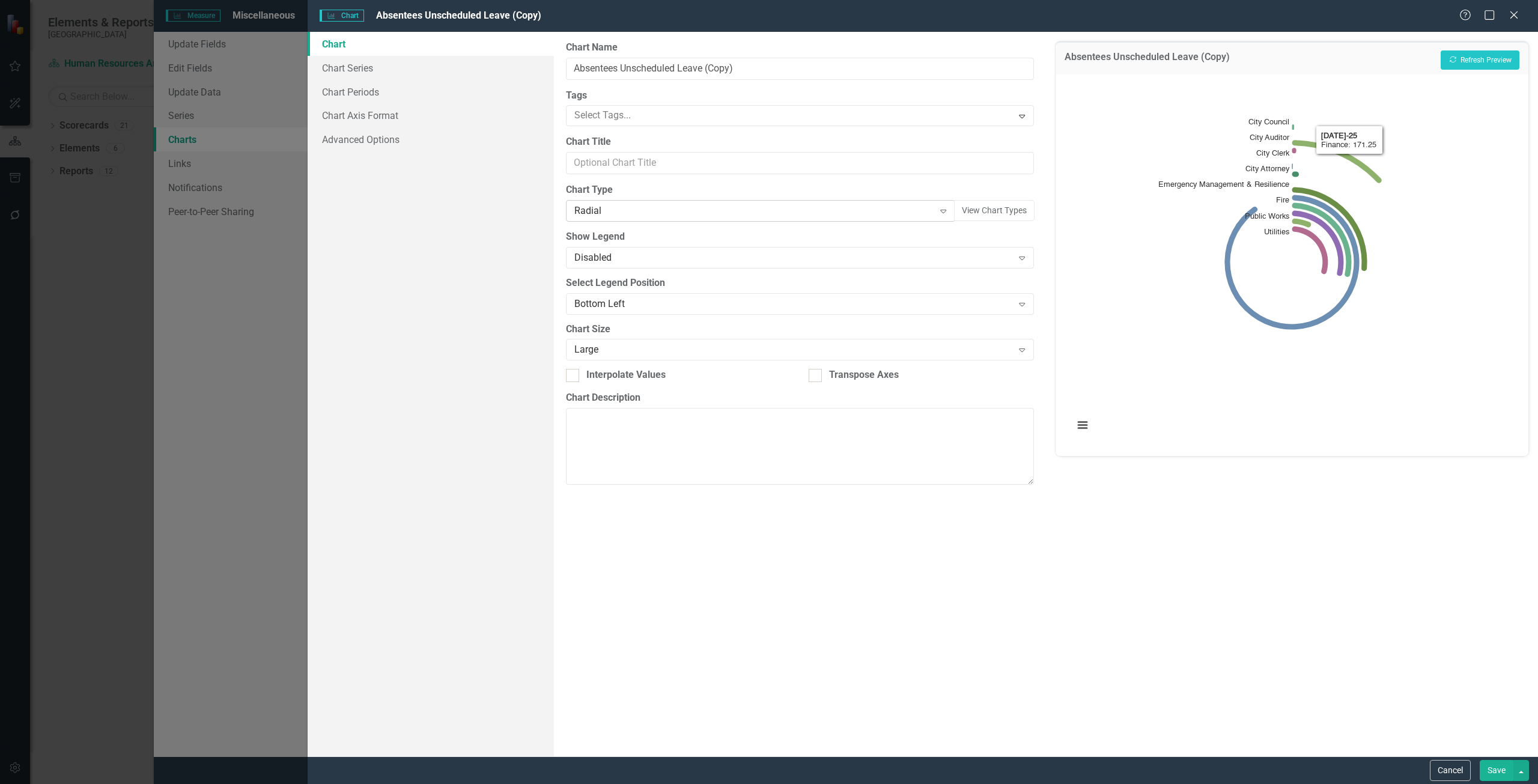
click at [804, 215] on div "Radial" at bounding box center [754, 211] width 360 height 14
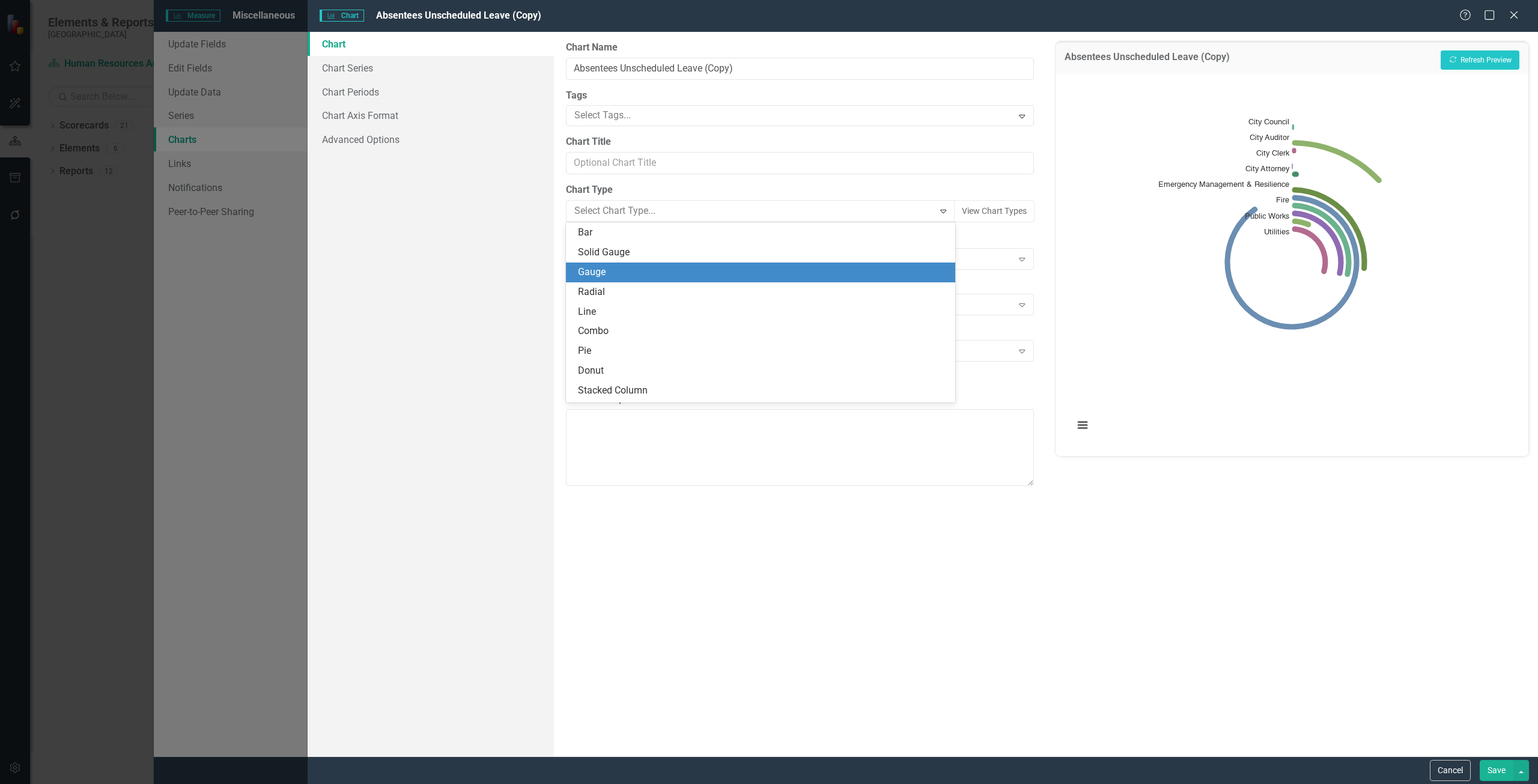
scroll to position [0, 0]
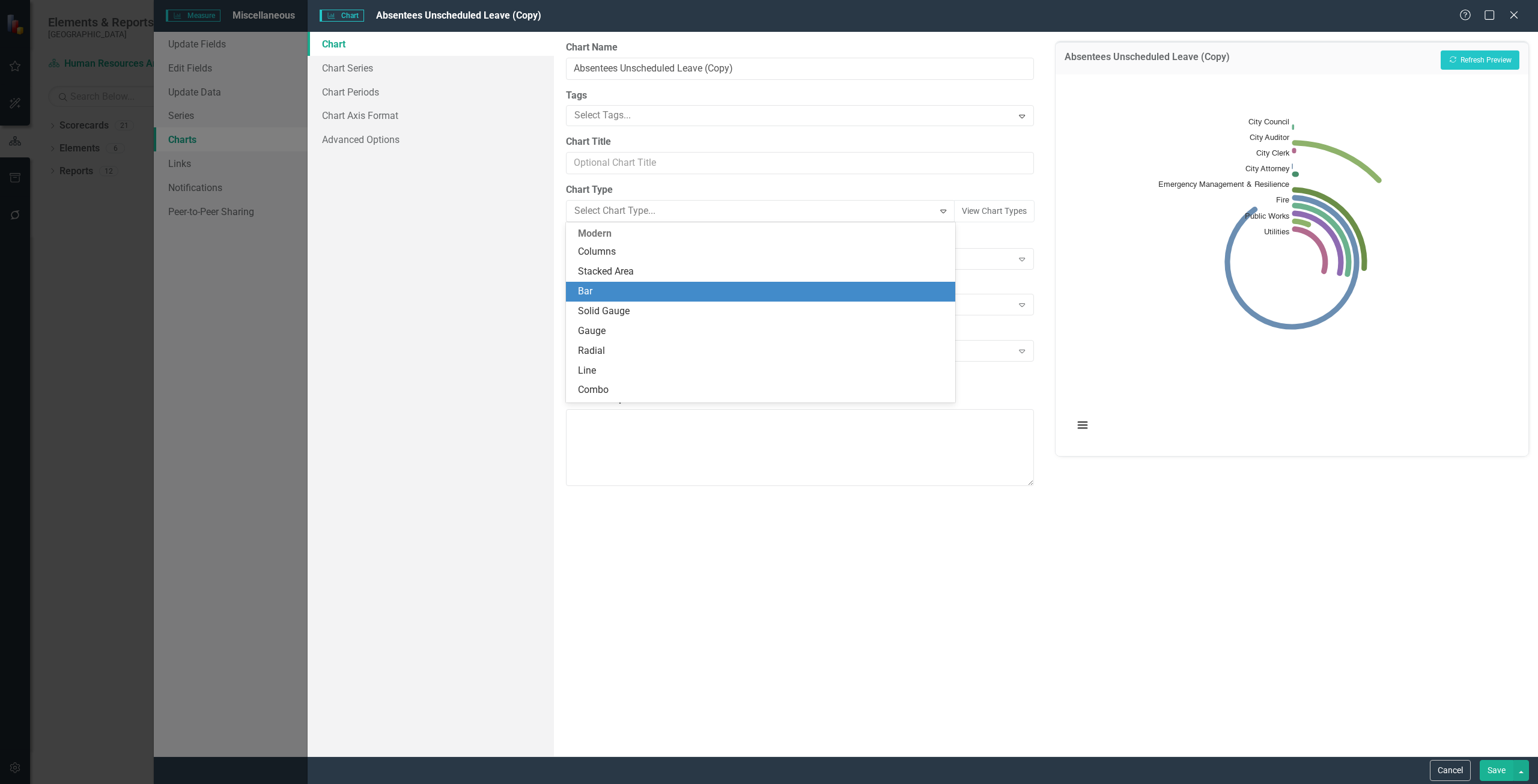
click at [669, 294] on div "Bar" at bounding box center [763, 292] width 370 height 14
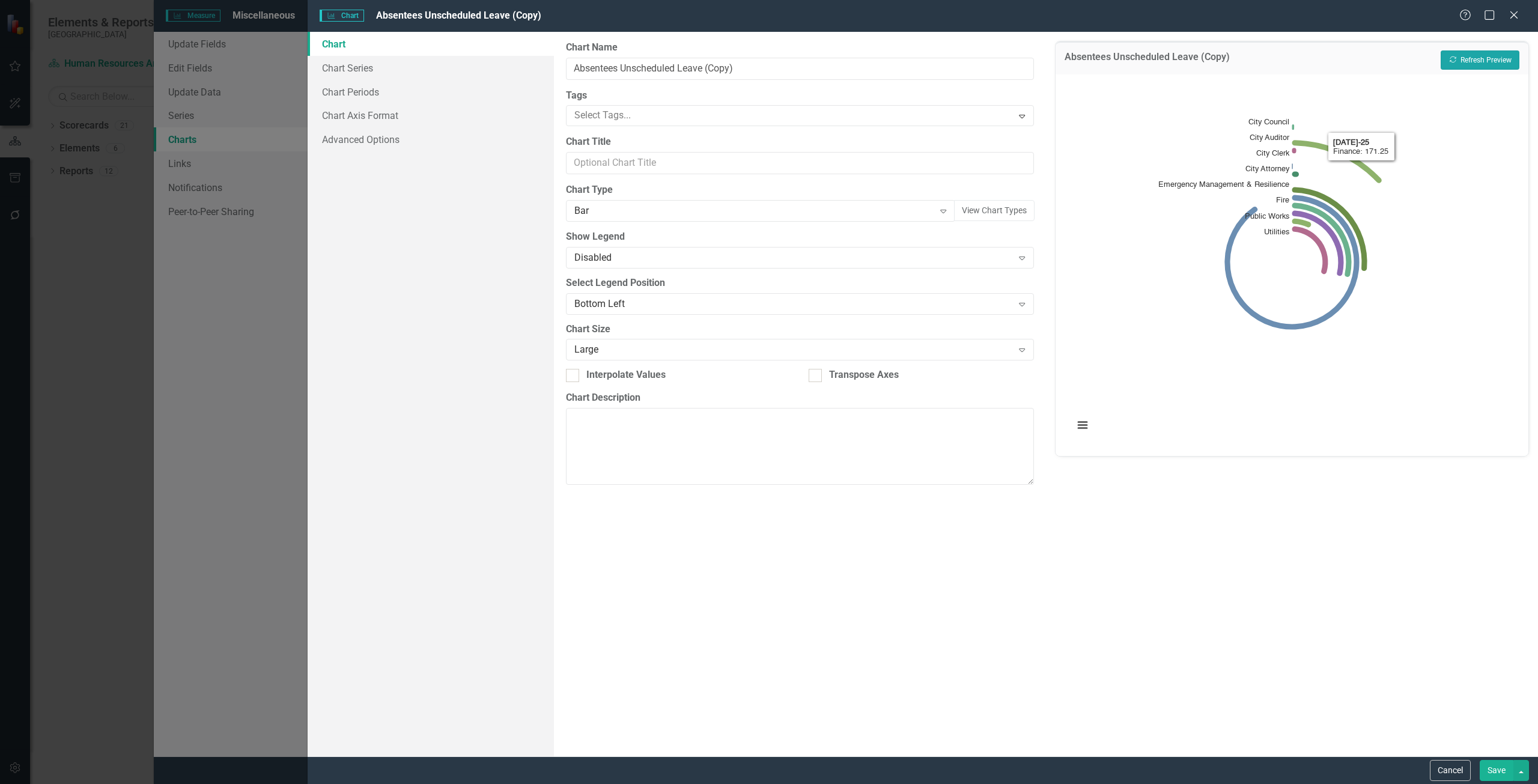
click at [1461, 66] on button "Recalculate Refresh Preview" at bounding box center [1480, 60] width 79 height 19
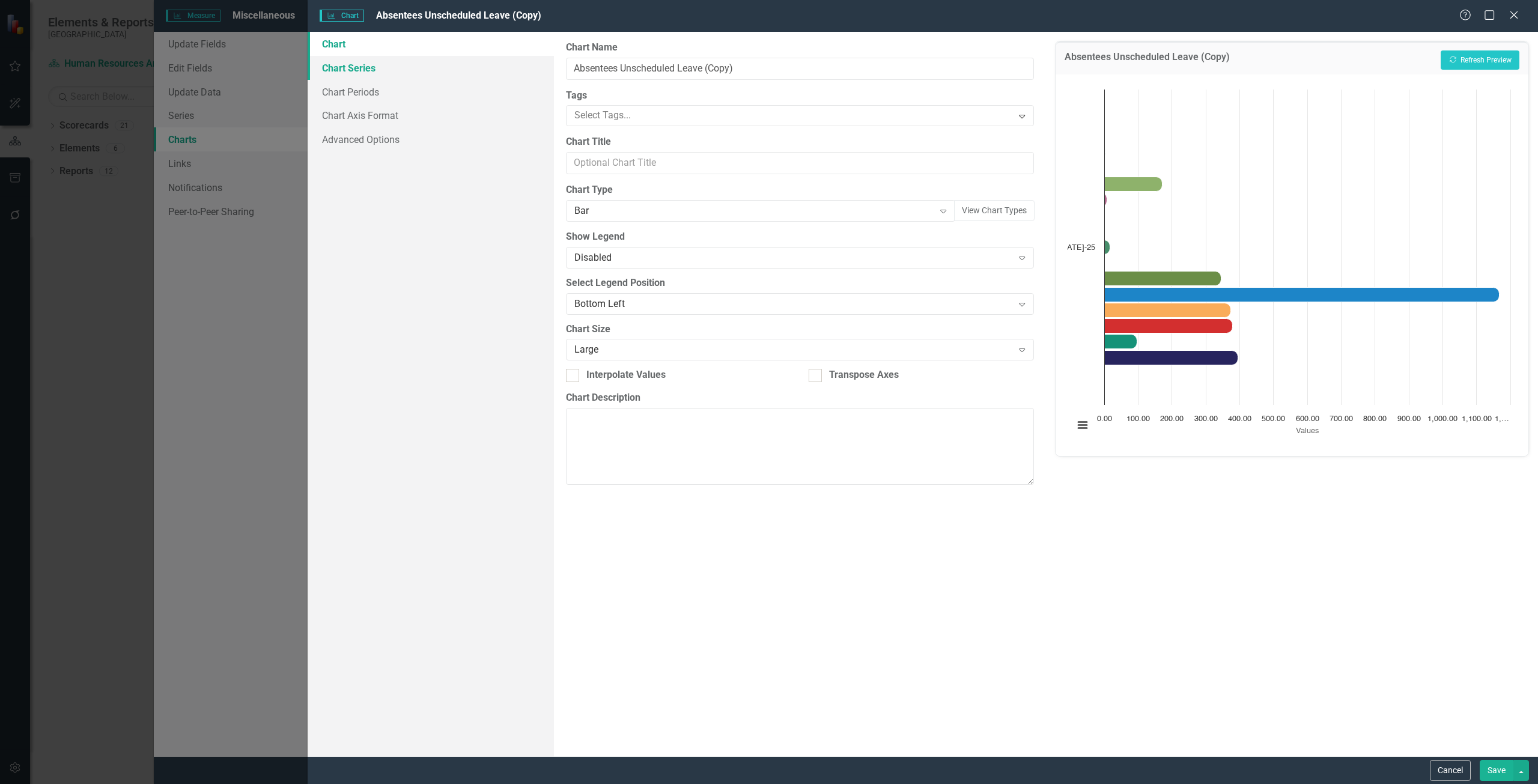
click at [400, 60] on link "Chart Series" at bounding box center [431, 68] width 246 height 24
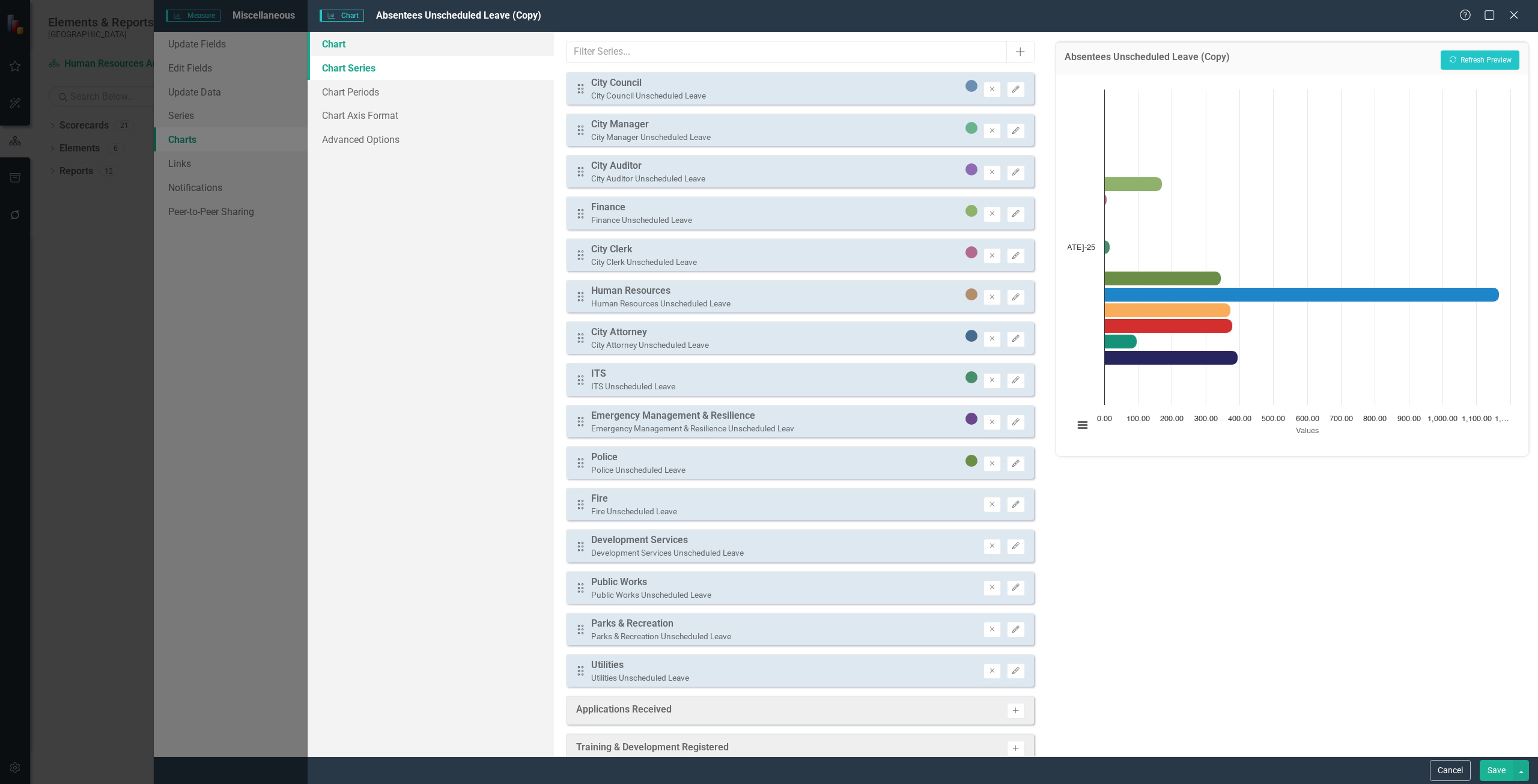
click at [411, 48] on link "Chart" at bounding box center [431, 44] width 246 height 24
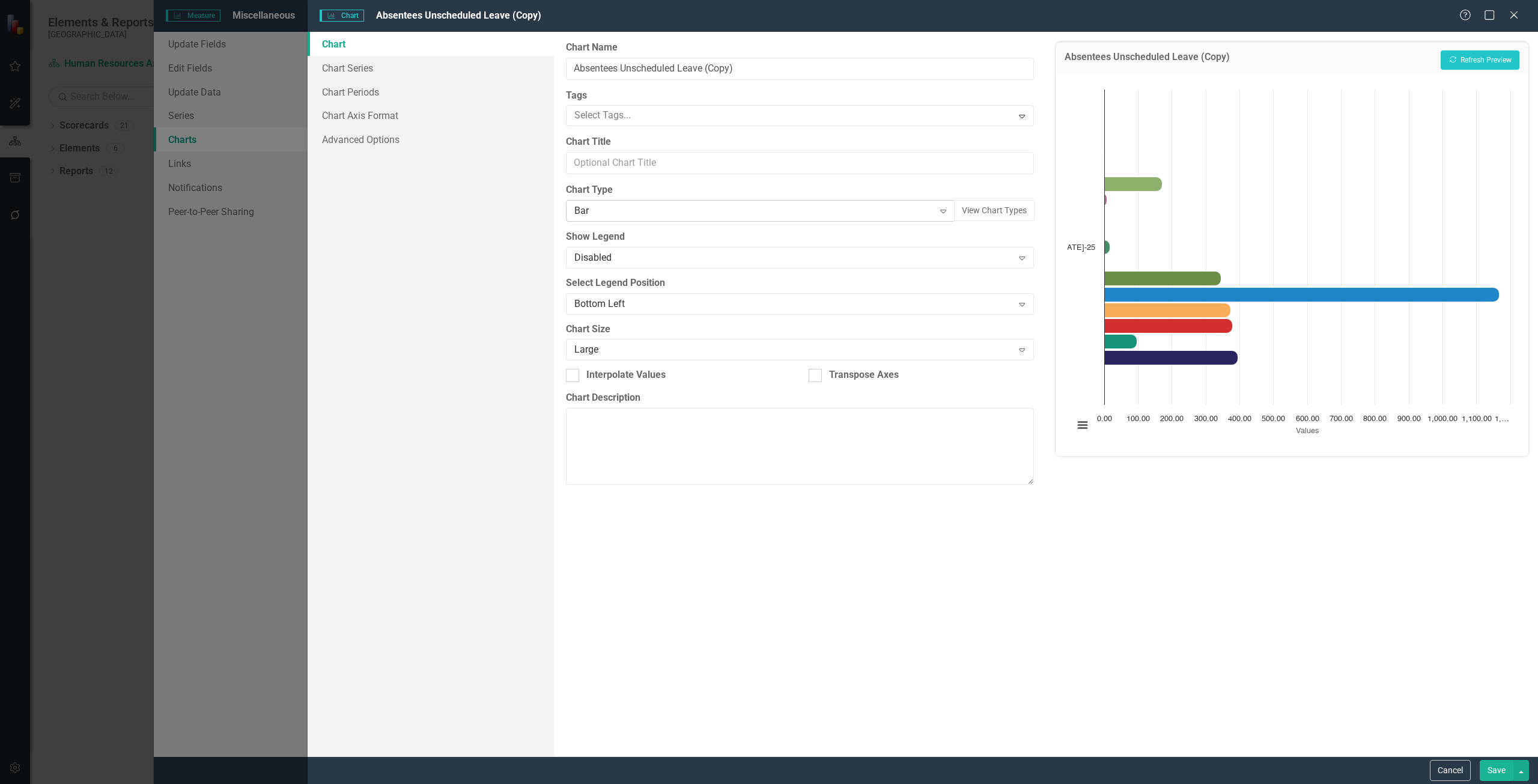
click at [575, 211] on div "Bar" at bounding box center [754, 211] width 360 height 14
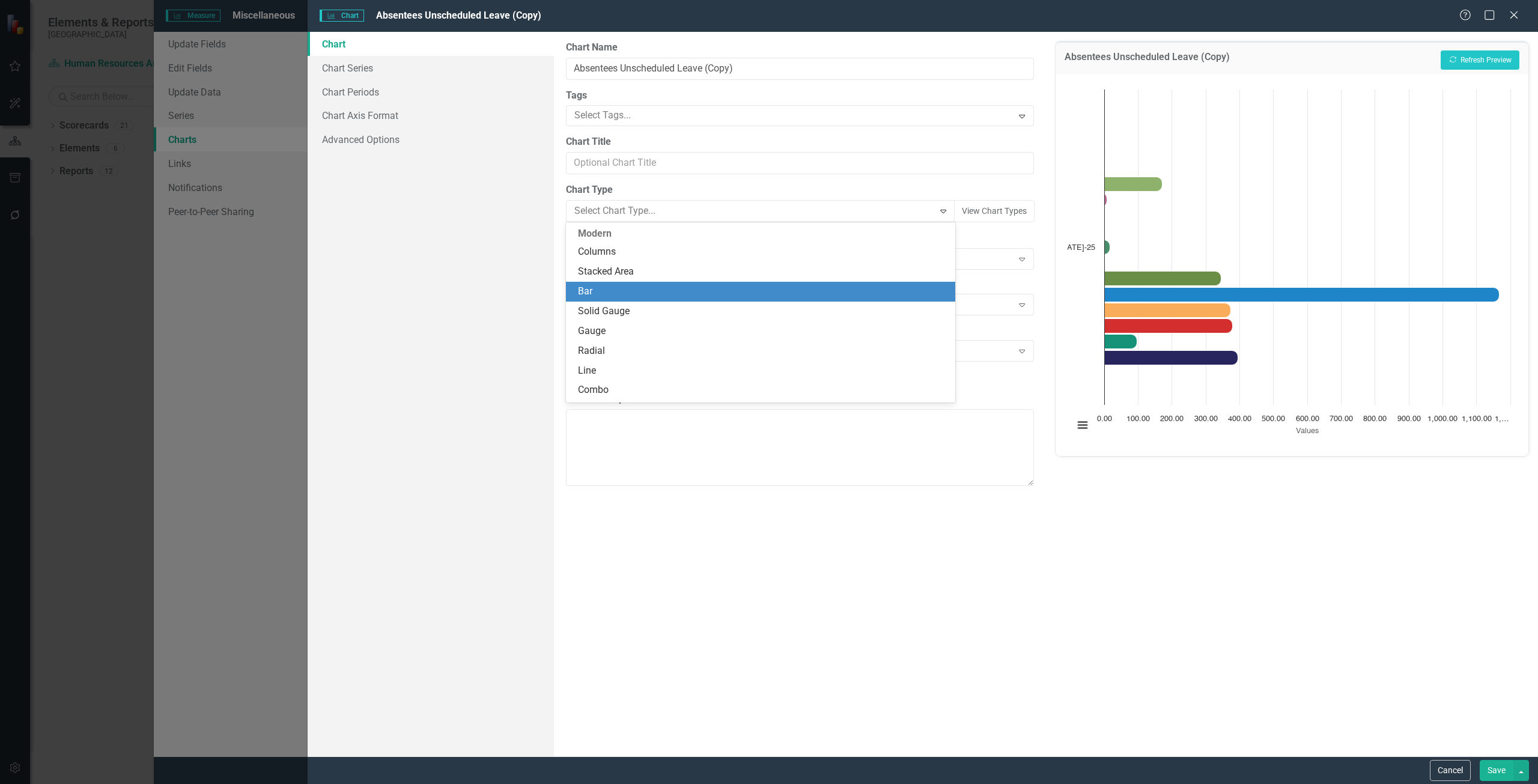
scroll to position [60, 0]
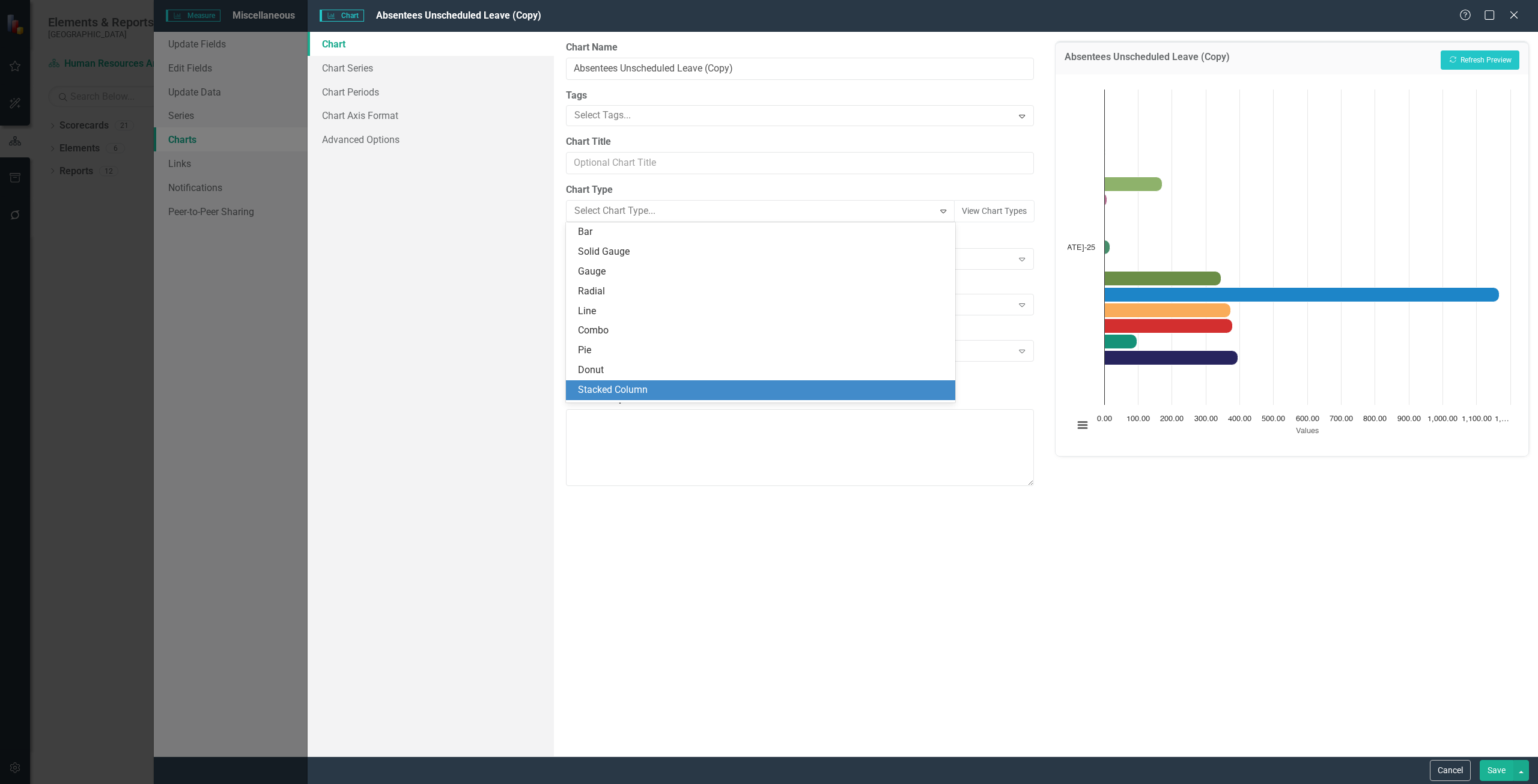
click at [606, 384] on div "Stacked Column" at bounding box center [763, 390] width 370 height 14
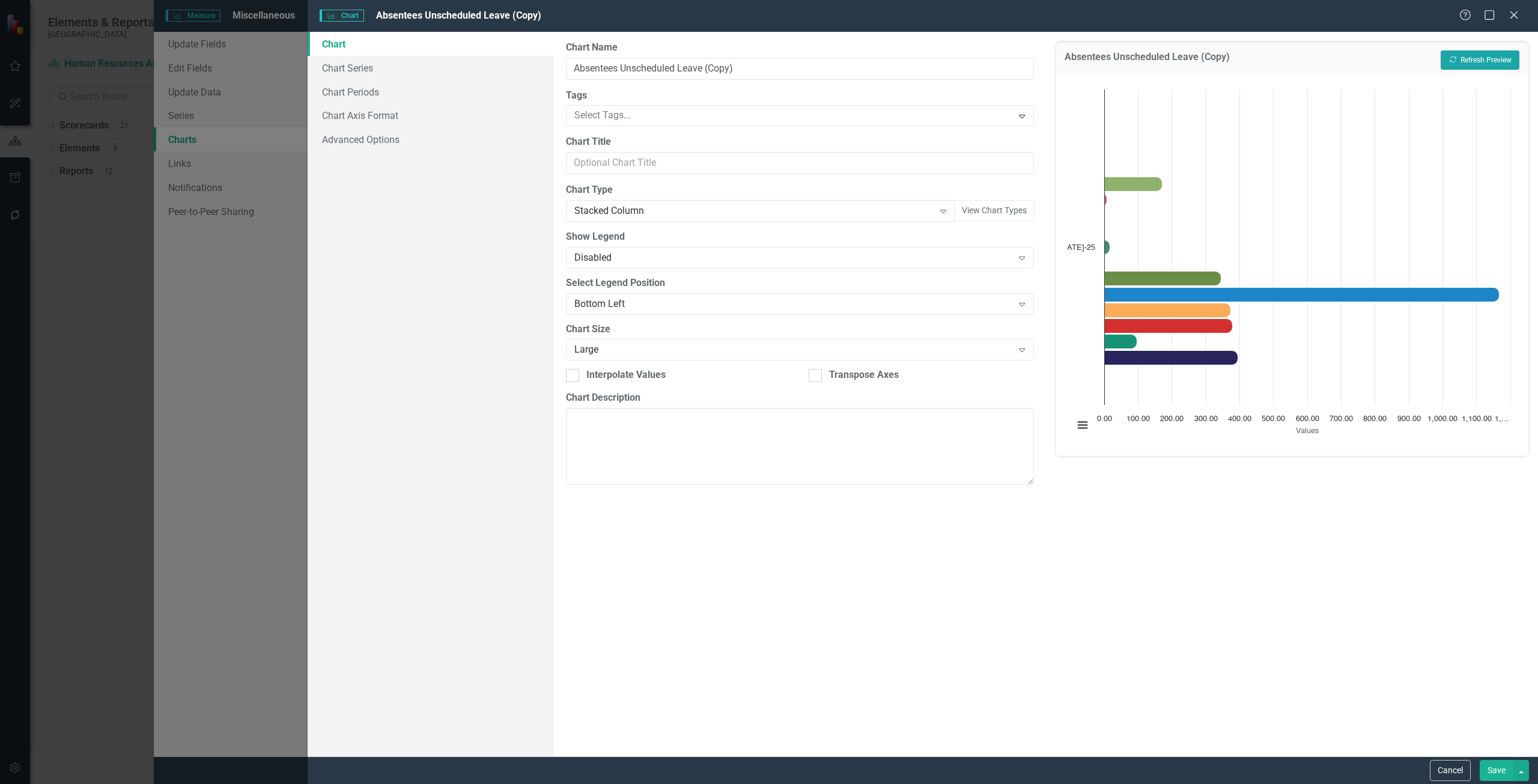
click at [1468, 63] on button "Recalculate Refresh Preview" at bounding box center [1480, 60] width 79 height 19
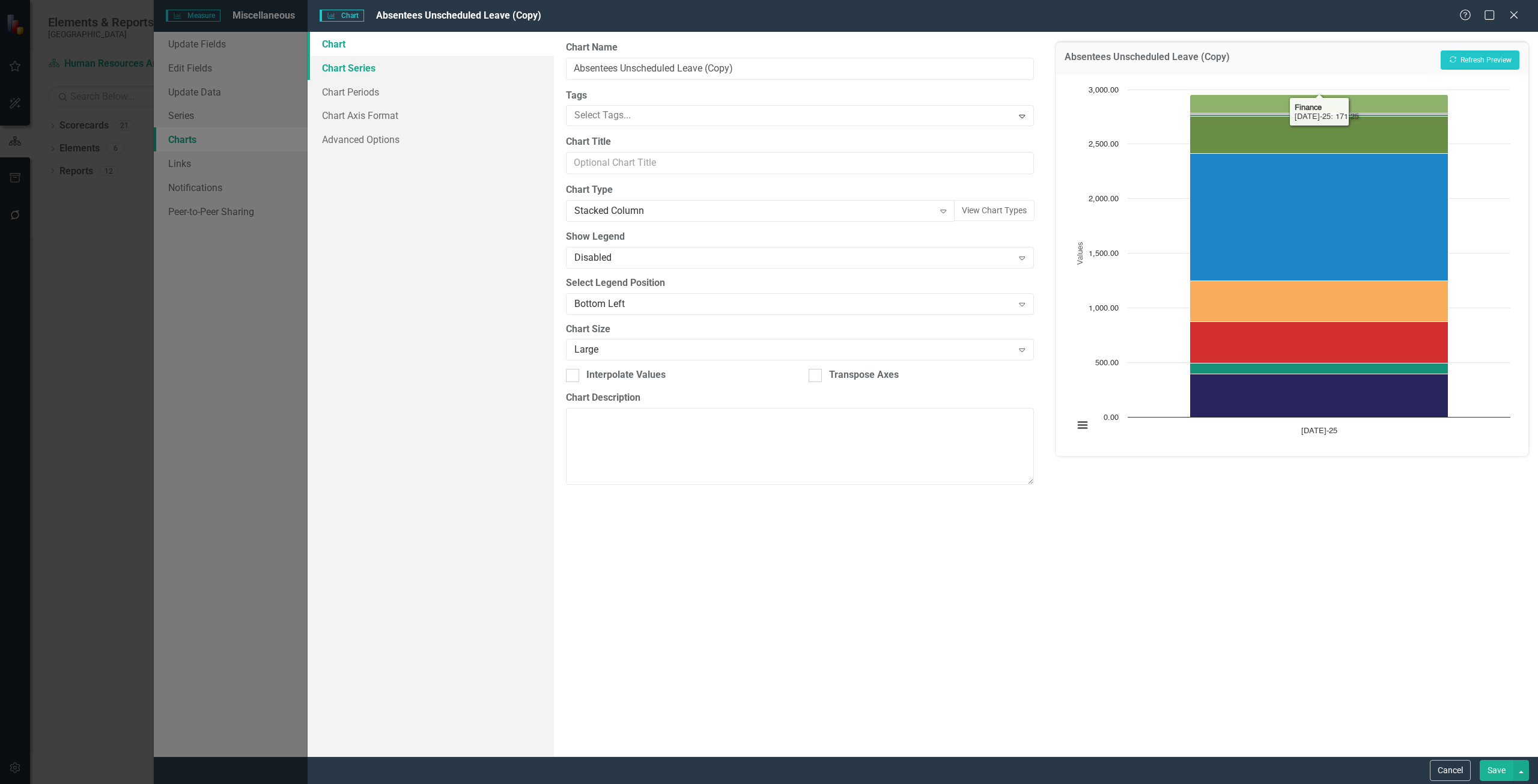
click at [438, 71] on link "Chart Series" at bounding box center [431, 68] width 246 height 24
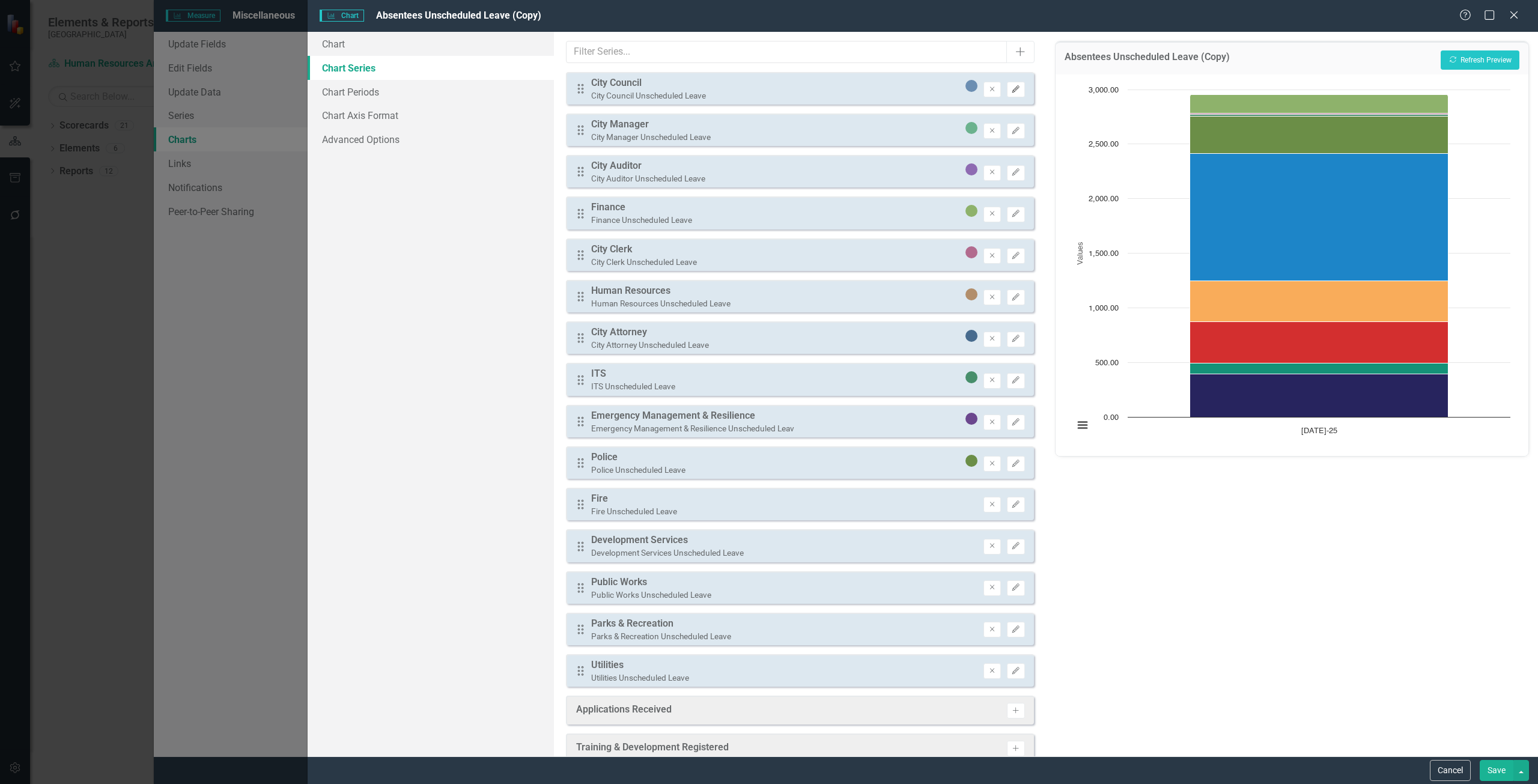
click at [1011, 91] on icon "Edit" at bounding box center [1015, 89] width 9 height 7
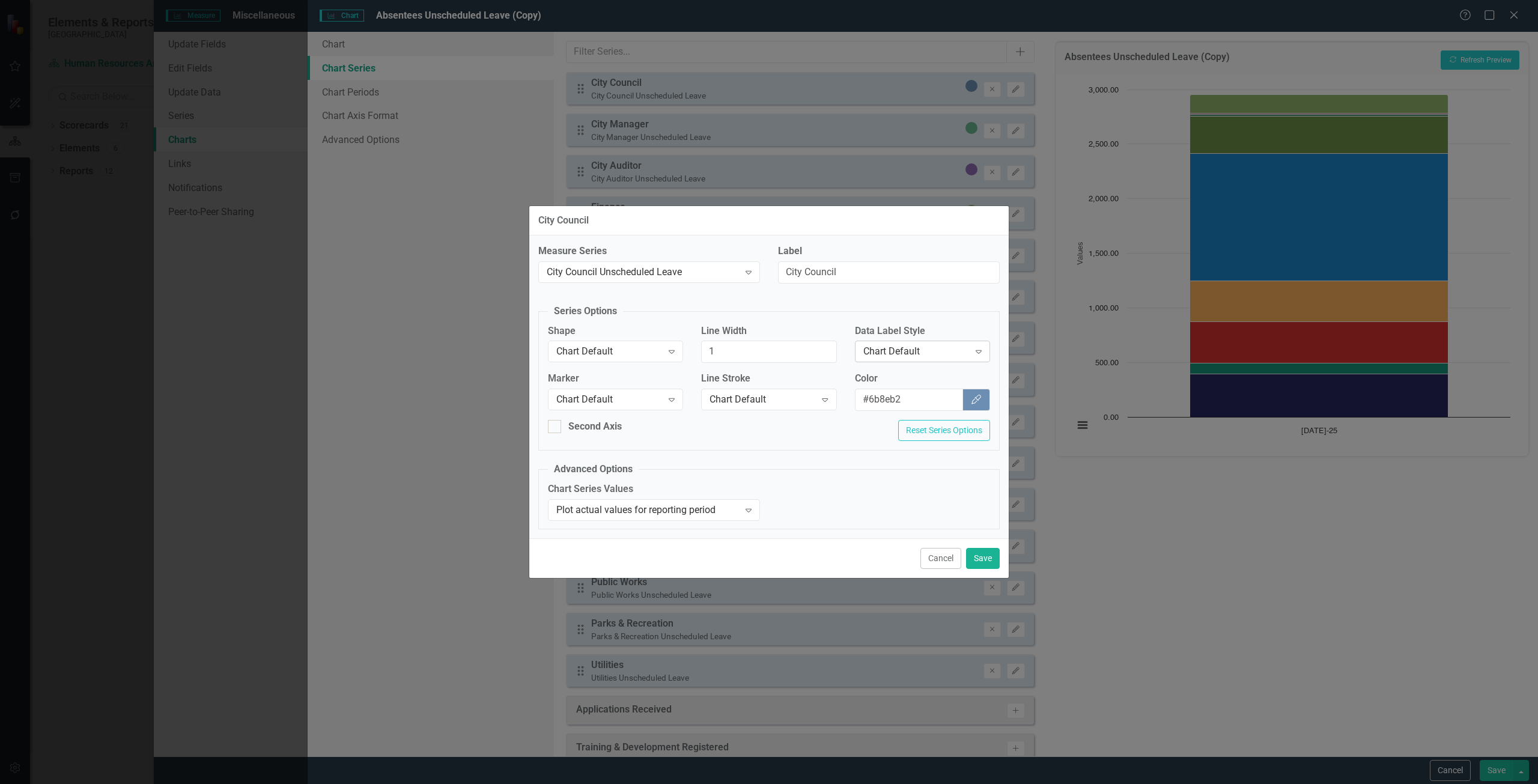
click at [901, 355] on div "Chart Default" at bounding box center [916, 351] width 106 height 14
click at [906, 427] on div "Row Label" at bounding box center [924, 432] width 116 height 14
click at [980, 548] on button "Save" at bounding box center [982, 558] width 34 height 21
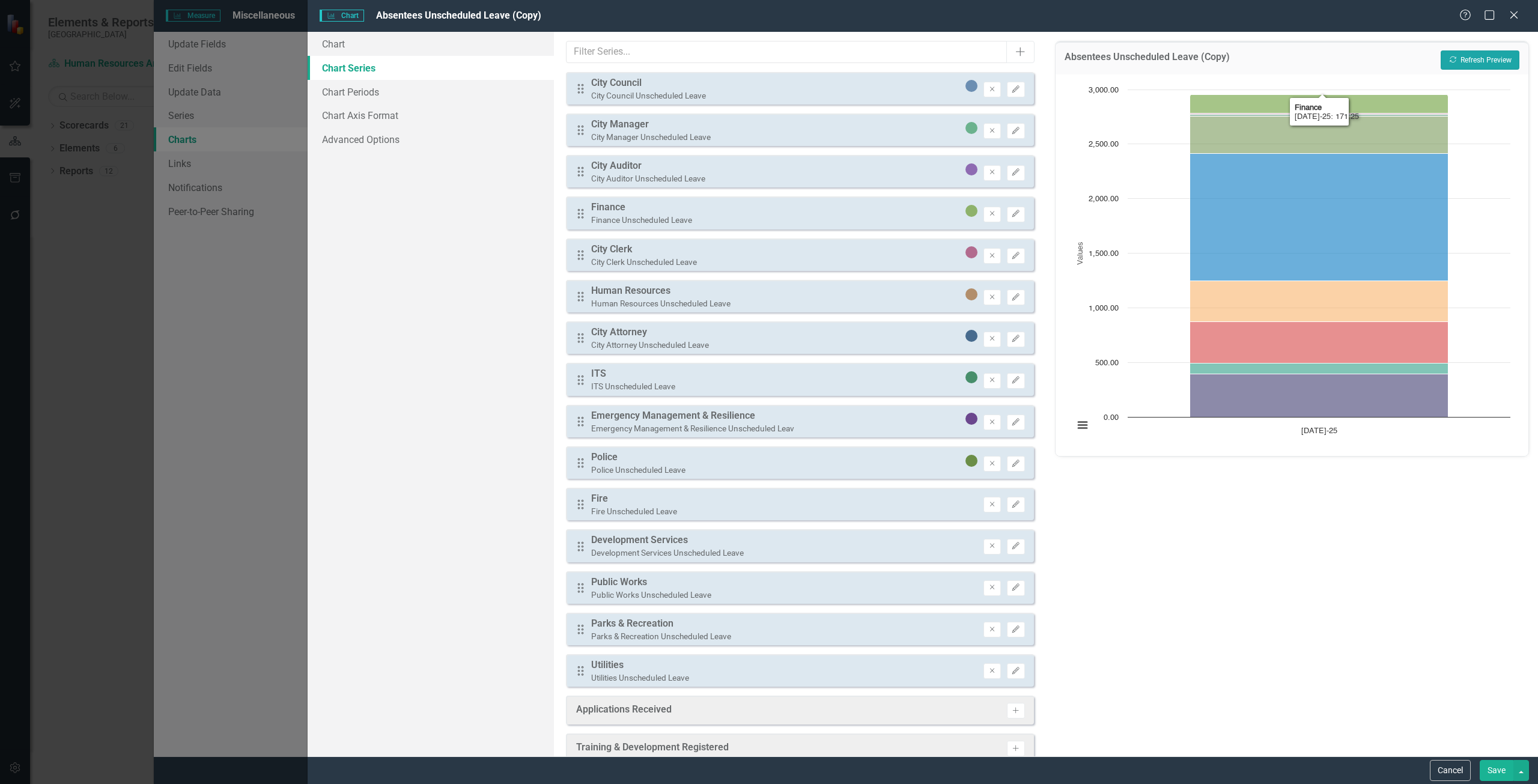
click at [1445, 58] on button "Recalculate Refresh Preview" at bounding box center [1480, 60] width 79 height 19
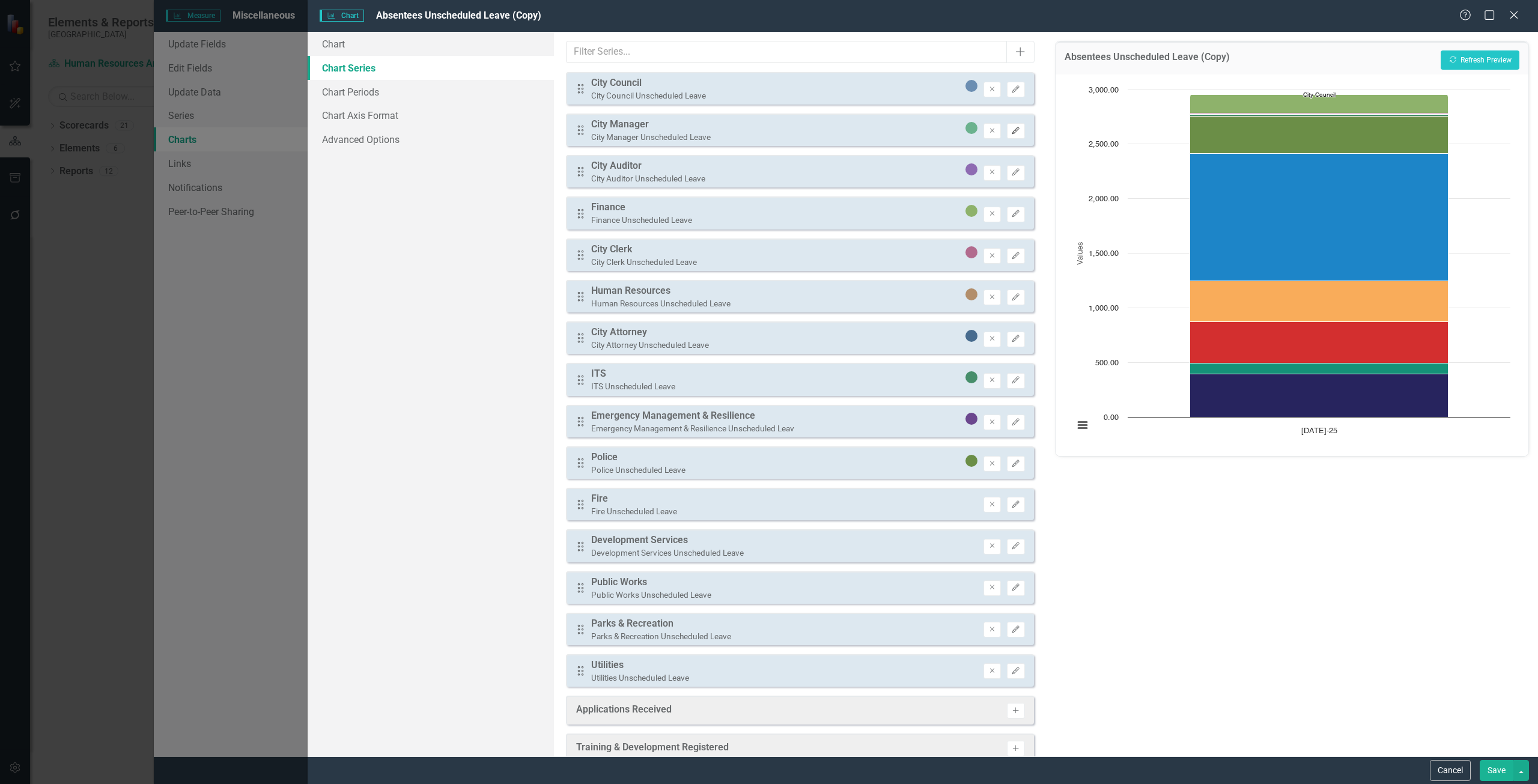
click at [1011, 130] on button "Edit" at bounding box center [1015, 130] width 18 height 16
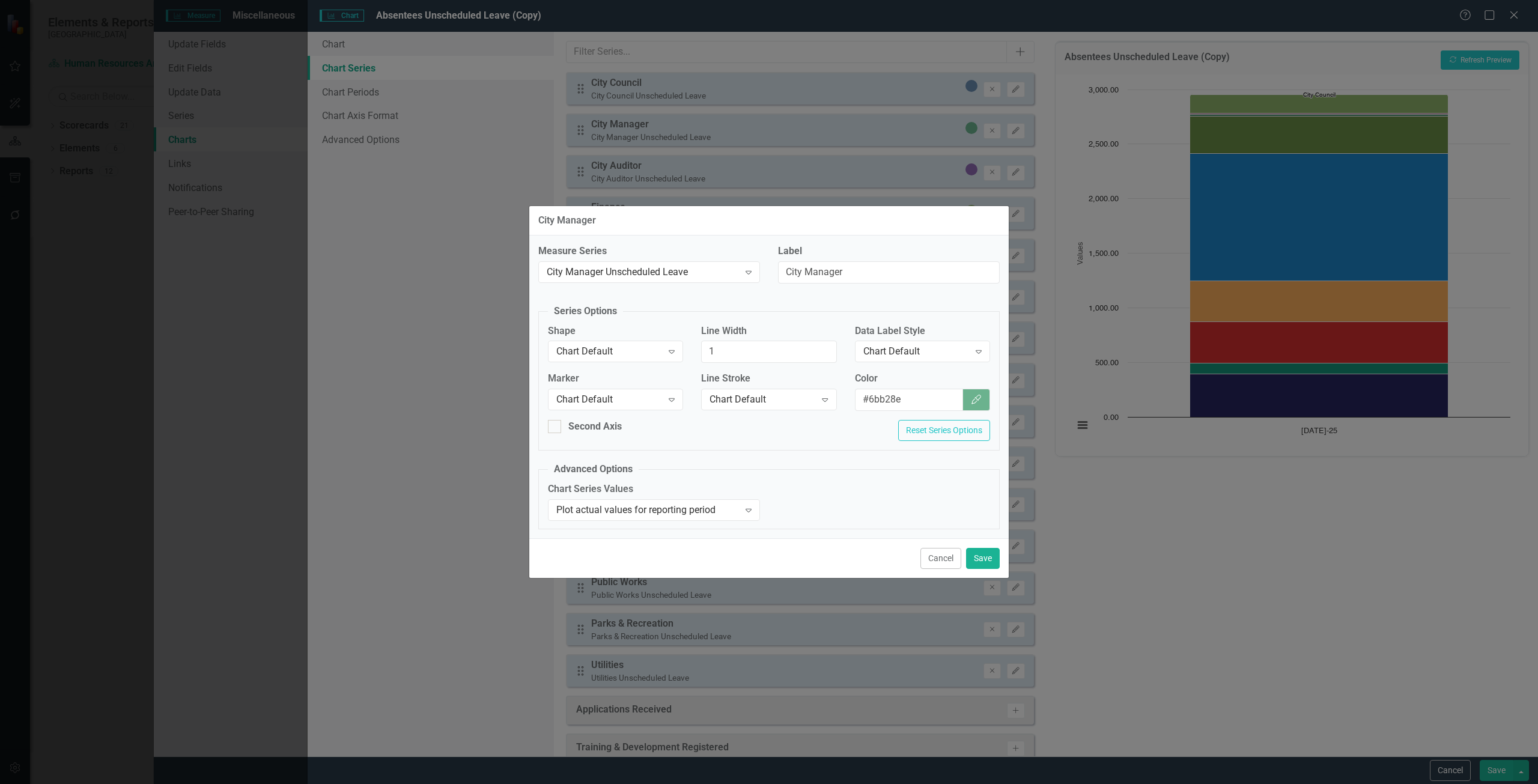
click at [899, 340] on div "Data Label Style Chart Default Expand" at bounding box center [922, 343] width 135 height 37
click at [898, 351] on div "Chart Default" at bounding box center [916, 351] width 106 height 14
click at [908, 453] on div "Column Label" at bounding box center [924, 452] width 116 height 14
click at [984, 566] on button "Save" at bounding box center [982, 558] width 34 height 21
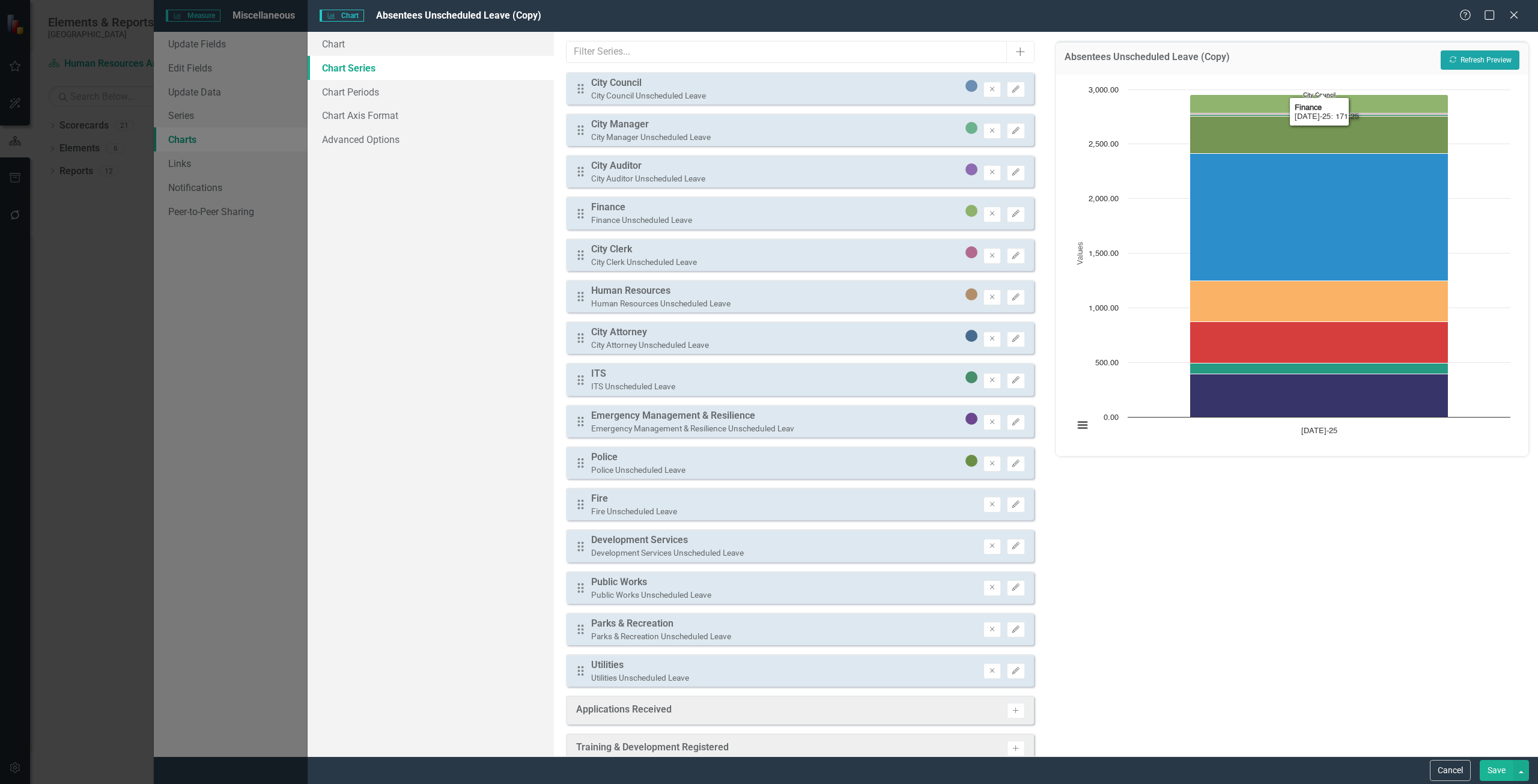
click at [1476, 51] on button "Recalculate Refresh Preview" at bounding box center [1480, 60] width 79 height 19
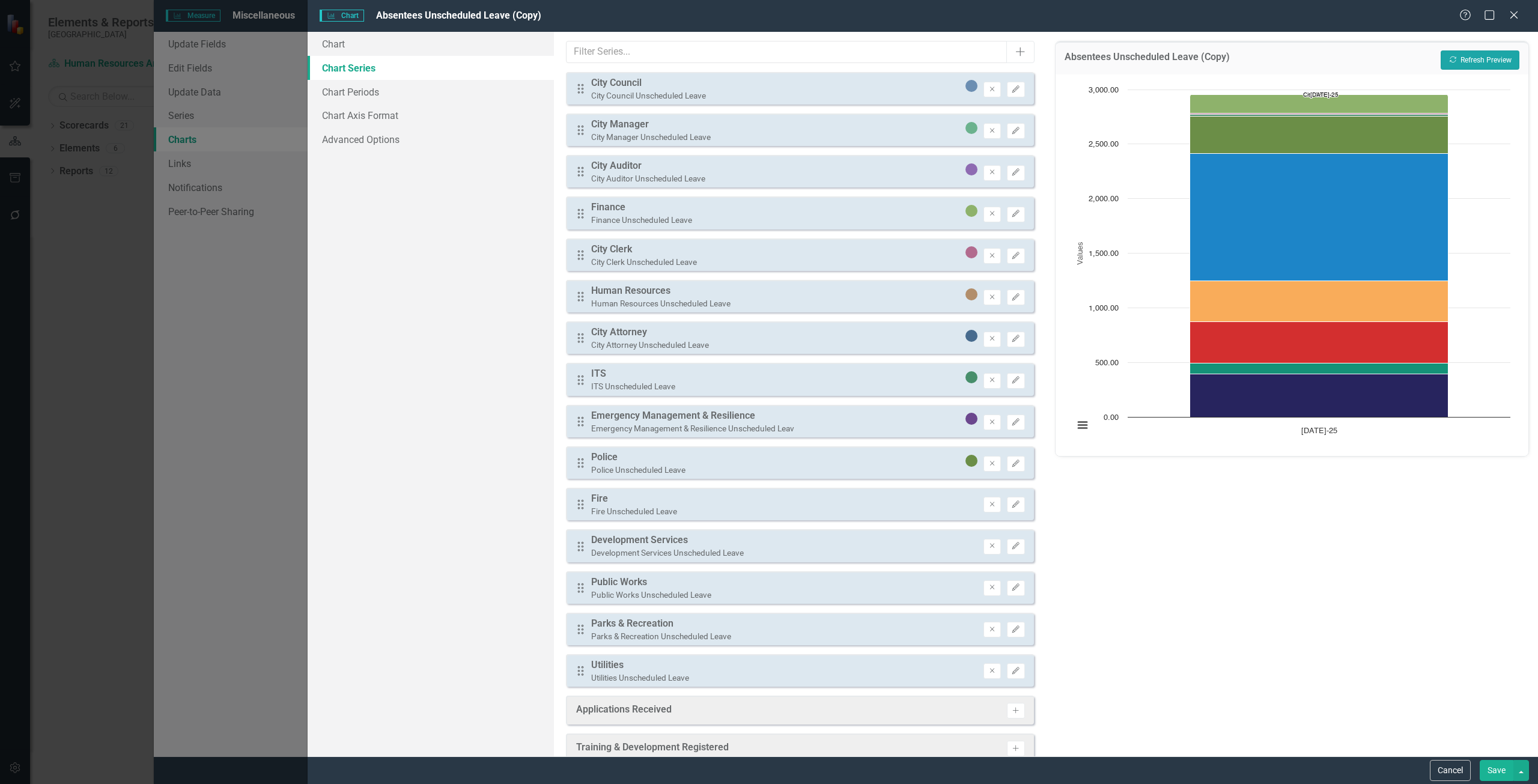
click at [1474, 60] on button "Recalculate Refresh Preview" at bounding box center [1480, 60] width 79 height 19
click at [1011, 90] on icon "Edit" at bounding box center [1015, 89] width 9 height 7
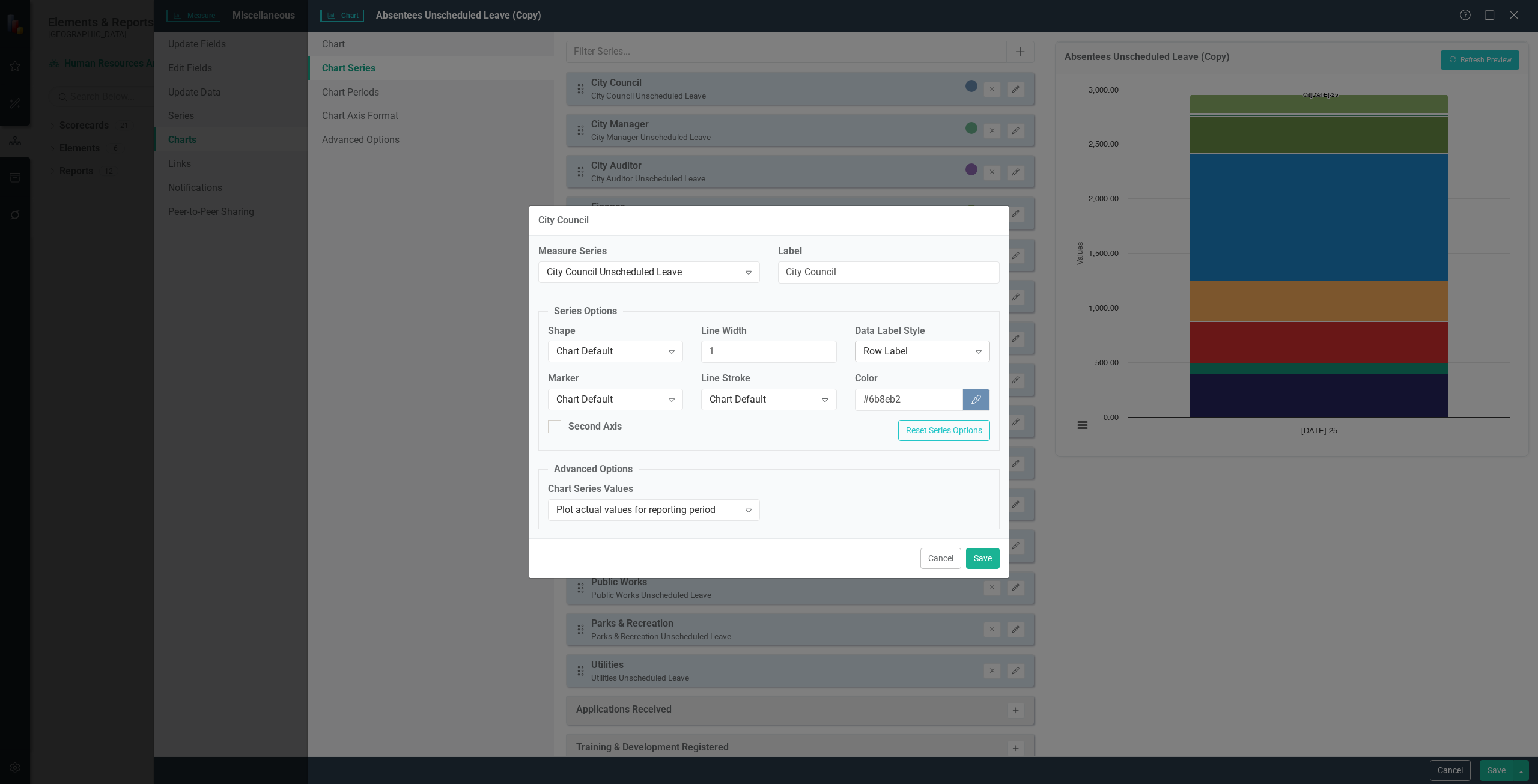
click at [924, 345] on div "Row Label" at bounding box center [916, 351] width 106 height 14
click at [917, 378] on div "Chart Default" at bounding box center [924, 373] width 116 height 14
click at [976, 570] on div "Cancel Save" at bounding box center [768, 558] width 480 height 40
drag, startPoint x: 981, startPoint y: 559, endPoint x: 995, endPoint y: 538, distance: 25.2
click at [982, 559] on button "Save" at bounding box center [982, 558] width 34 height 21
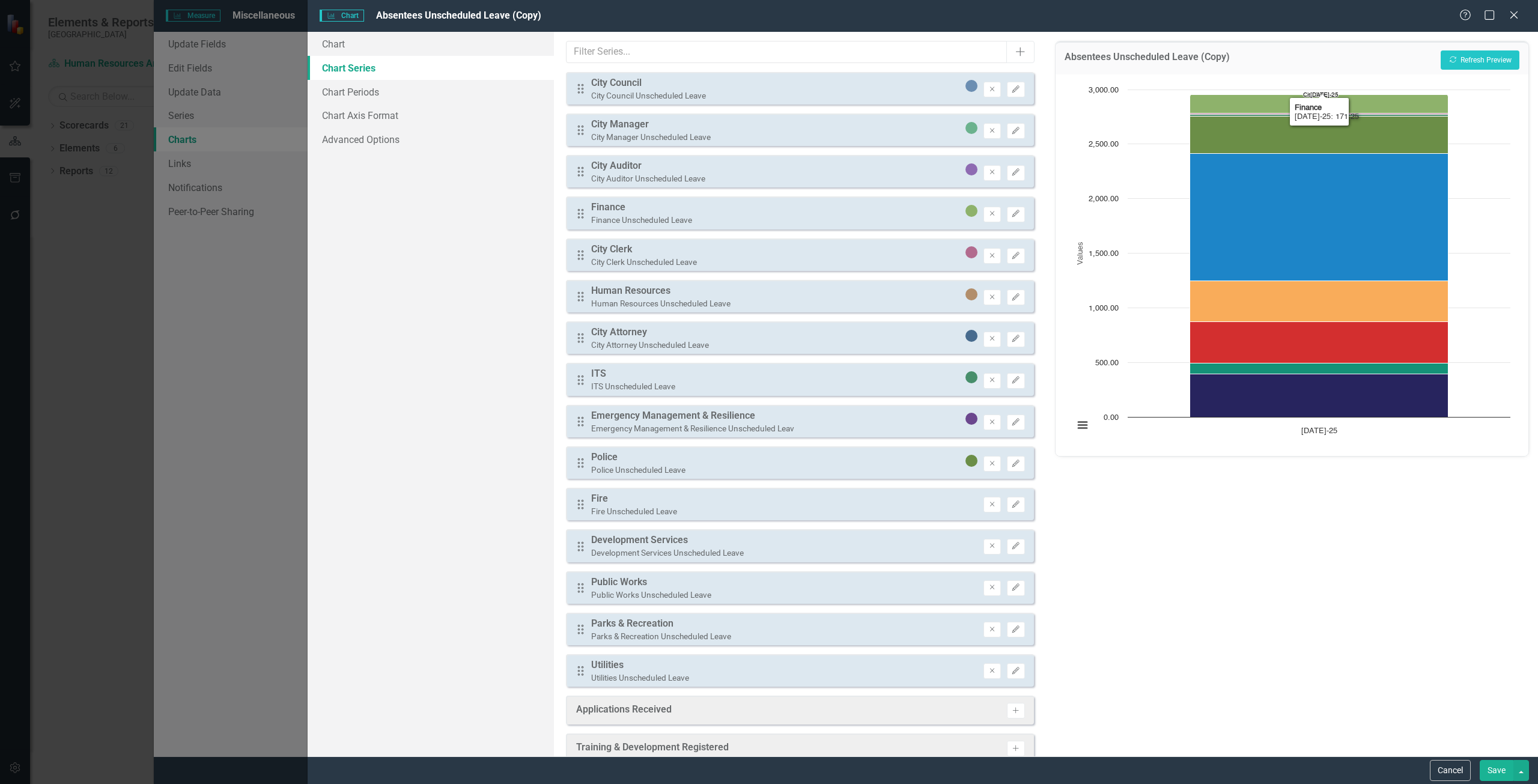
click at [1494, 70] on div "Absentees Unscheduled Leave (Copy) Recalculate Refresh Preview" at bounding box center [1292, 58] width 473 height 33
click at [1492, 65] on button "Recalculate Refresh Preview" at bounding box center [1480, 60] width 79 height 19
click at [1015, 91] on button "Edit" at bounding box center [1015, 89] width 18 height 16
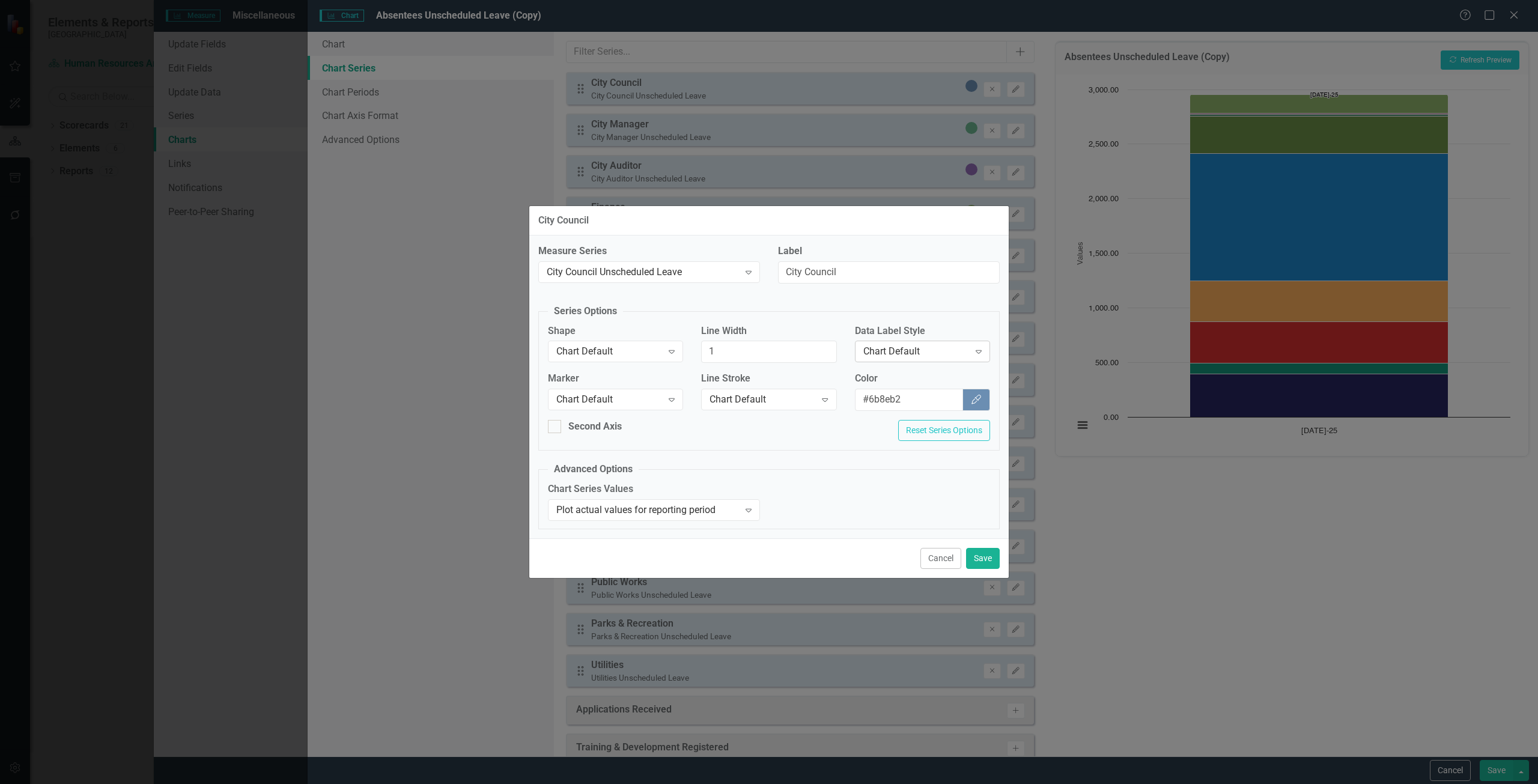
click at [924, 354] on div "Chart Default" at bounding box center [916, 351] width 106 height 14
click at [901, 436] on div "Row Label" at bounding box center [924, 432] width 116 height 14
click at [976, 545] on div "Cancel Save" at bounding box center [768, 558] width 480 height 40
click at [982, 567] on button "Save" at bounding box center [982, 558] width 34 height 21
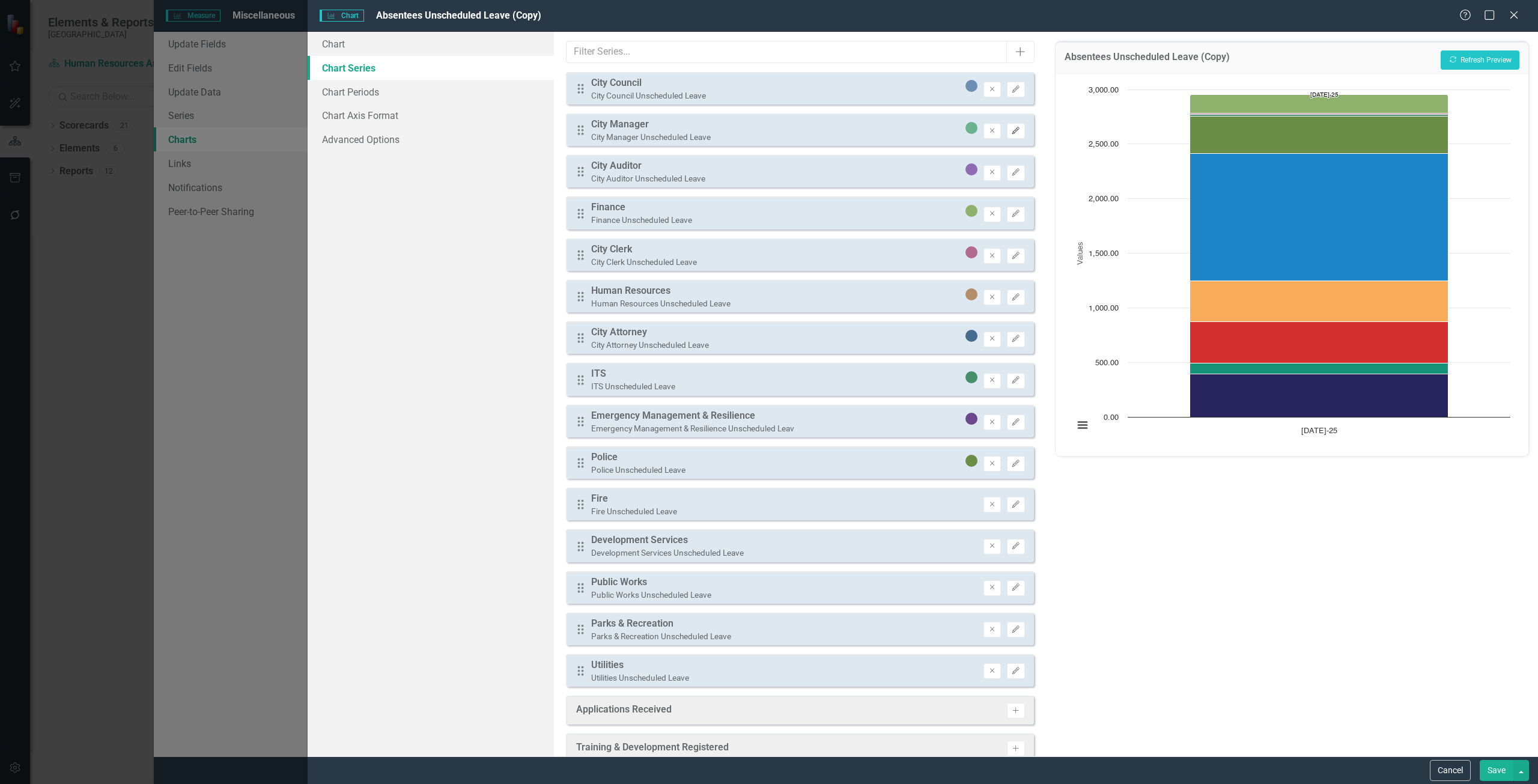
click at [1011, 128] on icon "Edit" at bounding box center [1015, 130] width 9 height 7
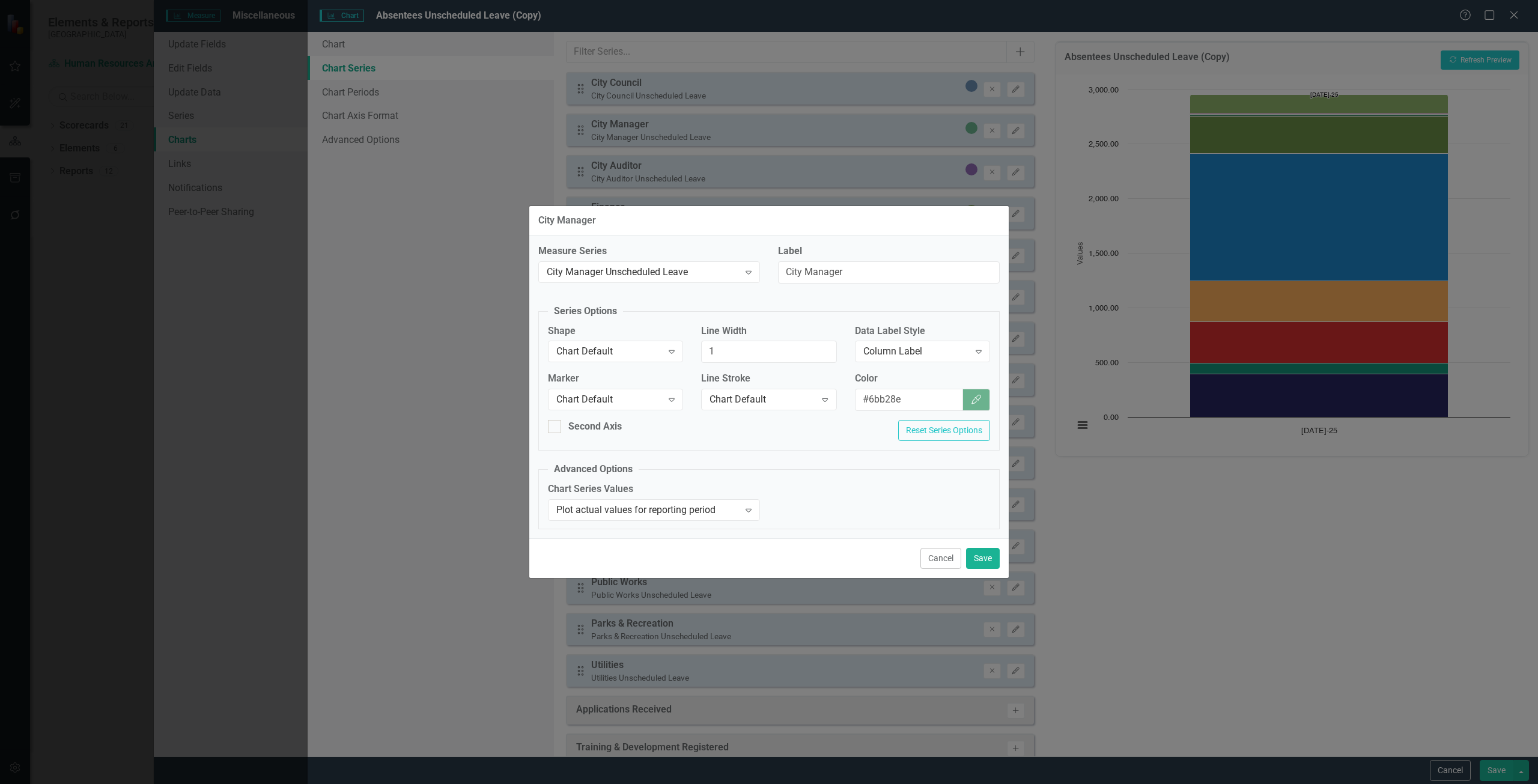
click at [903, 290] on div "Label City Manager" at bounding box center [889, 269] width 239 height 48
click at [901, 361] on div "Column Label Expand" at bounding box center [922, 351] width 135 height 22
drag, startPoint x: 904, startPoint y: 411, endPoint x: 904, endPoint y: 420, distance: 9.0
click at [904, 420] on div "Value" at bounding box center [922, 412] width 135 height 20
click at [898, 361] on div "Value Expand" at bounding box center [922, 351] width 135 height 22
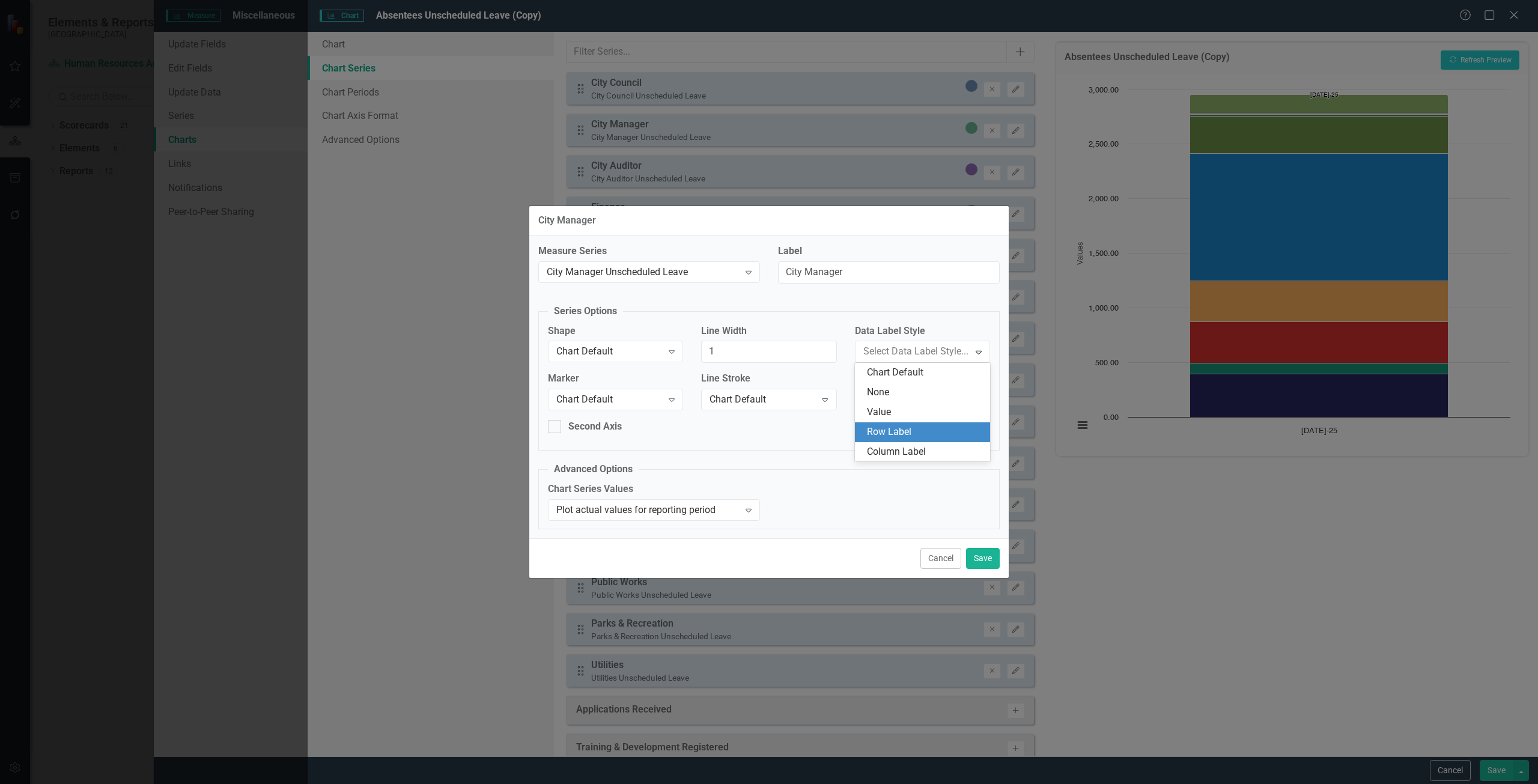
click at [907, 427] on div "Row Label" at bounding box center [922, 432] width 135 height 20
click at [983, 558] on button "Save" at bounding box center [982, 558] width 34 height 21
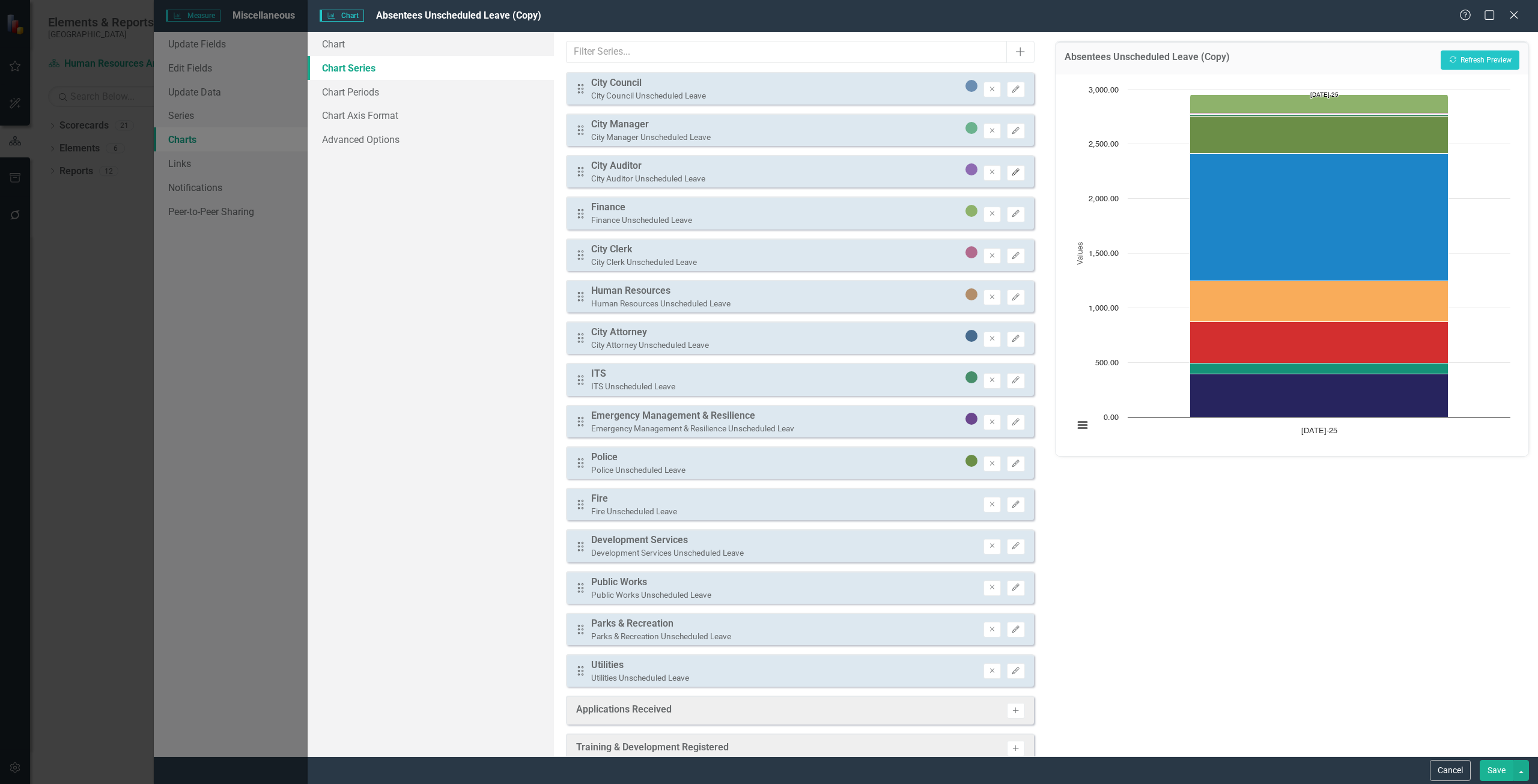
click at [1011, 176] on icon "Edit" at bounding box center [1015, 172] width 9 height 7
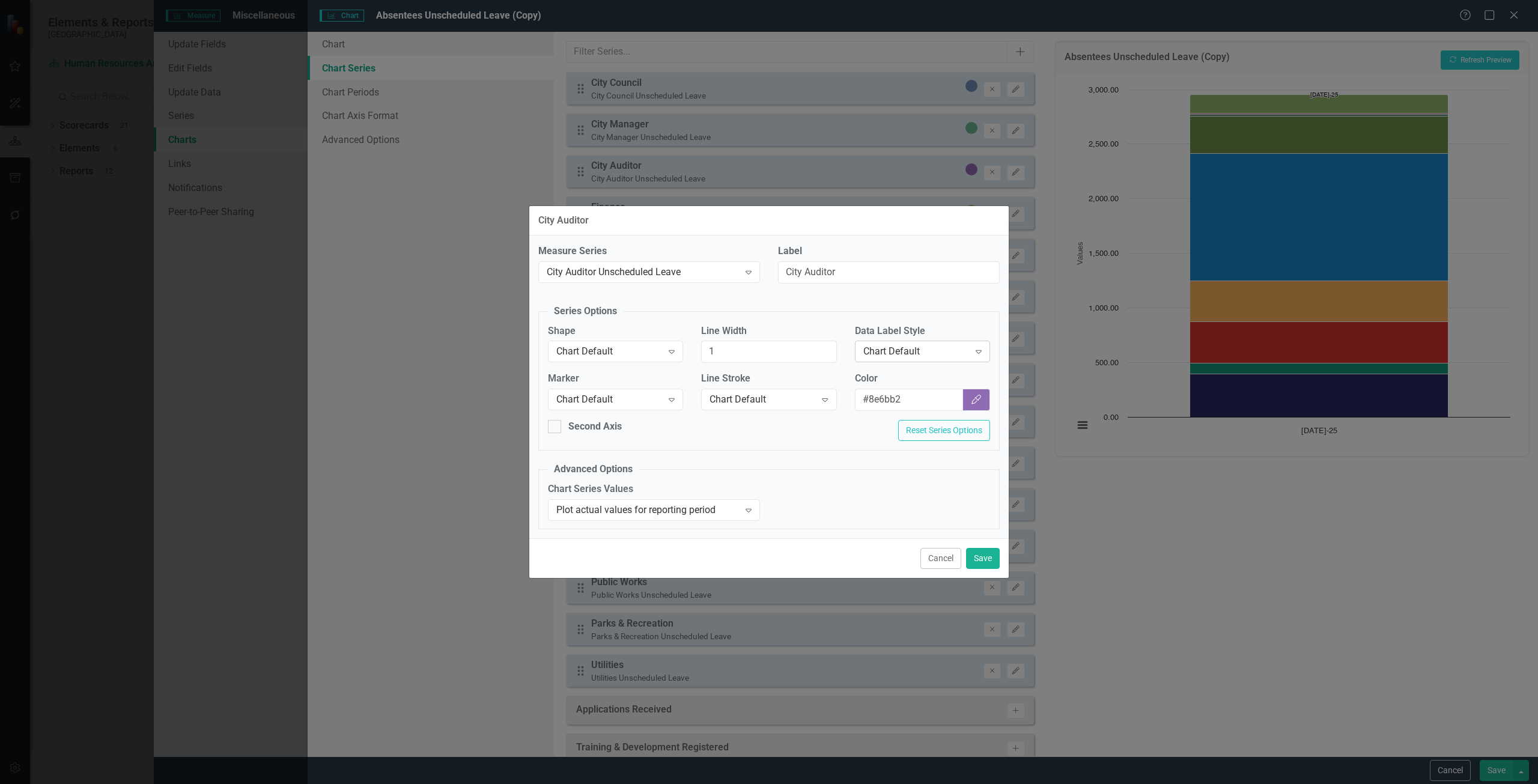
click at [912, 344] on div "Chart Default Expand" at bounding box center [922, 351] width 135 height 22
click at [913, 431] on div "Row Label" at bounding box center [924, 432] width 116 height 14
click at [986, 558] on button "Save" at bounding box center [982, 558] width 34 height 21
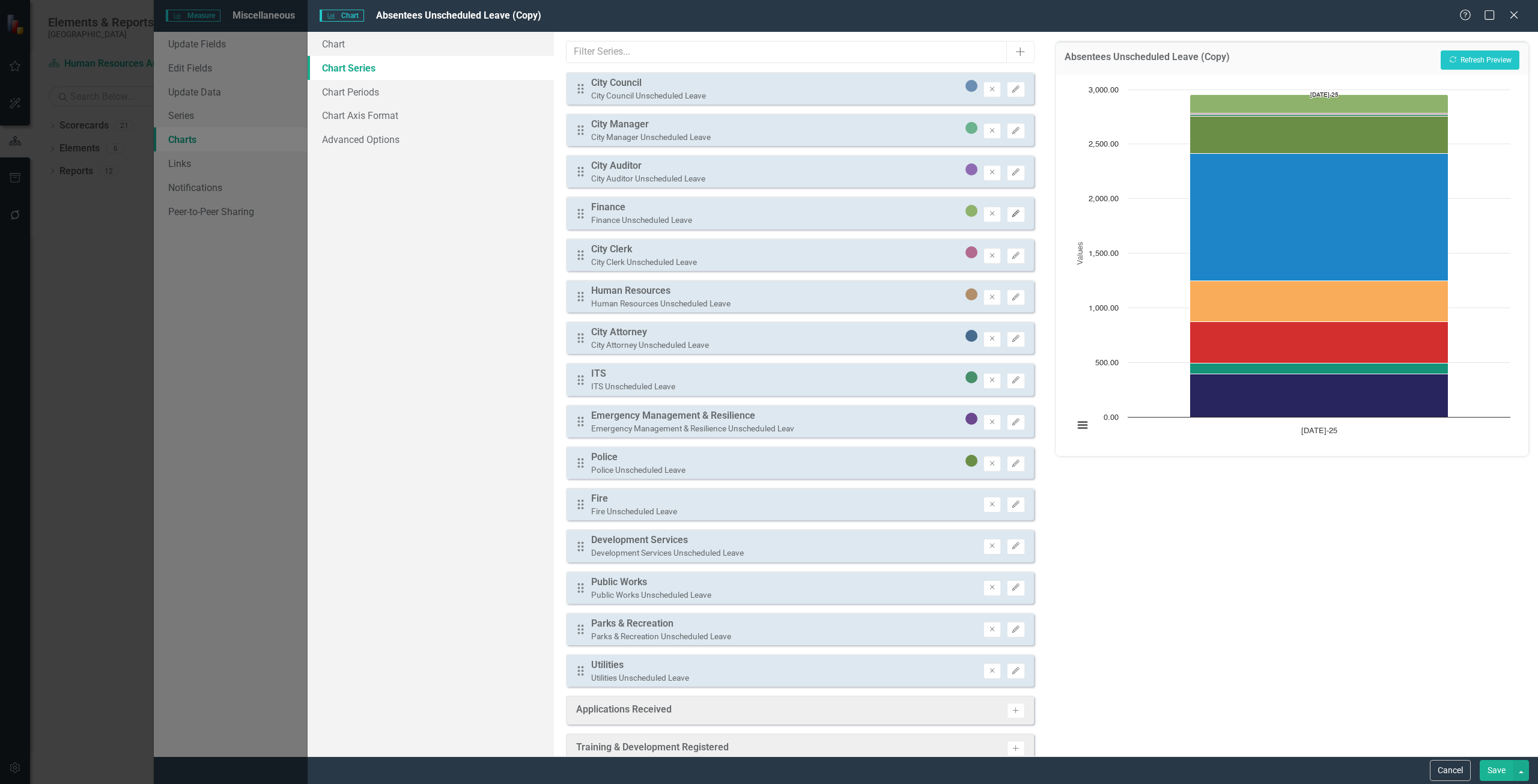
click at [1011, 211] on icon "Edit" at bounding box center [1015, 213] width 9 height 7
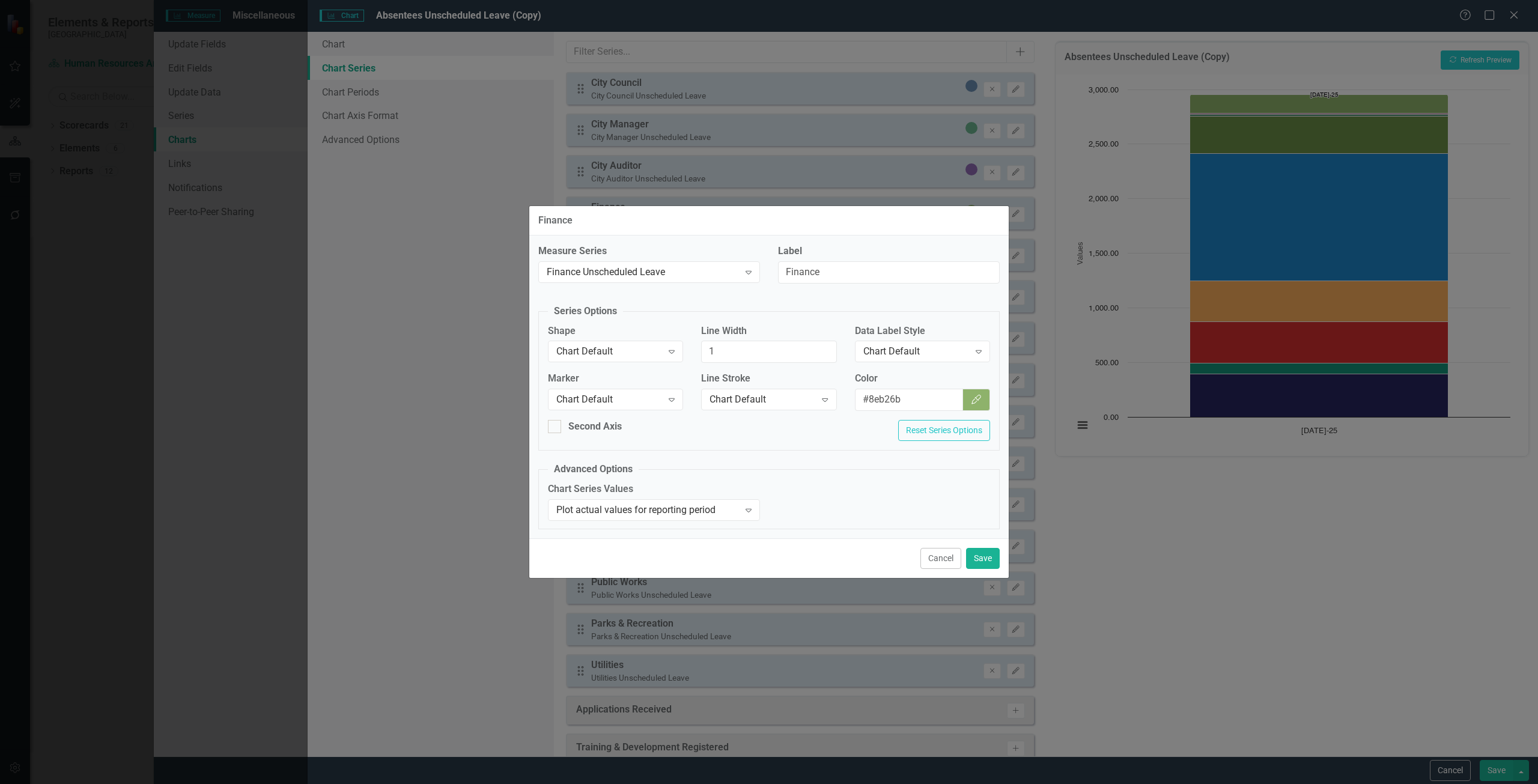
click at [890, 340] on div "Data Label Style Chart Default Expand" at bounding box center [922, 343] width 135 height 37
click at [890, 348] on div "Chart Default" at bounding box center [916, 351] width 106 height 14
click at [897, 433] on div "Row Label" at bounding box center [924, 432] width 116 height 14
click at [993, 559] on button "Save" at bounding box center [982, 558] width 34 height 21
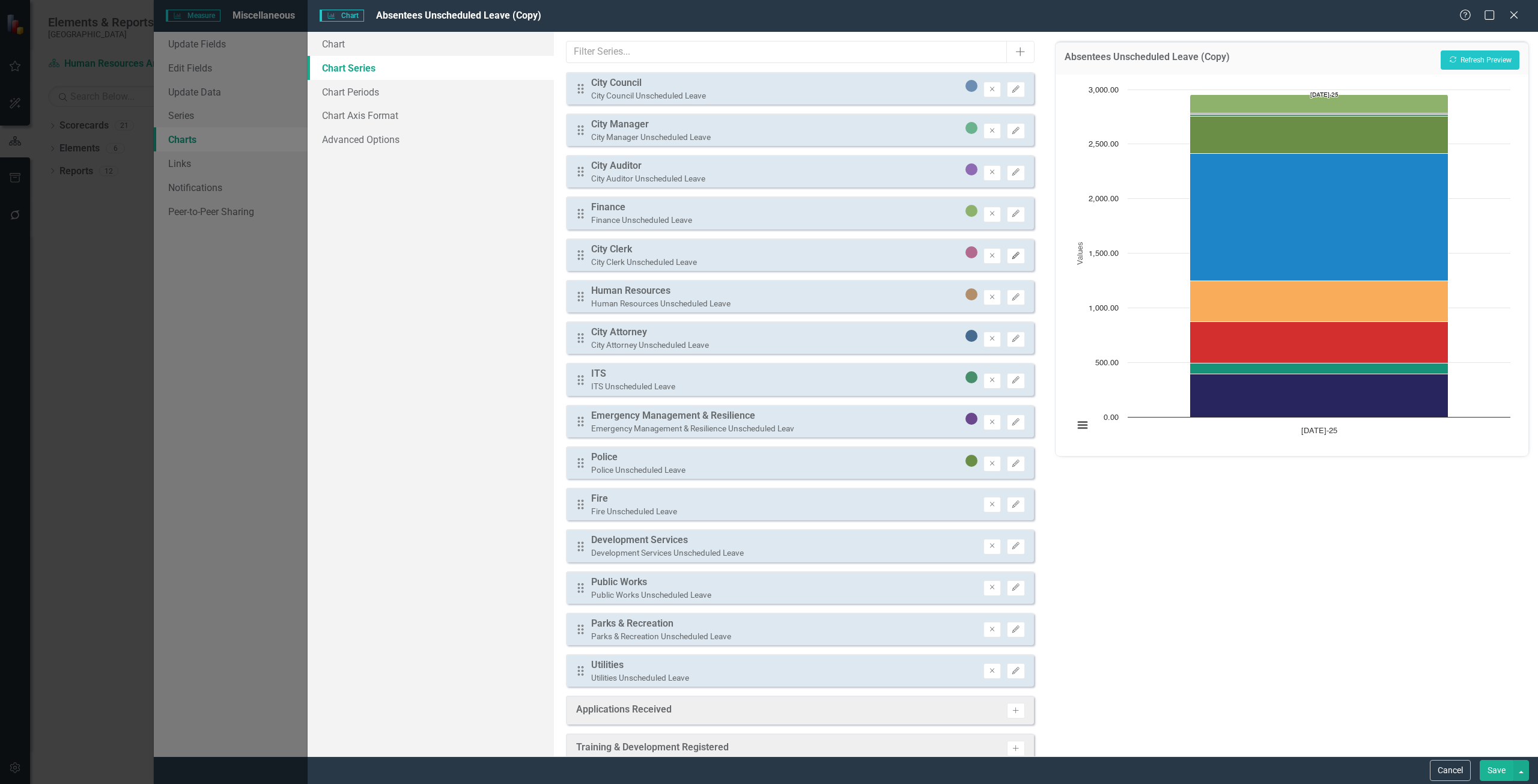
click at [1012, 257] on icon "button" at bounding box center [1015, 255] width 7 height 7
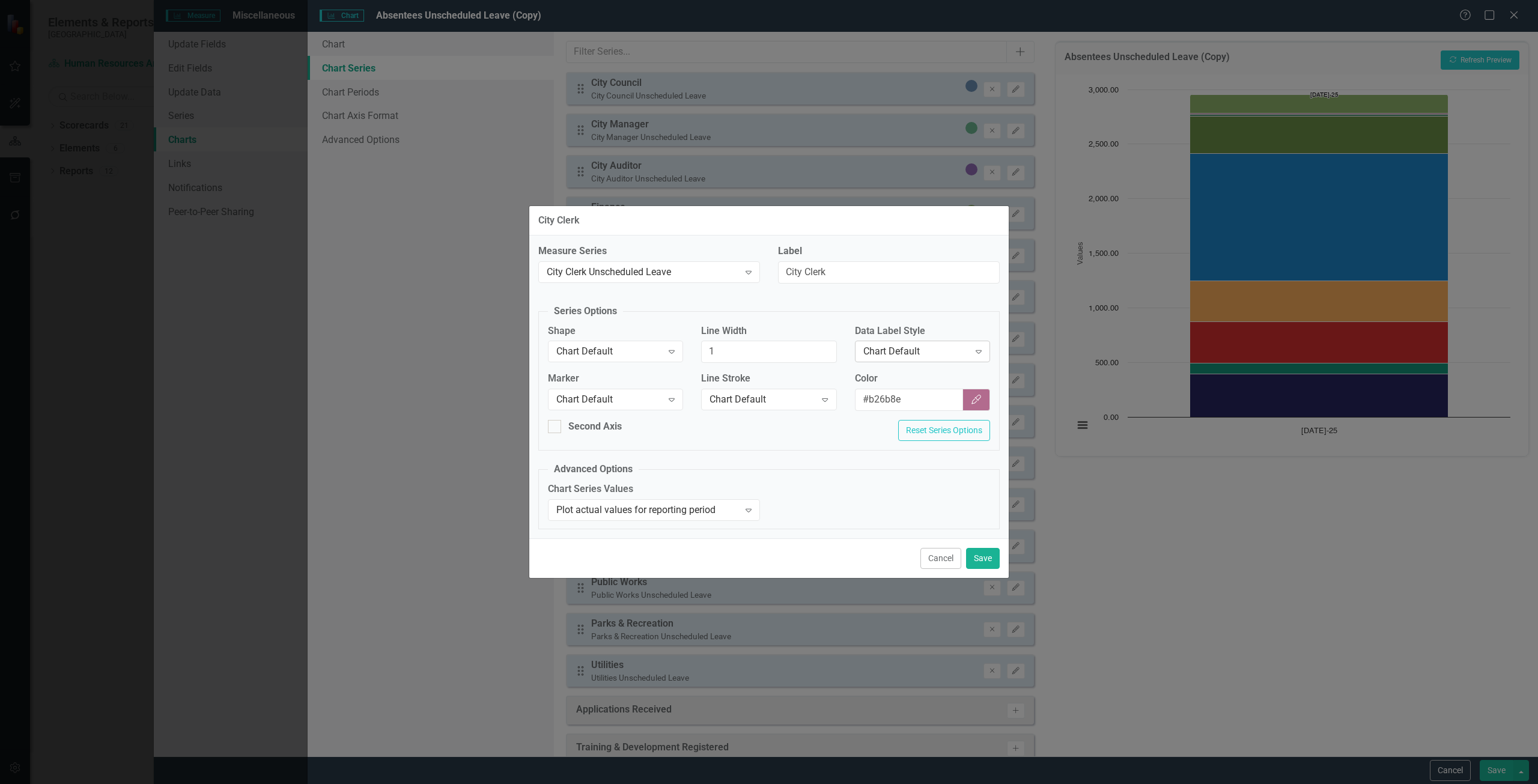
click at [918, 351] on div "Chart Default" at bounding box center [916, 351] width 106 height 14
click at [901, 424] on div "Row Label" at bounding box center [922, 432] width 135 height 20
click at [983, 558] on button "Save" at bounding box center [982, 558] width 34 height 21
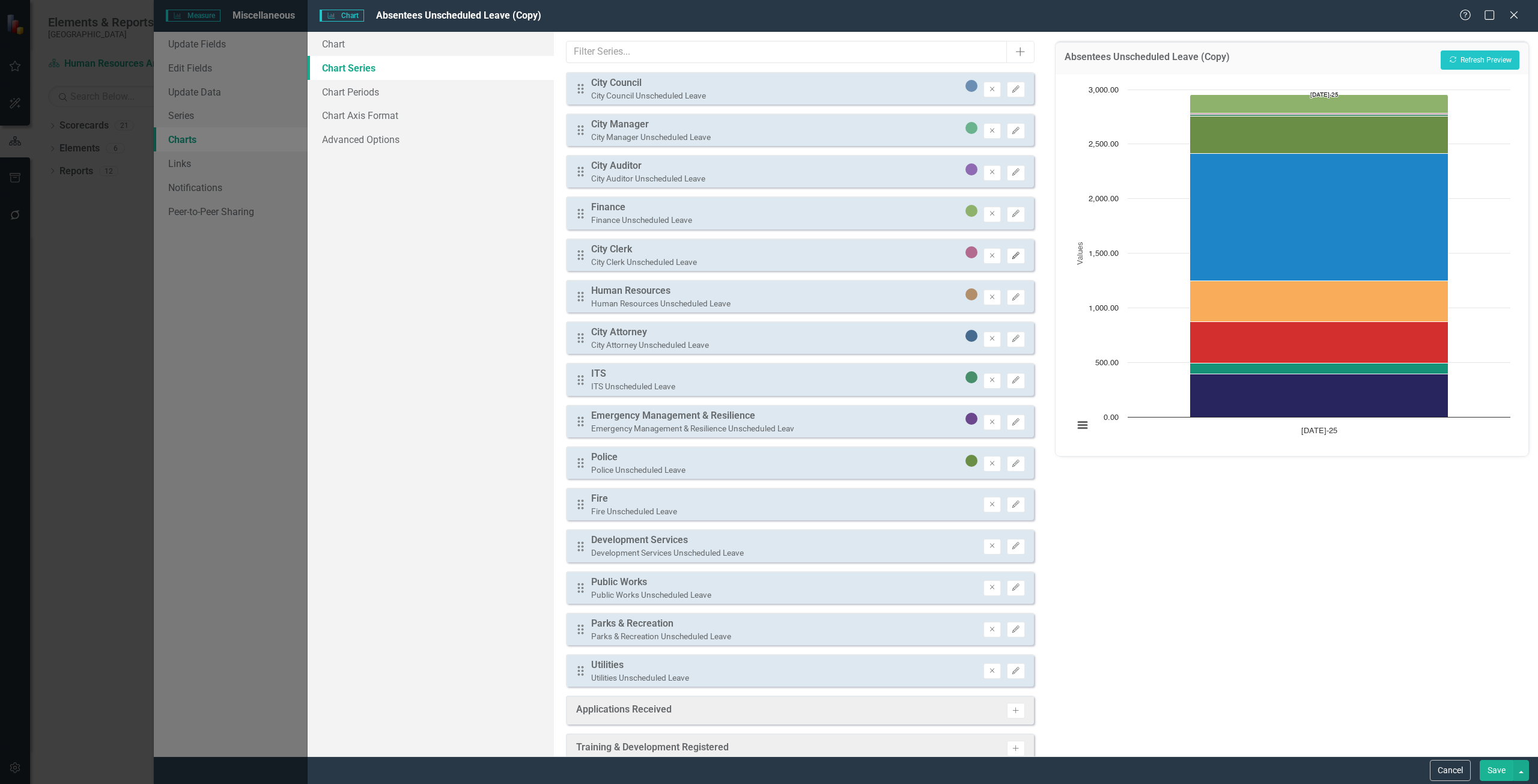
click at [1011, 256] on icon "Edit" at bounding box center [1015, 255] width 9 height 7
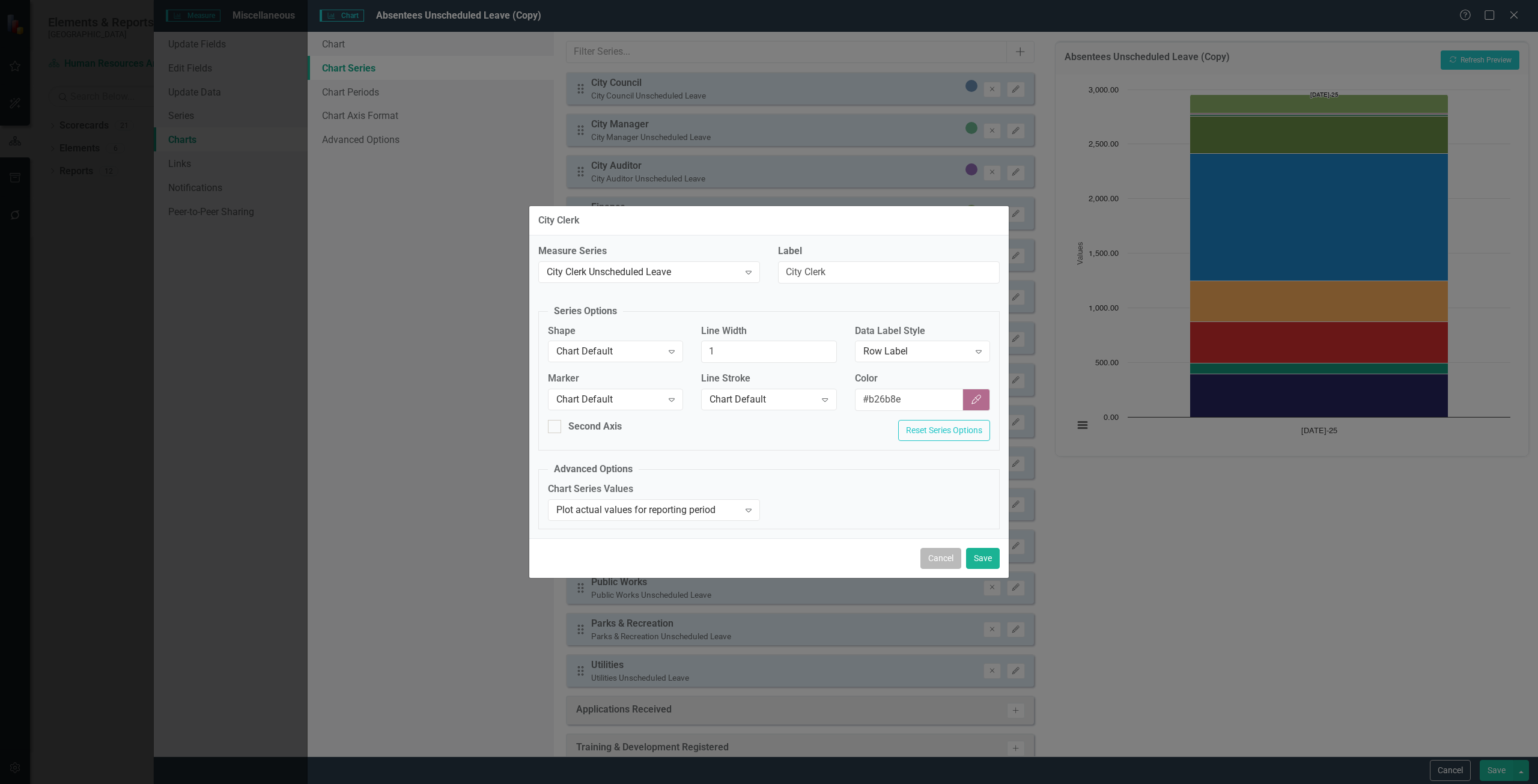
click at [942, 564] on button "Cancel" at bounding box center [941, 558] width 41 height 21
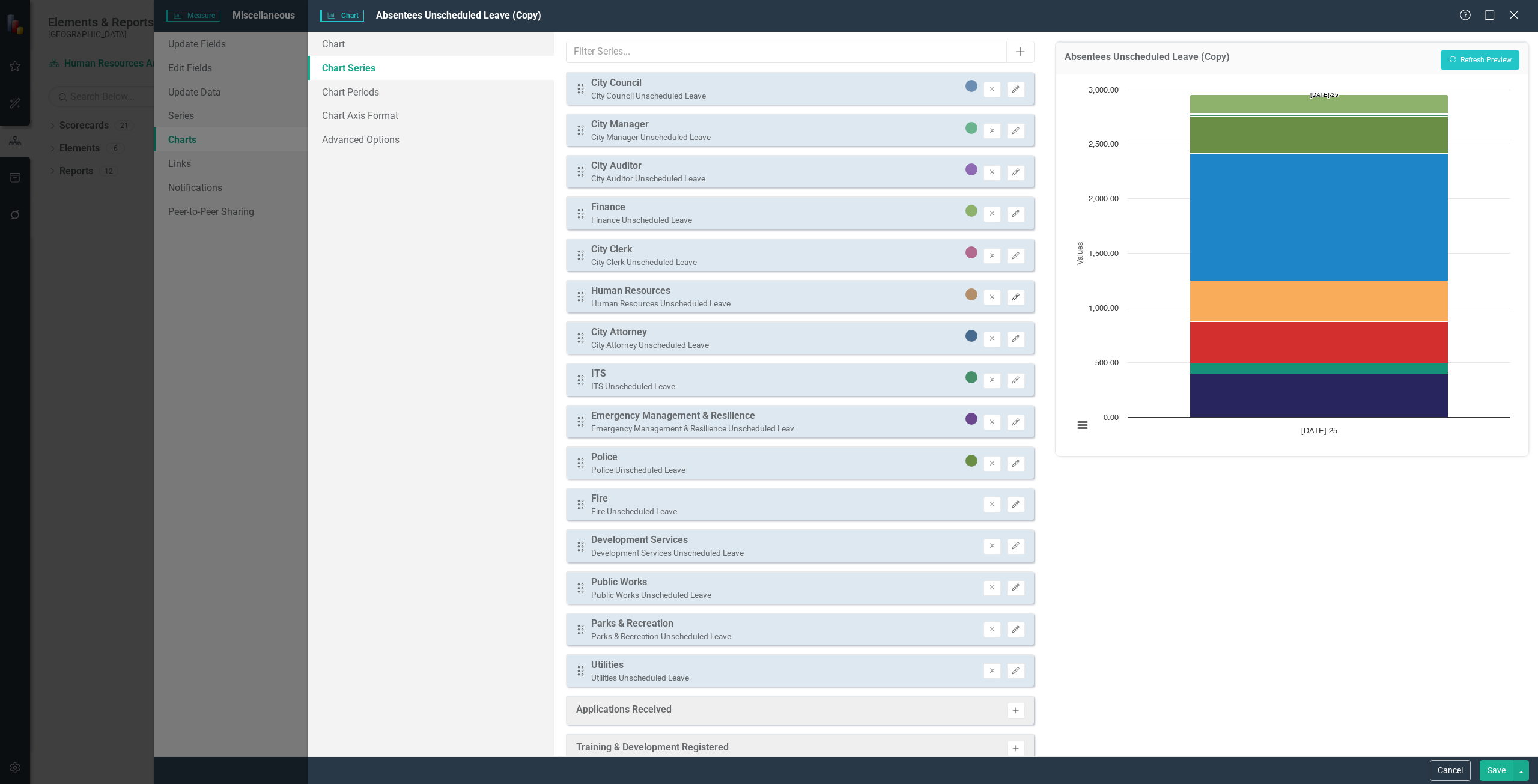
click at [1011, 296] on icon "Edit" at bounding box center [1015, 297] width 9 height 7
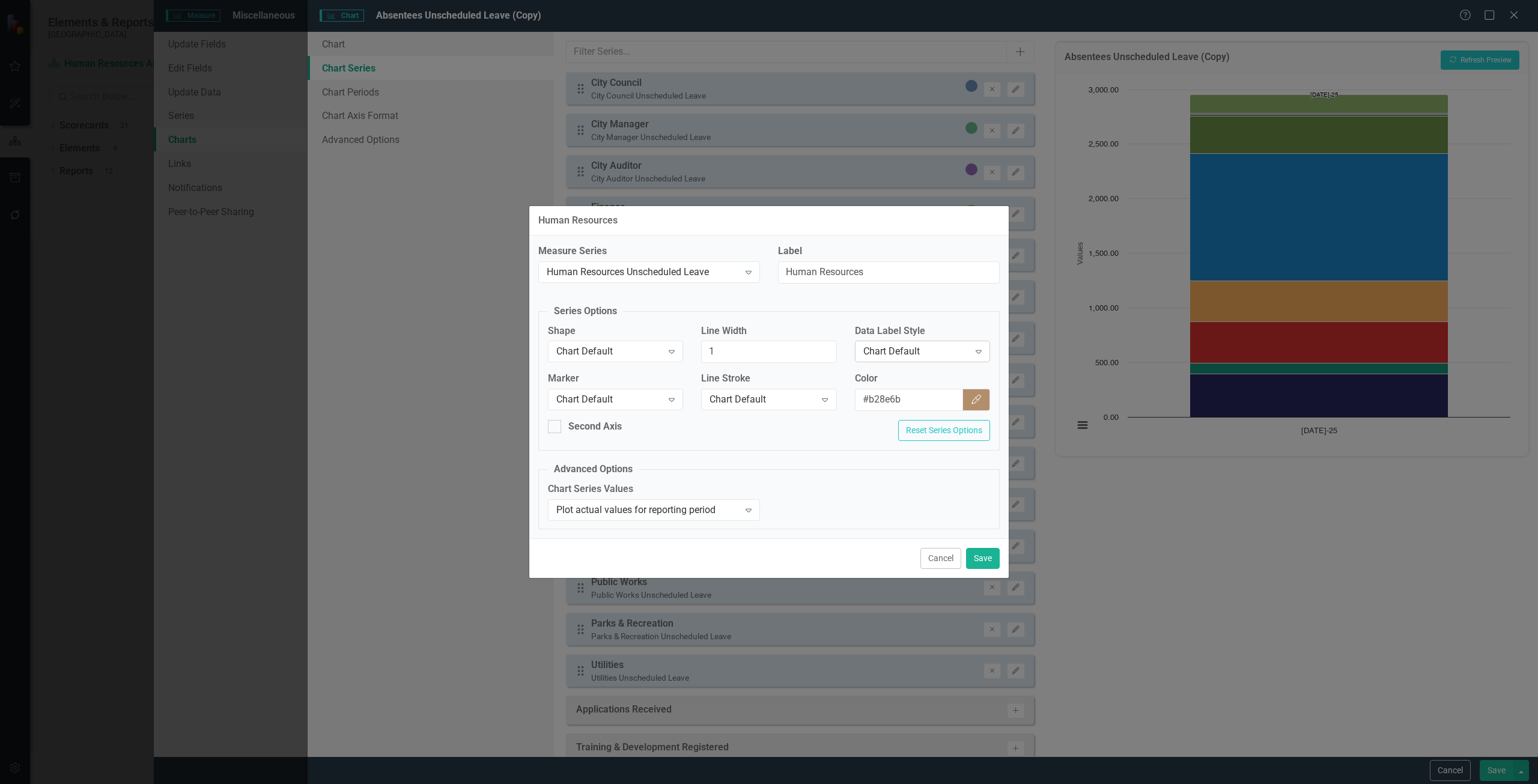
click at [934, 343] on div "Chart Default Expand" at bounding box center [922, 351] width 135 height 22
click at [915, 430] on div "Row Label" at bounding box center [924, 432] width 116 height 14
click at [980, 546] on div "Cancel Save" at bounding box center [768, 558] width 480 height 40
click at [983, 557] on button "Save" at bounding box center [982, 558] width 34 height 21
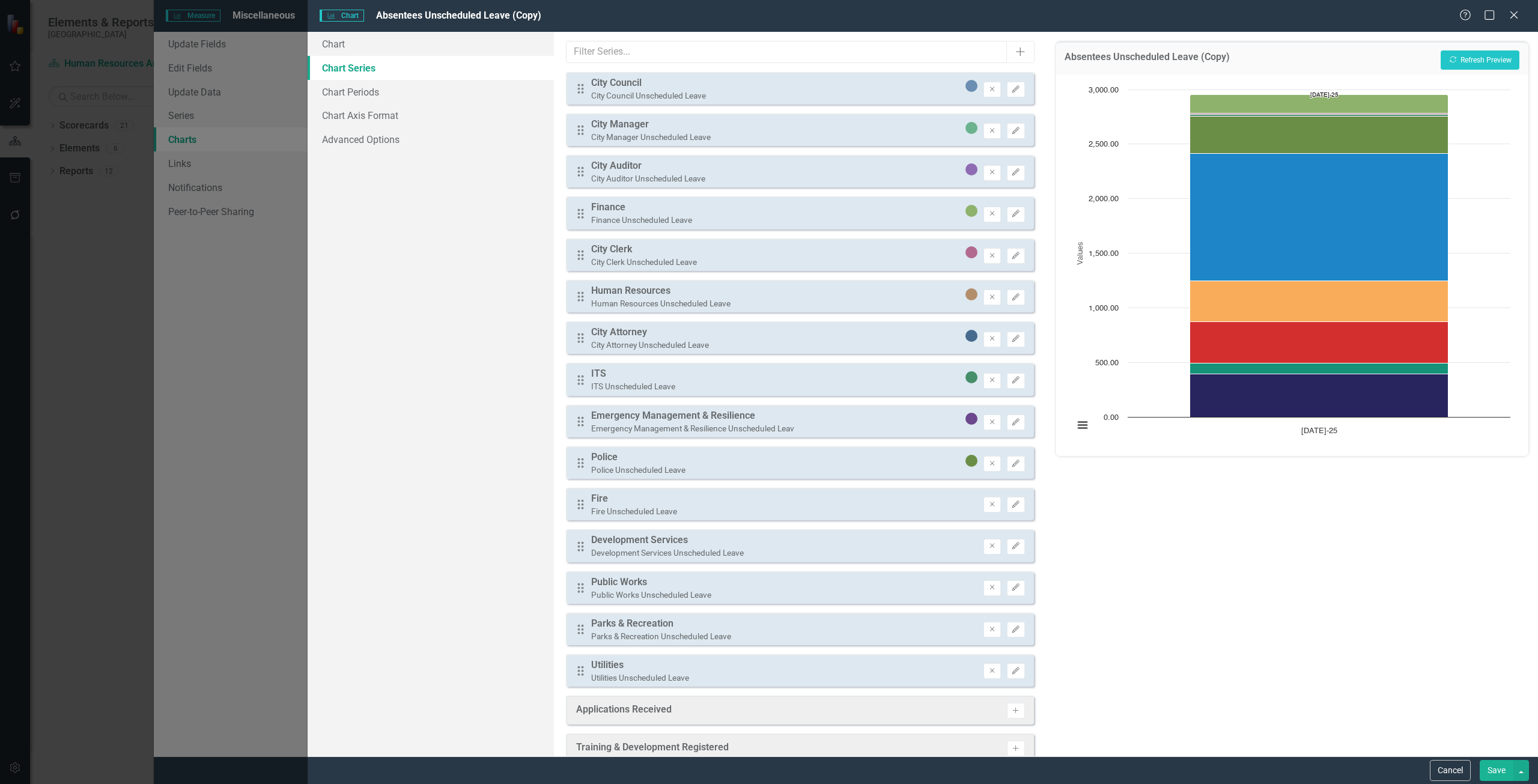
click at [1007, 348] on div "Drag City Attorney City Attorney Unscheduled Leave Remove Edit" at bounding box center [799, 337] width 468 height 32
click at [1007, 344] on button "Edit" at bounding box center [1015, 339] width 18 height 16
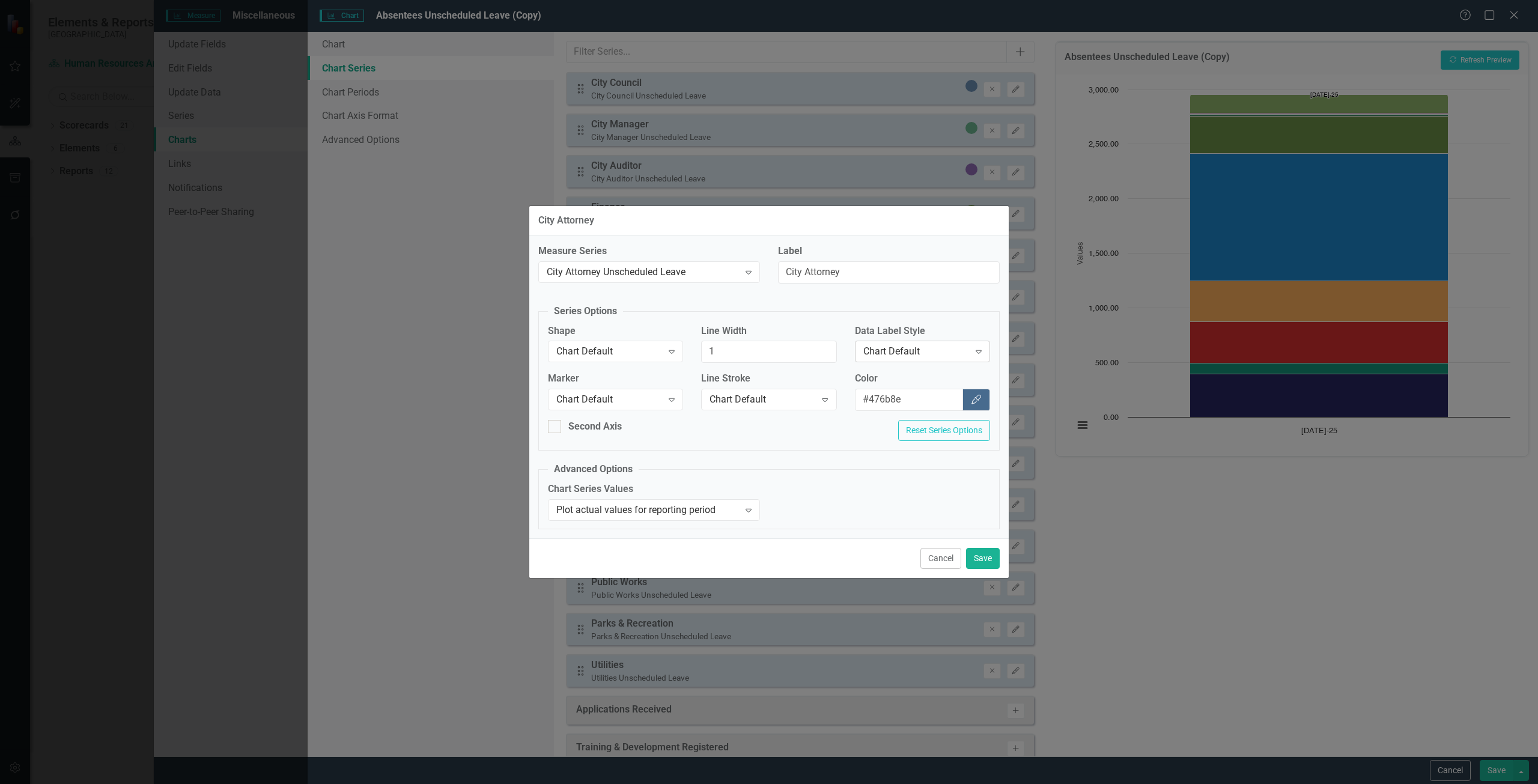
click at [938, 348] on div "Chart Default" at bounding box center [916, 351] width 106 height 14
click at [922, 425] on div "Row Label" at bounding box center [924, 432] width 116 height 14
click at [983, 557] on button "Save" at bounding box center [982, 558] width 34 height 21
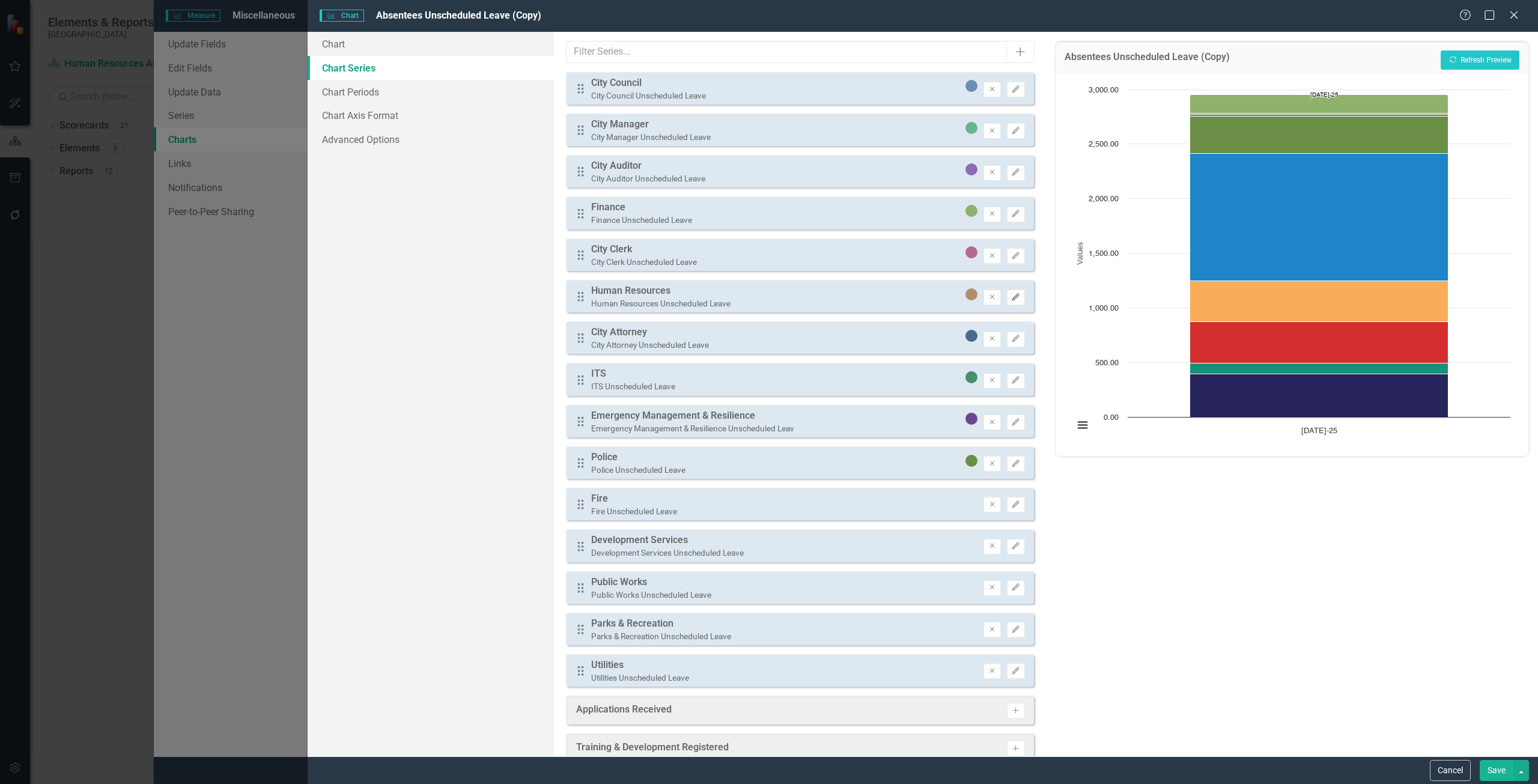
click at [1007, 305] on button "Edit" at bounding box center [1015, 297] width 18 height 16
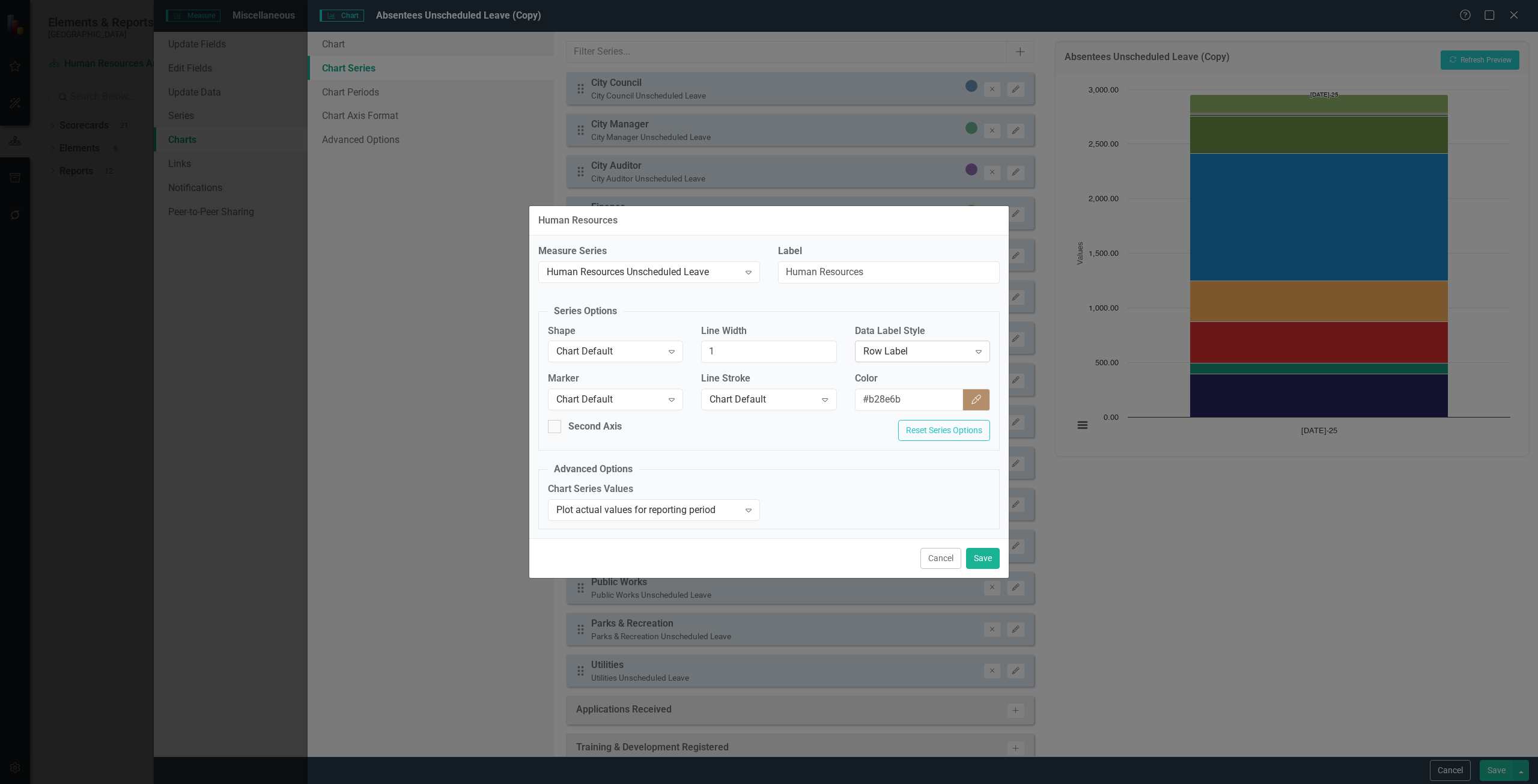
click at [956, 344] on div "Row Label Expand" at bounding box center [922, 351] width 135 height 22
click at [1045, 313] on div "Human Resources Measure Series Human Resources Unscheduled Leave Expand Label H…" at bounding box center [769, 392] width 1538 height 784
click at [928, 562] on button "Cancel" at bounding box center [941, 558] width 41 height 21
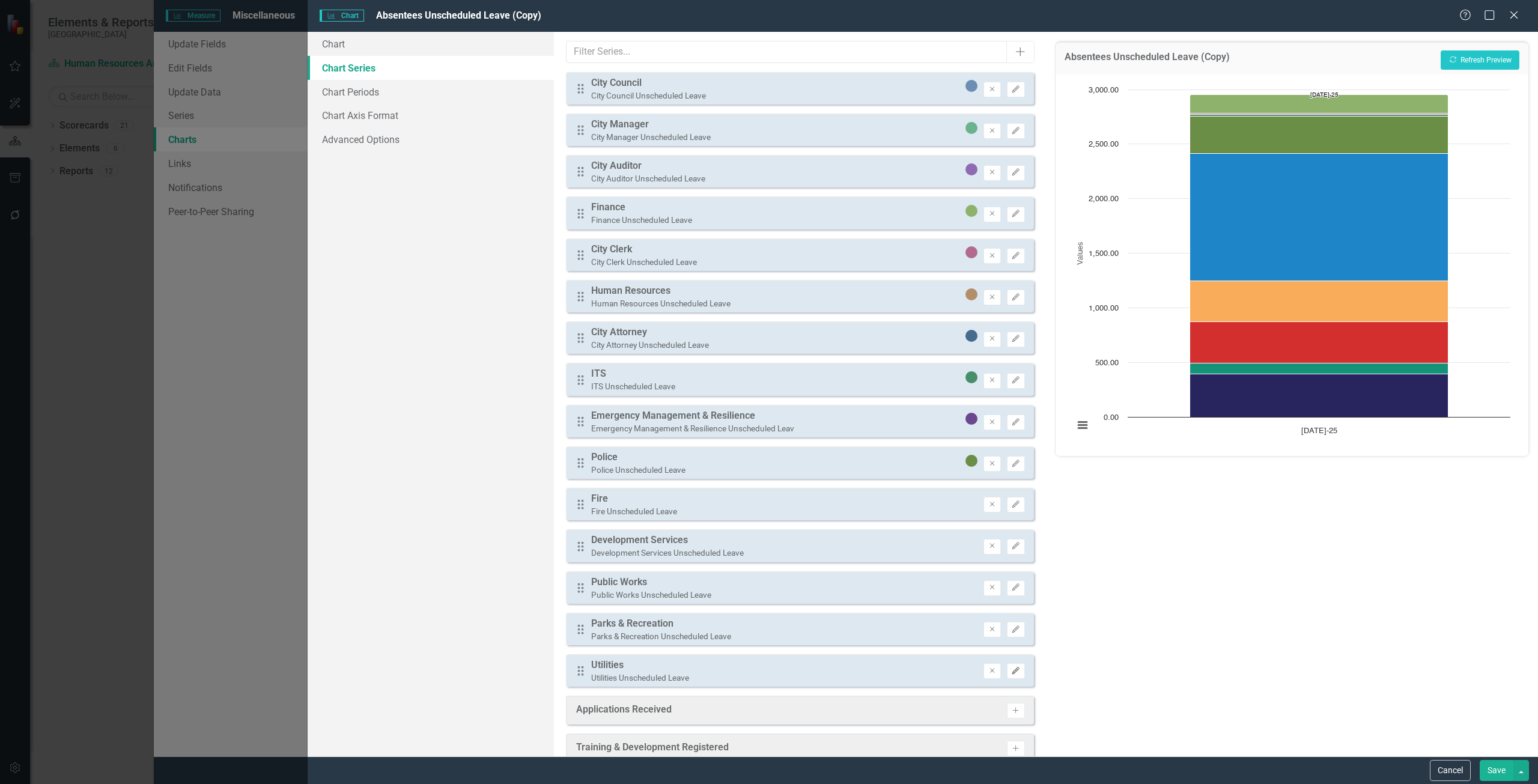
click at [1007, 674] on button "Edit" at bounding box center [1015, 671] width 18 height 16
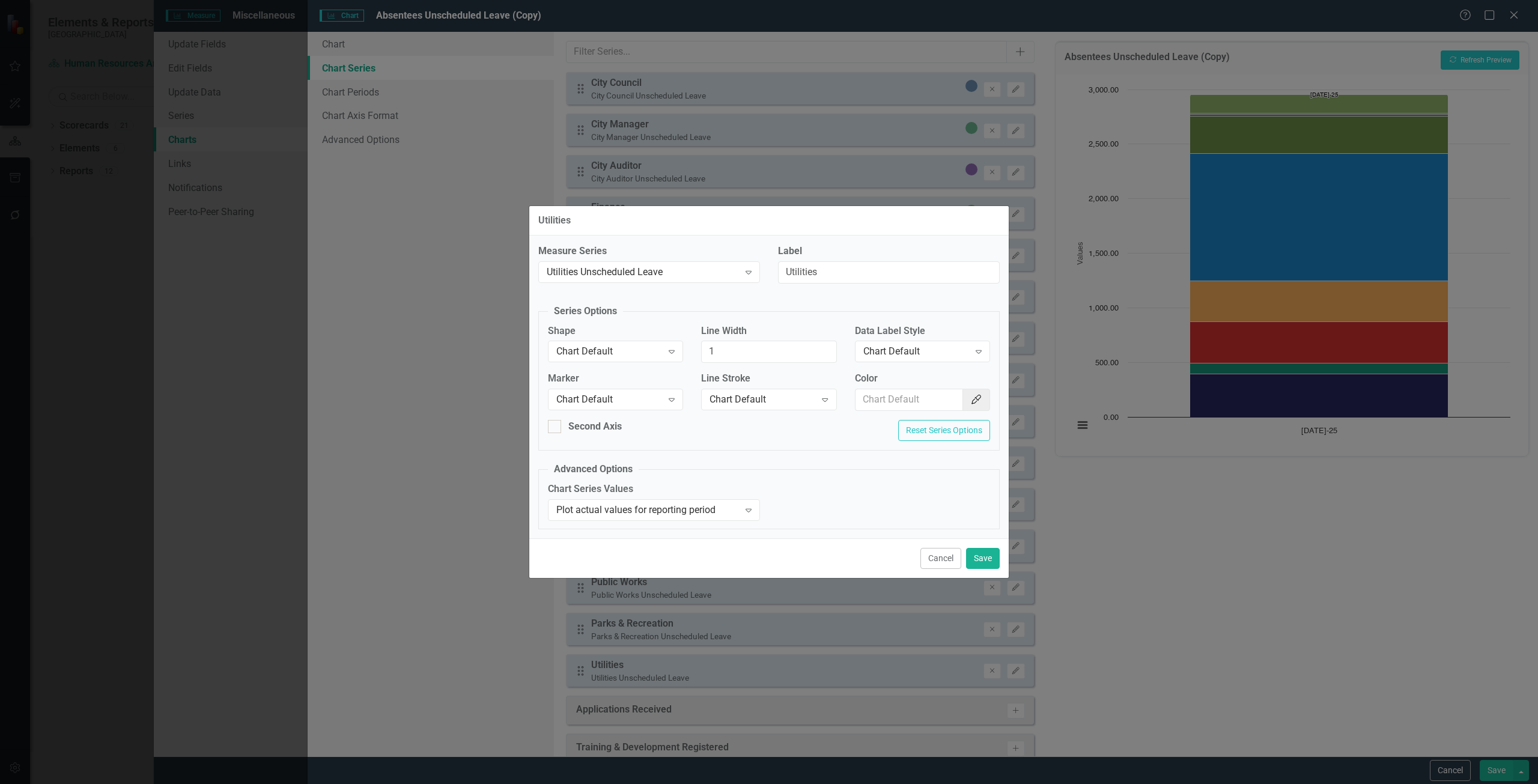
click at [915, 339] on div "Data Label Style Chart Default Expand" at bounding box center [922, 343] width 135 height 37
click at [922, 355] on div "Chart Default" at bounding box center [916, 351] width 106 height 14
click at [912, 424] on div "Row Label" at bounding box center [922, 432] width 135 height 20
click at [979, 562] on button "Save" at bounding box center [982, 558] width 34 height 21
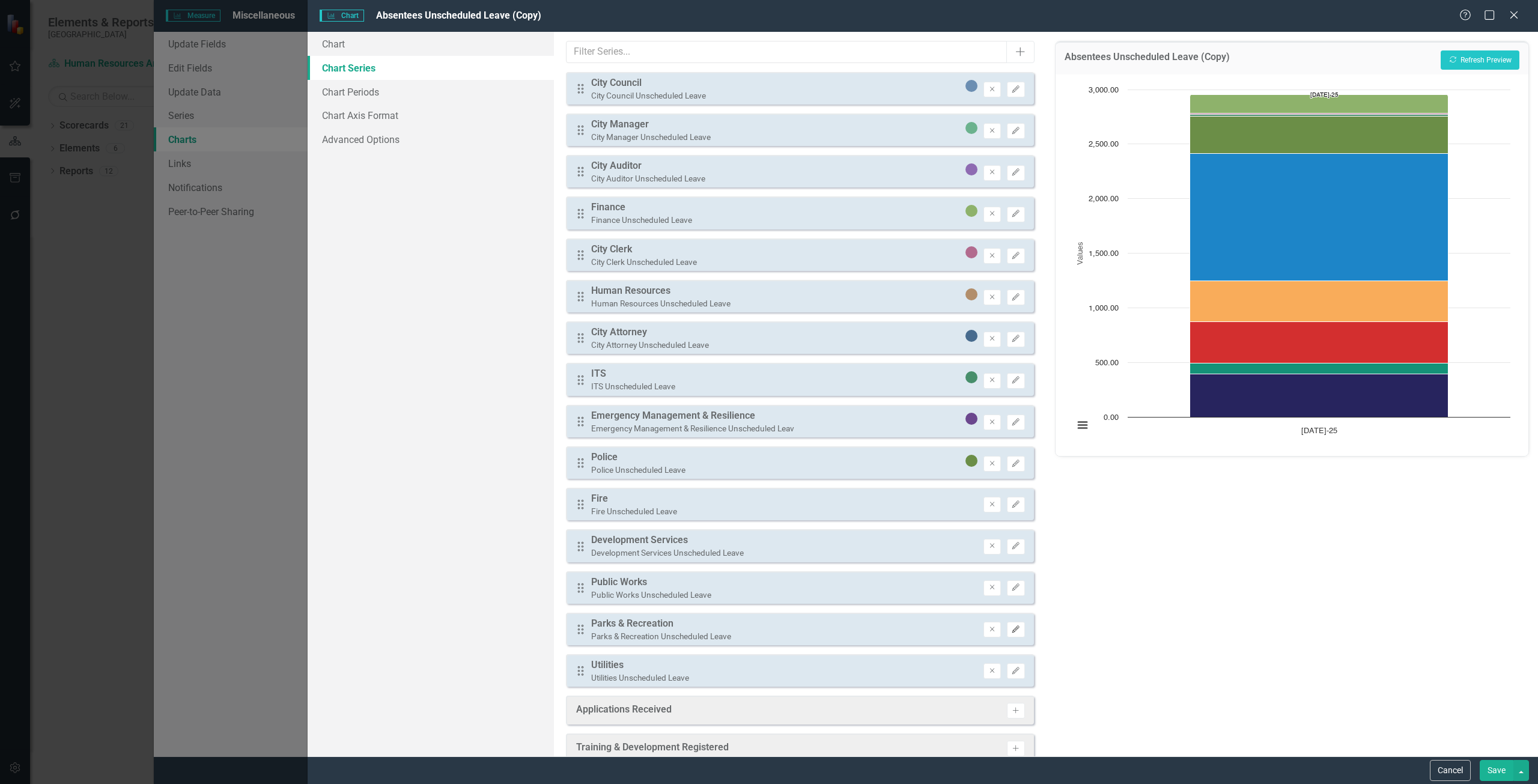
click at [1011, 628] on icon "Edit" at bounding box center [1015, 629] width 9 height 7
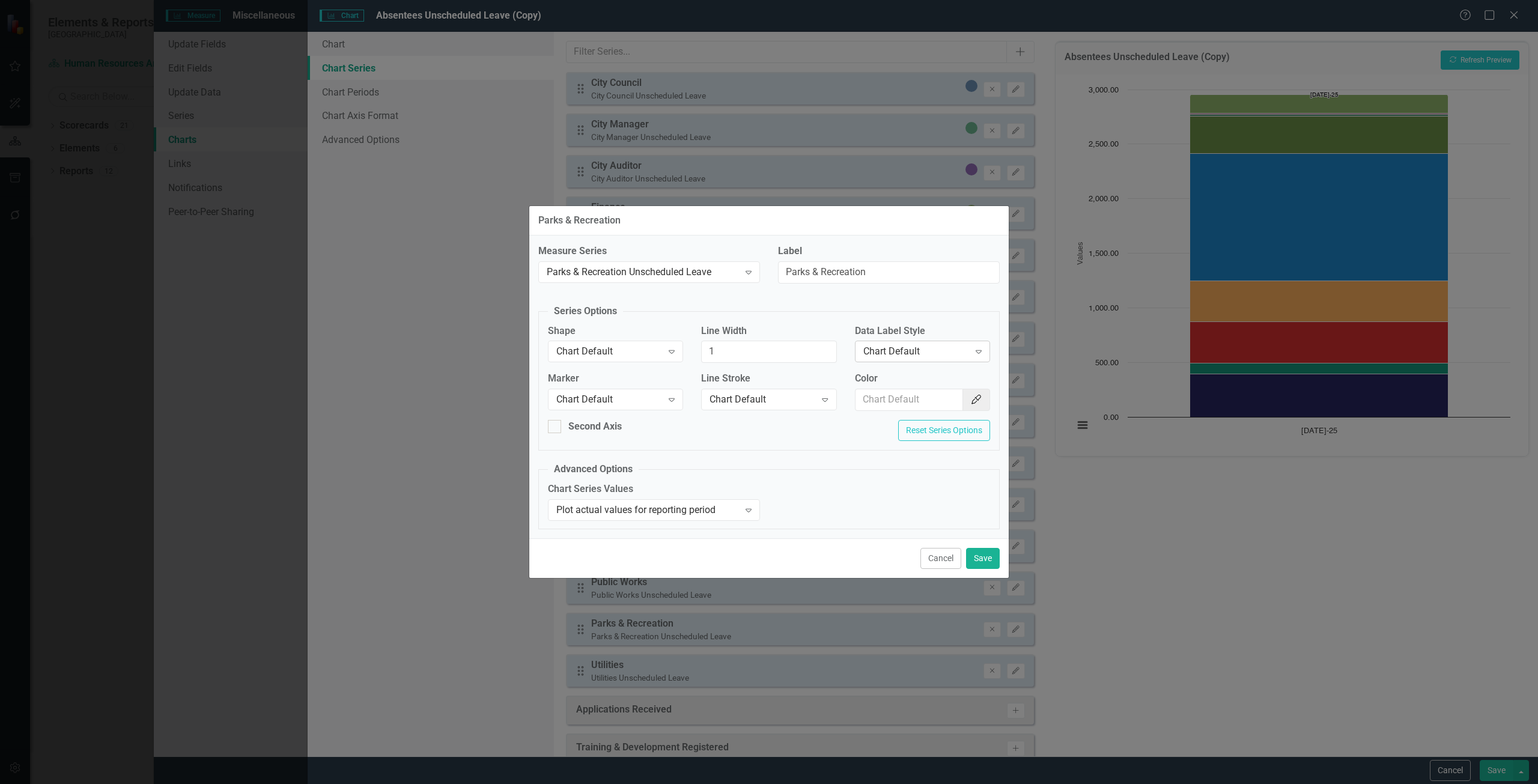
click at [913, 343] on div "Chart Default Expand" at bounding box center [922, 351] width 135 height 22
click at [942, 439] on div "Row Label" at bounding box center [922, 432] width 135 height 20
click at [994, 555] on button "Save" at bounding box center [982, 558] width 34 height 21
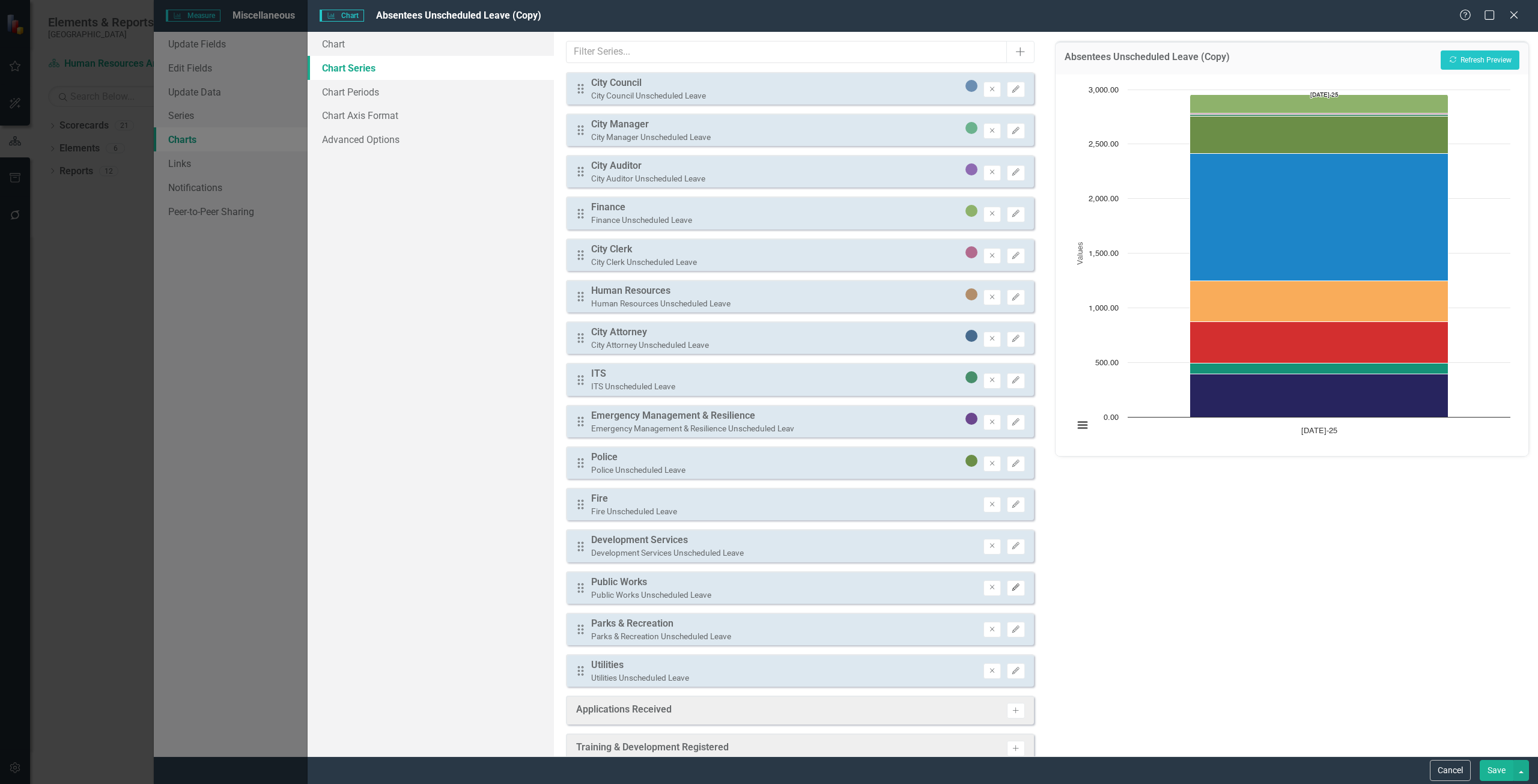
click at [1011, 584] on icon "Edit" at bounding box center [1015, 587] width 9 height 7
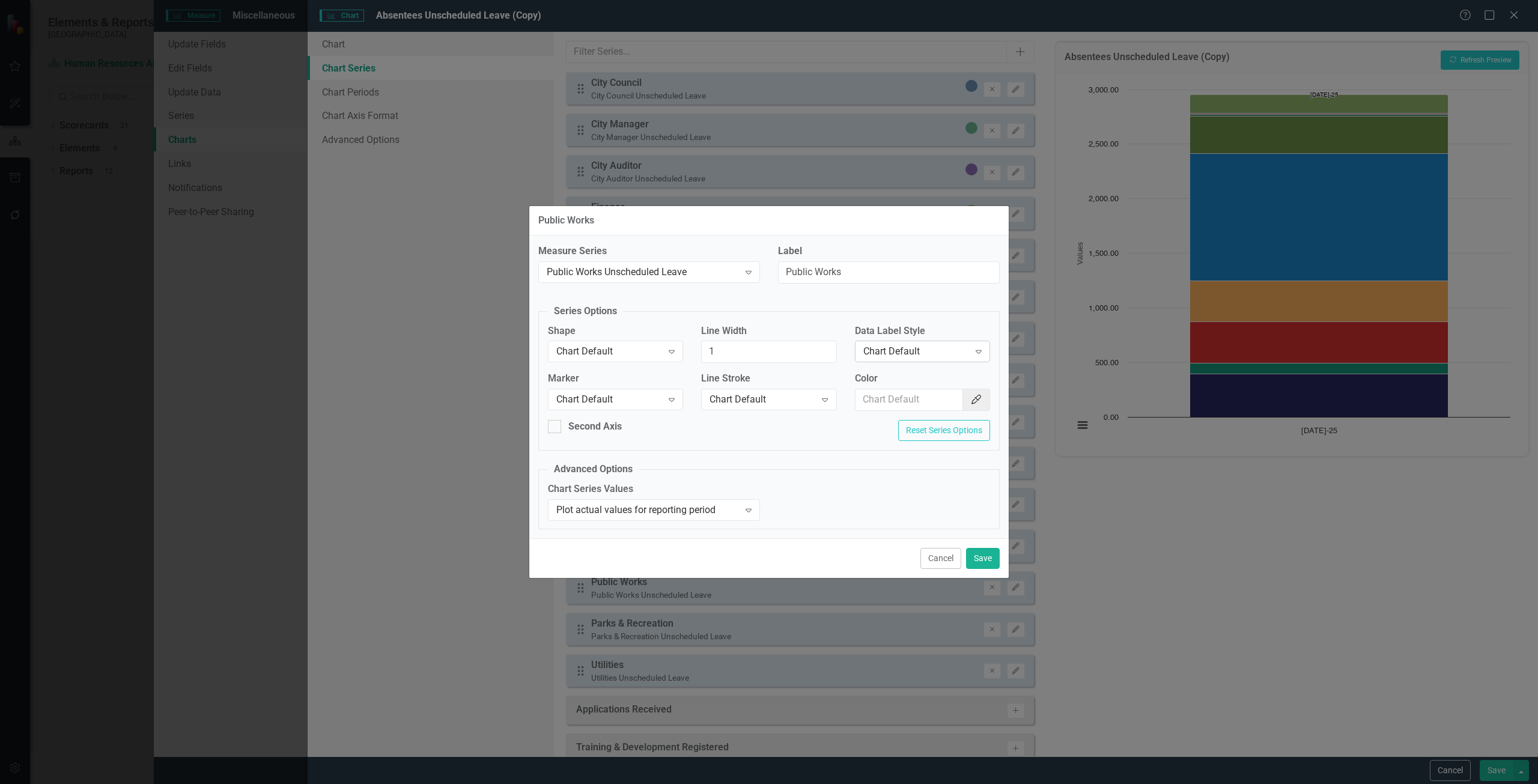
click at [915, 350] on div "Chart Default" at bounding box center [916, 351] width 106 height 14
click at [915, 431] on div "Row Label" at bounding box center [924, 432] width 116 height 14
click at [984, 559] on button "Save" at bounding box center [982, 558] width 34 height 21
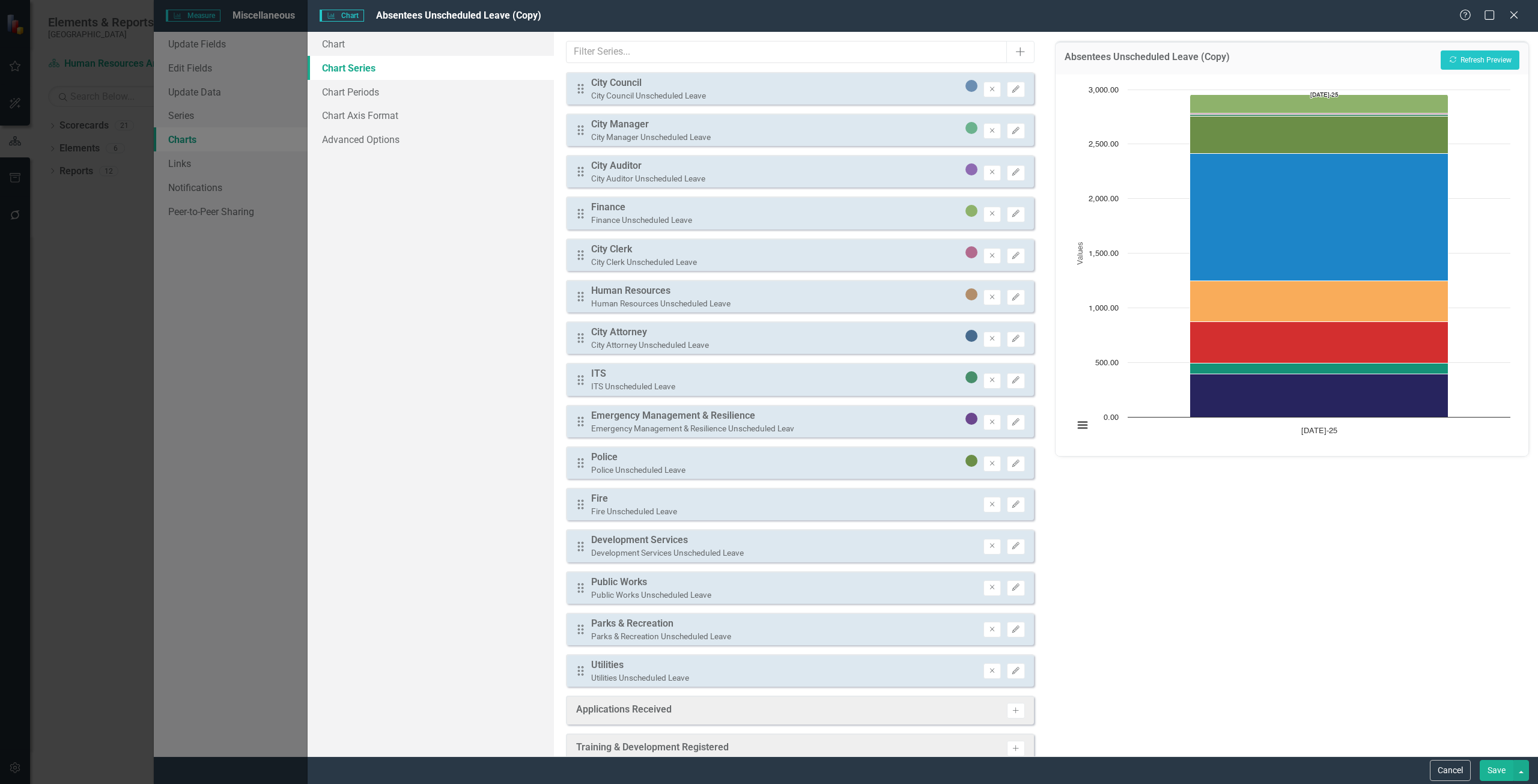
click at [997, 544] on div "Remove Edit" at bounding box center [1003, 547] width 41 height 16
click at [1007, 550] on button "Edit" at bounding box center [1015, 547] width 18 height 16
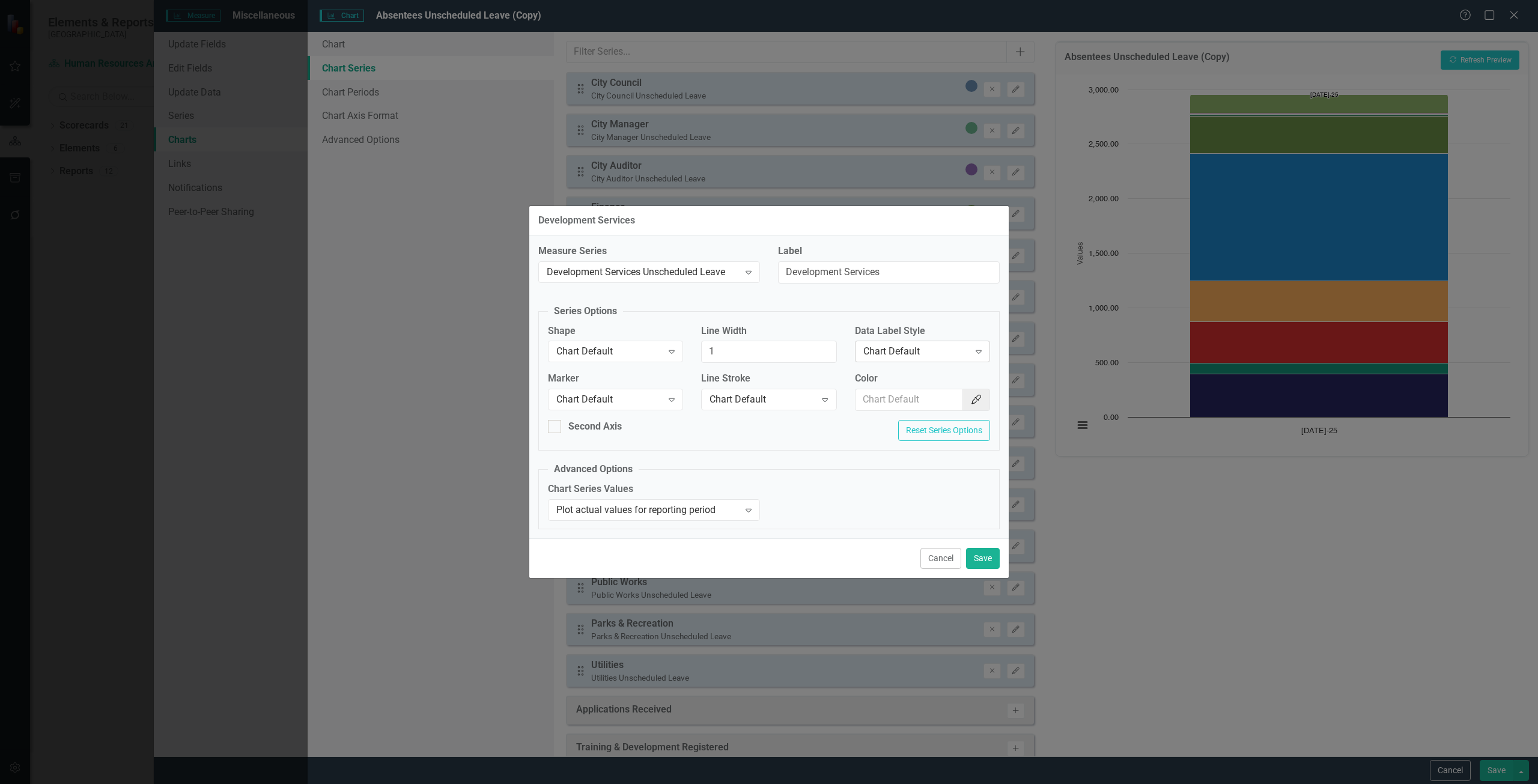
click at [910, 348] on div "Chart Default" at bounding box center [916, 351] width 106 height 14
click at [924, 433] on div "Row Label" at bounding box center [924, 432] width 116 height 14
click at [976, 552] on button "Save" at bounding box center [982, 558] width 34 height 21
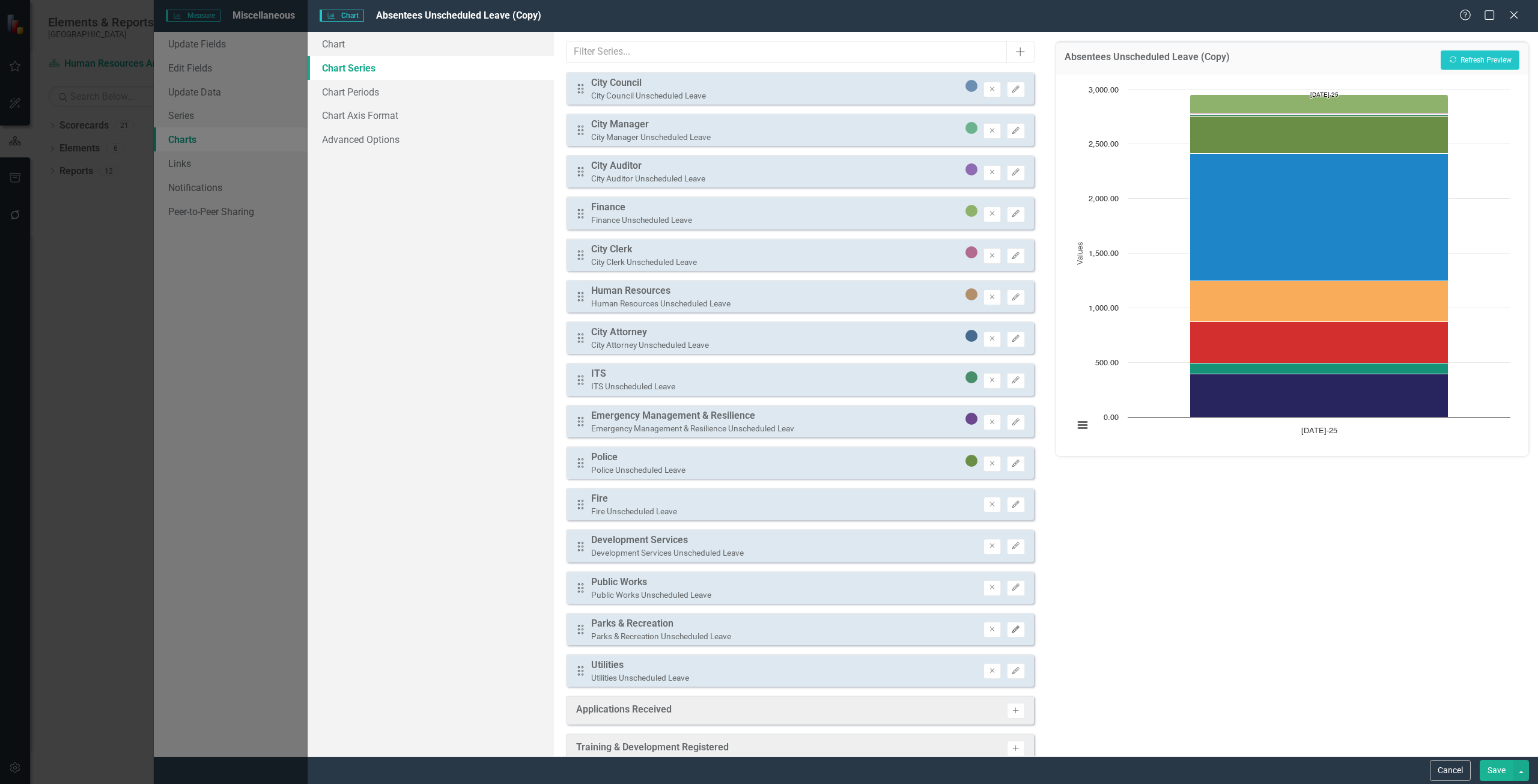
click at [1011, 633] on icon "Edit" at bounding box center [1015, 629] width 9 height 7
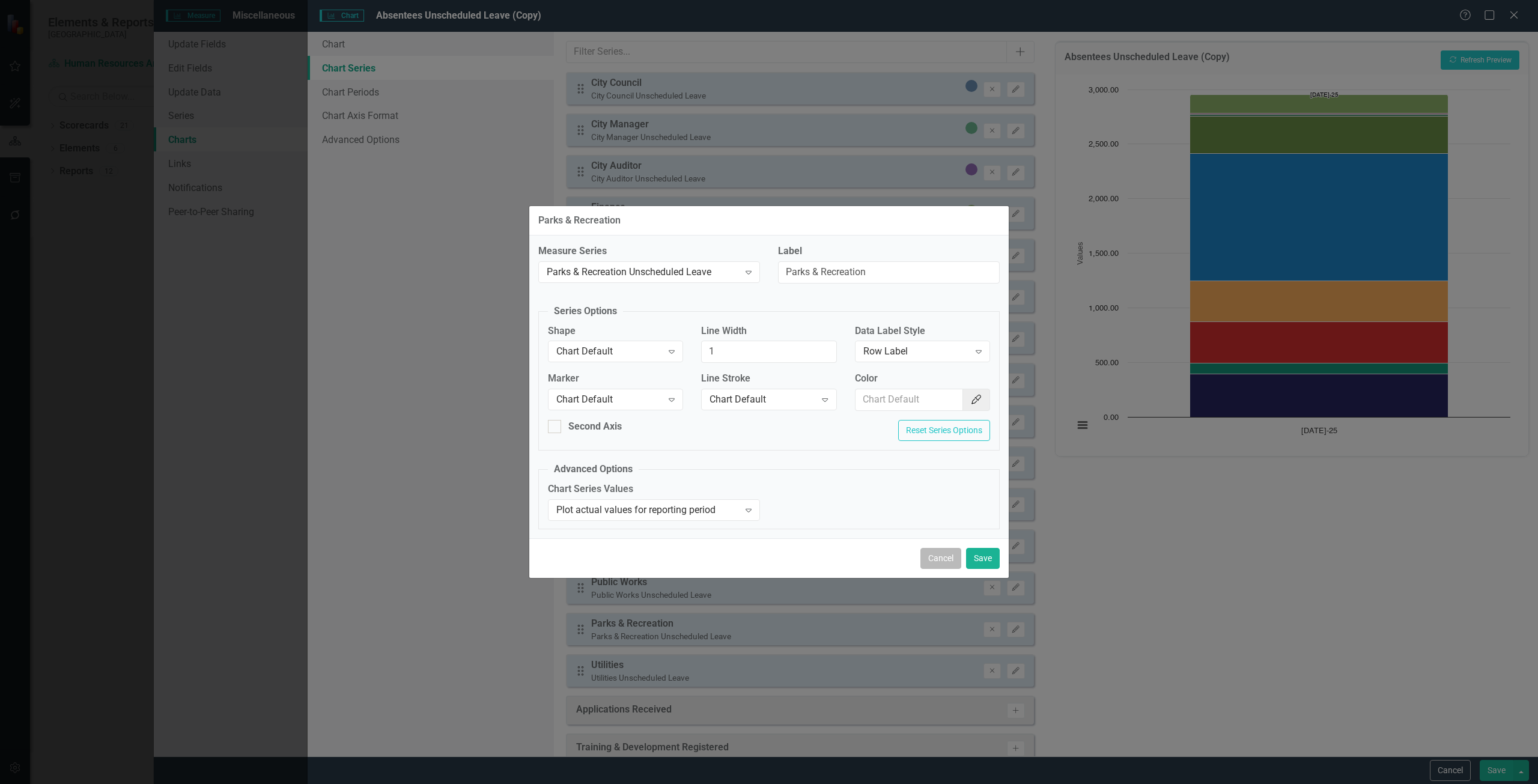
click at [952, 565] on button "Cancel" at bounding box center [941, 558] width 41 height 21
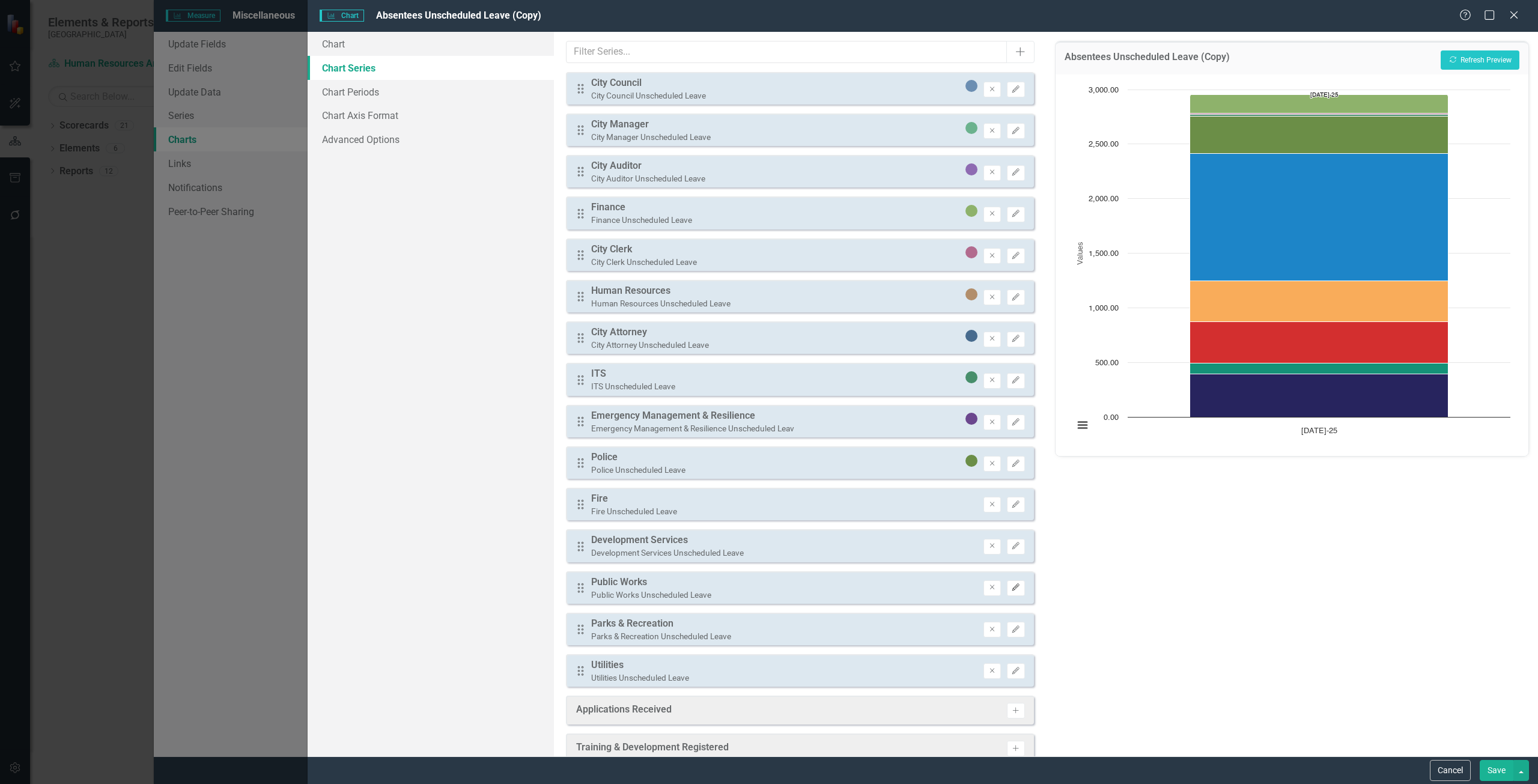
click at [1012, 587] on icon "button" at bounding box center [1015, 587] width 7 height 7
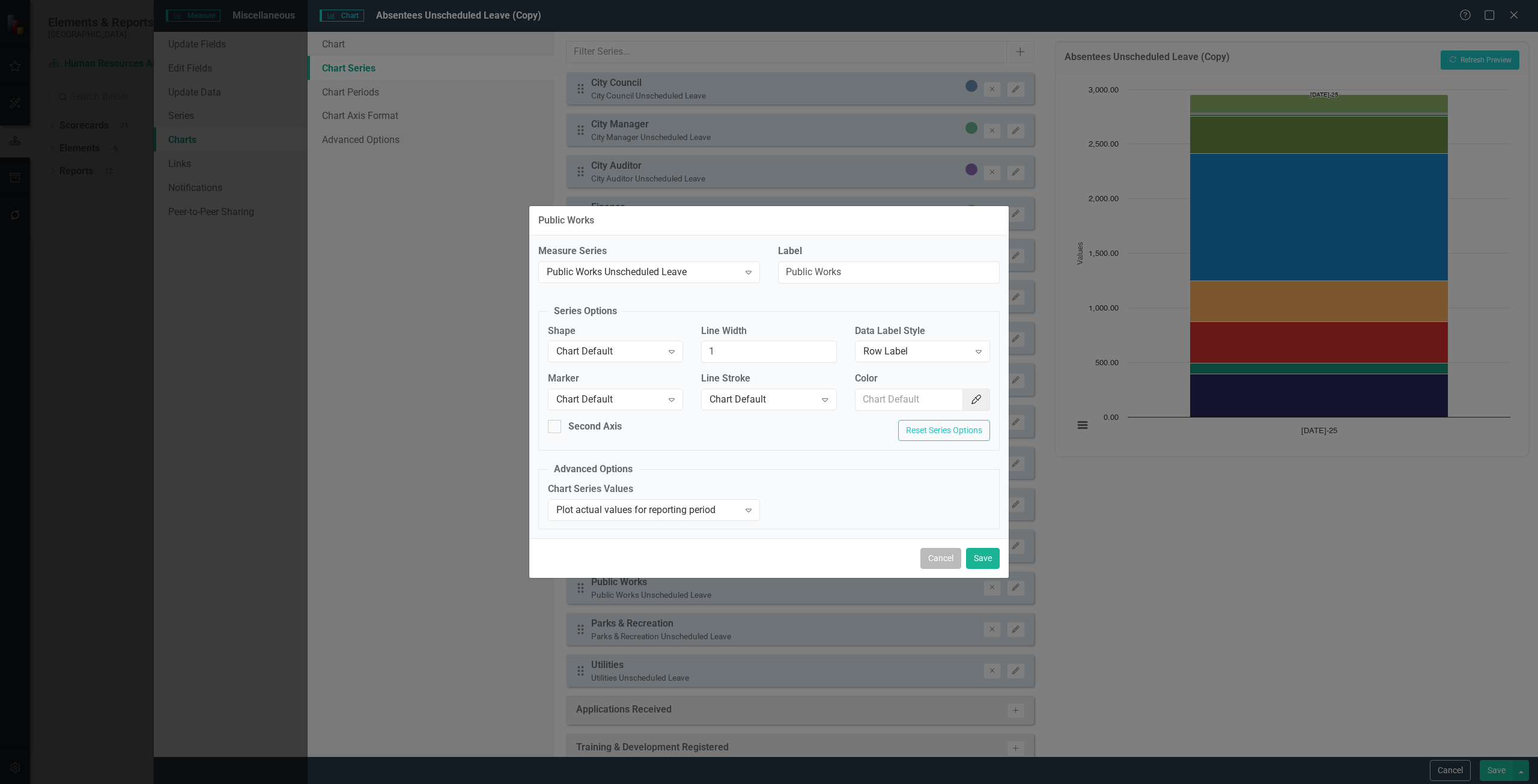
click at [953, 559] on button "Cancel" at bounding box center [941, 558] width 41 height 21
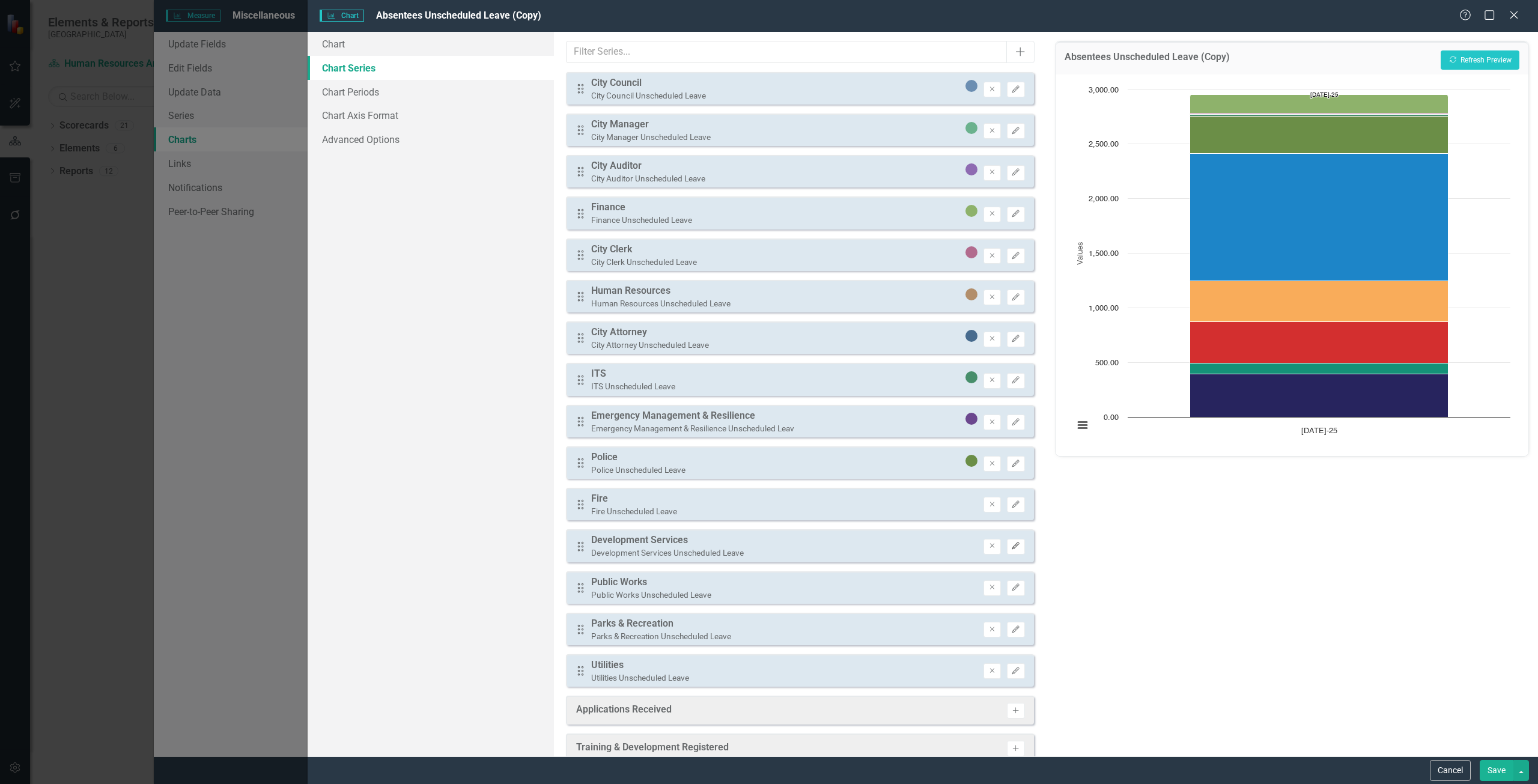
click at [1011, 543] on icon "Edit" at bounding box center [1015, 545] width 9 height 7
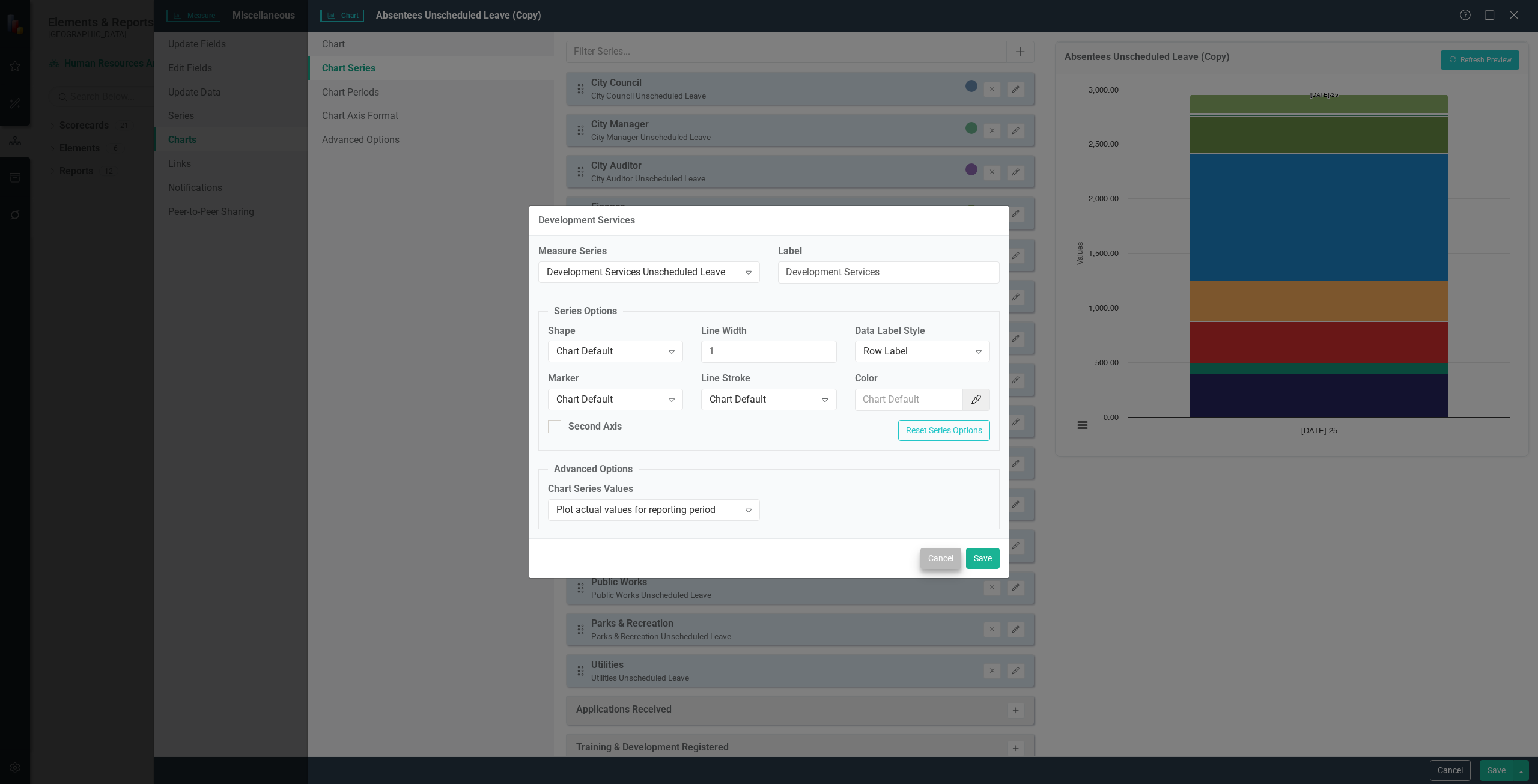
drag, startPoint x: 948, startPoint y: 547, endPoint x: 948, endPoint y: 553, distance: 6.0
click at [948, 553] on div "Cancel Save" at bounding box center [768, 558] width 480 height 40
drag, startPoint x: 949, startPoint y: 553, endPoint x: 981, endPoint y: 552, distance: 32.0
click at [950, 553] on button "Cancel" at bounding box center [941, 558] width 41 height 21
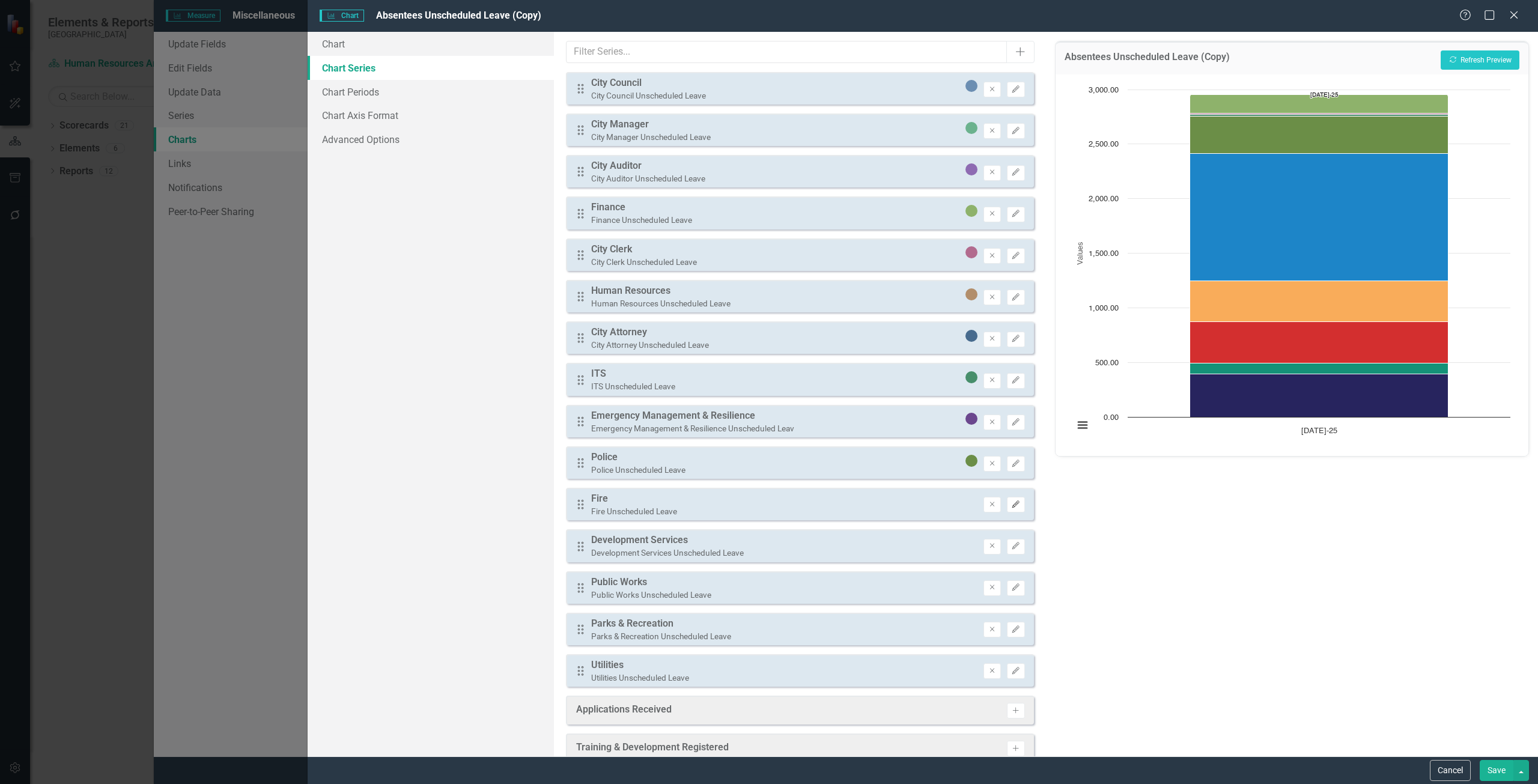
click at [1011, 505] on icon "Edit" at bounding box center [1015, 504] width 9 height 7
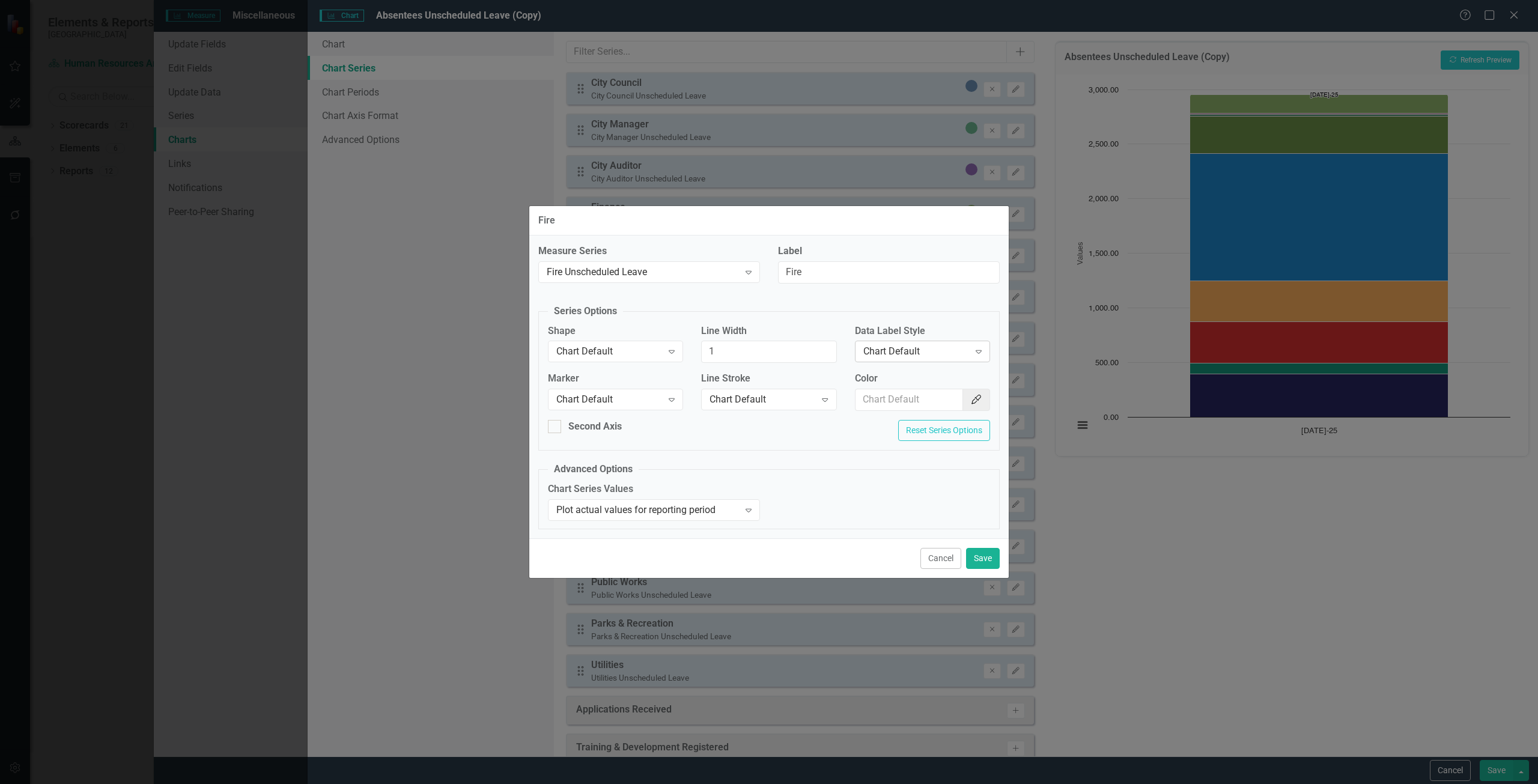
click at [922, 361] on div "Chart Default Expand" at bounding box center [922, 351] width 135 height 22
click at [925, 434] on div "Row Label" at bounding box center [924, 432] width 116 height 14
click at [980, 552] on button "Save" at bounding box center [982, 558] width 34 height 21
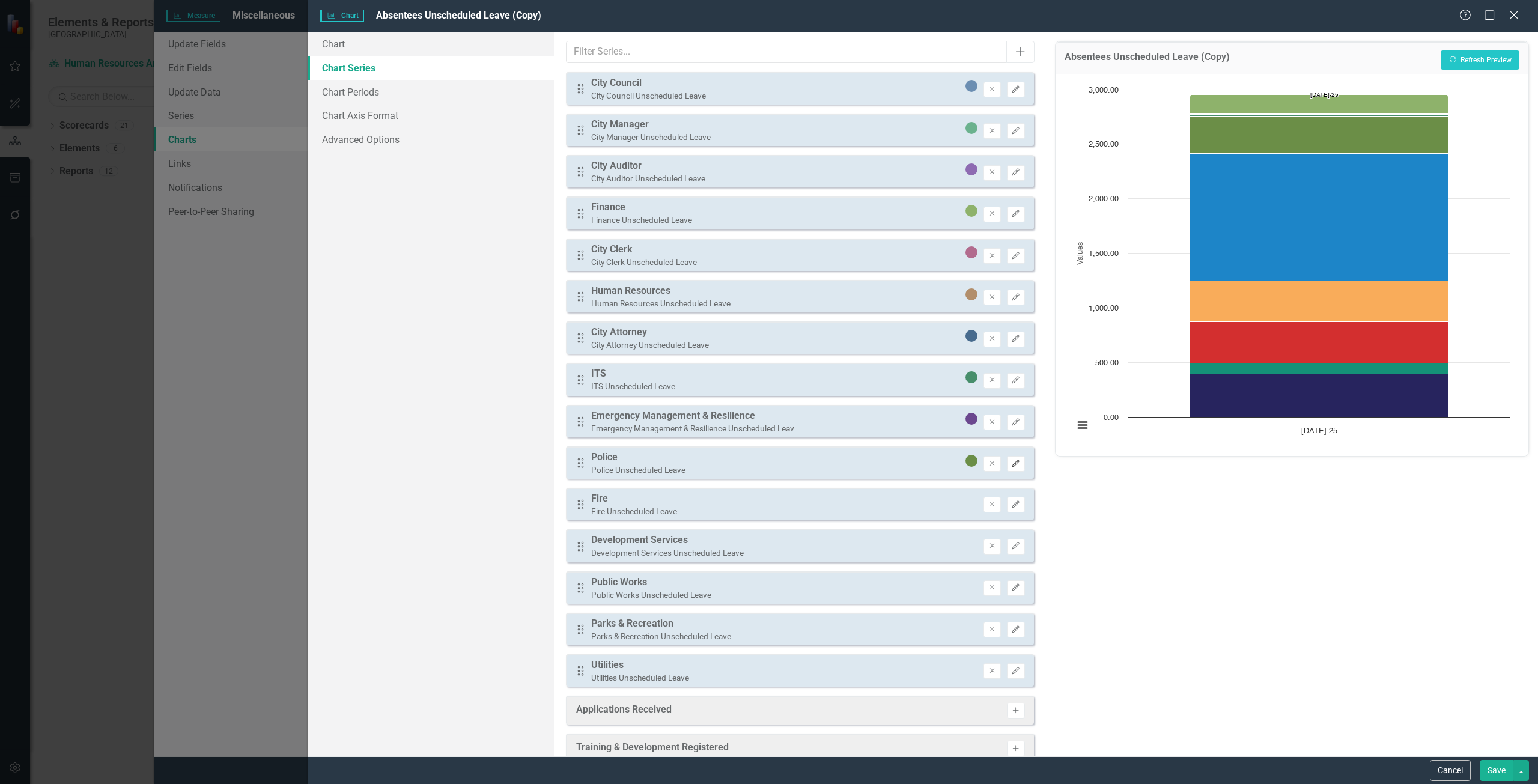
click at [1010, 457] on button "Edit" at bounding box center [1015, 464] width 18 height 16
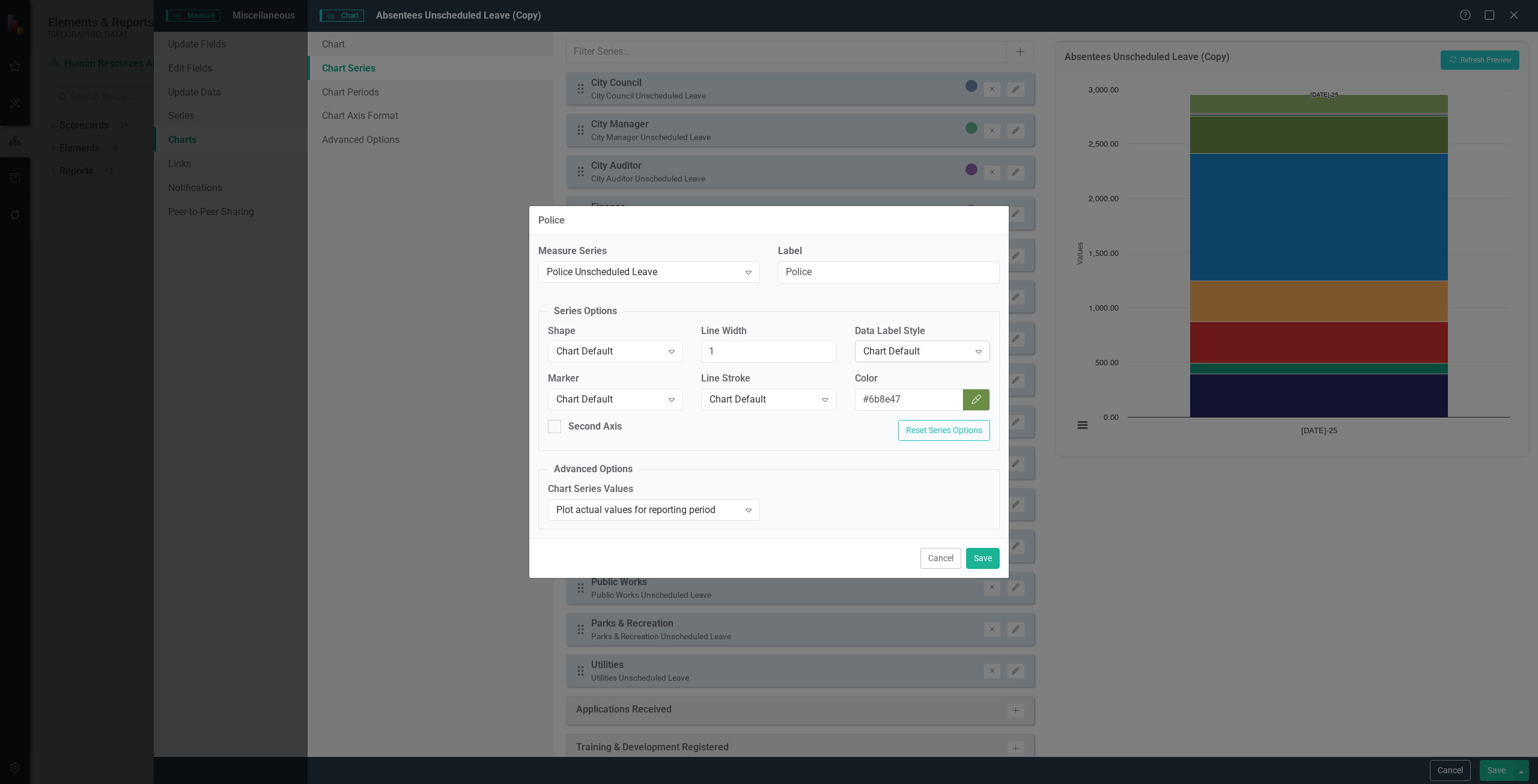
click at [913, 358] on div "Chart Default" at bounding box center [916, 351] width 106 height 14
click at [909, 428] on div "Row Label" at bounding box center [924, 432] width 116 height 14
click at [984, 557] on button "Save" at bounding box center [982, 558] width 34 height 21
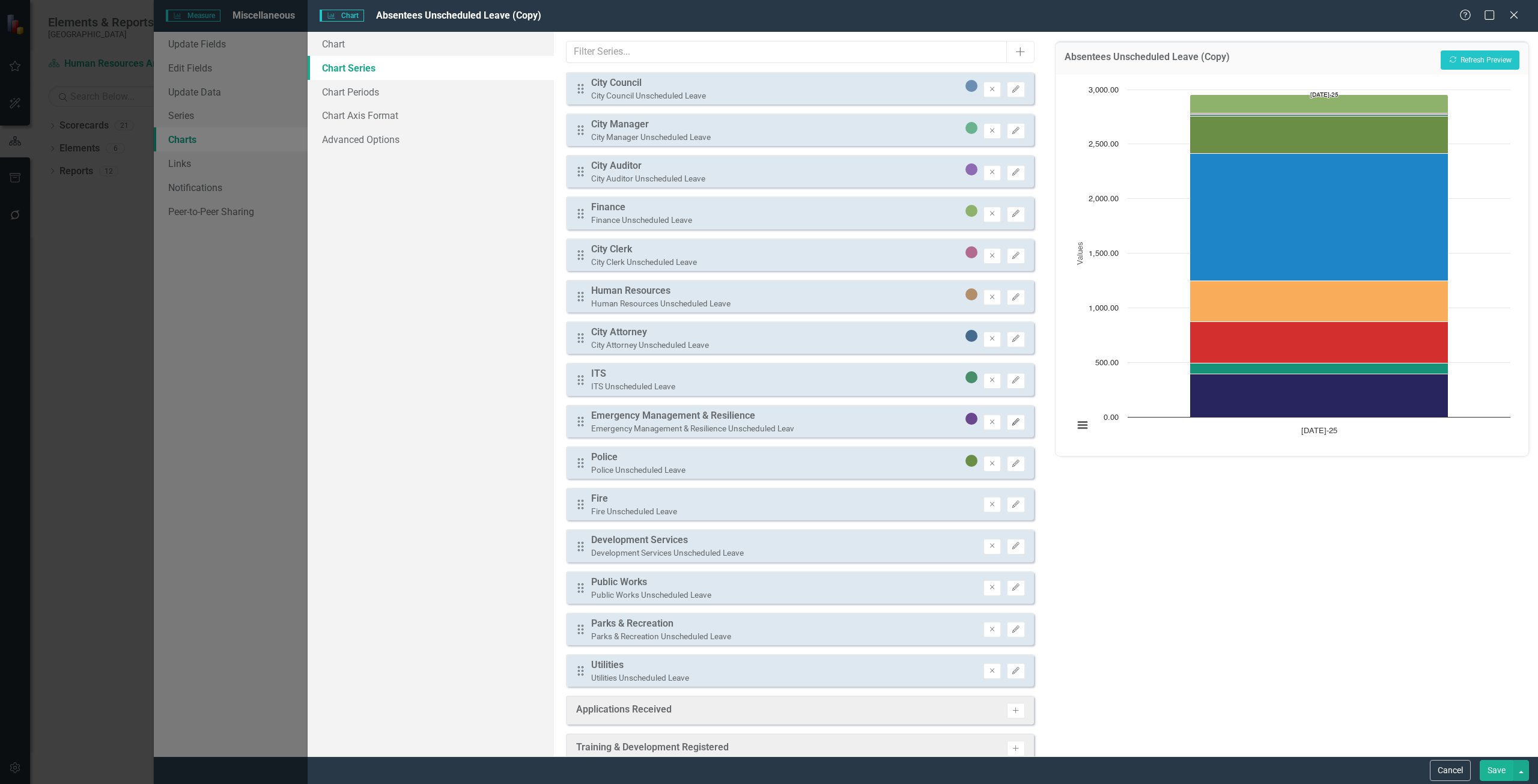
click at [1011, 424] on icon "Edit" at bounding box center [1015, 422] width 9 height 7
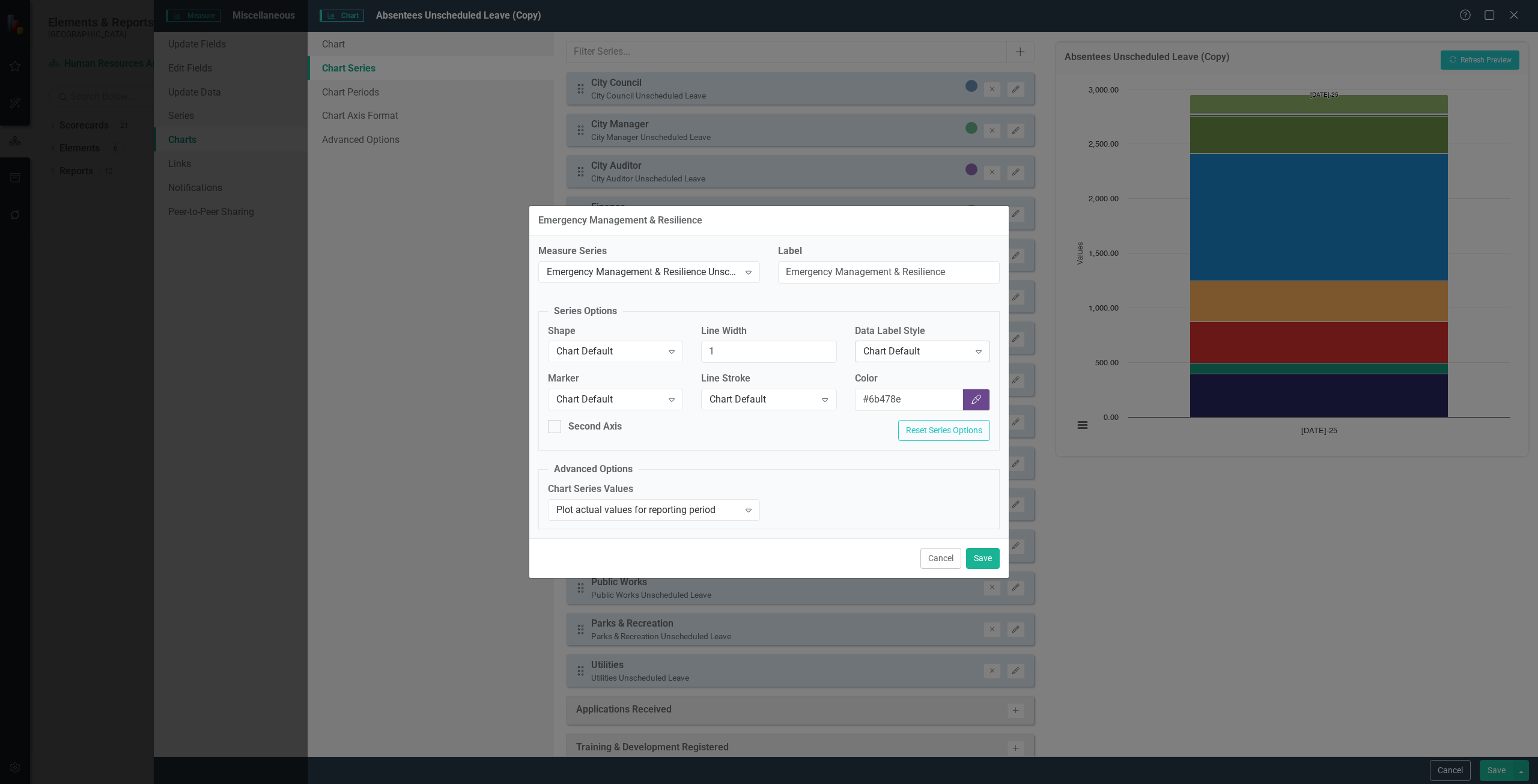
click at [948, 348] on div "Chart Default" at bounding box center [916, 351] width 106 height 14
click at [909, 436] on div "Row Label" at bounding box center [924, 432] width 116 height 14
drag, startPoint x: 983, startPoint y: 554, endPoint x: 982, endPoint y: 534, distance: 20.0
click at [983, 553] on button "Save" at bounding box center [982, 558] width 34 height 21
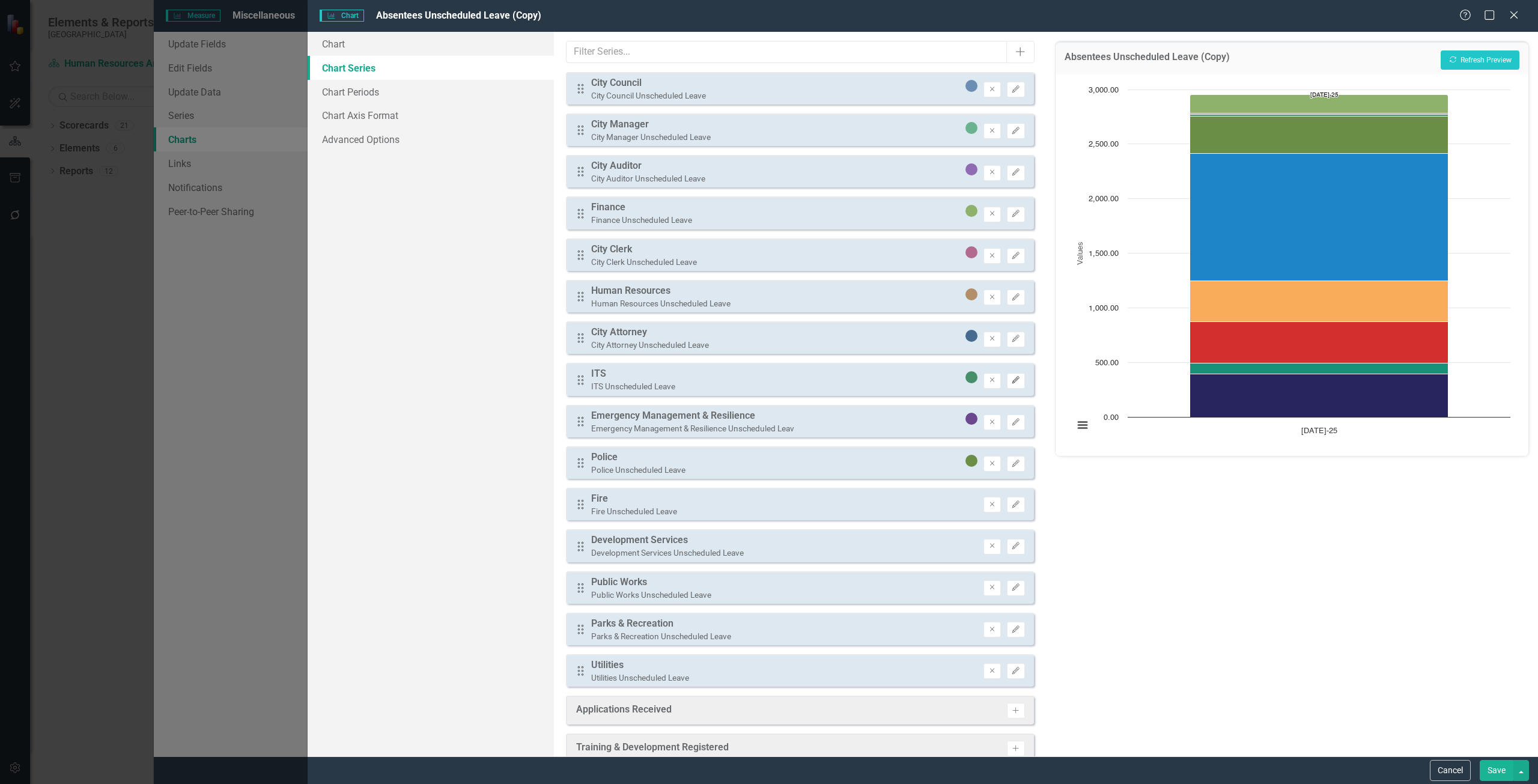
click at [1011, 381] on icon "Edit" at bounding box center [1015, 380] width 9 height 7
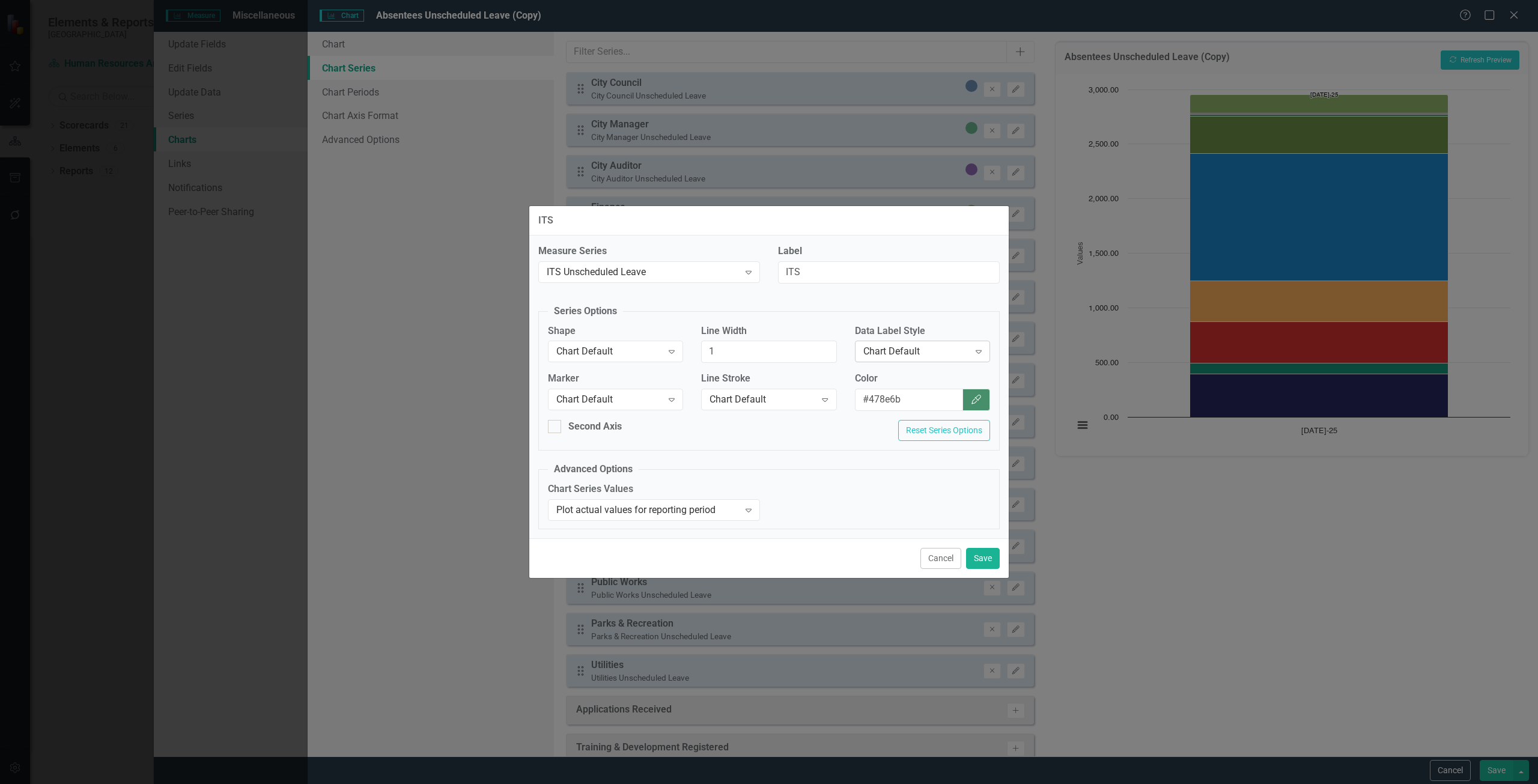
click at [948, 346] on div "Chart Default" at bounding box center [916, 351] width 106 height 14
click at [922, 427] on div "Row Label" at bounding box center [924, 432] width 116 height 14
click at [990, 551] on button "Save" at bounding box center [982, 558] width 34 height 21
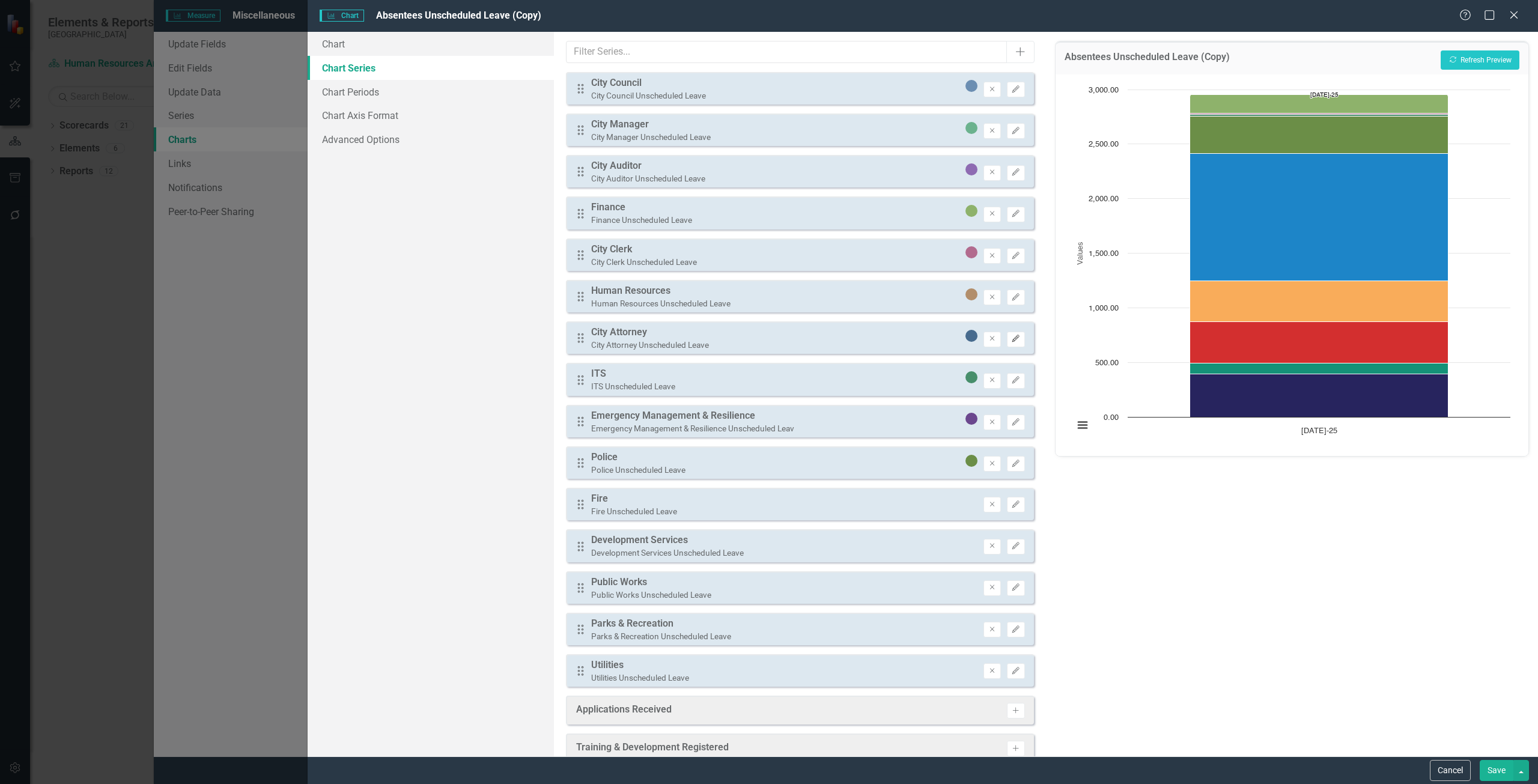
click at [1015, 336] on button "Edit" at bounding box center [1015, 339] width 18 height 16
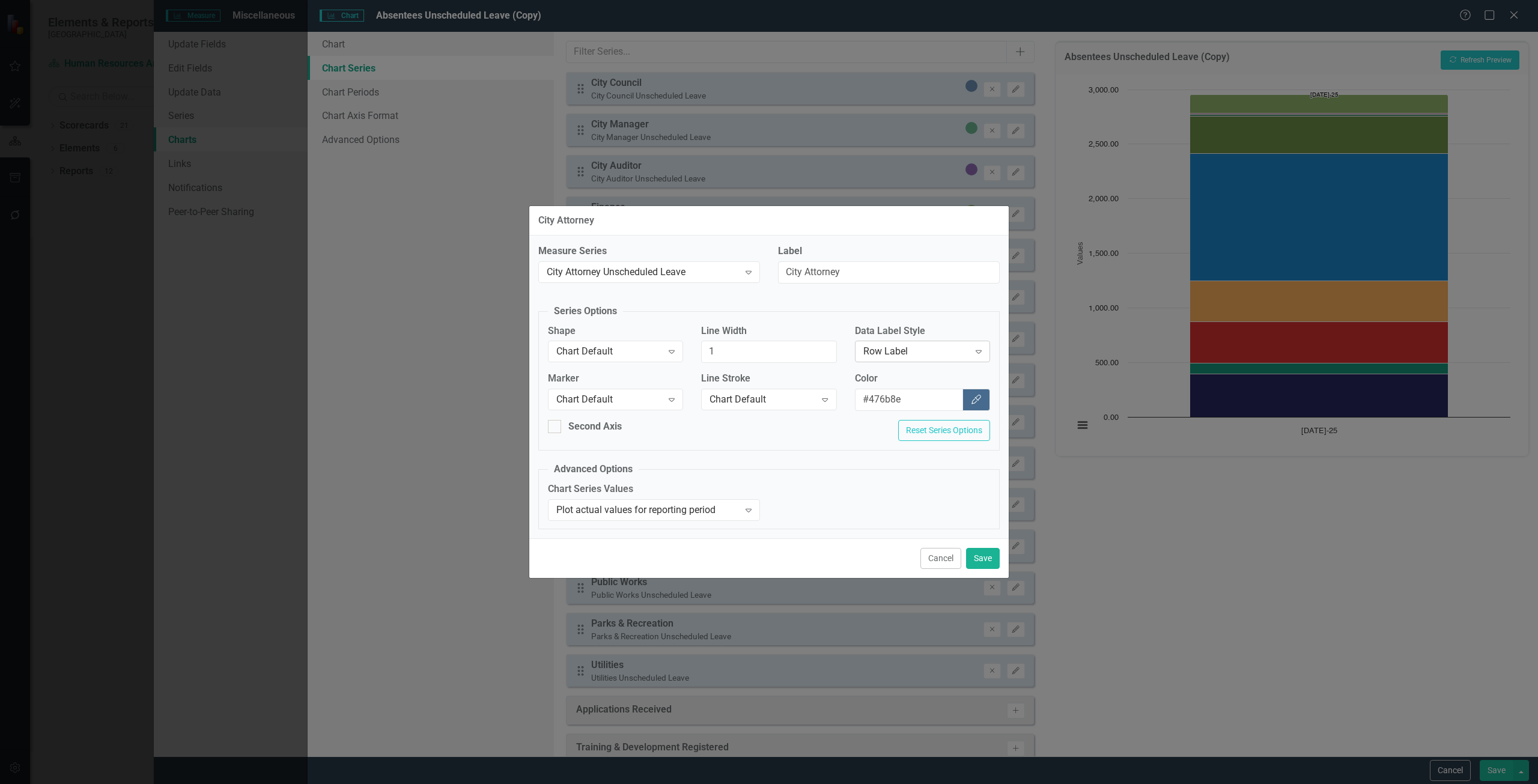
click at [970, 345] on div "Expand" at bounding box center [979, 351] width 22 height 19
click at [941, 560] on button "Cancel" at bounding box center [941, 558] width 41 height 21
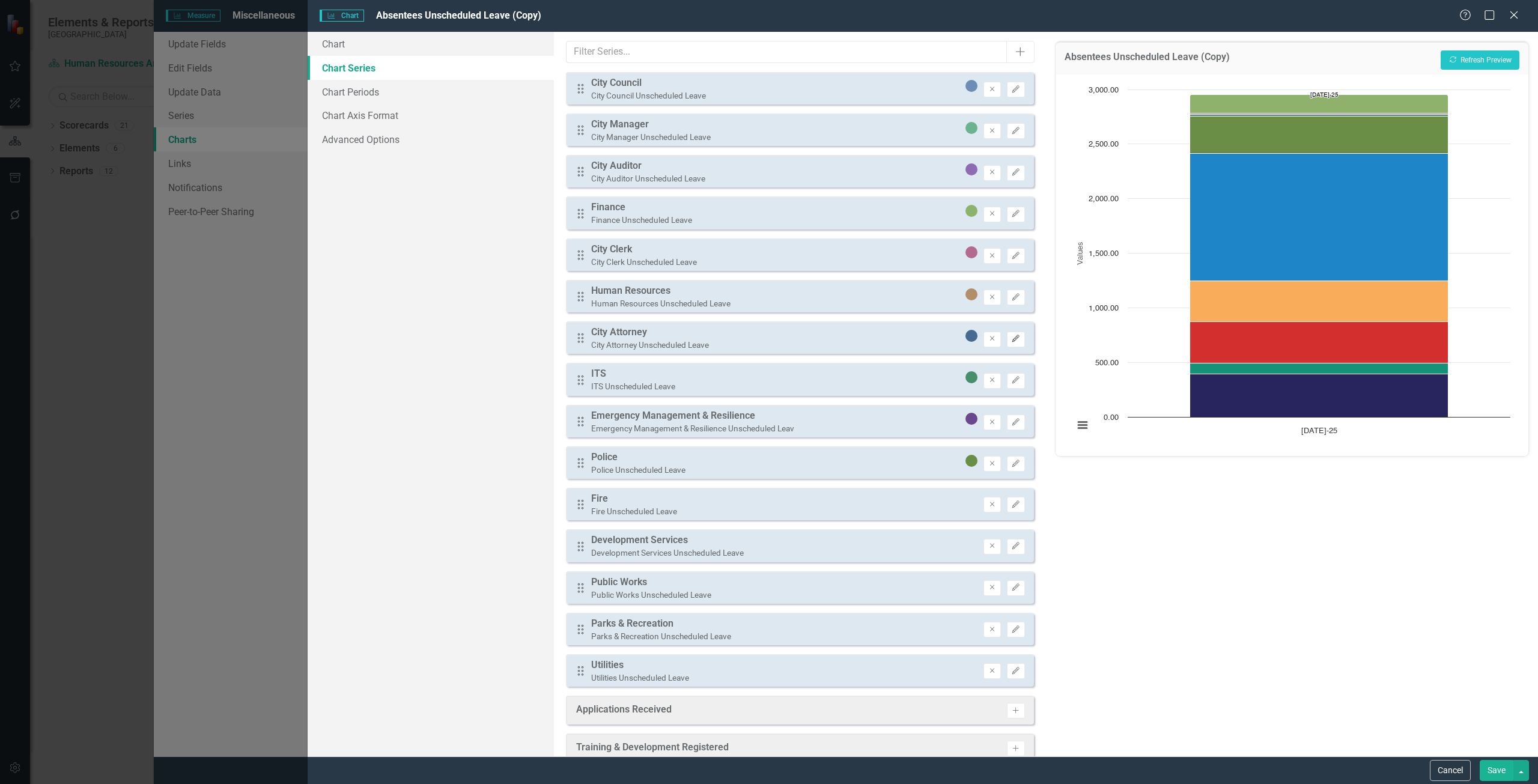
click at [1011, 343] on button "Edit" at bounding box center [1015, 339] width 18 height 16
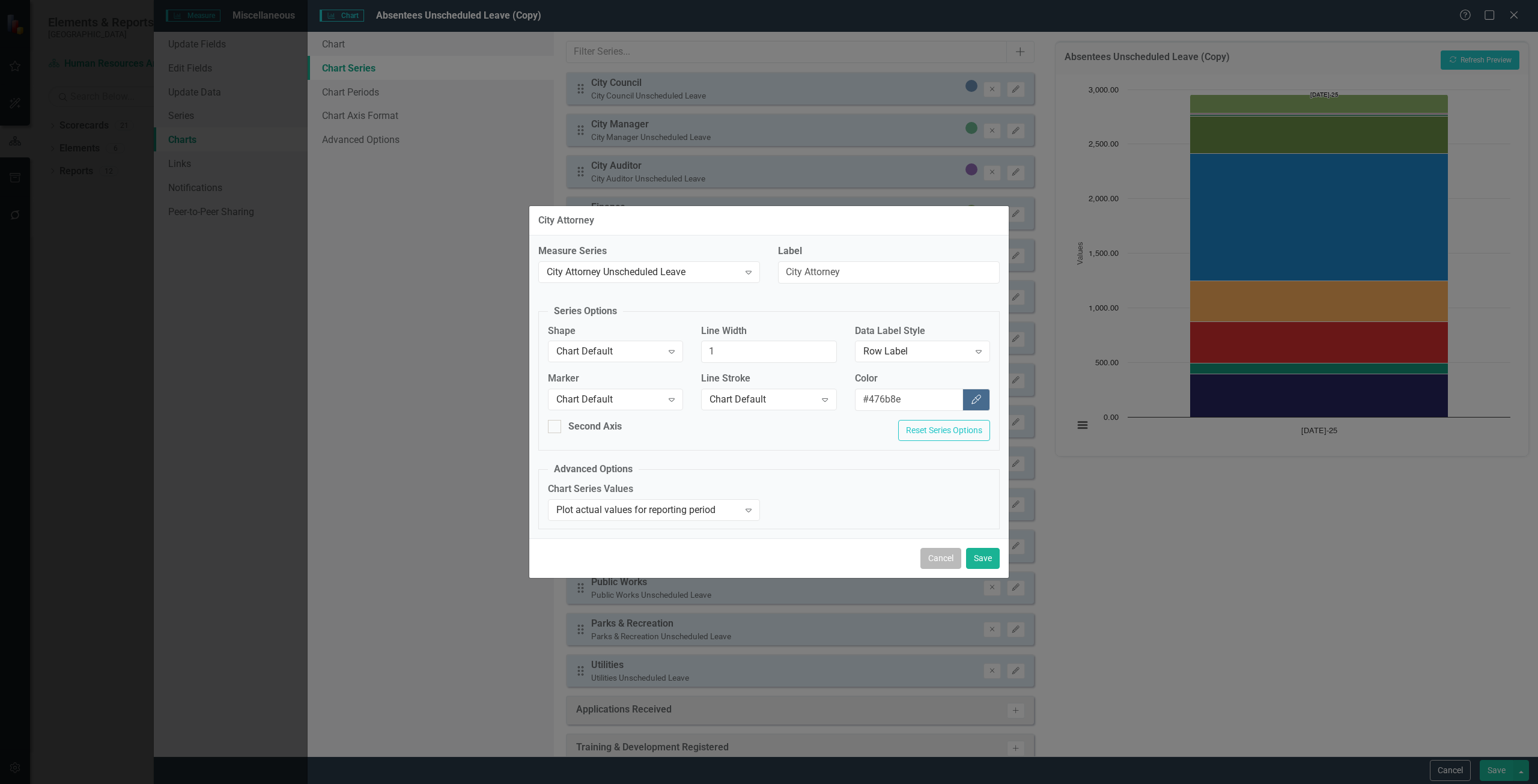
drag, startPoint x: 941, startPoint y: 562, endPoint x: 937, endPoint y: 541, distance: 21.4
click at [942, 562] on button "Cancel" at bounding box center [941, 558] width 41 height 21
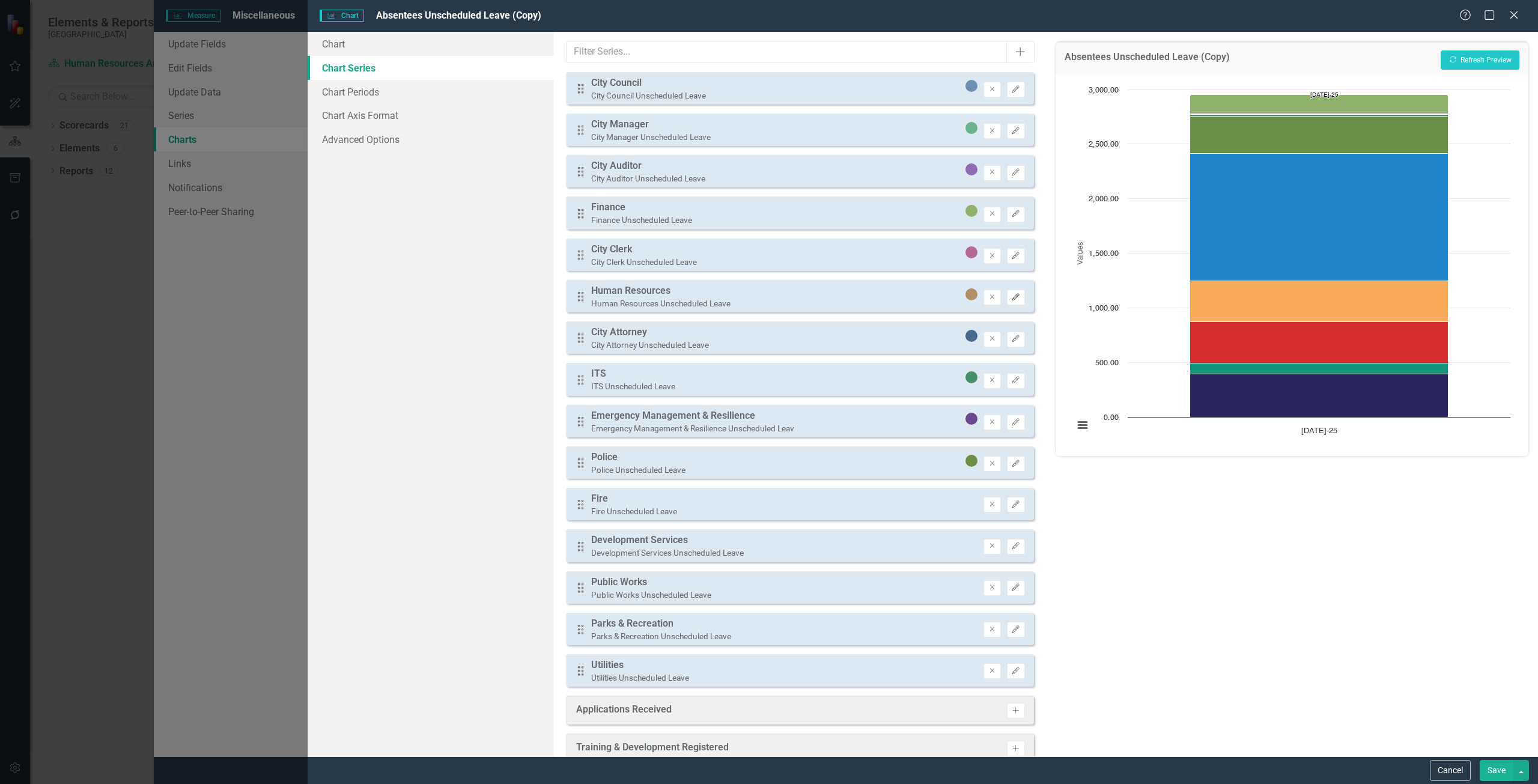
click at [1011, 296] on icon "Edit" at bounding box center [1015, 297] width 9 height 7
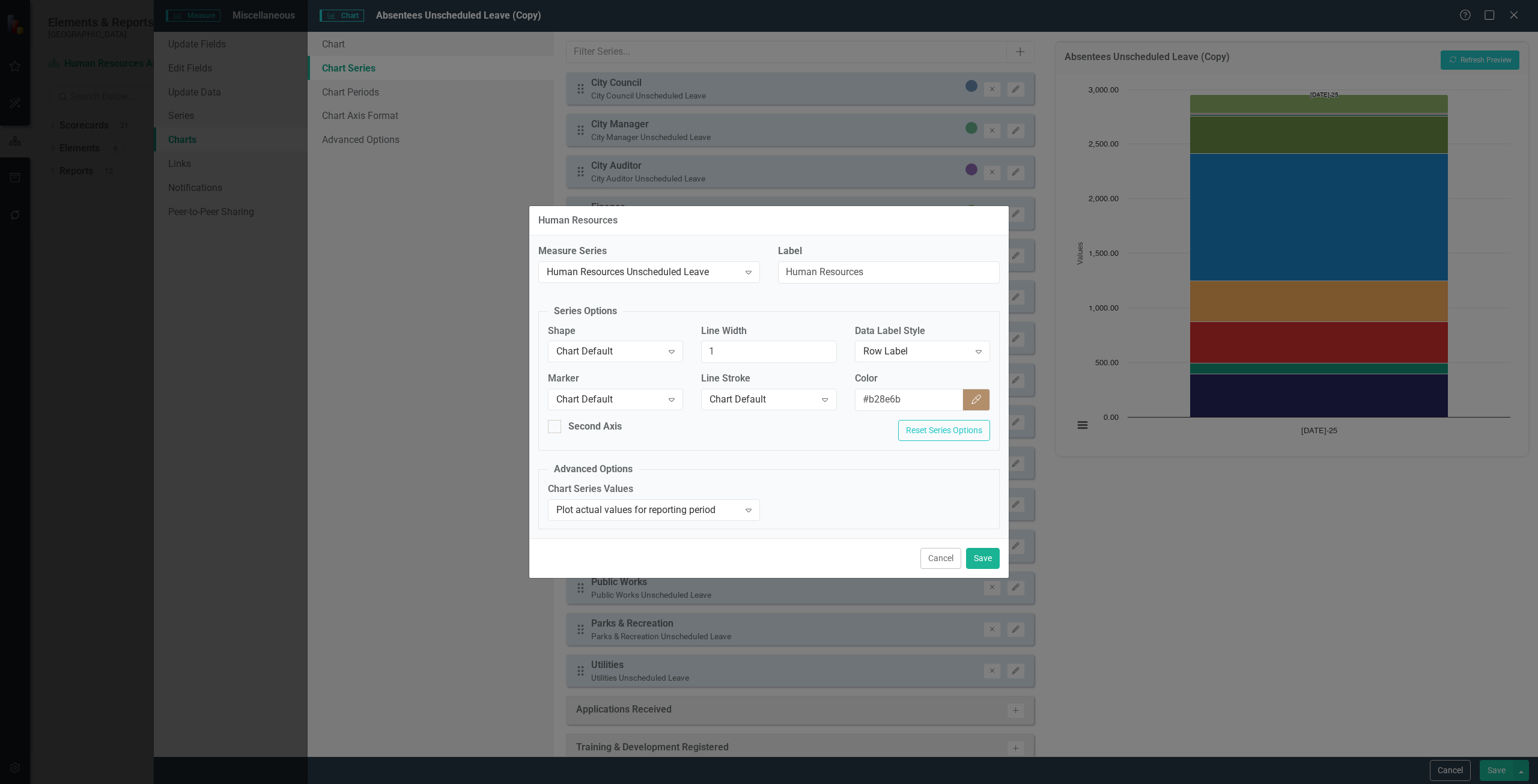
drag, startPoint x: 951, startPoint y: 555, endPoint x: 950, endPoint y: 530, distance: 25.0
click at [951, 554] on button "Cancel" at bounding box center [941, 558] width 41 height 21
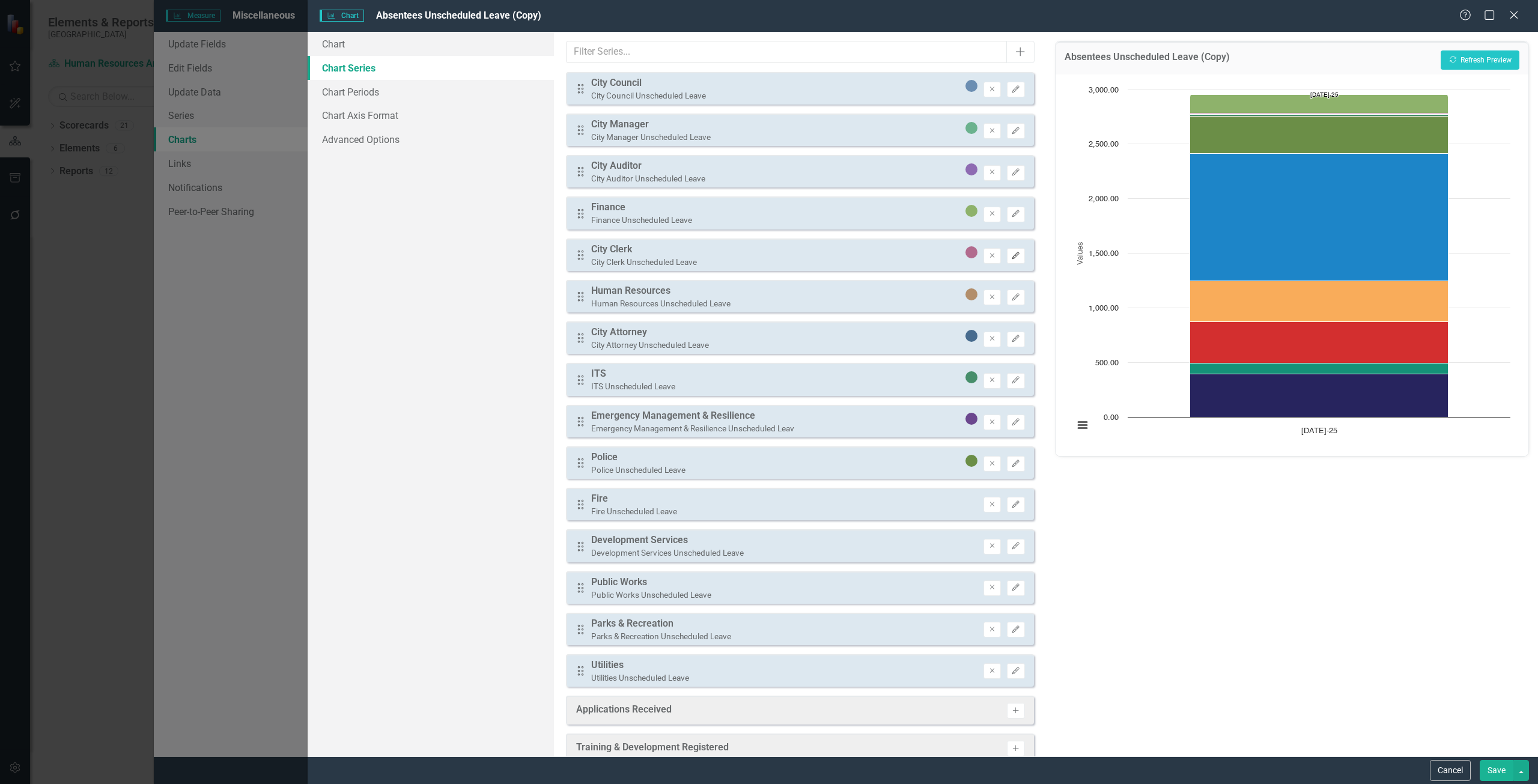
click at [1011, 260] on button "Edit" at bounding box center [1015, 256] width 18 height 16
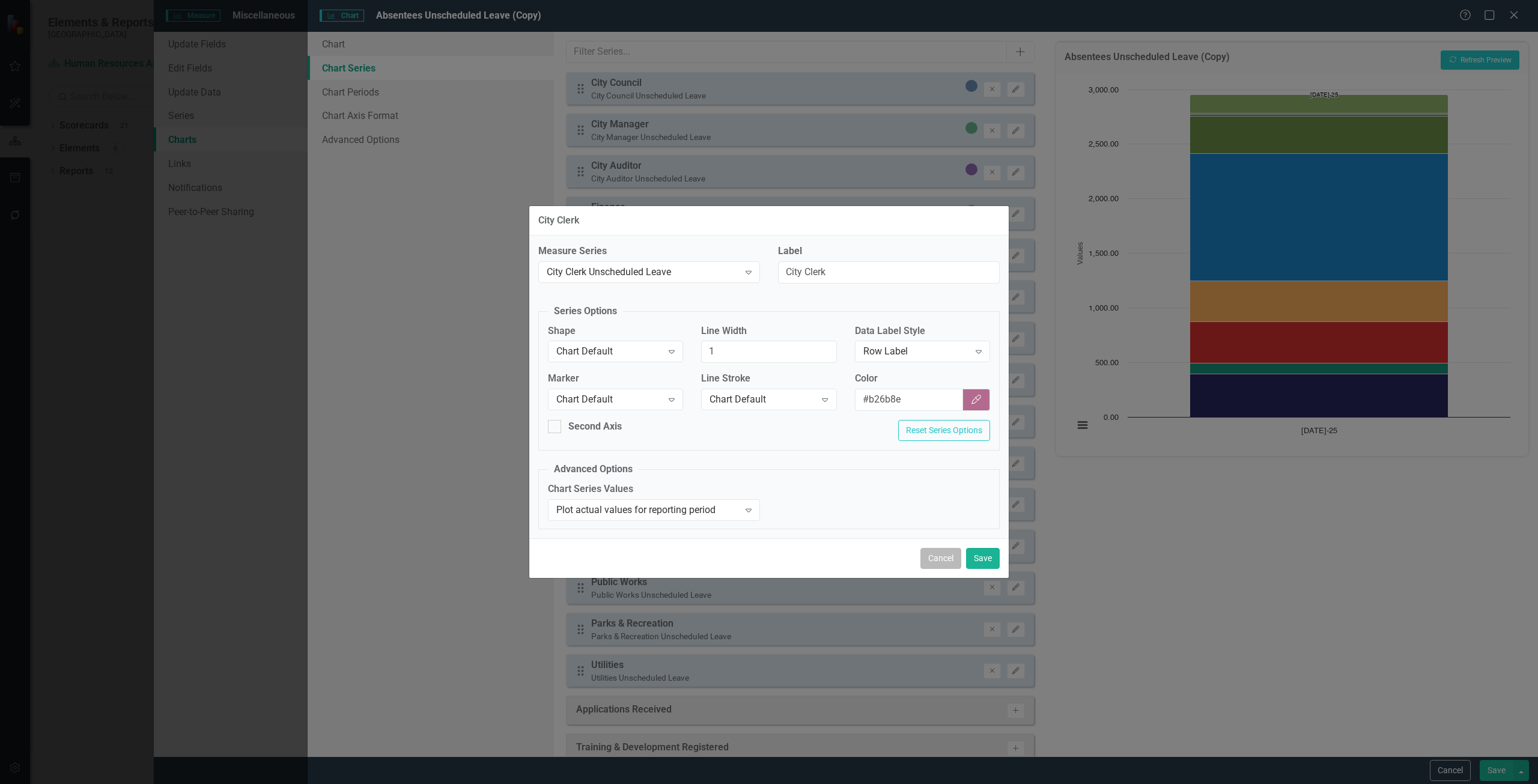
click at [934, 559] on button "Cancel" at bounding box center [941, 558] width 41 height 21
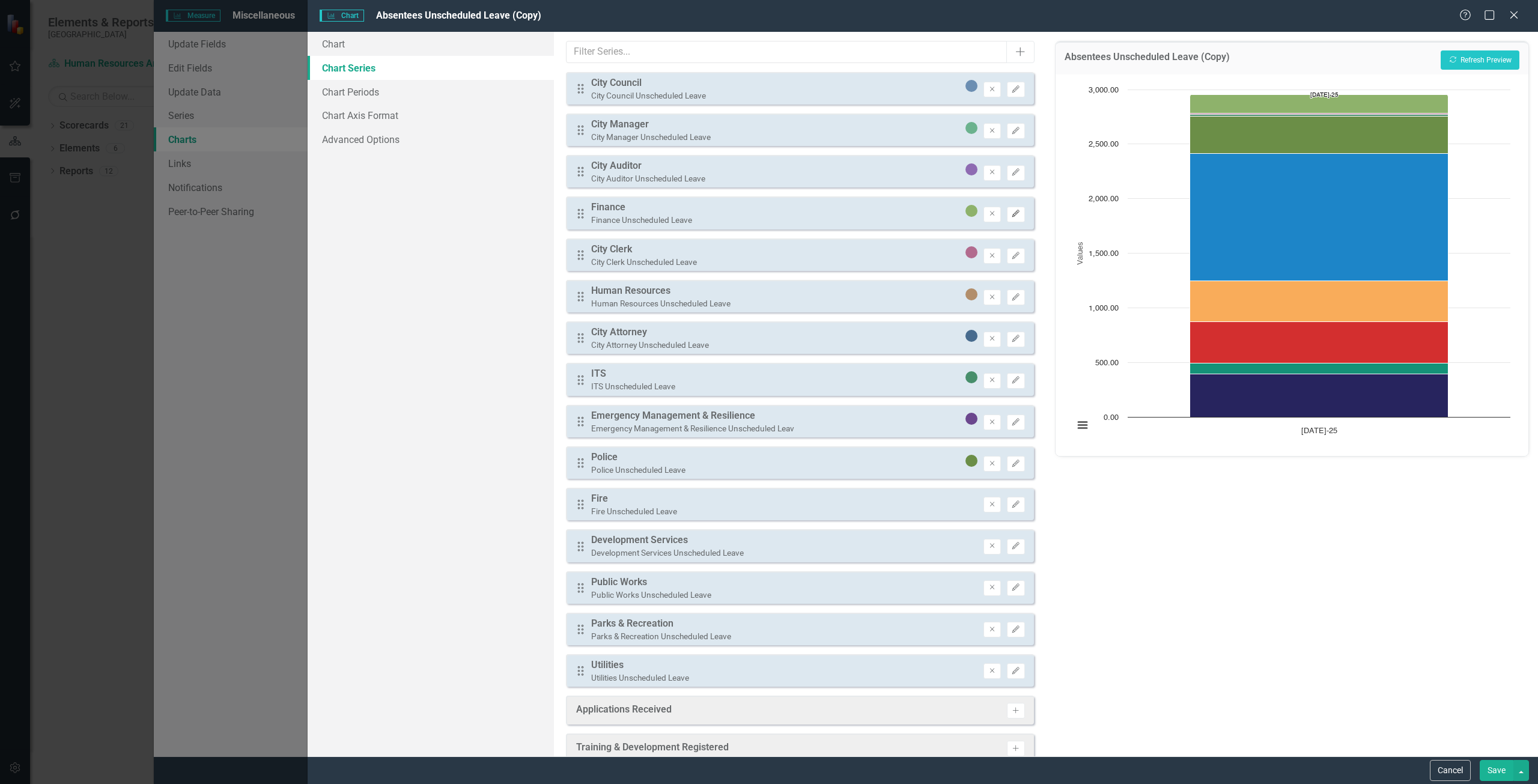
click at [1011, 214] on icon "Edit" at bounding box center [1015, 213] width 9 height 7
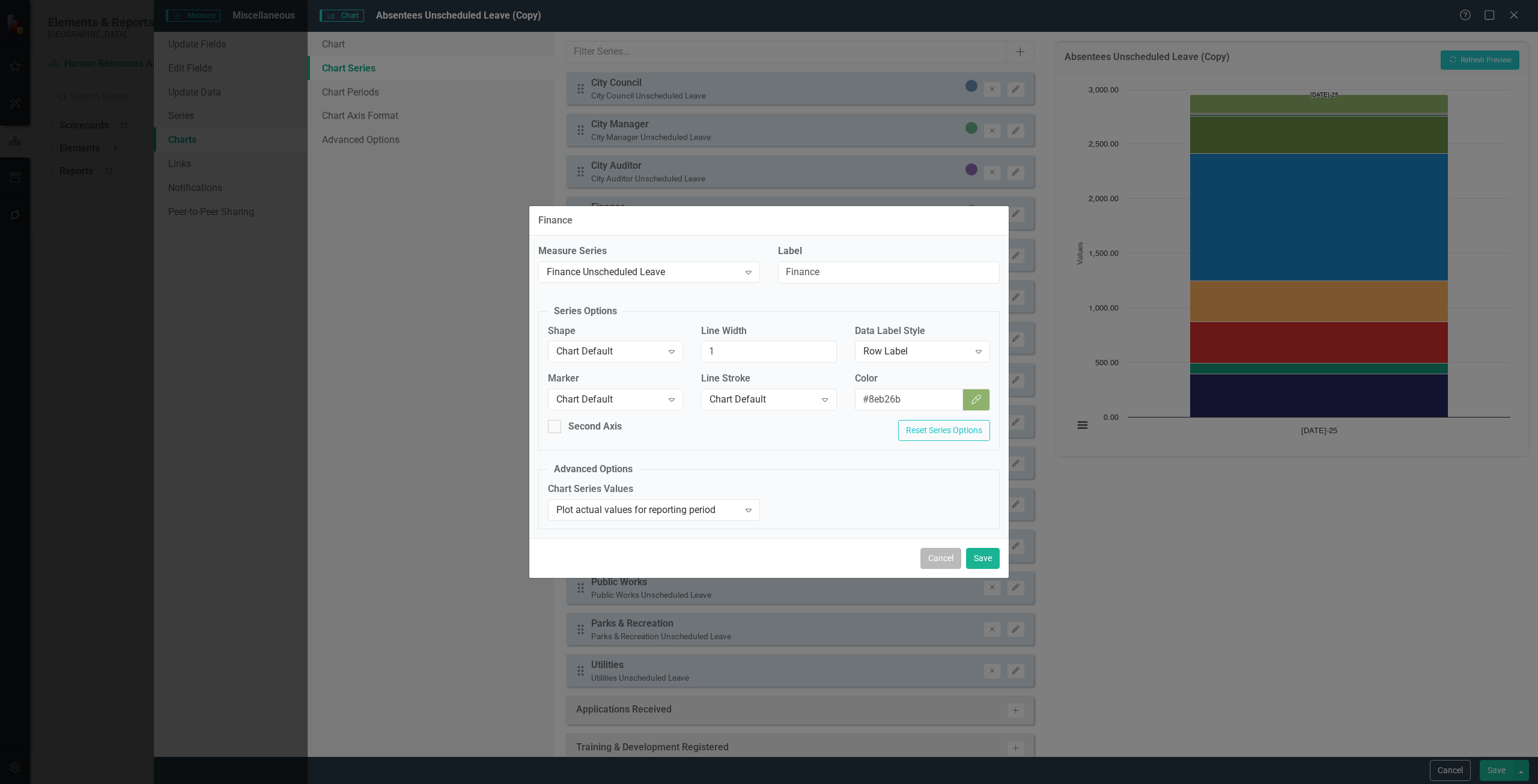
click at [934, 556] on button "Cancel" at bounding box center [941, 558] width 41 height 21
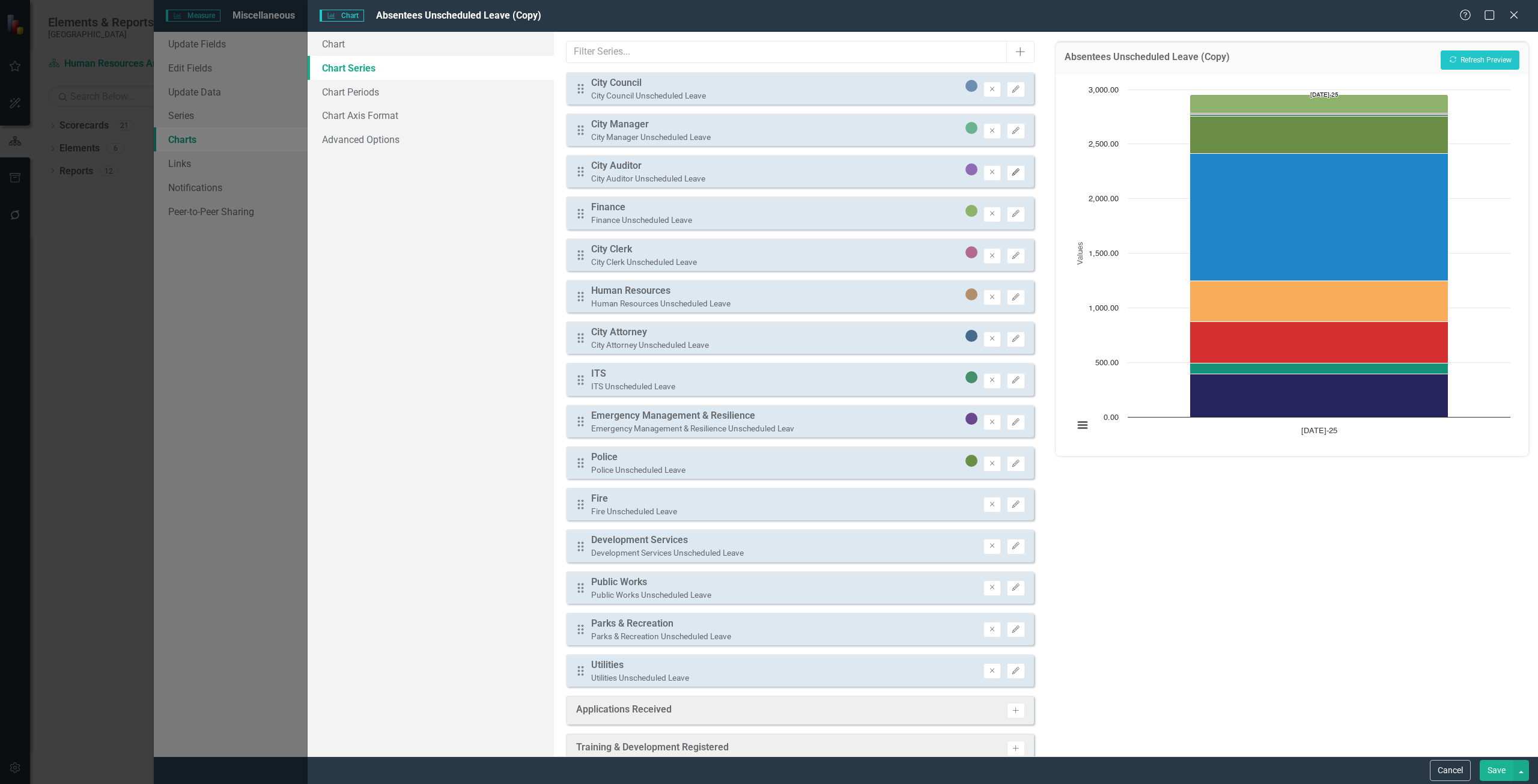
click at [1011, 176] on icon "Edit" at bounding box center [1015, 172] width 9 height 7
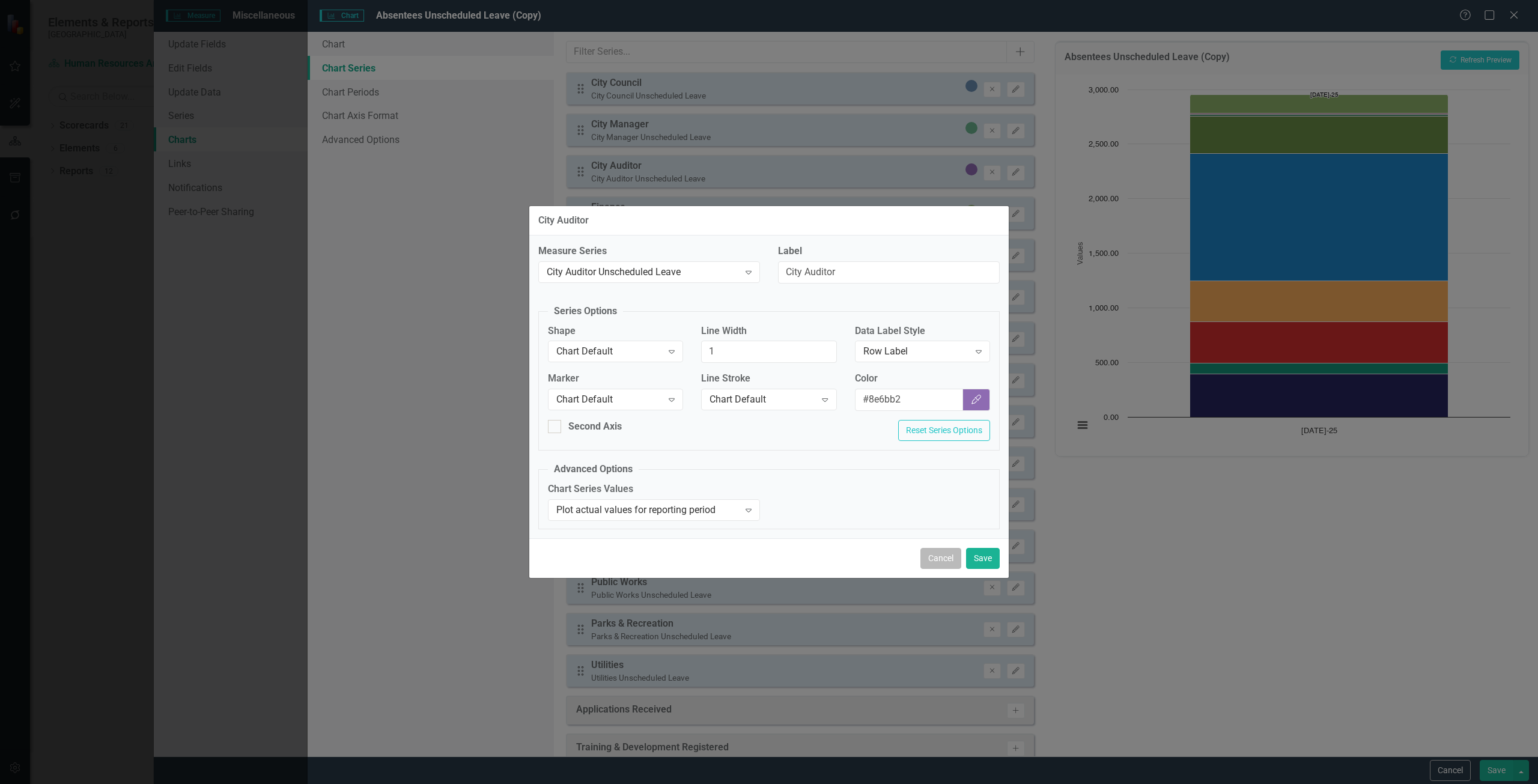
click at [941, 551] on button "Cancel" at bounding box center [941, 558] width 41 height 21
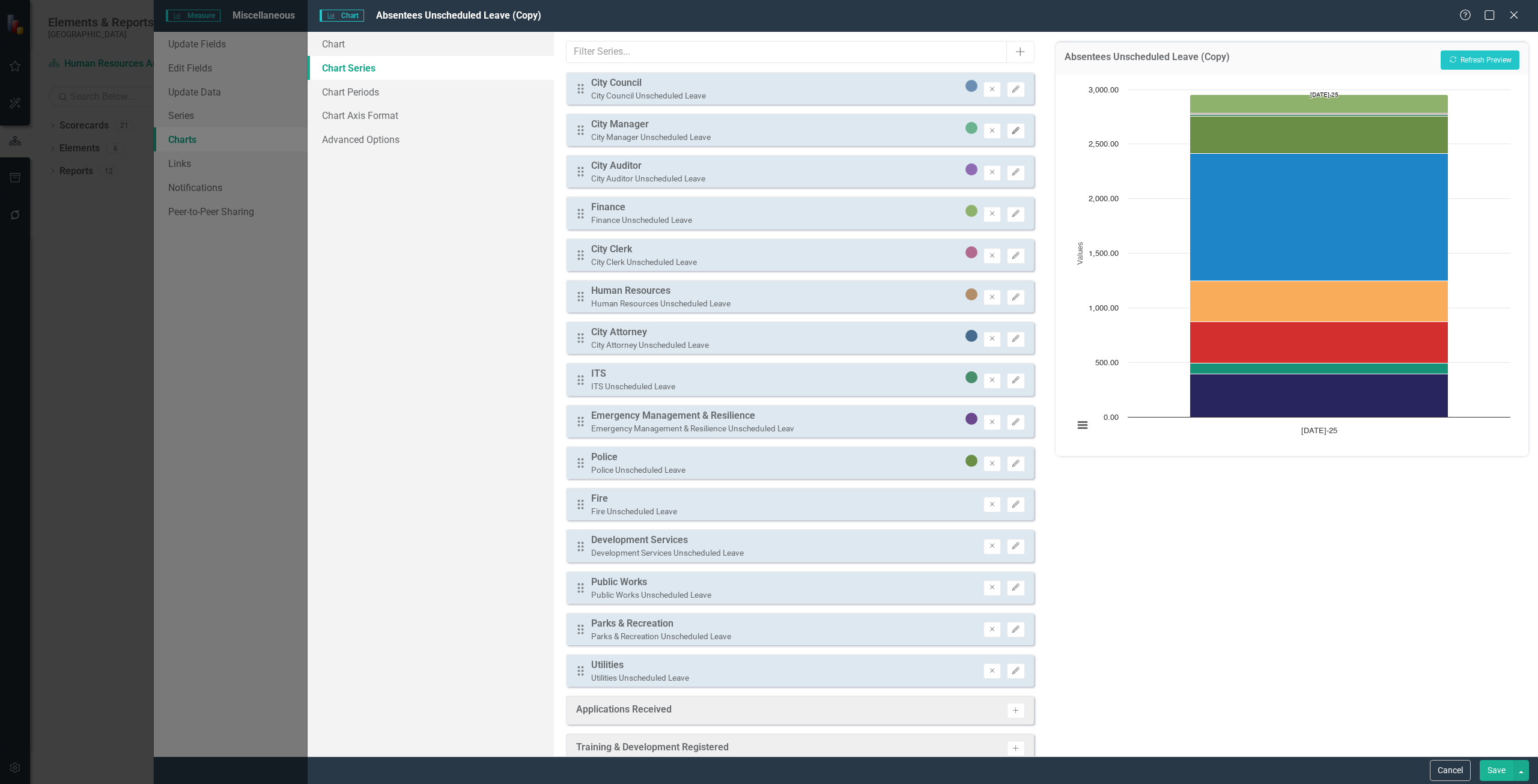
click at [1011, 134] on icon "Edit" at bounding box center [1015, 130] width 9 height 7
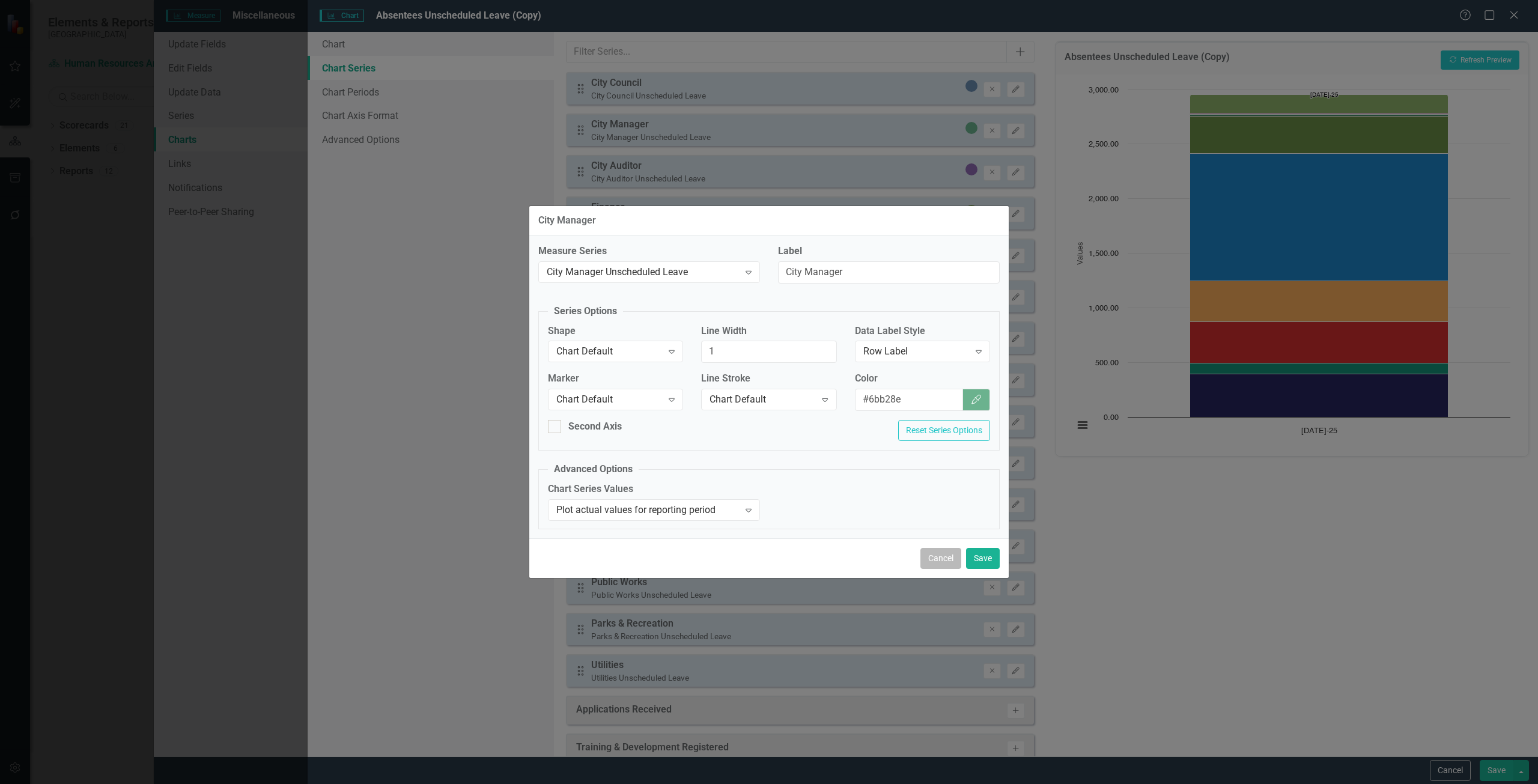
click at [937, 555] on button "Cancel" at bounding box center [941, 558] width 41 height 21
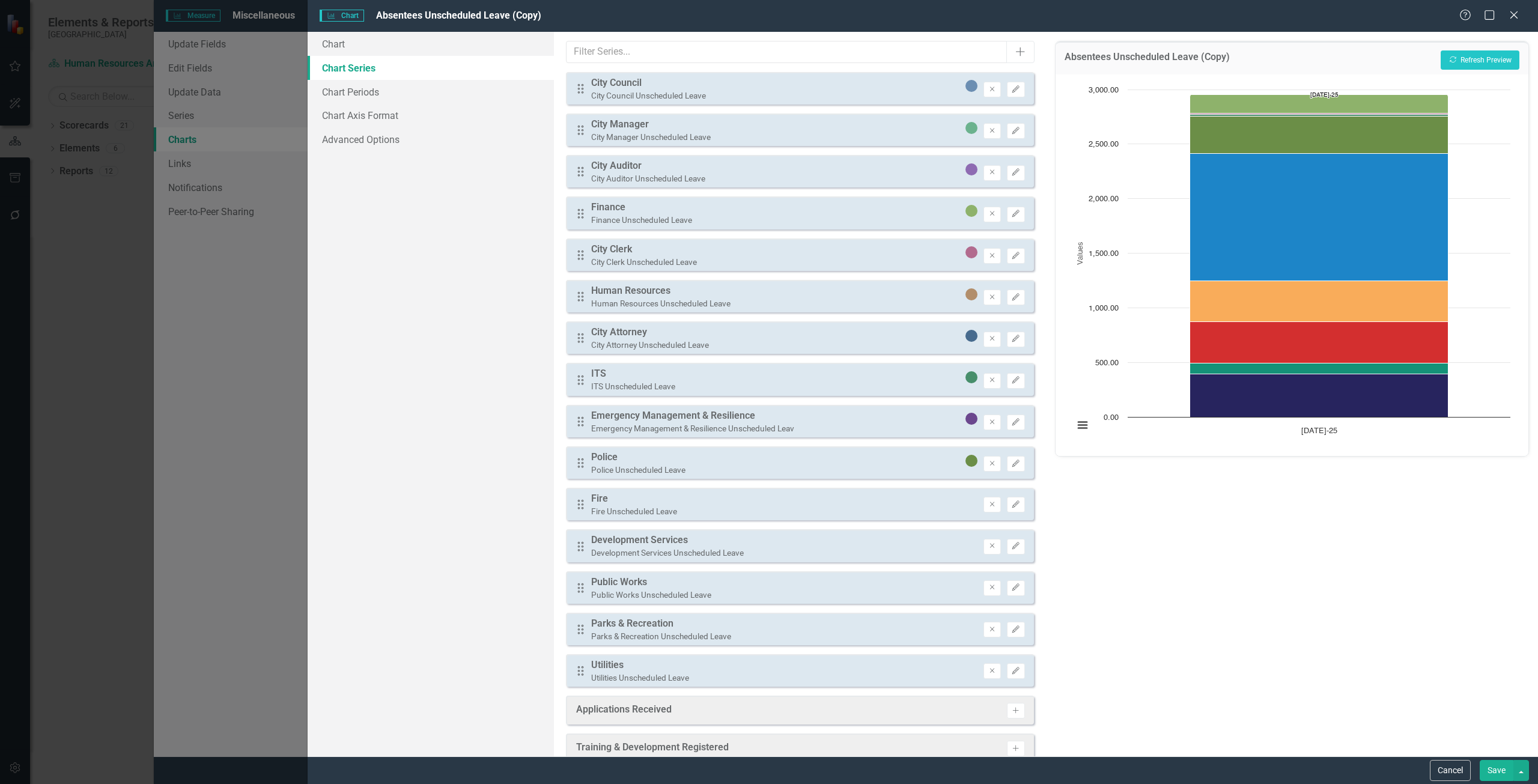
click at [1436, 58] on div "Absentees Unscheduled Leave (Copy) Recalculate Refresh Preview" at bounding box center [1292, 58] width 473 height 33
click at [1463, 58] on button "Recalculate Refresh Preview" at bounding box center [1480, 60] width 79 height 19
click at [438, 45] on link "Chart" at bounding box center [431, 44] width 246 height 24
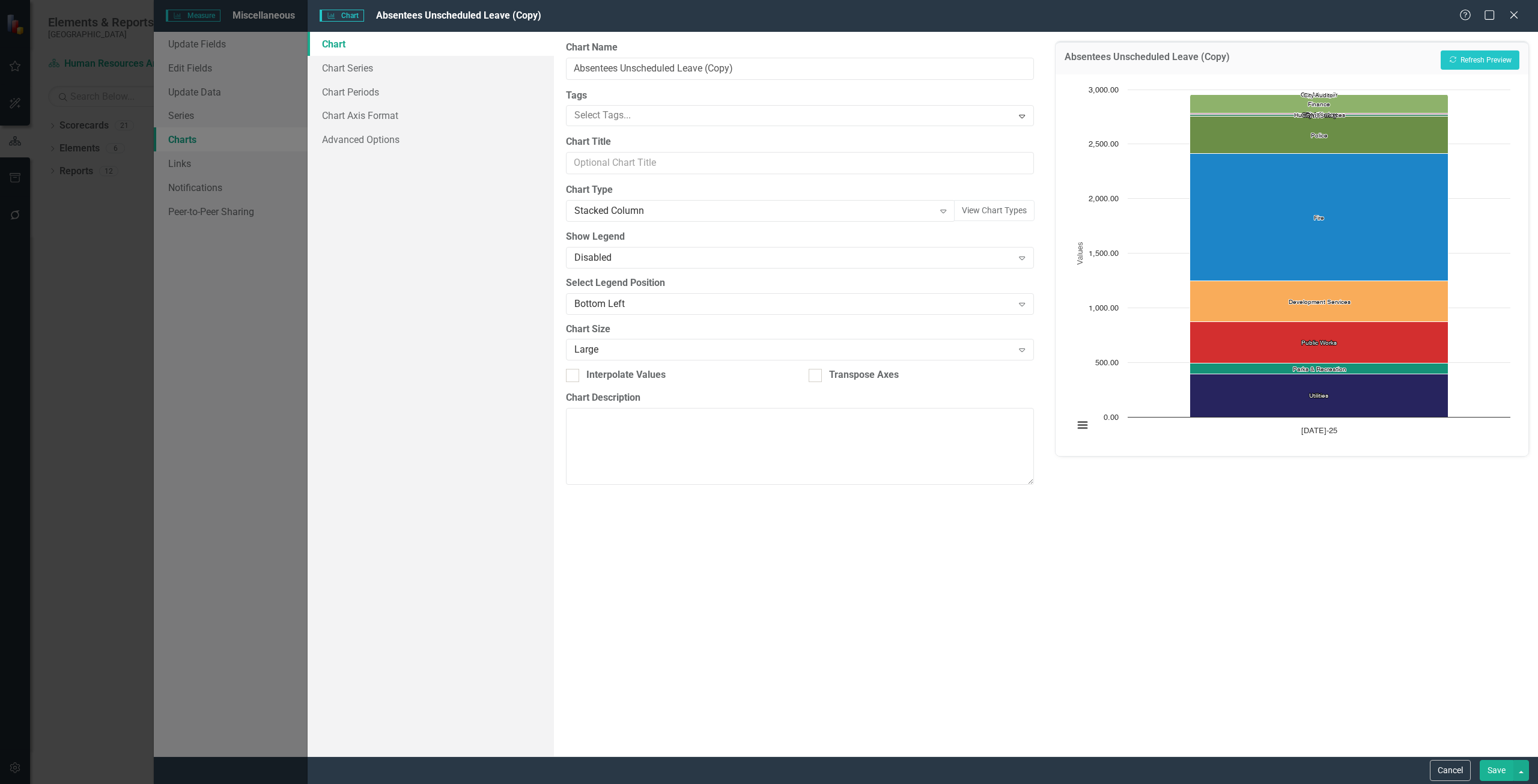
click at [668, 222] on div "From this page, you can define the name, type, and size of the chart. You can a…" at bounding box center [799, 394] width 492 height 724
click at [666, 212] on div "Stacked Column" at bounding box center [754, 211] width 360 height 14
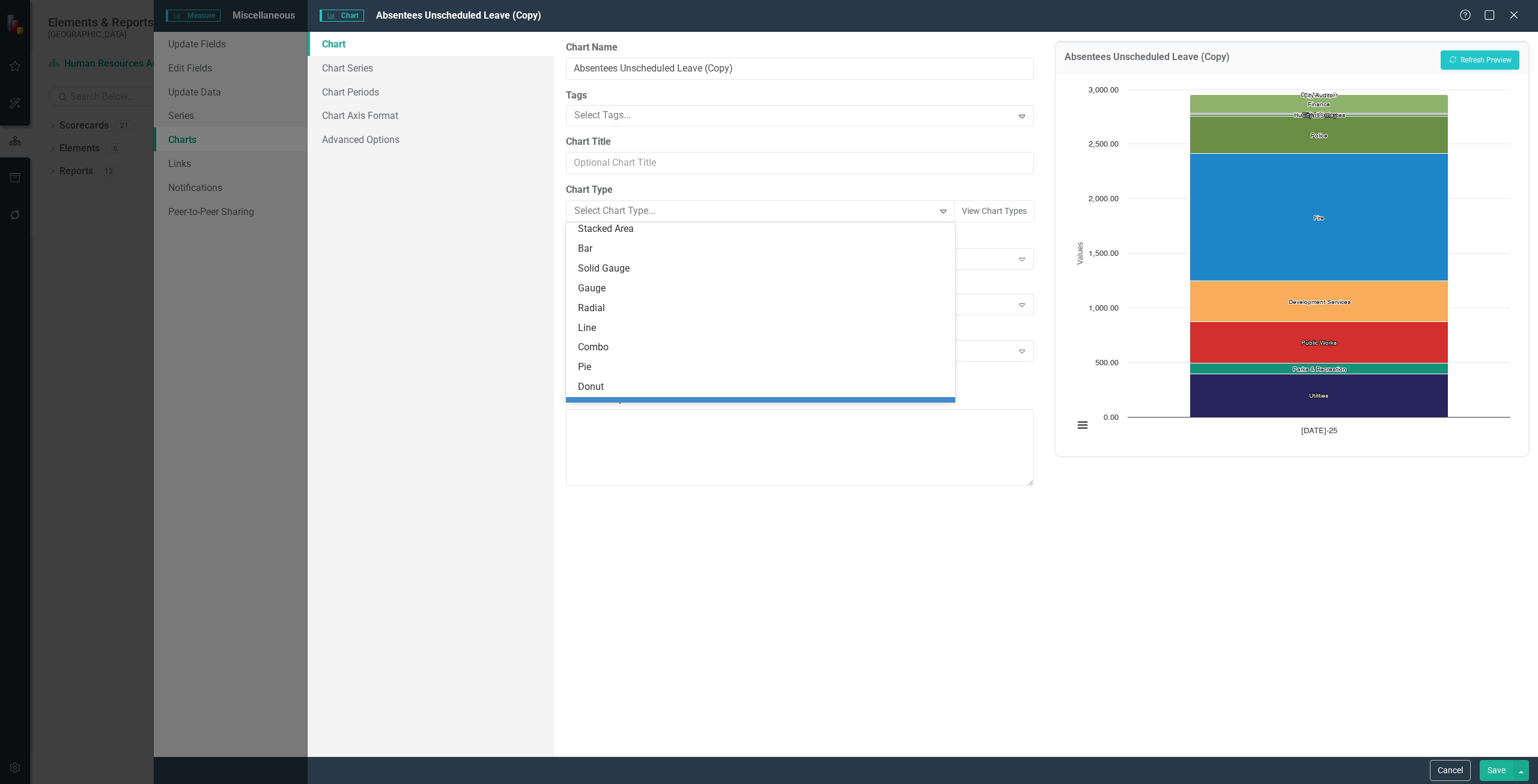
scroll to position [0, 0]
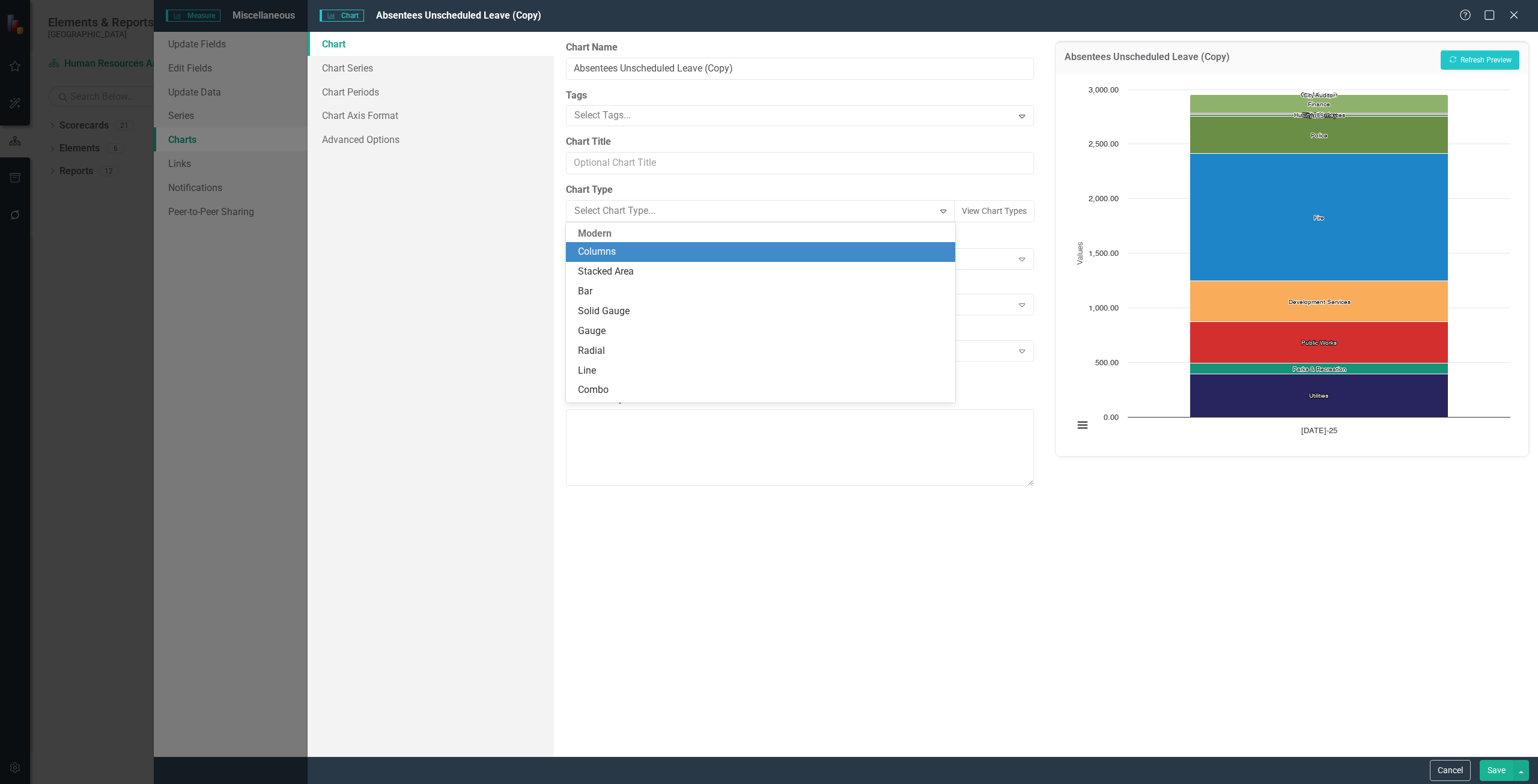
click at [668, 249] on div "Columns" at bounding box center [763, 252] width 370 height 14
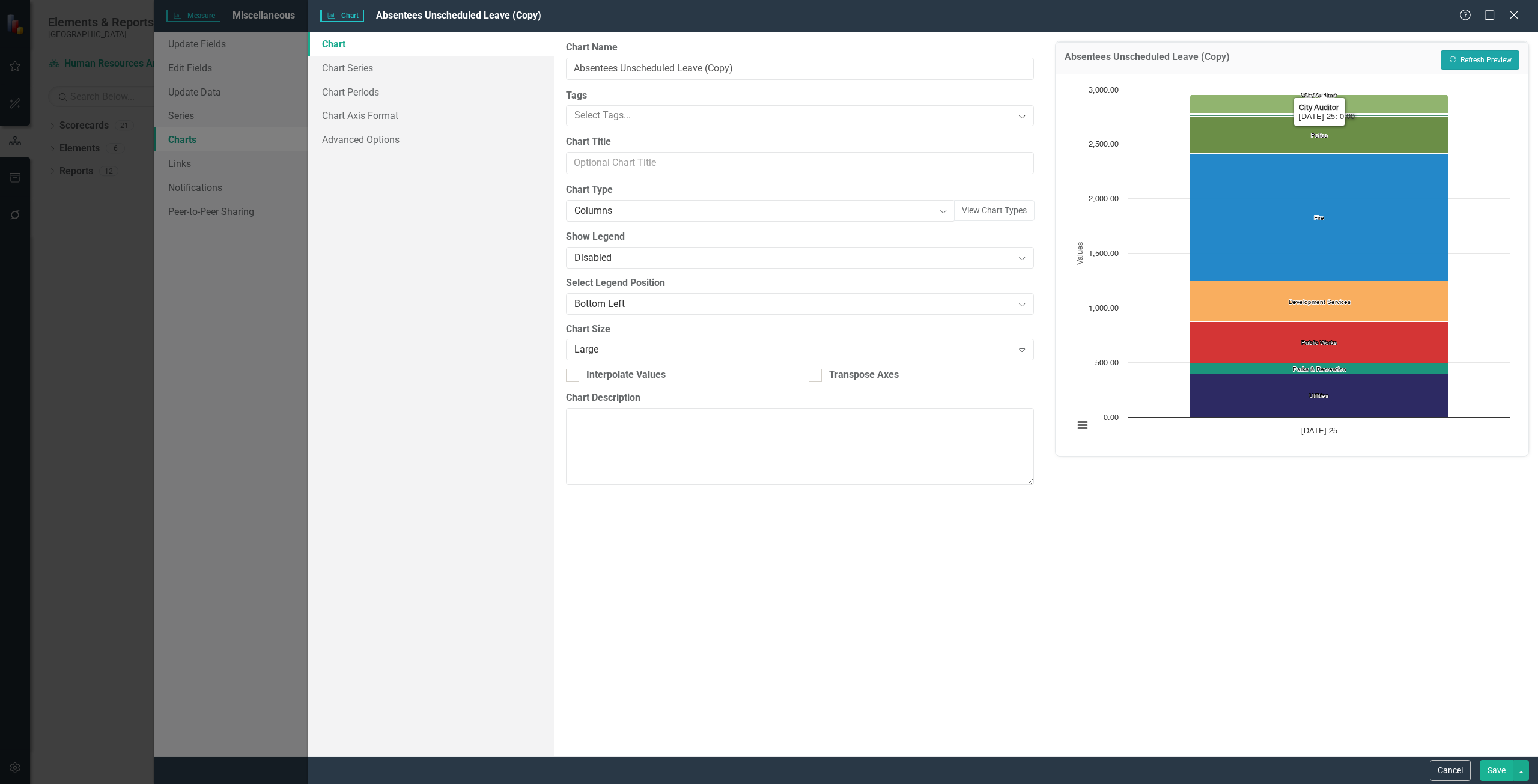
click at [1496, 65] on button "Recalculate Refresh Preview" at bounding box center [1480, 60] width 79 height 19
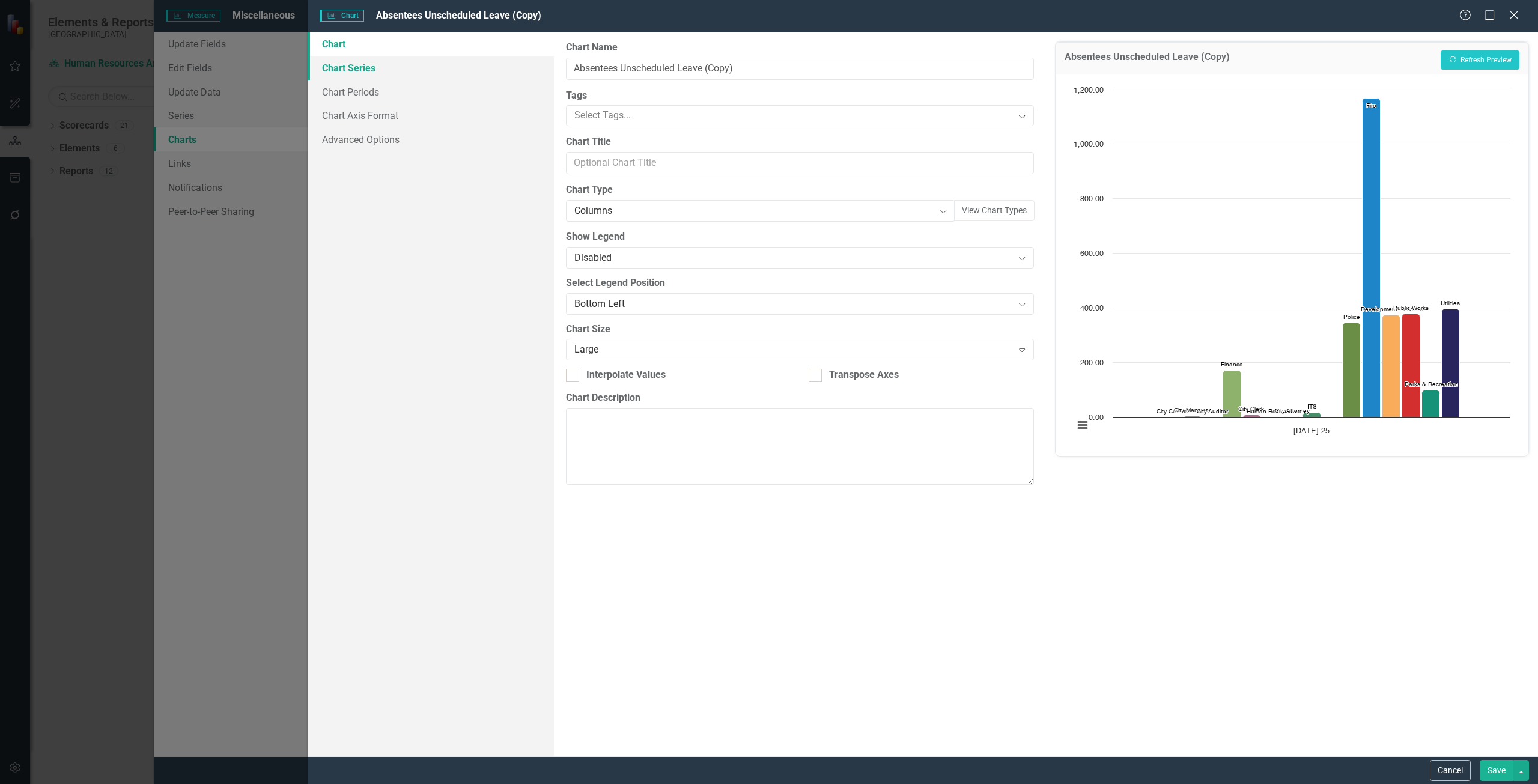
click at [387, 76] on link "Chart Series" at bounding box center [431, 68] width 246 height 24
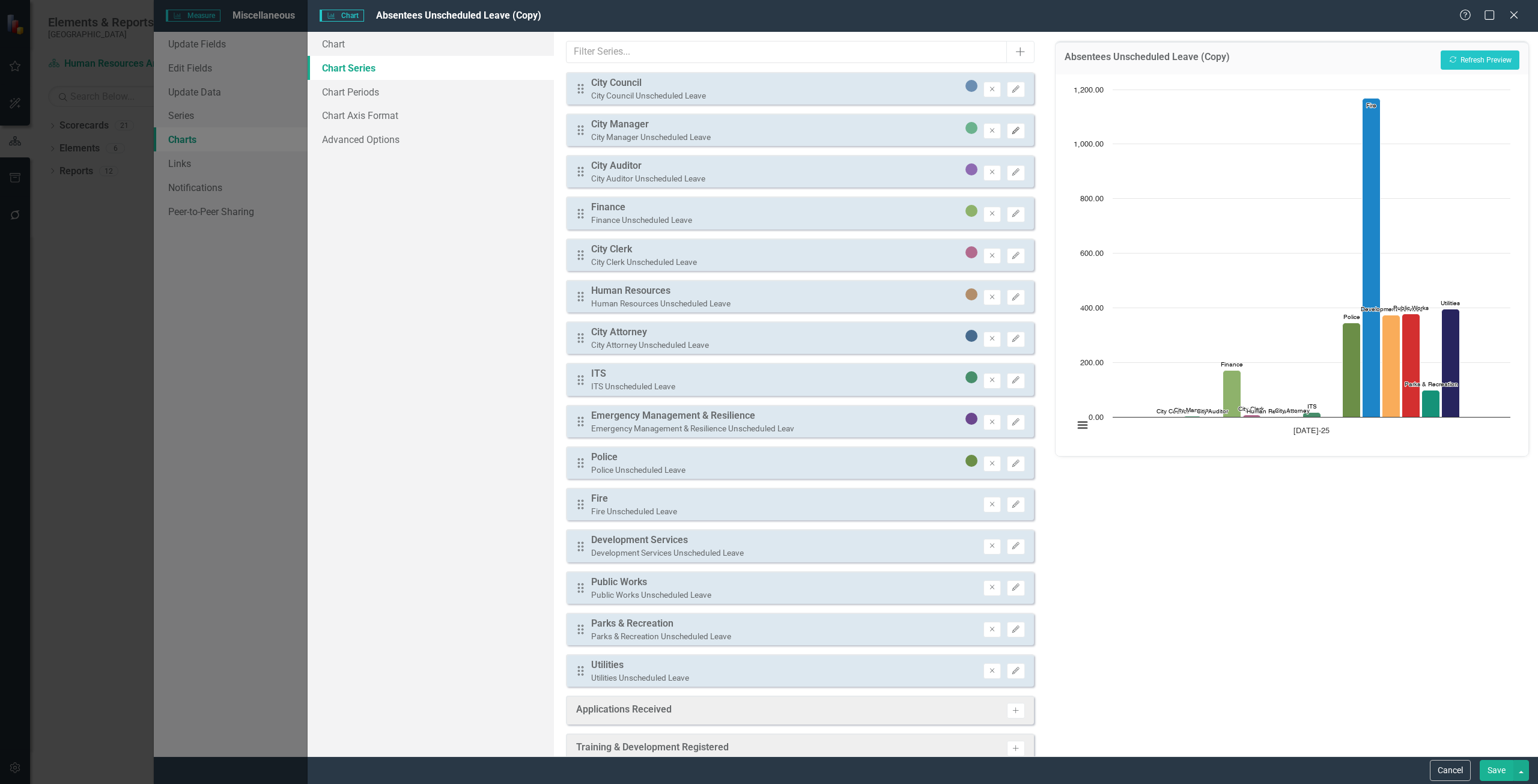
click at [1014, 127] on button "Edit" at bounding box center [1015, 130] width 18 height 16
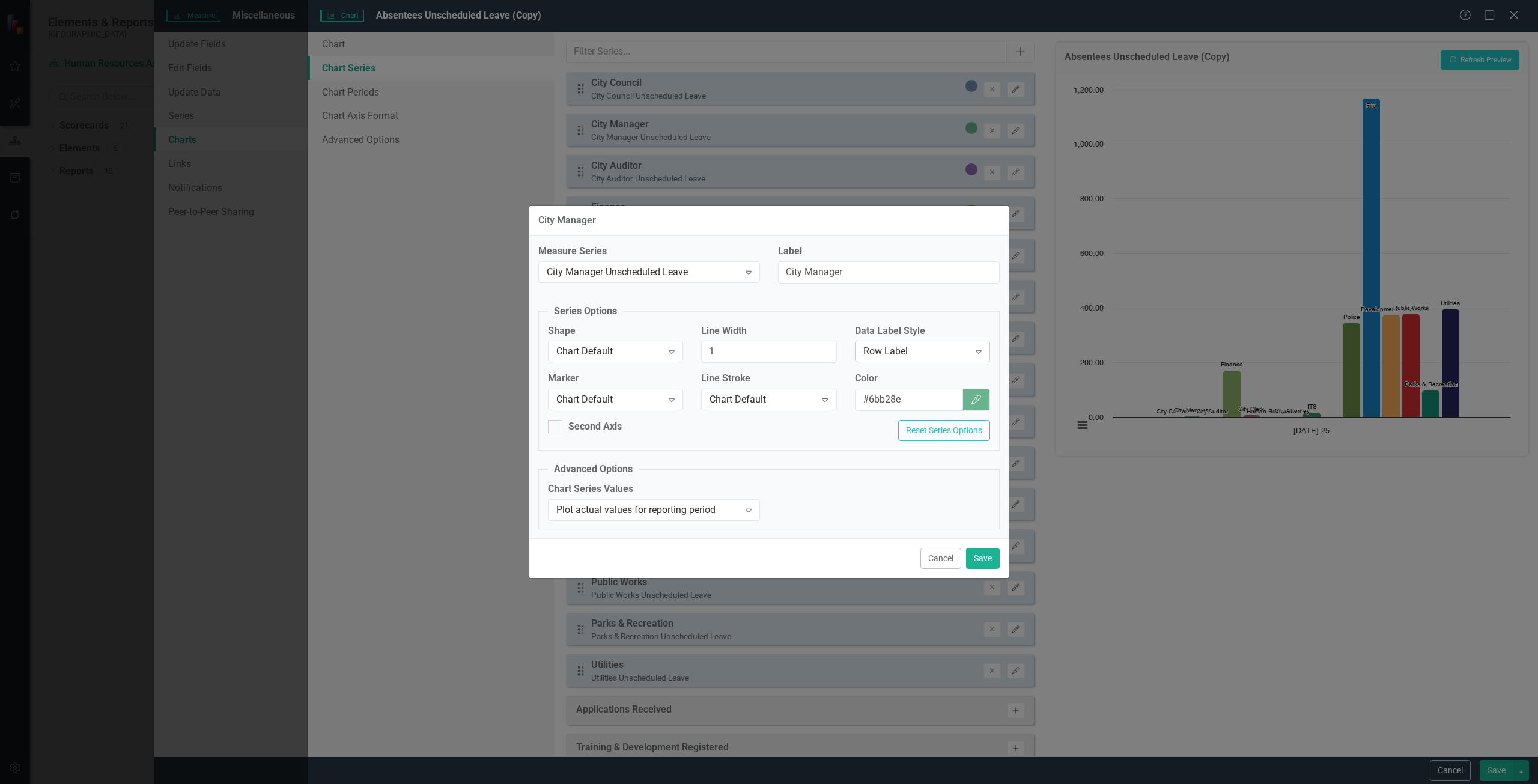
click at [904, 346] on div "Row Label" at bounding box center [916, 351] width 106 height 14
click at [943, 555] on button "Cancel" at bounding box center [941, 558] width 41 height 21
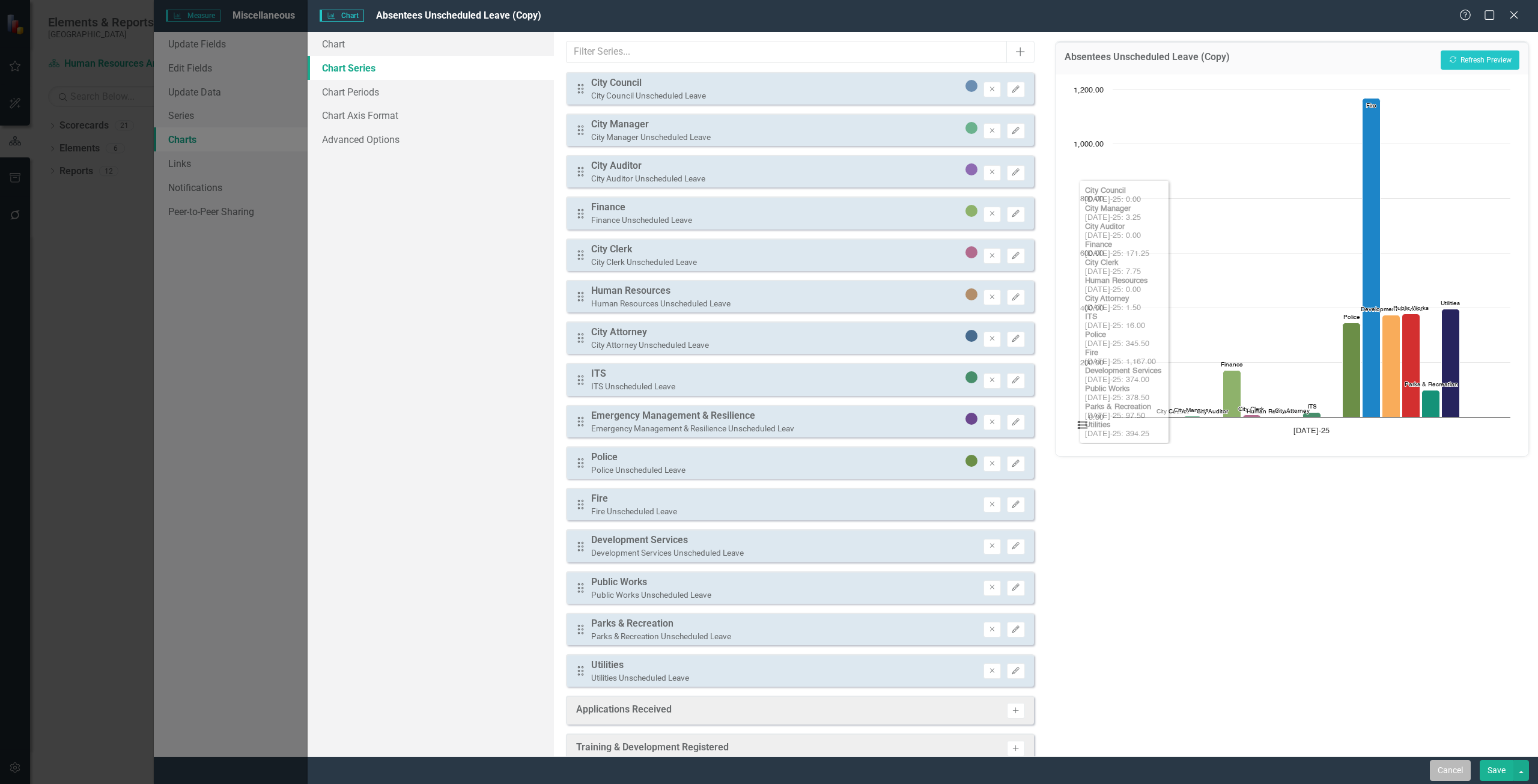
click at [1468, 770] on button "Cancel" at bounding box center [1450, 770] width 41 height 21
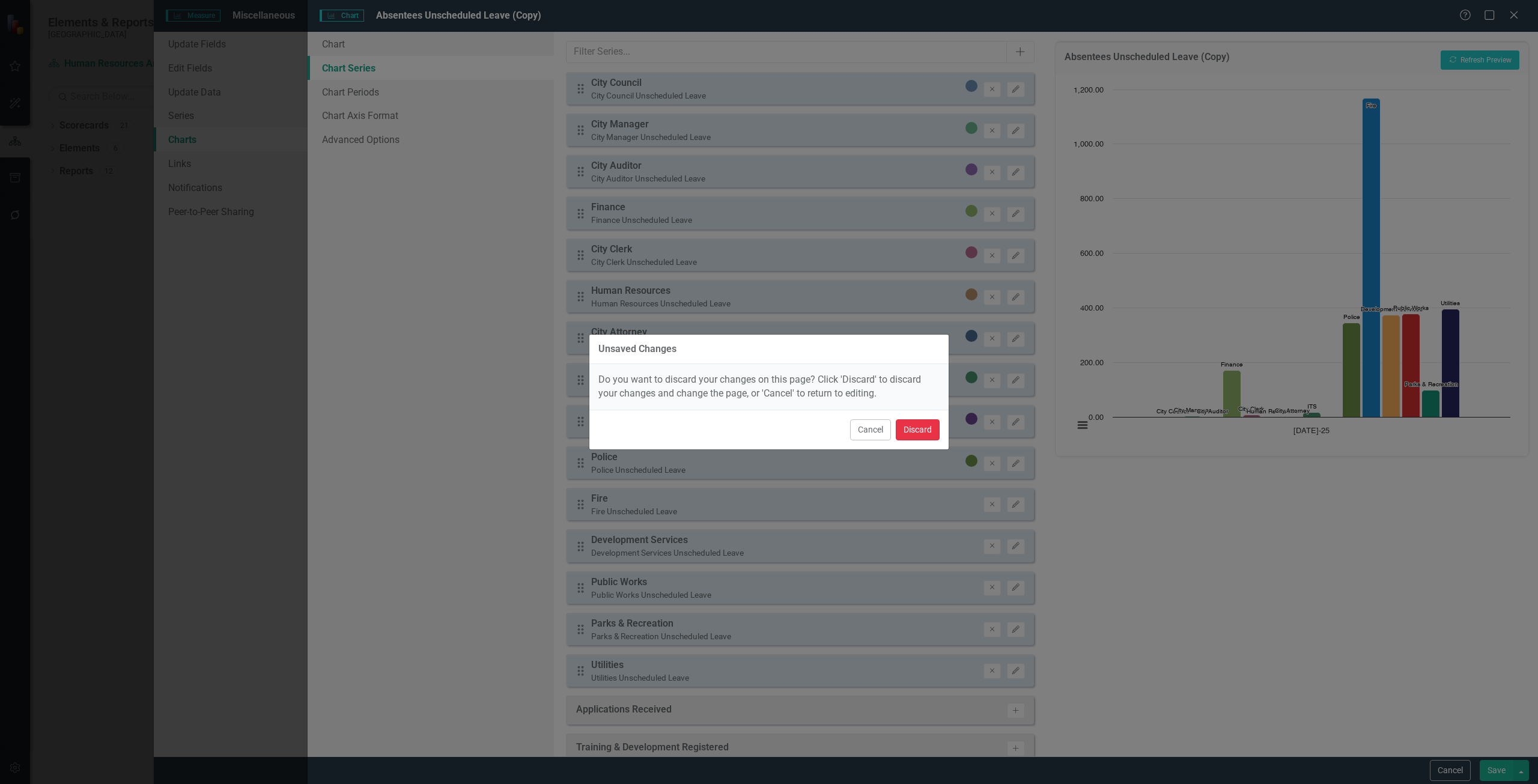
click at [916, 428] on button "Discard" at bounding box center [917, 429] width 44 height 21
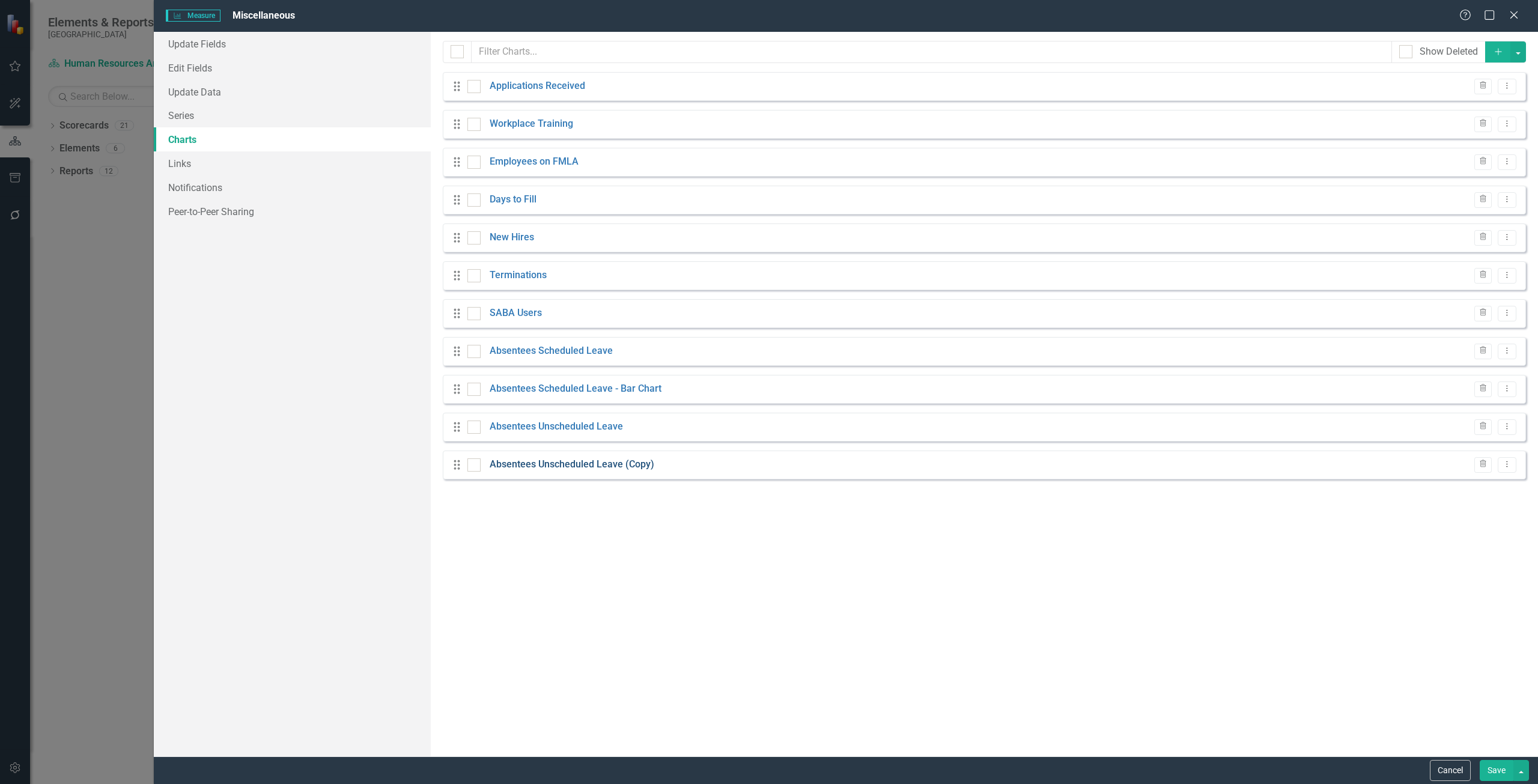
click at [571, 469] on link "Absentees Unscheduled Leave (Copy)" at bounding box center [572, 465] width 165 height 14
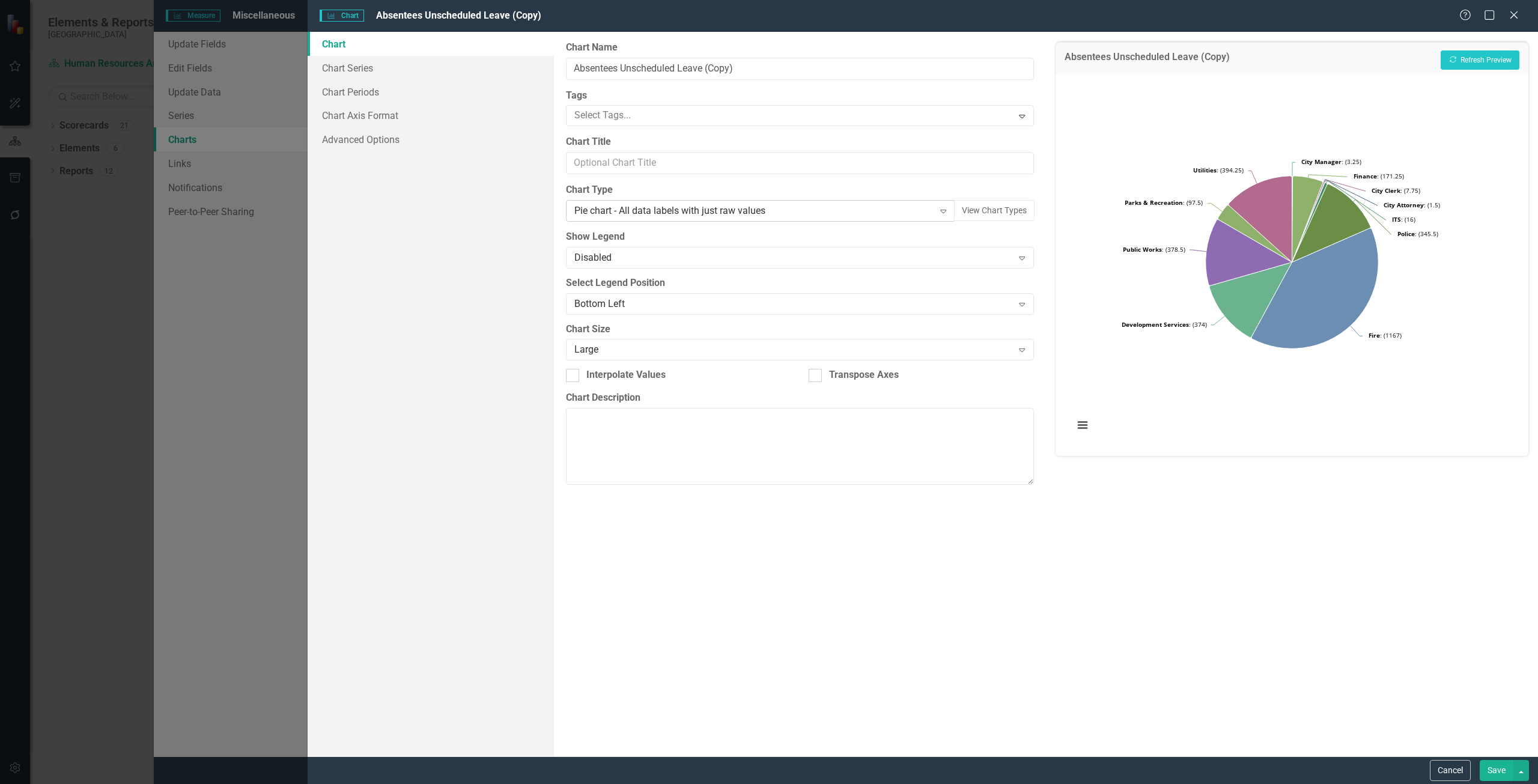
click at [628, 217] on div "Pie chart - All data labels with just raw values" at bounding box center [754, 211] width 360 height 14
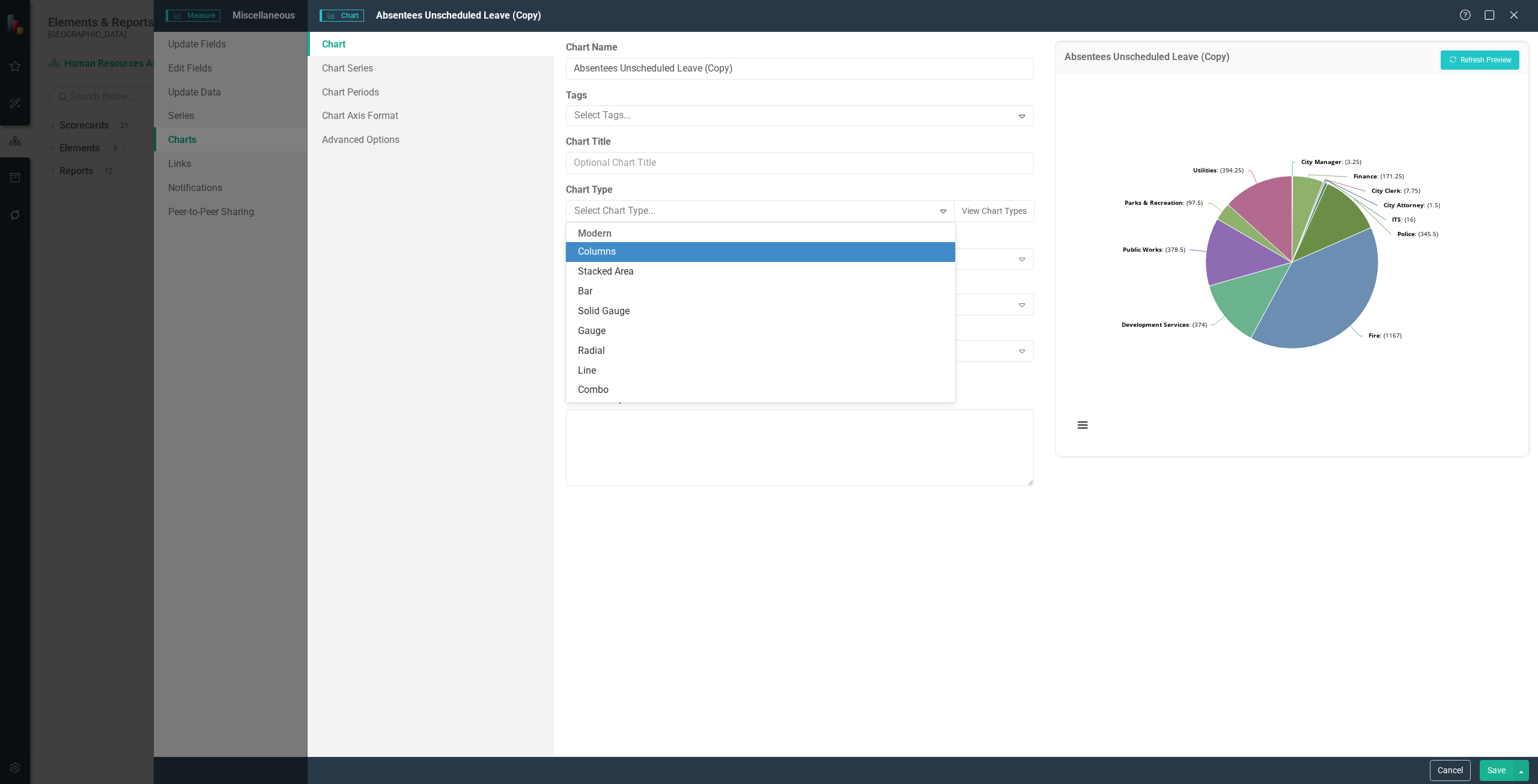
click at [639, 251] on div "Columns" at bounding box center [763, 252] width 370 height 14
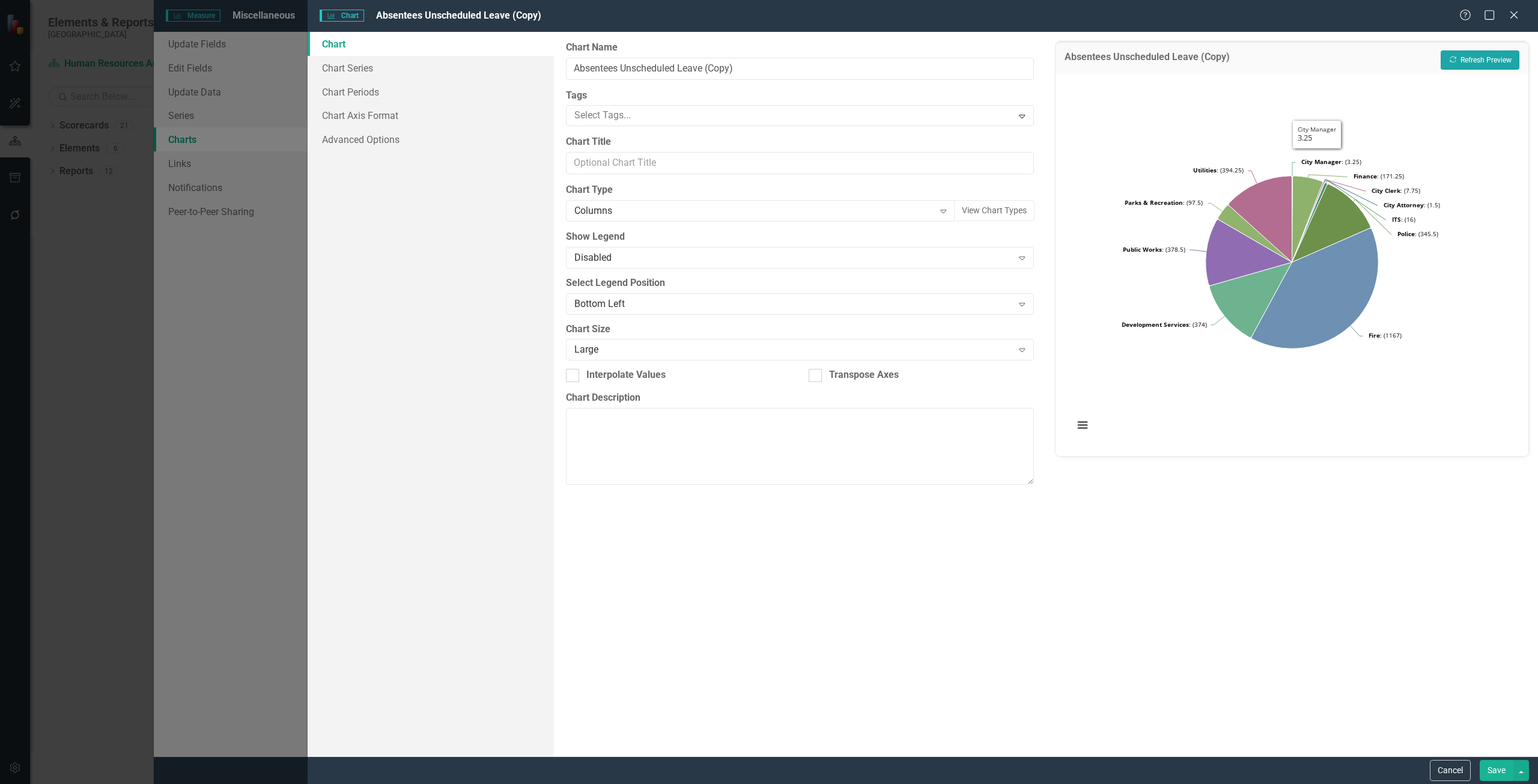
click at [1483, 60] on button "Recalculate Refresh Preview" at bounding box center [1480, 60] width 79 height 19
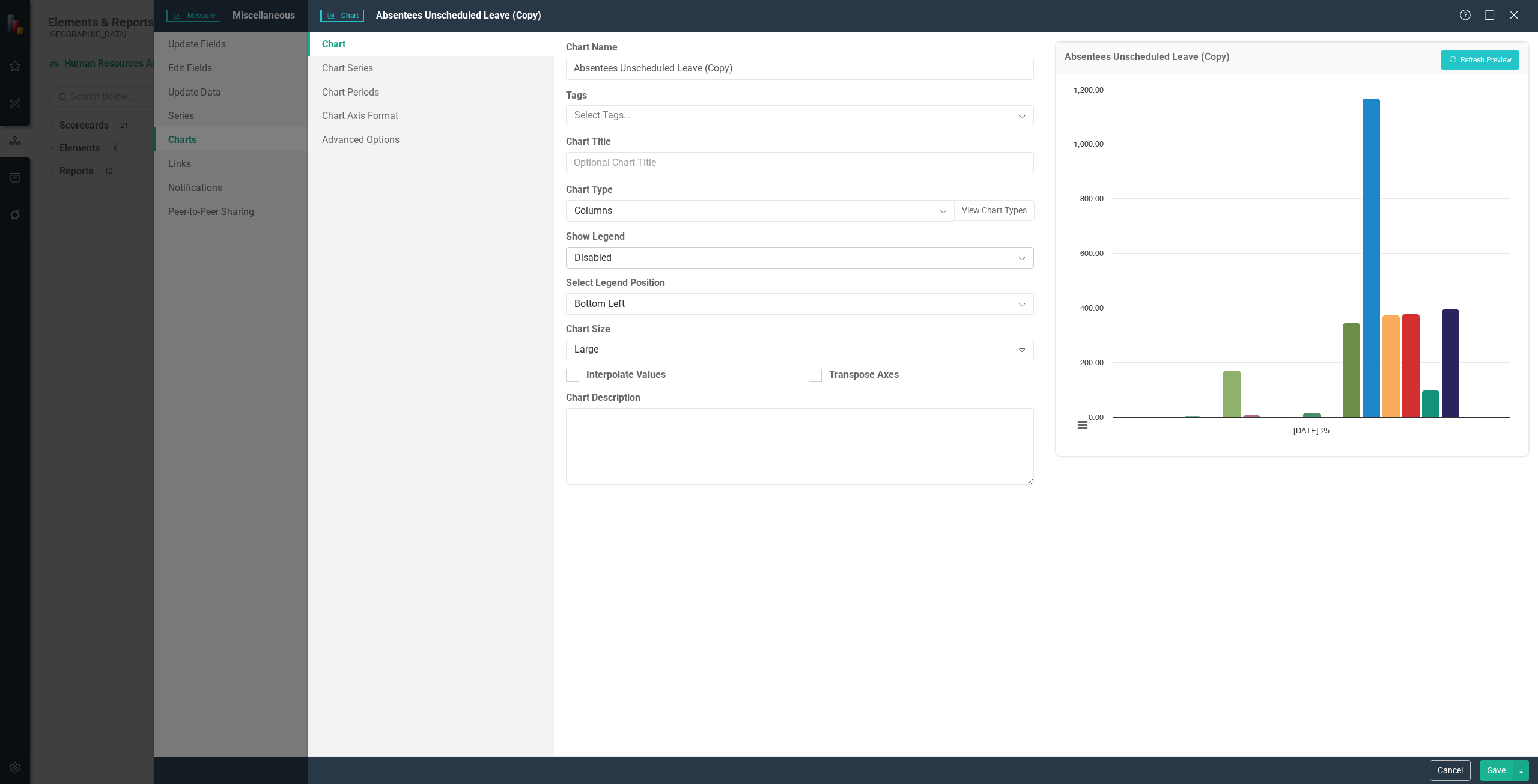
click at [623, 256] on div "Disabled" at bounding box center [794, 257] width 438 height 14
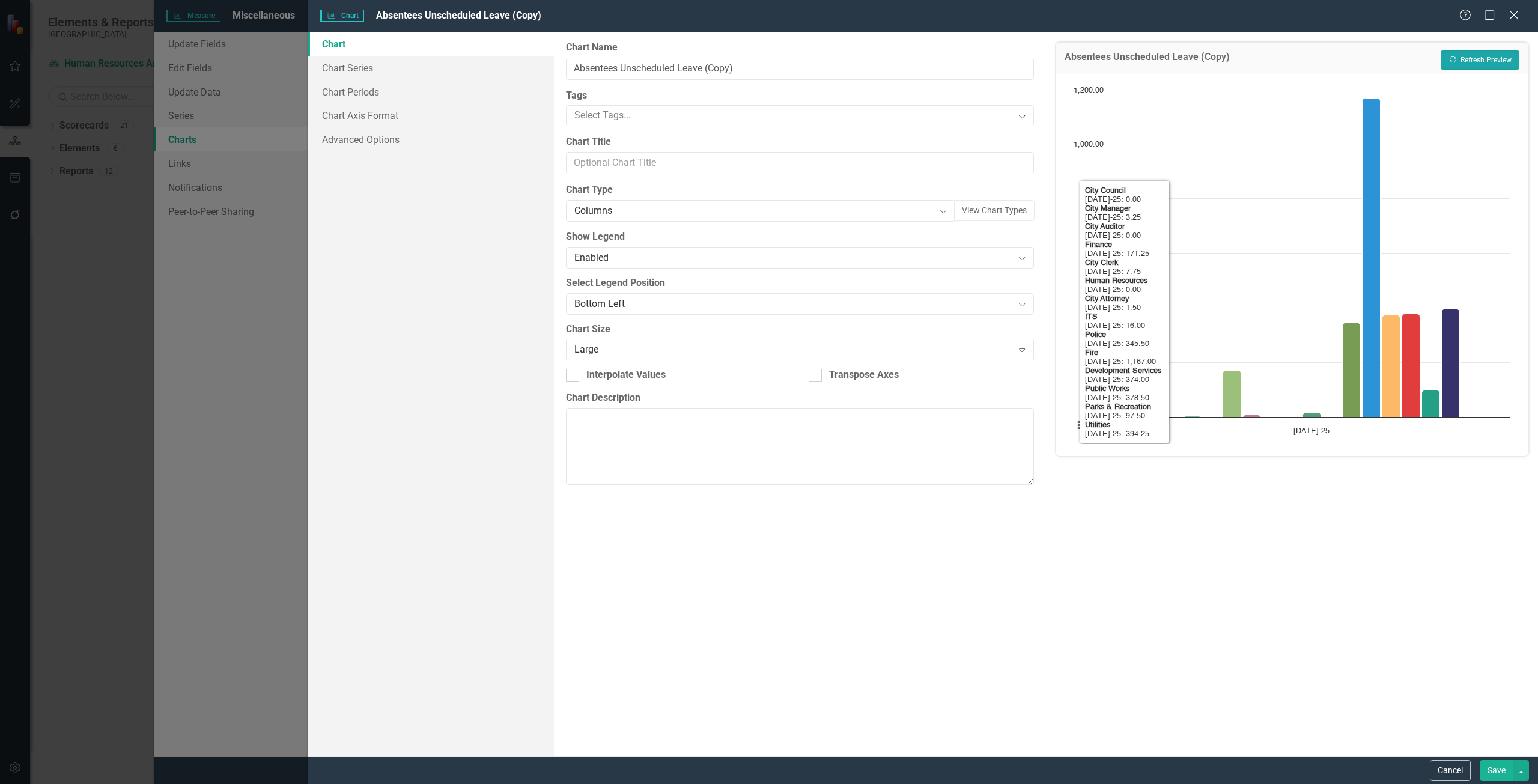
click at [1473, 55] on button "Recalculate Refresh Preview" at bounding box center [1480, 60] width 79 height 19
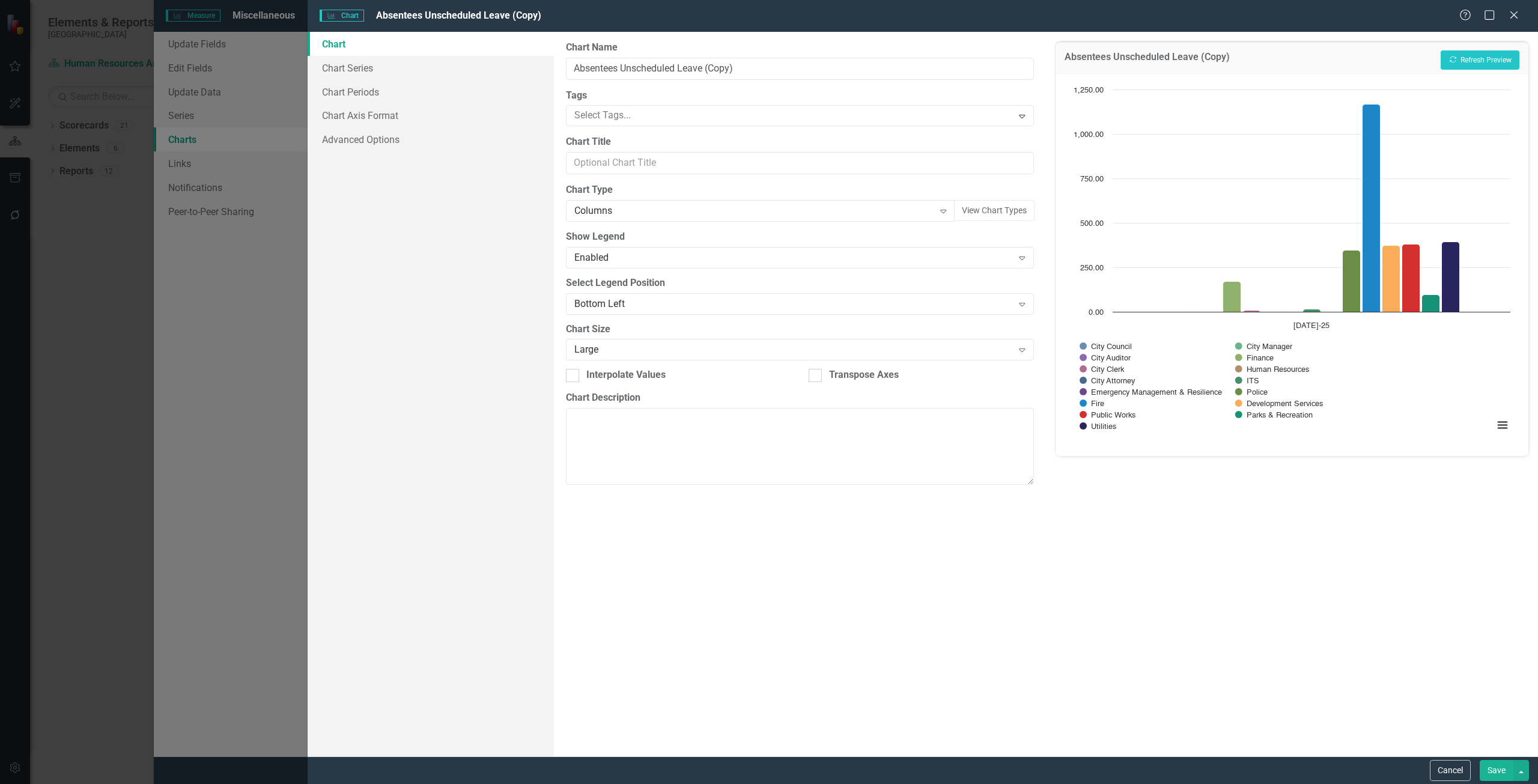
click at [1180, 512] on div "Absentees Unscheduled Leave (Copy) Recalculate Refresh Preview Chart Bar chart …" at bounding box center [1292, 394] width 492 height 724
click at [649, 304] on div "Bottom Left" at bounding box center [794, 303] width 438 height 14
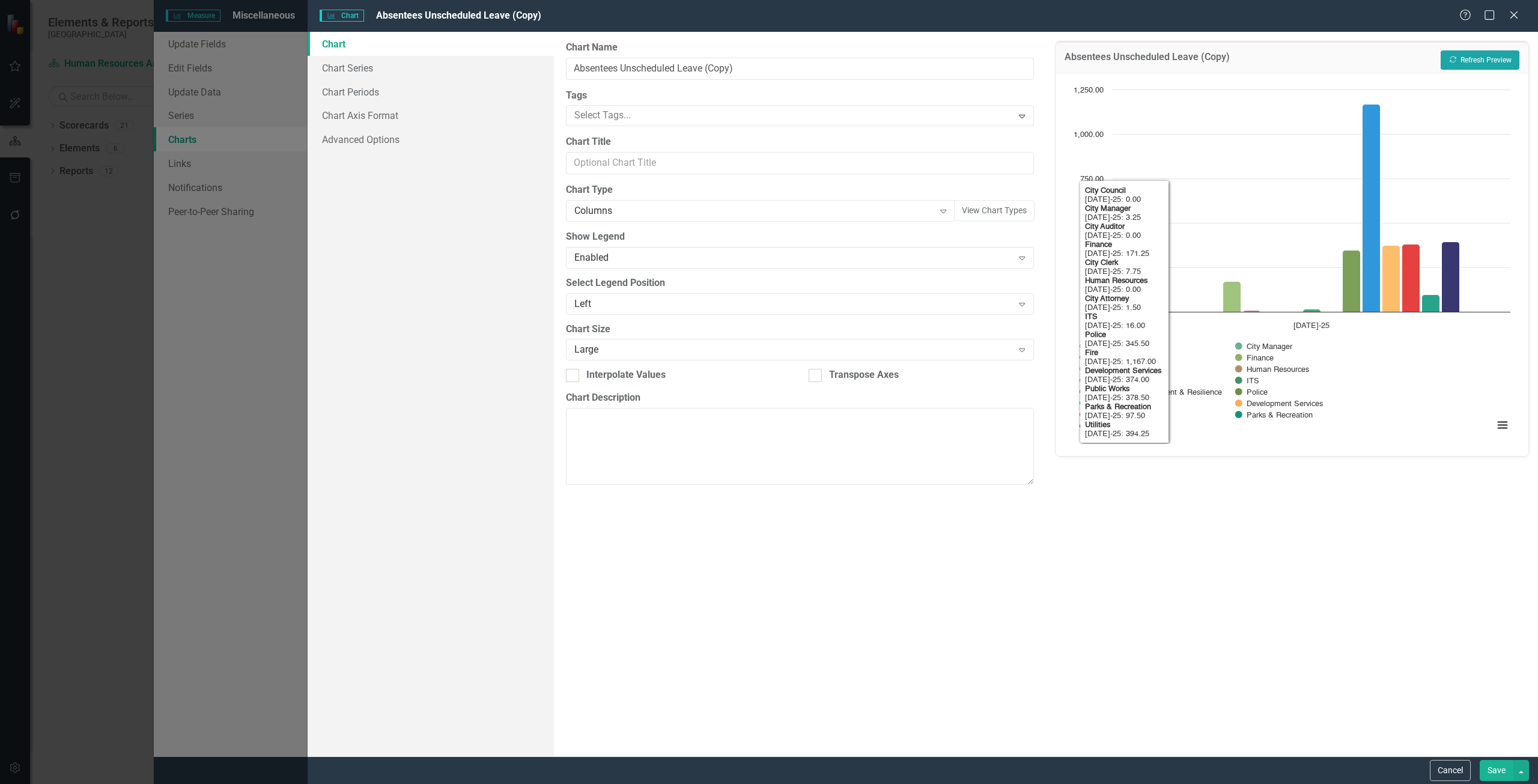
drag, startPoint x: 1472, startPoint y: 66, endPoint x: 1468, endPoint y: 62, distance: 5.7
click at [1472, 65] on button "Recalculate Refresh Preview" at bounding box center [1480, 60] width 79 height 19
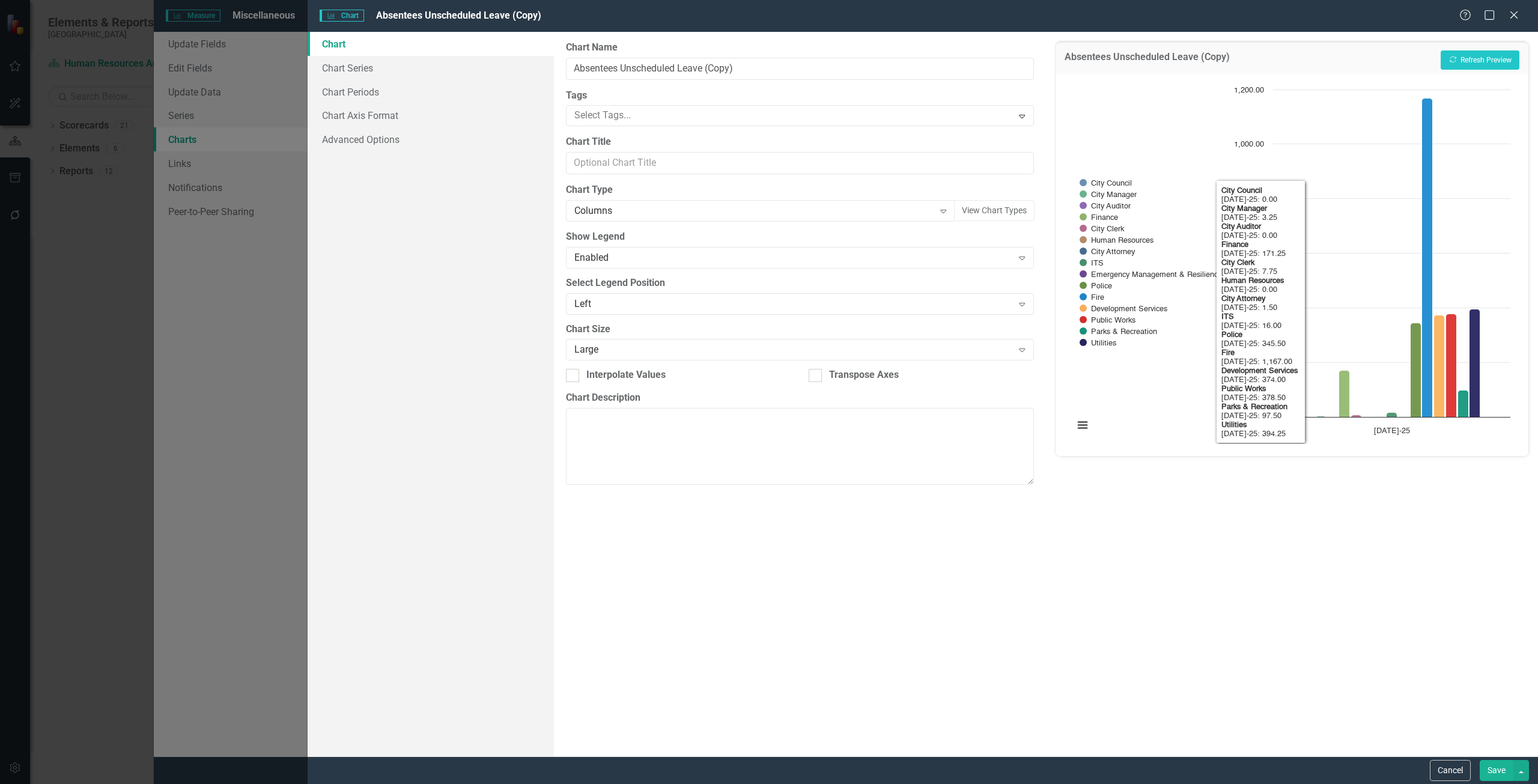
click at [1292, 605] on div "Absentees Unscheduled Leave (Copy) Recalculate Refresh Preview Chart Bar chart …" at bounding box center [1292, 394] width 492 height 724
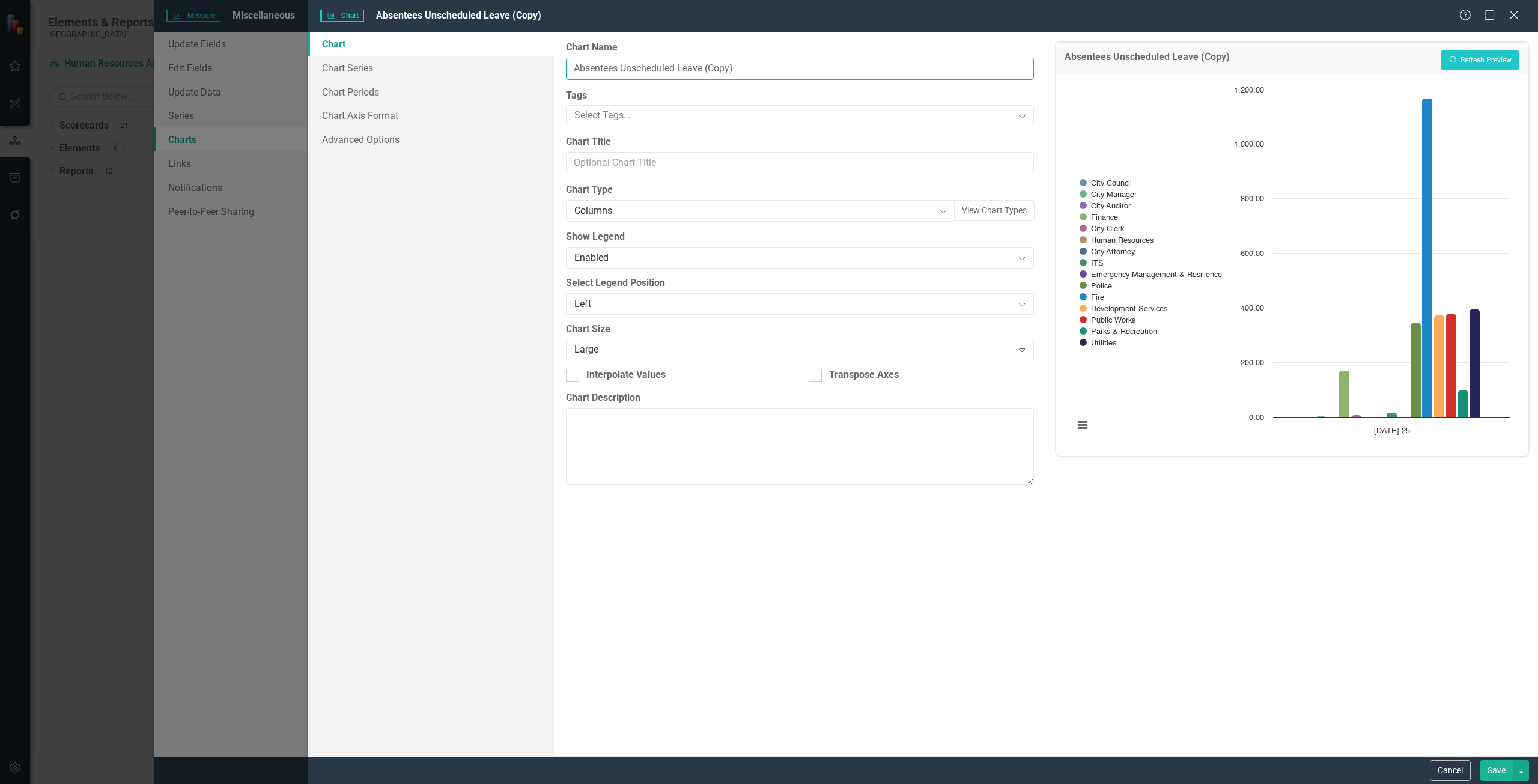
drag, startPoint x: 785, startPoint y: 76, endPoint x: 708, endPoint y: 74, distance: 77.0
click at [708, 74] on input "Absentees Unscheduled Leave (Copy)" at bounding box center [799, 68] width 468 height 22
drag, startPoint x: 759, startPoint y: 70, endPoint x: 714, endPoint y: 74, distance: 45.2
click at [714, 74] on input "Absentees Unscheduled Leave - Bar" at bounding box center [799, 68] width 468 height 22
type input "Absentees Unscheduled Leave - Column"
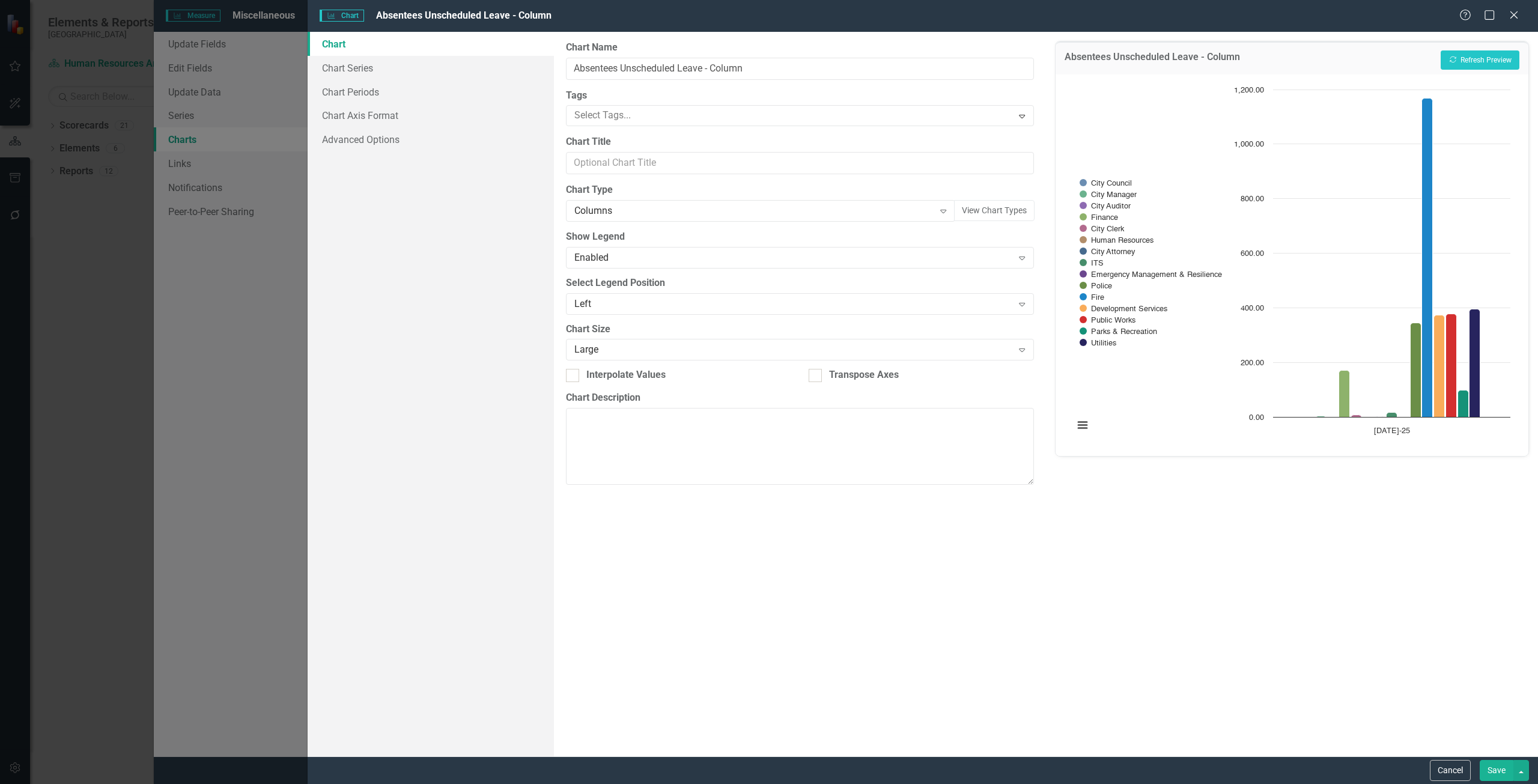
click at [1486, 774] on button "Save" at bounding box center [1496, 770] width 34 height 21
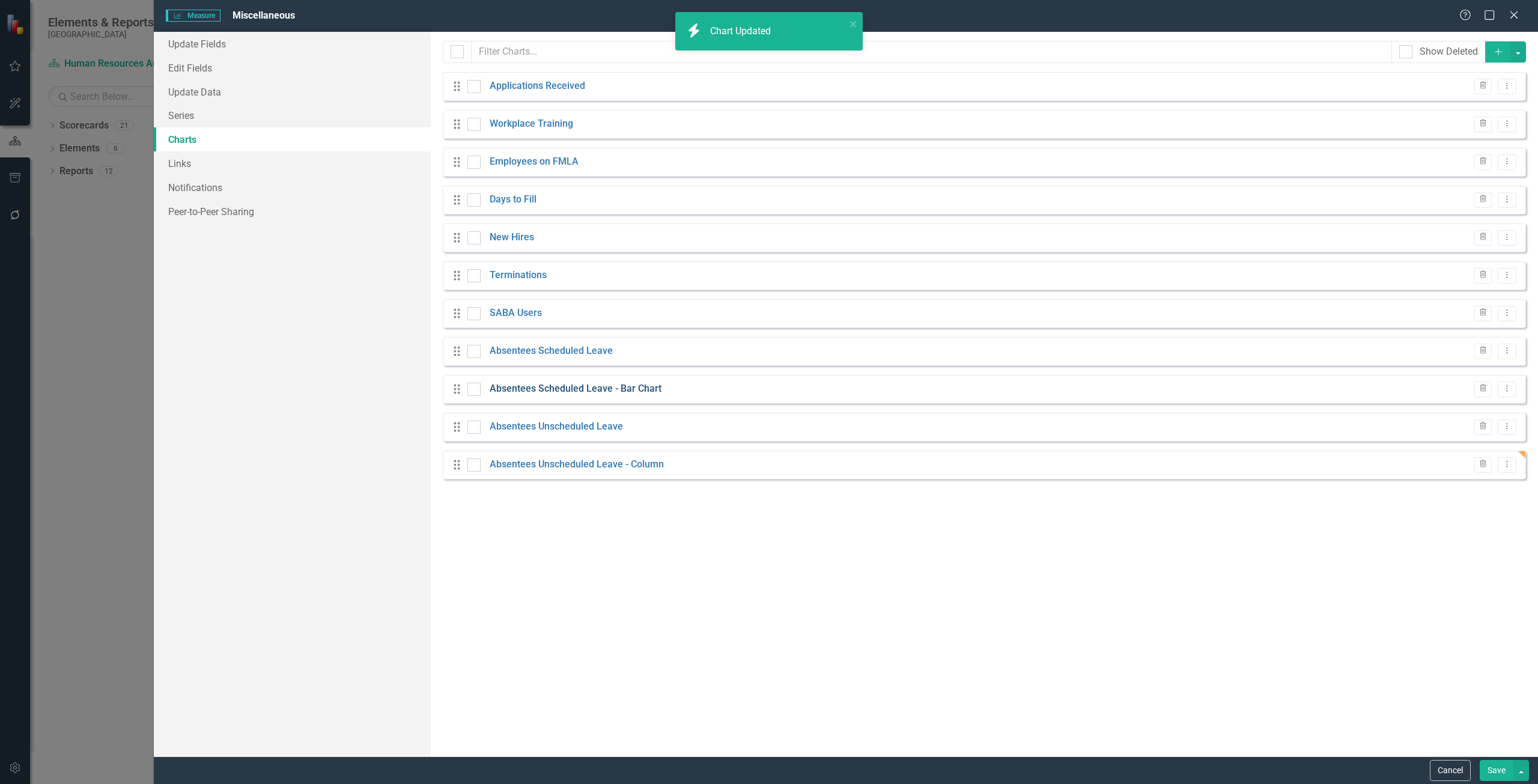
click at [517, 389] on link "Absentees Scheduled Leave - Bar Chart" at bounding box center [575, 389] width 172 height 14
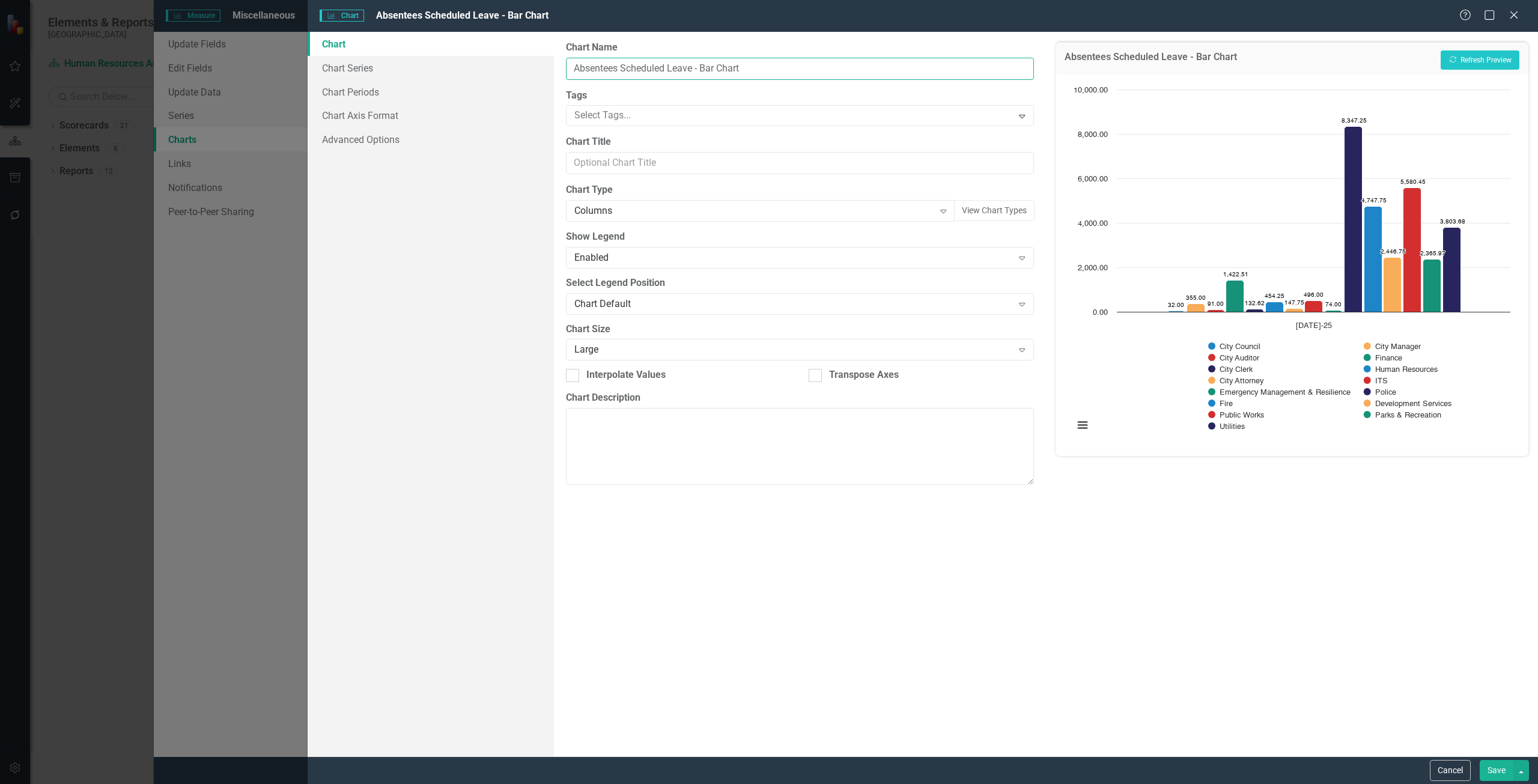
drag, startPoint x: 738, startPoint y: 70, endPoint x: 718, endPoint y: 73, distance: 20.2
click at [718, 73] on input "Absentees Scheduled Leave - Bar Chart" at bounding box center [799, 68] width 468 height 22
click at [707, 68] on input "Absentees Scheduled Leave - Bar with values" at bounding box center [799, 68] width 468 height 22
click at [720, 72] on input "Absentees Scheduled Leave - COlumn with values" at bounding box center [799, 68] width 468 height 22
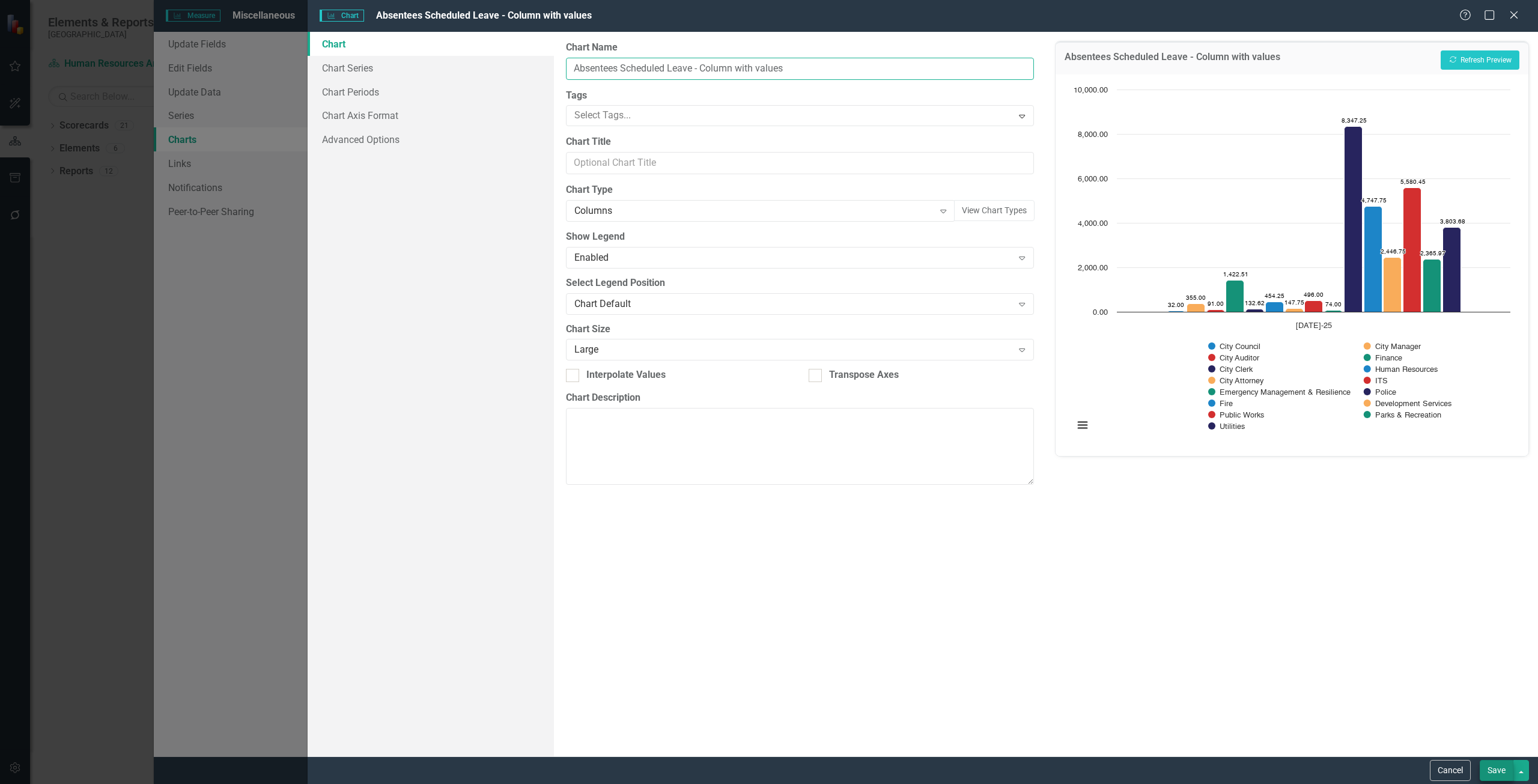
type input "Absentees Scheduled Leave - Column with values"
click at [1491, 763] on button "Save" at bounding box center [1496, 770] width 34 height 21
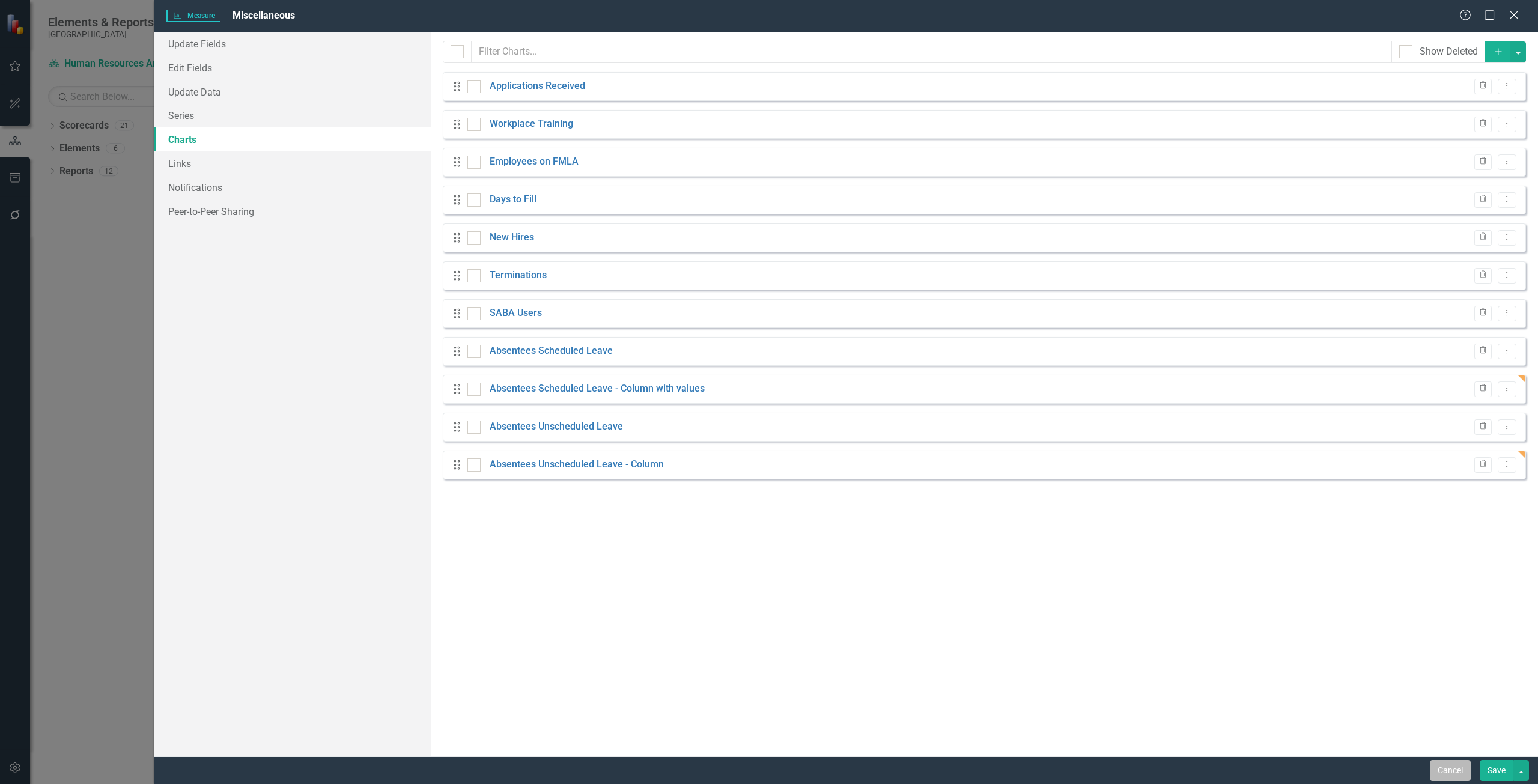
click at [1451, 769] on button "Cancel" at bounding box center [1450, 770] width 41 height 21
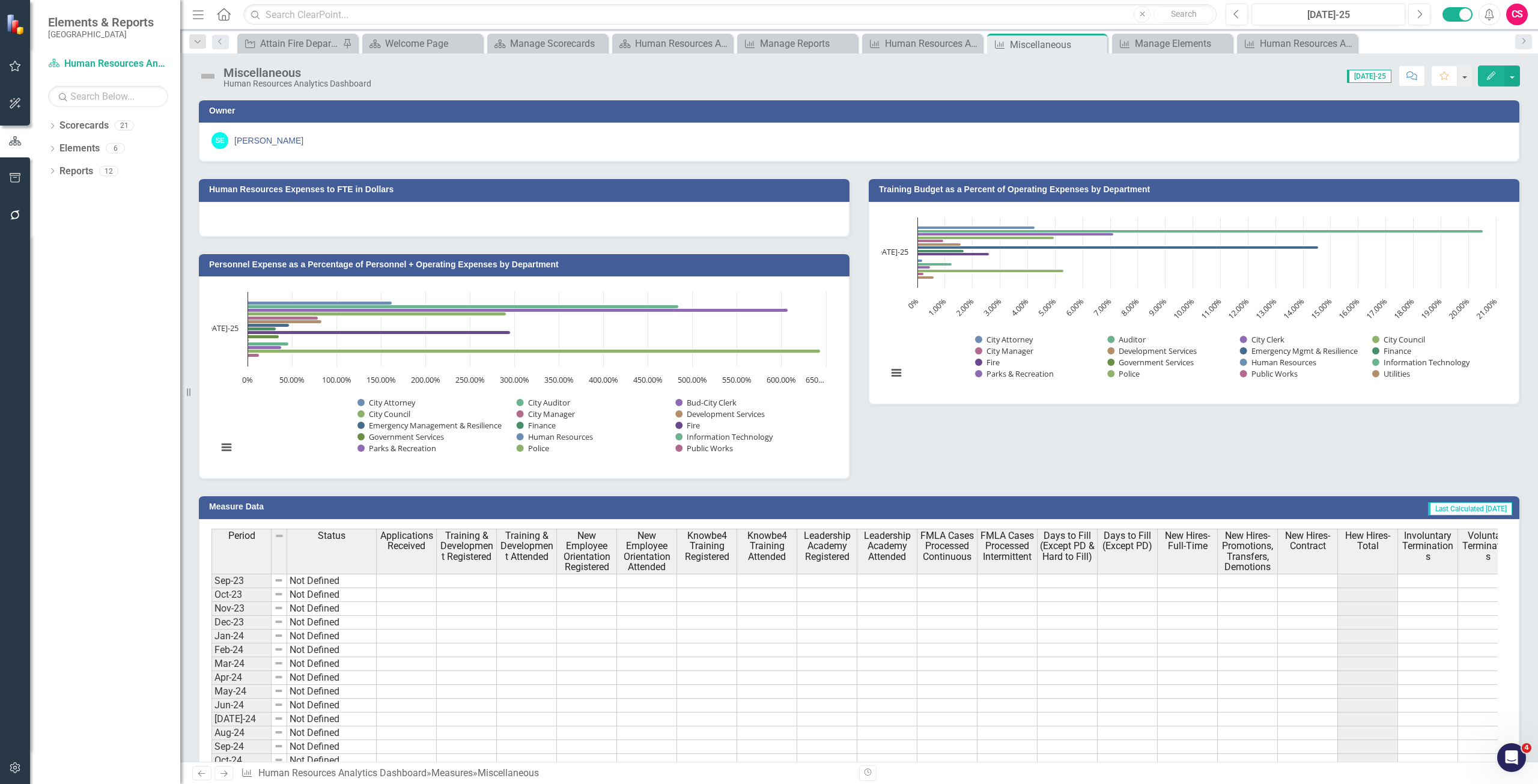
click at [1482, 80] on button "Edit" at bounding box center [1491, 75] width 27 height 21
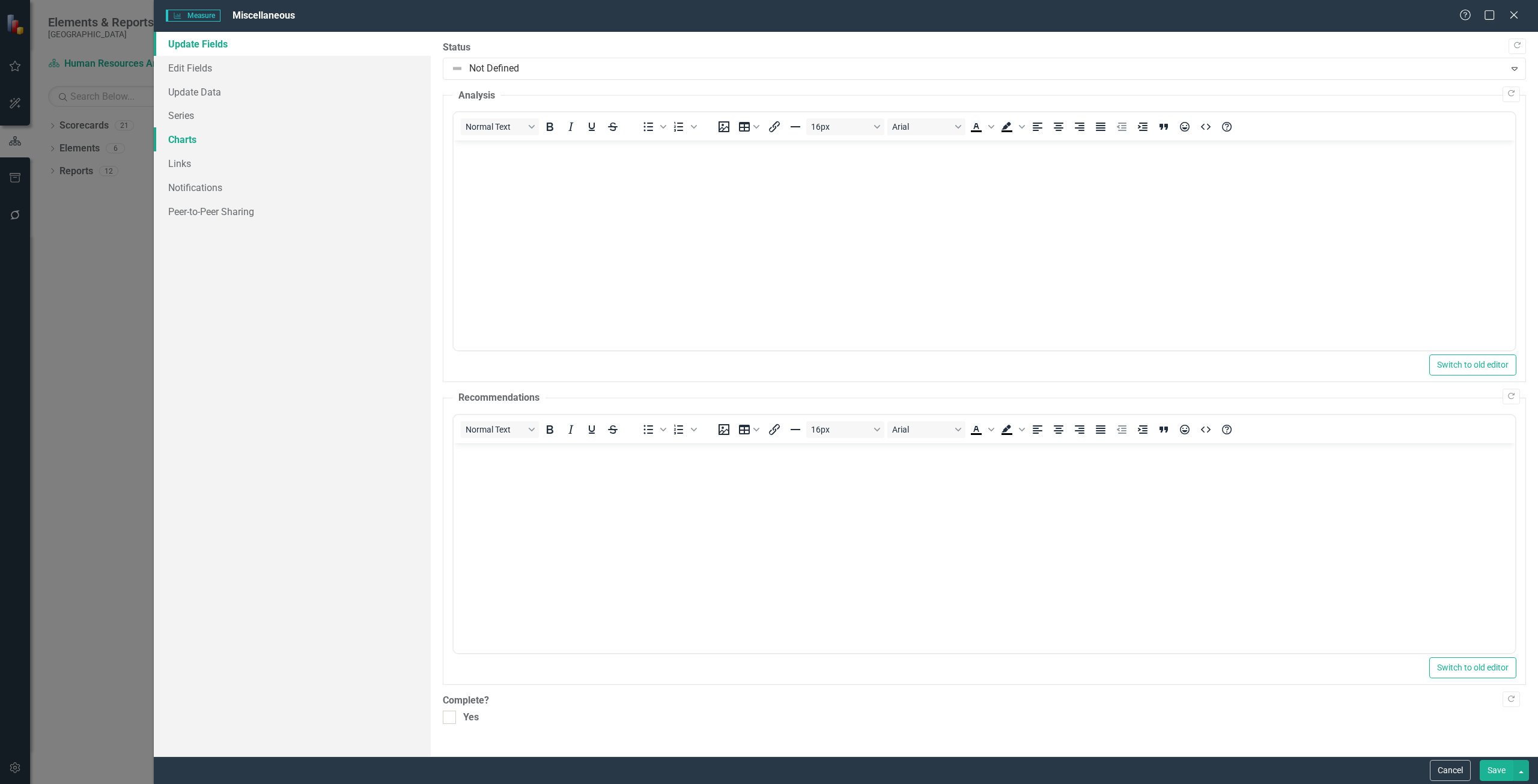
click at [203, 128] on link "Charts" at bounding box center [292, 139] width 277 height 24
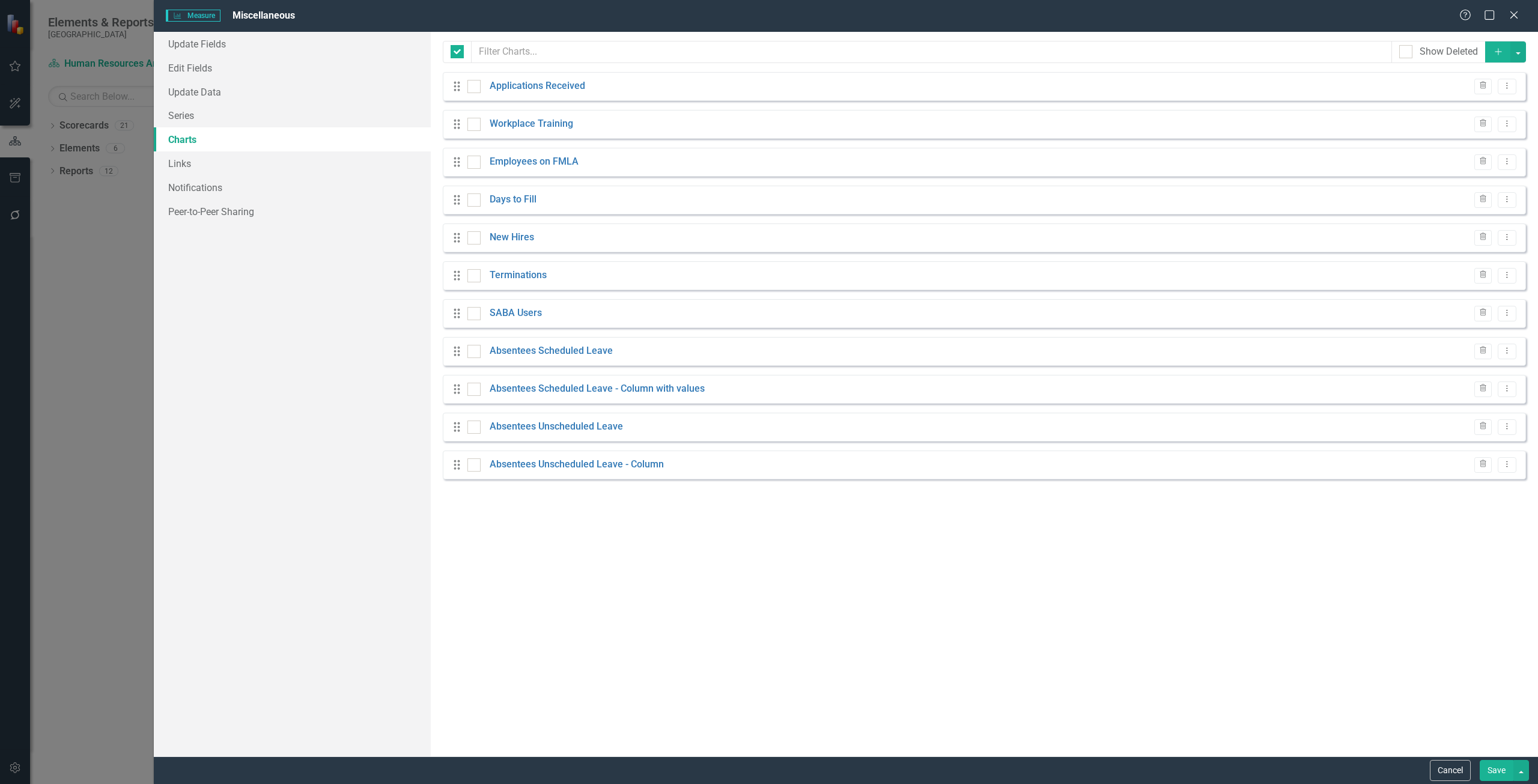
checkbox input "false"
click at [537, 427] on link "Absentees Unscheduled Leave" at bounding box center [556, 427] width 134 height 14
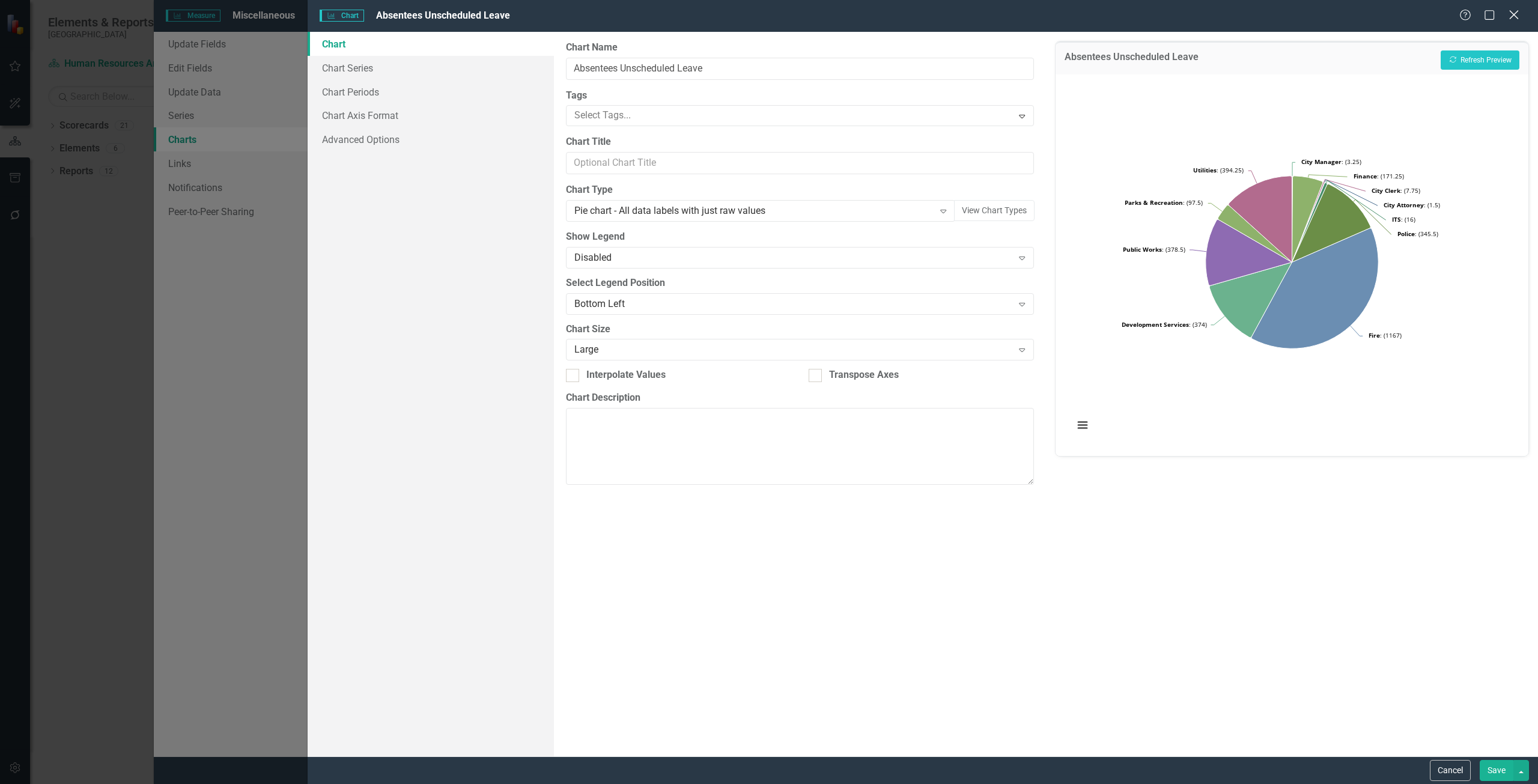
click at [1518, 9] on icon "Close" at bounding box center [1513, 15] width 15 height 11
click at [559, 470] on link "Absentees Unscheduled Leave - Column" at bounding box center [576, 465] width 174 height 14
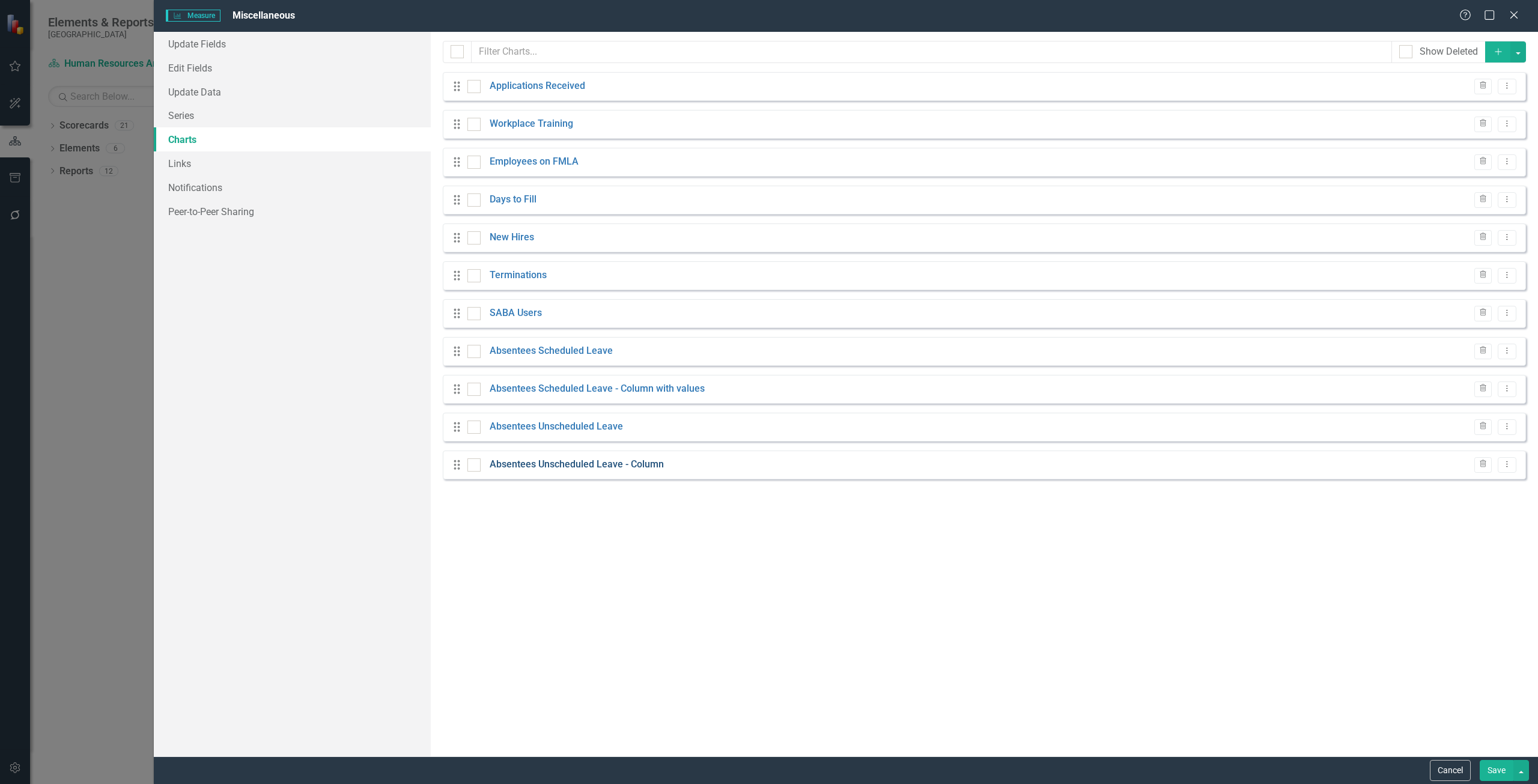
click at [557, 460] on body "Elements & Reports Cape Coral Scorecard Human Resources Analytics Dashboard Sea…" at bounding box center [769, 392] width 1538 height 784
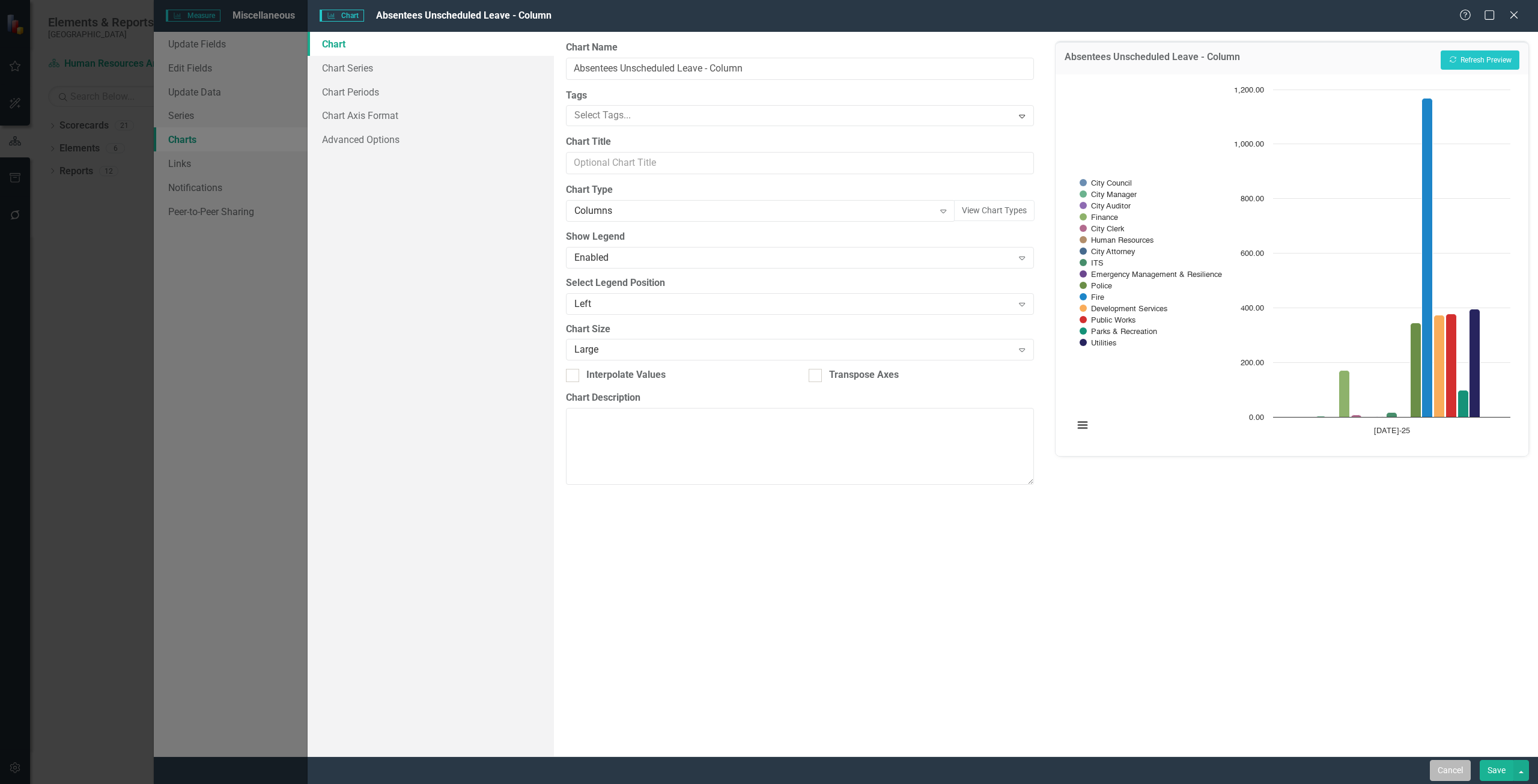
click at [1444, 779] on button "Cancel" at bounding box center [1450, 770] width 41 height 21
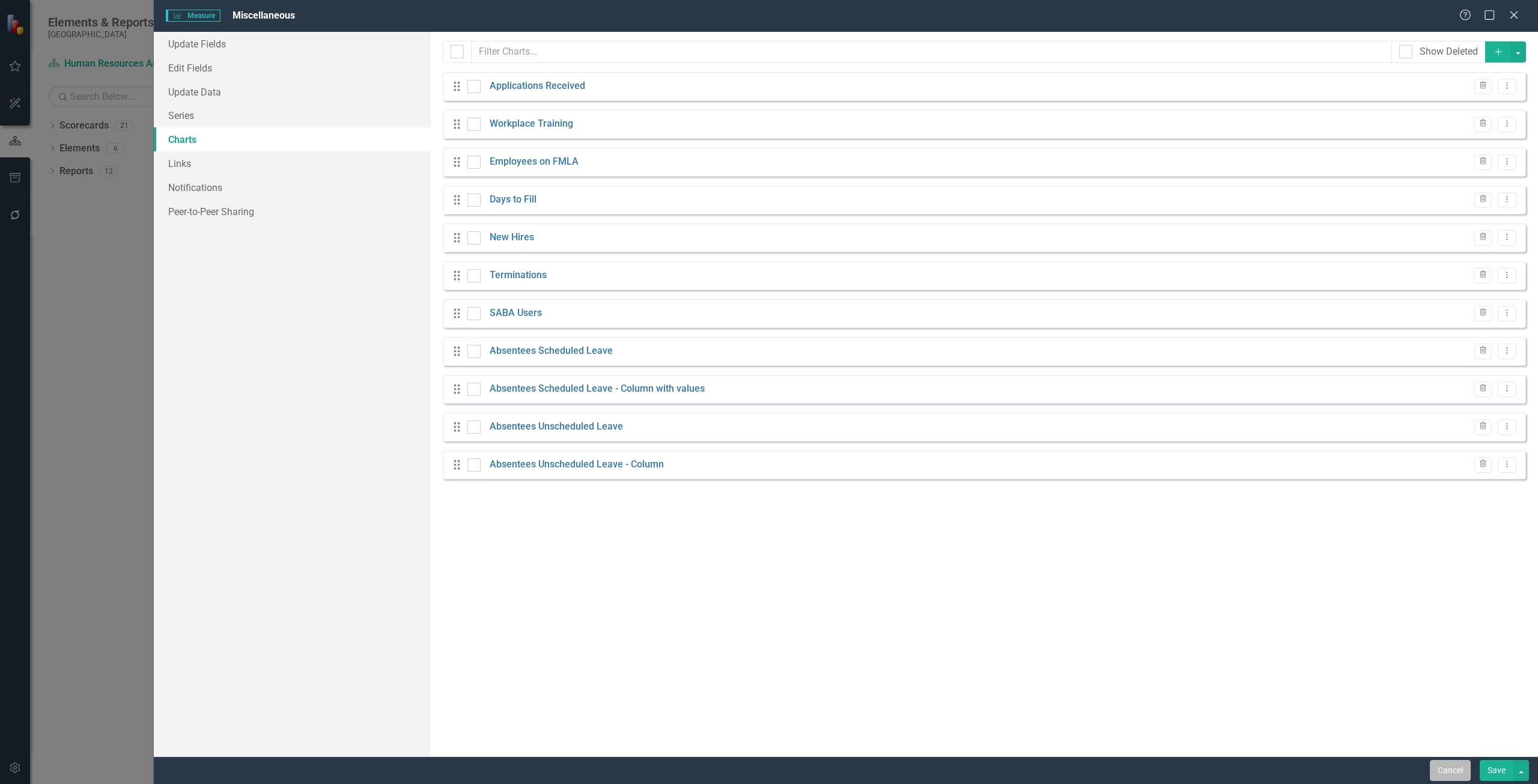
click at [1436, 761] on button "Cancel" at bounding box center [1450, 770] width 41 height 21
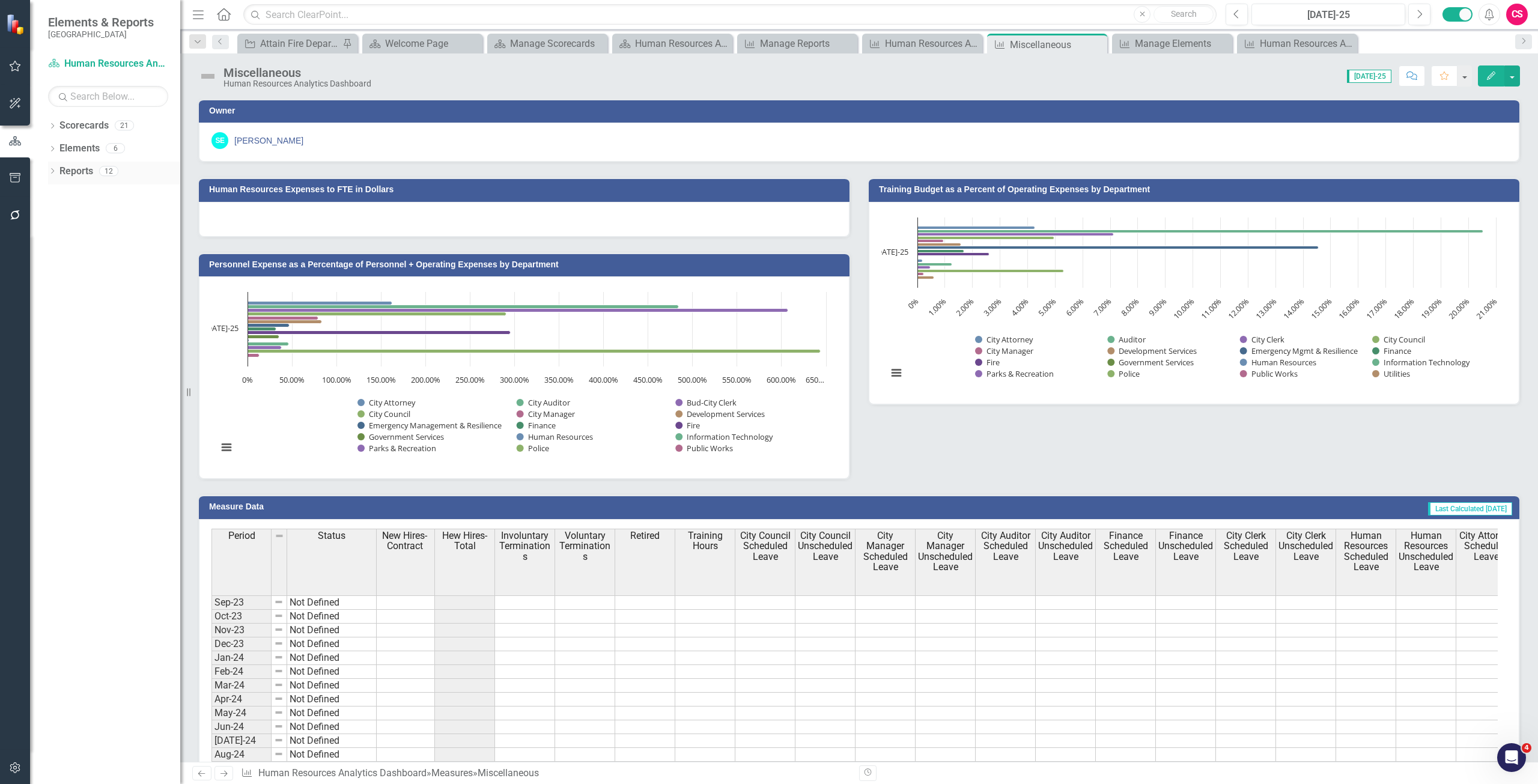
click at [86, 178] on link "Reports" at bounding box center [76, 172] width 34 height 14
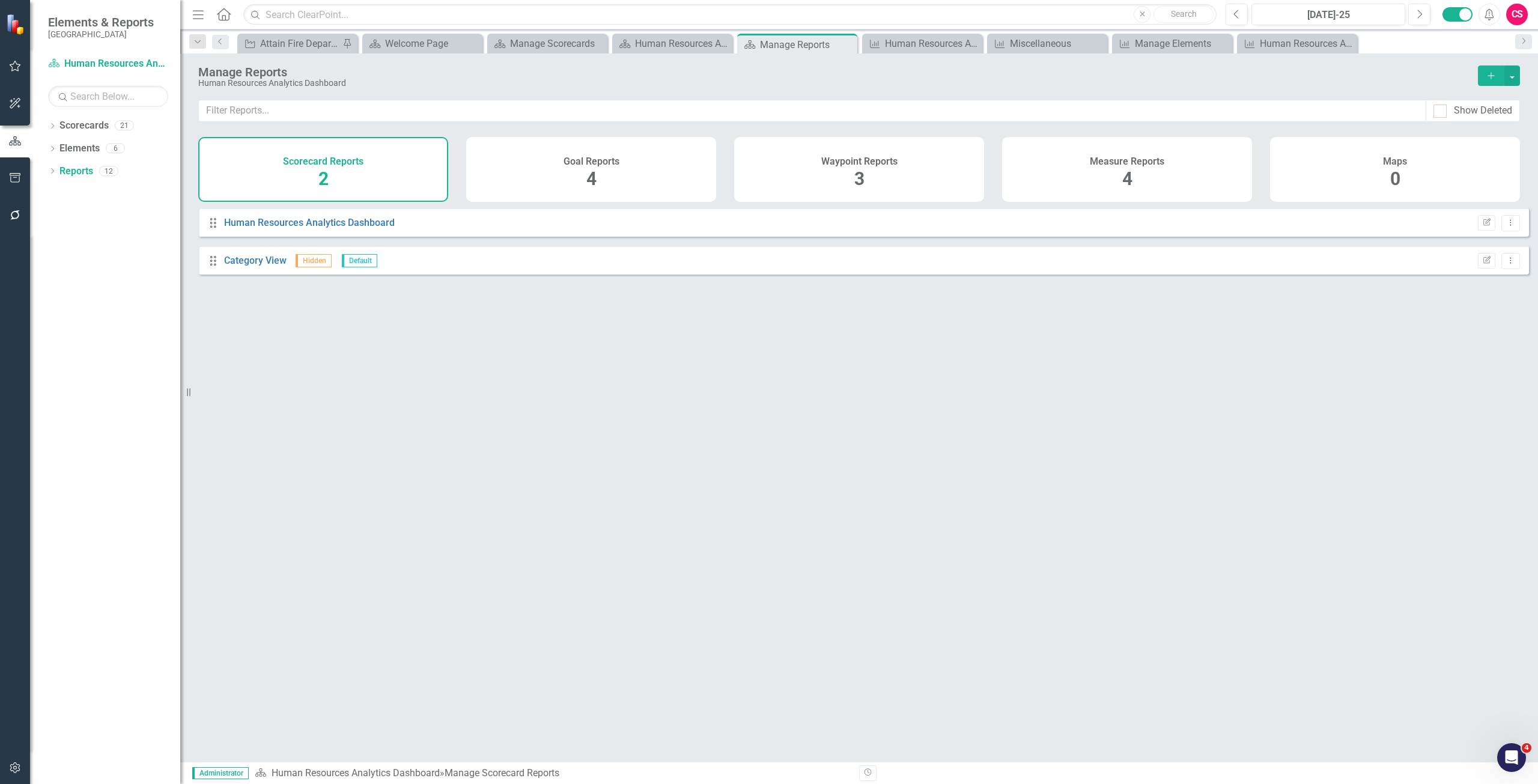
click at [1132, 168] on span "4" at bounding box center [1128, 179] width 10 height 21
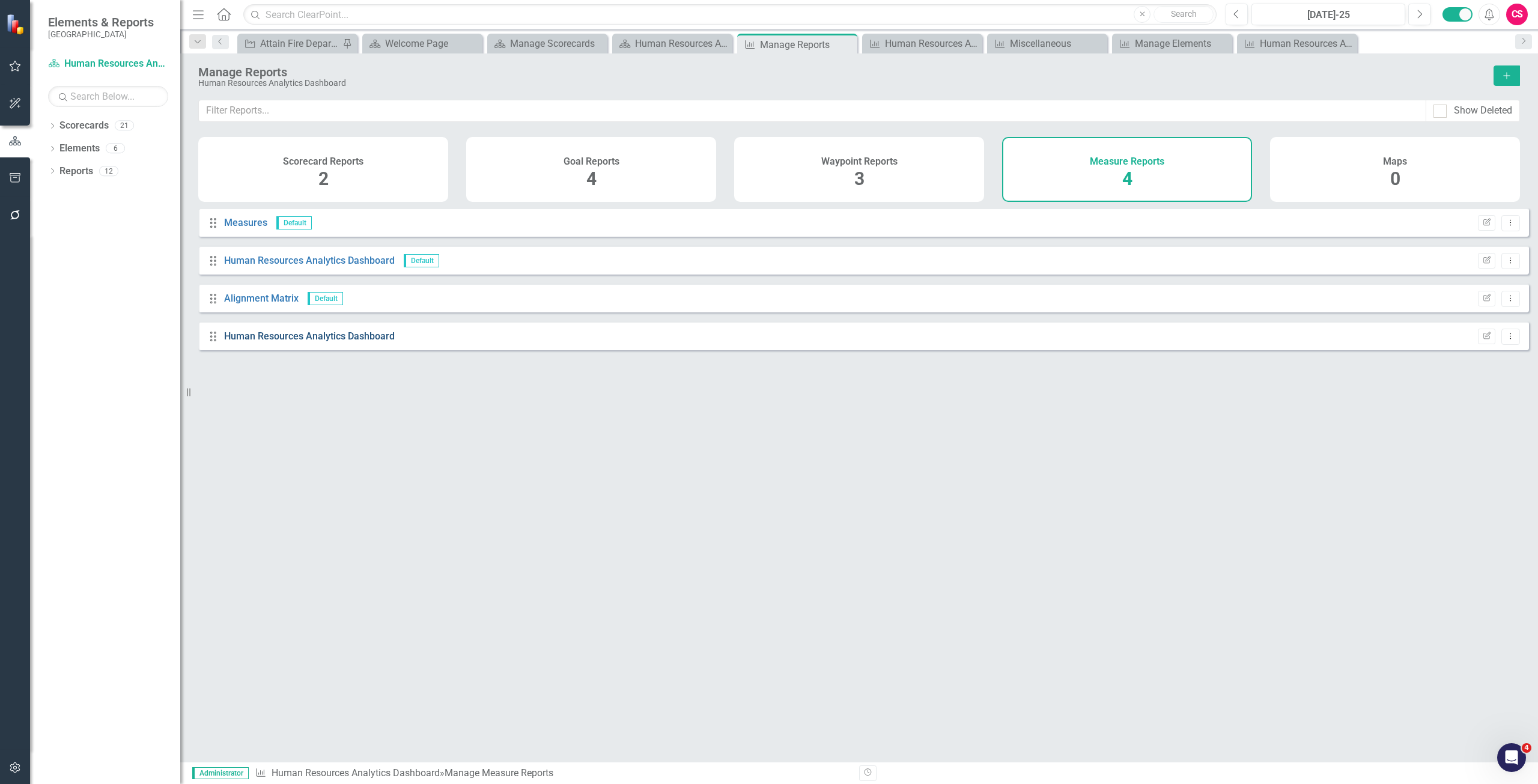
click at [375, 342] on link "Human Resources Analytics Dashboard" at bounding box center [309, 336] width 170 height 11
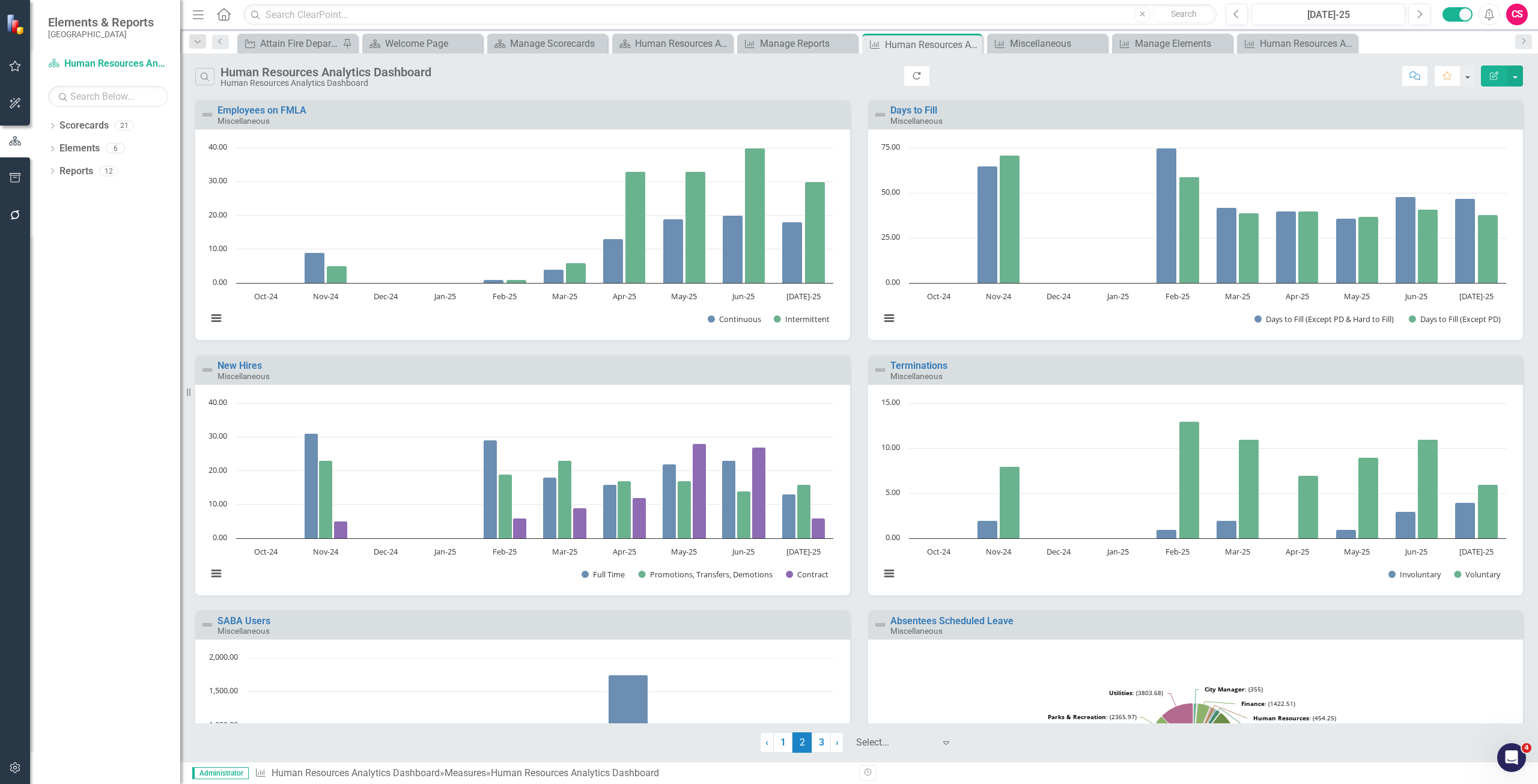
click at [913, 72] on icon "Refresh" at bounding box center [917, 75] width 11 height 8
click at [1518, 76] on button "button" at bounding box center [1515, 75] width 16 height 21
click at [1458, 116] on link "PDF Export to PDF" at bounding box center [1463, 122] width 118 height 22
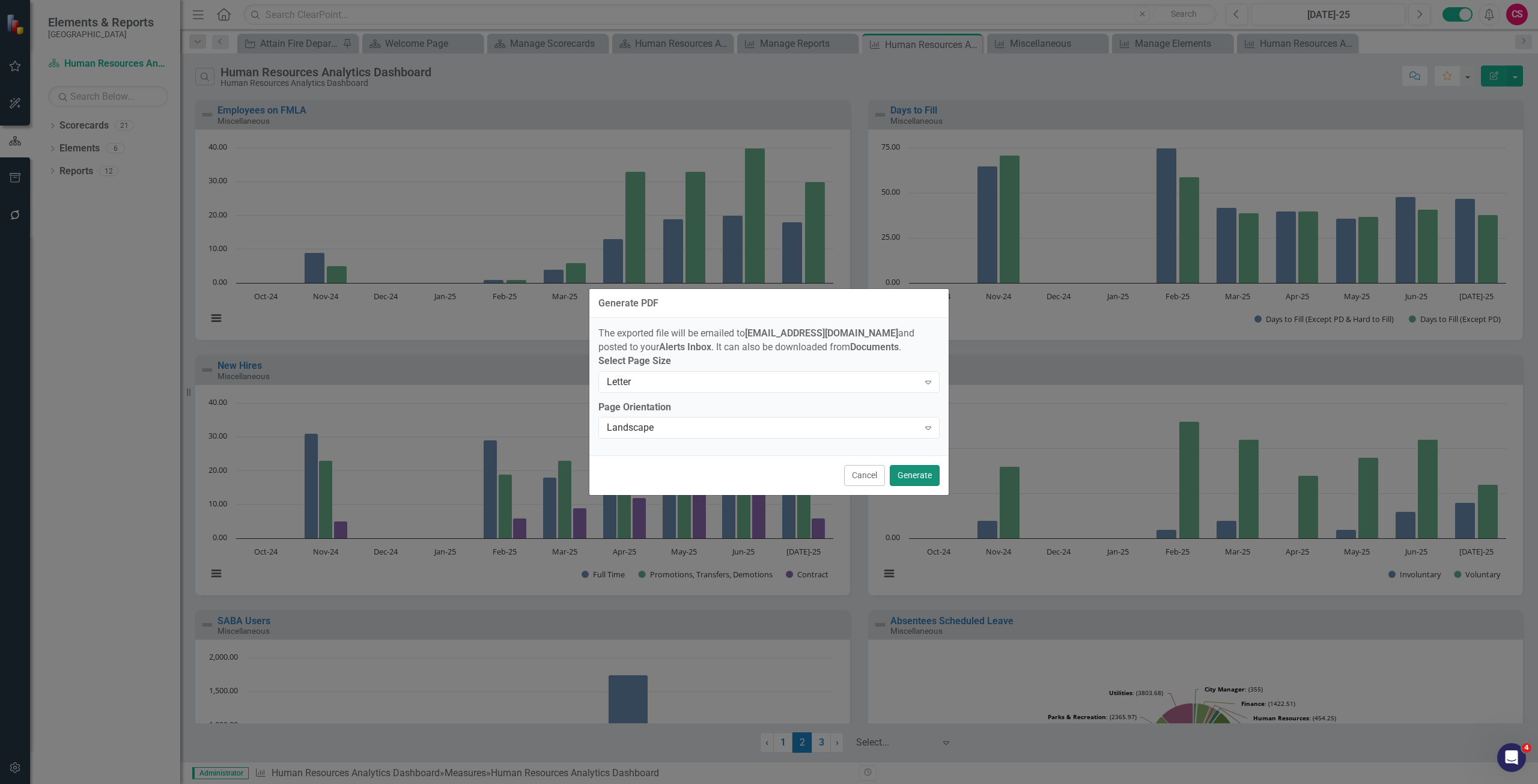
click at [909, 482] on button "Generate" at bounding box center [914, 475] width 50 height 21
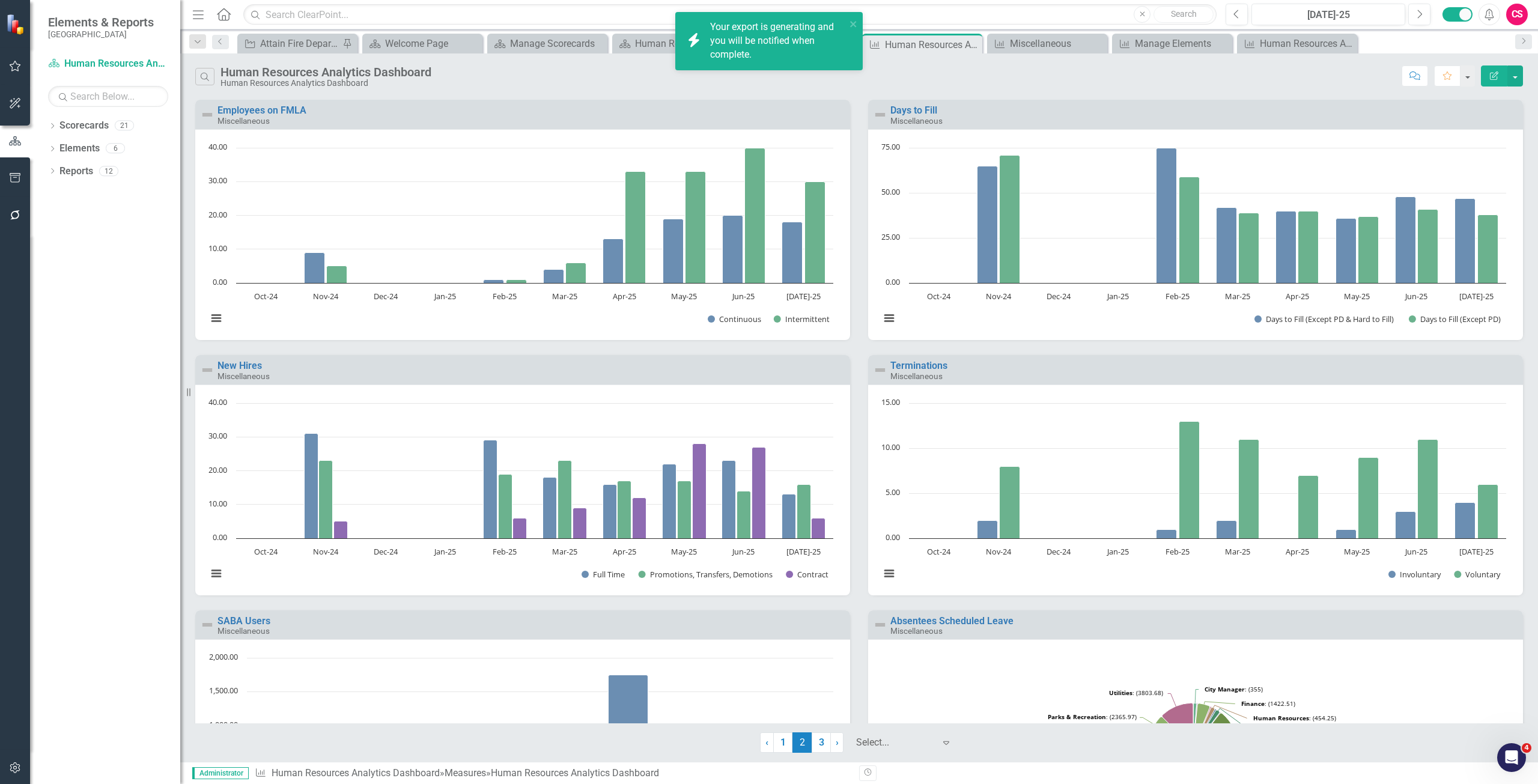
click at [756, 37] on div "Your export is generating and you will be notified when complete." at bounding box center [778, 41] width 136 height 41
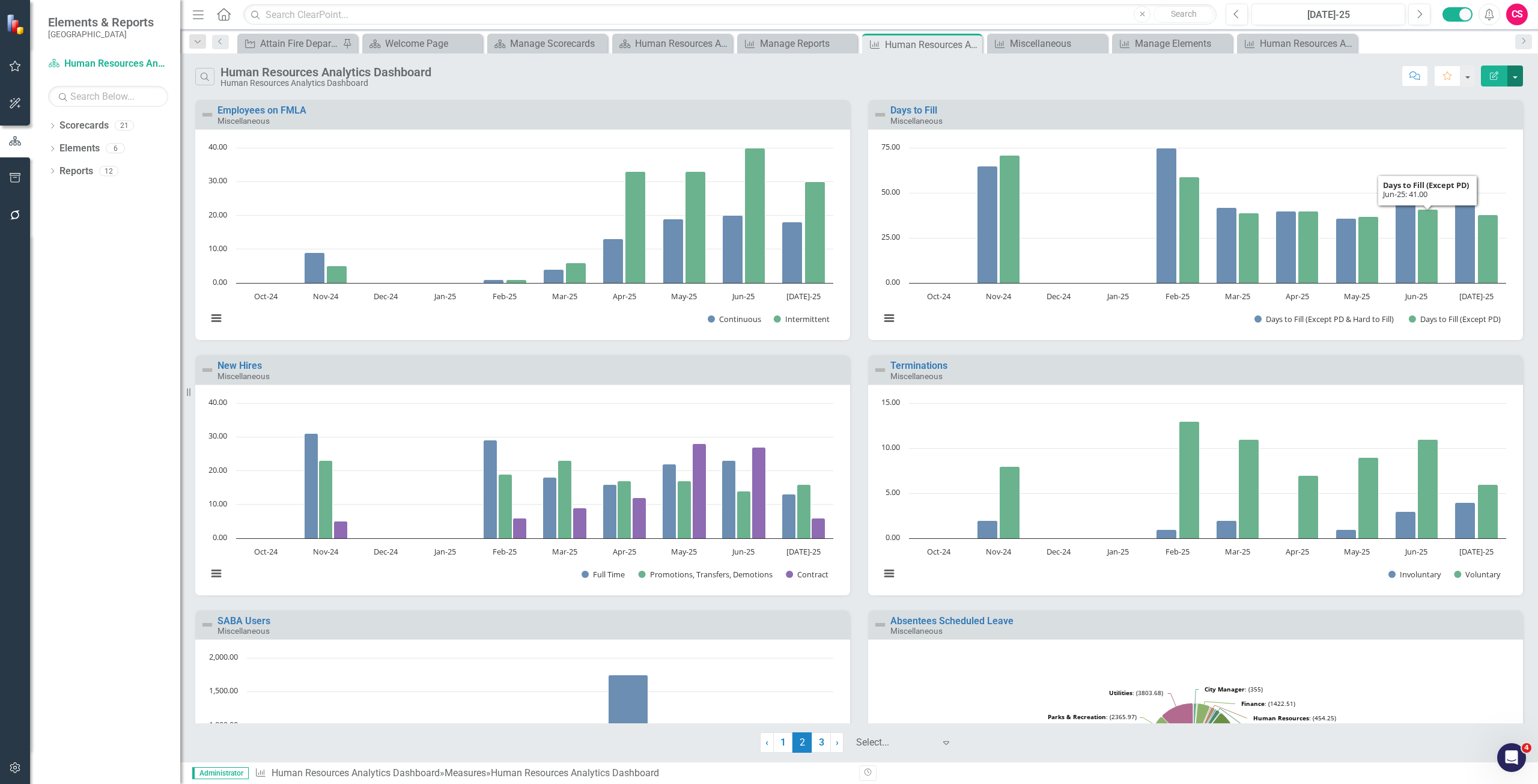
click at [1512, 73] on button "button" at bounding box center [1515, 75] width 16 height 21
click at [1469, 121] on link "PDF Export to PDF" at bounding box center [1463, 122] width 118 height 22
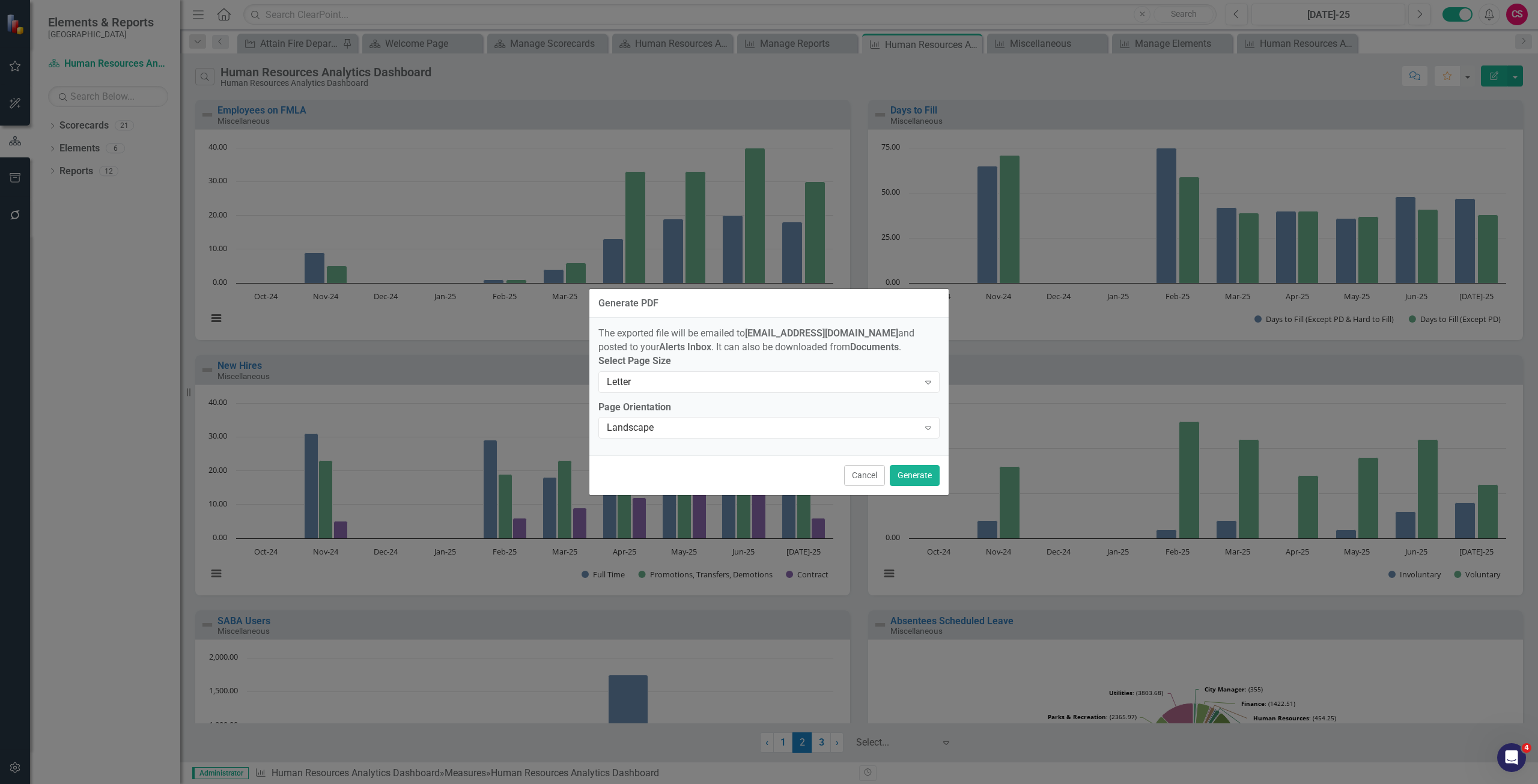
click at [636, 411] on label "Page Orientation" at bounding box center [769, 408] width 341 height 14
click at [642, 425] on div "Landscape" at bounding box center [763, 428] width 312 height 14
click at [911, 474] on button "Generate" at bounding box center [914, 475] width 50 height 21
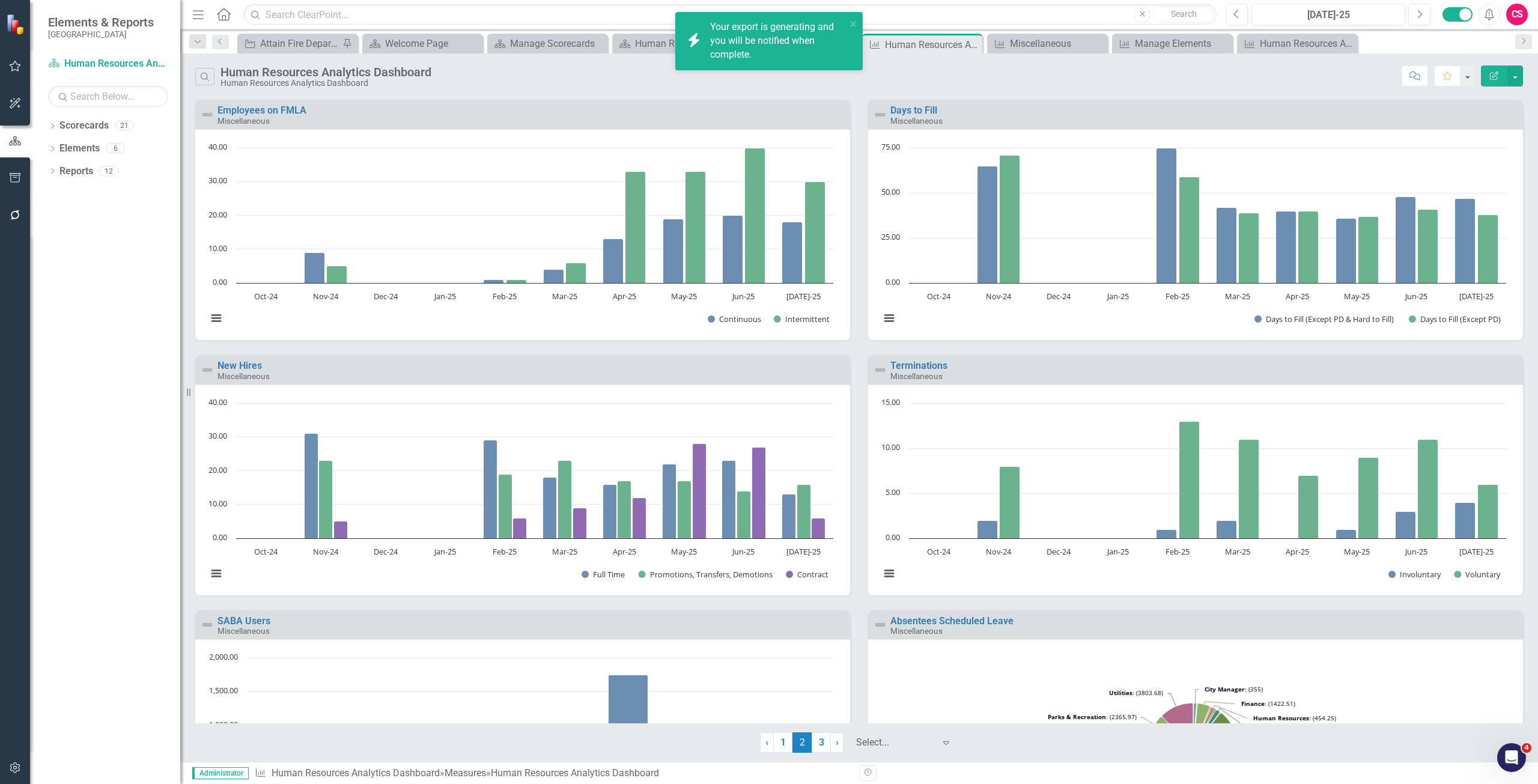
click at [779, 32] on div "Your export is generating and you will be notified when complete." at bounding box center [778, 41] width 136 height 41
click at [17, 758] on button "button" at bounding box center [15, 768] width 27 height 25
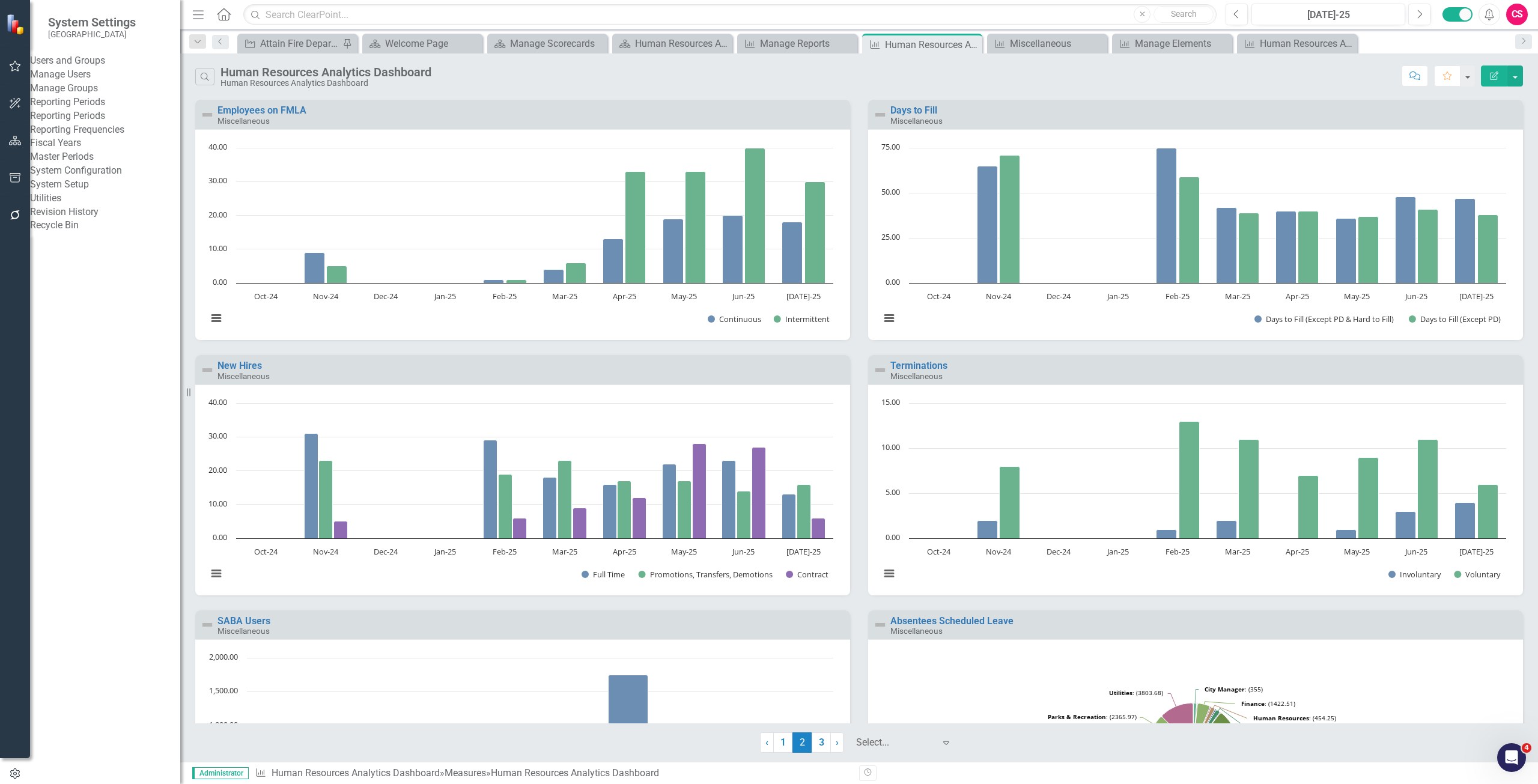
click at [89, 192] on link "System Setup" at bounding box center [105, 185] width 150 height 14
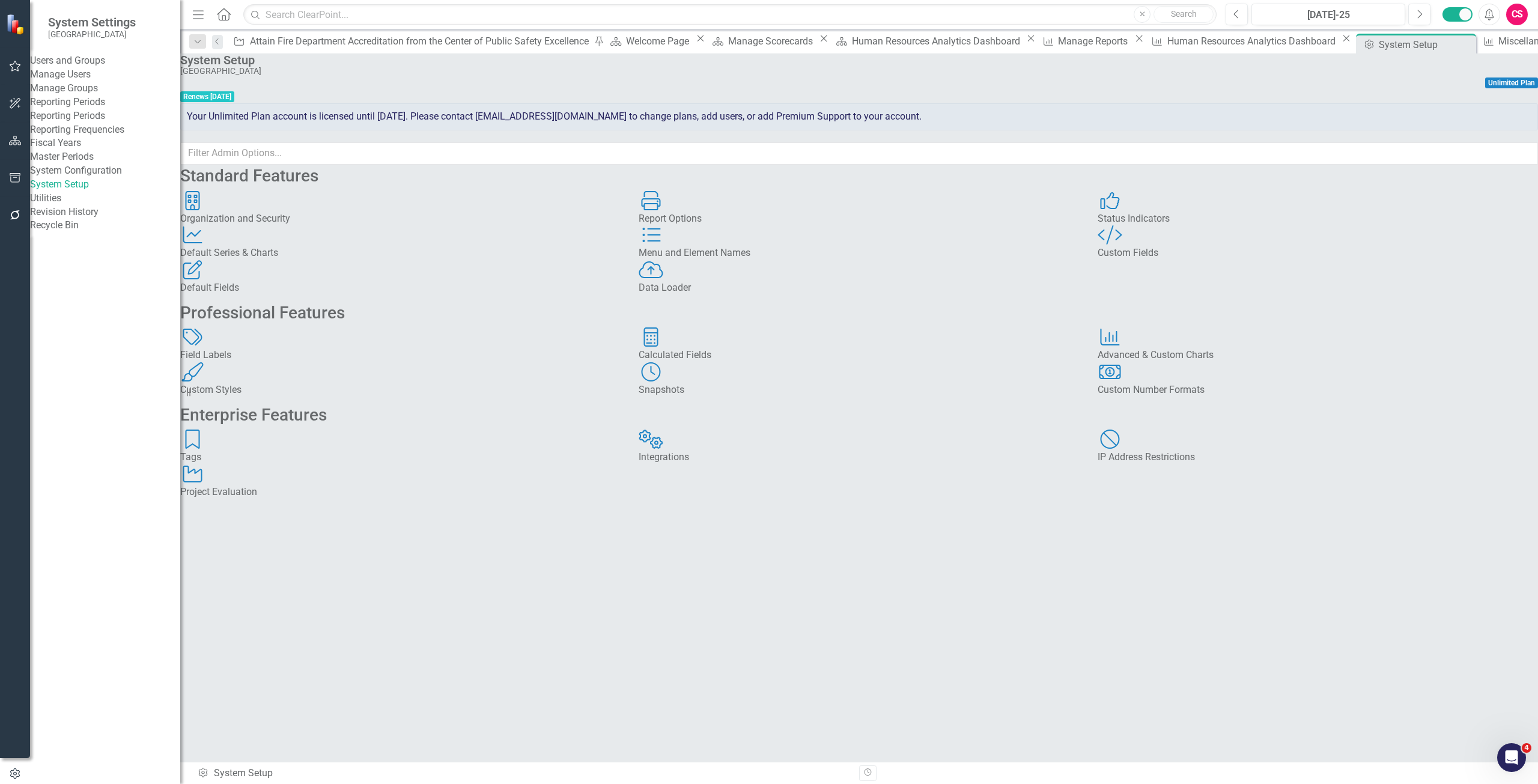
click at [16, 187] on button "button" at bounding box center [15, 179] width 27 height 25
click at [91, 123] on link "Briefing Books" at bounding box center [105, 117] width 150 height 14
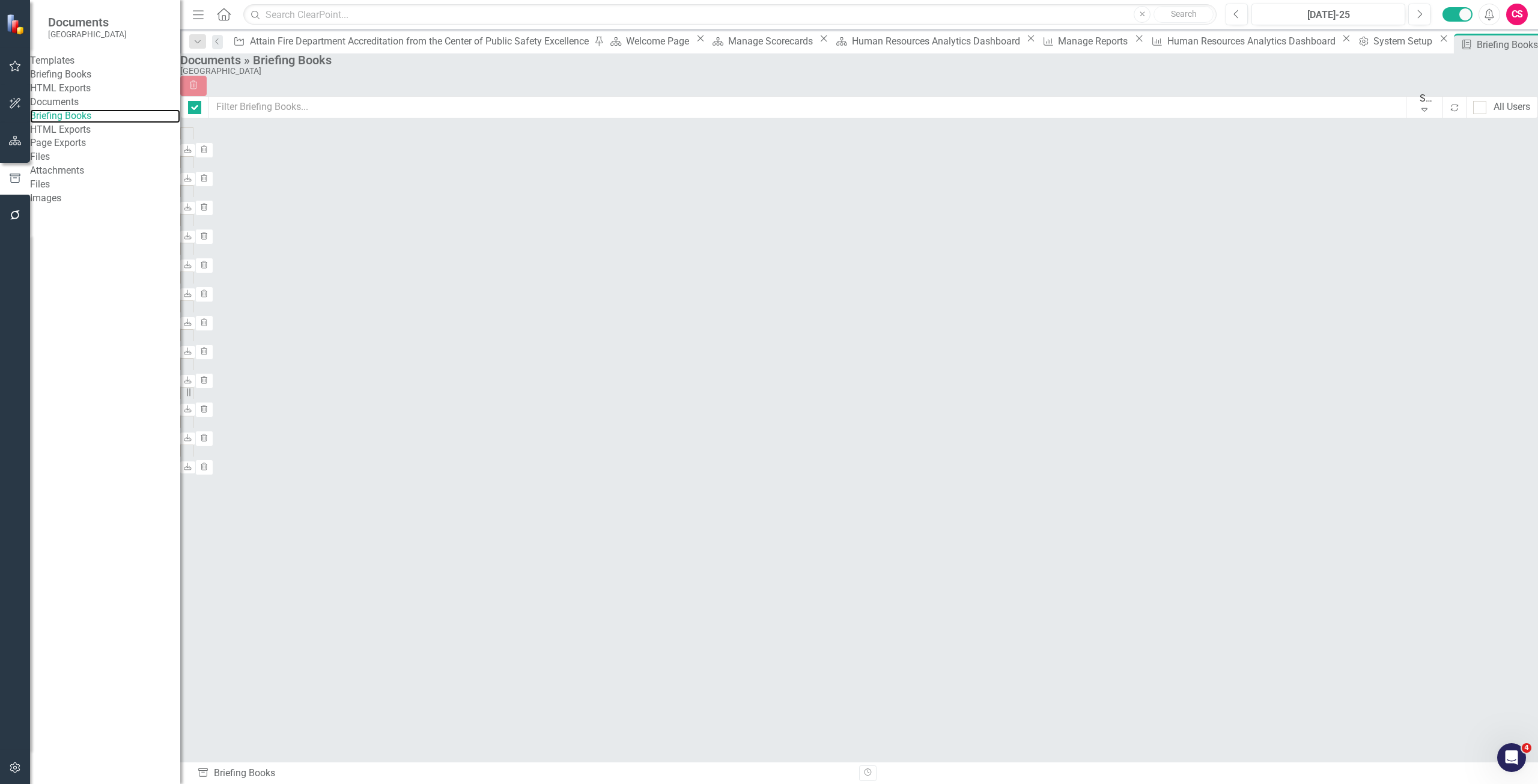
checkbox input "false"
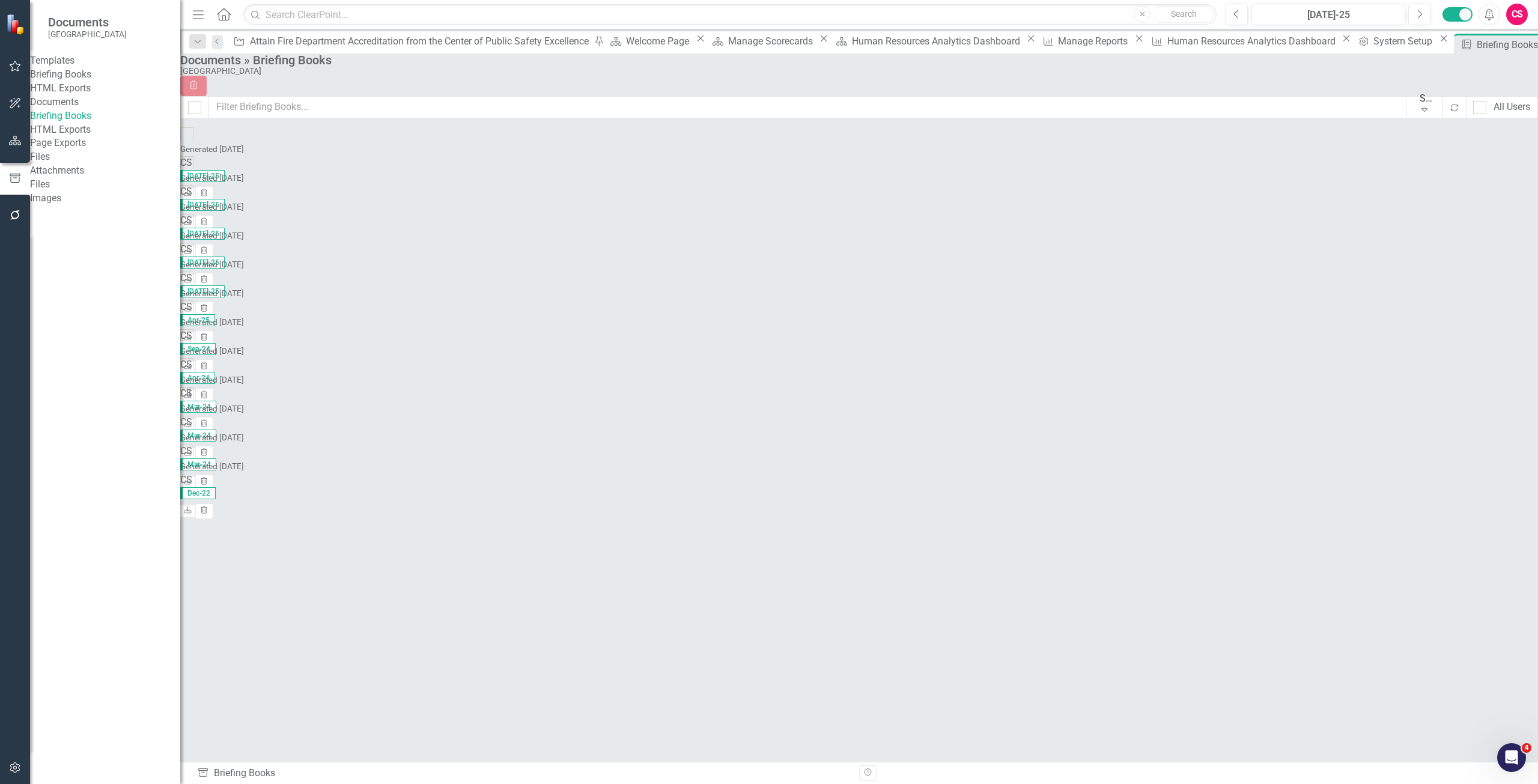
click at [96, 82] on link "Briefing Books" at bounding box center [105, 75] width 150 height 14
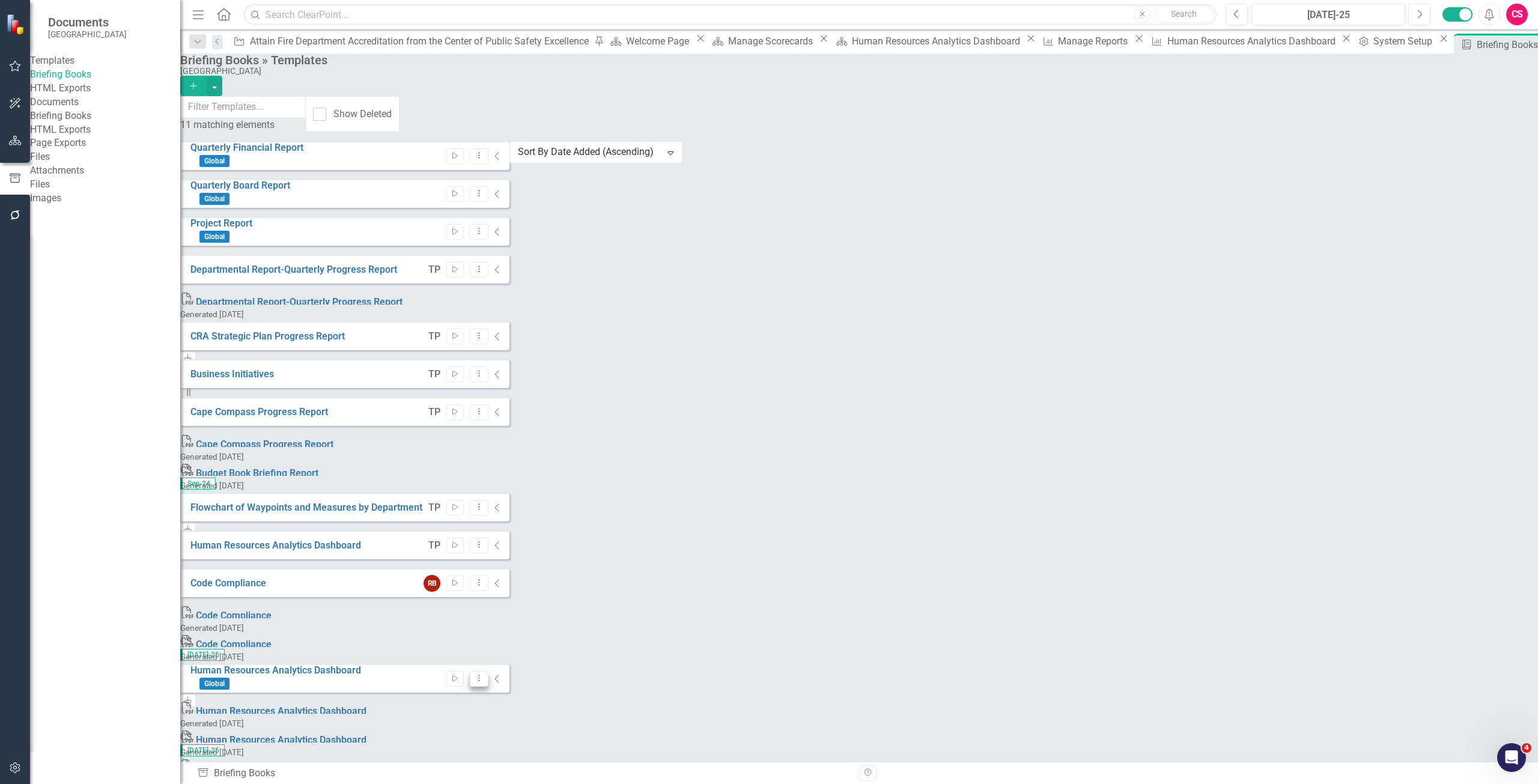
click at [488, 671] on button "Dropdown Menu" at bounding box center [479, 679] width 18 height 16
click at [1440, 590] on link "Edit Edit Template" at bounding box center [1436, 595] width 111 height 22
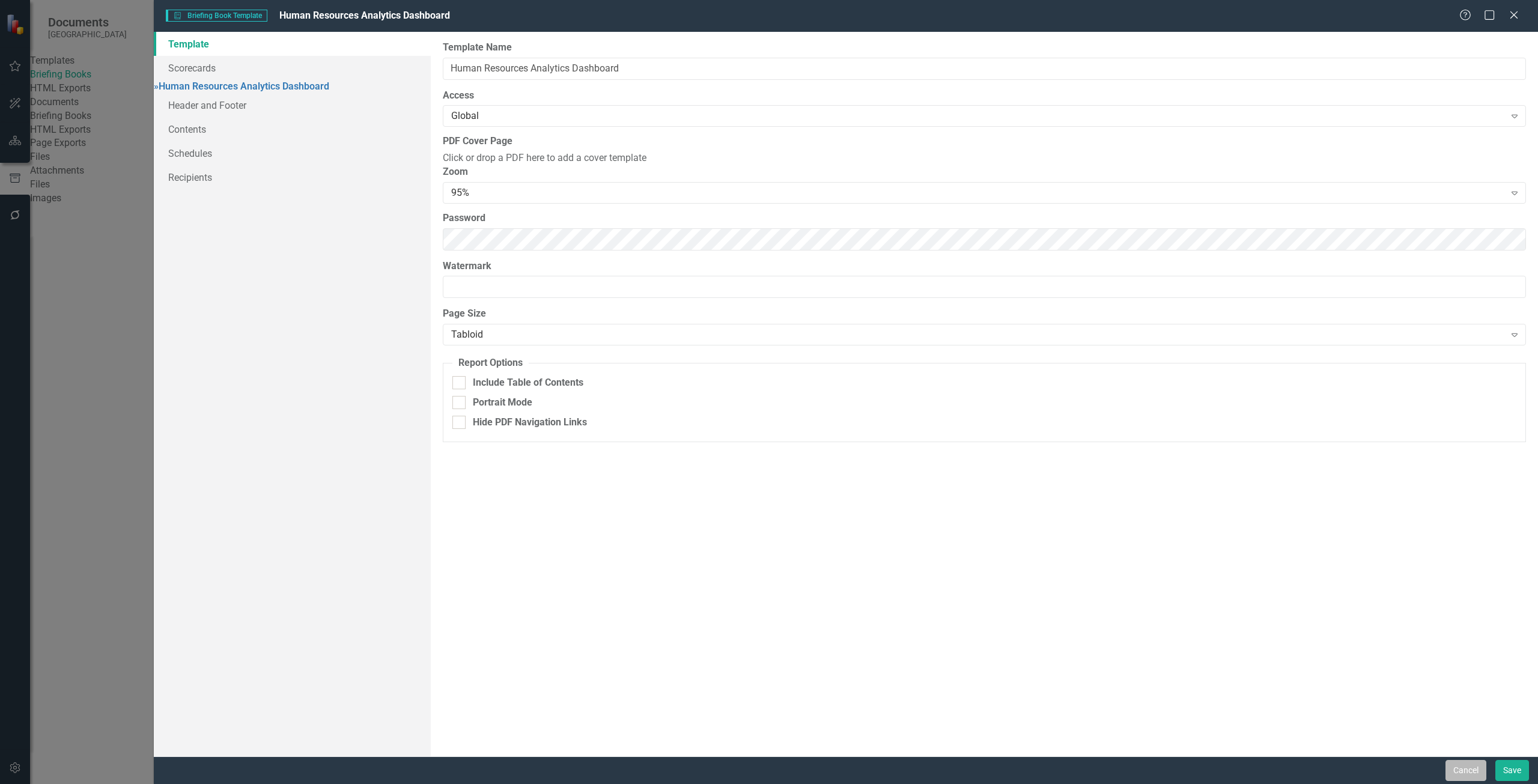
click at [1462, 776] on button "Cancel" at bounding box center [1466, 770] width 41 height 21
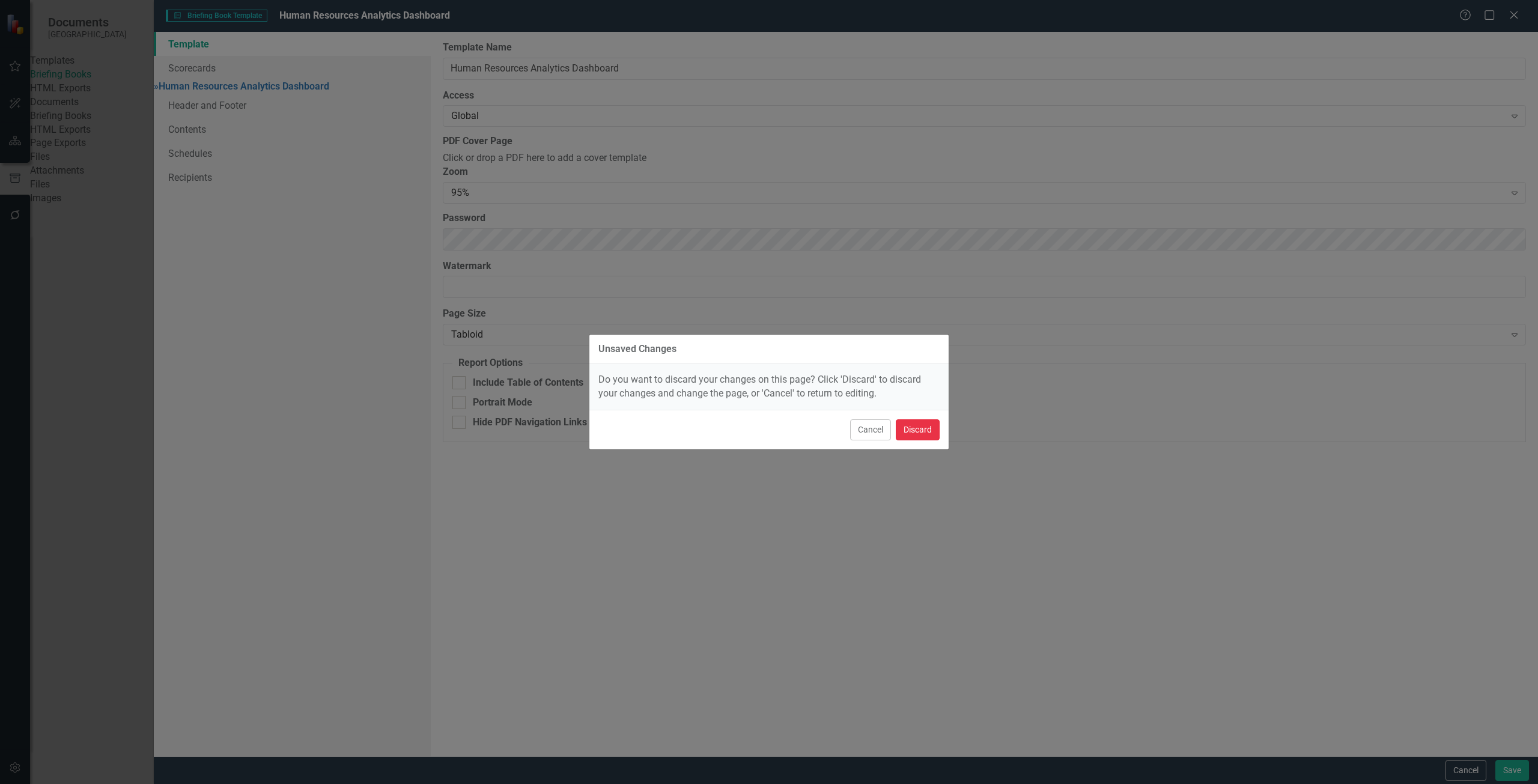
click at [931, 434] on button "Discard" at bounding box center [917, 429] width 44 height 21
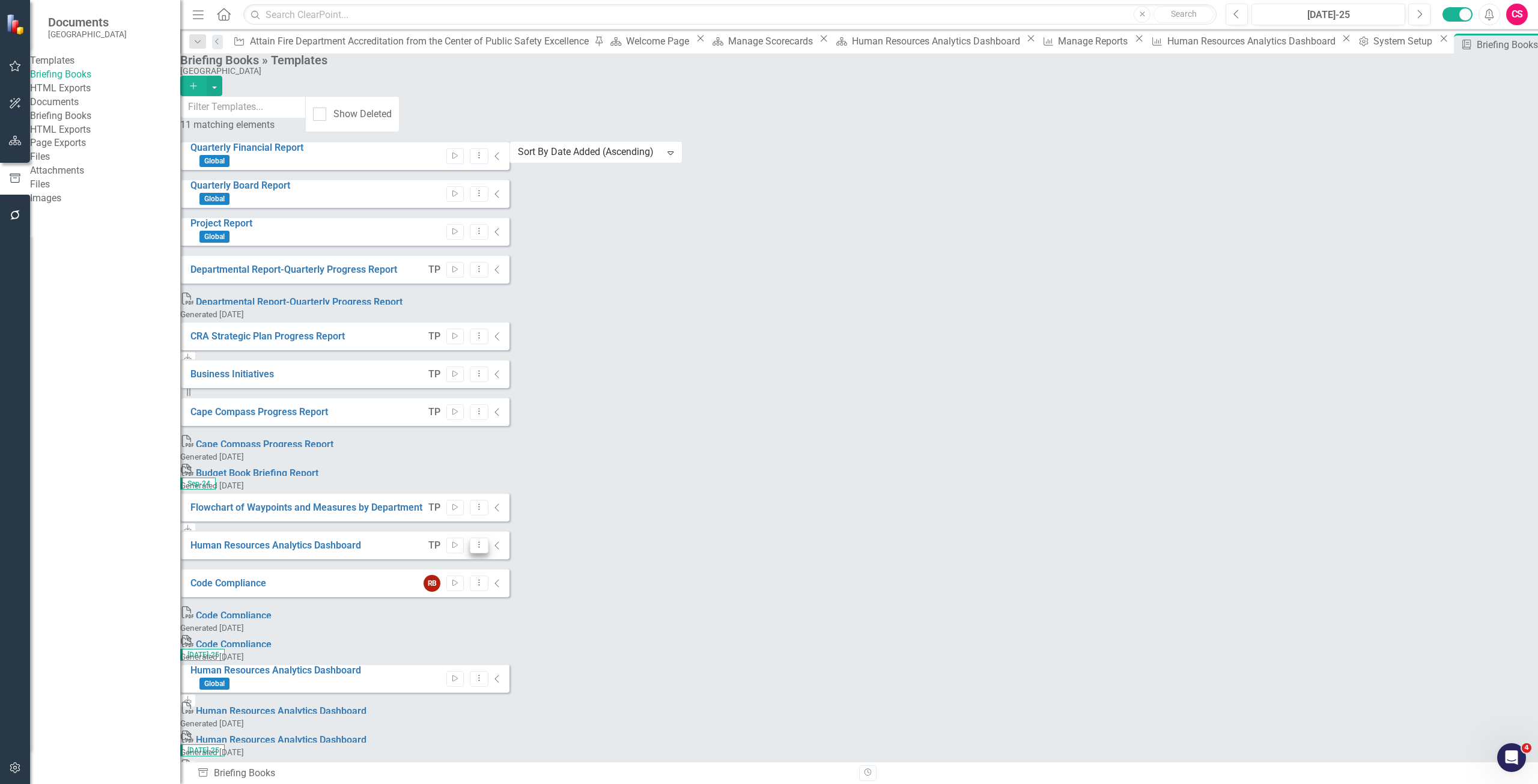
click at [488, 538] on button "Dropdown Menu" at bounding box center [479, 546] width 18 height 16
click at [1424, 524] on link "Edit Edit Template" at bounding box center [1436, 519] width 111 height 22
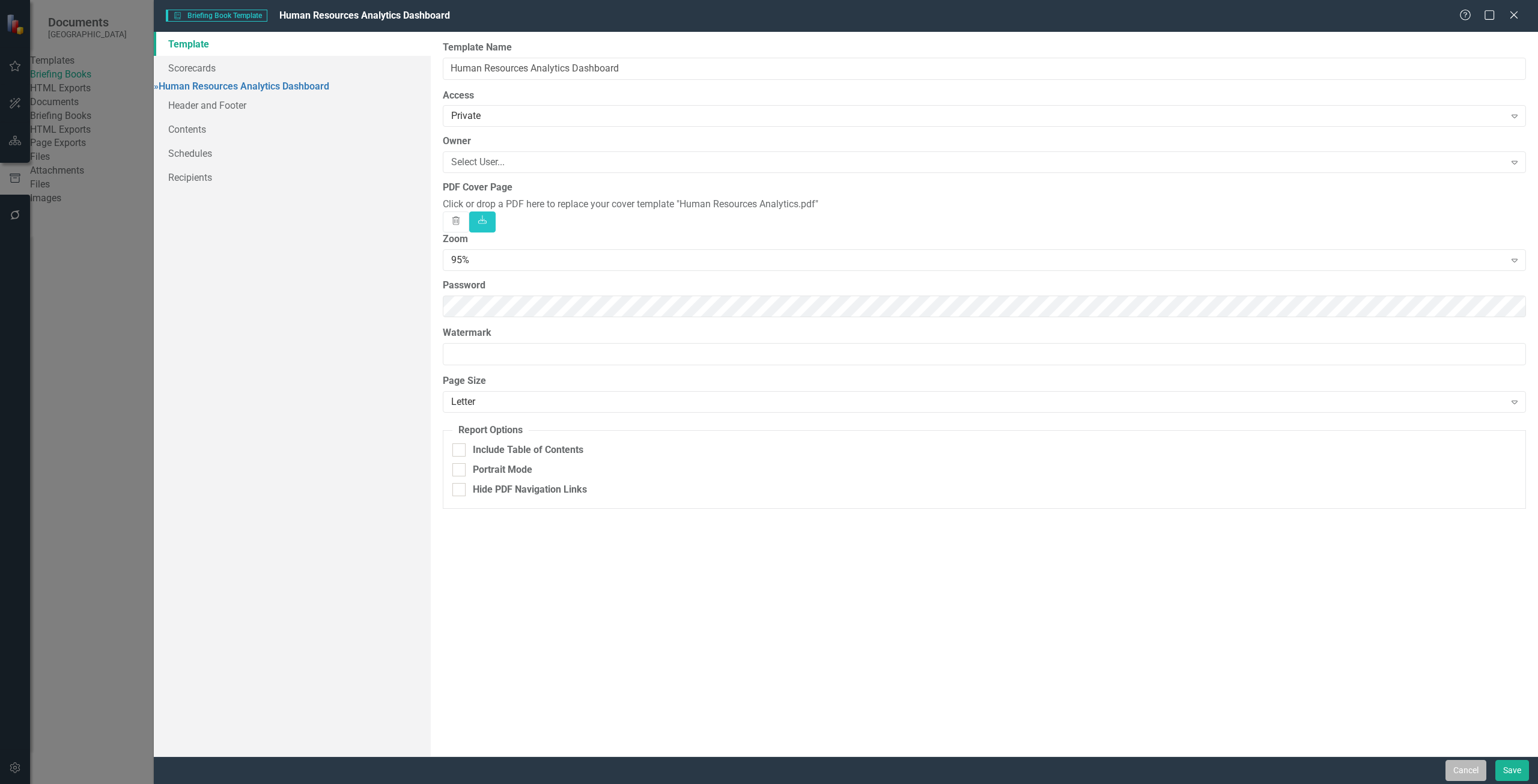
click at [1466, 777] on button "Cancel" at bounding box center [1466, 770] width 41 height 21
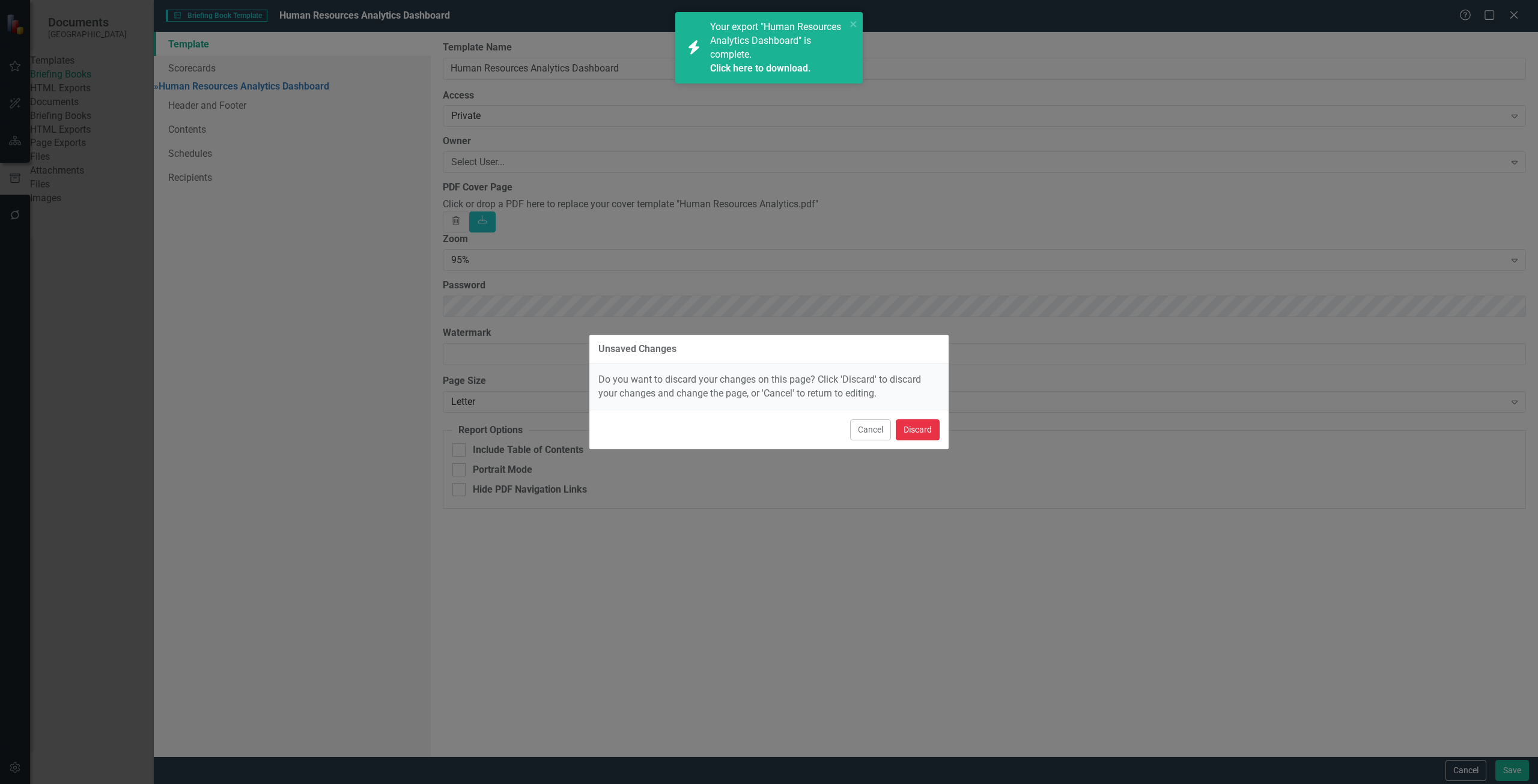
click at [929, 426] on button "Discard" at bounding box center [917, 429] width 44 height 21
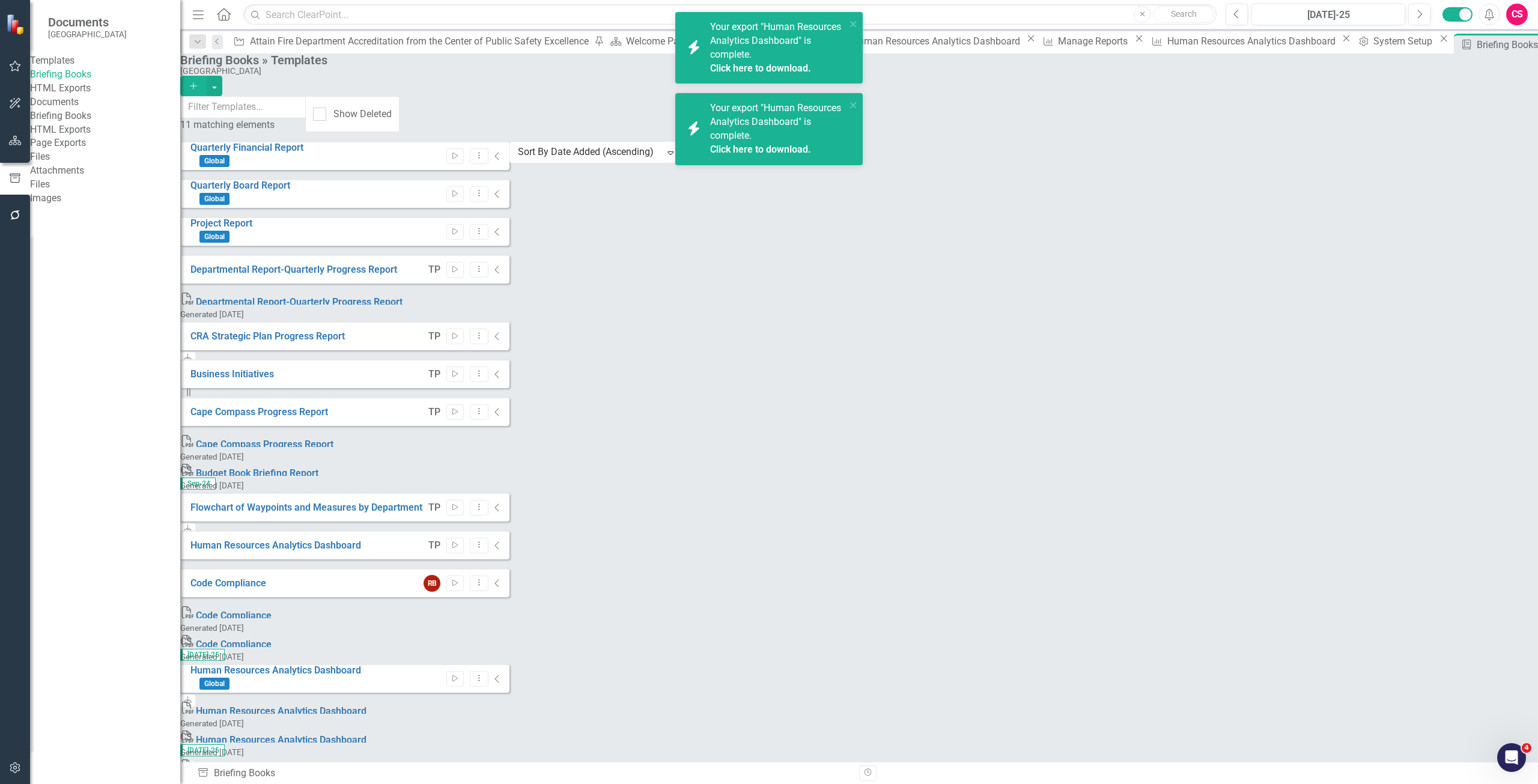
click at [779, 151] on link "Click here to download." at bounding box center [760, 149] width 101 height 11
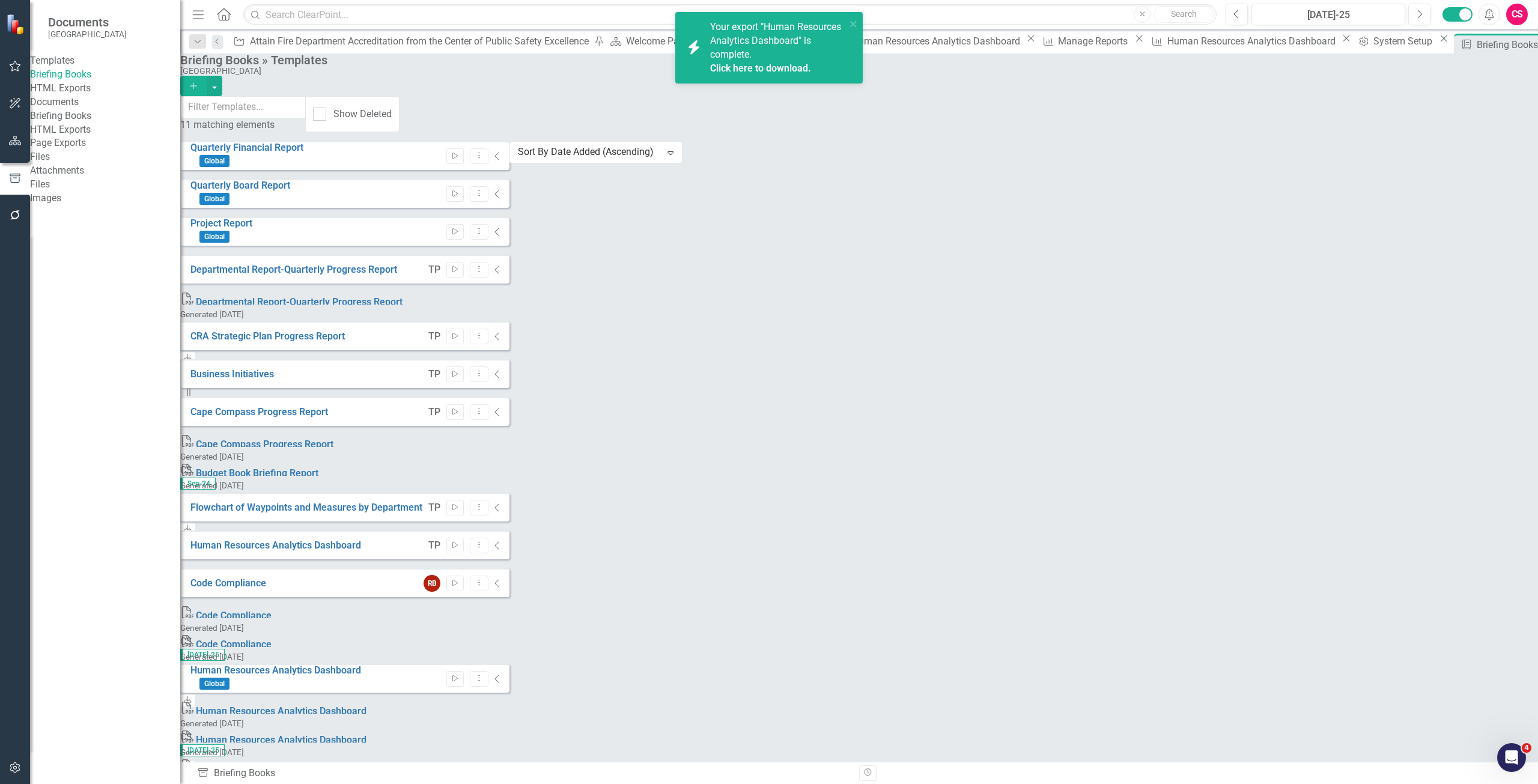
click at [749, 67] on link "Click here to download." at bounding box center [760, 68] width 101 height 11
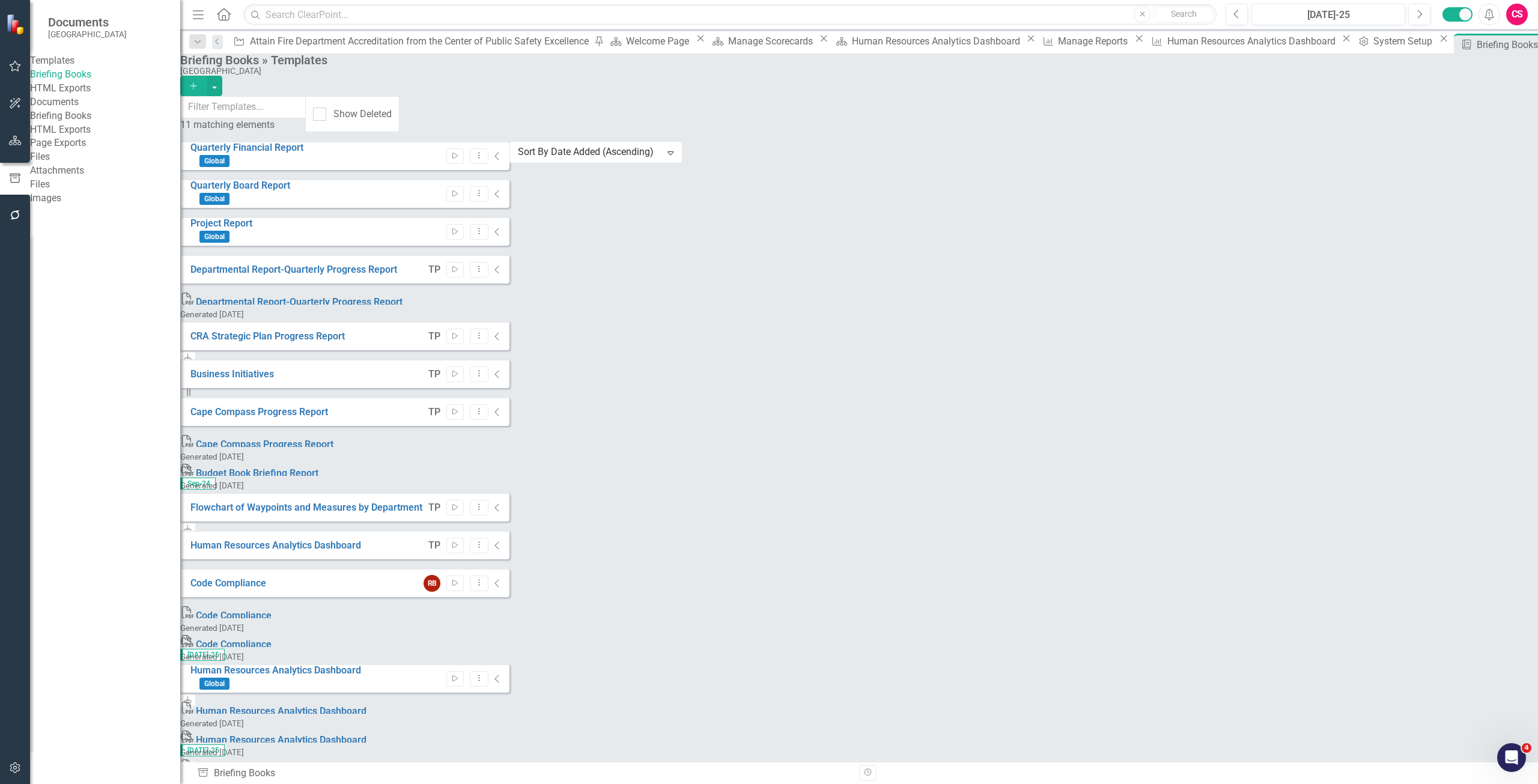
click at [21, 139] on button "button" at bounding box center [15, 141] width 27 height 25
click at [81, 145] on link "Elements" at bounding box center [80, 149] width 41 height 14
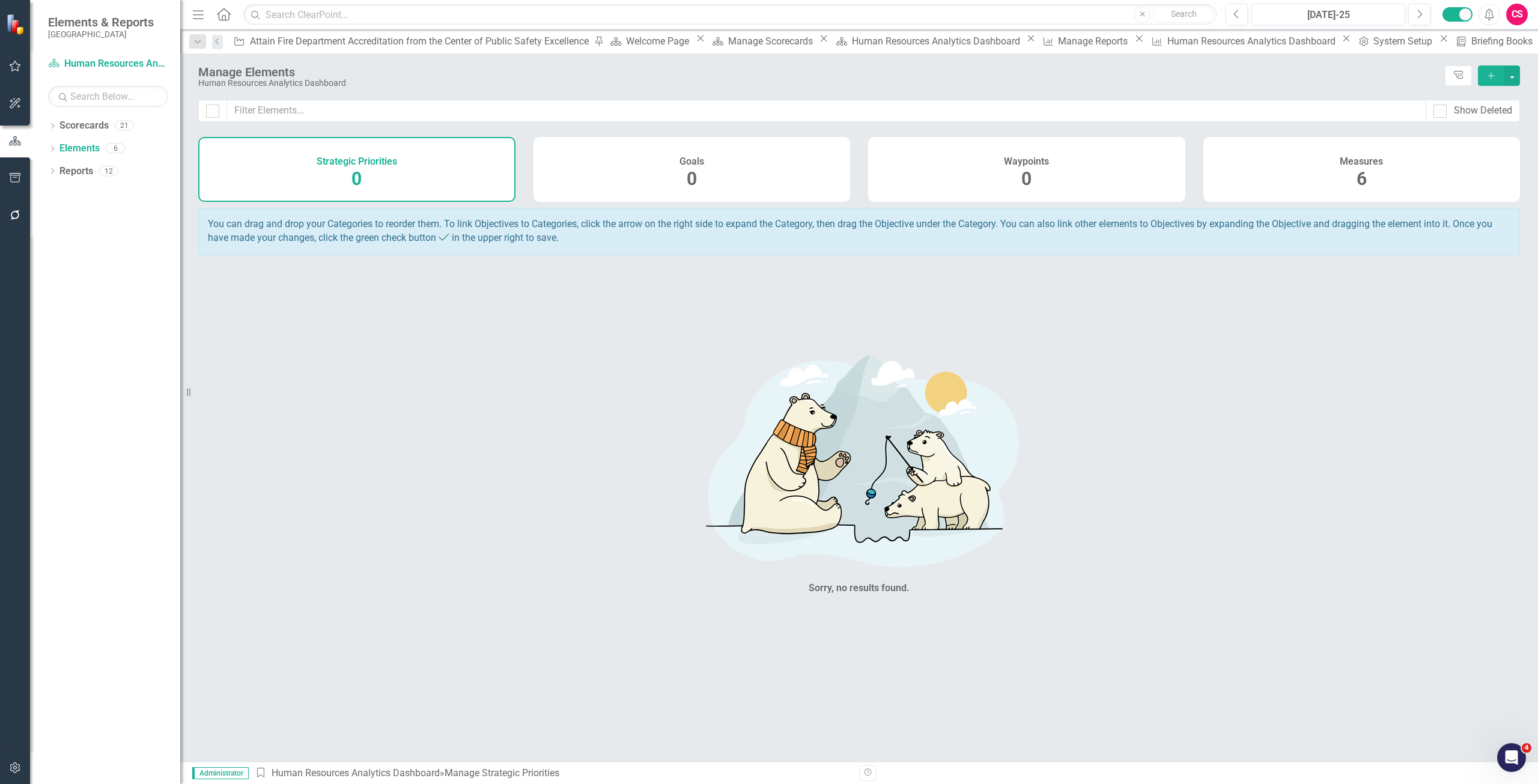
click at [1348, 159] on h4 "Measures" at bounding box center [1361, 161] width 43 height 11
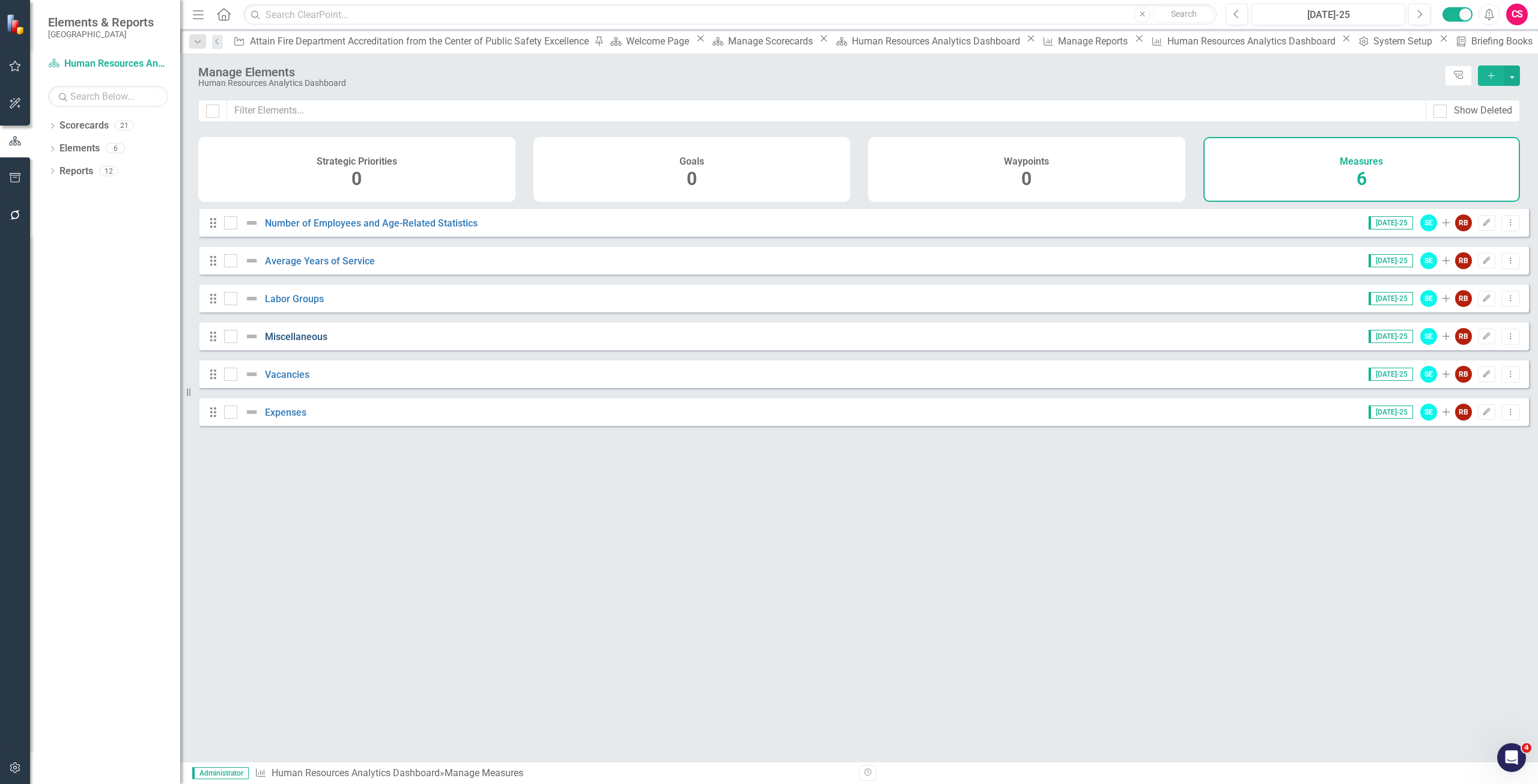
click at [289, 343] on link "Miscellaneous" at bounding box center [296, 337] width 63 height 11
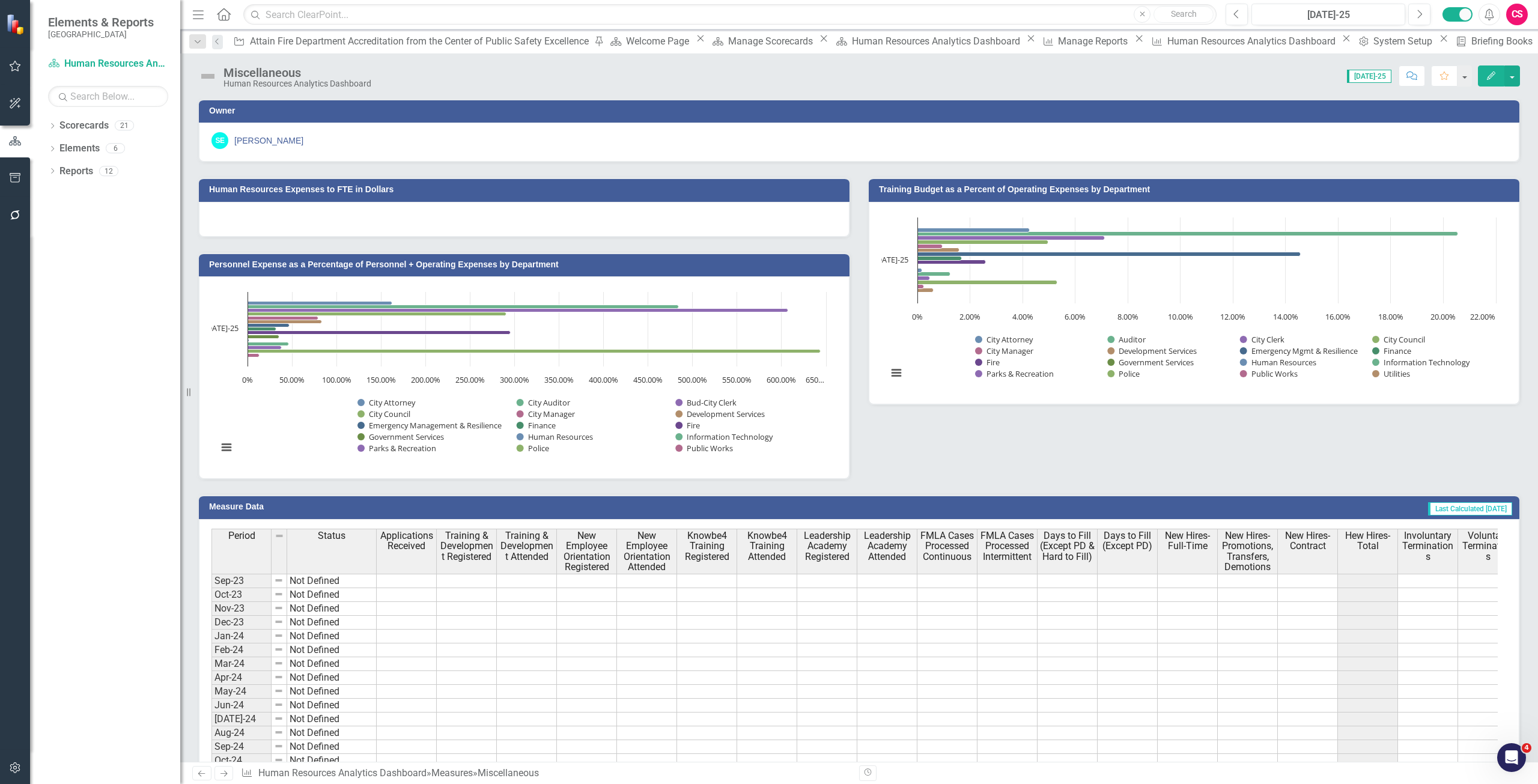
click at [1489, 75] on icon "Edit" at bounding box center [1490, 75] width 11 height 8
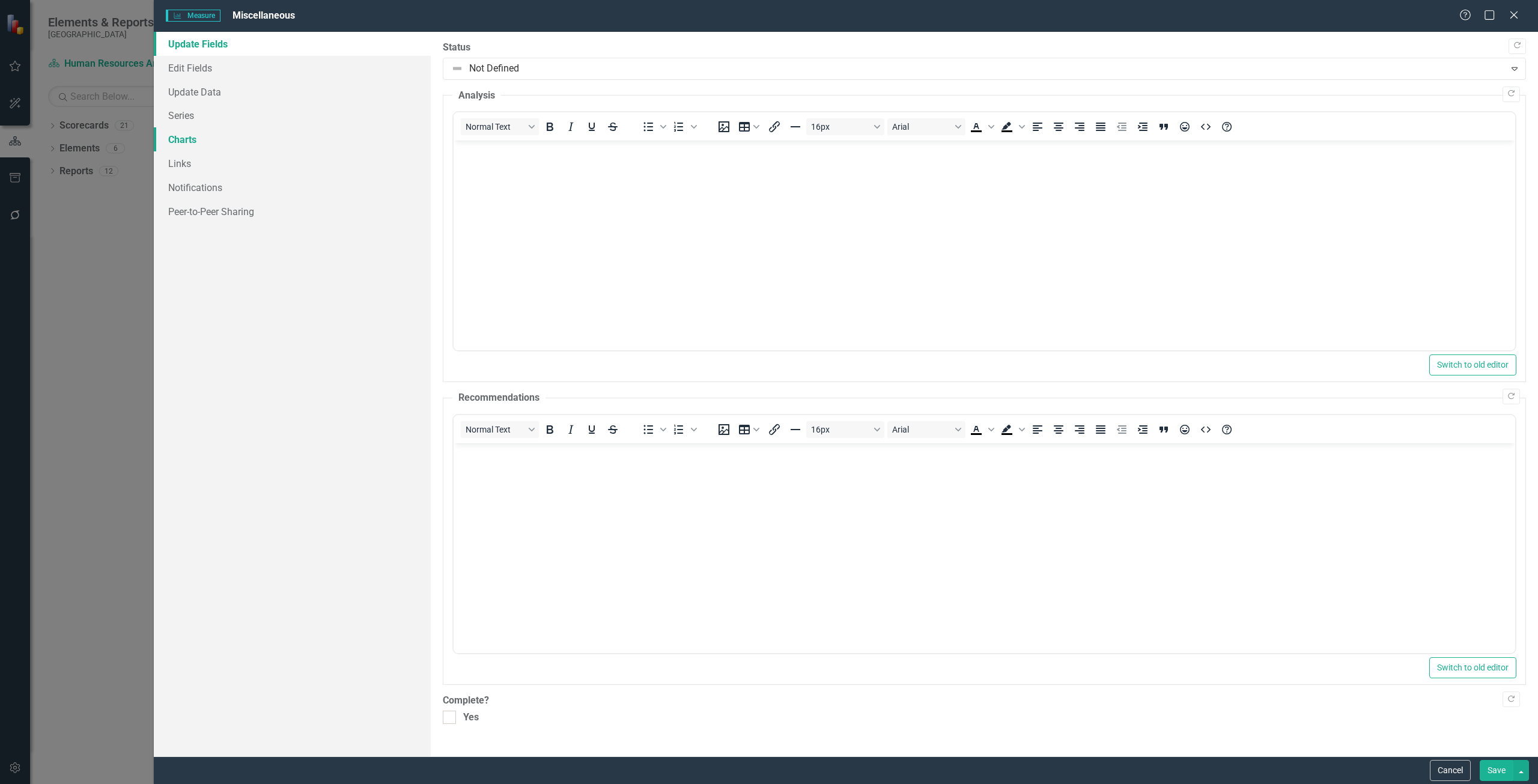
click at [259, 134] on link "Charts" at bounding box center [292, 139] width 277 height 24
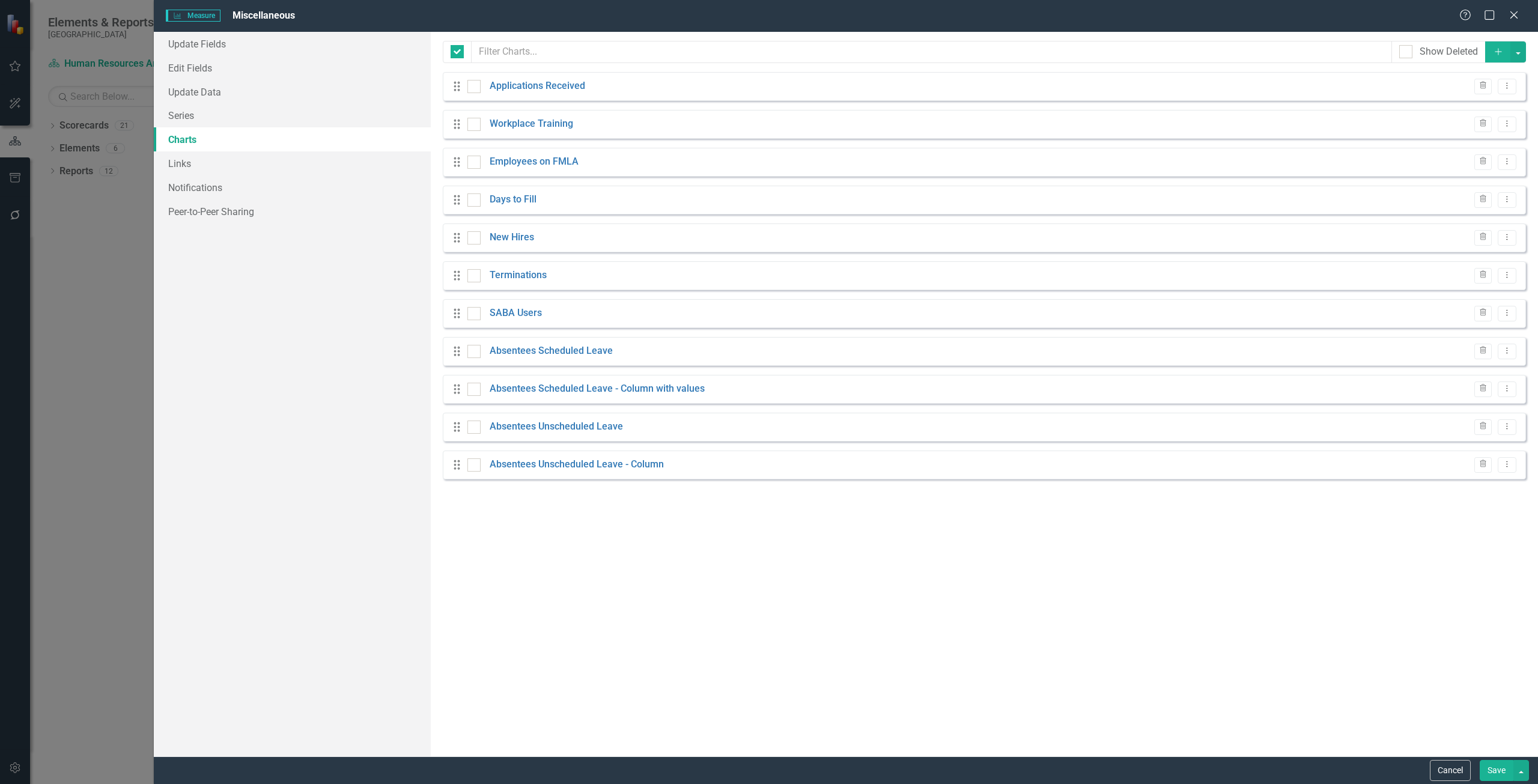
checkbox input "false"
click at [1511, 381] on button "Dropdown Menu" at bounding box center [1506, 389] width 18 height 16
click at [1449, 405] on link "Edit Edit Chart" at bounding box center [1468, 408] width 95 height 22
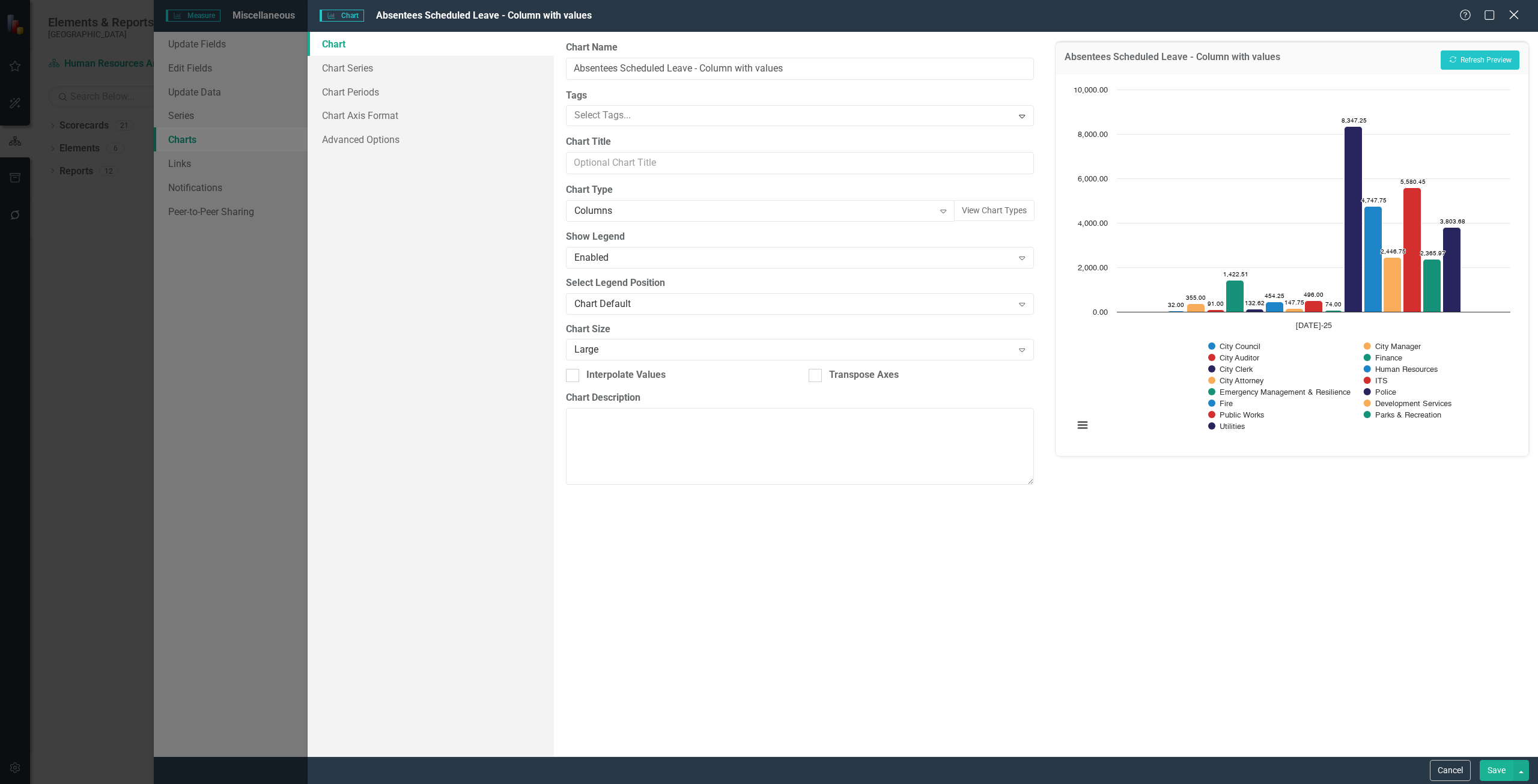
click at [1507, 21] on div "Close" at bounding box center [1513, 16] width 15 height 16
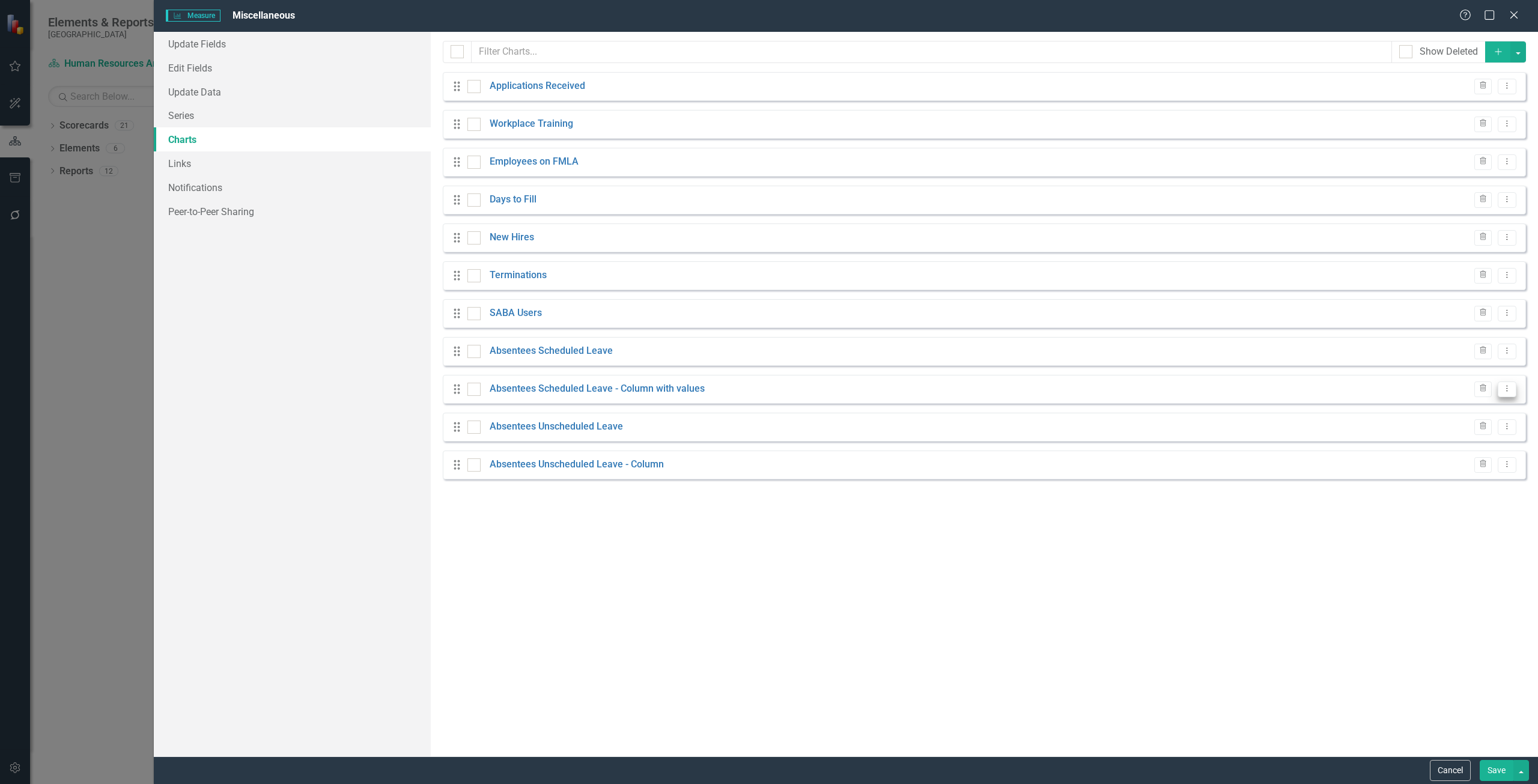
click at [1506, 391] on icon at bounding box center [1507, 388] width 1 height 6
click at [1449, 455] on link "Trash Delete Chart" at bounding box center [1468, 453] width 95 height 22
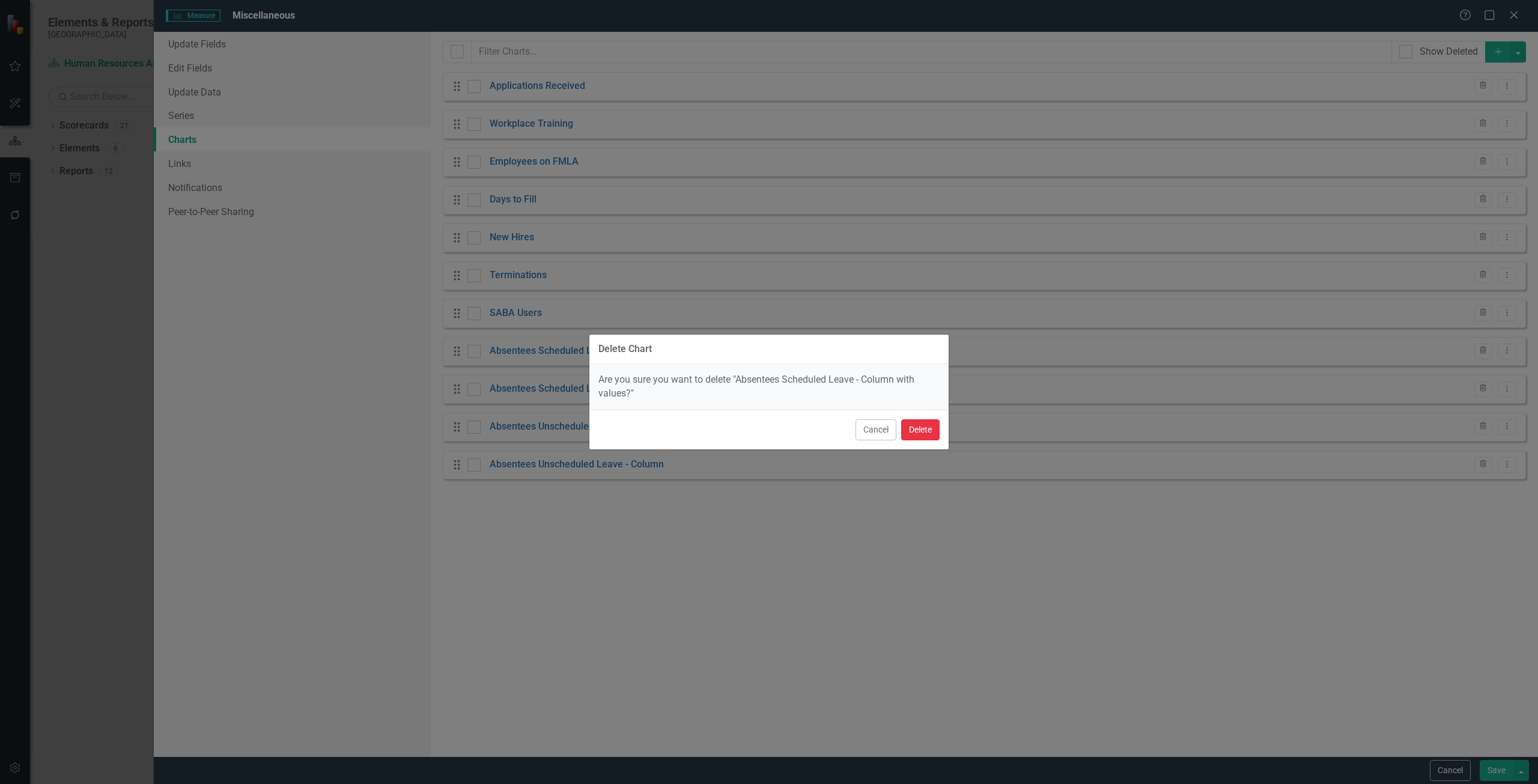
drag, startPoint x: 925, startPoint y: 429, endPoint x: 925, endPoint y: 422, distance: 7.0
click at [925, 427] on button "Delete" at bounding box center [920, 429] width 39 height 21
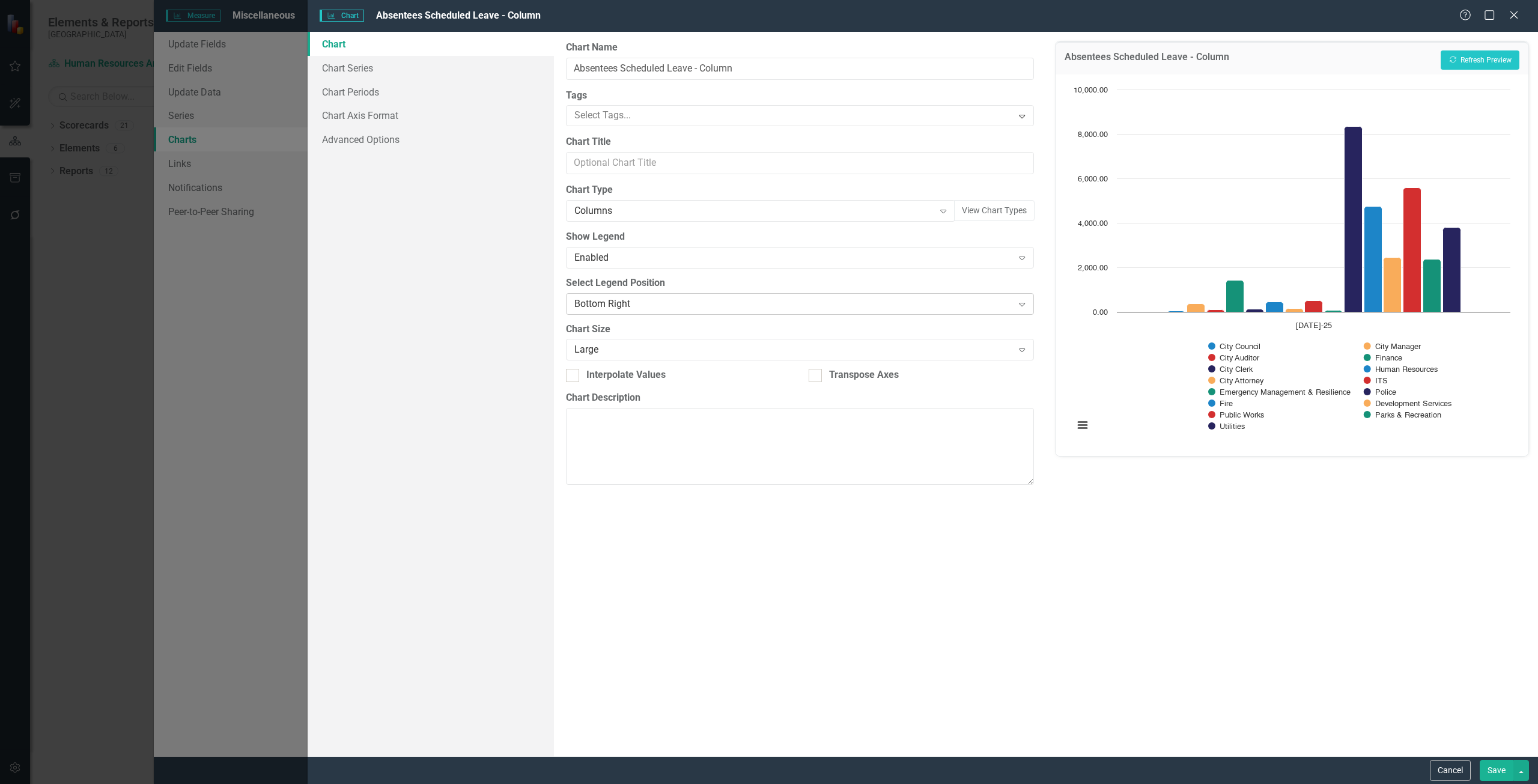
click at [622, 301] on div "Bottom Right" at bounding box center [794, 303] width 438 height 14
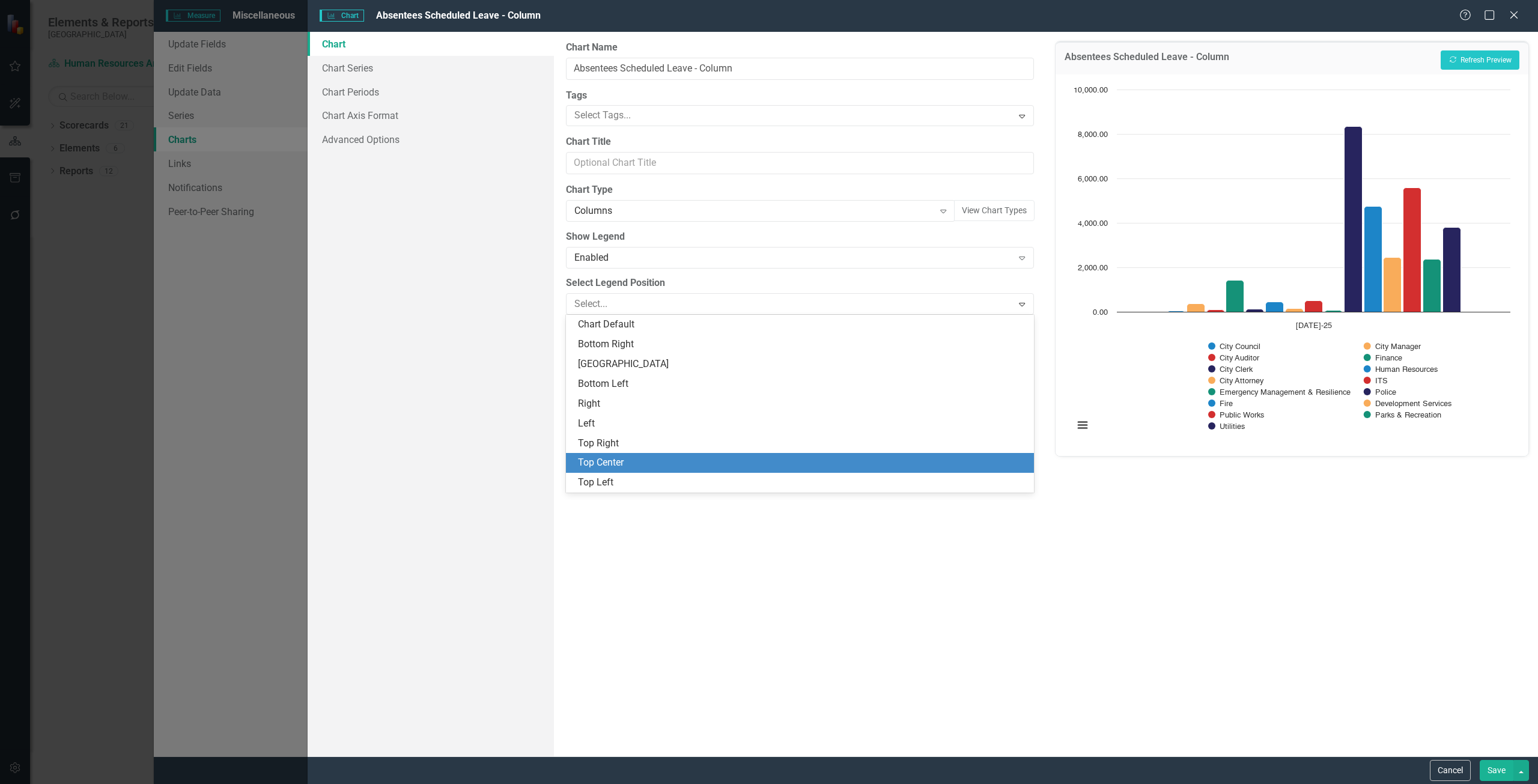
click at [614, 458] on div "Top Center" at bounding box center [802, 463] width 448 height 14
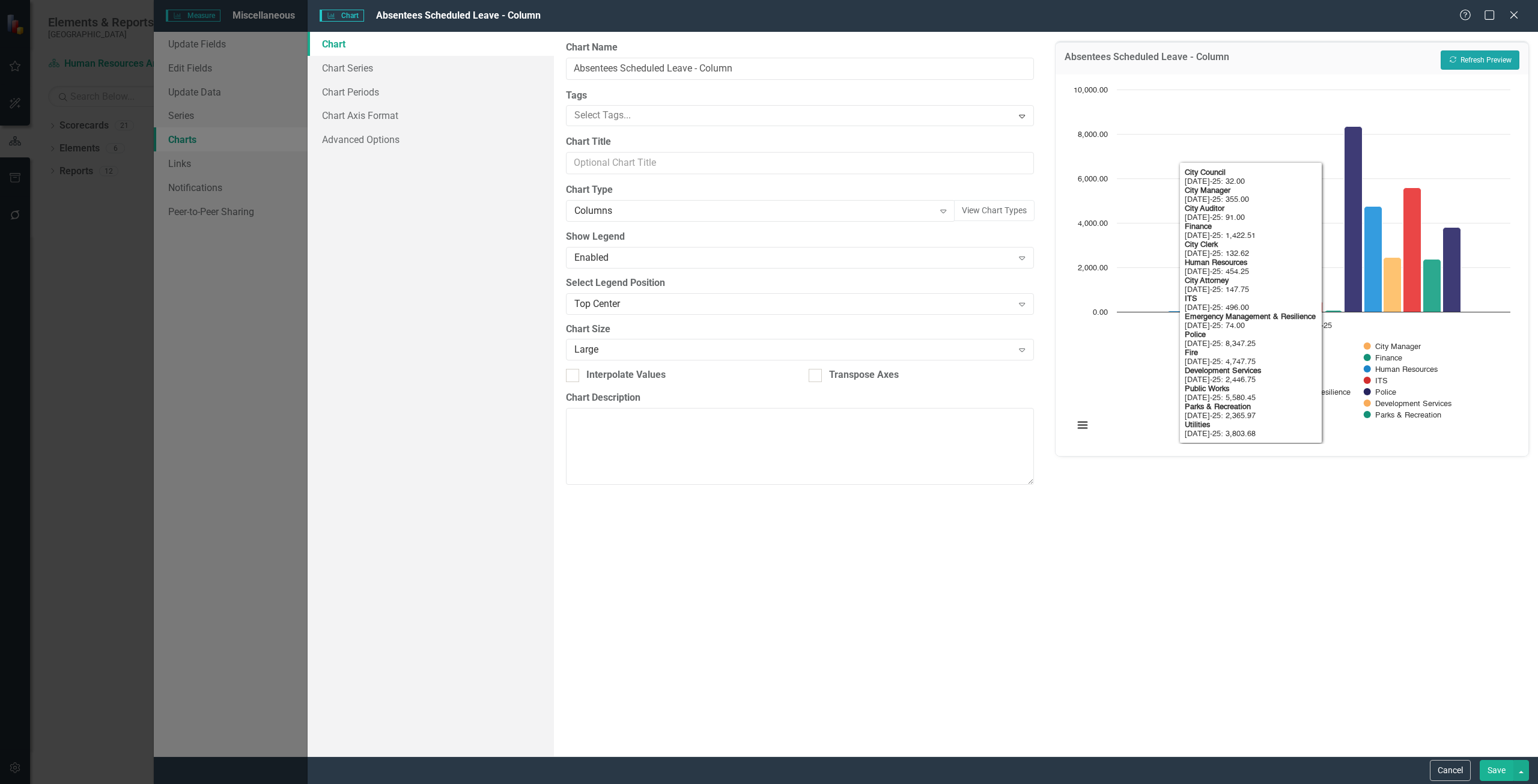
click at [1465, 61] on button "Recalculate Refresh Preview" at bounding box center [1480, 60] width 79 height 19
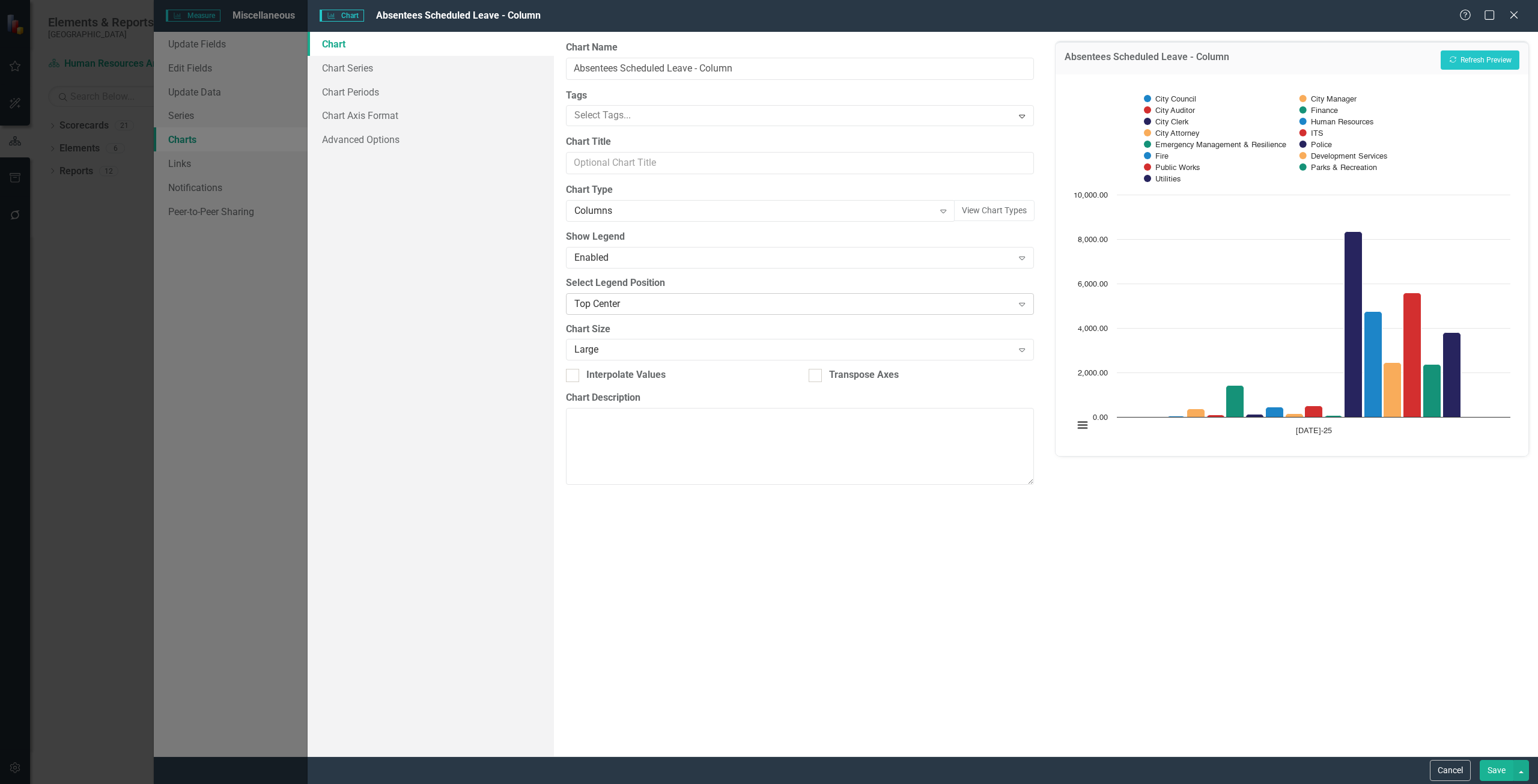
click at [607, 301] on div "Top Center" at bounding box center [794, 303] width 438 height 14
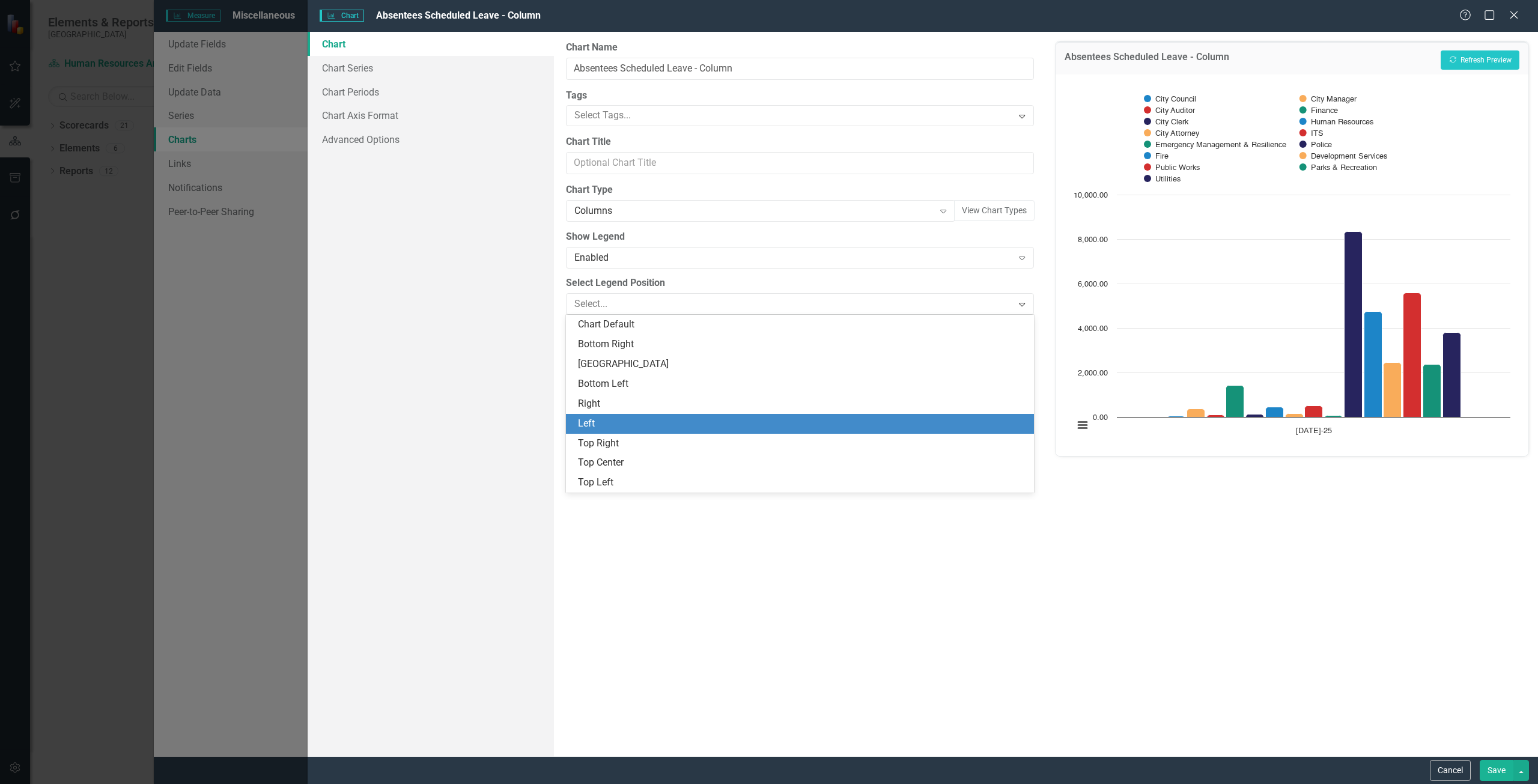
click at [619, 417] on div "Left" at bounding box center [802, 424] width 448 height 14
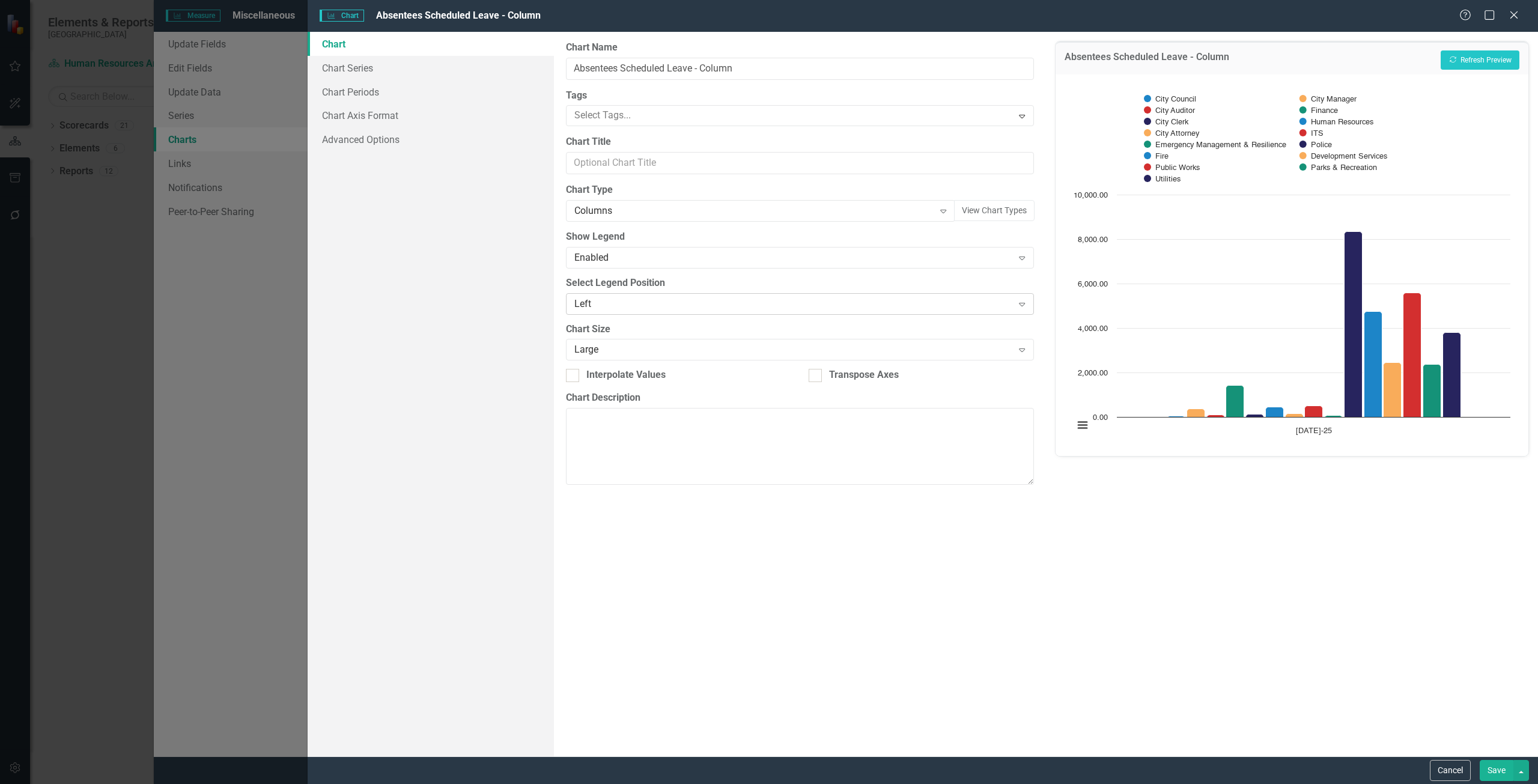
click at [634, 300] on div "Left" at bounding box center [794, 303] width 438 height 14
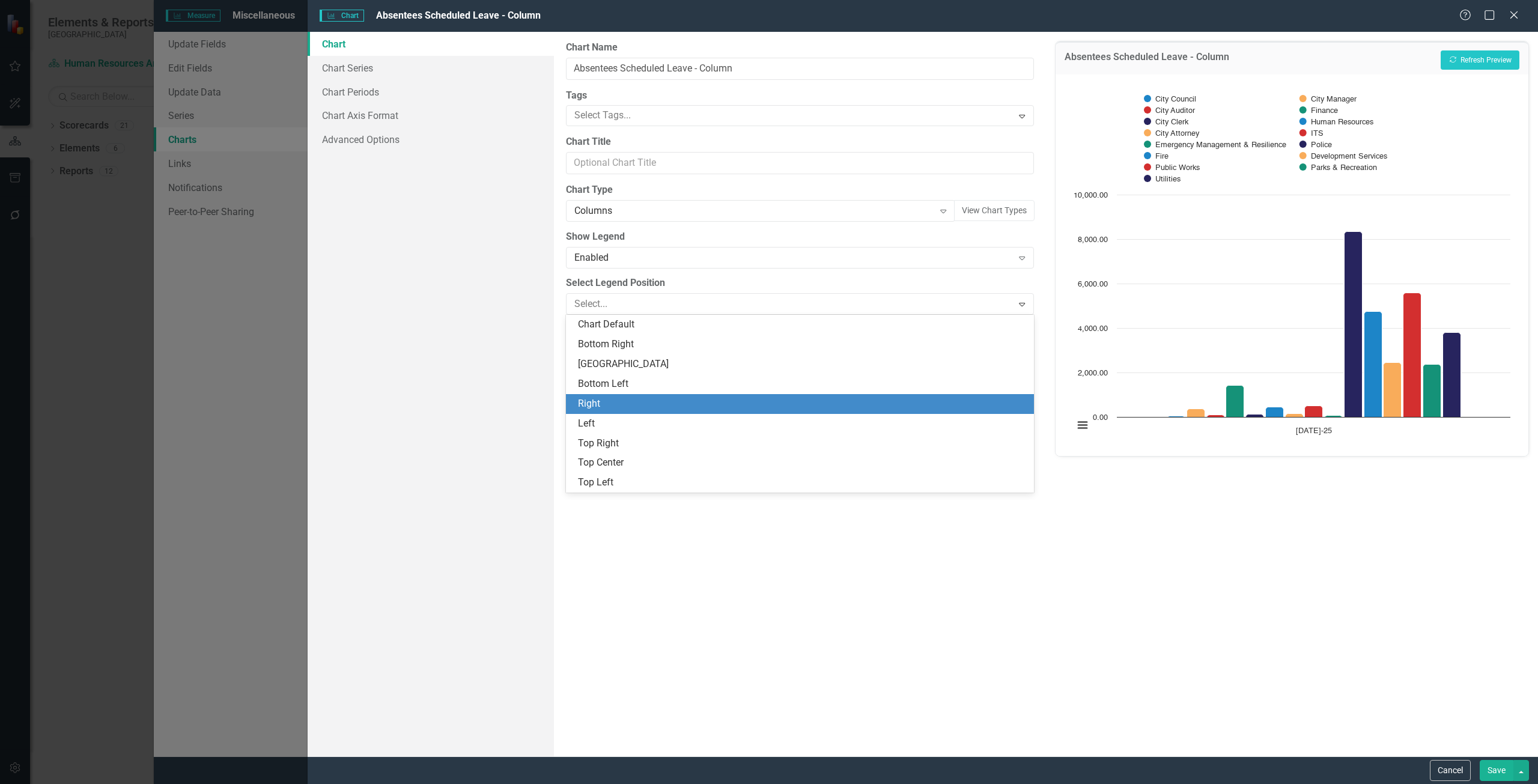
click at [592, 397] on div "Right" at bounding box center [802, 404] width 448 height 14
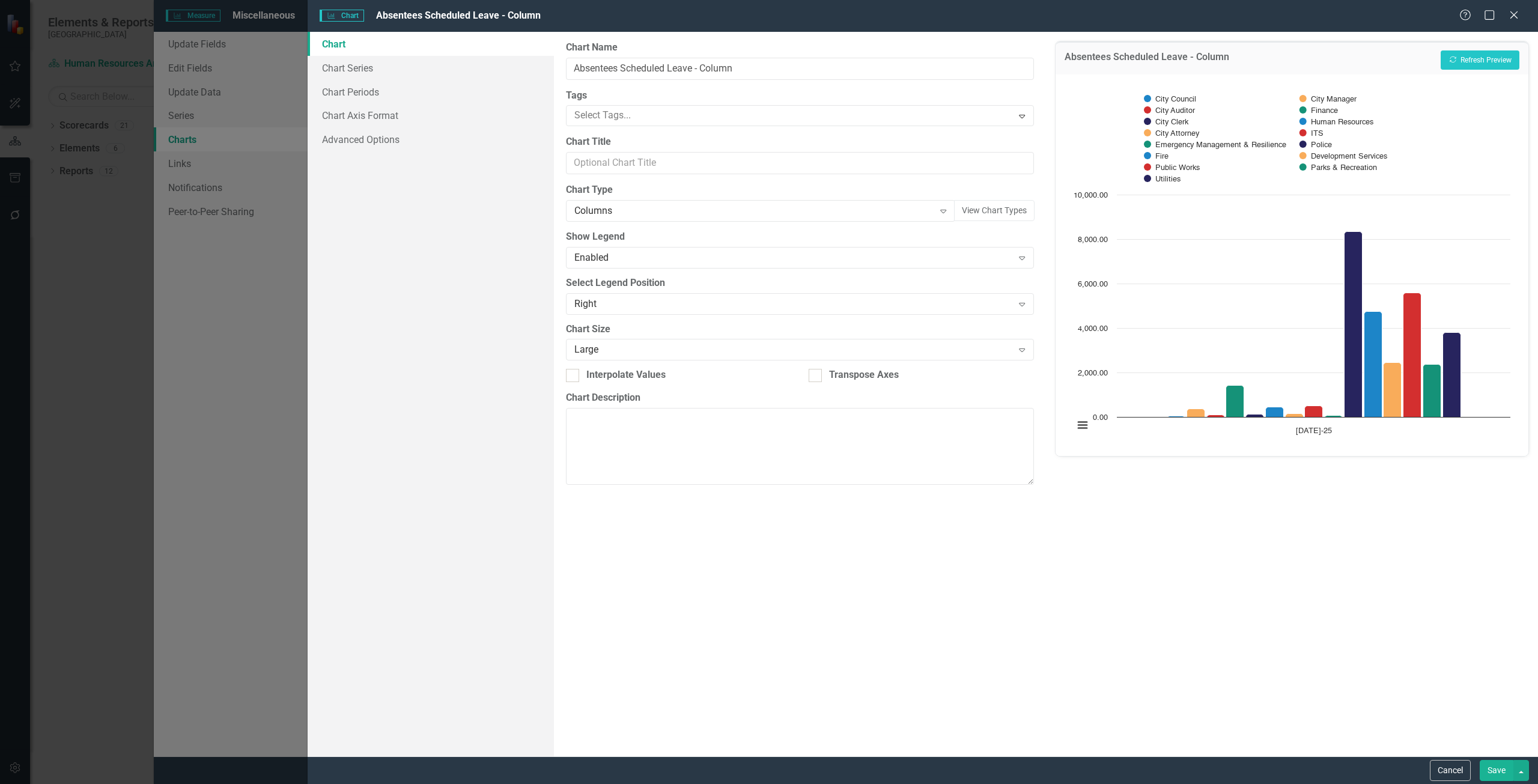
click at [1451, 49] on div "Absentees Scheduled Leave - Column Recalculate Refresh Preview" at bounding box center [1292, 58] width 473 height 33
click at [1453, 66] on button "Recalculate Refresh Preview" at bounding box center [1480, 60] width 79 height 19
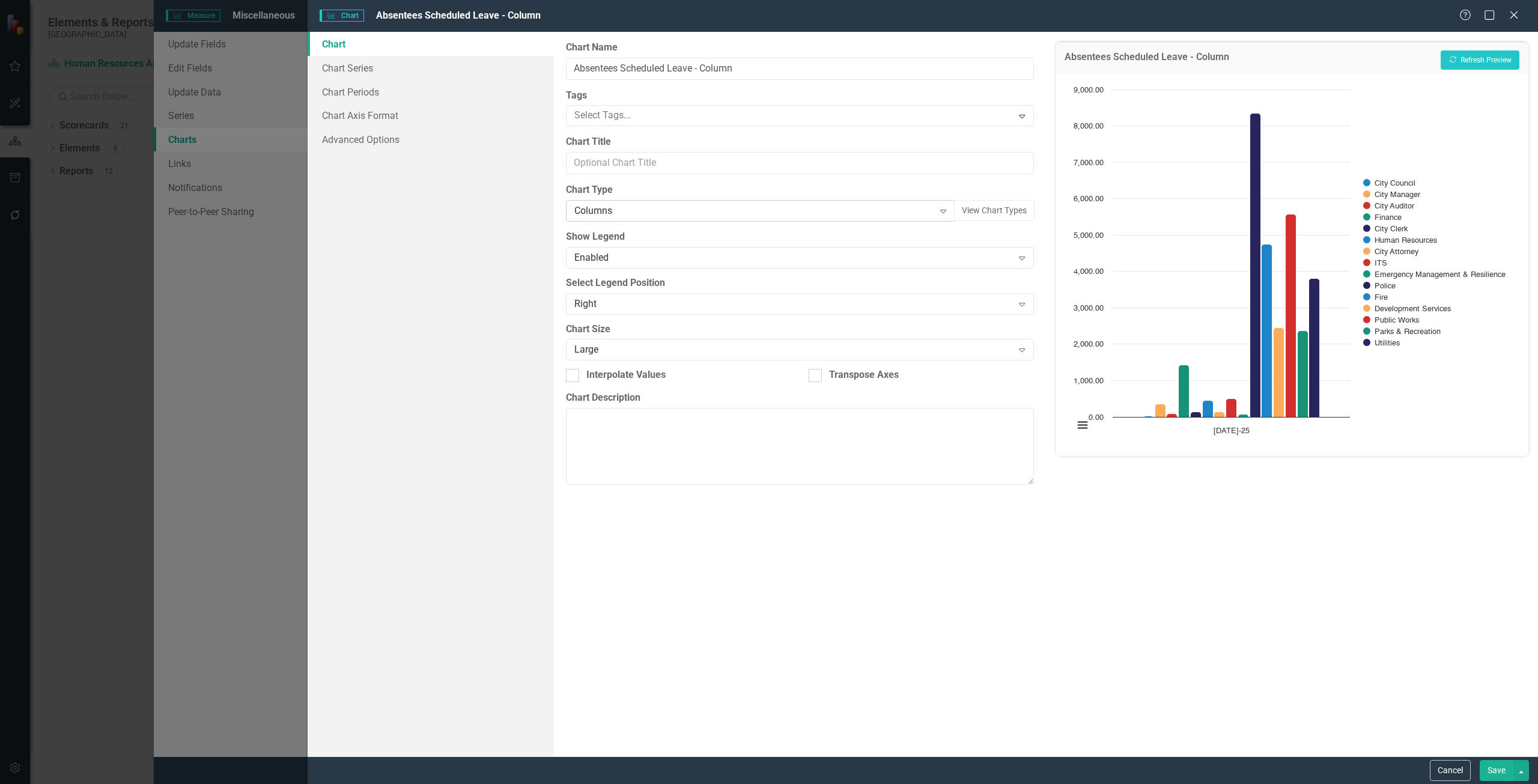
click at [594, 211] on div "Columns" at bounding box center [754, 211] width 360 height 14
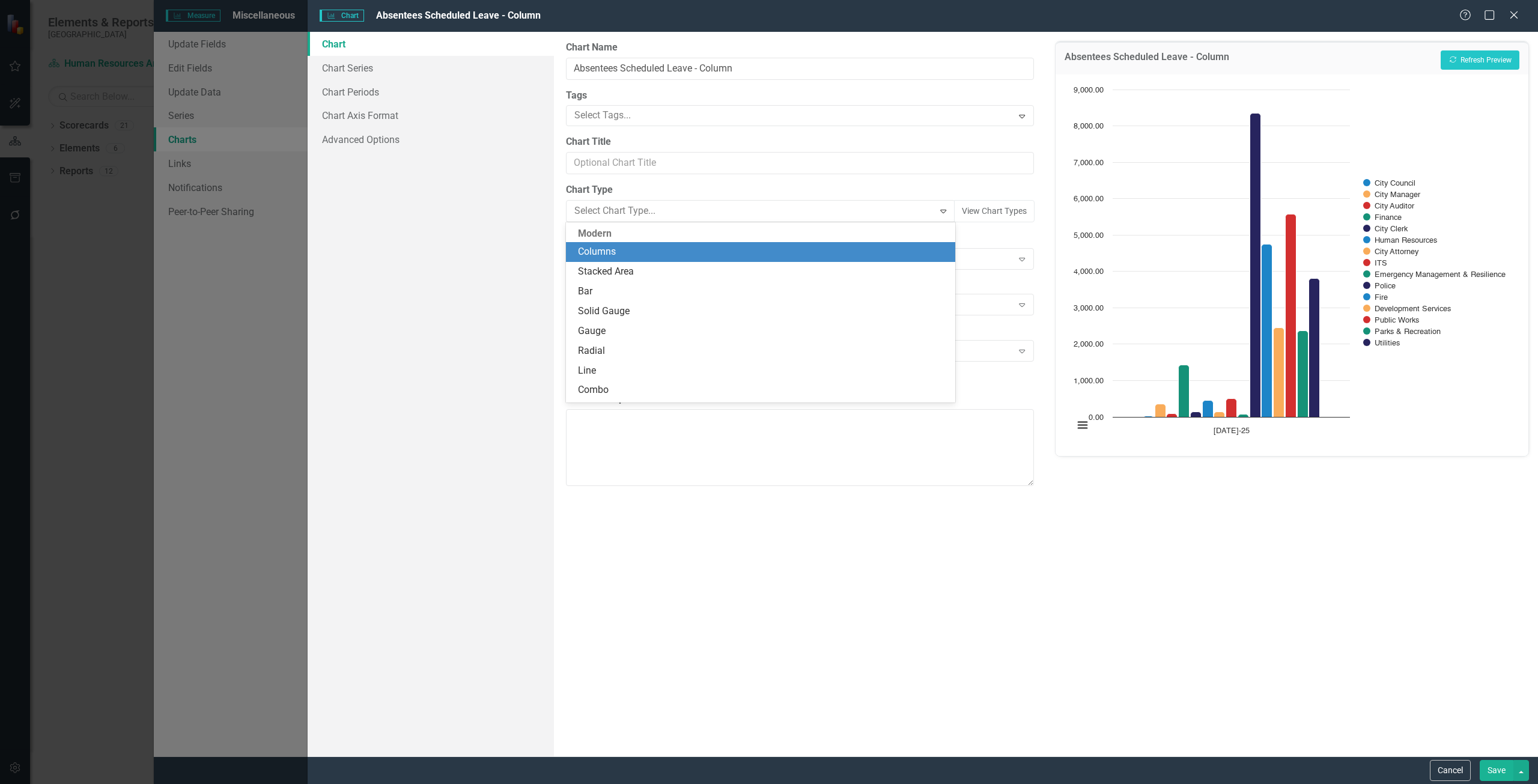
click at [623, 189] on label "Chart Type" at bounding box center [799, 190] width 468 height 14
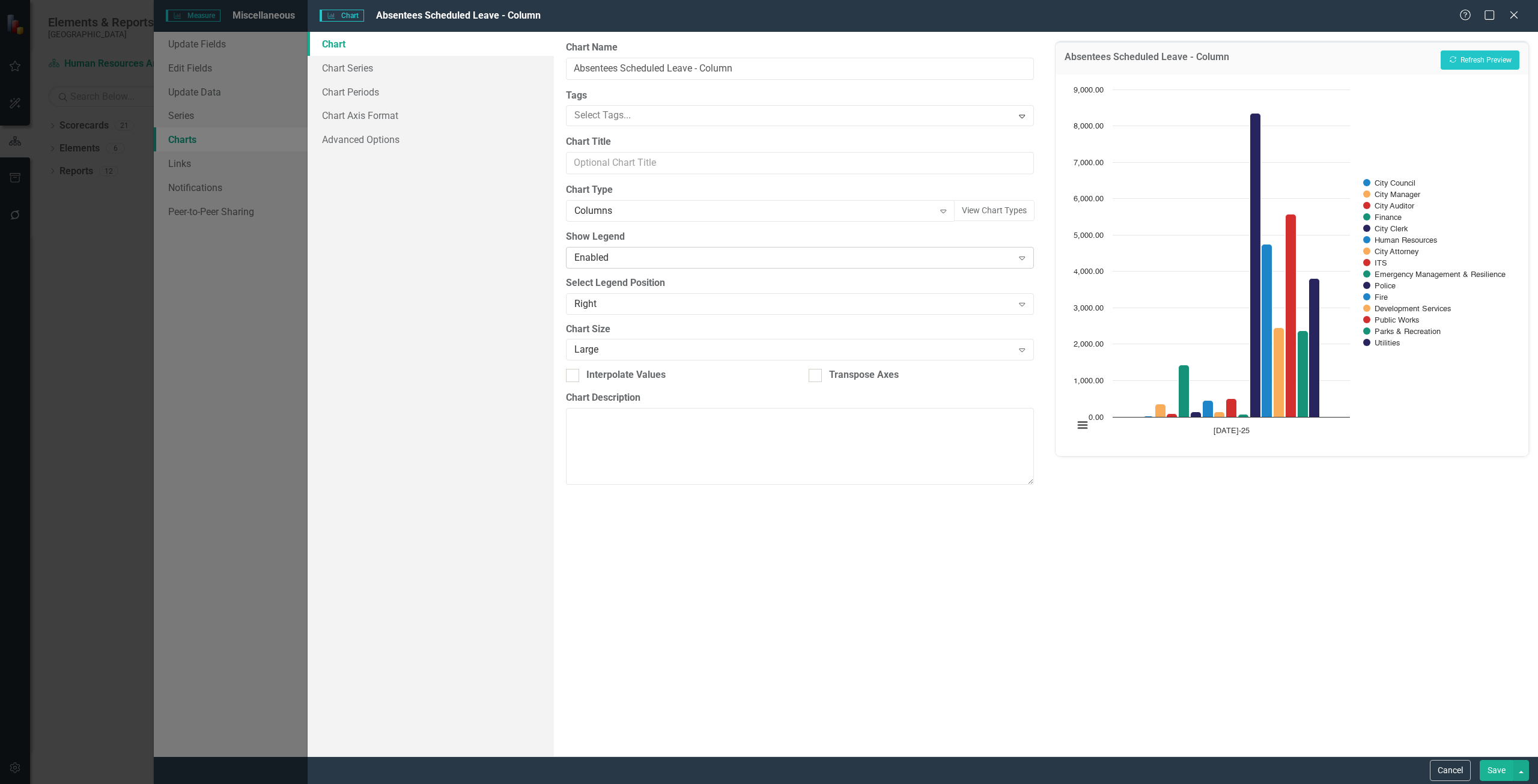
click at [618, 255] on div "Enabled" at bounding box center [794, 257] width 438 height 14
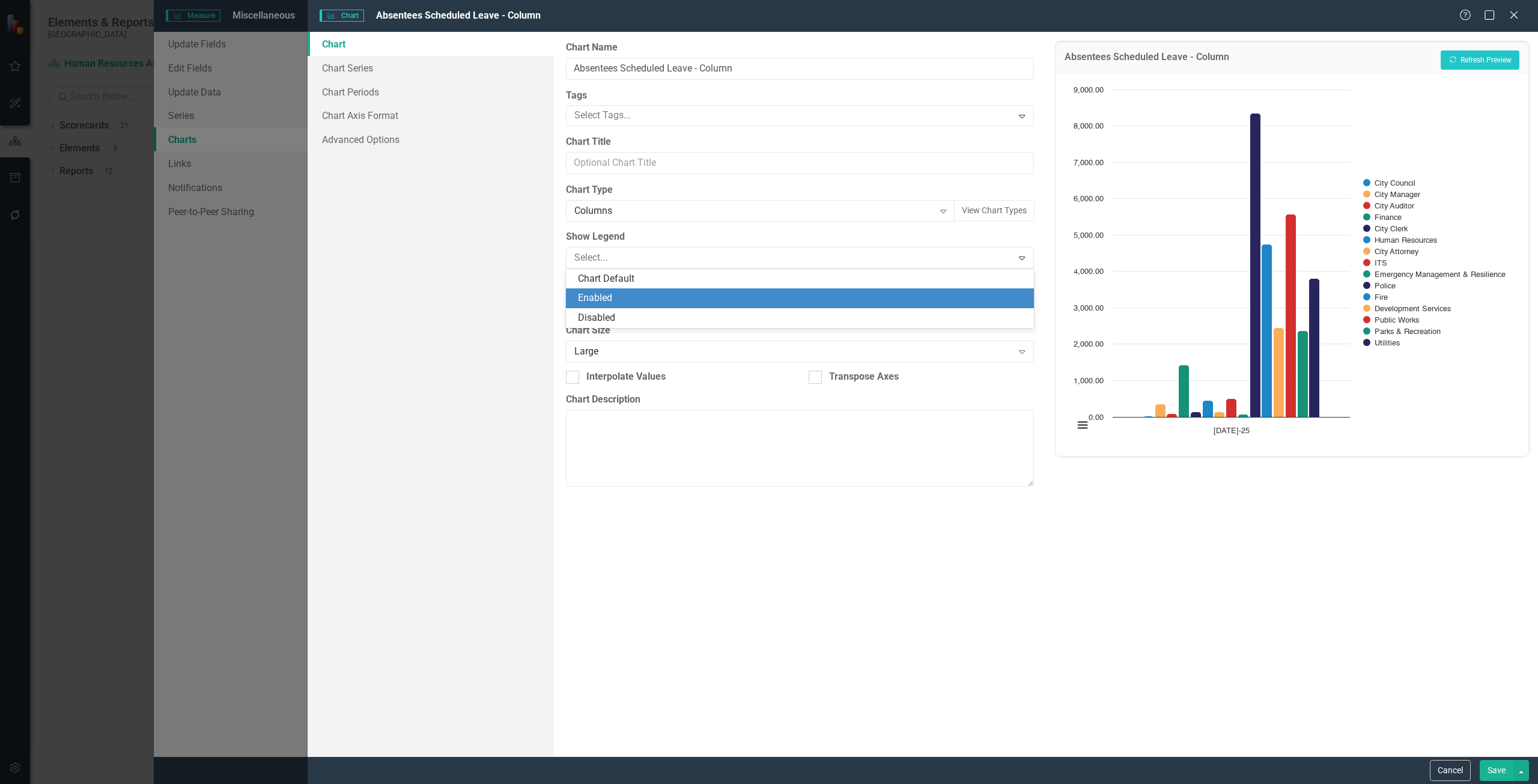
click at [614, 241] on label "Show Legend" at bounding box center [799, 237] width 468 height 14
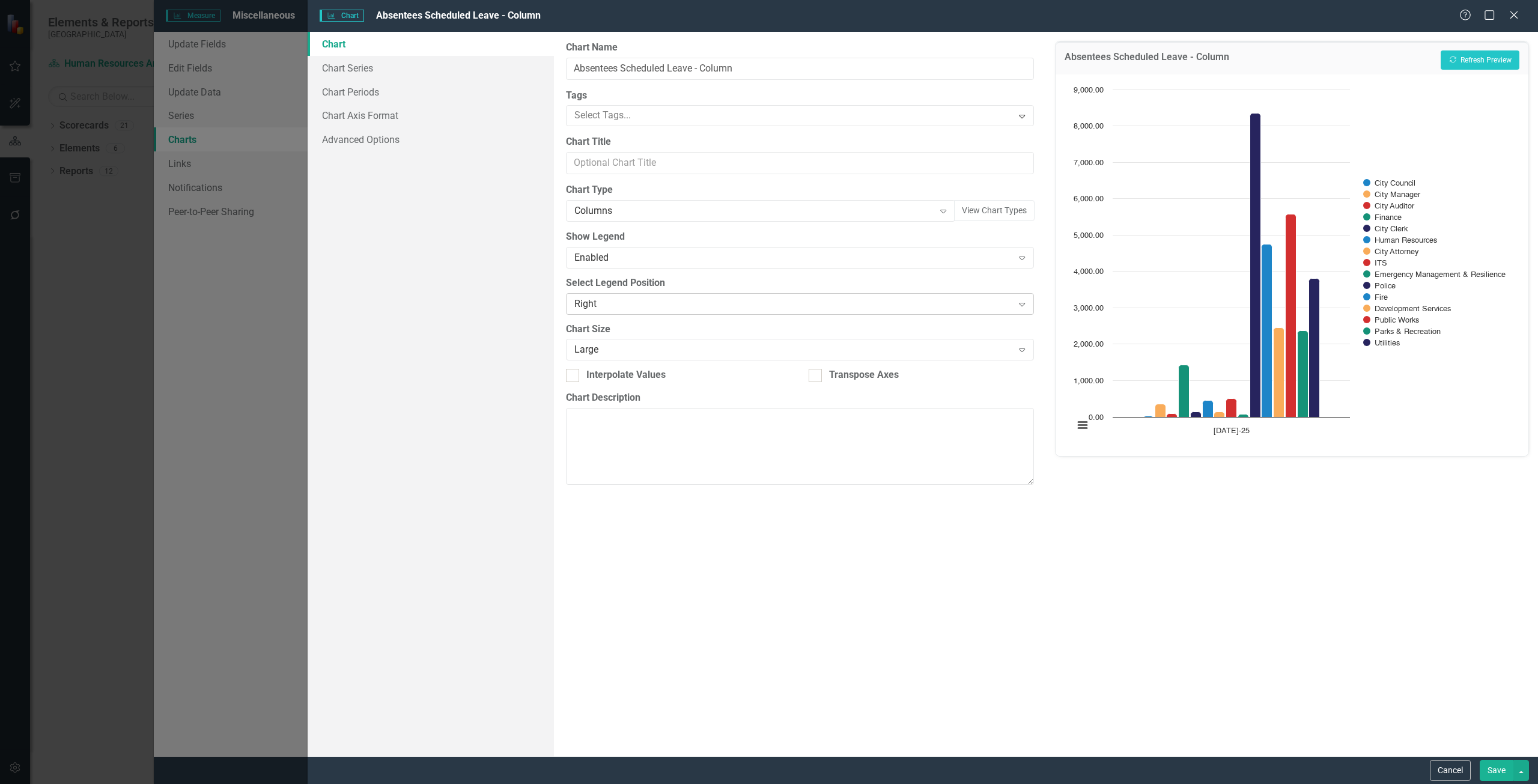
click at [603, 307] on div "Right" at bounding box center [794, 303] width 438 height 14
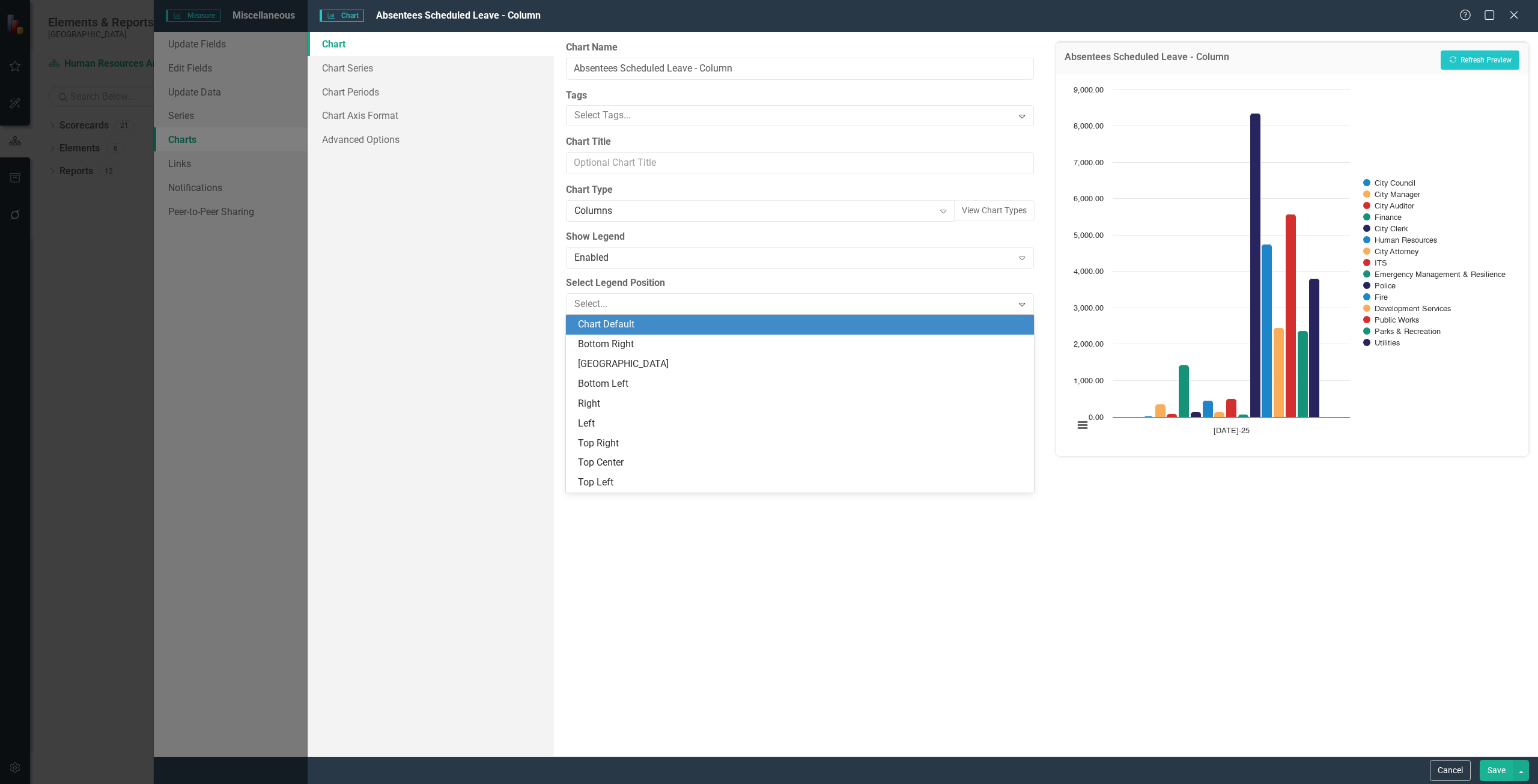
click at [610, 319] on div "Chart Default" at bounding box center [802, 325] width 448 height 14
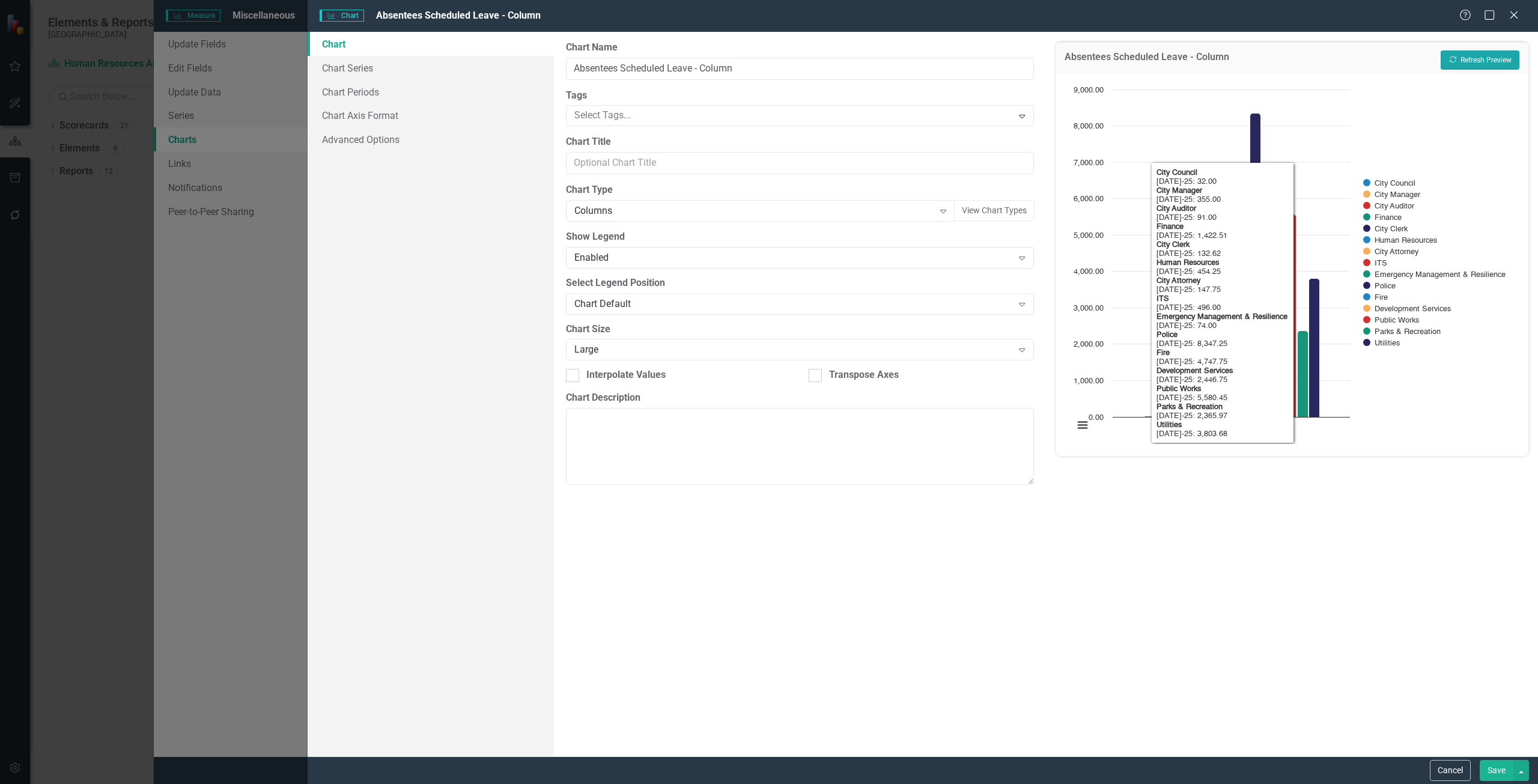
click at [1503, 58] on button "Recalculate Refresh Preview" at bounding box center [1480, 60] width 79 height 19
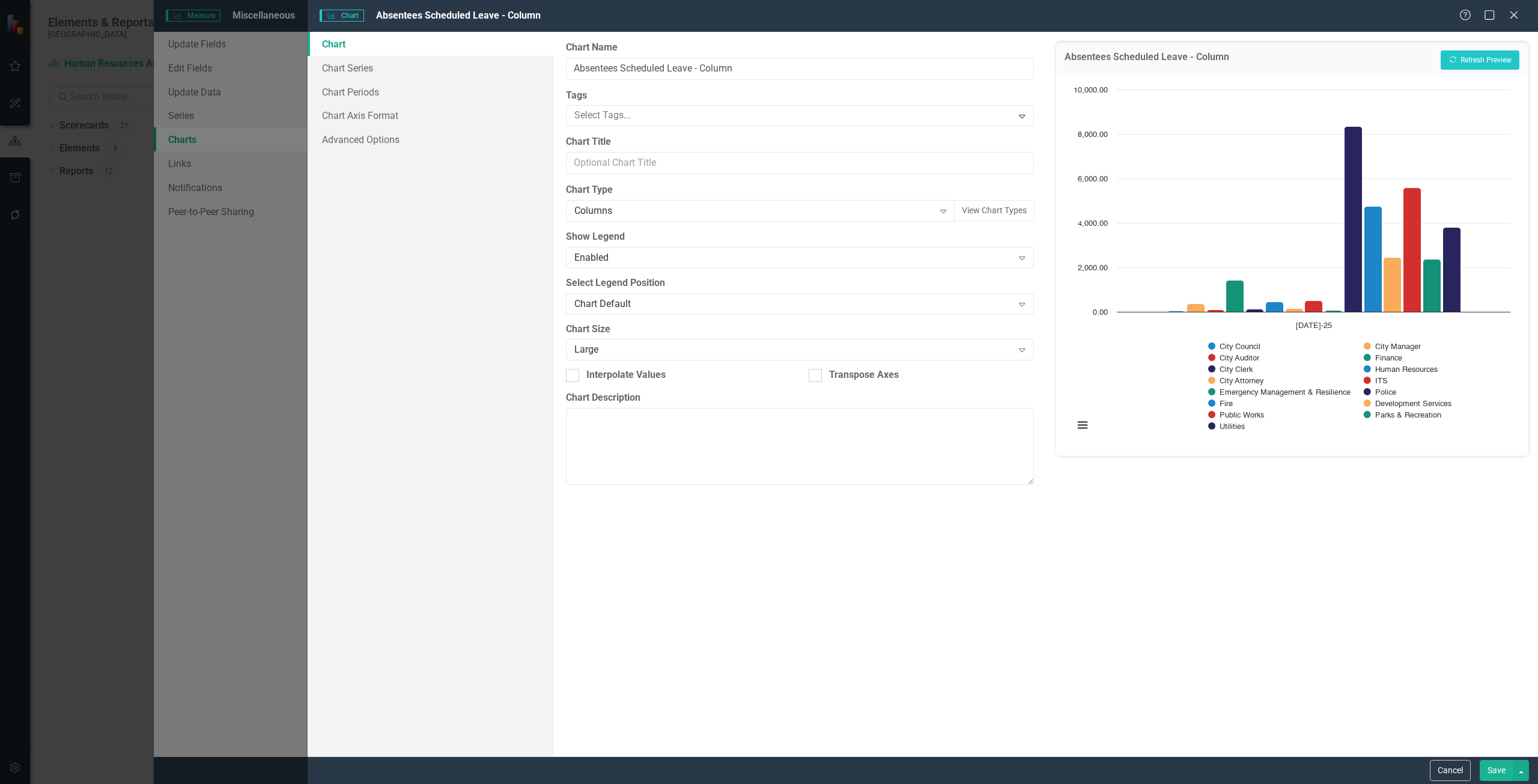
click at [1503, 768] on button "Save" at bounding box center [1496, 770] width 34 height 21
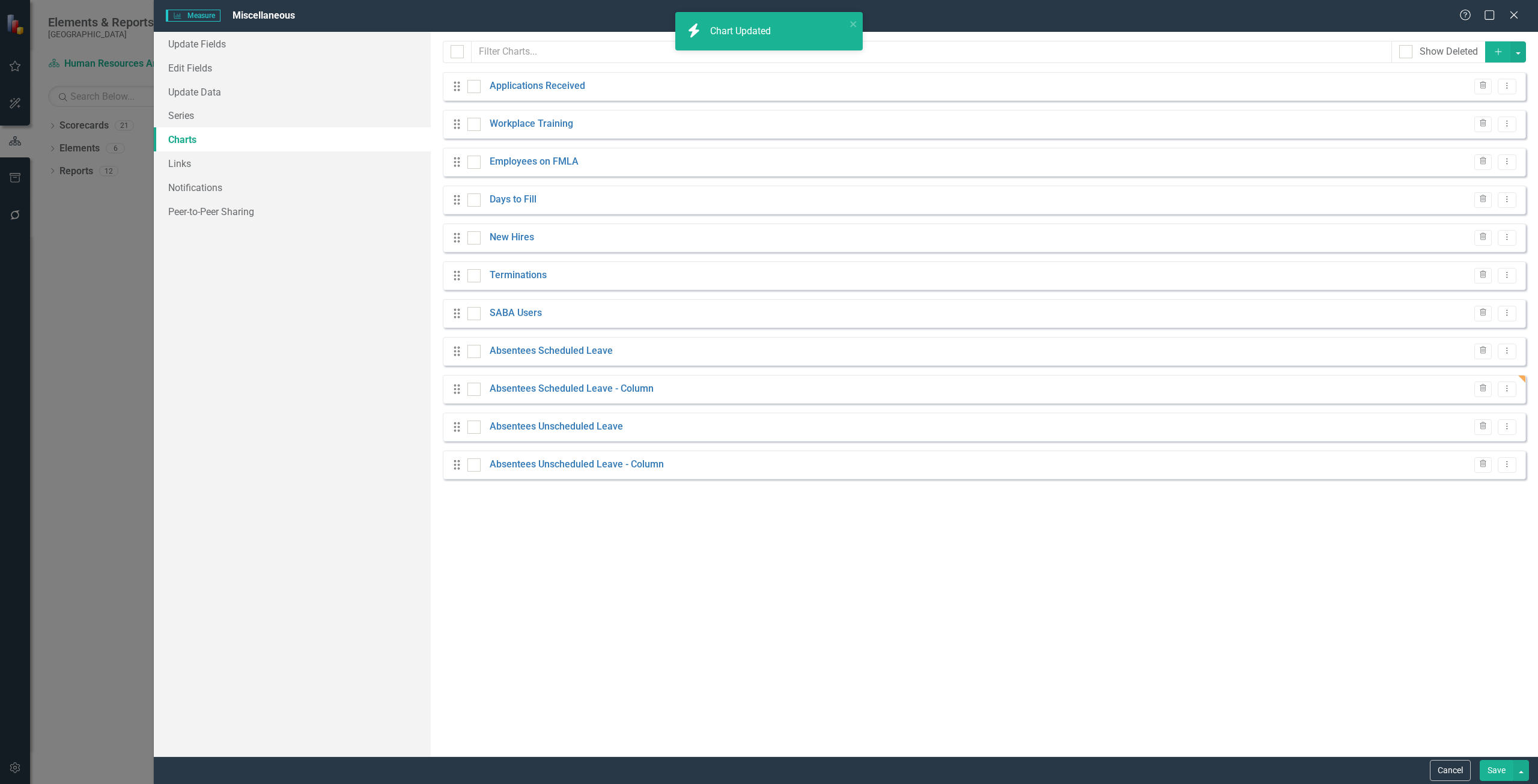
click at [1493, 769] on button "Save" at bounding box center [1496, 770] width 34 height 21
click at [16, 181] on icon "button" at bounding box center [15, 177] width 13 height 9
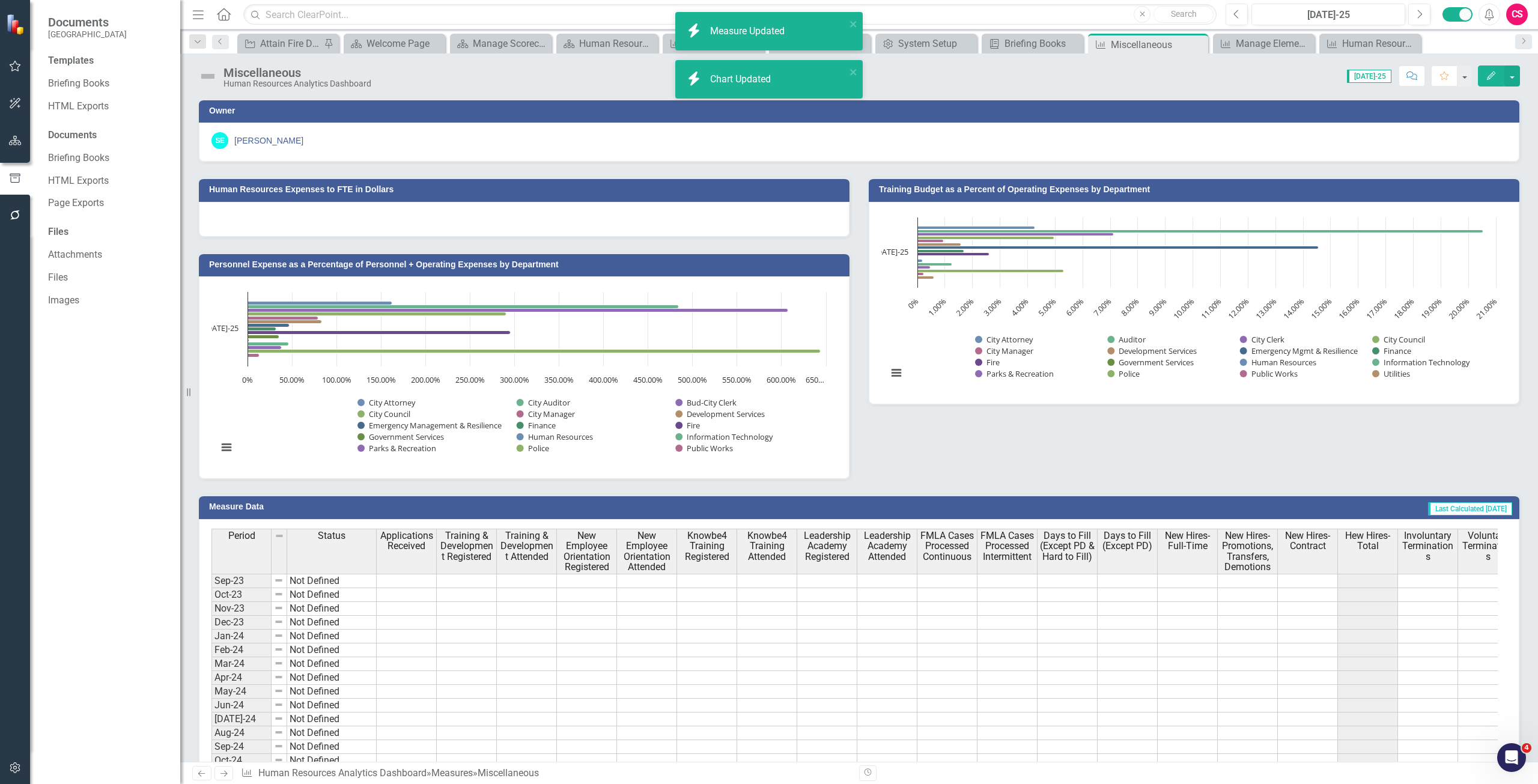
click at [16, 182] on icon "button" at bounding box center [15, 178] width 13 height 11
click at [84, 79] on link "Briefing Books" at bounding box center [108, 84] width 120 height 14
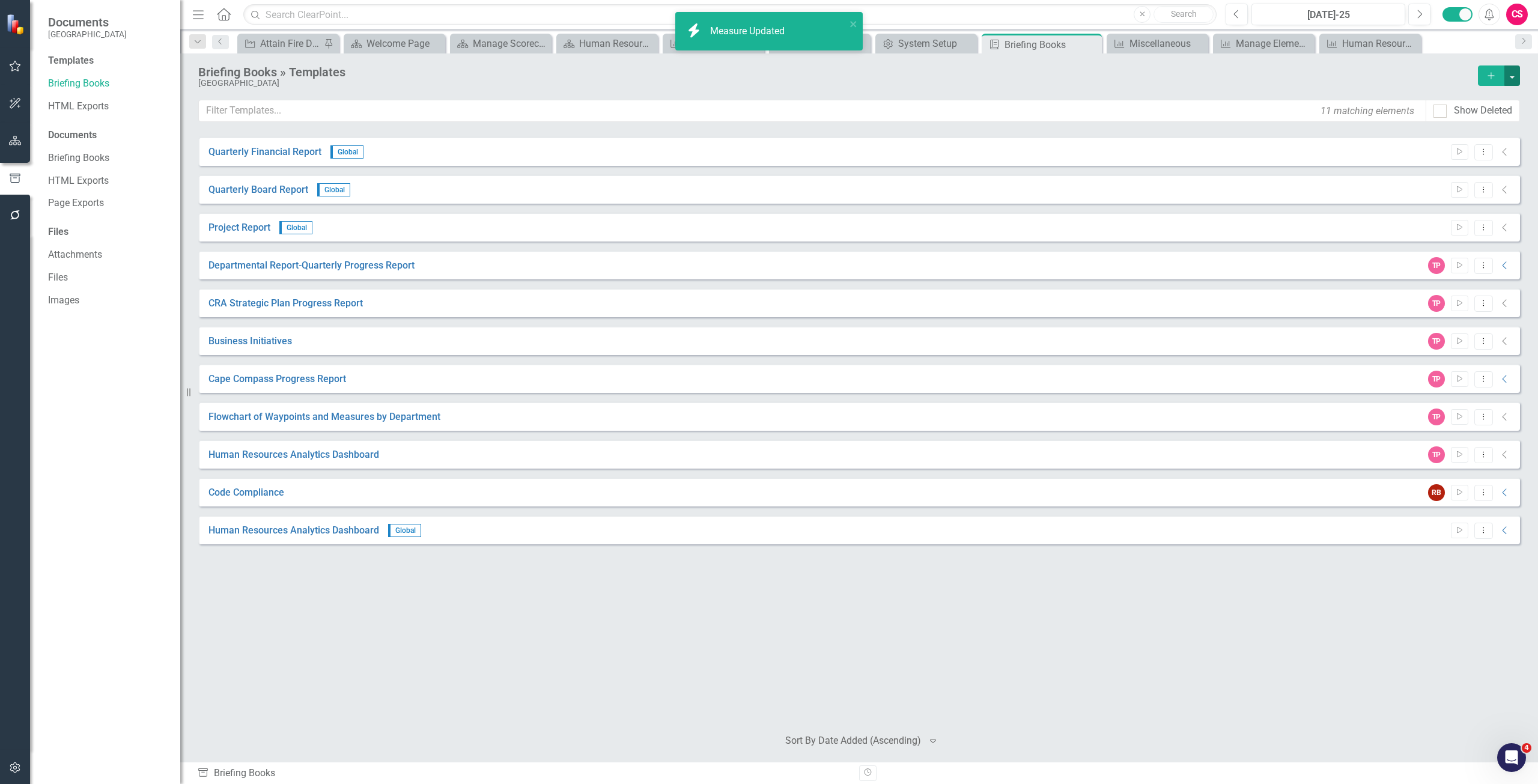
click at [1512, 73] on button "button" at bounding box center [1512, 75] width 16 height 20
click at [1413, 96] on link "Add Add Template" at bounding box center [1458, 98] width 123 height 22
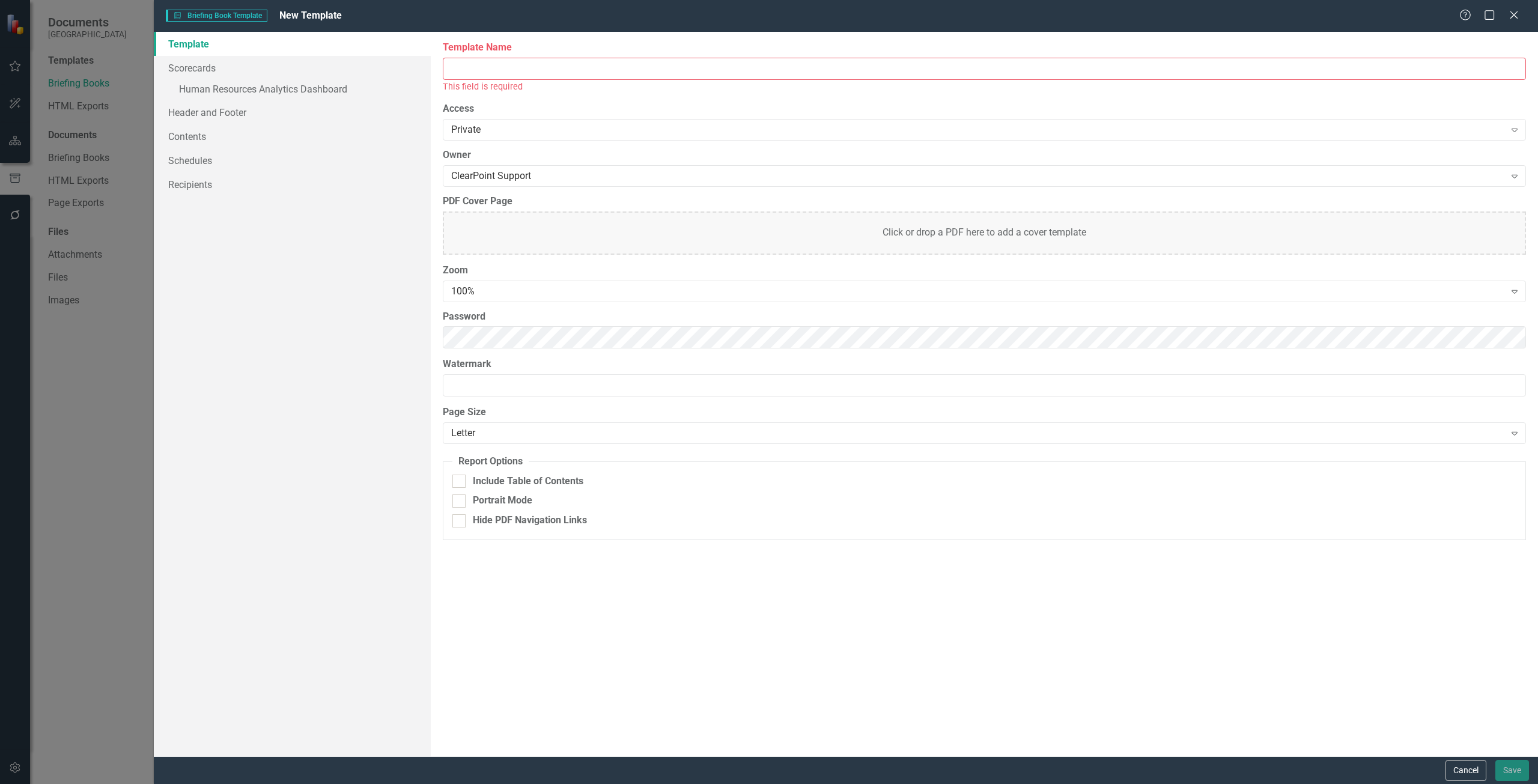
drag, startPoint x: 568, startPoint y: 48, endPoint x: 563, endPoint y: 83, distance: 35.4
click at [568, 52] on label "Template Name" at bounding box center [984, 47] width 1083 height 14
click at [568, 58] on input "Template Name" at bounding box center [984, 68] width 1083 height 22
click at [562, 83] on div "This field is required" at bounding box center [984, 87] width 1083 height 14
click at [559, 80] on div "This field is required" at bounding box center [984, 87] width 1083 height 14
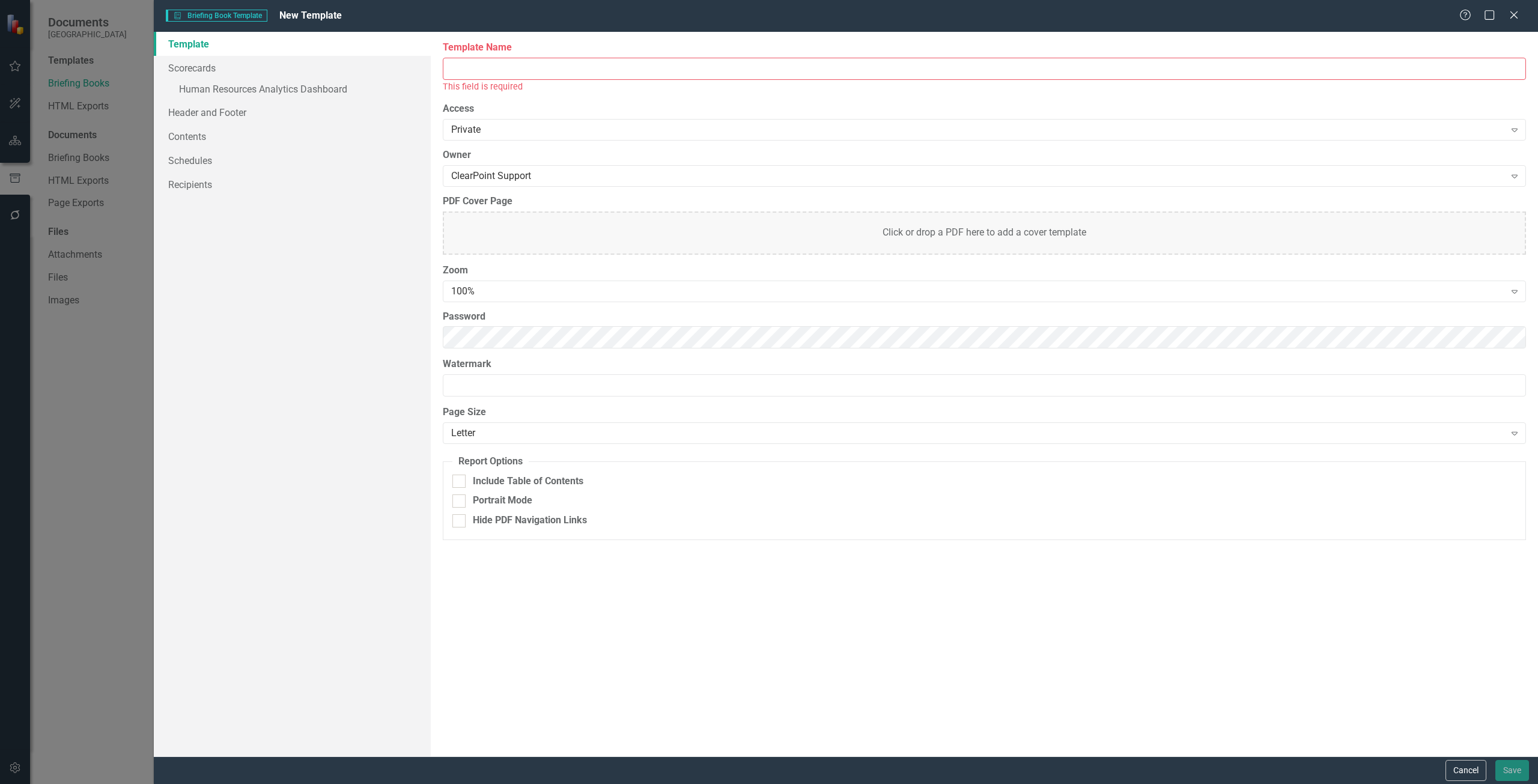
click at [550, 76] on input "Template Name" at bounding box center [984, 68] width 1083 height 22
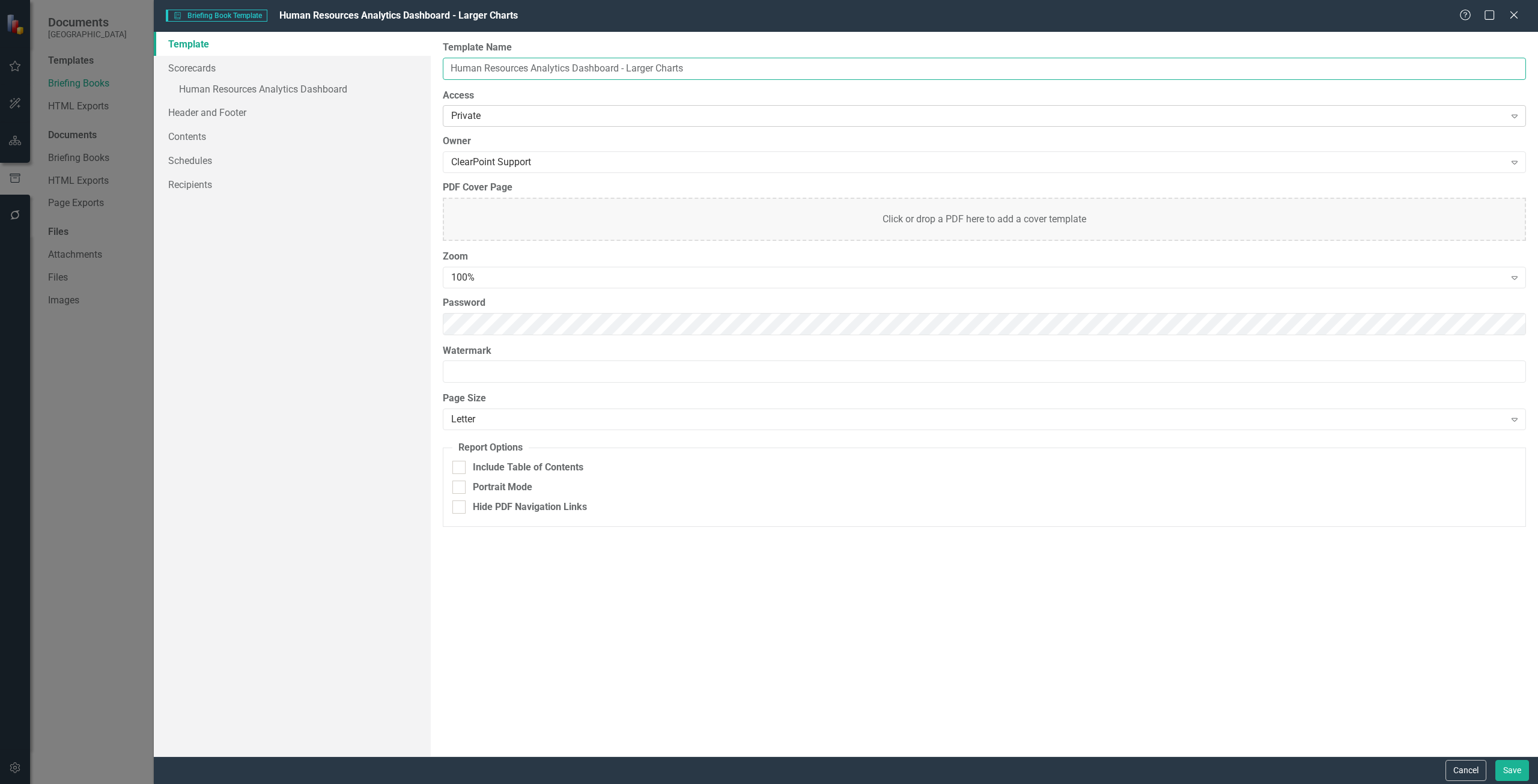
type input "Human Resources Analytics Dashboard - Larger Charts"
click at [554, 108] on div "Private Expand" at bounding box center [984, 116] width 1083 height 22
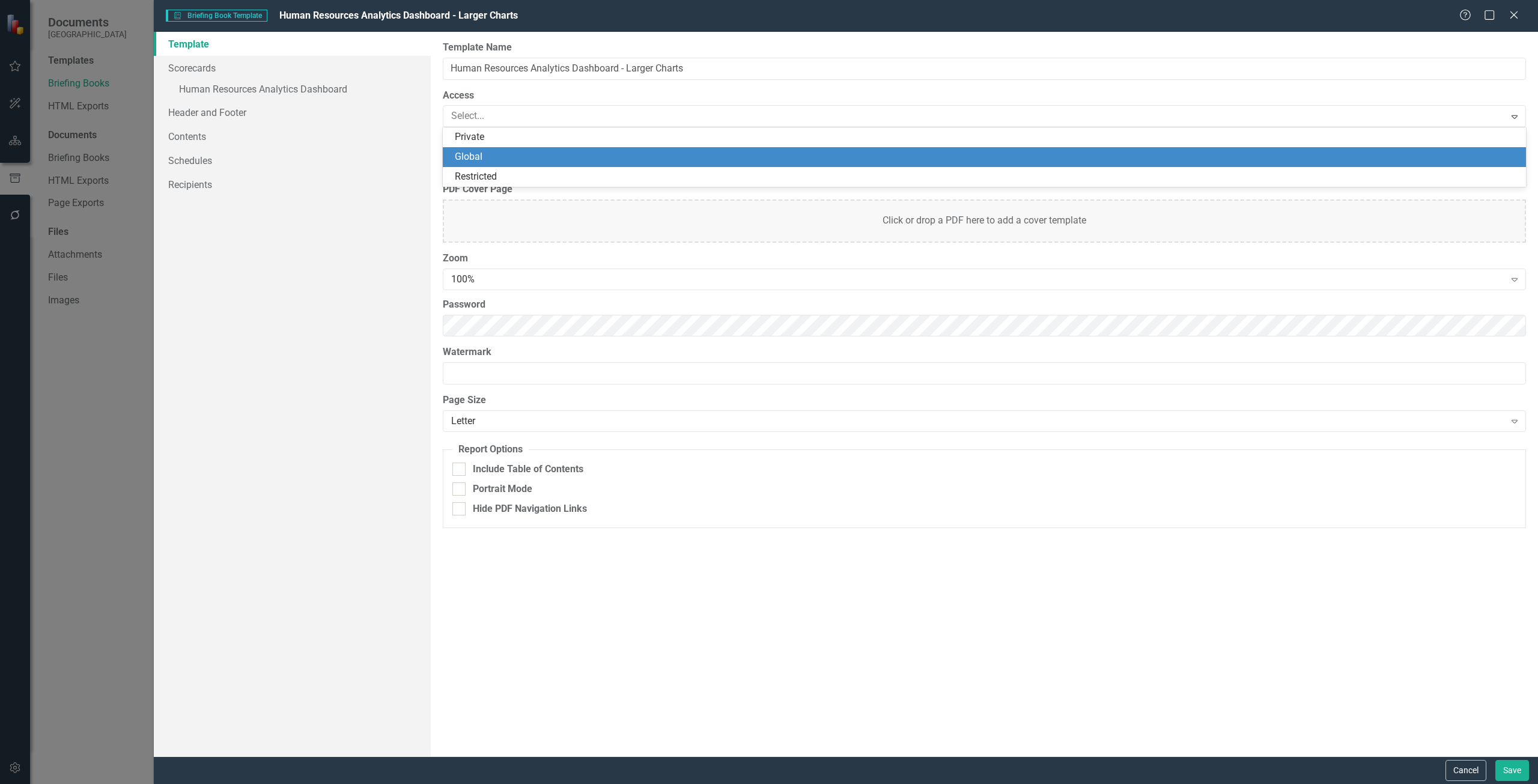
click at [526, 149] on div "Global" at bounding box center [984, 156] width 1083 height 20
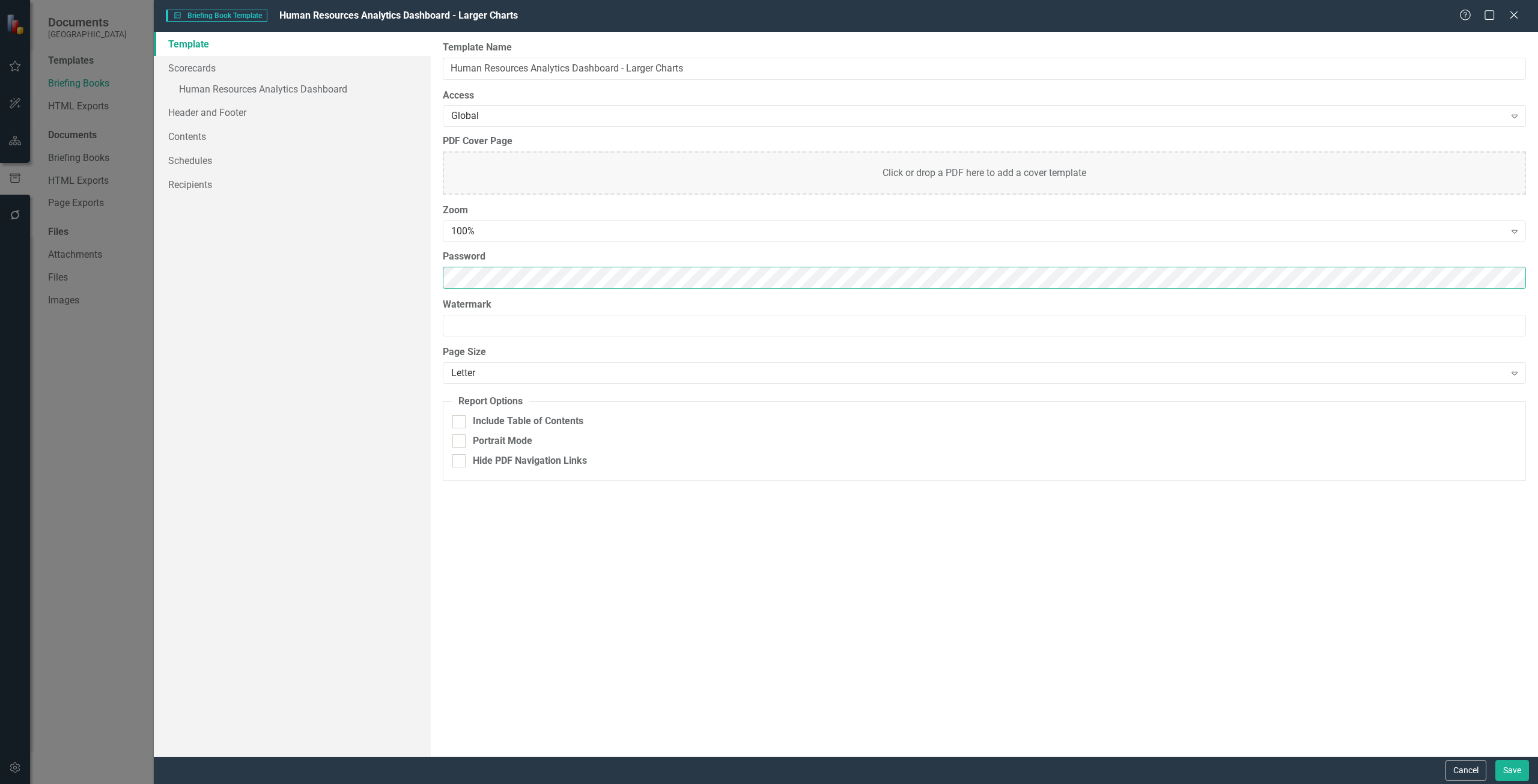
click at [237, 296] on div "Template Scorecards » Human Resources Analytics Dashboard Header and Footer Con…" at bounding box center [846, 394] width 1384 height 724
drag, startPoint x: 468, startPoint y: 227, endPoint x: 417, endPoint y: 229, distance: 51.0
click at [417, 229] on div "Template Scorecards » Human Resources Analytics Dashboard Header and Footer Con…" at bounding box center [846, 394] width 1384 height 724
click at [559, 226] on div "100%" at bounding box center [977, 232] width 1053 height 14
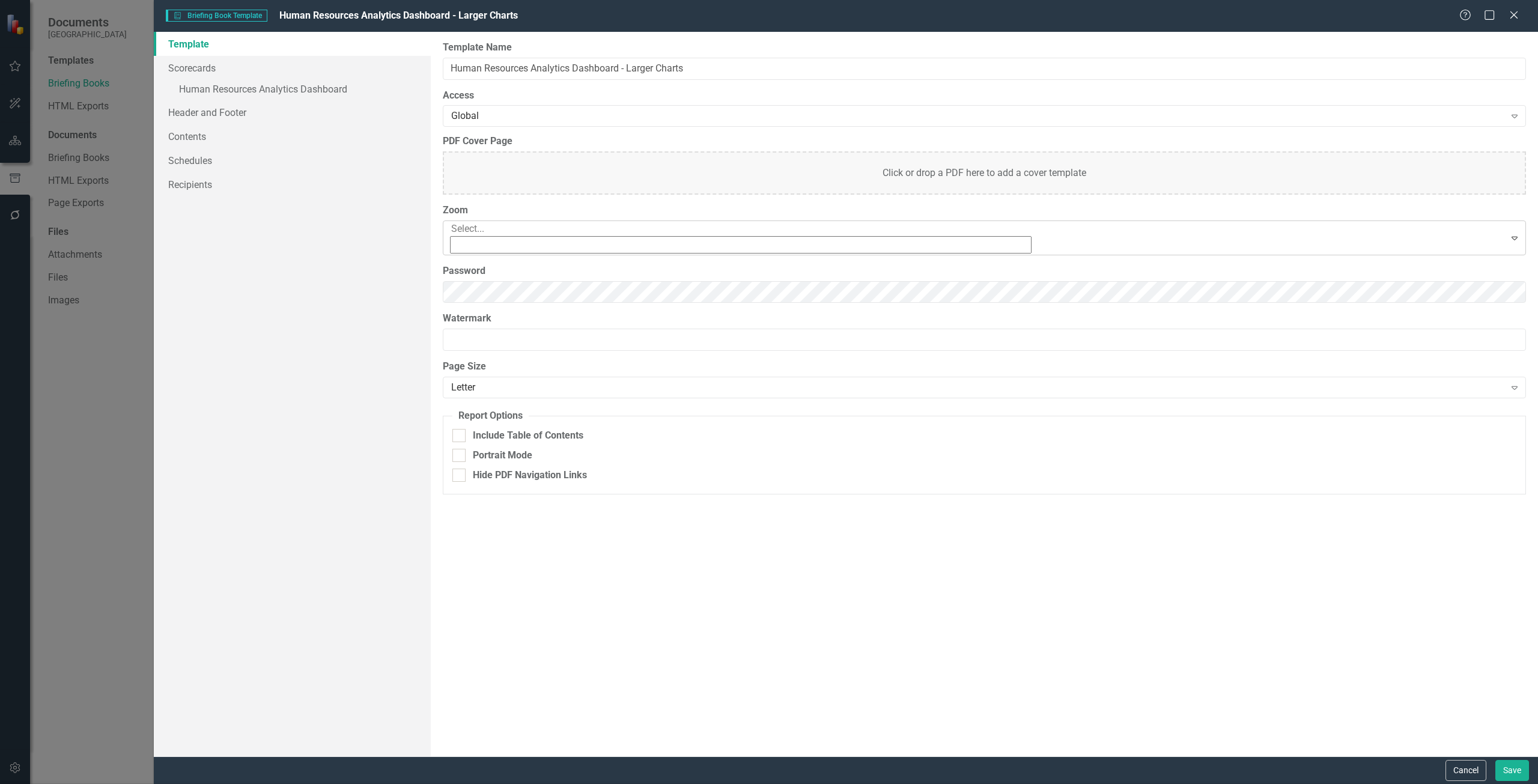
scroll to position [56, 0]
click at [499, 783] on div "90%" at bounding box center [771, 797] width 1518 height 14
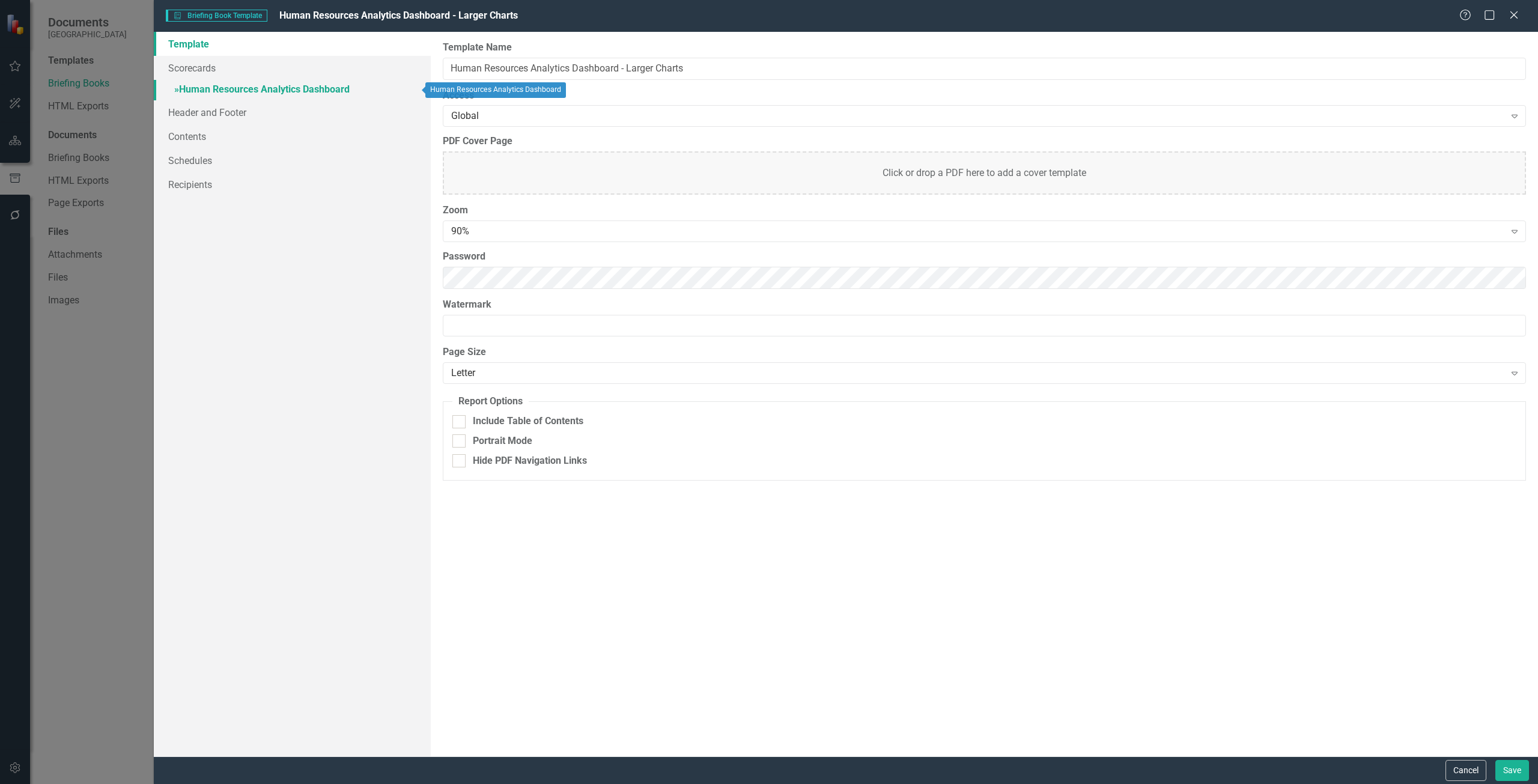
click at [306, 89] on link "» Human Resources Analytics Dashboard" at bounding box center [292, 90] width 277 height 21
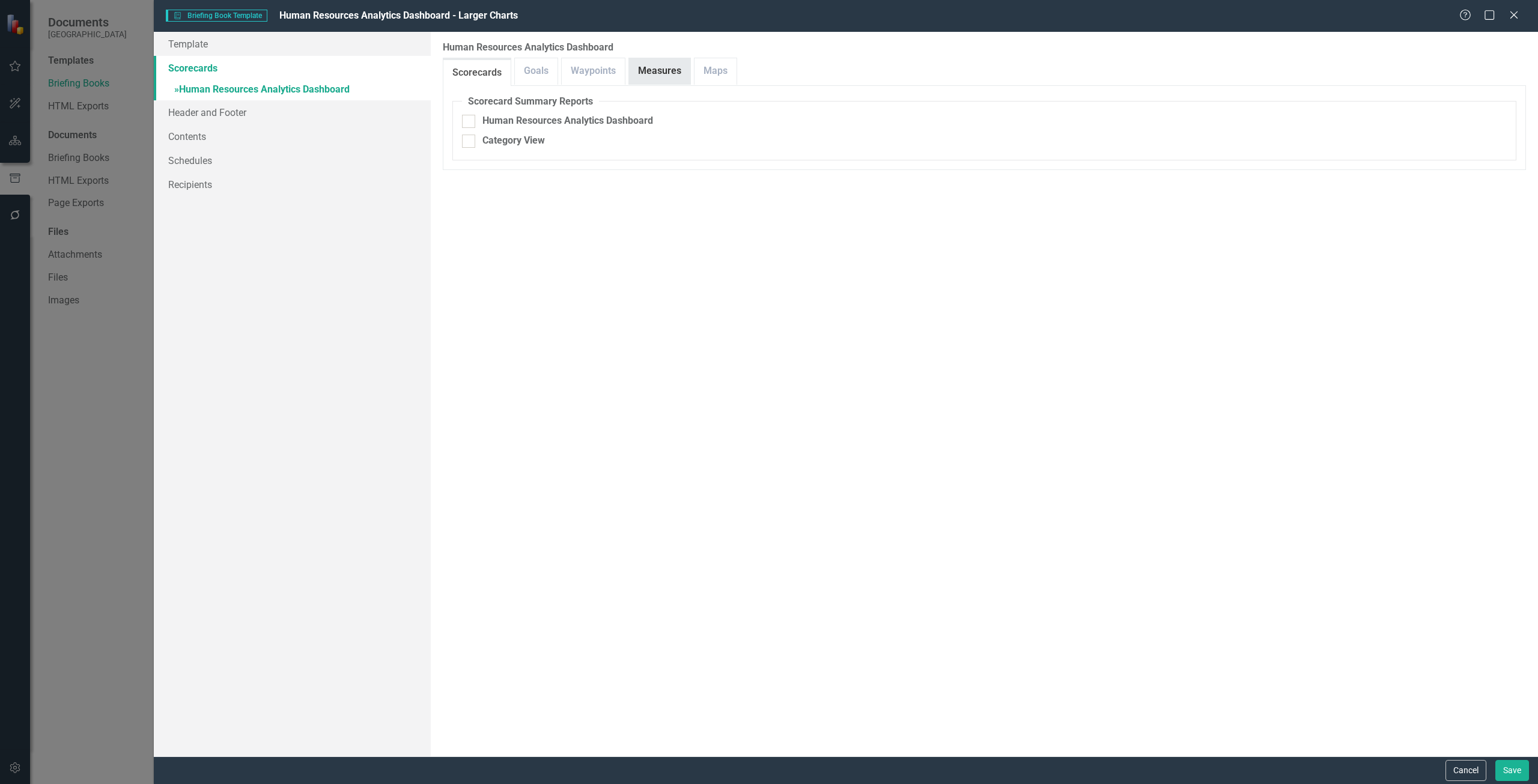
click at [650, 68] on link "Measures" at bounding box center [659, 71] width 61 height 26
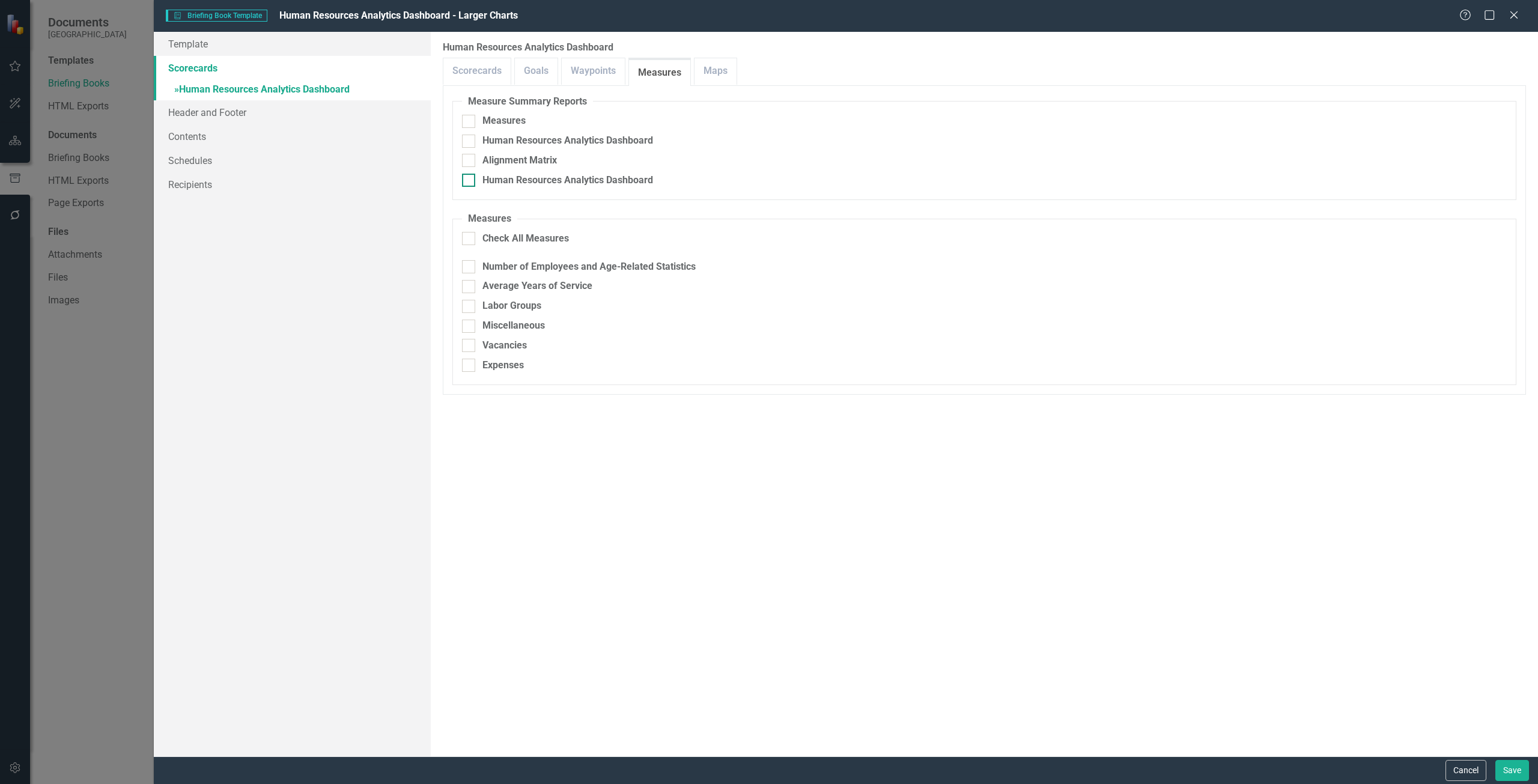
click at [595, 181] on div "Human Resources Analytics Dashboard" at bounding box center [568, 180] width 170 height 14
click at [470, 181] on input "Human Resources Analytics Dashboard" at bounding box center [466, 177] width 8 height 8
checkbox input "true"
click at [1518, 760] on button "Save" at bounding box center [1511, 770] width 34 height 21
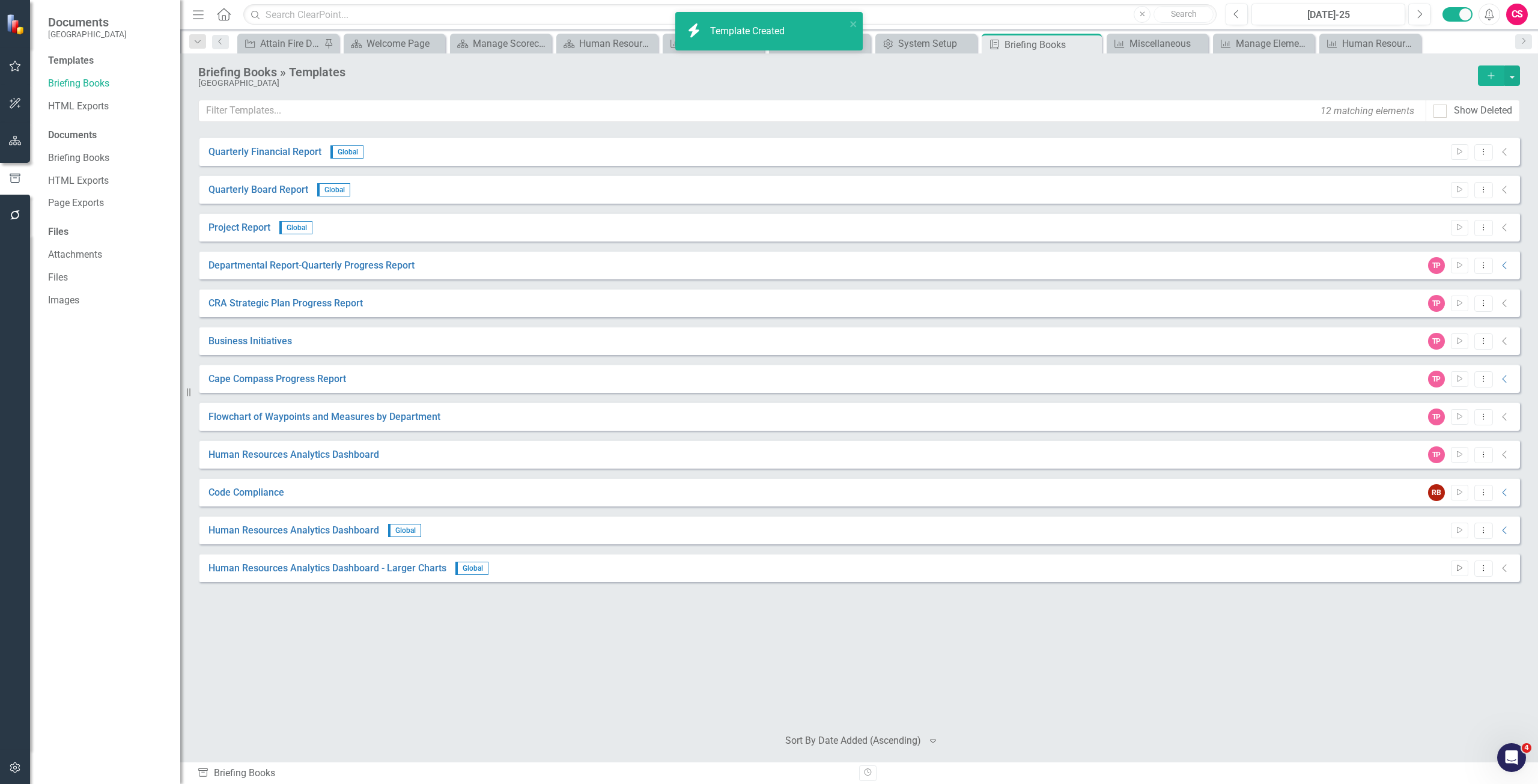
click at [1459, 568] on icon "Start" at bounding box center [1459, 567] width 9 height 7
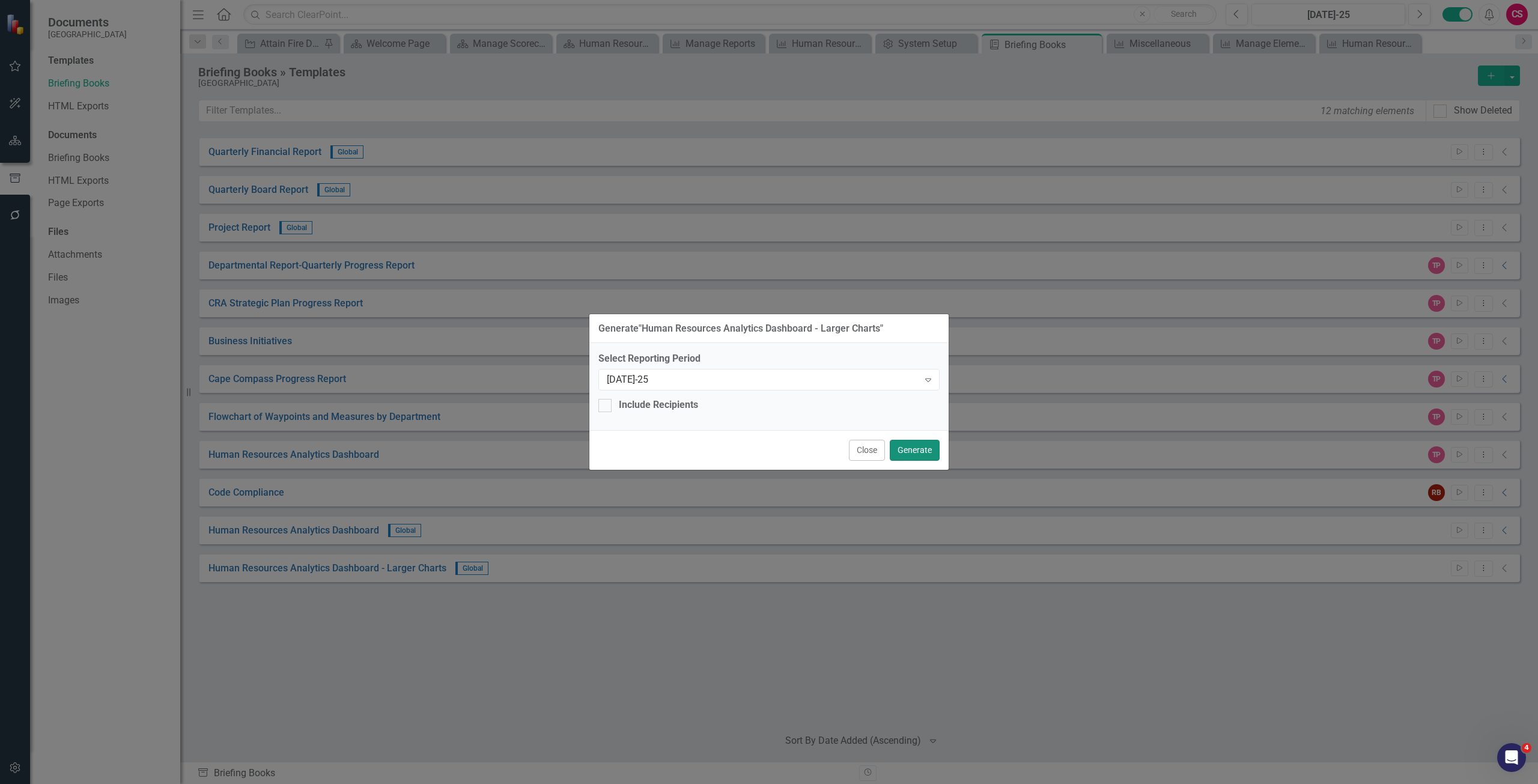
click at [932, 445] on button "Generate" at bounding box center [914, 450] width 50 height 21
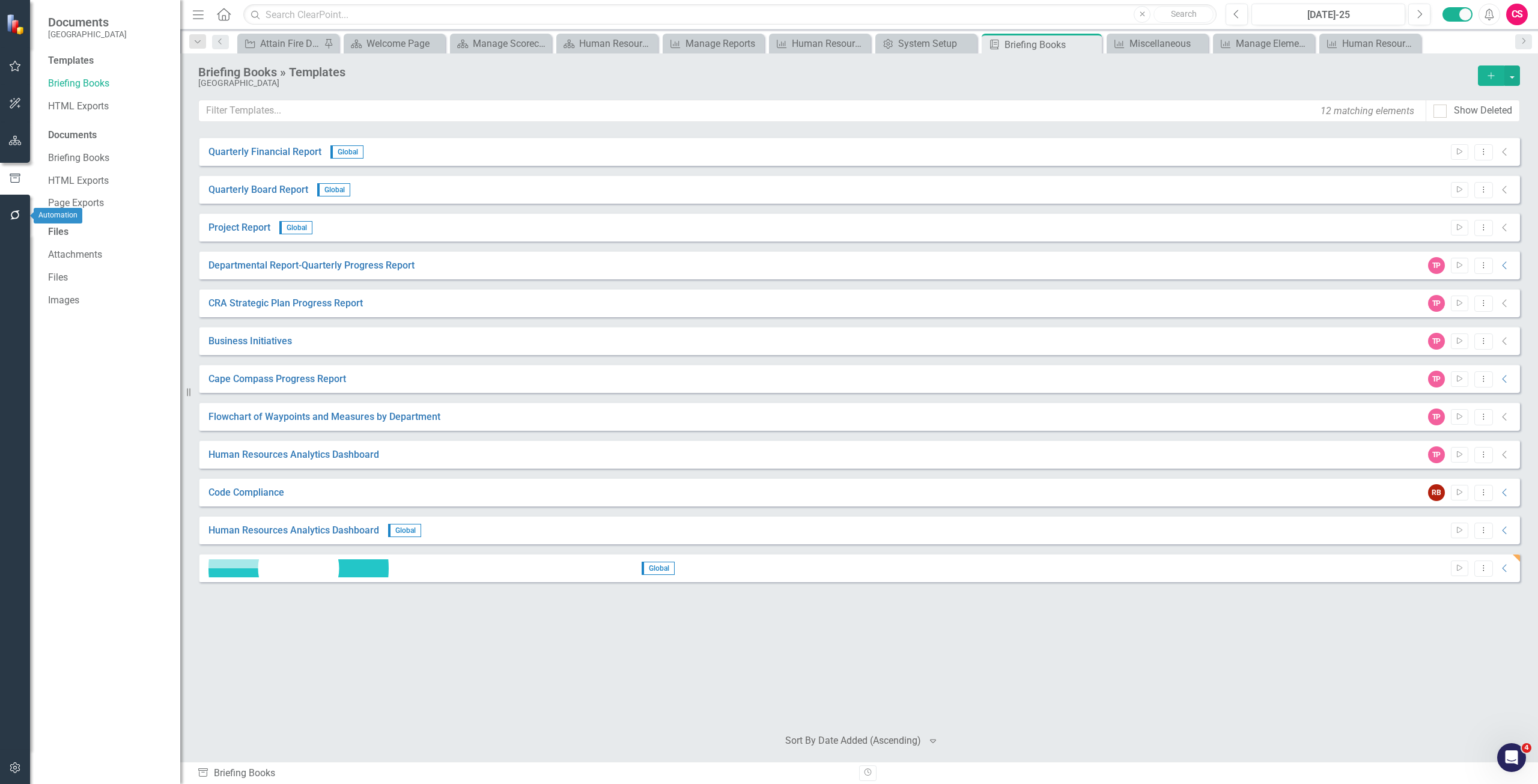
click at [29, 215] on button "button" at bounding box center [15, 216] width 27 height 25
click at [104, 85] on link "Reporting Workflows" at bounding box center [108, 78] width 120 height 14
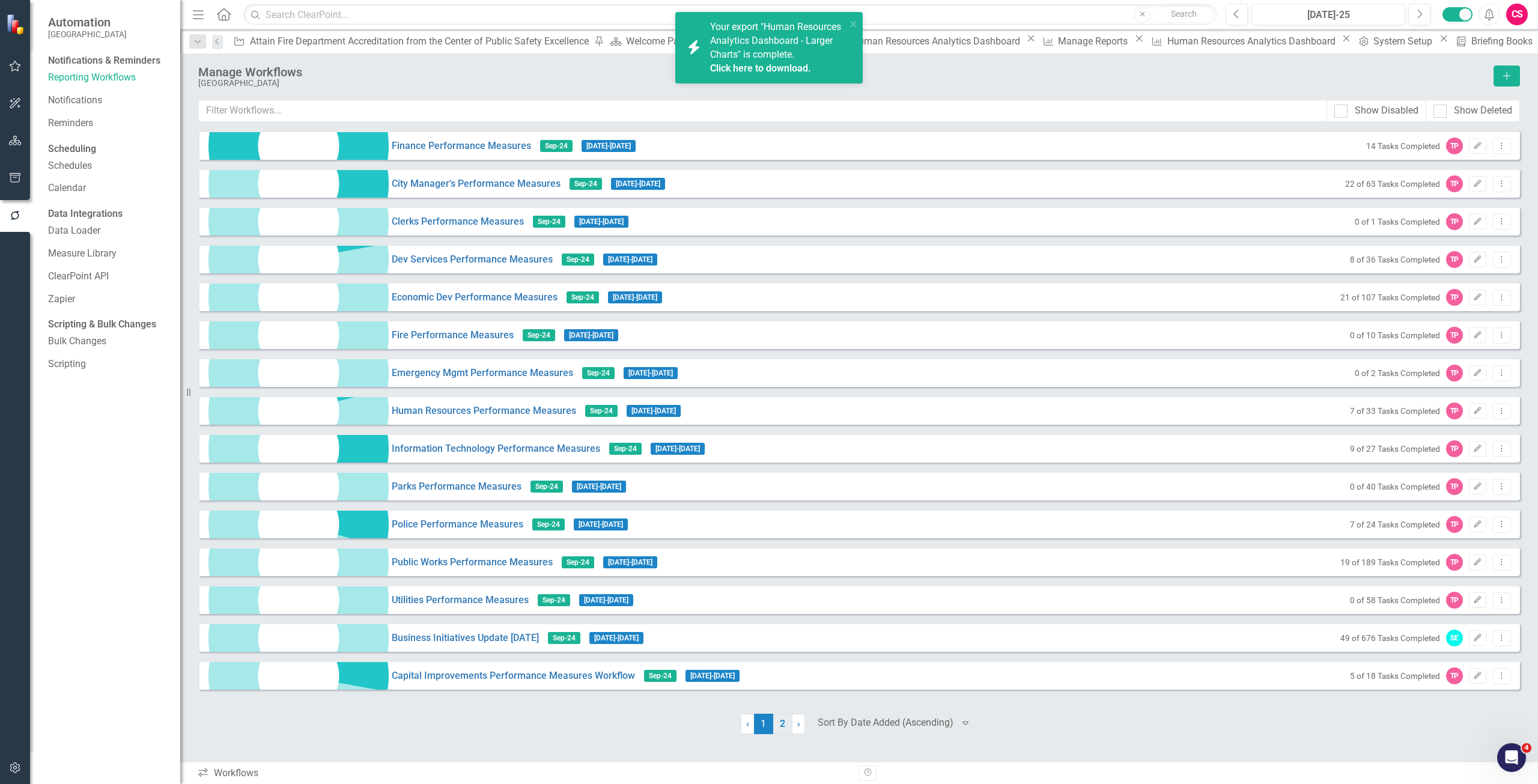
click at [781, 734] on link "2" at bounding box center [783, 724] width 19 height 20
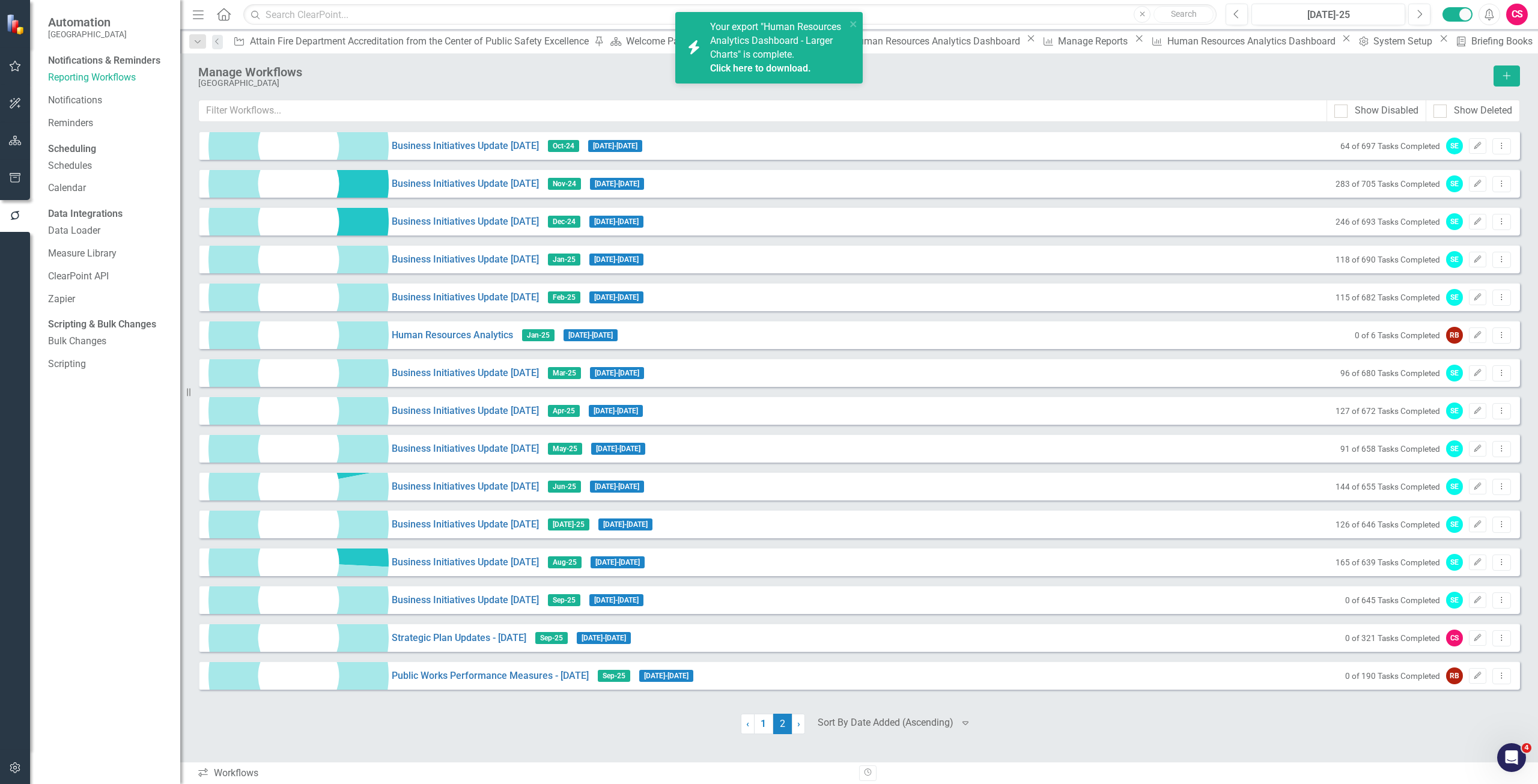
click at [749, 74] on link "Click here to download." at bounding box center [760, 68] width 101 height 11
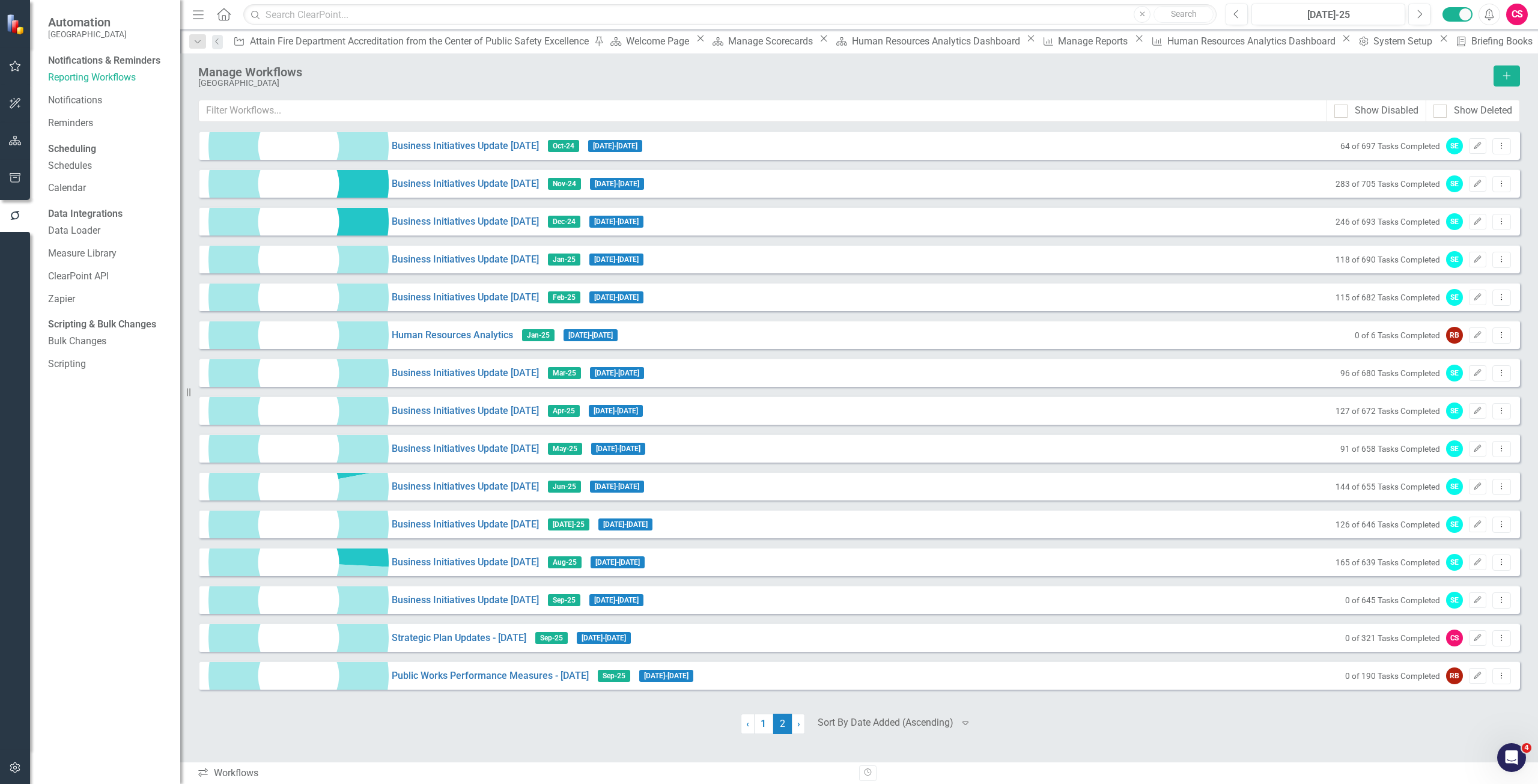
click at [16, 140] on icon "button" at bounding box center [15, 140] width 13 height 9
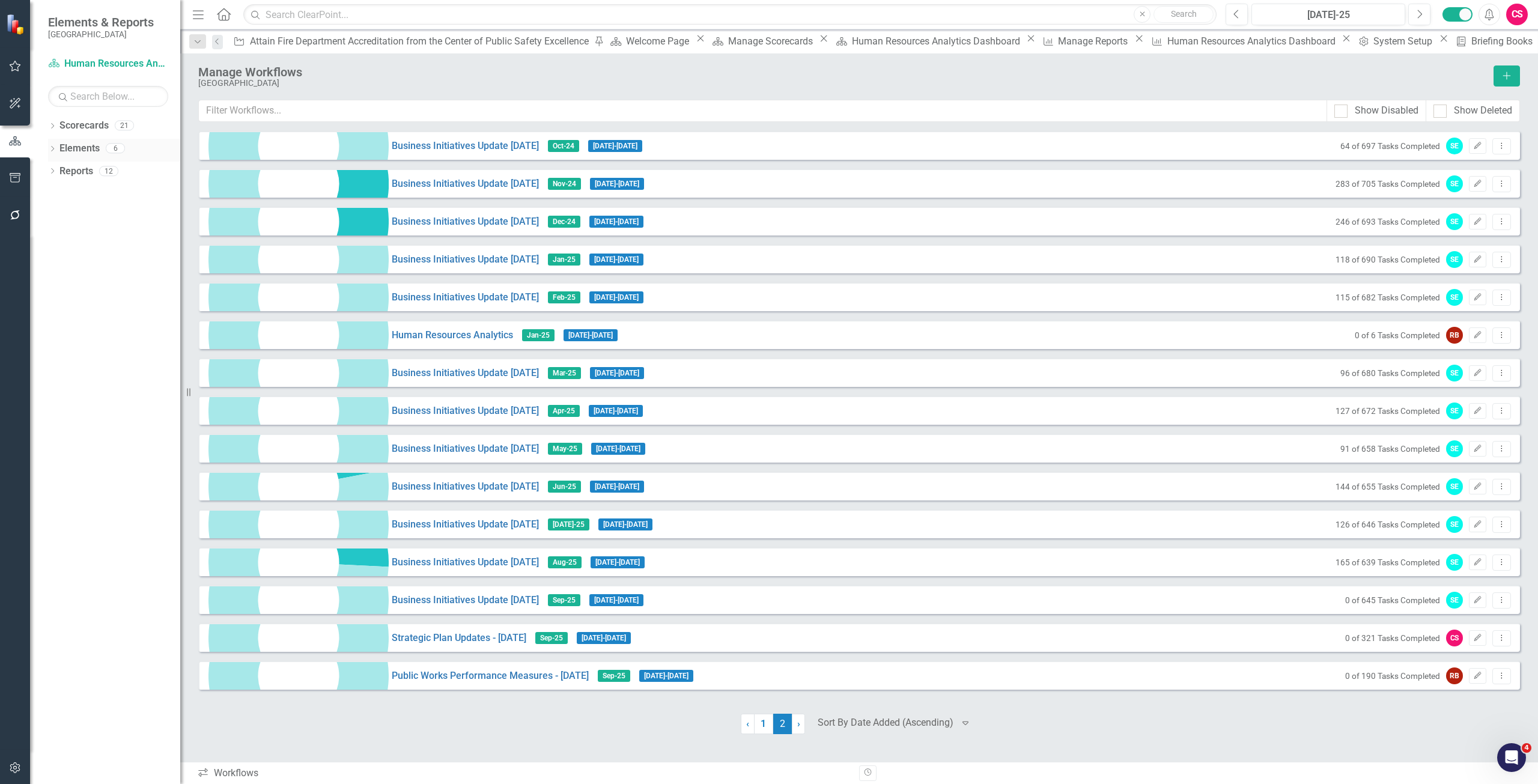
click at [75, 146] on link "Elements" at bounding box center [80, 149] width 41 height 14
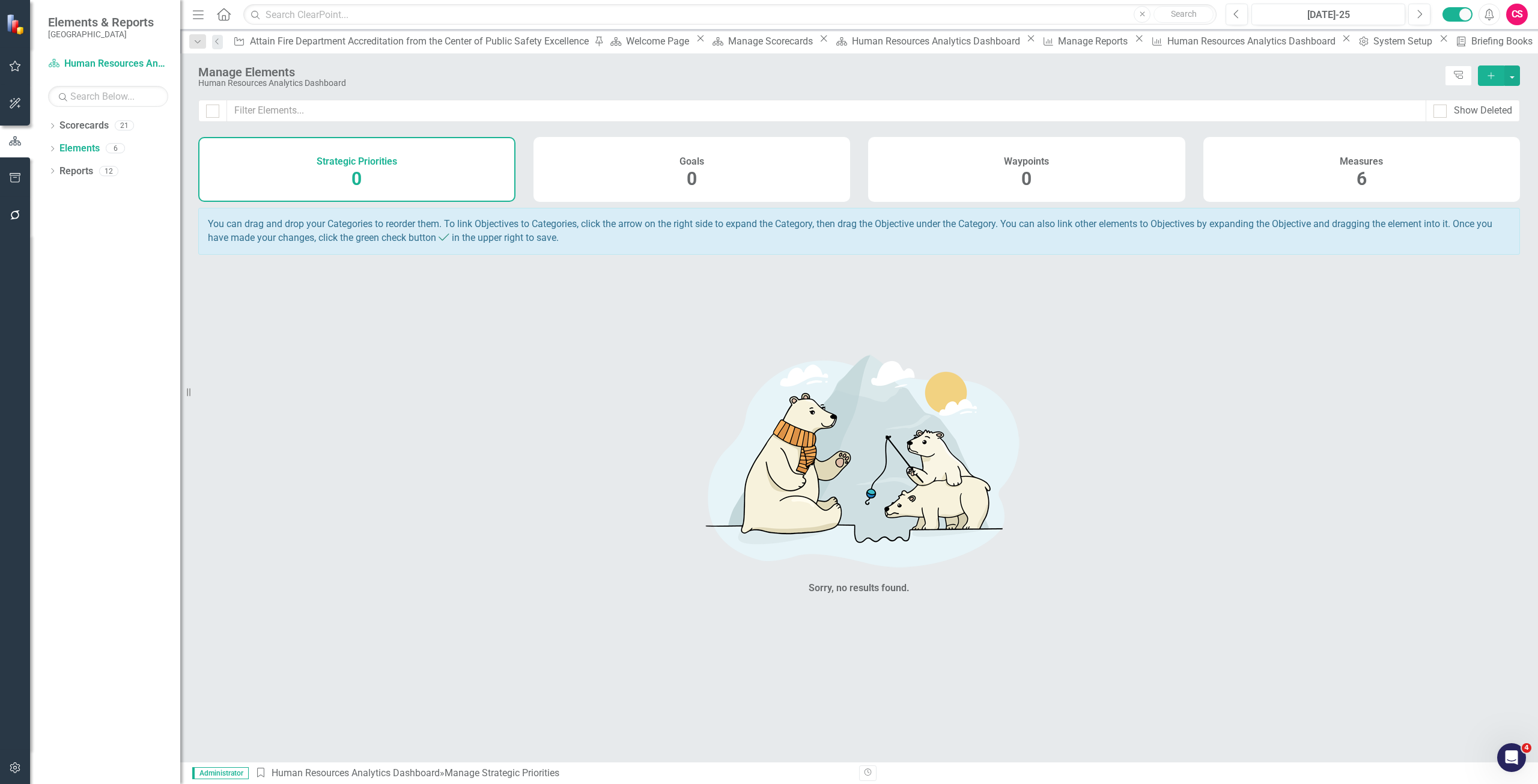
click at [1368, 178] on div "Measures 6" at bounding box center [1362, 169] width 317 height 65
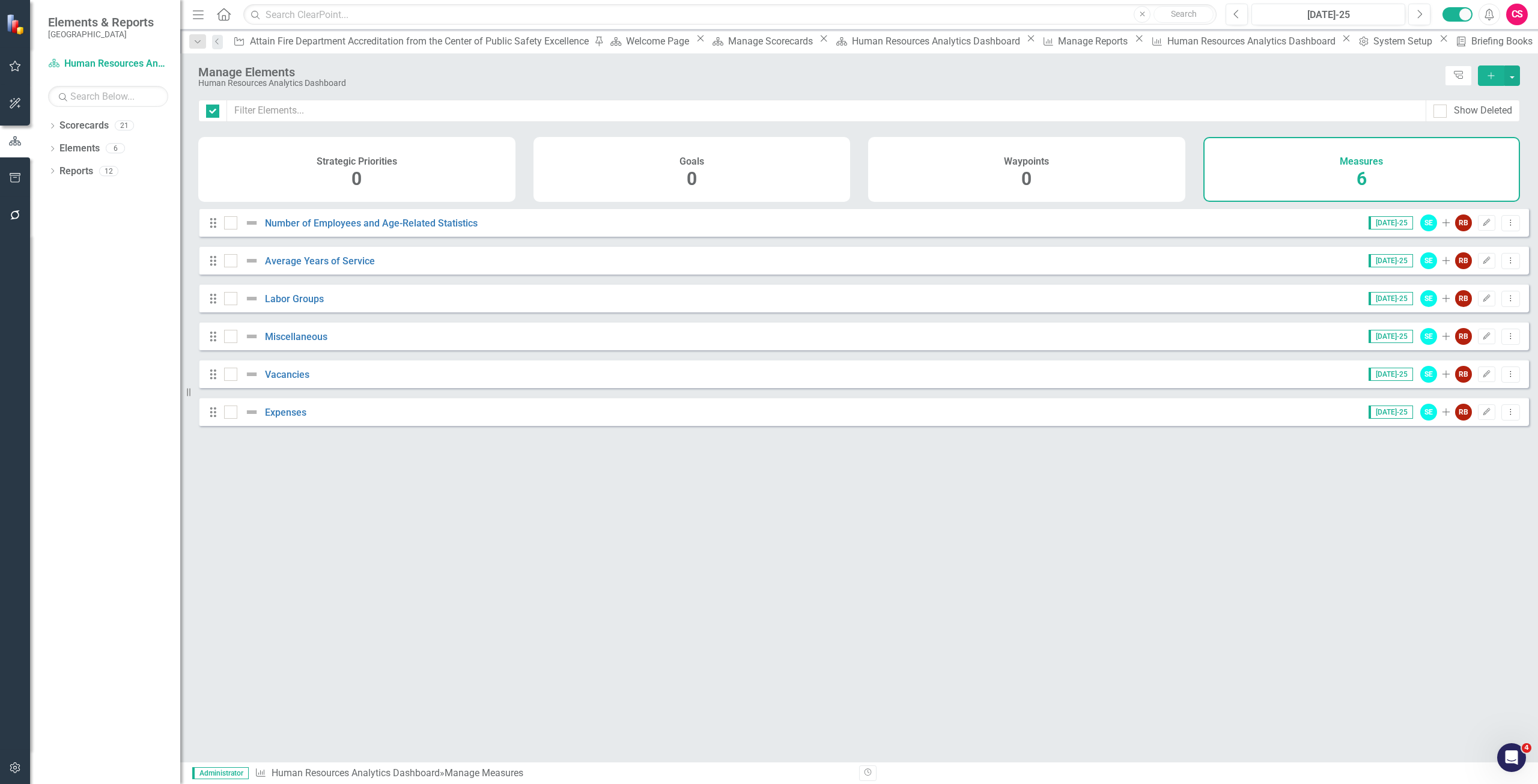
checkbox input "false"
click at [286, 343] on link "Miscellaneous" at bounding box center [296, 337] width 63 height 11
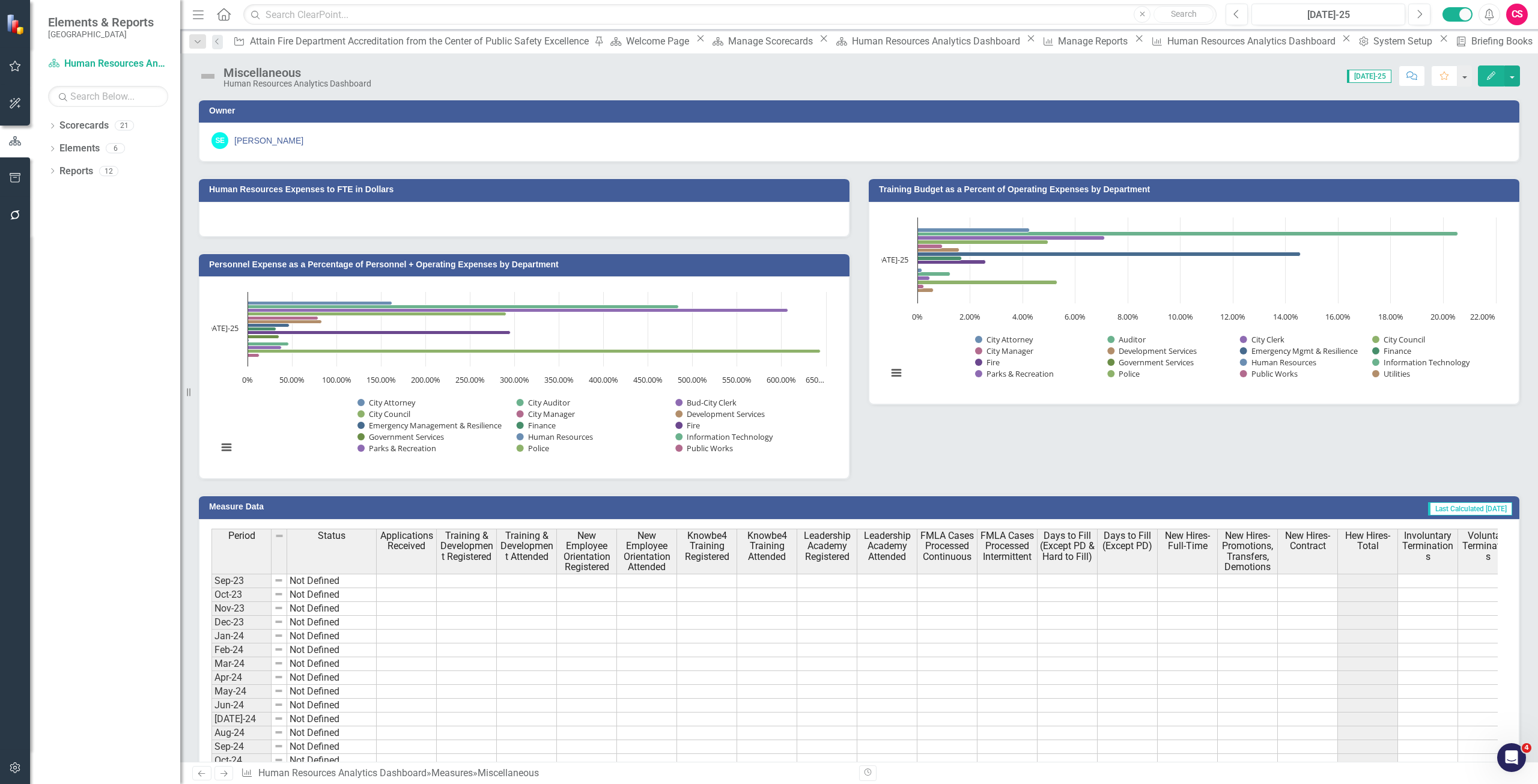
click at [1490, 76] on icon "Edit" at bounding box center [1490, 75] width 11 height 8
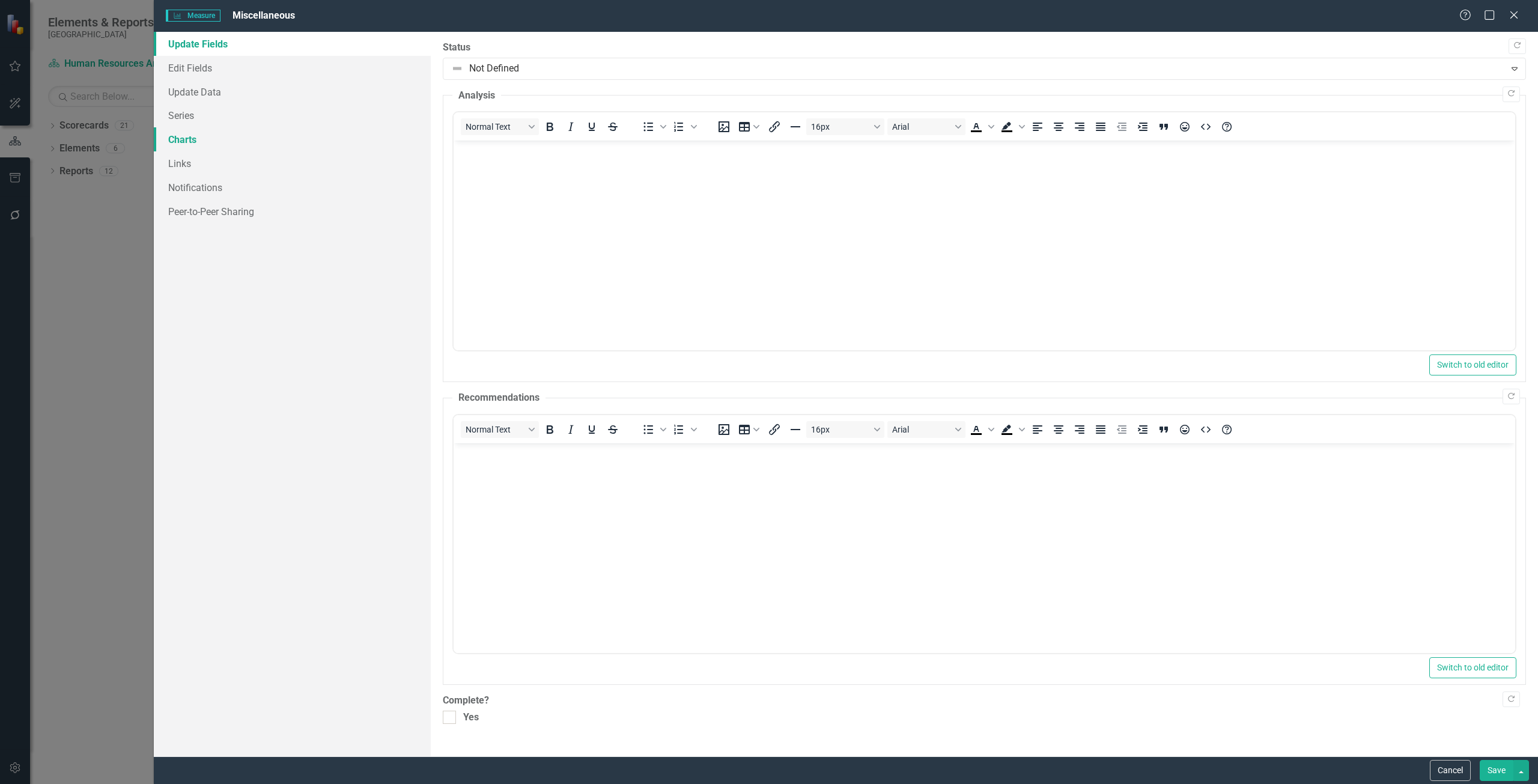
click at [209, 140] on link "Charts" at bounding box center [292, 139] width 277 height 24
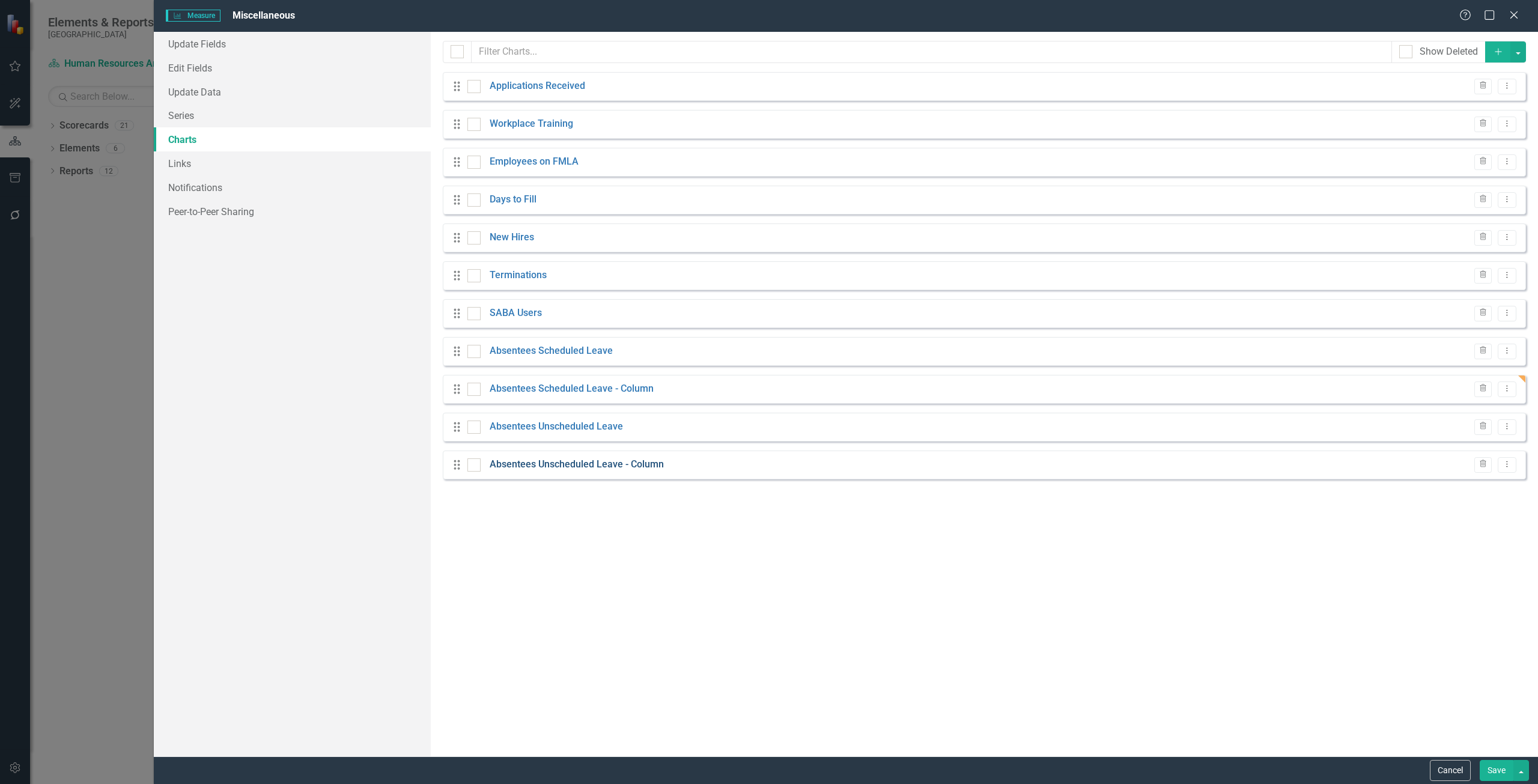
click at [655, 465] on link "Absentees Unscheduled Leave - Column" at bounding box center [576, 465] width 174 height 14
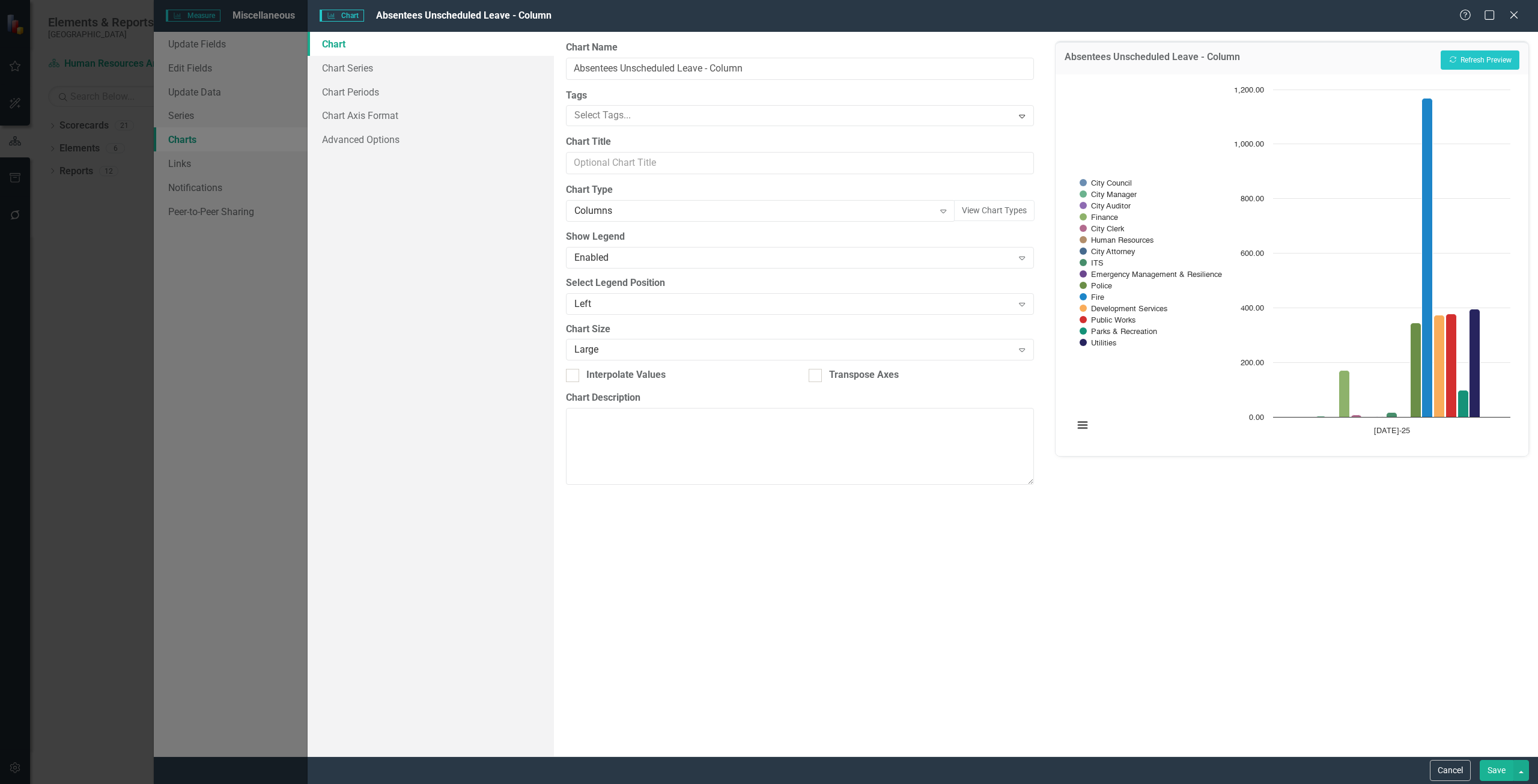
click at [614, 298] on div "Left" at bounding box center [794, 303] width 438 height 14
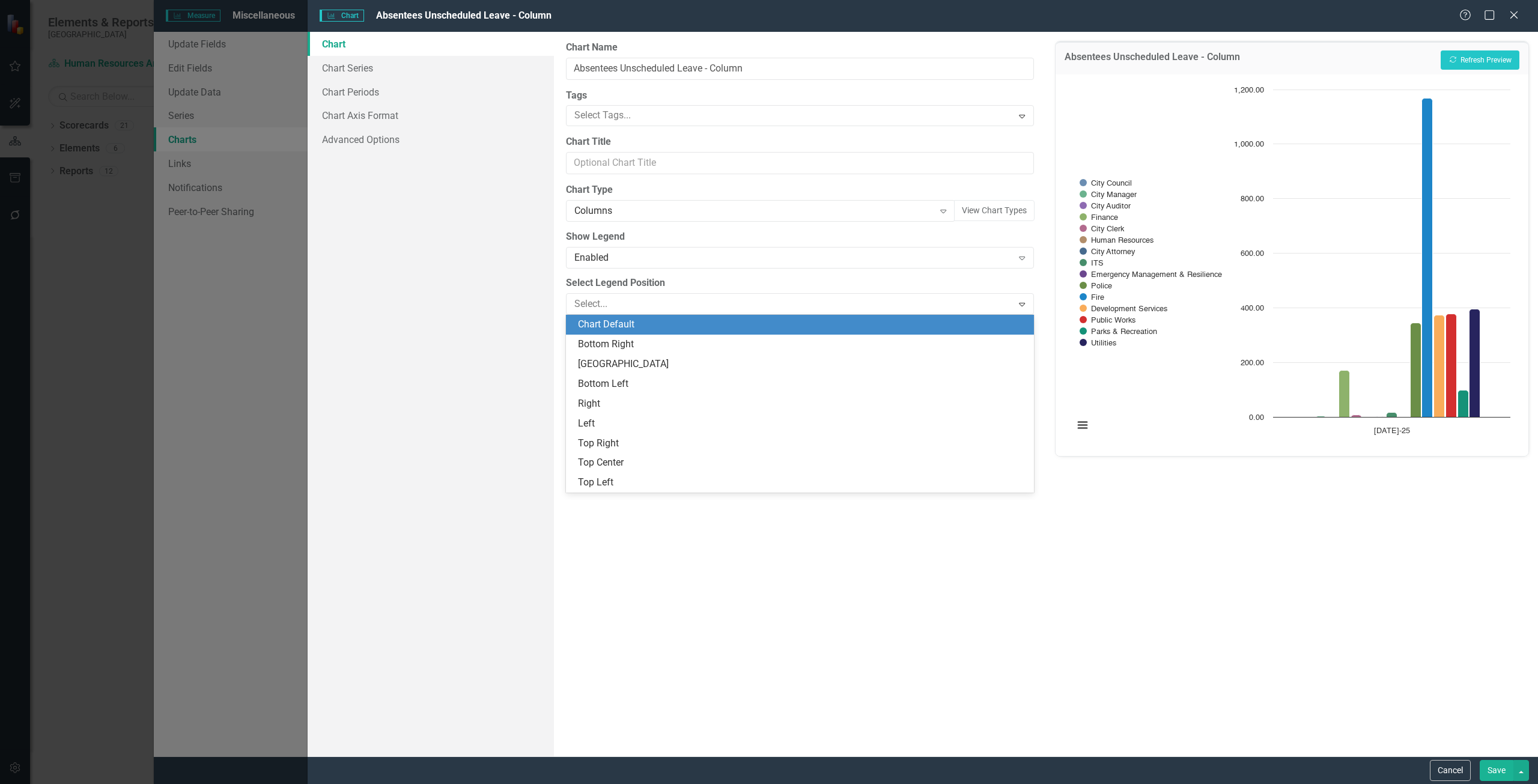
click at [621, 331] on div "Chart Default" at bounding box center [802, 325] width 448 height 14
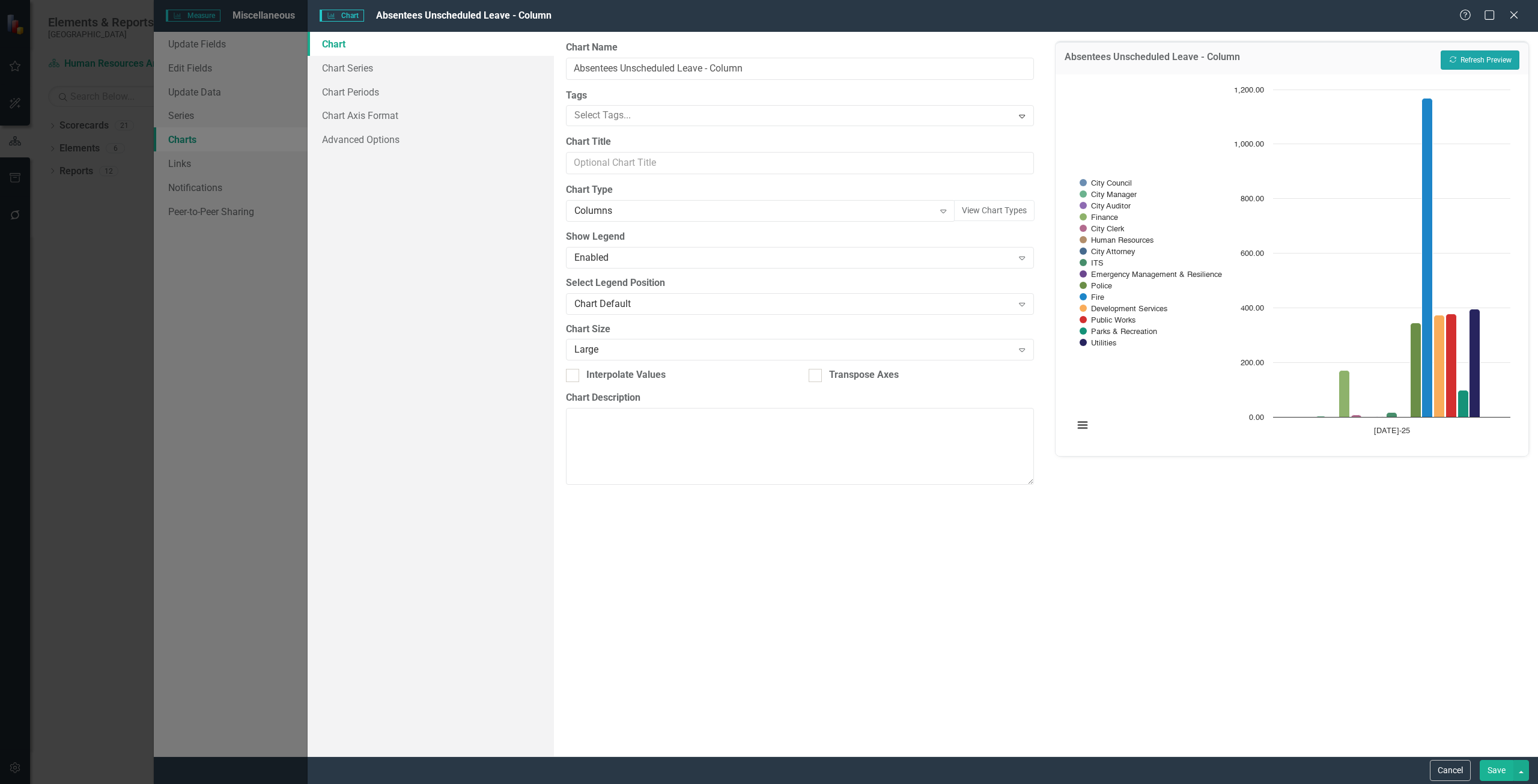
click at [1487, 60] on button "Recalculate Refresh Preview" at bounding box center [1480, 60] width 79 height 19
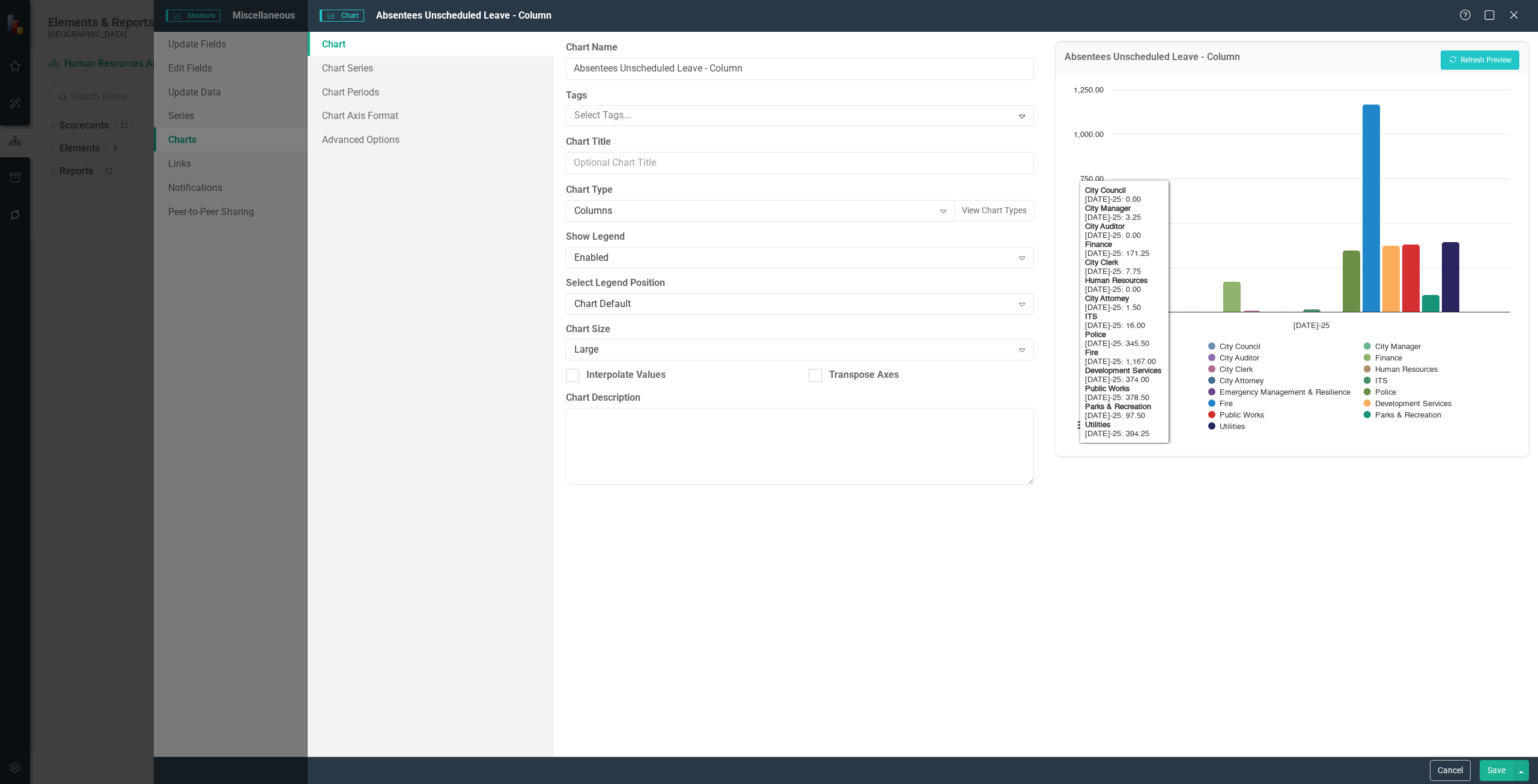
click at [1244, 540] on div "Absentees Unscheduled Leave - Column Recalculate Refresh Preview Chart Bar char…" at bounding box center [1292, 394] width 492 height 724
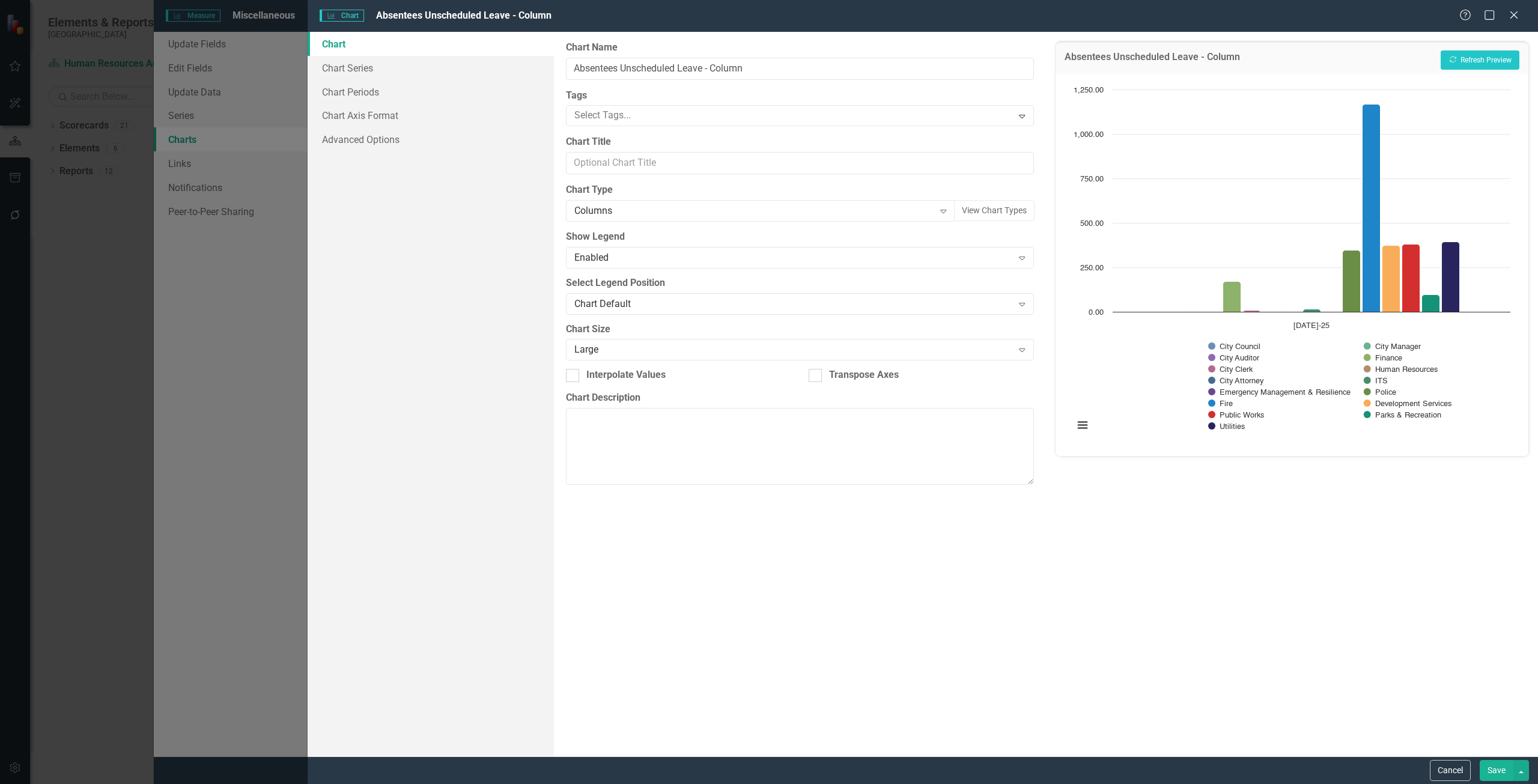
click at [1502, 774] on button "Save" at bounding box center [1496, 770] width 34 height 21
click at [1487, 776] on button "Save" at bounding box center [1496, 770] width 34 height 21
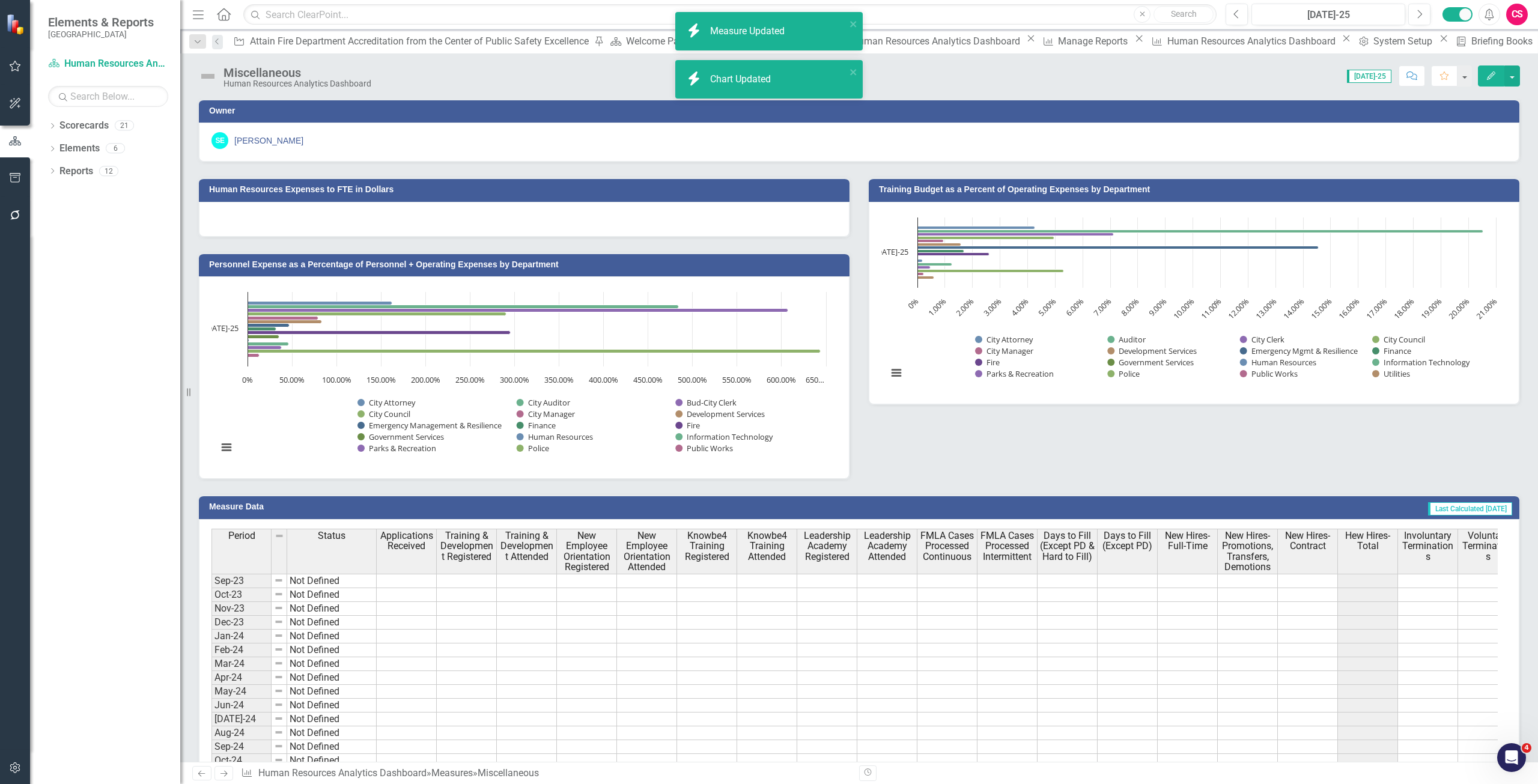
click at [9, 175] on icon "button" at bounding box center [15, 177] width 13 height 9
click at [99, 80] on link "Briefing Books" at bounding box center [108, 84] width 120 height 14
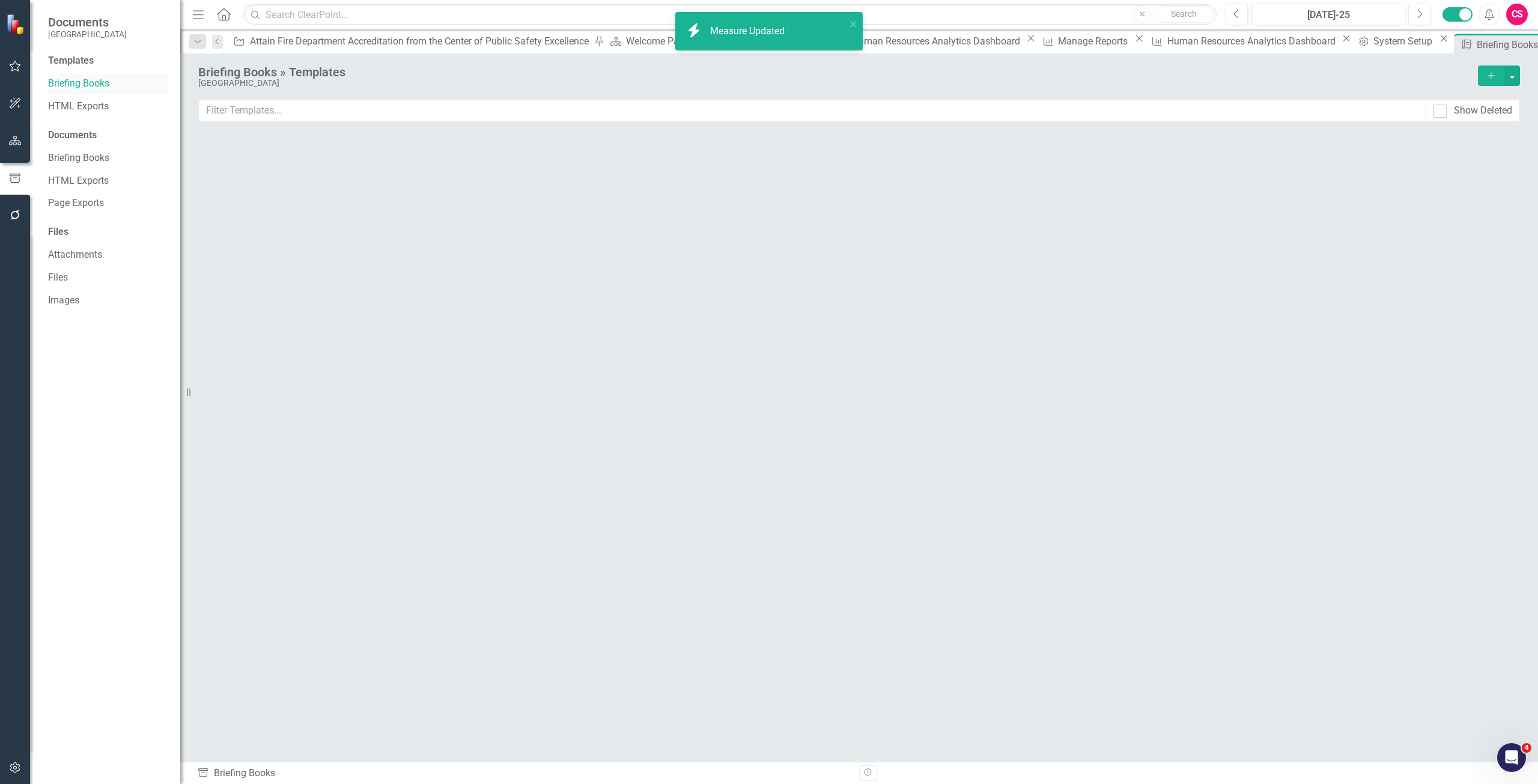
click at [100, 80] on link "Briefing Books" at bounding box center [108, 84] width 120 height 14
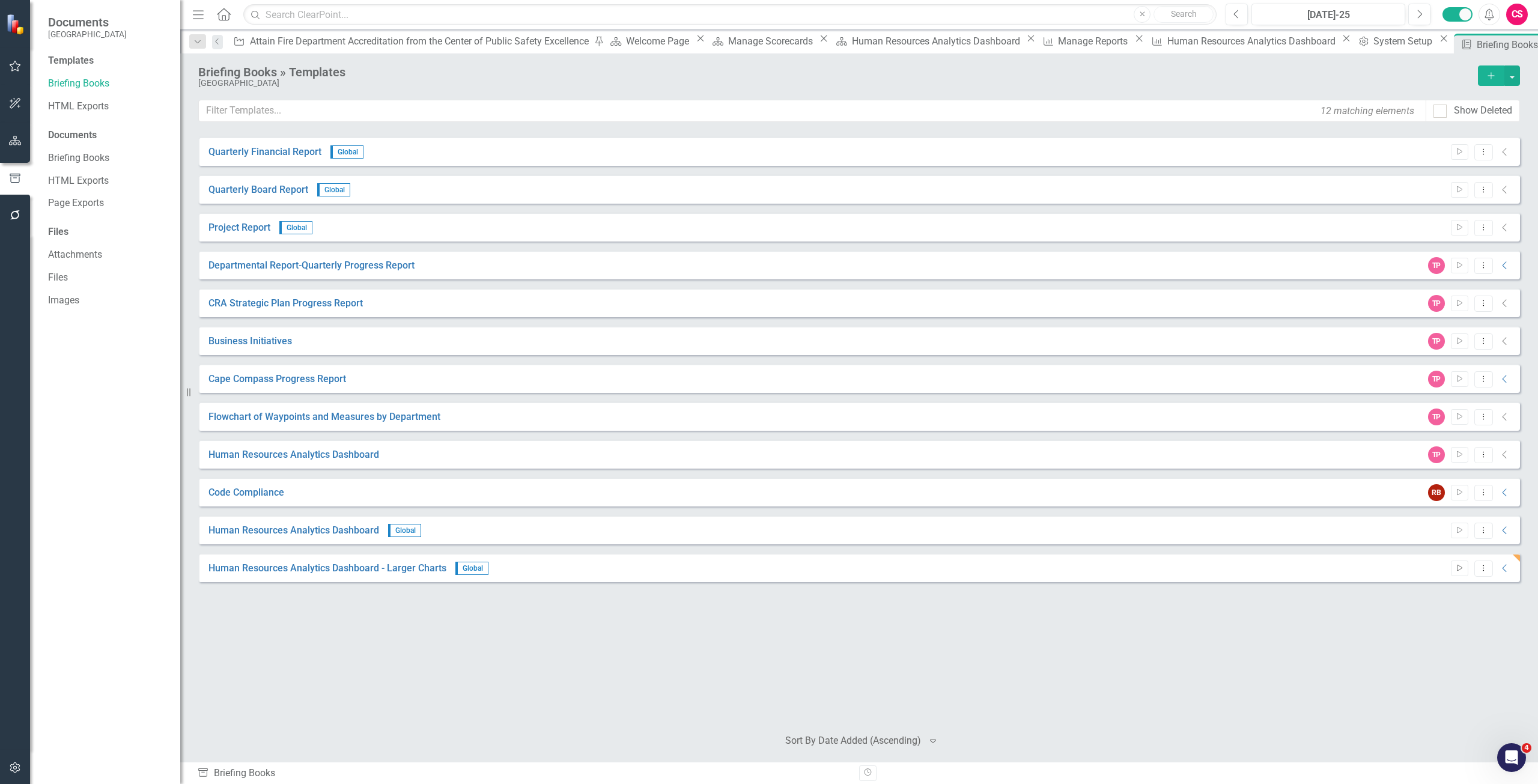
click at [1464, 571] on button "Start" at bounding box center [1459, 568] width 18 height 16
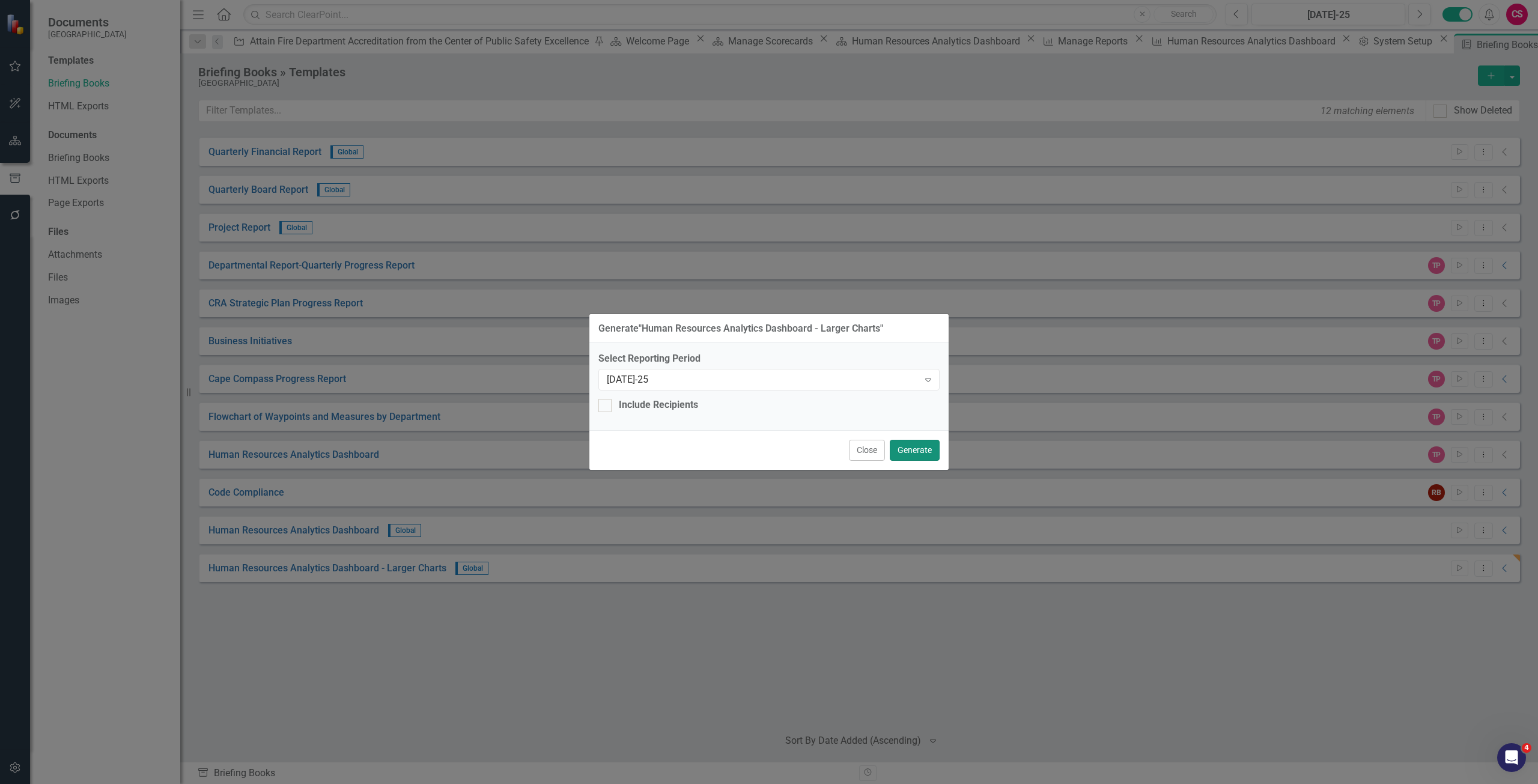
click at [926, 445] on button "Generate" at bounding box center [914, 450] width 50 height 21
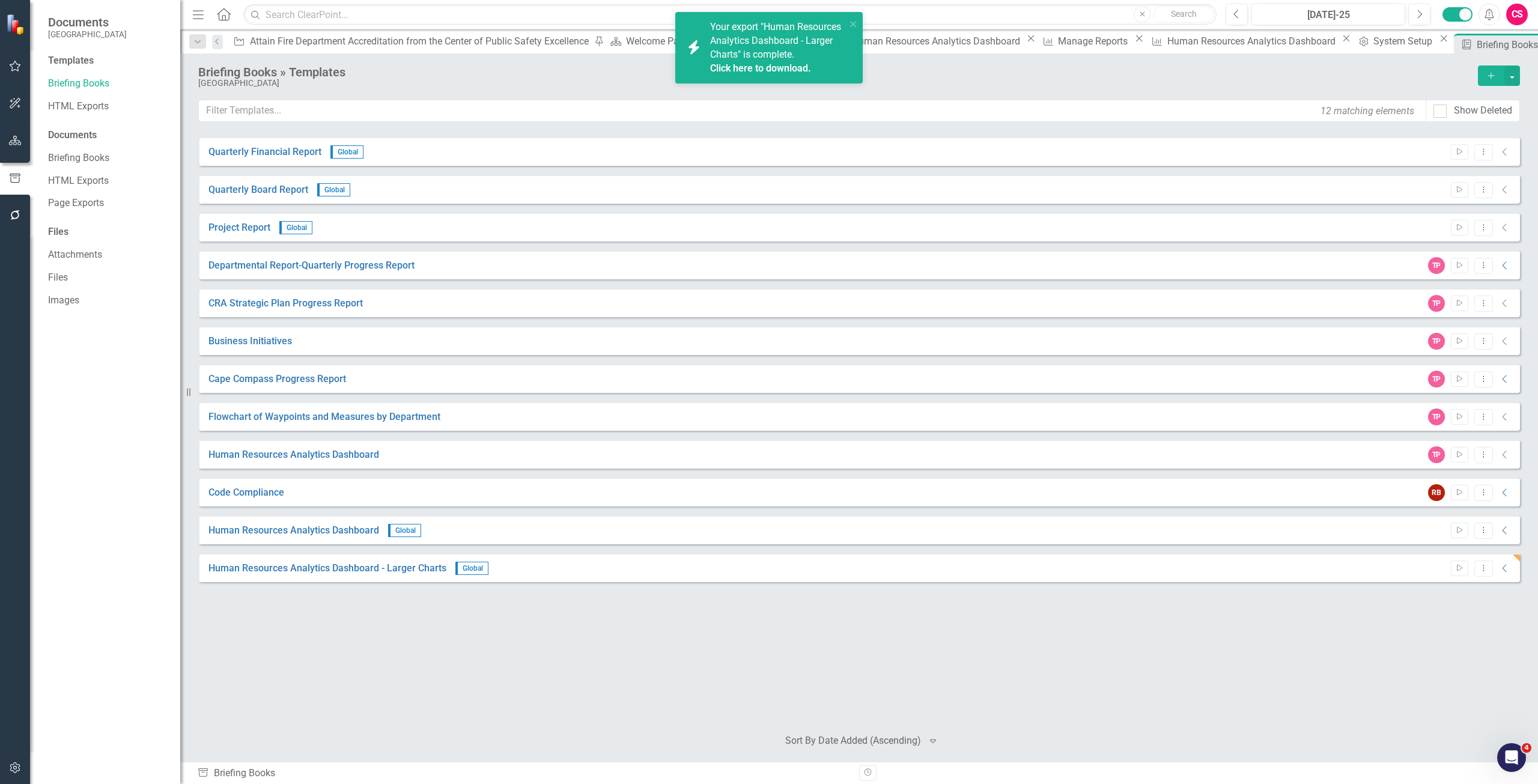
click at [718, 74] on link "Click here to download." at bounding box center [760, 68] width 101 height 11
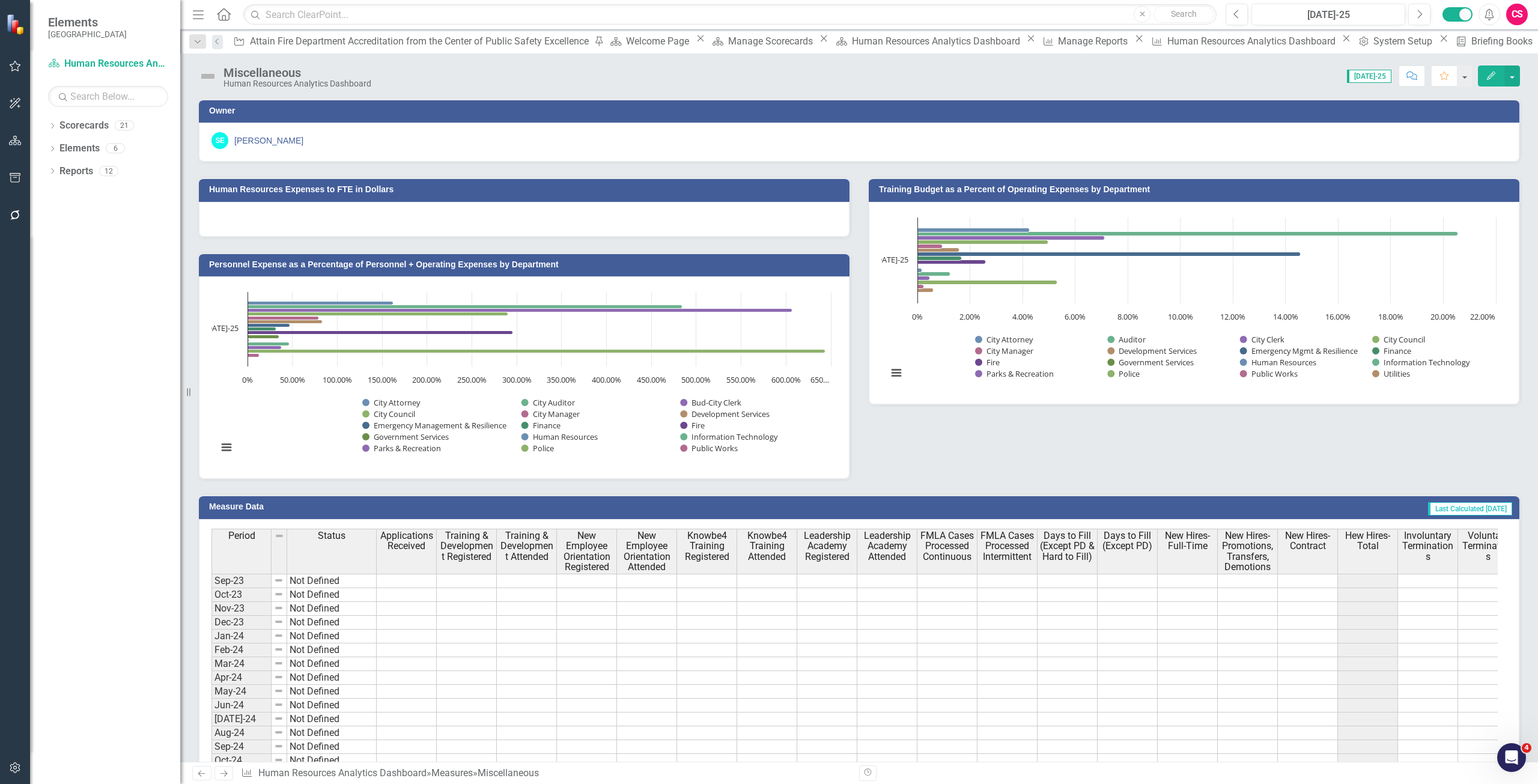
click at [1491, 76] on icon "Edit" at bounding box center [1490, 75] width 11 height 8
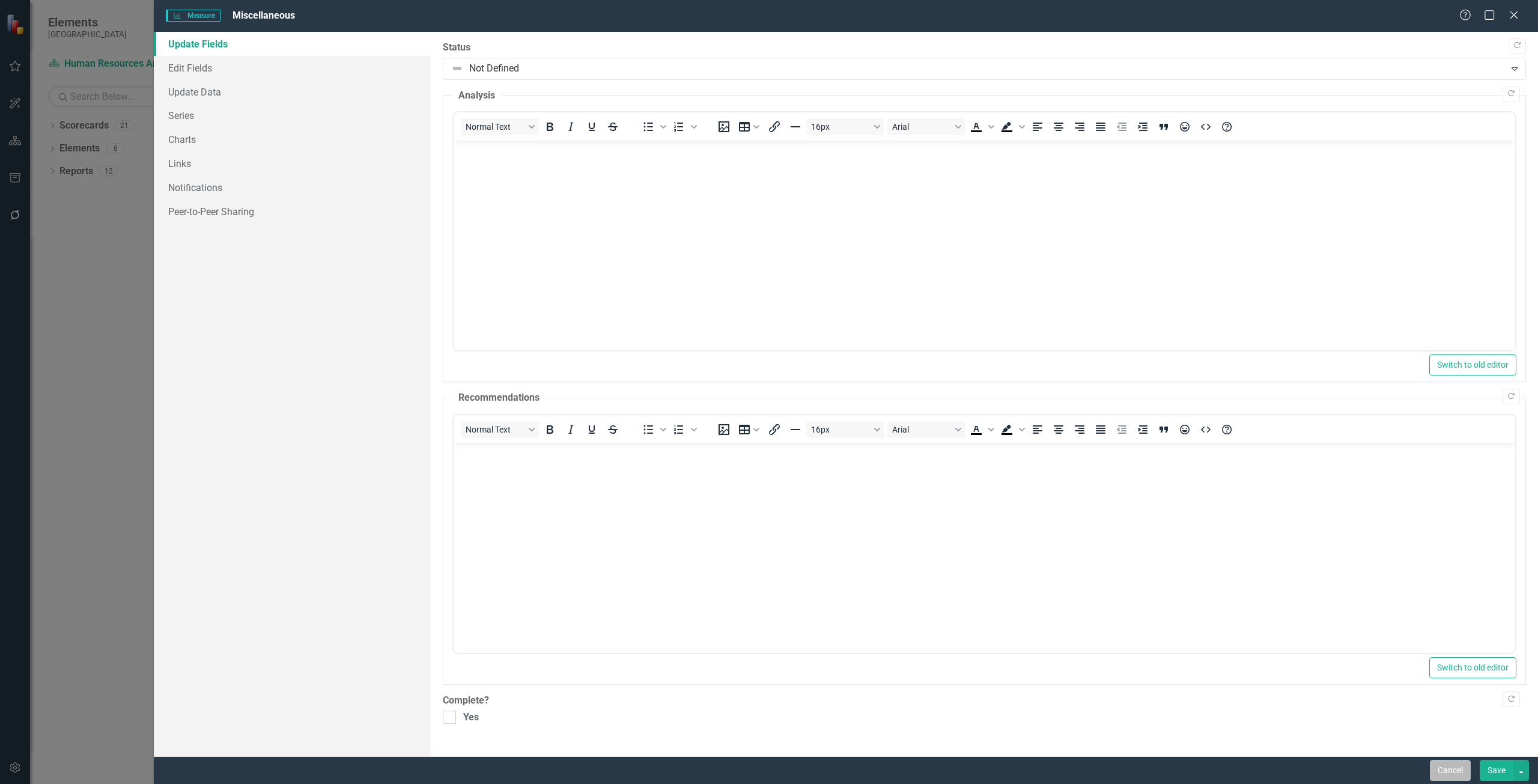
click at [1449, 771] on button "Cancel" at bounding box center [1450, 770] width 41 height 21
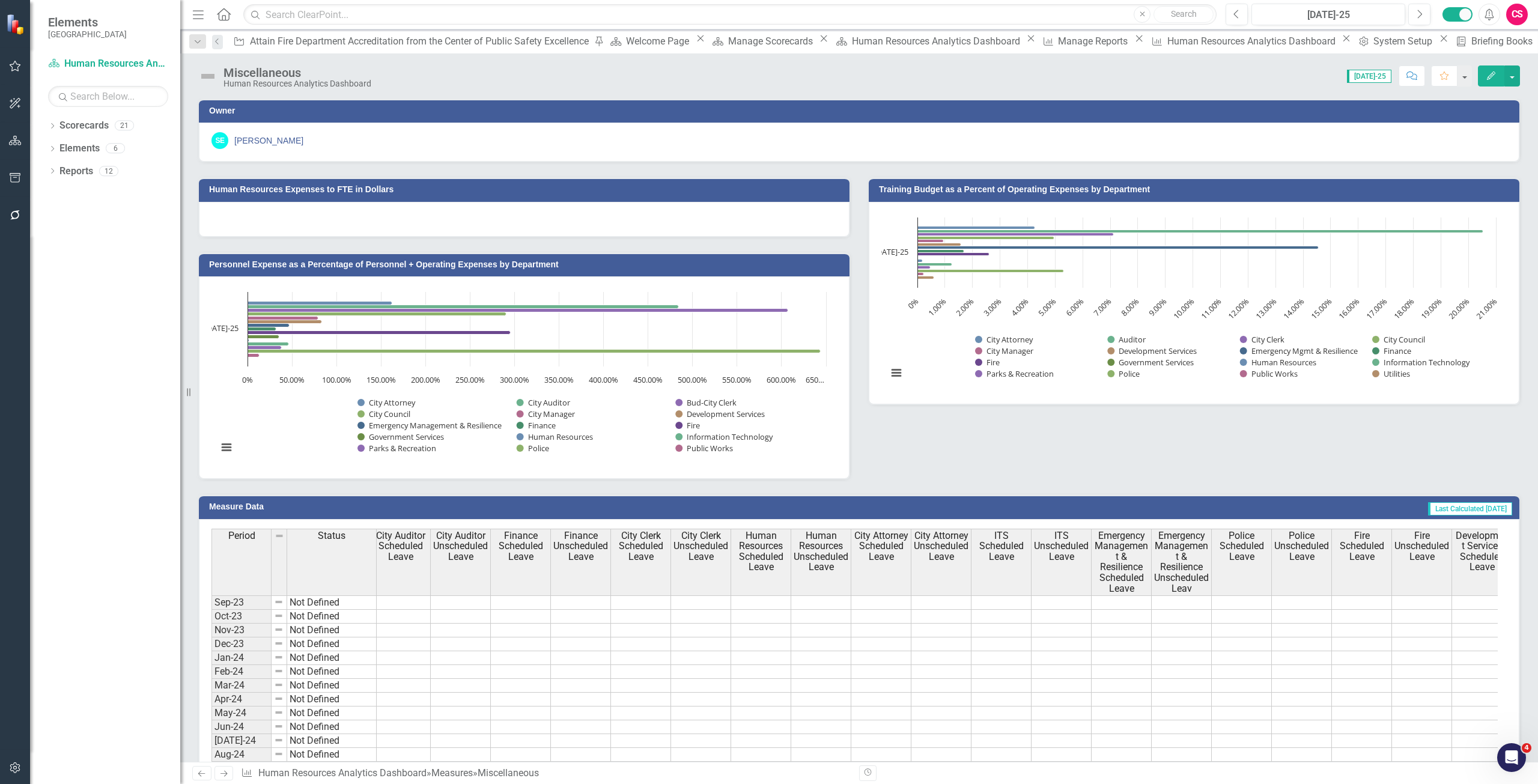
scroll to position [0, 1943]
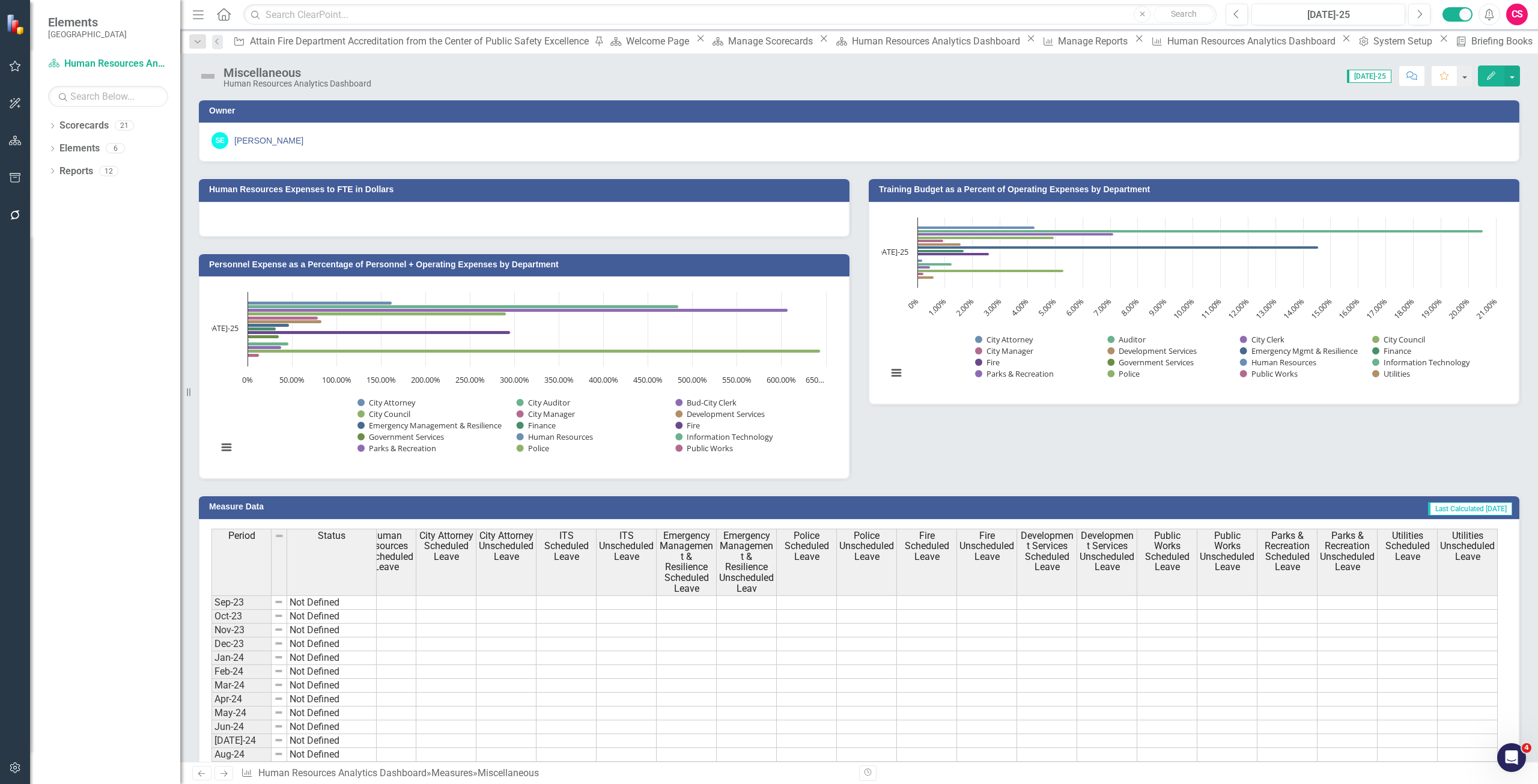
click at [18, 203] on div at bounding box center [15, 199] width 30 height 6
click at [13, 224] on button "button" at bounding box center [15, 216] width 27 height 25
click at [10, 218] on icon "button" at bounding box center [15, 215] width 13 height 11
click at [77, 84] on link "Reporting Workflows" at bounding box center [108, 78] width 120 height 14
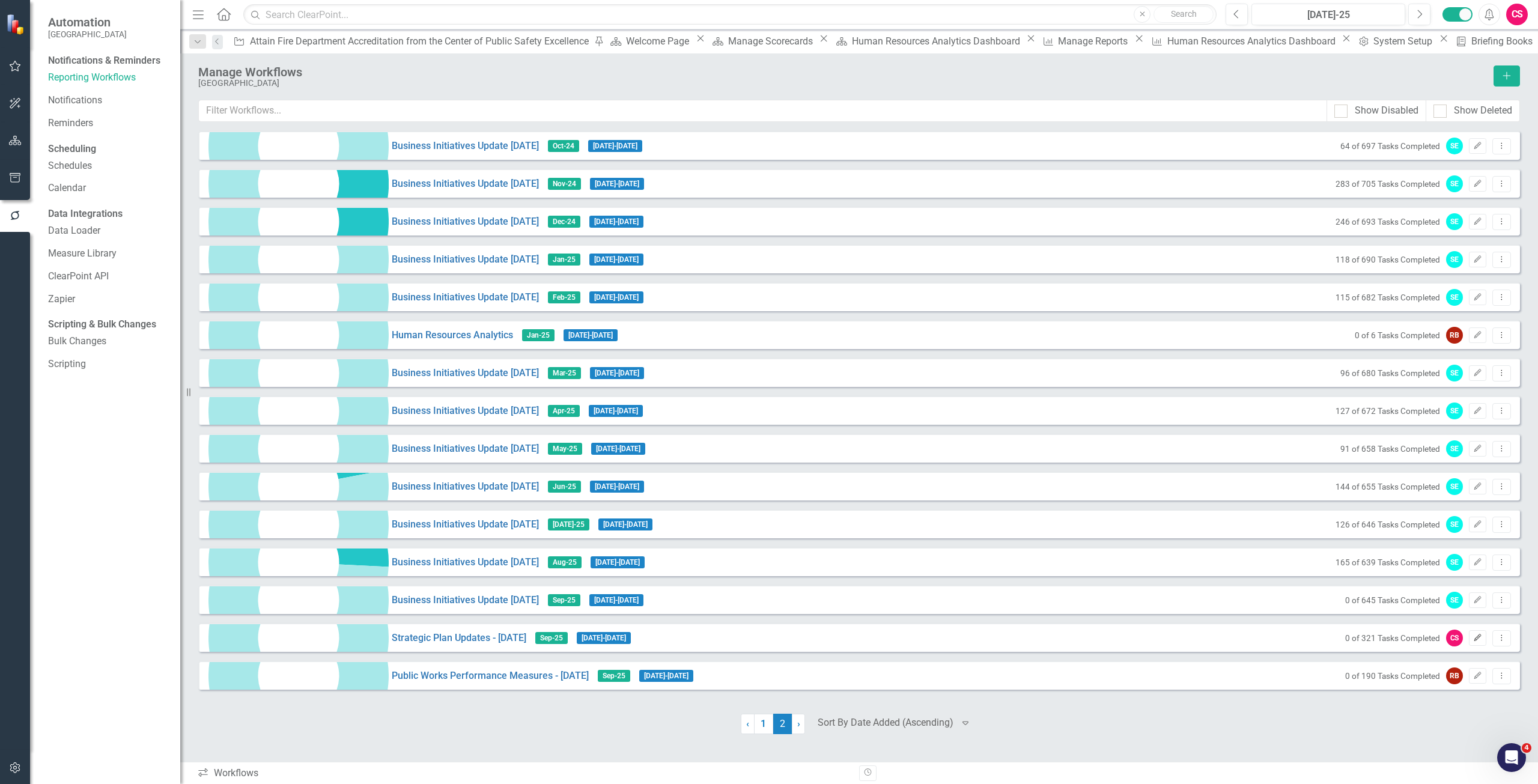
click at [1475, 641] on icon "Edit" at bounding box center [1477, 637] width 9 height 7
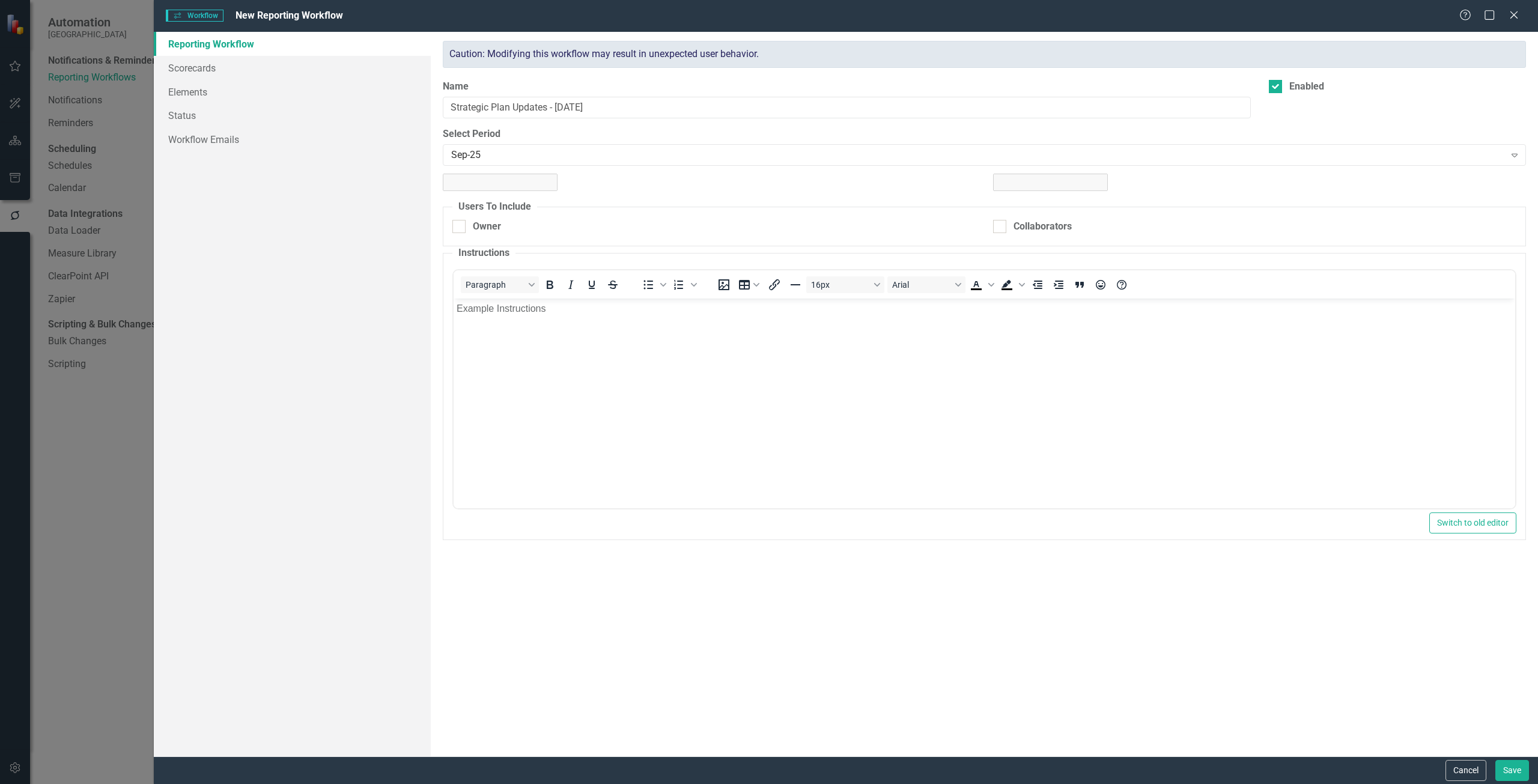
checkbox input "true"
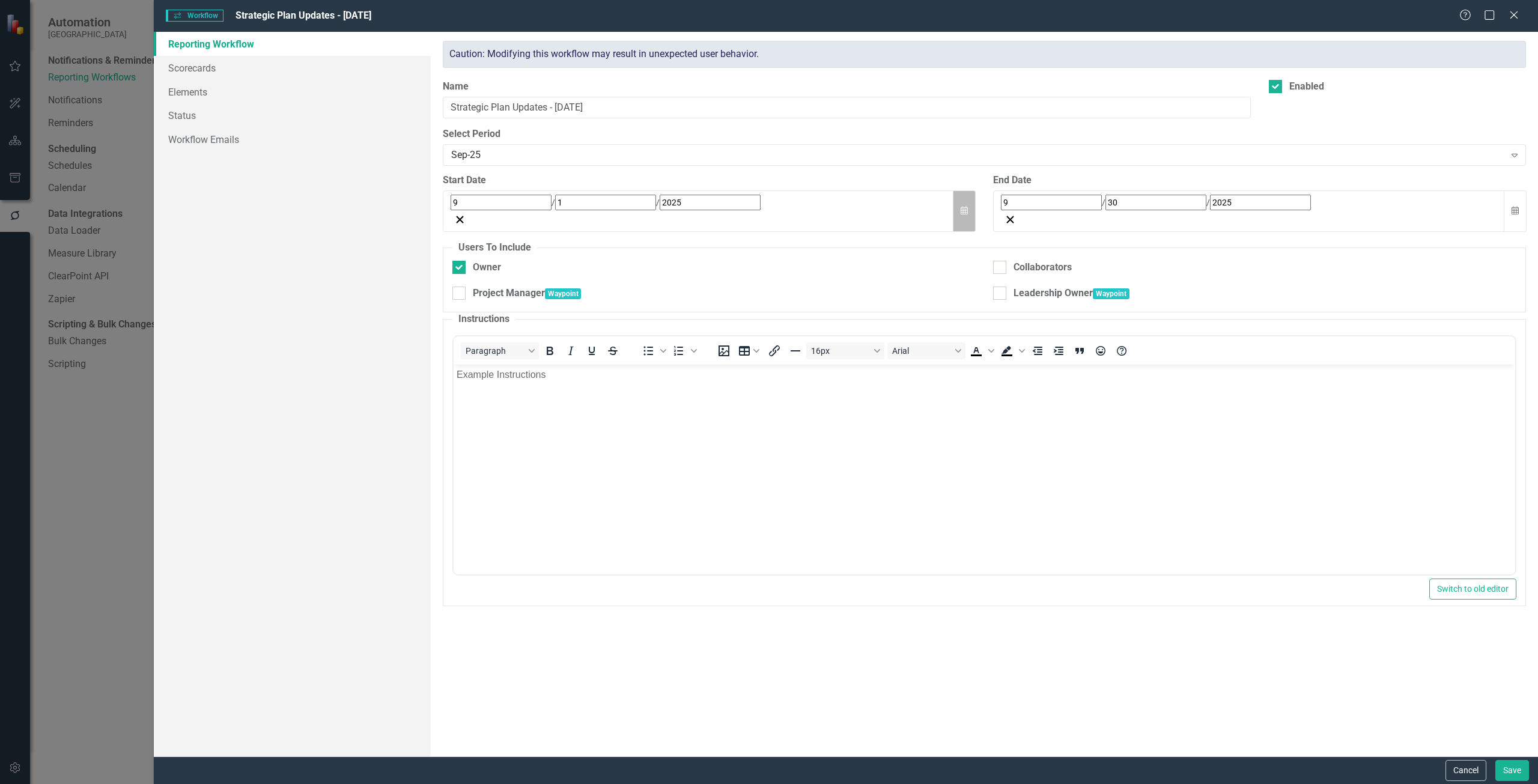
click at [969, 198] on button "Calendar" at bounding box center [964, 211] width 23 height 41
click at [0, 0] on div at bounding box center [0, 0] width 0 height 0
click at [960, 196] on button "Calendar" at bounding box center [964, 211] width 23 height 41
click at [504, 288] on button "8" at bounding box center [488, 299] width 30 height 22
click at [262, 129] on link "Workflow Emails" at bounding box center [292, 139] width 277 height 24
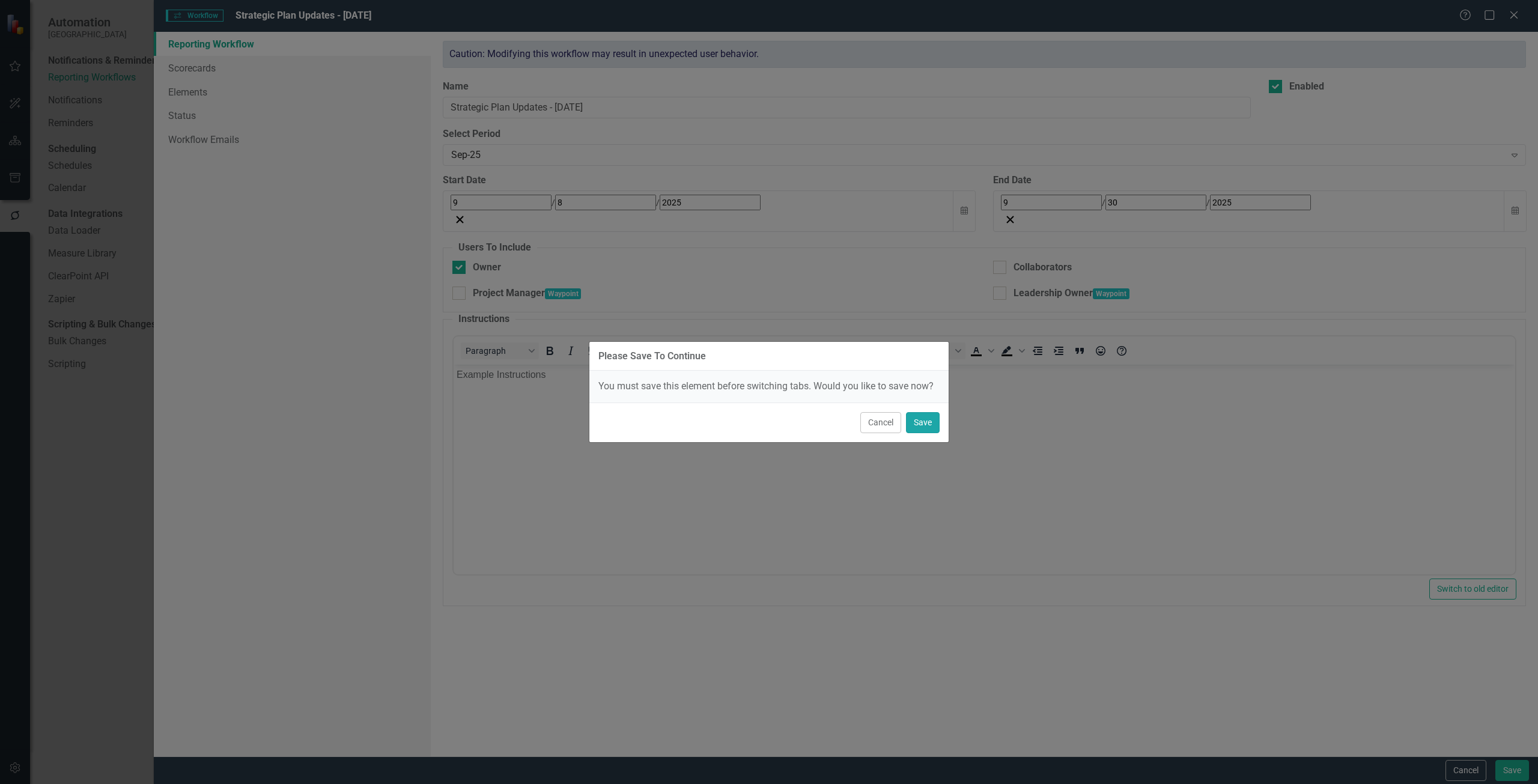
click at [917, 429] on button "Save" at bounding box center [922, 422] width 34 height 21
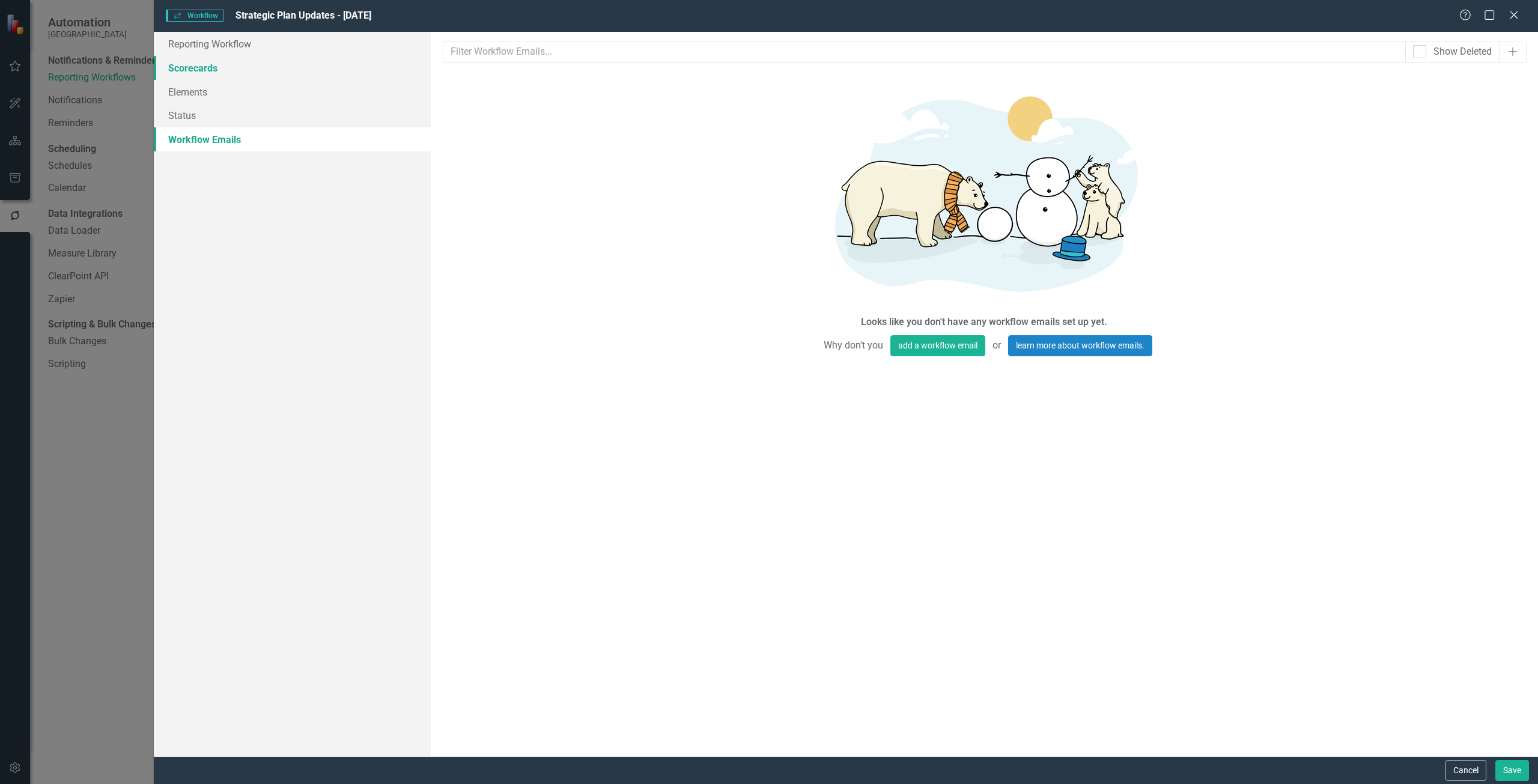
click at [198, 66] on link "Scorecards" at bounding box center [292, 68] width 277 height 24
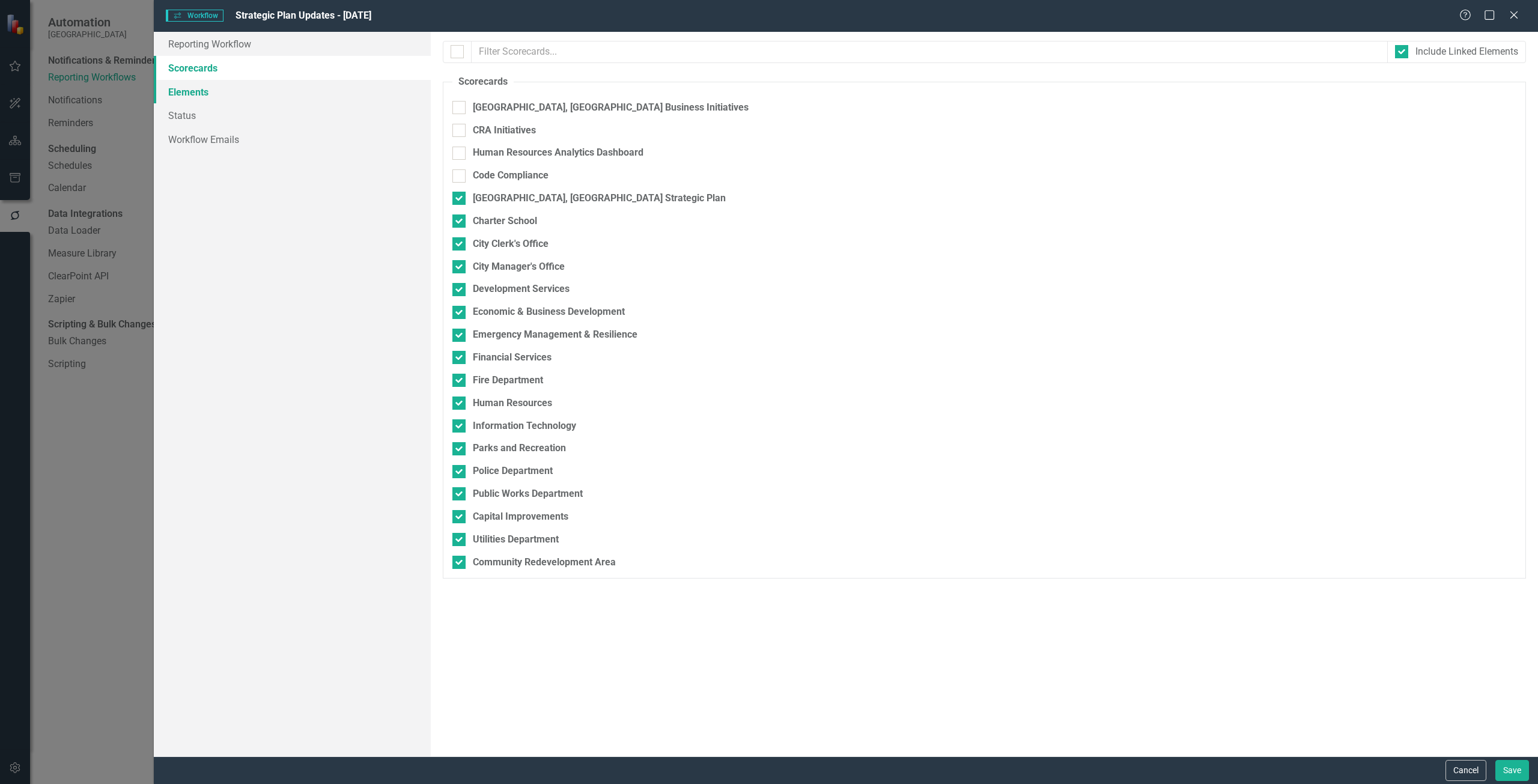
click at [219, 96] on link "Elements" at bounding box center [292, 92] width 277 height 24
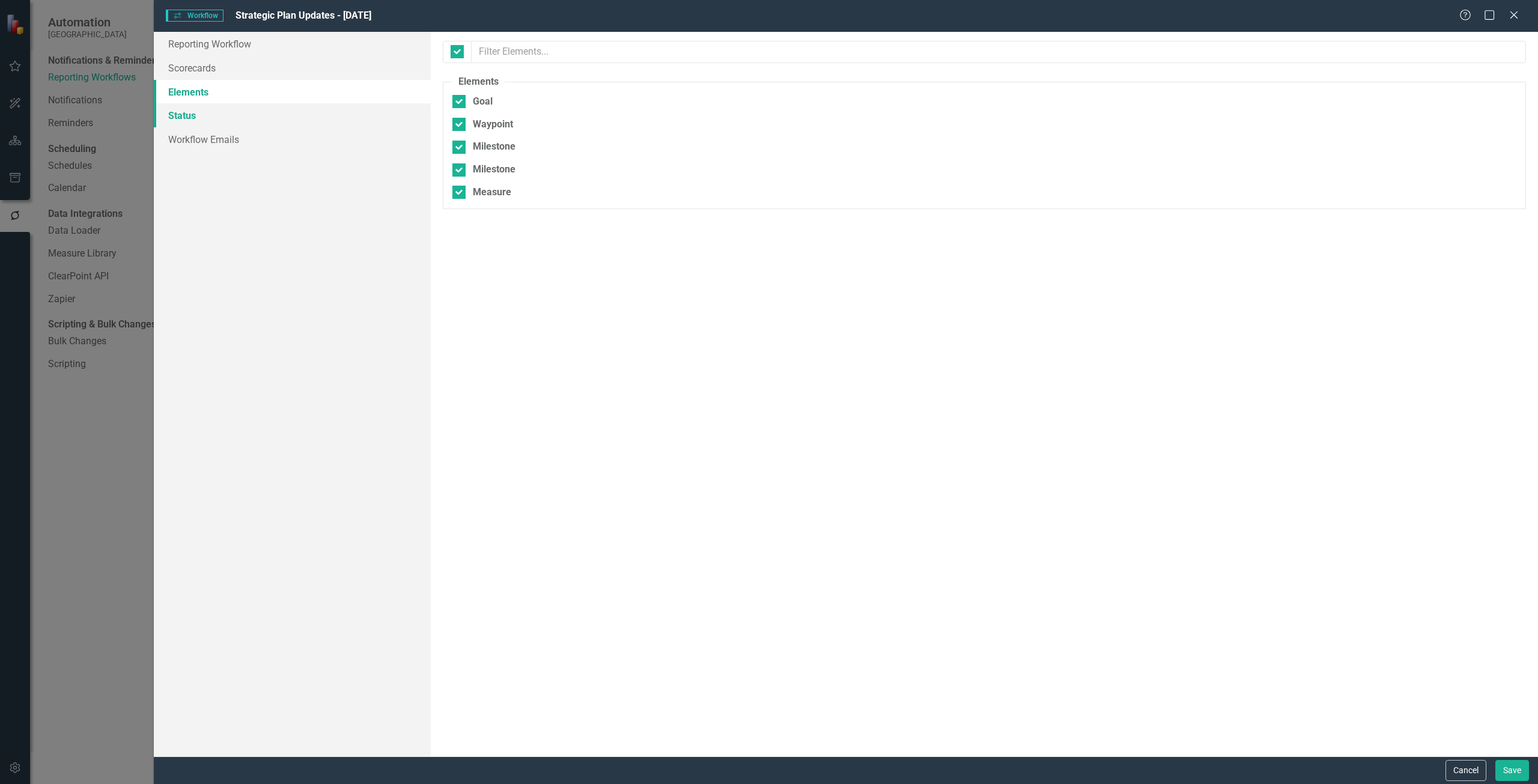
click at [229, 115] on link "Status" at bounding box center [292, 115] width 277 height 24
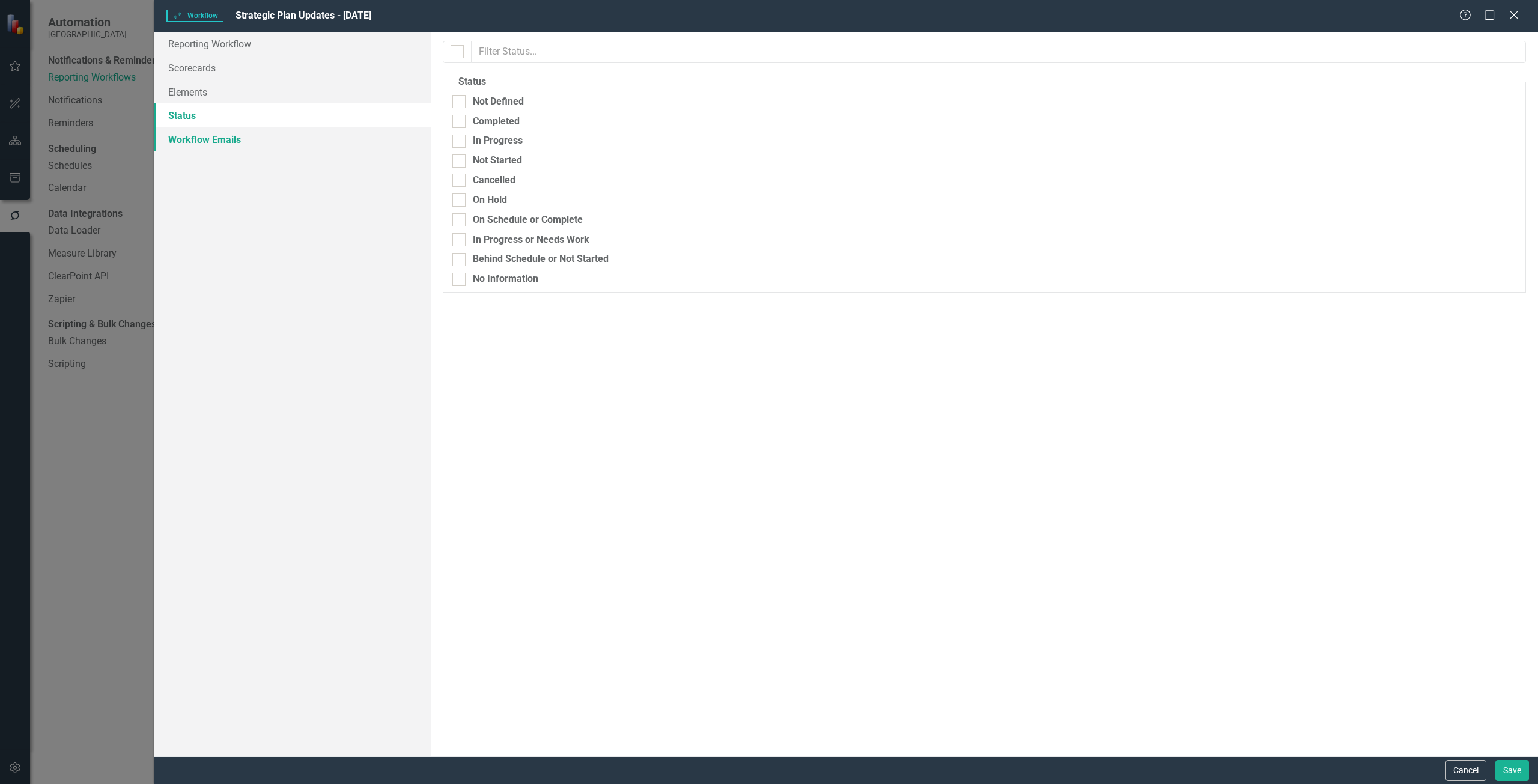
click at [225, 128] on link "Workflow Emails" at bounding box center [292, 139] width 277 height 24
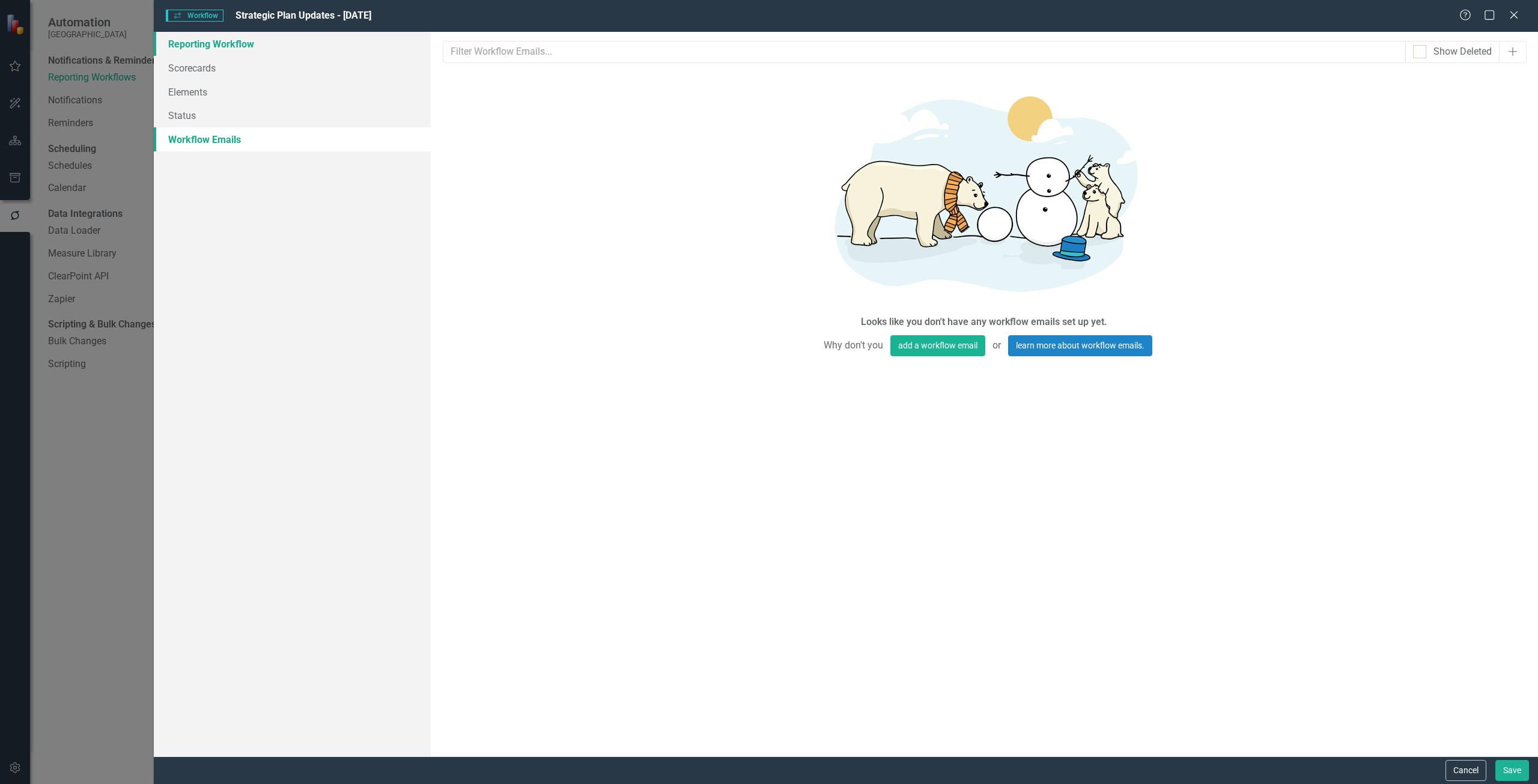
click at [222, 50] on link "Reporting Workflow" at bounding box center [292, 44] width 277 height 24
